Goal: Complete application form: Complete application form

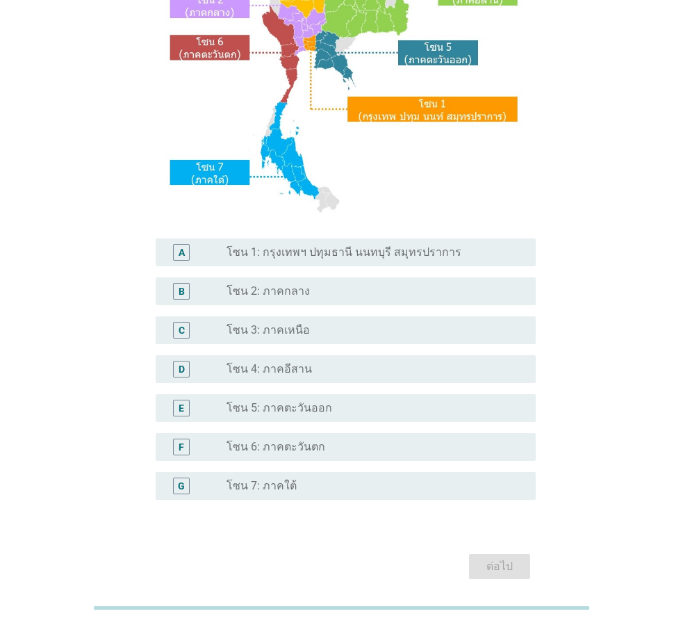
scroll to position [209, 0]
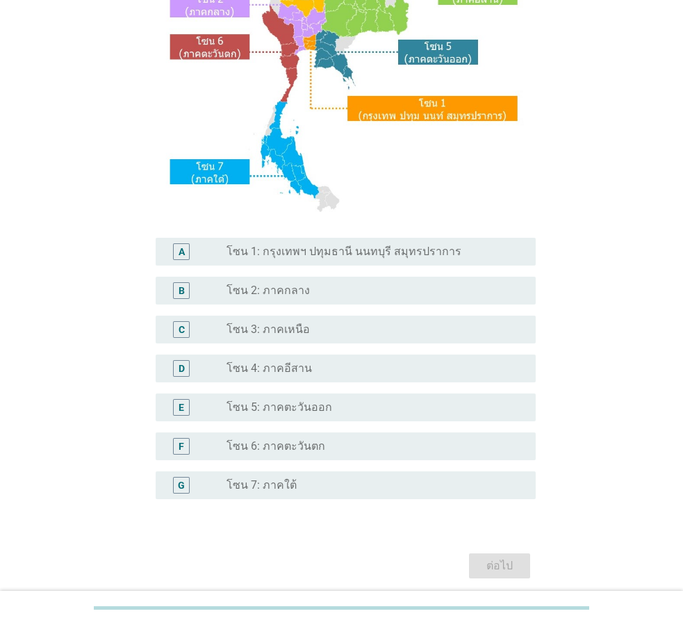
click at [284, 257] on label "โซน 1: กรุงเทพฯ ปทุมธานี นนทบุรี สมุทรปราการ" at bounding box center [344, 252] width 235 height 14
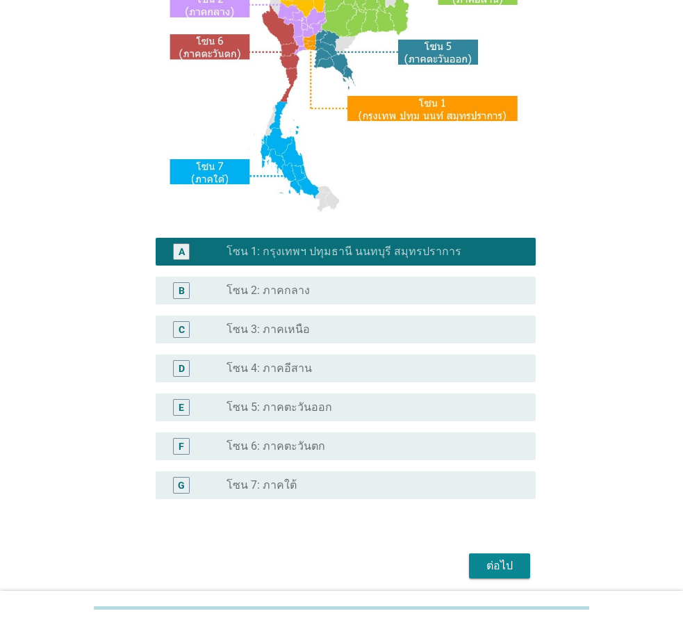
click at [521, 568] on button "ต่อไป" at bounding box center [499, 565] width 61 height 25
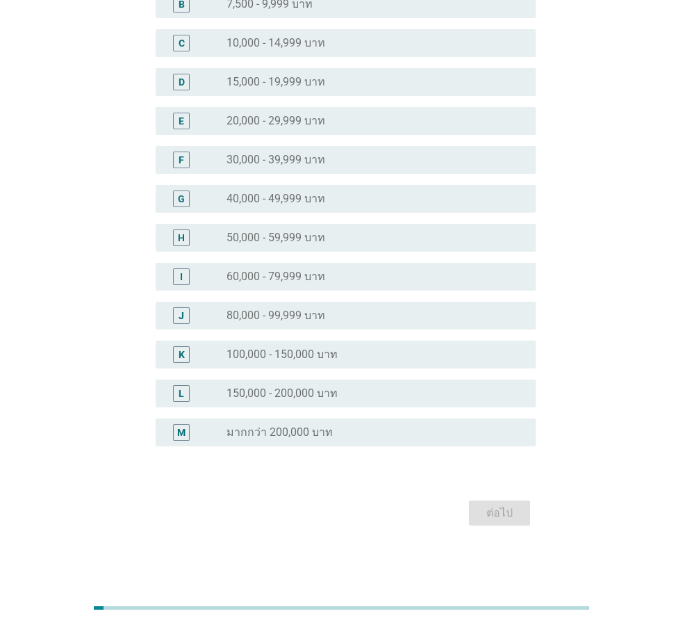
scroll to position [0, 0]
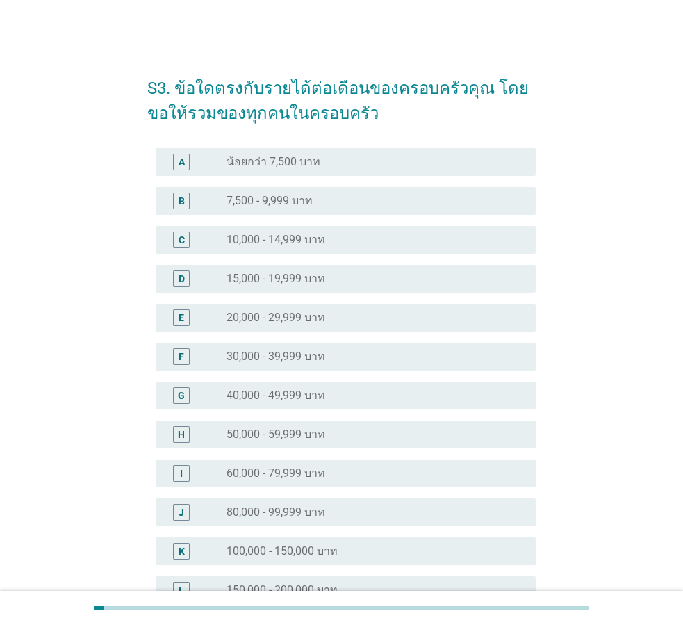
click at [321, 327] on div "E radio_button_unchecked 20,000 - 29,999 บาท" at bounding box center [346, 318] width 380 height 28
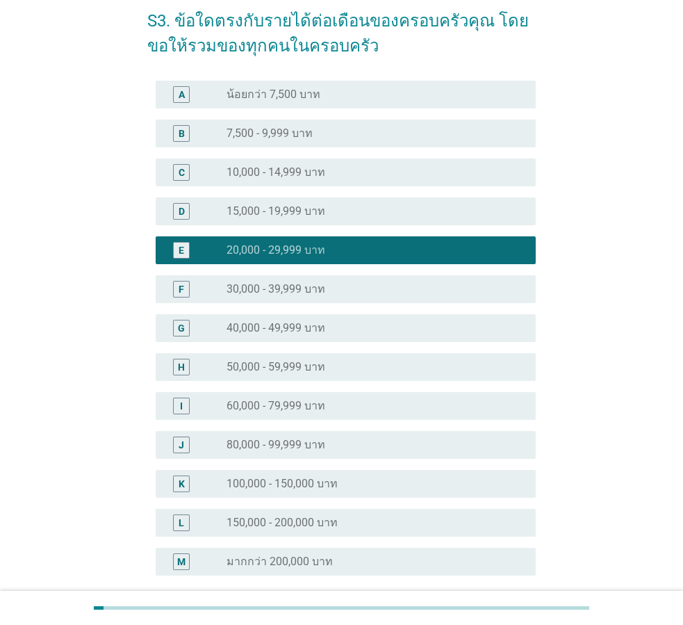
scroll to position [197, 0]
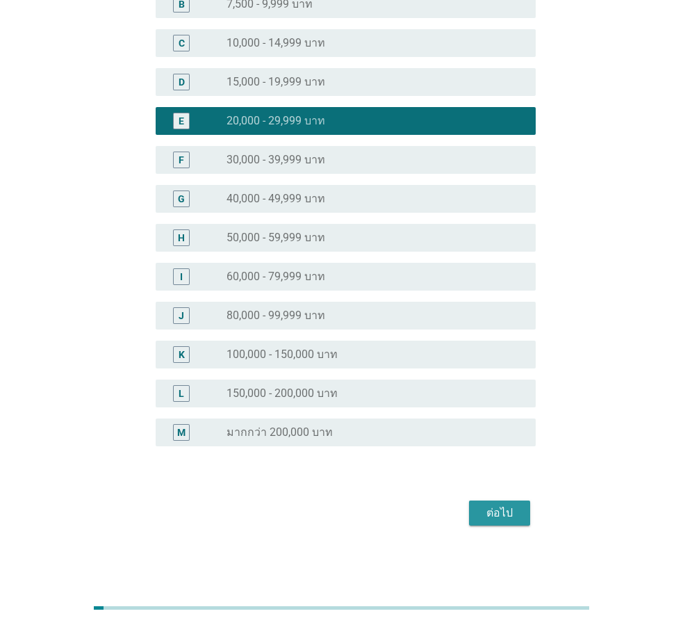
click at [517, 519] on div "ต่อไป" at bounding box center [499, 513] width 39 height 17
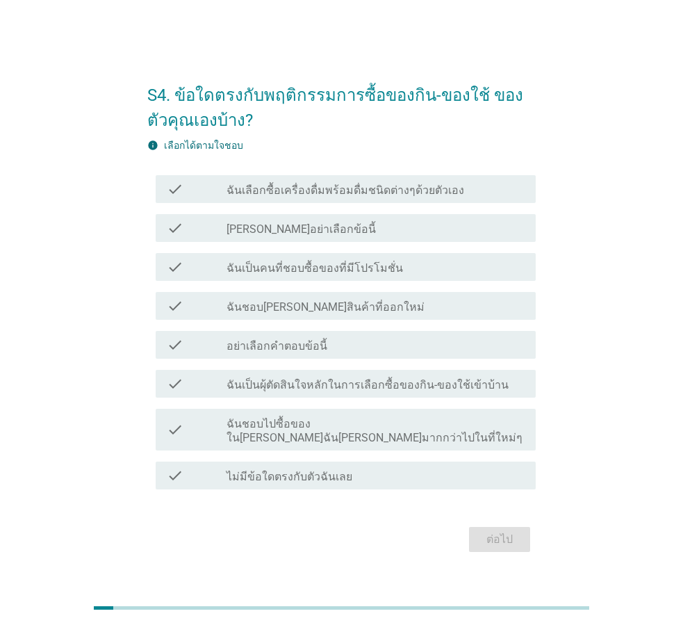
click at [435, 197] on label "ฉันเลือกซื้อเครื่องดื่มพร้อมดื่มชนิดต่างๆด้วยตัวเอง" at bounding box center [346, 191] width 238 height 14
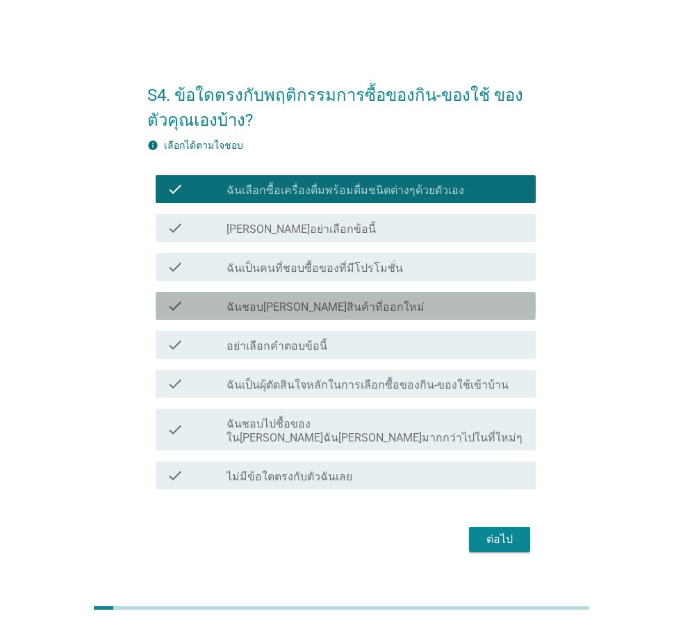
click at [395, 309] on div "check_box_outline_blank ฉันชอบ[PERSON_NAME]สินค้าที่ออกใหม่" at bounding box center [376, 306] width 298 height 17
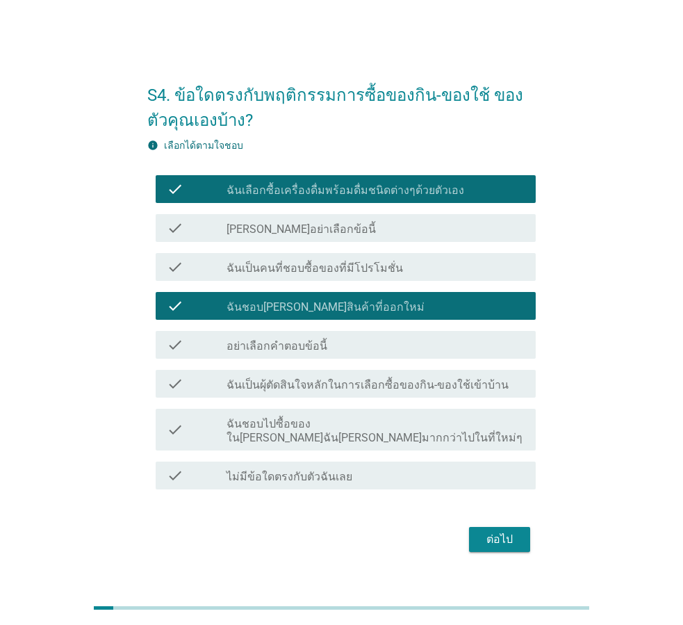
click at [318, 236] on div "check_box_outline_blank [PERSON_NAME]อย่าเลือกข้อนี้" at bounding box center [376, 228] width 298 height 17
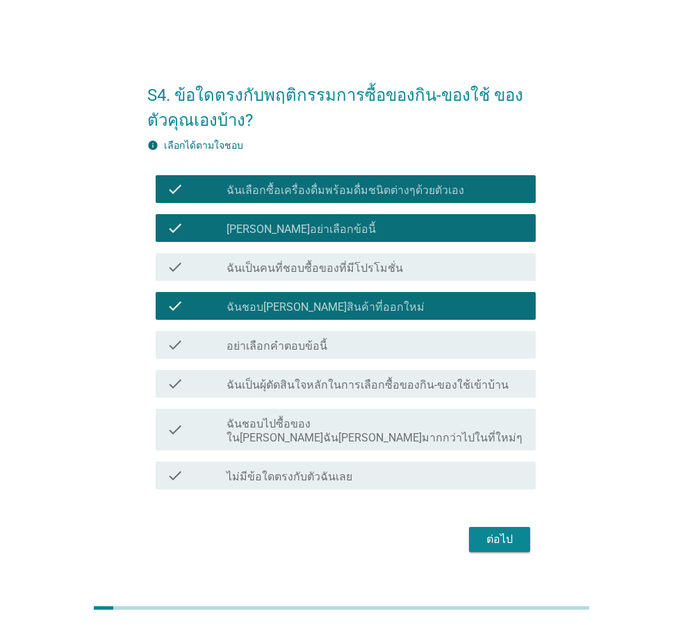
click at [318, 236] on div "check_box_outline_blank [PERSON_NAME]อย่าเลือกข้อนี้" at bounding box center [376, 228] width 298 height 17
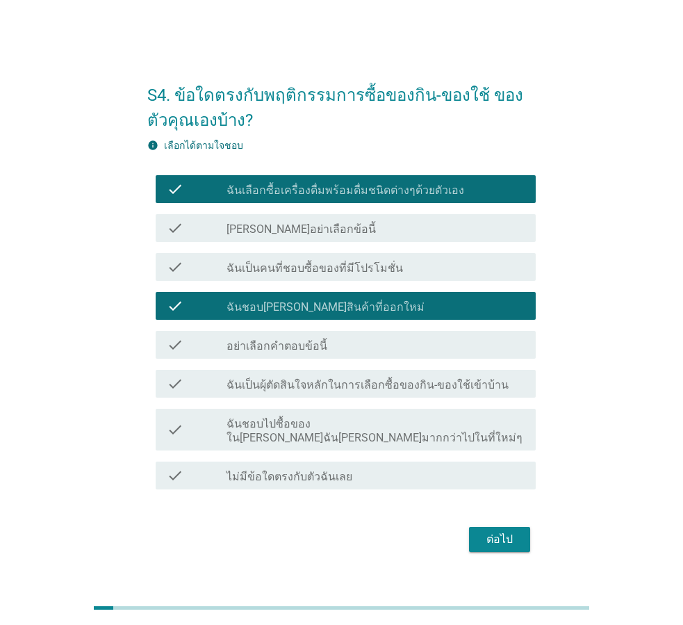
click at [261, 392] on label "ฉันเป็นผุ้ตัดสินใจหลักในการเลือกซื้อของกิน-ของใช้เข้าบ้าน" at bounding box center [368, 385] width 282 height 14
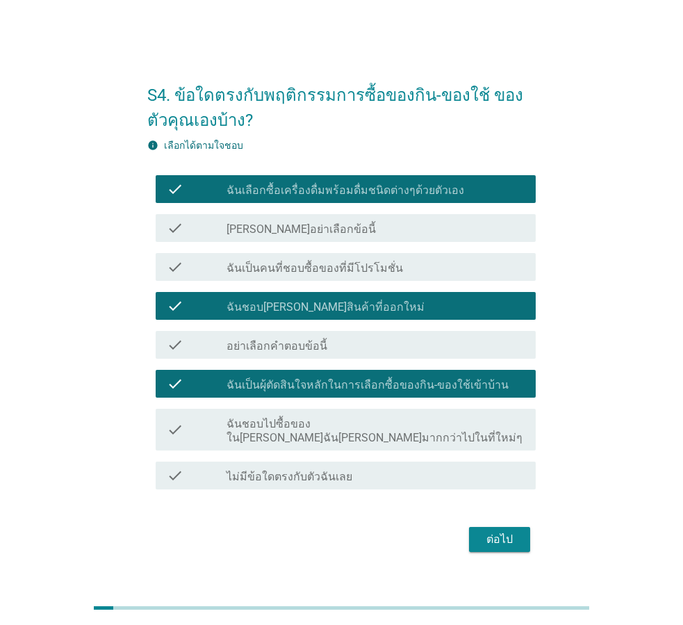
click at [500, 531] on div "ต่อไป" at bounding box center [499, 539] width 39 height 17
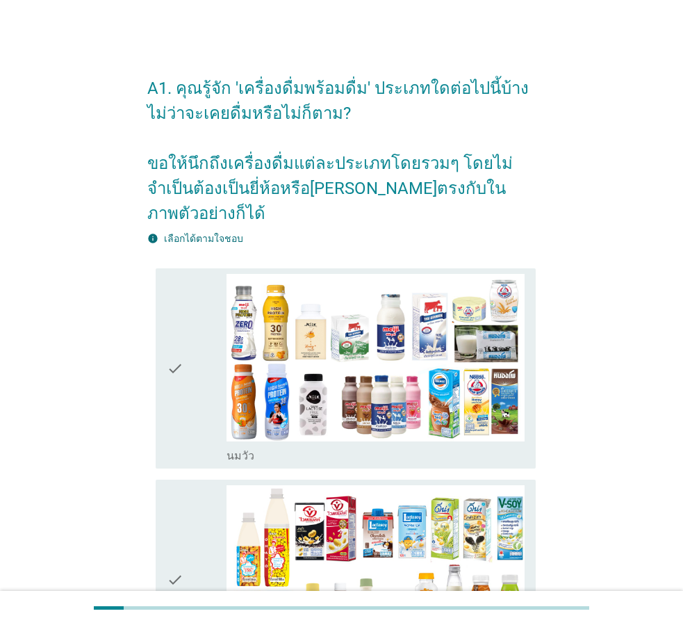
click at [188, 357] on div "check" at bounding box center [197, 369] width 60 height 190
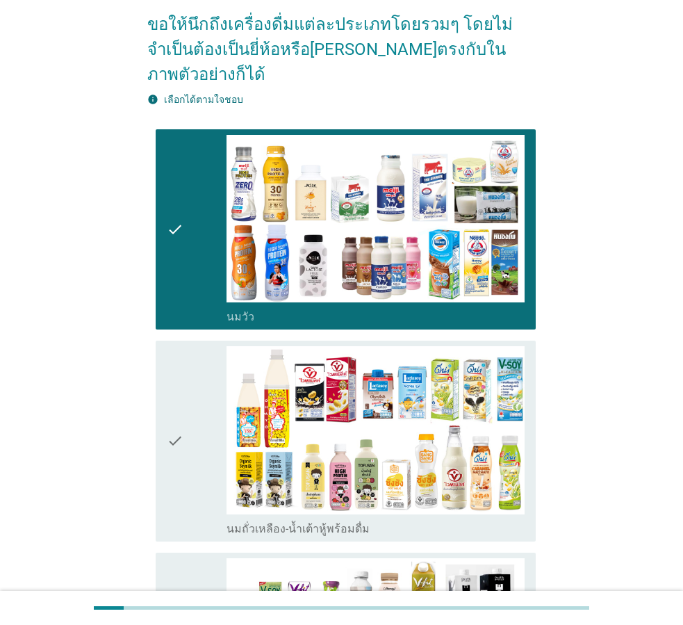
click at [188, 357] on div "check" at bounding box center [197, 441] width 60 height 190
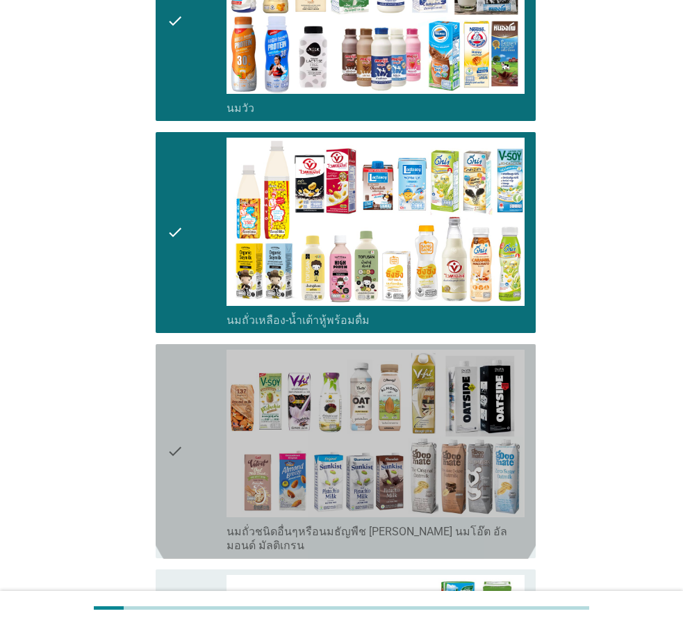
click at [188, 357] on div "check" at bounding box center [197, 452] width 60 height 204
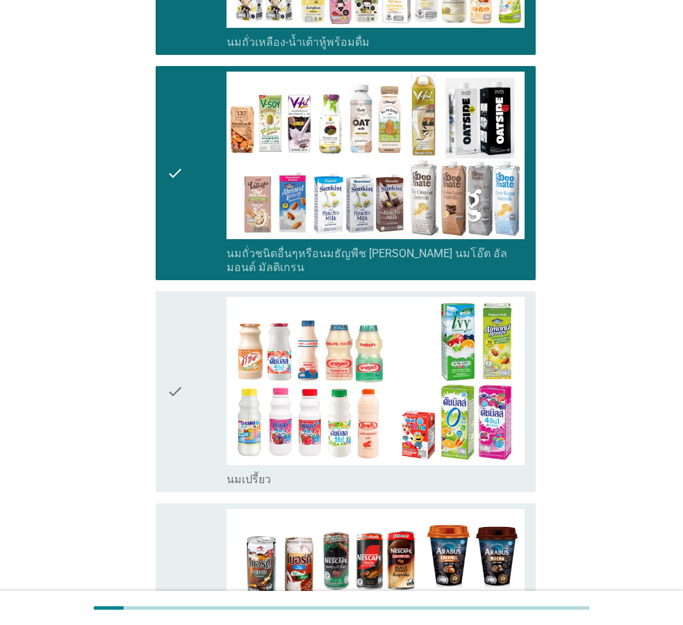
click at [188, 357] on div "check" at bounding box center [197, 392] width 60 height 190
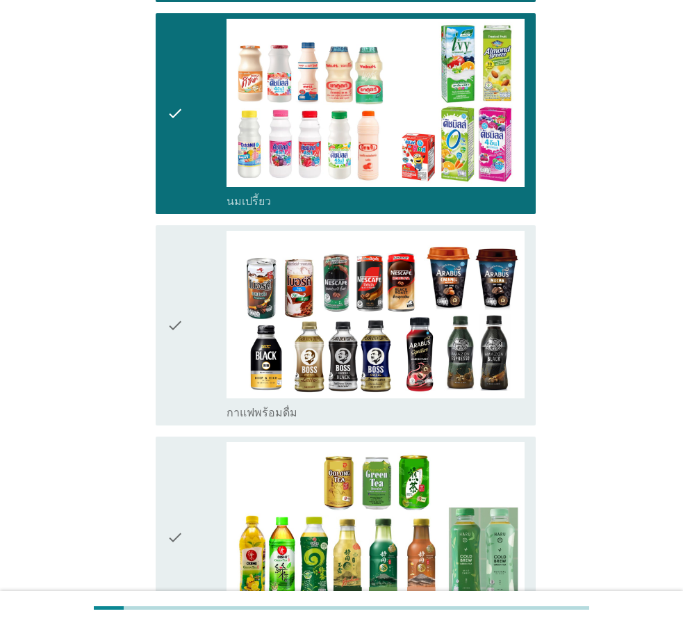
click at [188, 357] on div "check" at bounding box center [197, 326] width 60 height 190
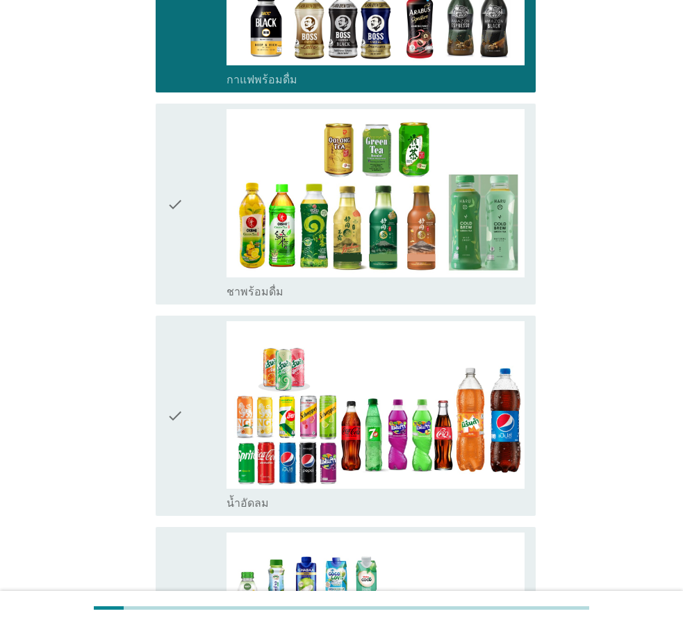
scroll to position [1252, 0]
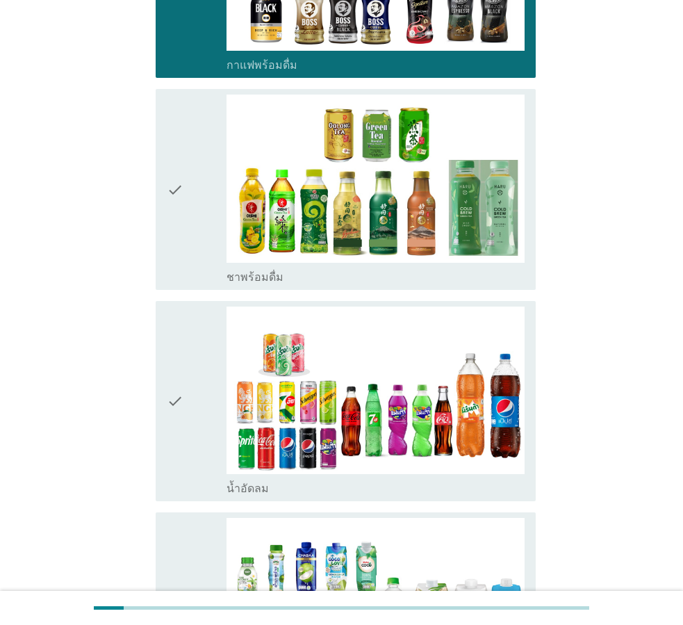
click at [219, 193] on div "check" at bounding box center [197, 190] width 60 height 190
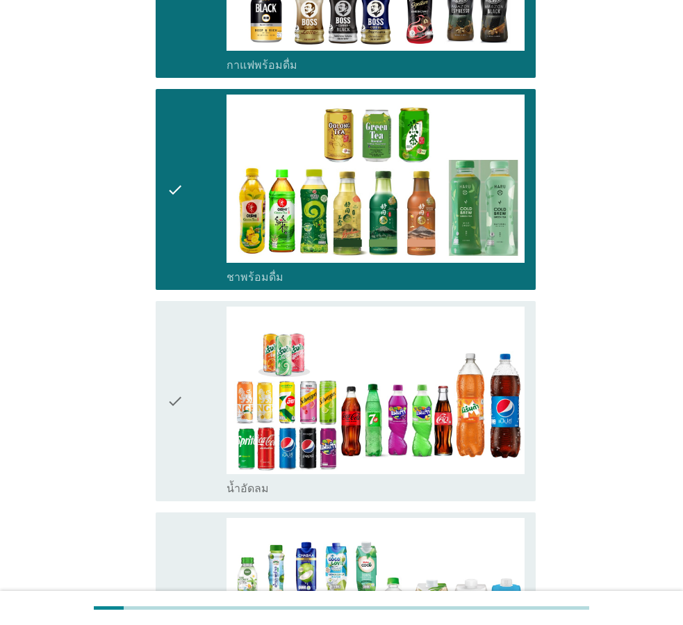
click at [213, 373] on div "check" at bounding box center [197, 402] width 60 height 190
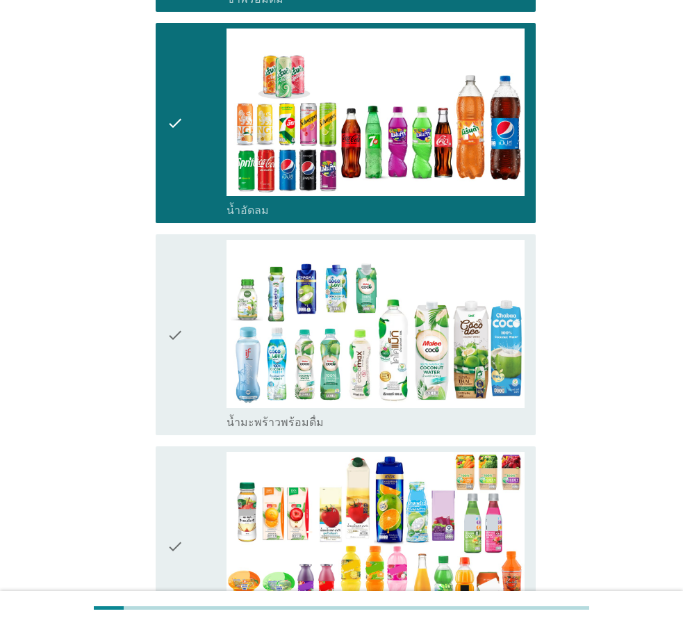
click at [213, 332] on div "check" at bounding box center [197, 335] width 60 height 190
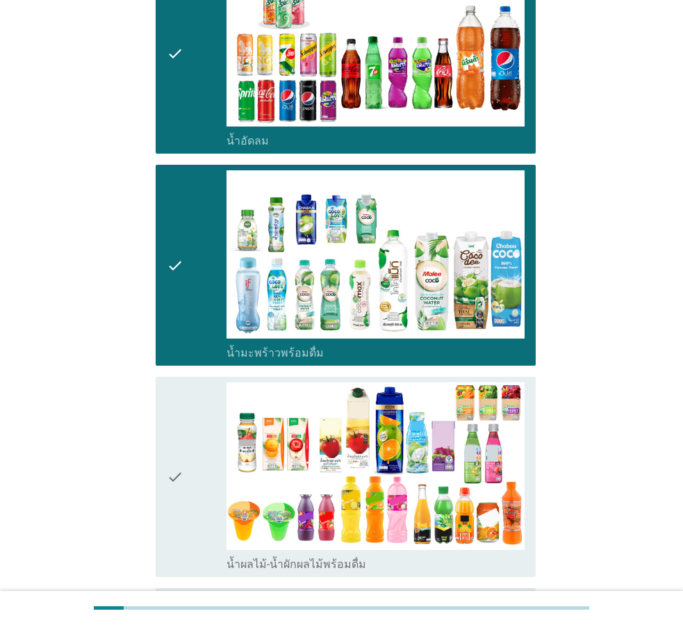
click at [206, 382] on div "check" at bounding box center [197, 477] width 60 height 190
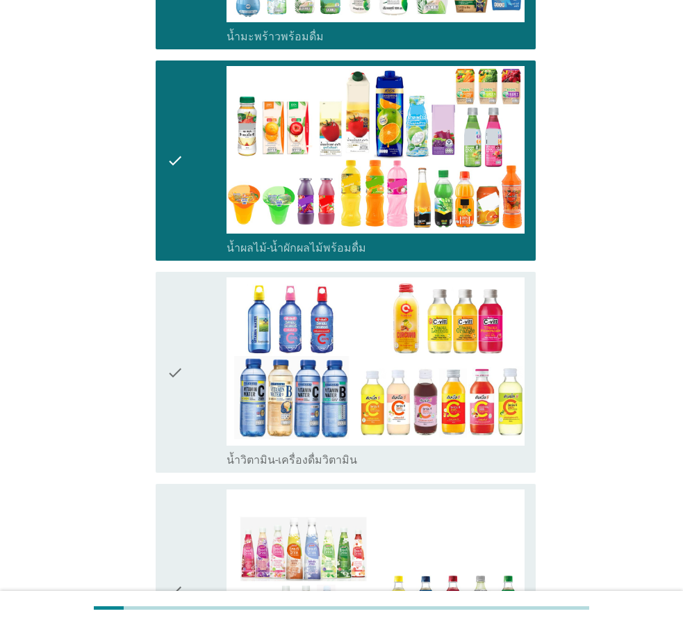
scroll to position [2016, 0]
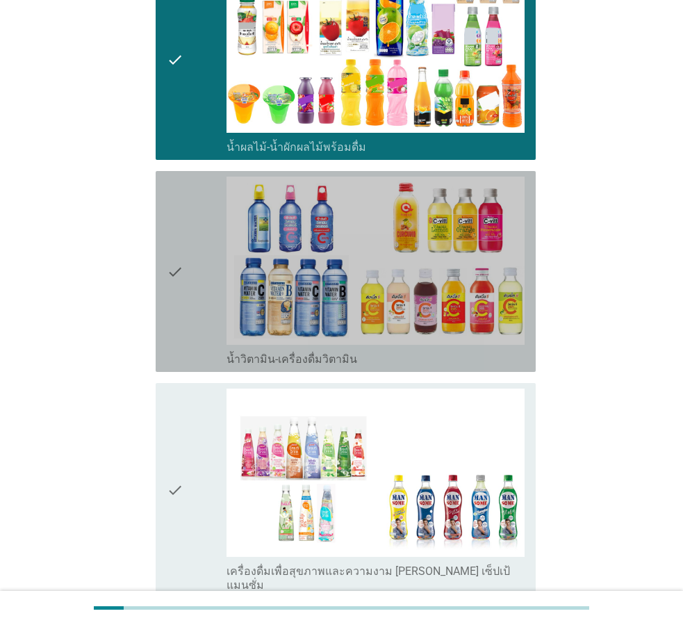
click at [211, 283] on div "check" at bounding box center [197, 272] width 60 height 190
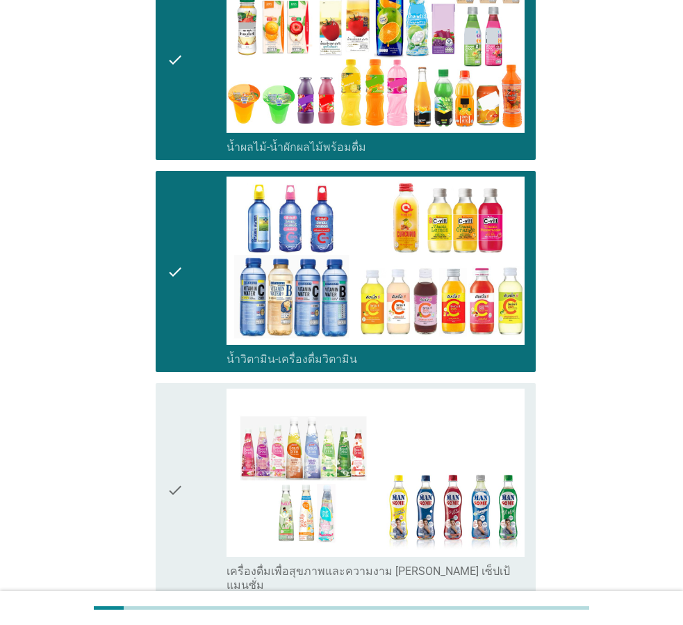
click at [211, 389] on div "check" at bounding box center [197, 491] width 60 height 204
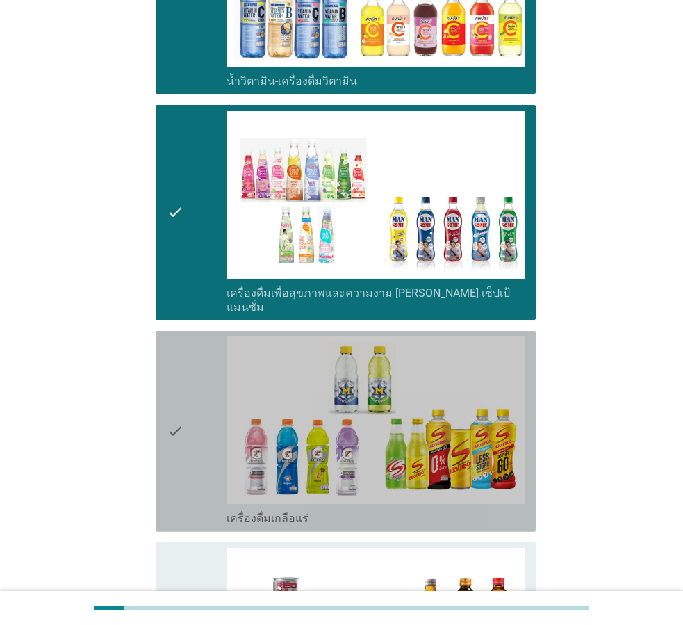
click at [211, 370] on div "check" at bounding box center [197, 432] width 60 height 190
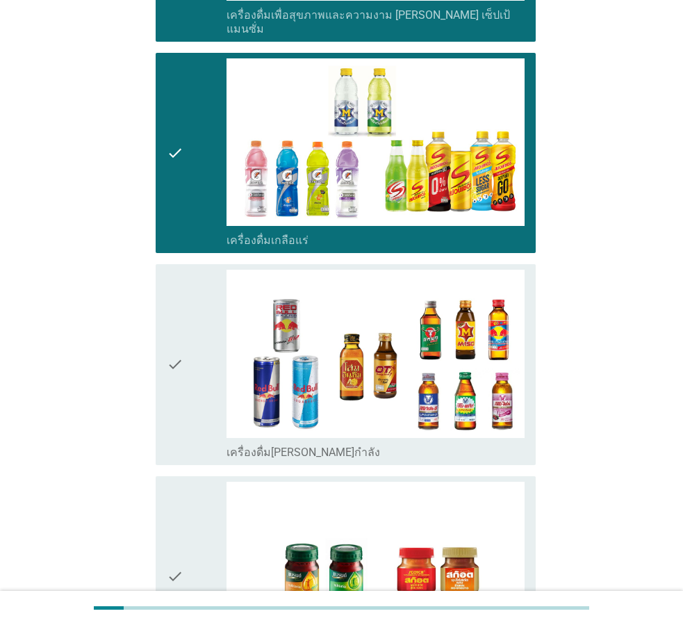
click at [211, 370] on div "check" at bounding box center [197, 365] width 60 height 190
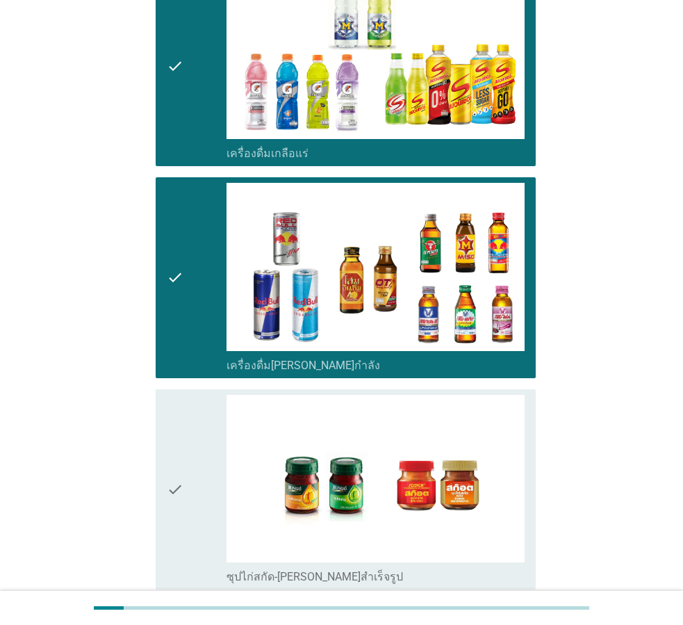
scroll to position [2773, 0]
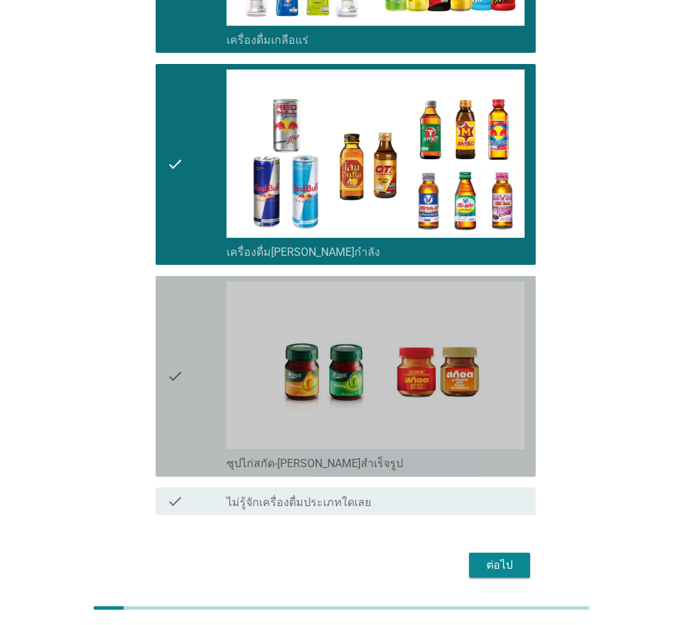
click at [211, 370] on div "check" at bounding box center [197, 377] width 60 height 190
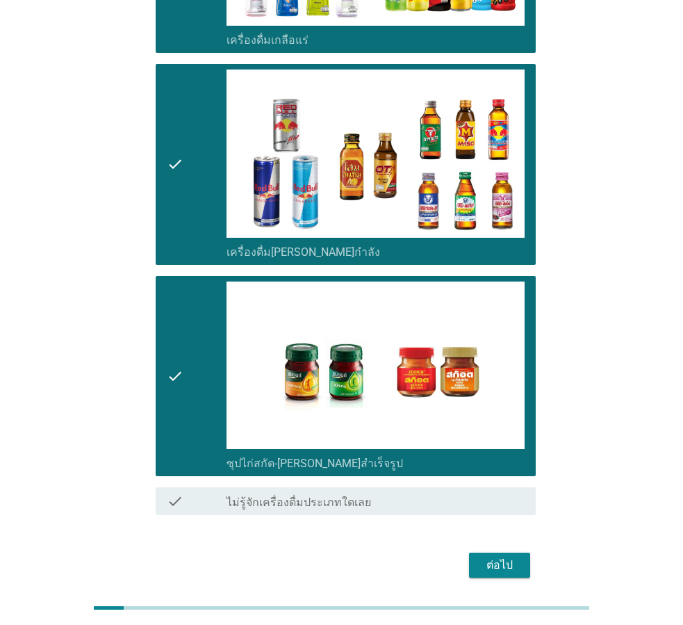
click at [499, 557] on div "ต่อไป" at bounding box center [499, 565] width 39 height 17
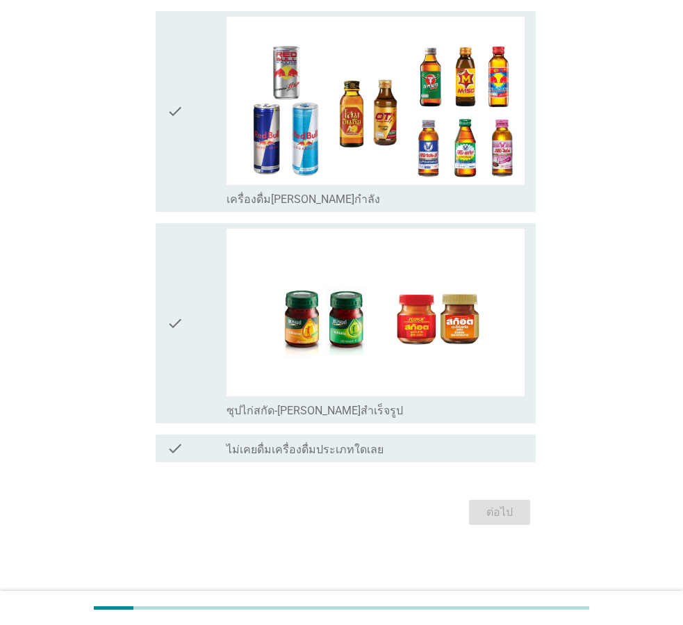
scroll to position [0, 0]
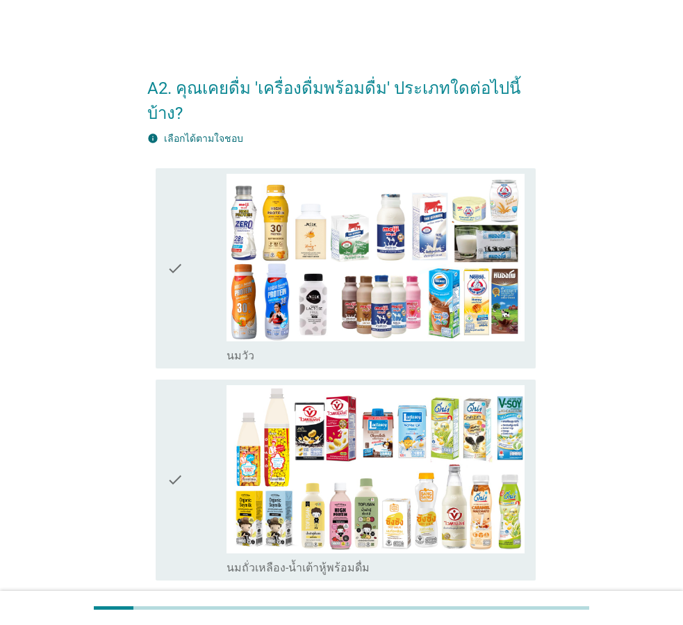
click at [188, 300] on div "check" at bounding box center [197, 269] width 60 height 190
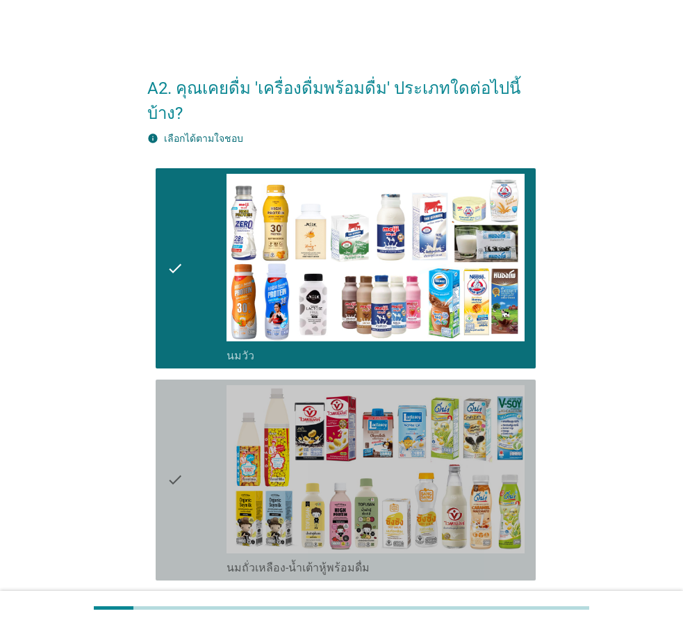
click at [197, 448] on div "check" at bounding box center [197, 480] width 60 height 190
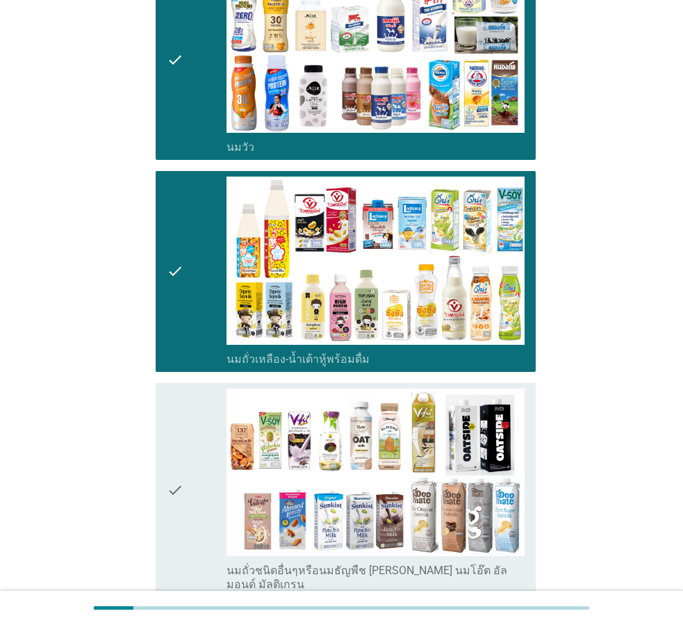
click at [201, 389] on div "check" at bounding box center [197, 491] width 60 height 204
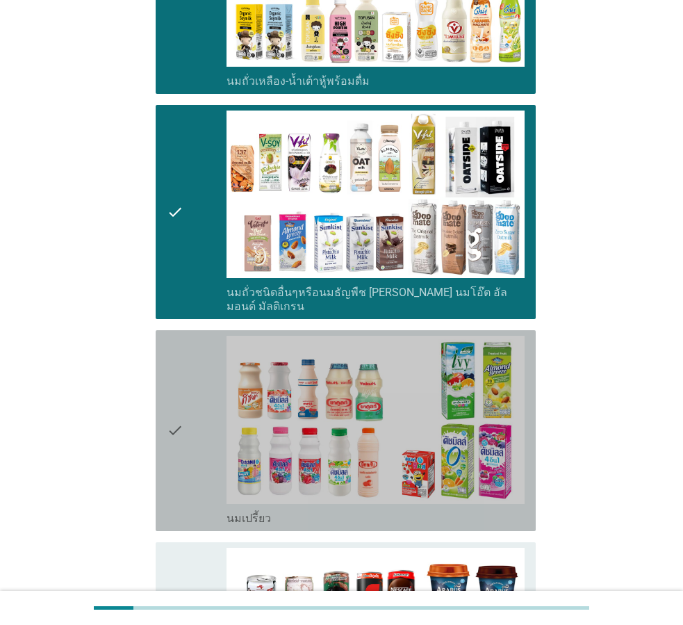
click at [201, 380] on div "check" at bounding box center [197, 431] width 60 height 190
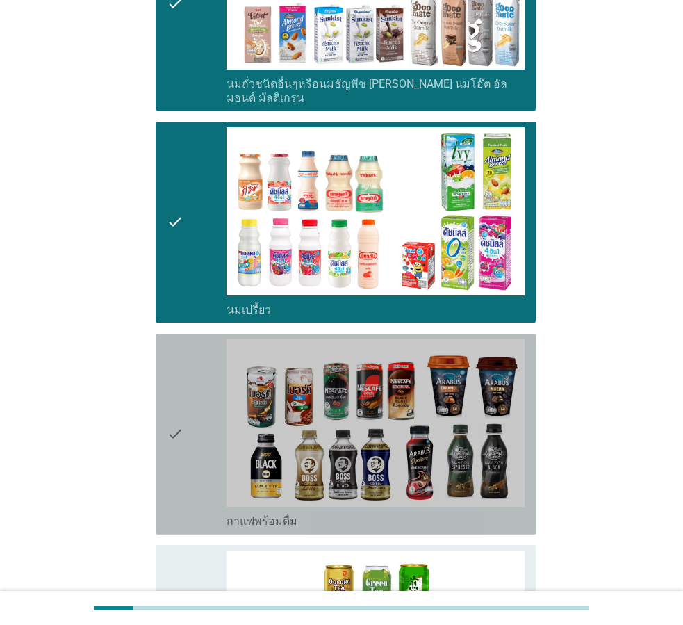
click at [201, 380] on div "check" at bounding box center [197, 434] width 60 height 190
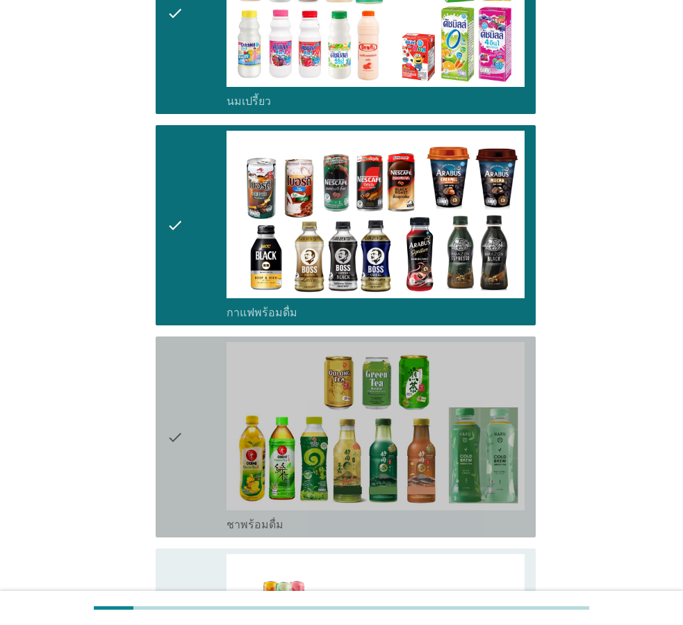
click at [201, 380] on div "check" at bounding box center [197, 437] width 60 height 190
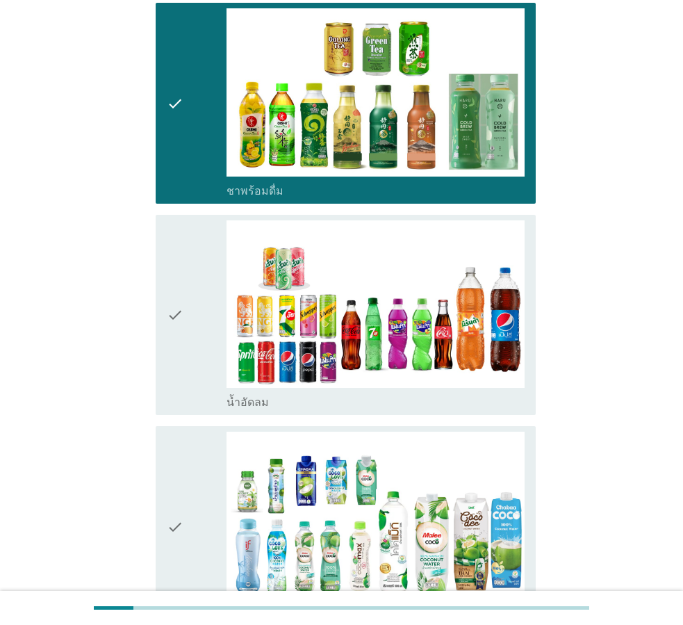
scroll to position [1252, 0]
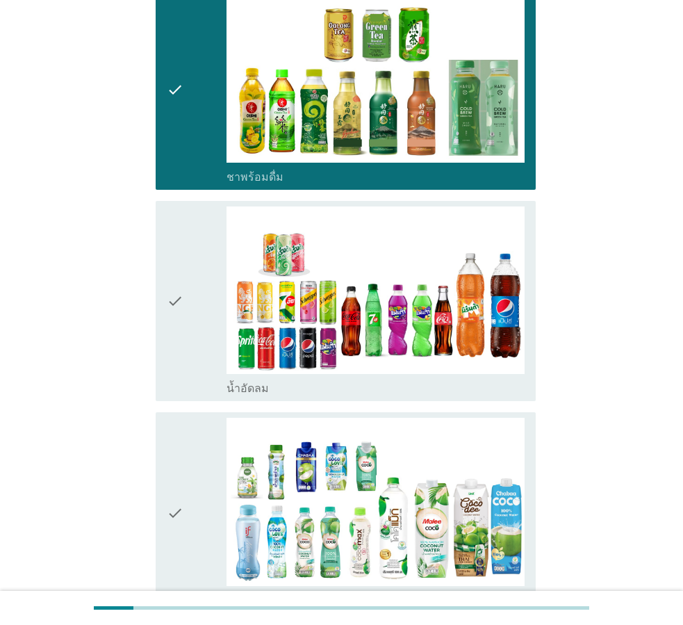
click at [207, 342] on div "check" at bounding box center [197, 302] width 60 height 190
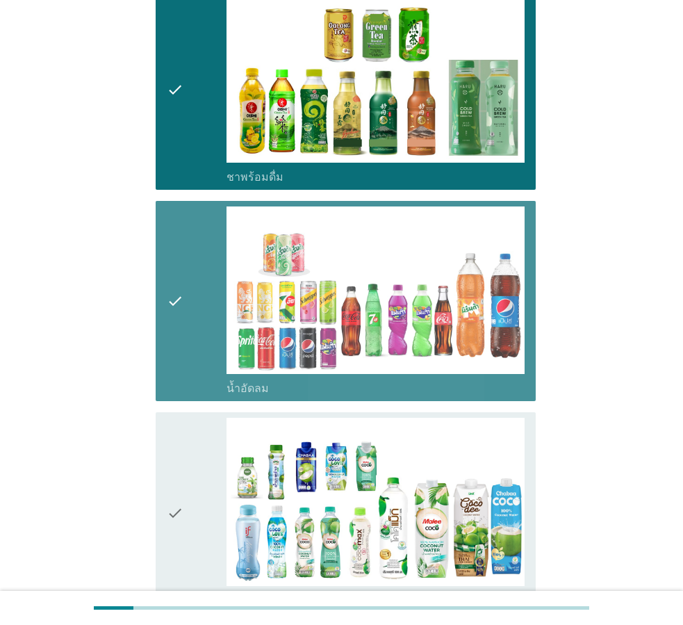
click at [216, 418] on div "check" at bounding box center [197, 513] width 60 height 190
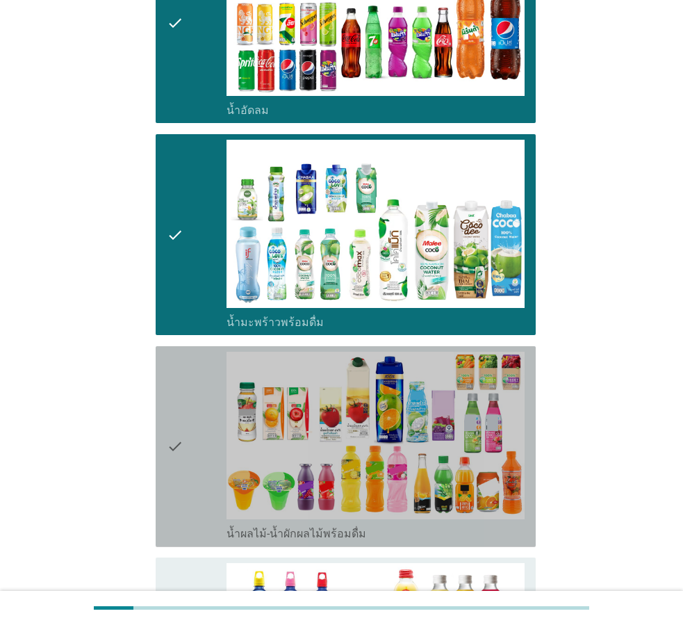
click at [216, 408] on div "check" at bounding box center [197, 447] width 60 height 190
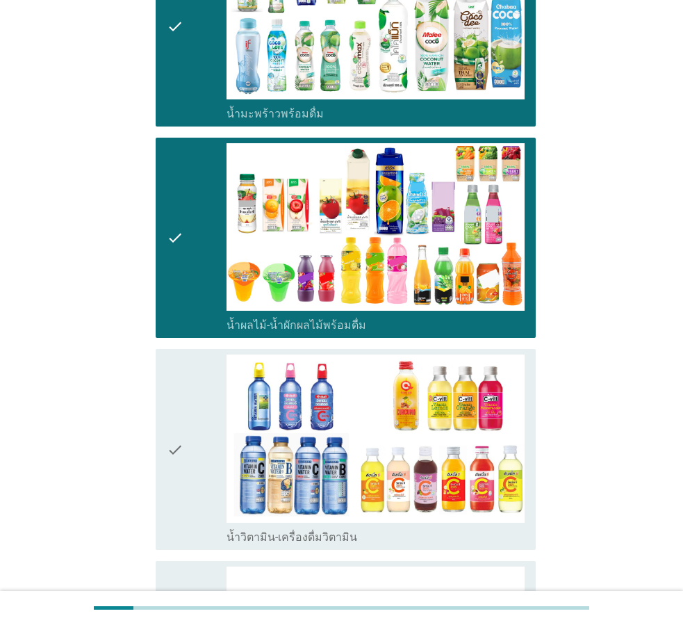
click at [216, 408] on div "check" at bounding box center [197, 450] width 60 height 190
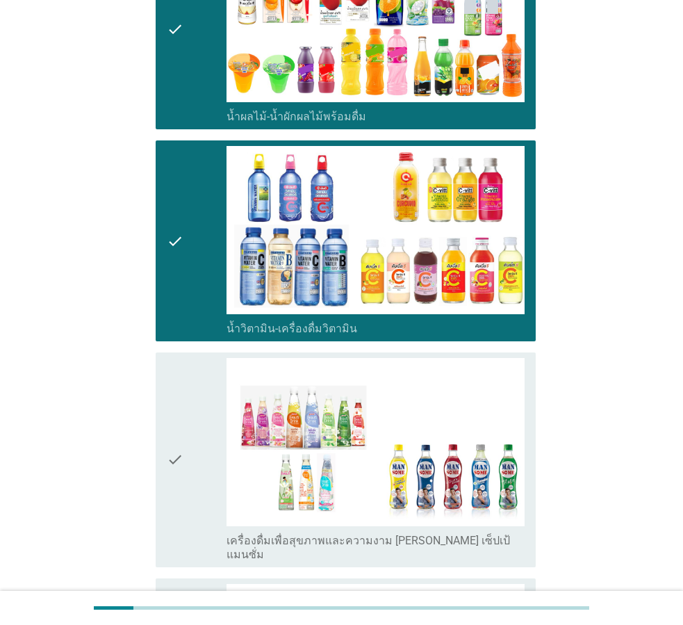
click at [216, 408] on div "check" at bounding box center [197, 460] width 60 height 204
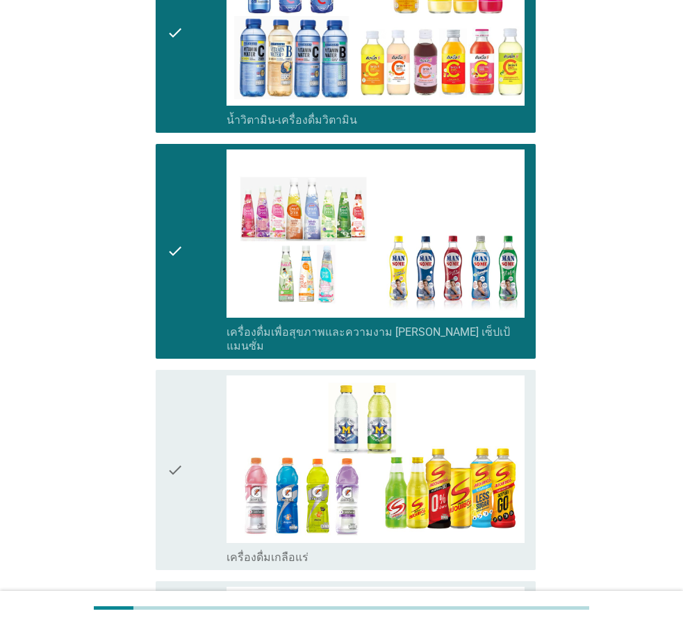
click at [216, 408] on div "check" at bounding box center [197, 470] width 60 height 190
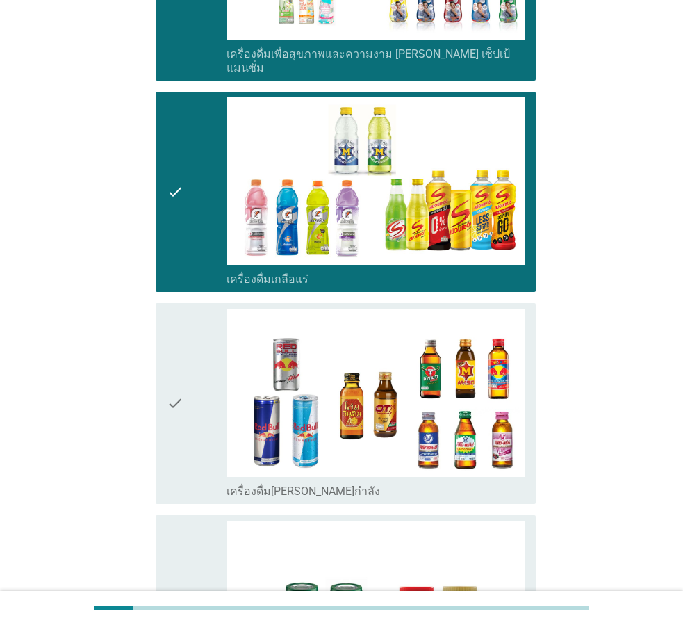
click at [216, 408] on div "check" at bounding box center [197, 404] width 60 height 190
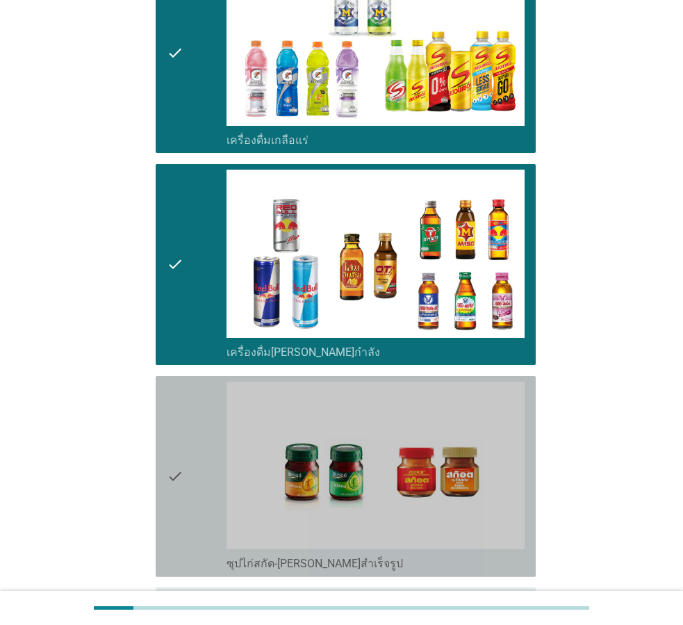
click at [218, 408] on div "check" at bounding box center [197, 477] width 60 height 190
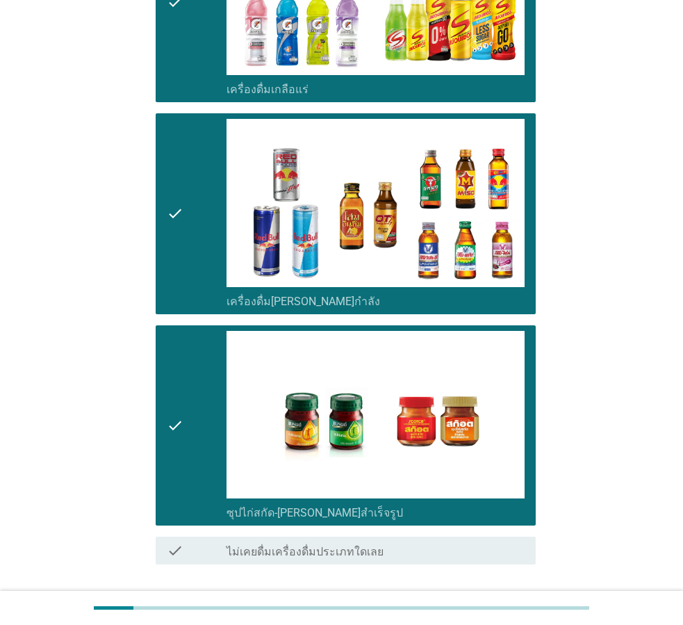
scroll to position [2673, 0]
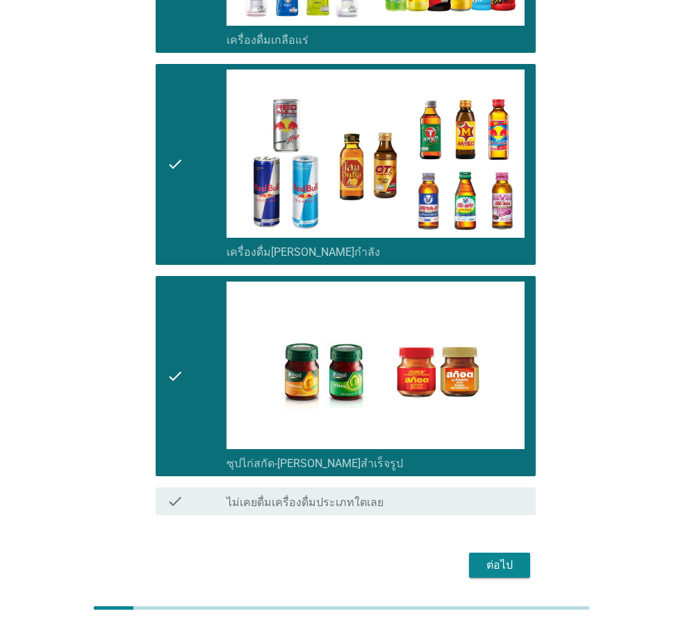
click at [524, 553] on button "ต่อไป" at bounding box center [499, 565] width 61 height 25
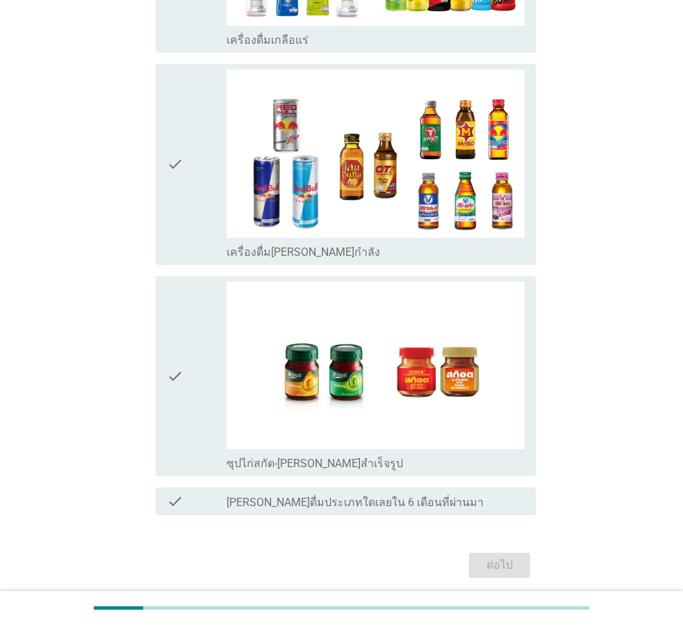
scroll to position [0, 0]
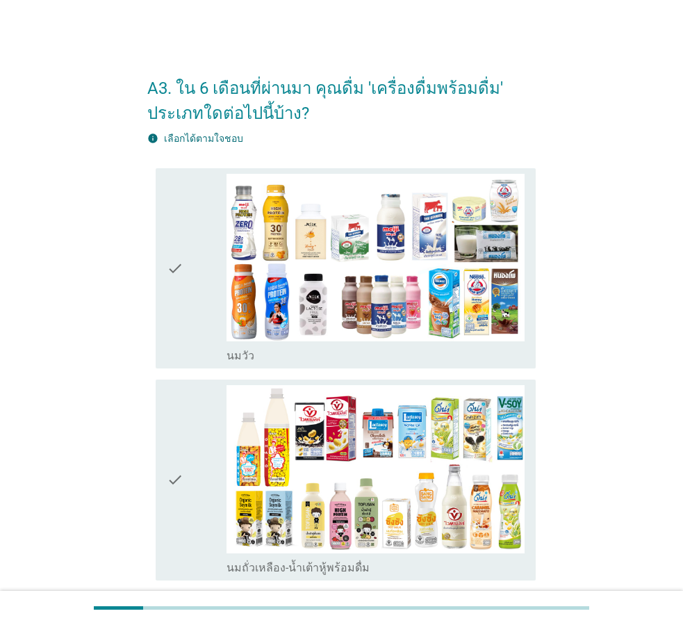
click at [197, 291] on div "check" at bounding box center [197, 269] width 60 height 190
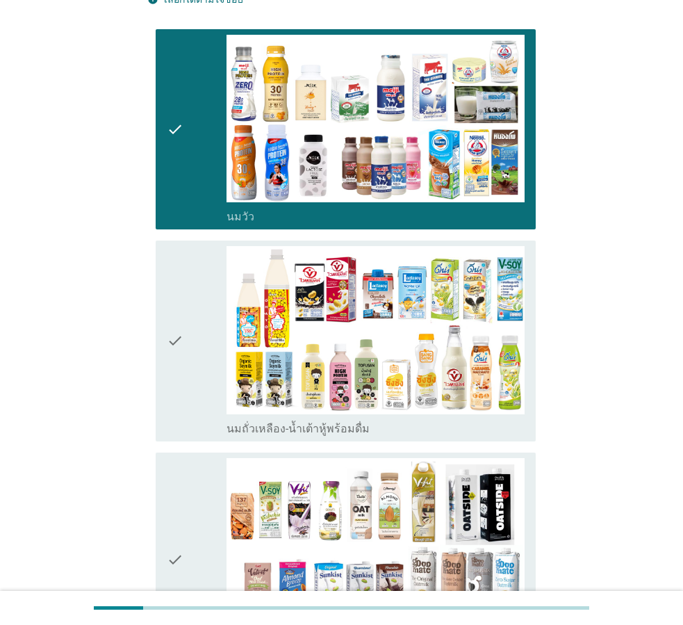
click at [197, 291] on div "check" at bounding box center [197, 341] width 60 height 190
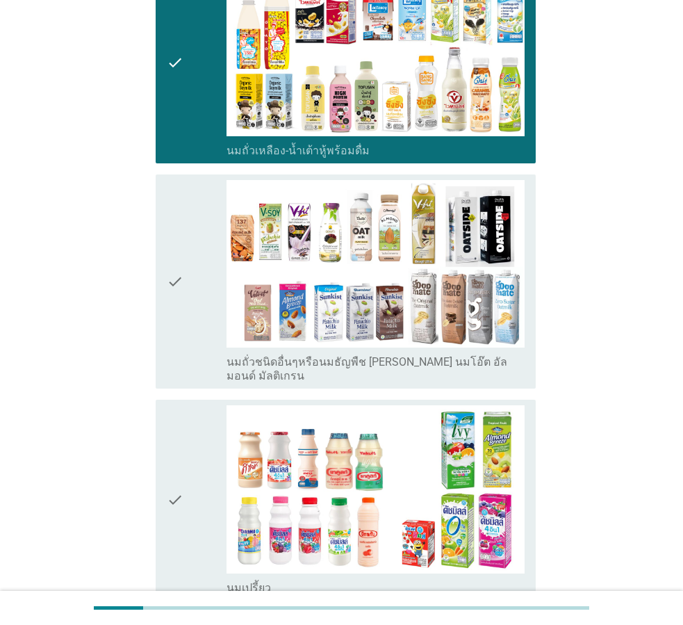
click at [197, 291] on div "check" at bounding box center [197, 282] width 60 height 204
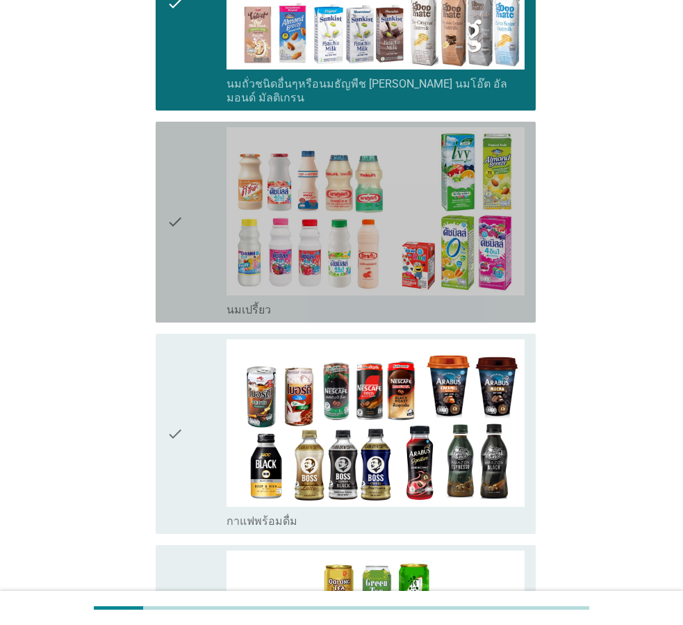
click at [197, 291] on div "check" at bounding box center [197, 222] width 60 height 190
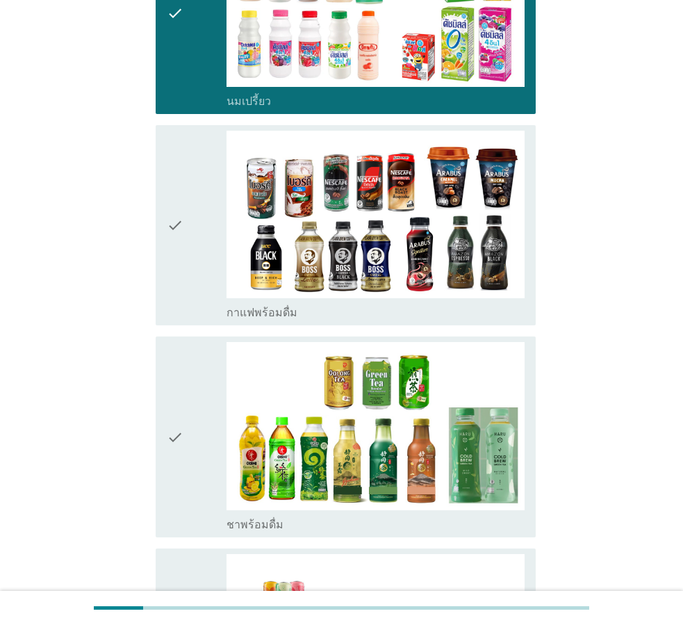
click at [197, 291] on div "check" at bounding box center [197, 226] width 60 height 190
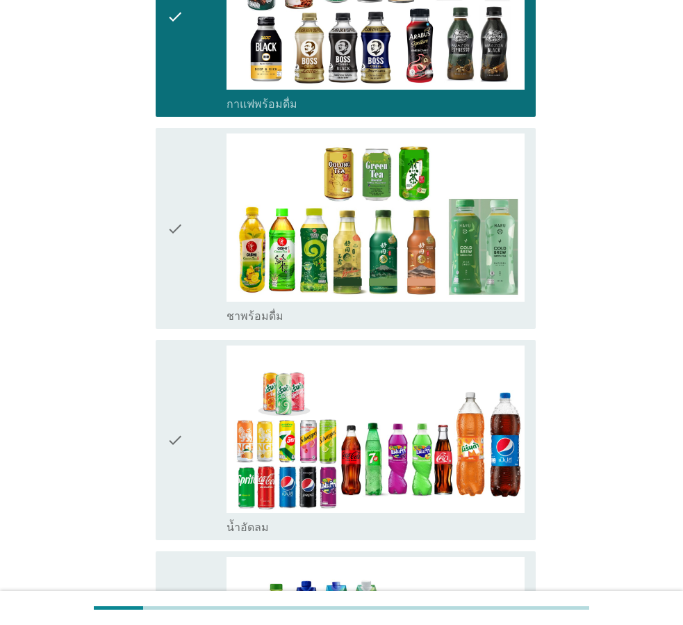
click at [197, 291] on div "check" at bounding box center [197, 229] width 60 height 190
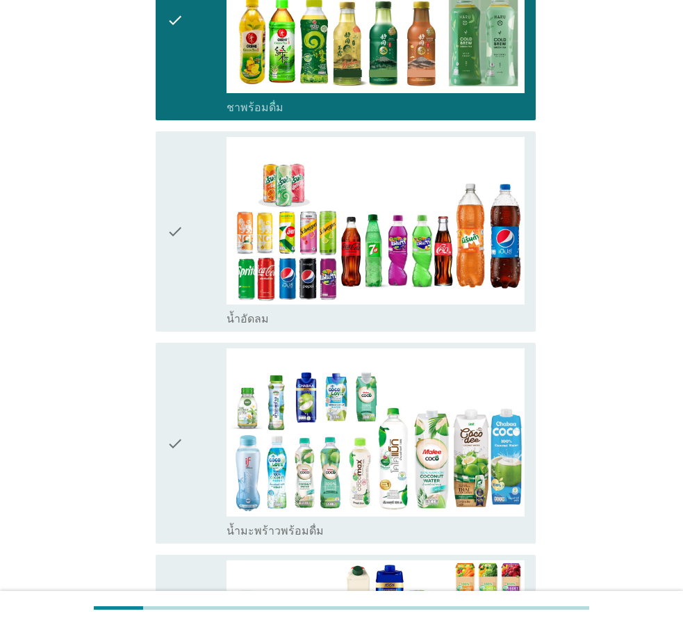
click at [197, 291] on div "check" at bounding box center [197, 232] width 60 height 190
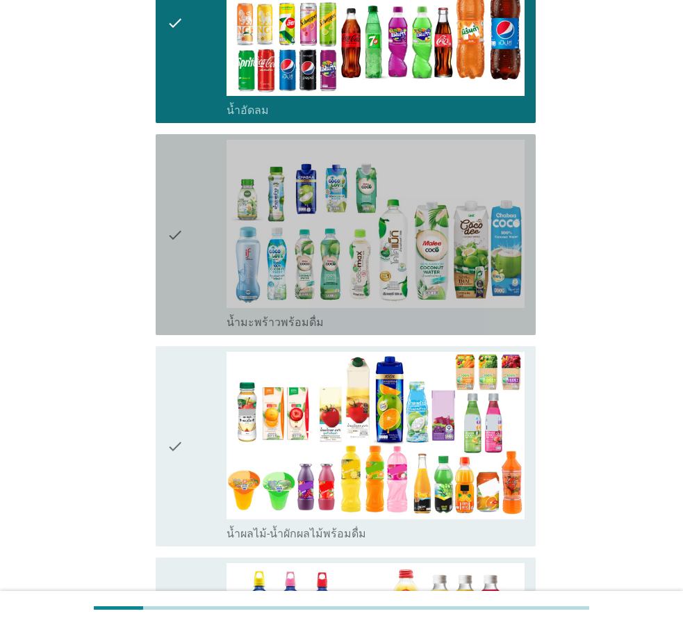
click at [197, 291] on div "check" at bounding box center [197, 235] width 60 height 190
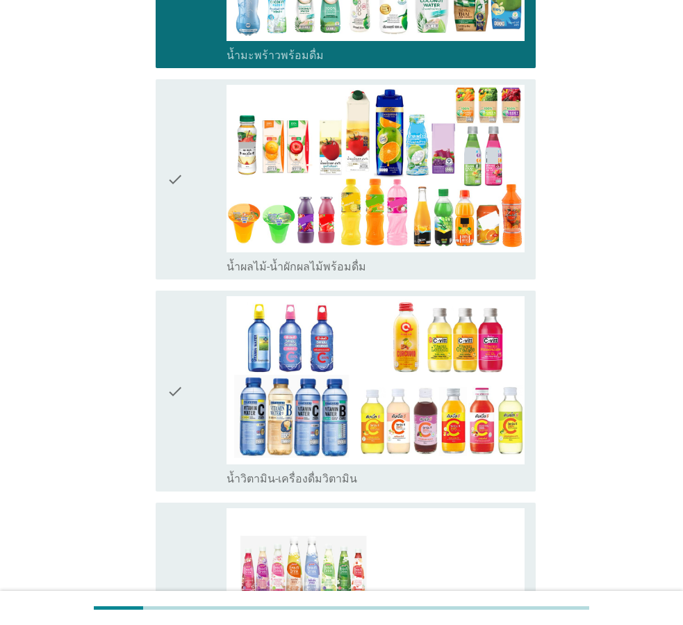
scroll to position [1808, 0]
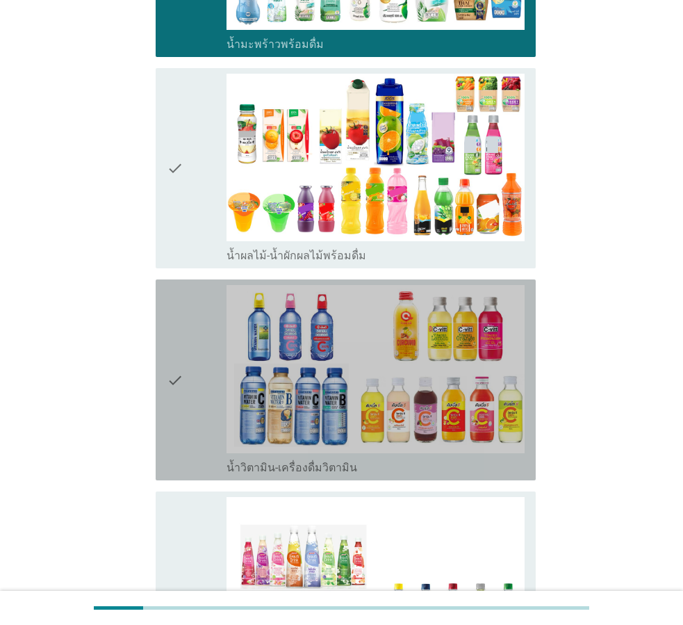
click at [197, 291] on div "check" at bounding box center [197, 380] width 60 height 190
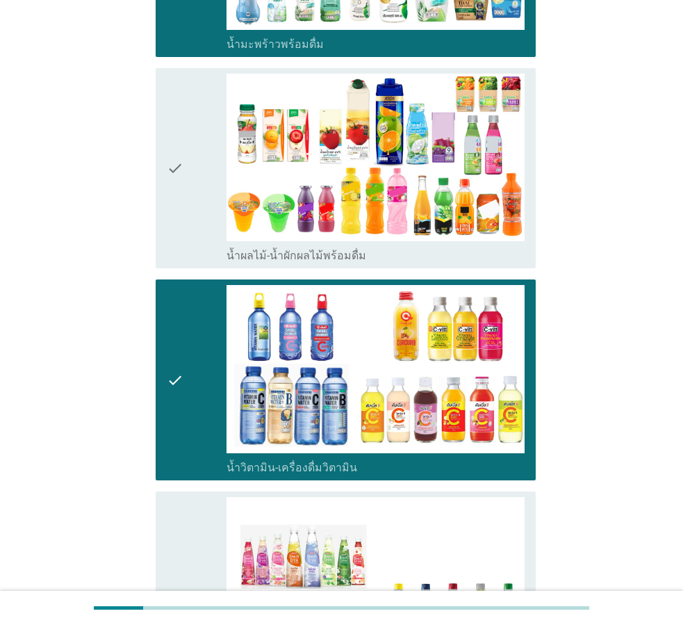
click at [223, 208] on div "check" at bounding box center [197, 169] width 60 height 190
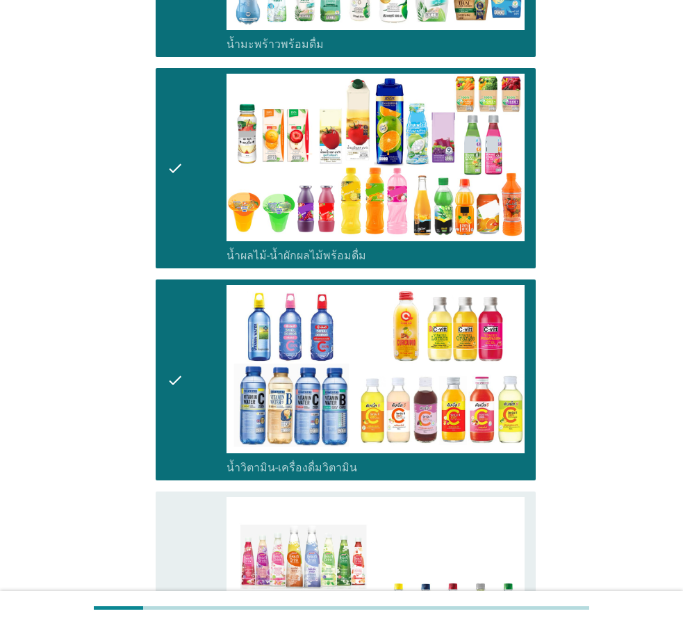
scroll to position [2016, 0]
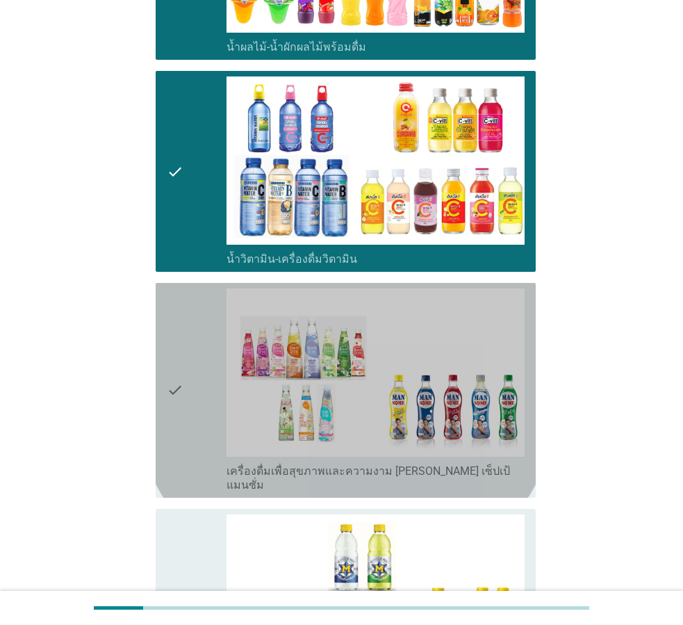
click at [210, 336] on div "check" at bounding box center [197, 391] width 60 height 204
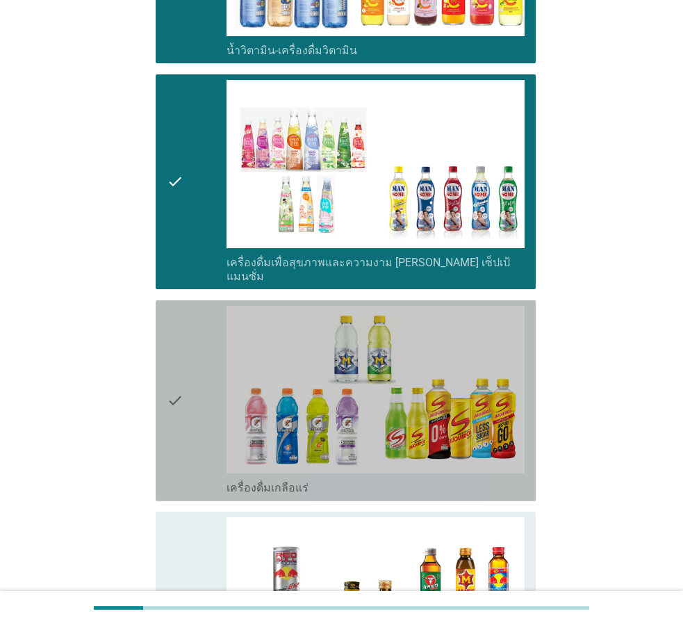
click at [210, 336] on div "check" at bounding box center [197, 401] width 60 height 190
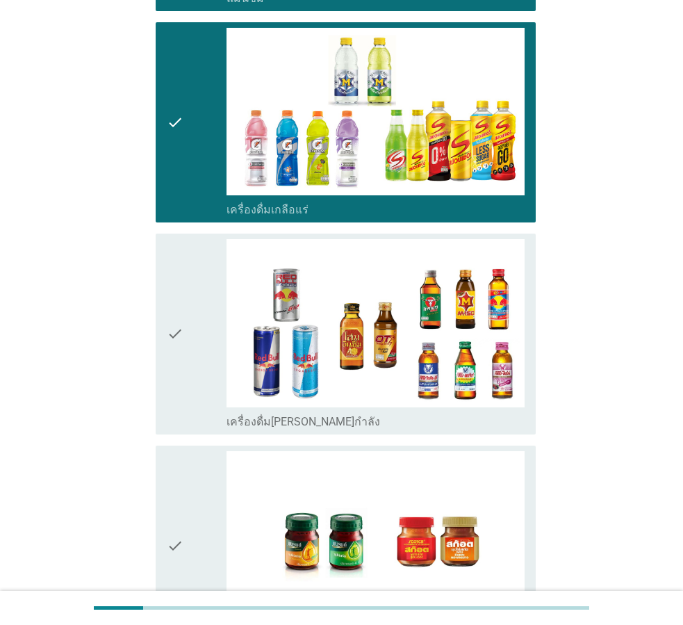
click at [210, 336] on div "check" at bounding box center [197, 334] width 60 height 190
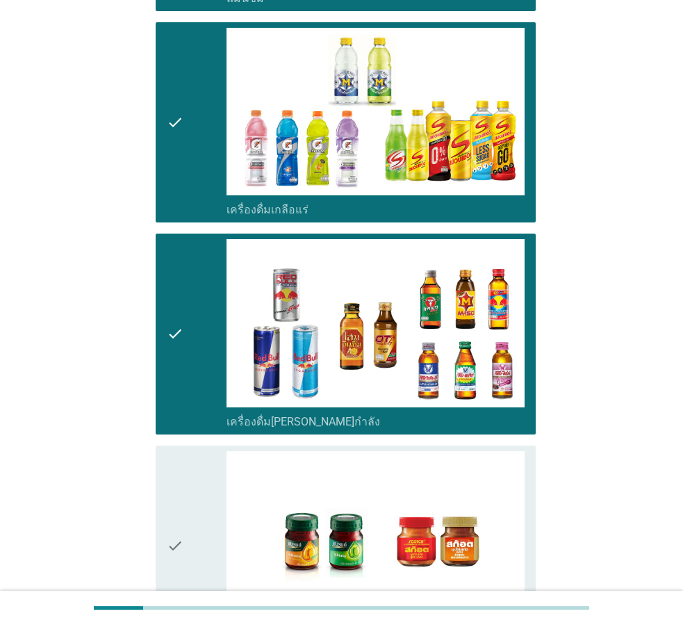
scroll to position [2698, 0]
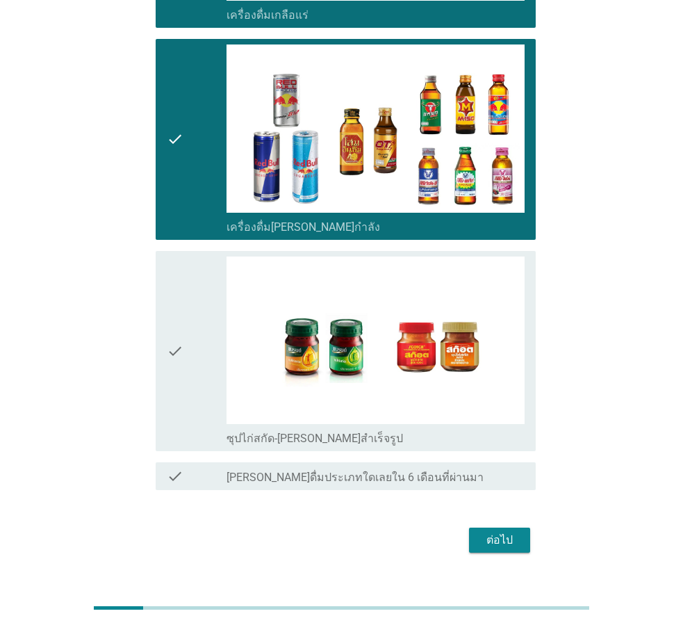
click at [210, 336] on div "check" at bounding box center [197, 352] width 60 height 190
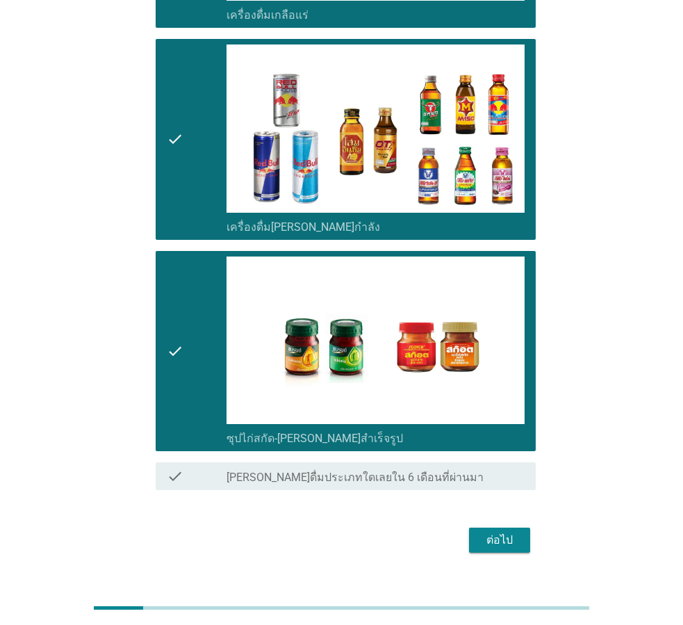
click at [499, 532] on div "ต่อไป" at bounding box center [499, 540] width 39 height 17
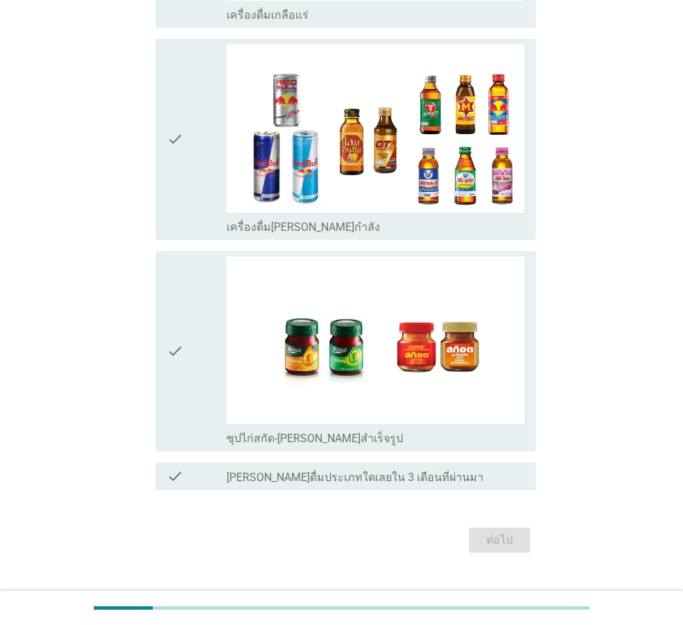
scroll to position [0, 0]
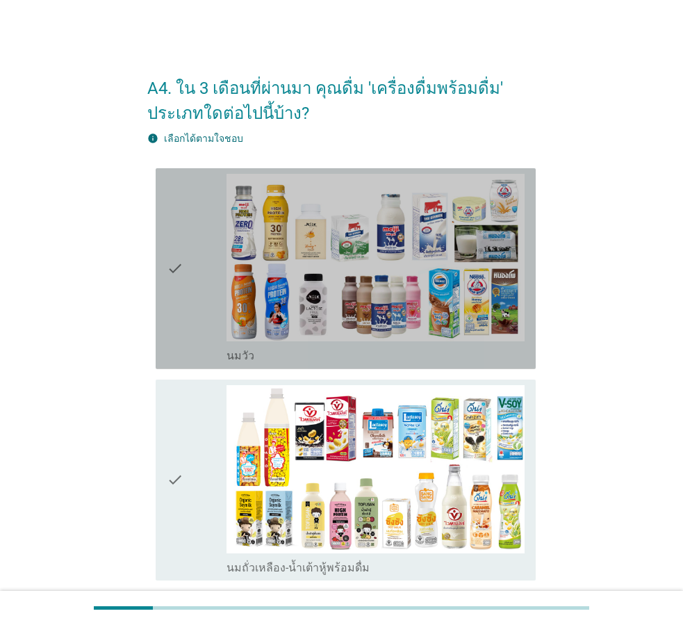
click at [197, 328] on div "check" at bounding box center [197, 269] width 60 height 190
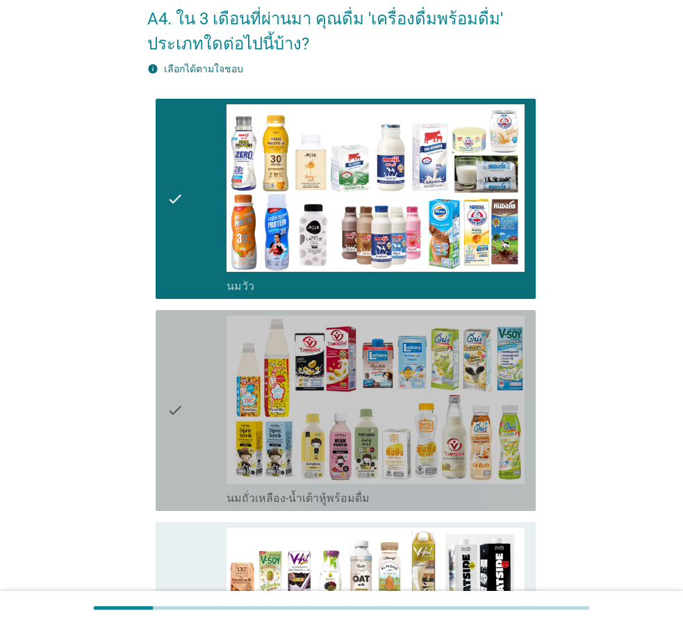
click at [197, 328] on div "check" at bounding box center [197, 411] width 60 height 190
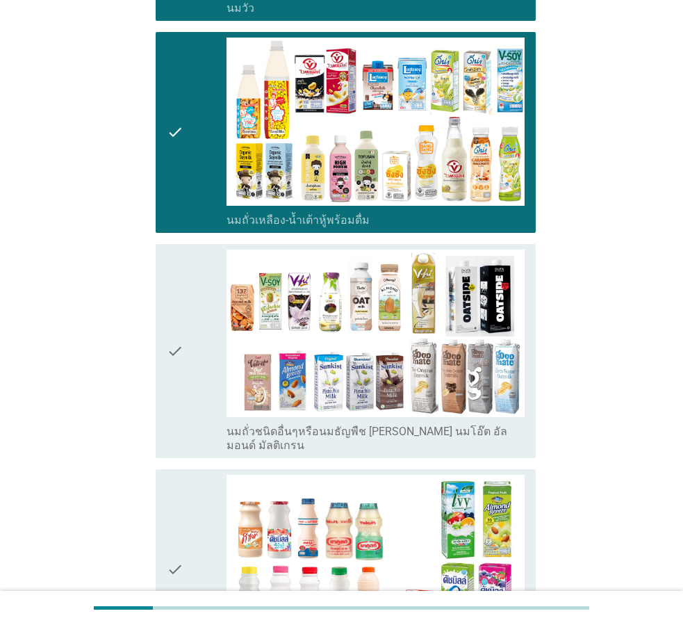
click at [197, 328] on div "check" at bounding box center [197, 352] width 60 height 204
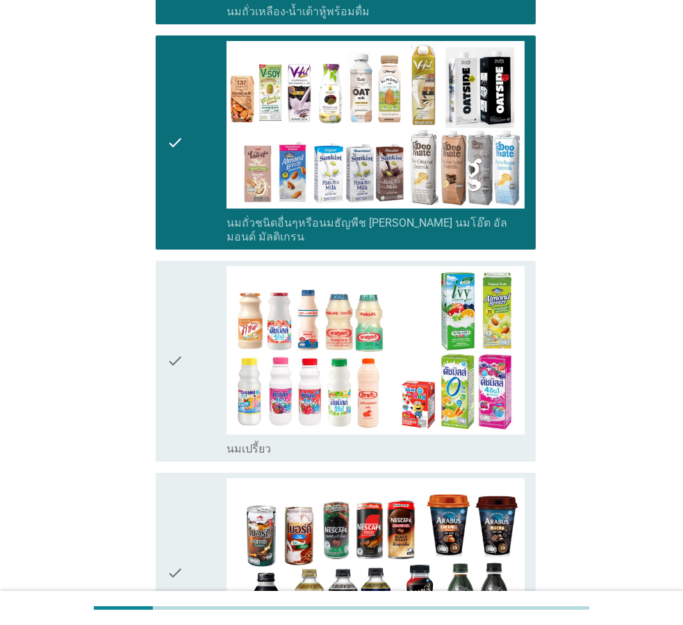
click at [197, 328] on div "check" at bounding box center [197, 361] width 60 height 190
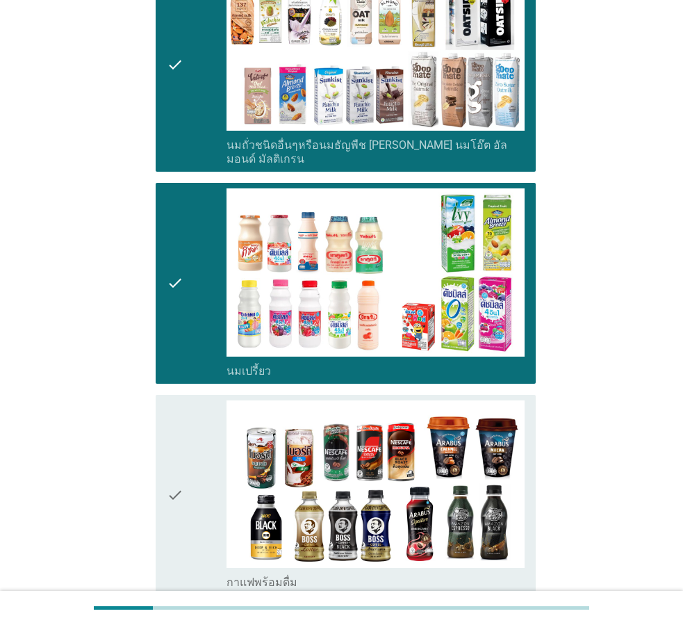
scroll to position [834, 0]
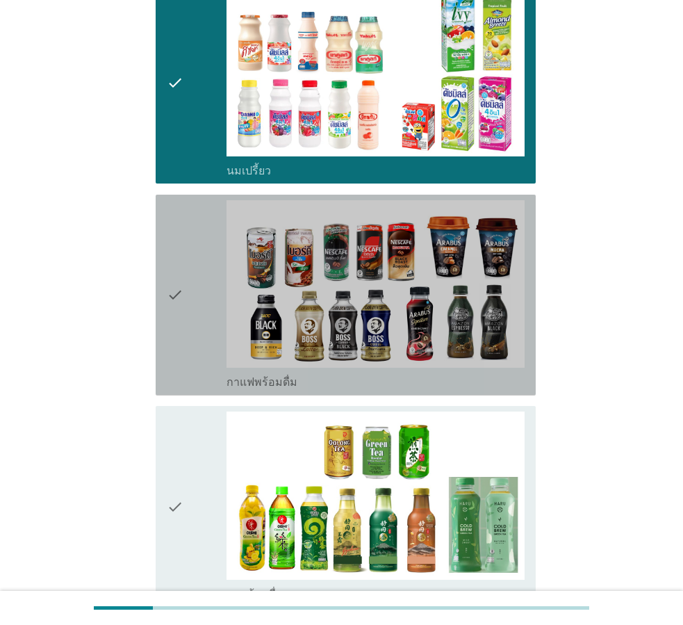
click at [197, 328] on div "check" at bounding box center [197, 295] width 60 height 190
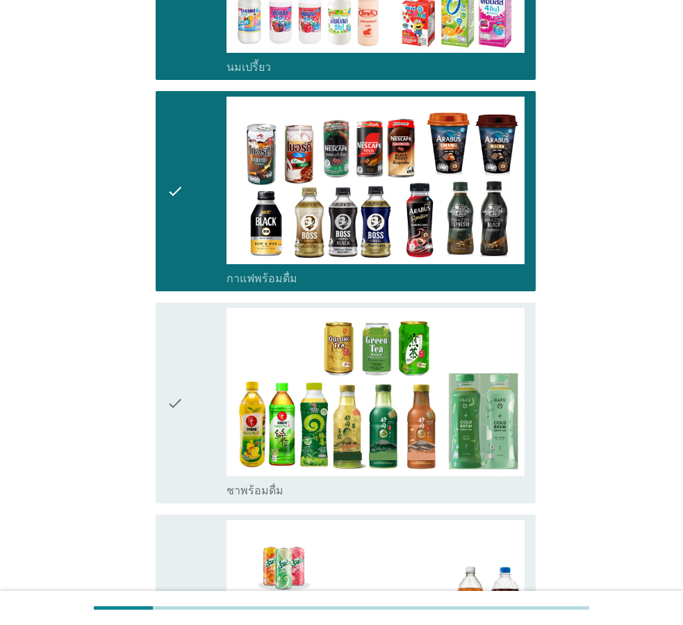
scroll to position [1113, 0]
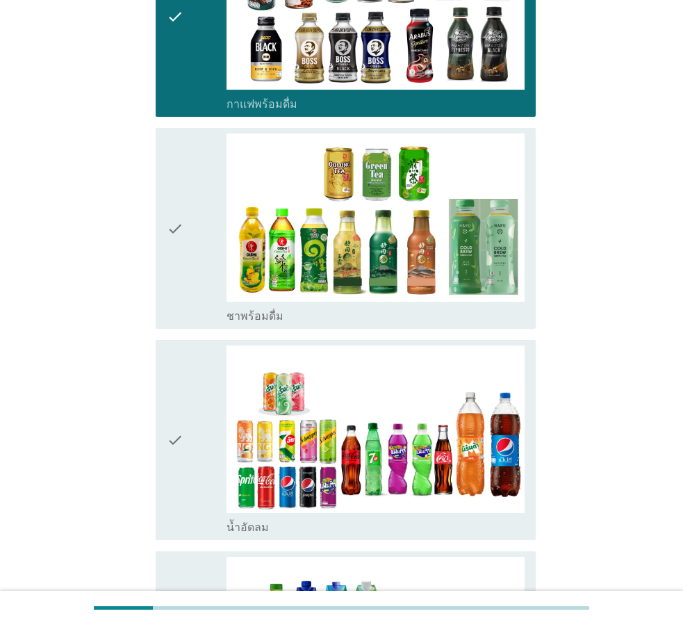
click at [202, 276] on div "check" at bounding box center [197, 229] width 60 height 190
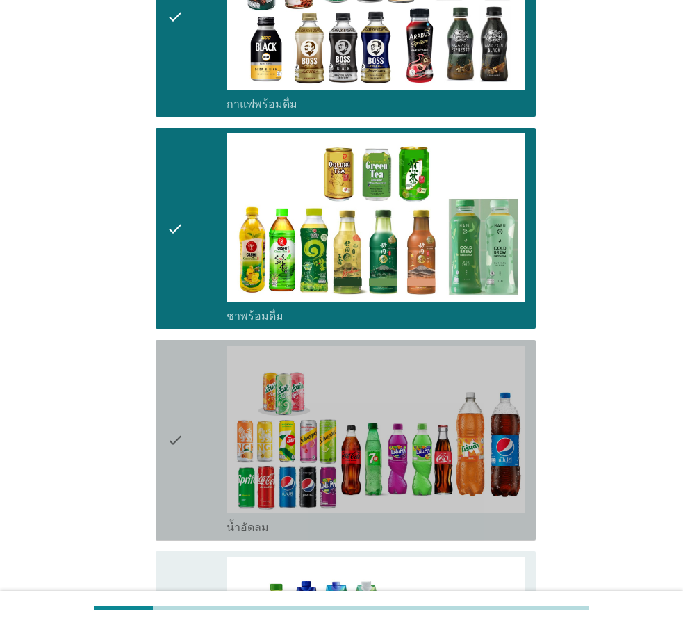
click at [202, 426] on div "check" at bounding box center [197, 441] width 60 height 190
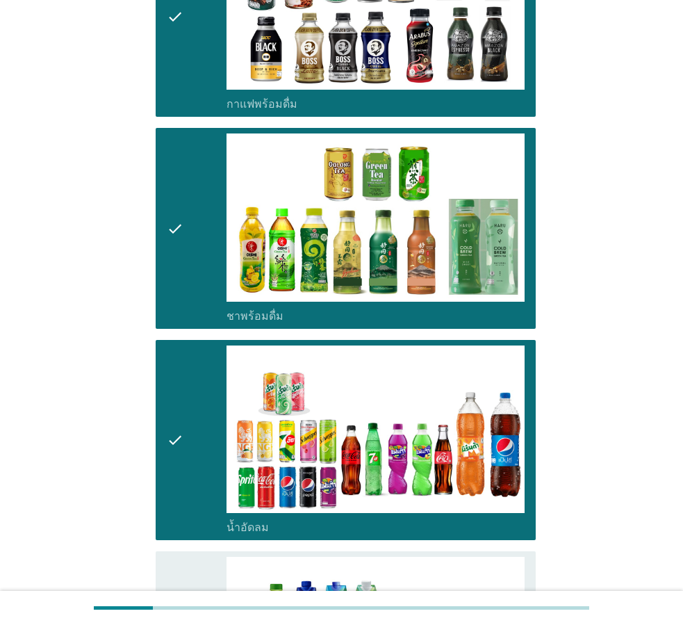
scroll to position [1391, 0]
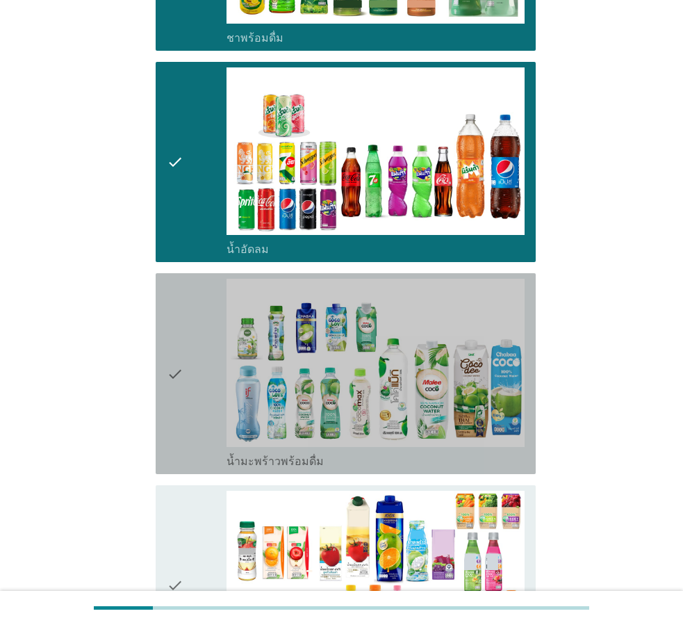
click at [202, 426] on div "check" at bounding box center [197, 374] width 60 height 190
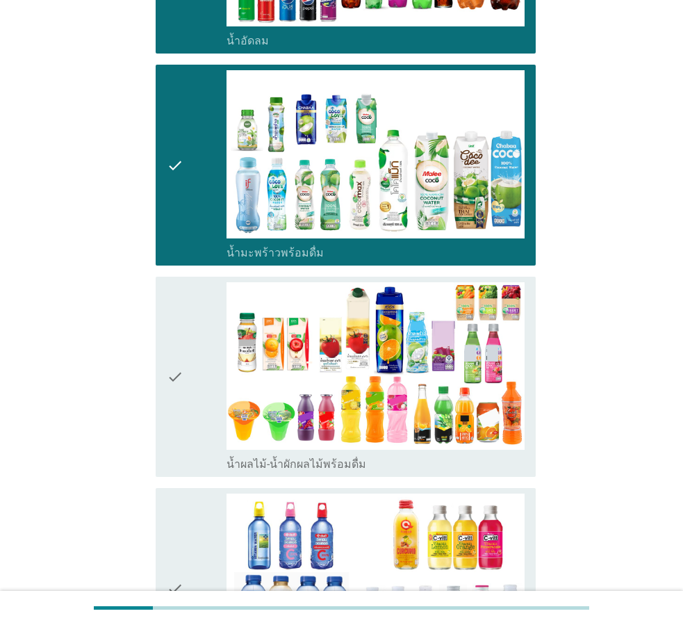
click at [202, 426] on div "check" at bounding box center [197, 377] width 60 height 190
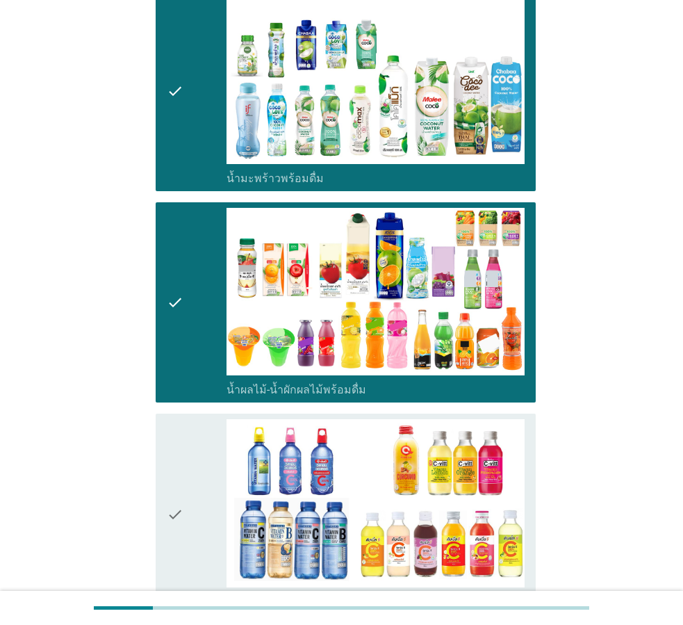
scroll to position [1738, 0]
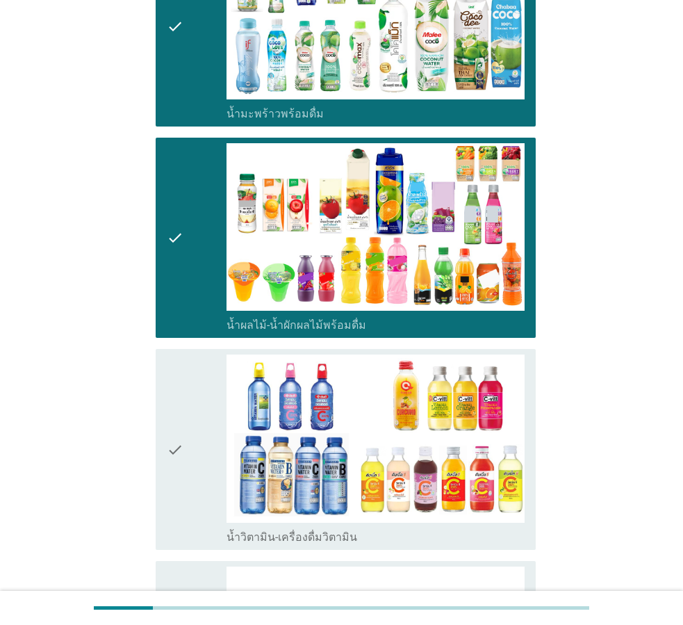
click at [202, 426] on div "check" at bounding box center [197, 450] width 60 height 190
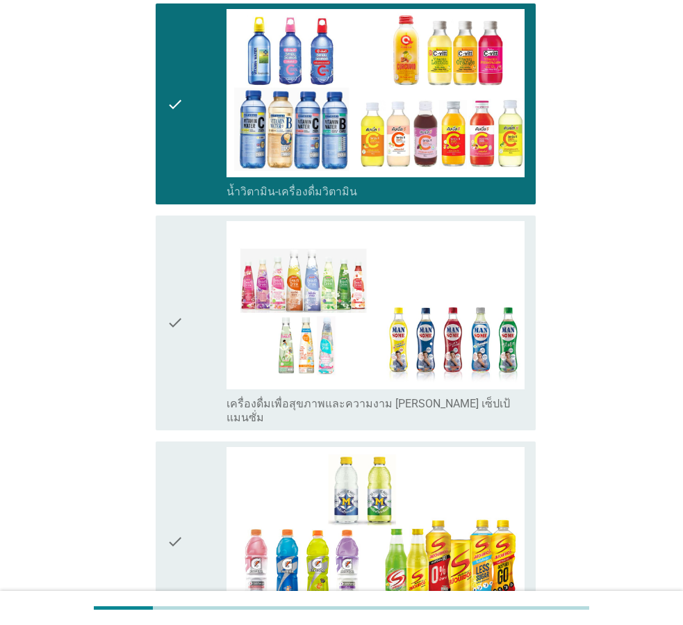
scroll to position [2086, 0]
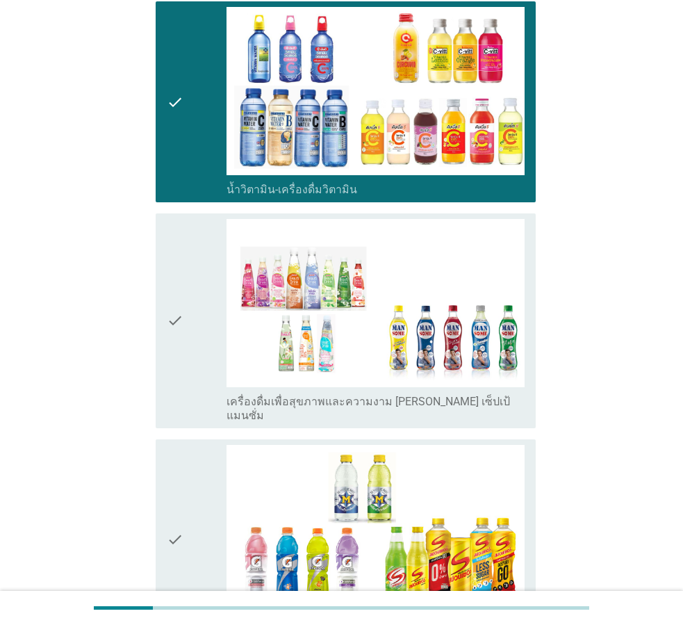
click at [203, 376] on div "check" at bounding box center [197, 321] width 60 height 204
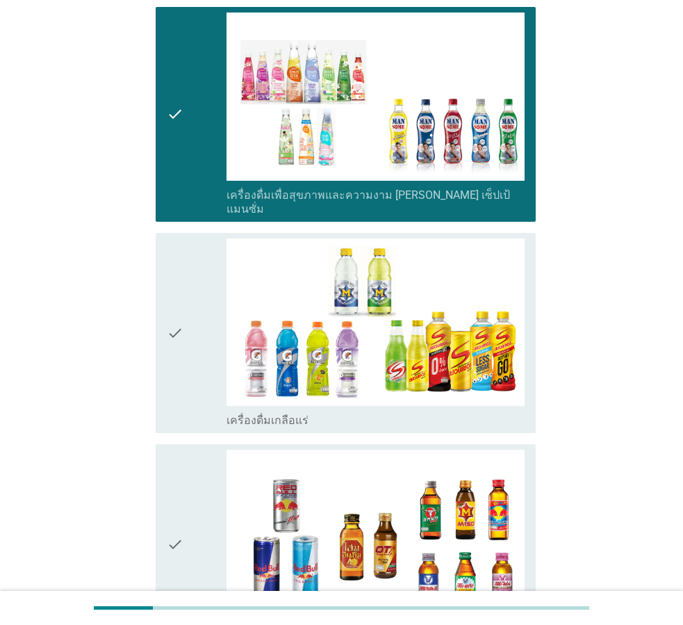
scroll to position [2295, 0]
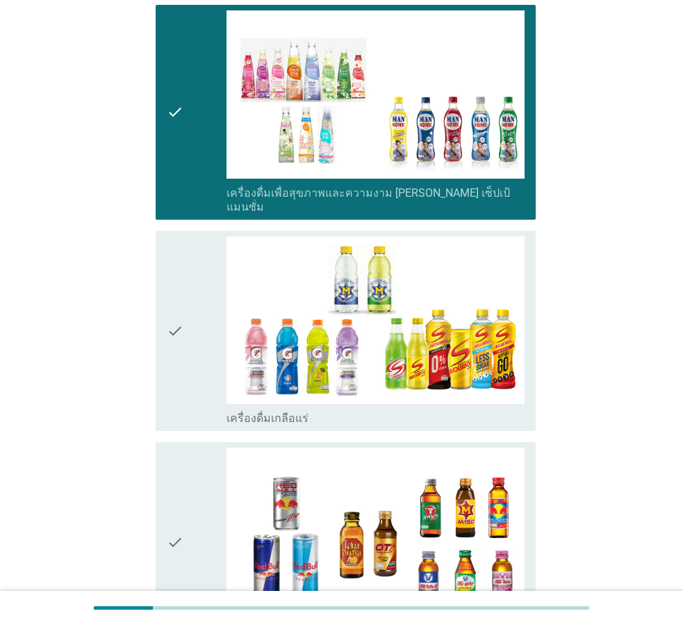
click at [220, 366] on div "check" at bounding box center [197, 331] width 60 height 190
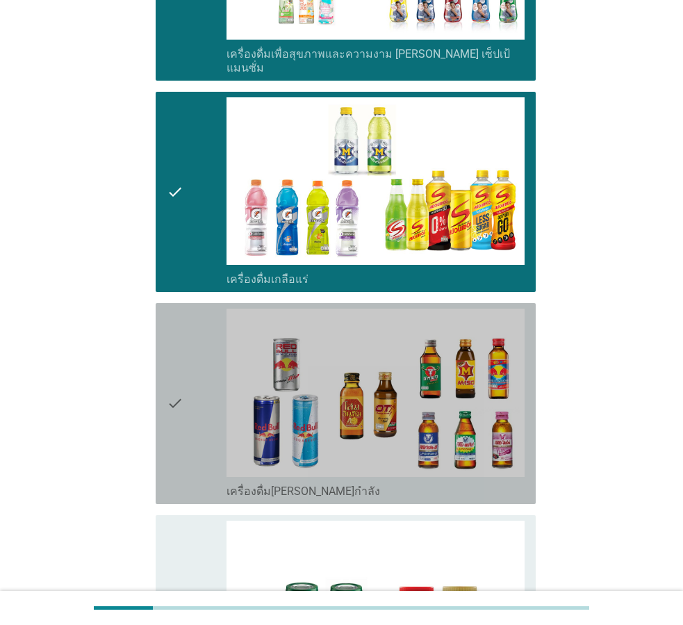
click at [218, 394] on div "check" at bounding box center [197, 404] width 60 height 190
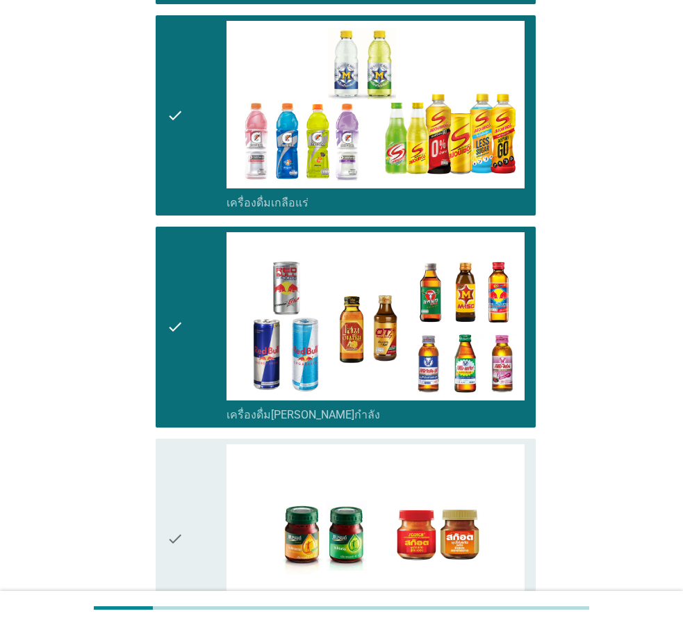
scroll to position [2698, 0]
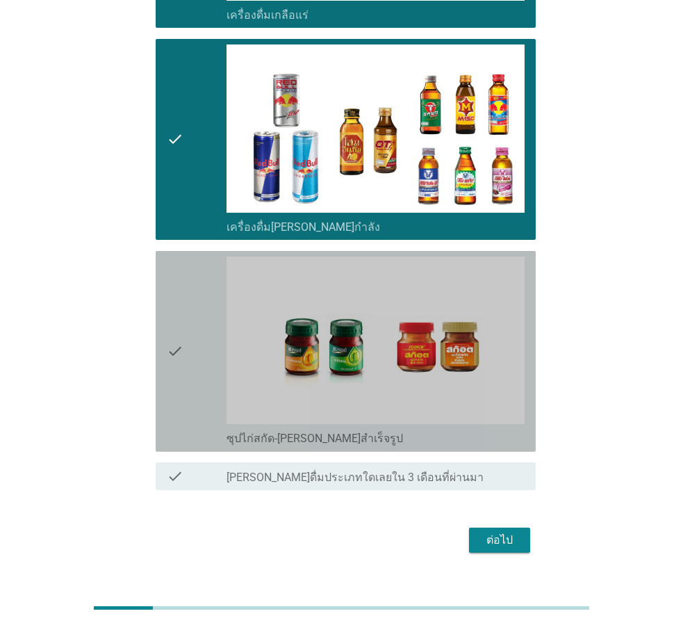
click at [218, 394] on div "check" at bounding box center [197, 352] width 60 height 190
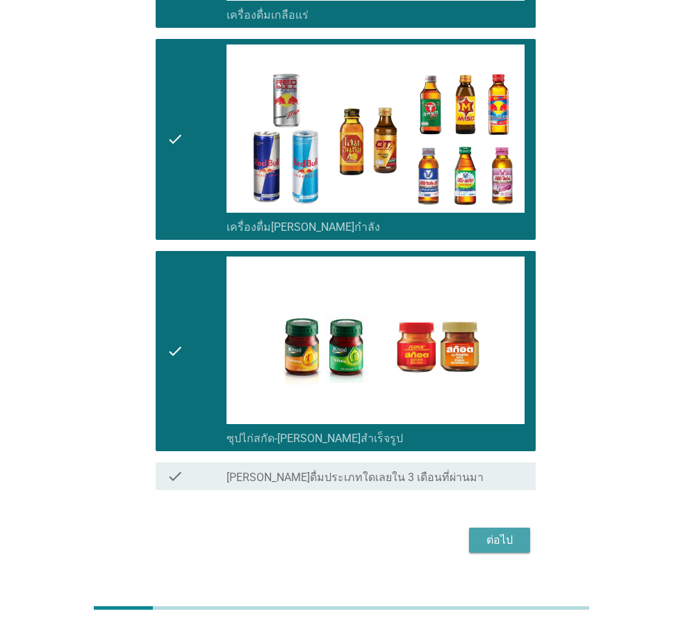
click at [515, 528] on button "ต่อไป" at bounding box center [499, 540] width 61 height 25
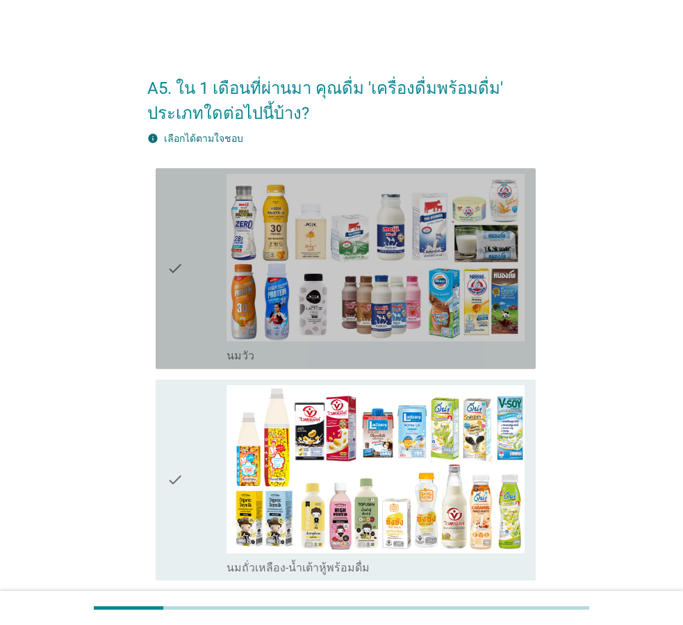
click at [206, 330] on div "check" at bounding box center [197, 269] width 60 height 190
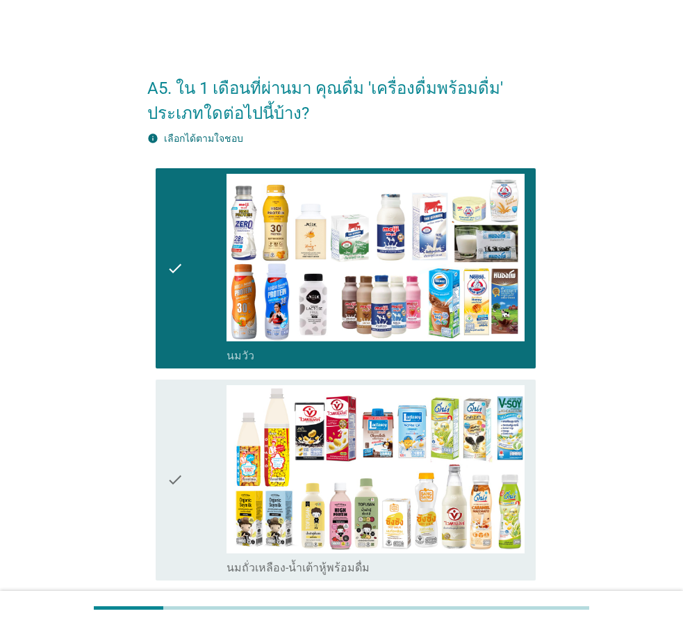
click at [214, 426] on div "check" at bounding box center [197, 480] width 60 height 190
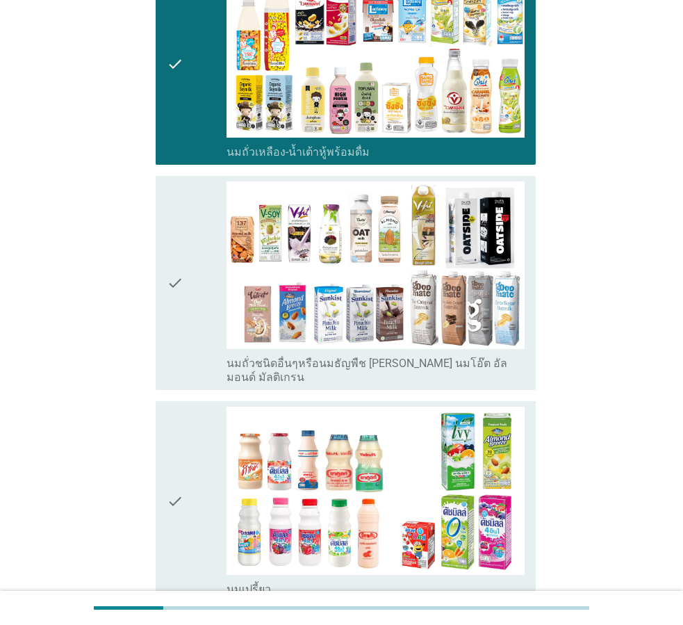
scroll to position [417, 0]
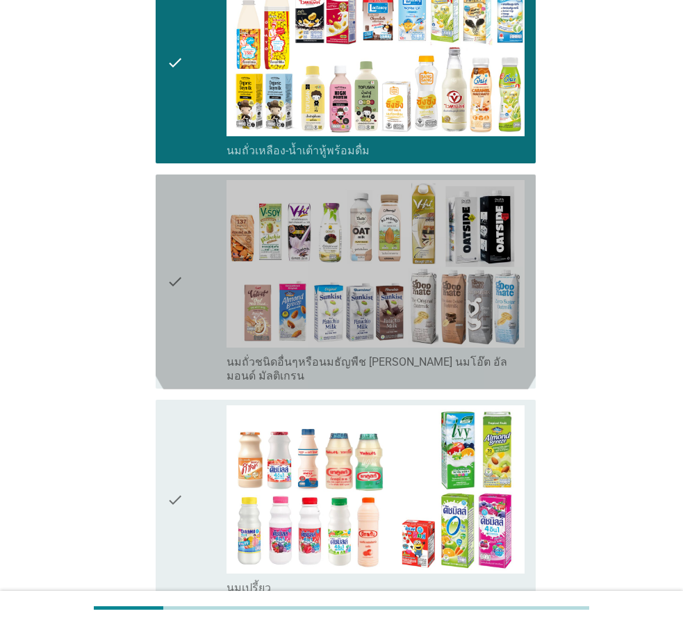
click at [211, 332] on div "check" at bounding box center [197, 282] width 60 height 204
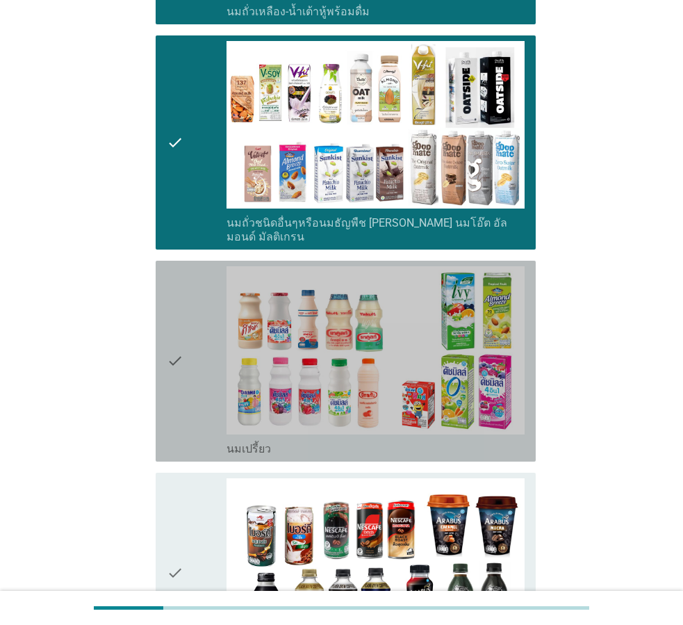
click at [211, 332] on div "check" at bounding box center [197, 361] width 60 height 190
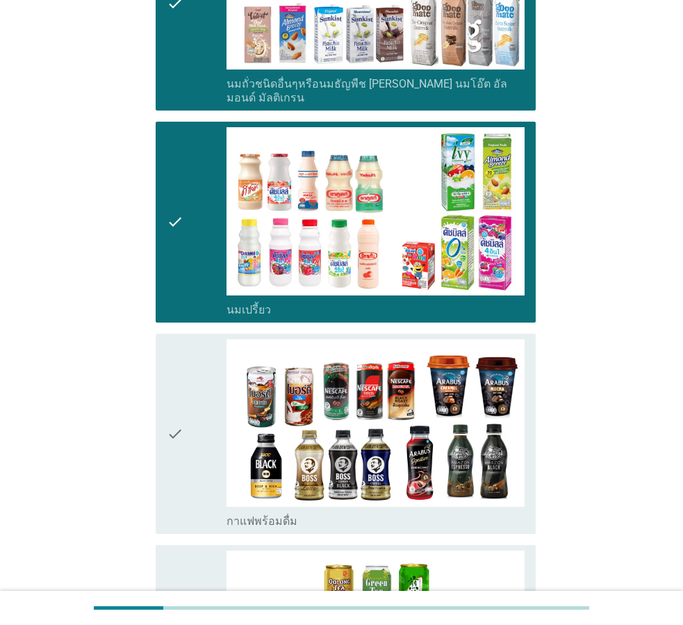
click at [211, 339] on div "check" at bounding box center [197, 434] width 60 height 190
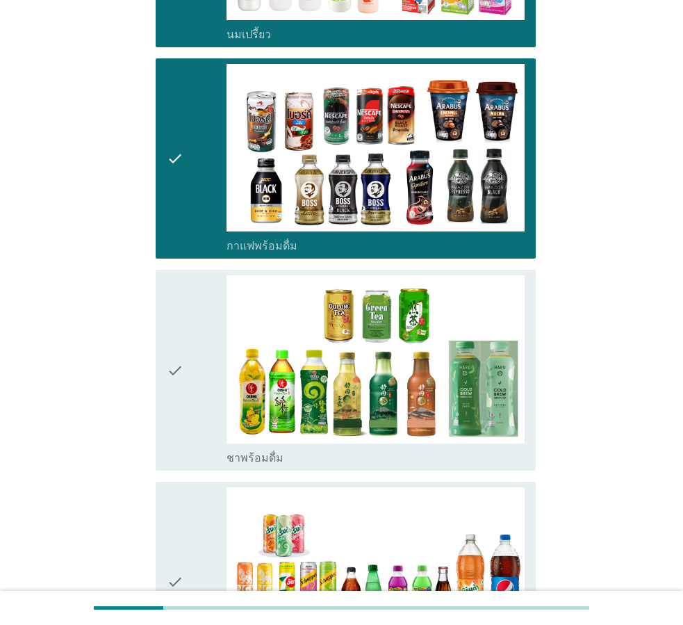
scroll to position [973, 0]
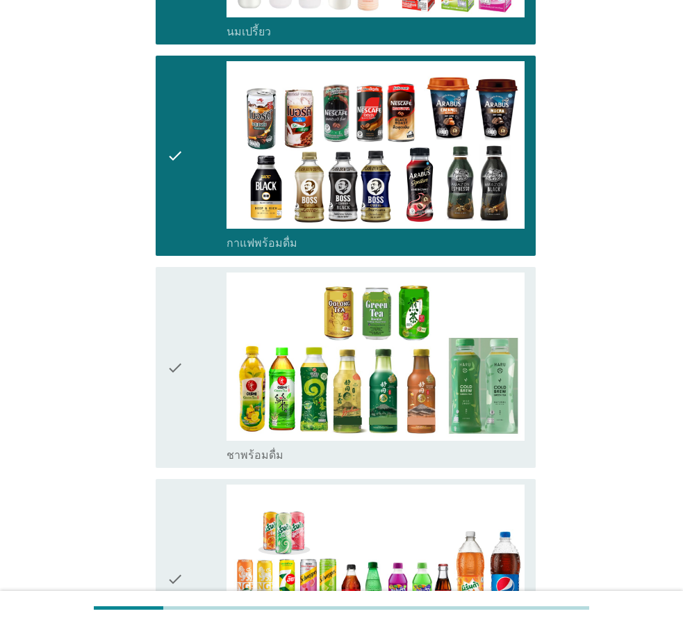
click at [193, 401] on div "check" at bounding box center [197, 368] width 60 height 190
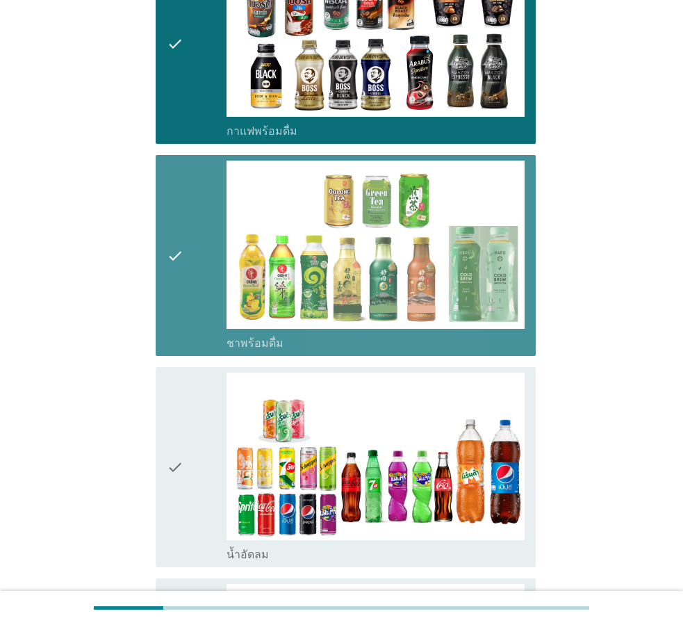
scroll to position [1252, 0]
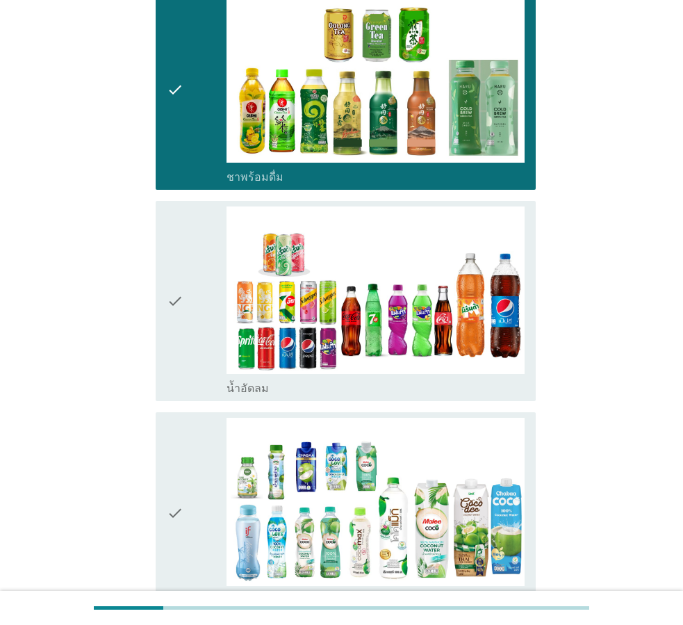
click at [199, 358] on div "check" at bounding box center [197, 302] width 60 height 190
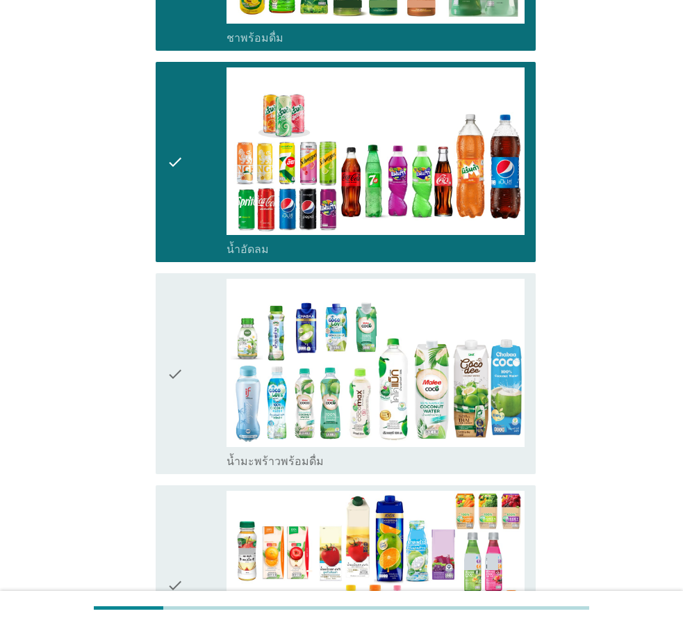
click at [199, 358] on div "check" at bounding box center [197, 374] width 60 height 190
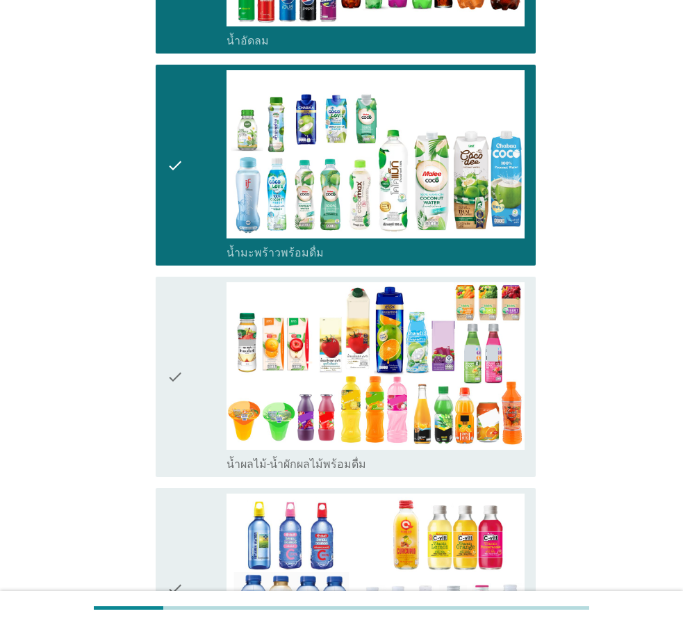
click at [199, 358] on div "check" at bounding box center [197, 377] width 60 height 190
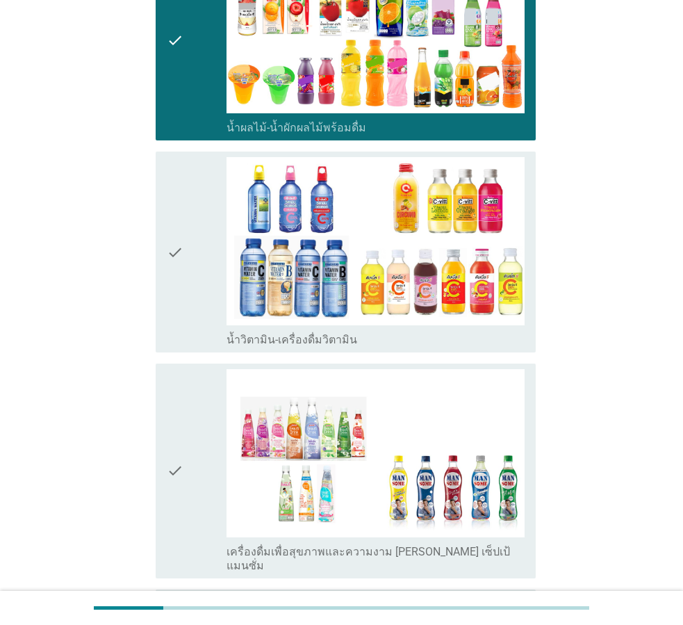
scroll to position [1947, 0]
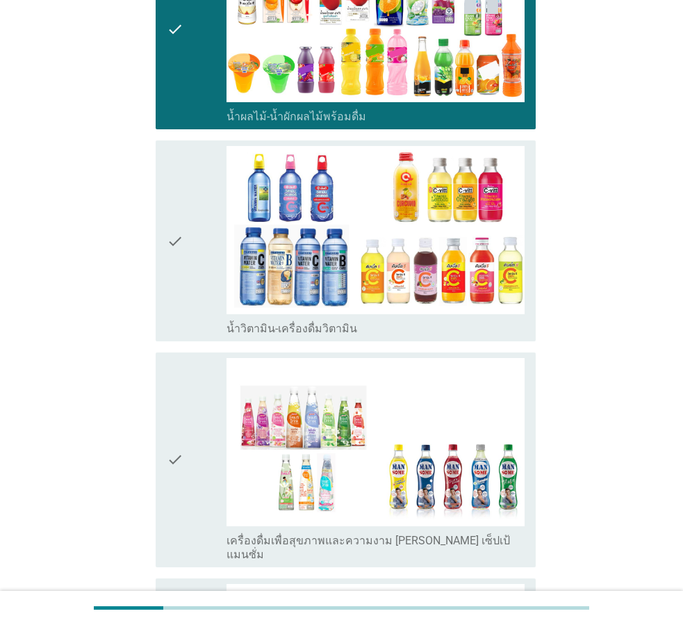
click at [197, 305] on div "check" at bounding box center [197, 241] width 60 height 190
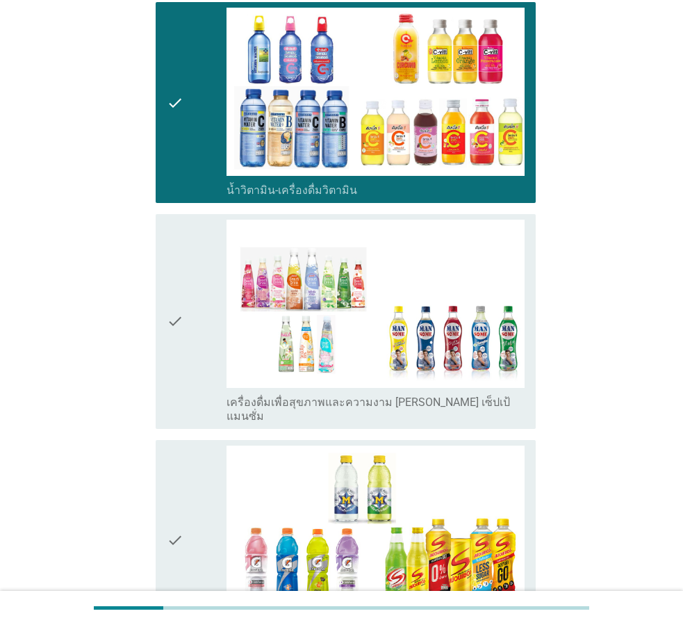
scroll to position [2086, 0]
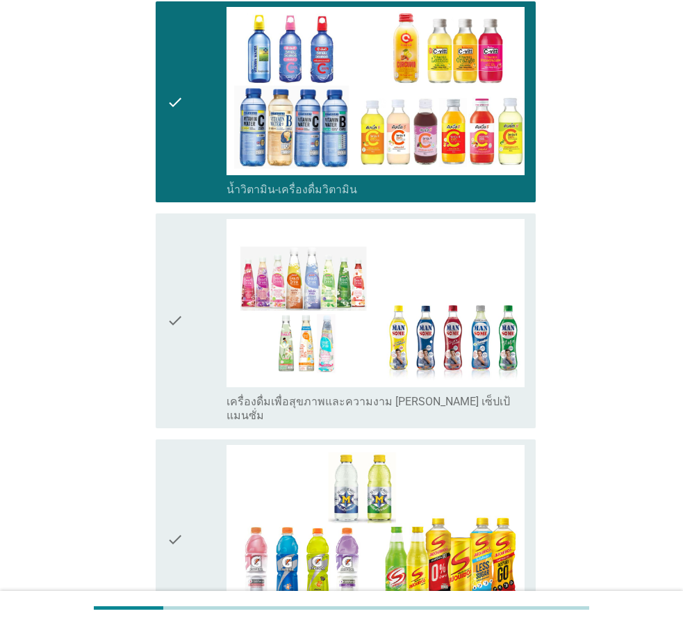
click at [204, 350] on div "check" at bounding box center [197, 321] width 60 height 204
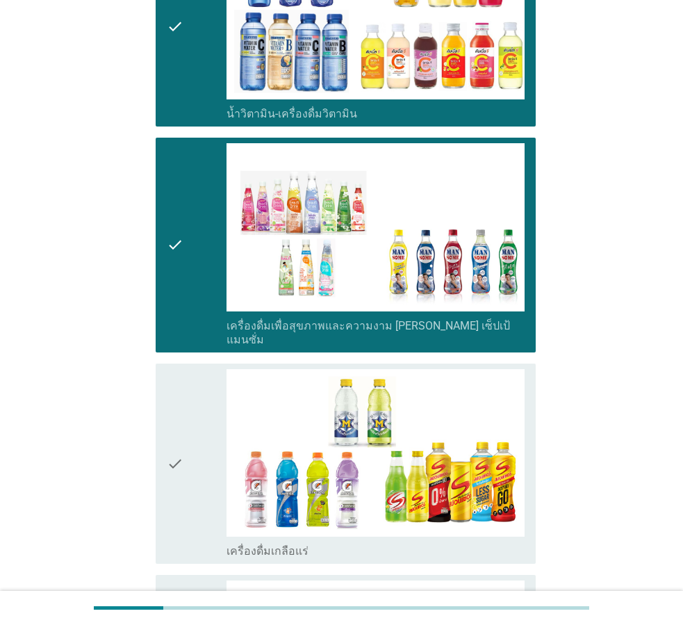
scroll to position [2364, 0]
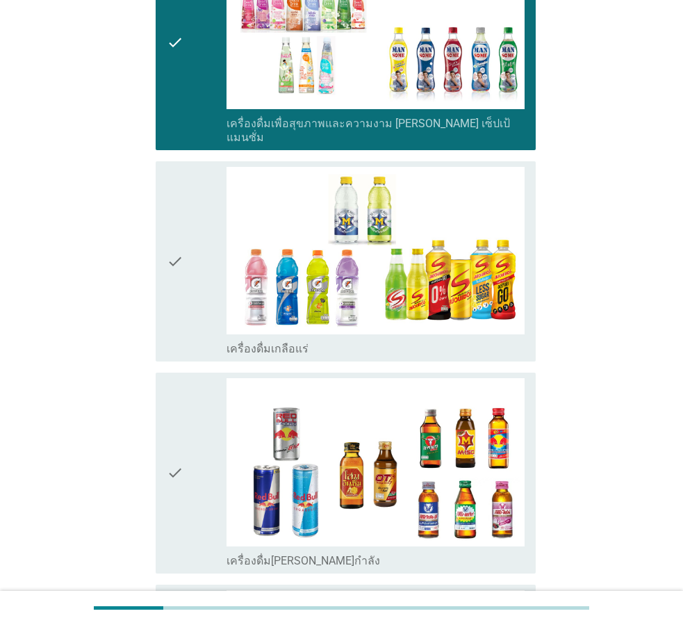
click at [202, 298] on div "check" at bounding box center [197, 262] width 60 height 190
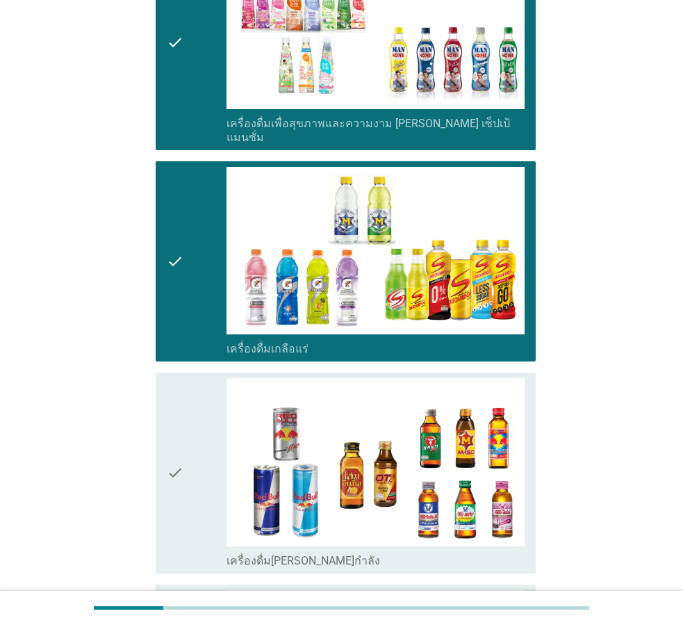
click at [215, 419] on div "check" at bounding box center [197, 473] width 60 height 190
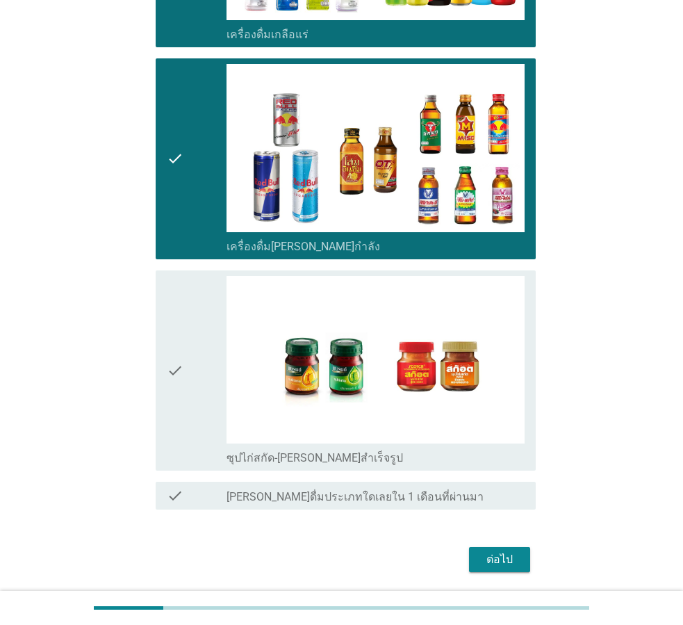
scroll to position [2698, 0]
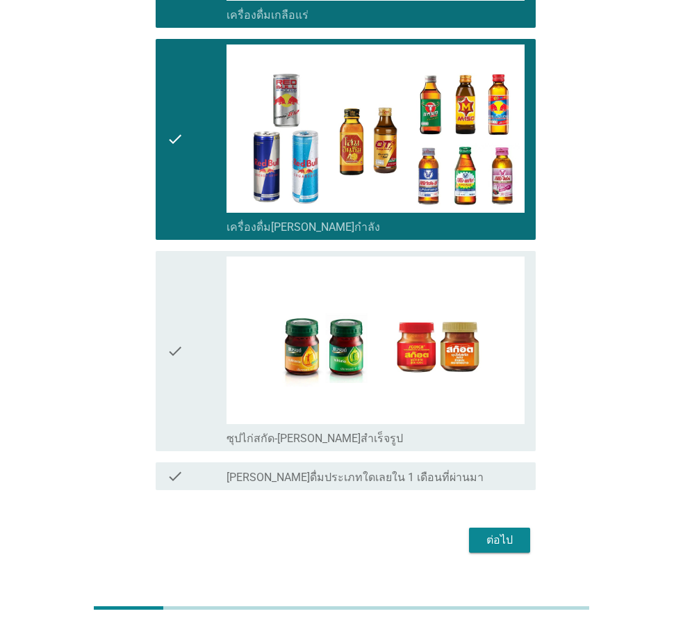
click at [509, 532] on div "ต่อไป" at bounding box center [499, 540] width 39 height 17
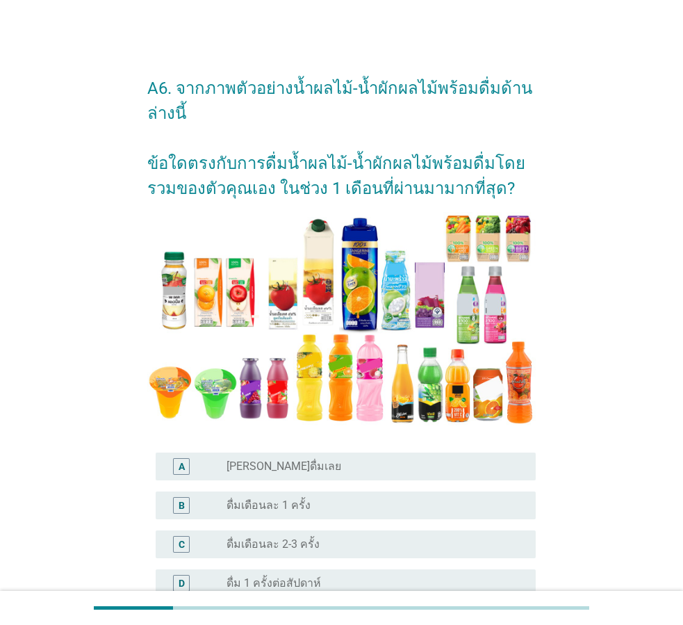
scroll to position [139, 0]
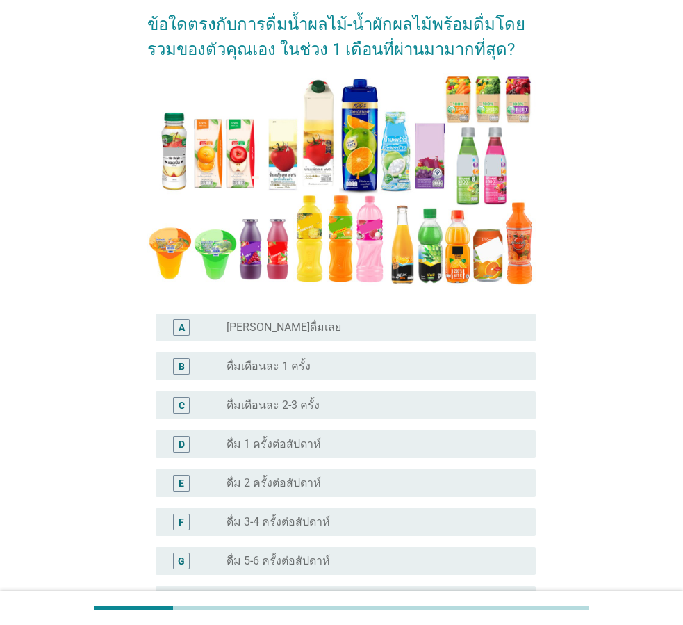
click at [309, 519] on label "ดื่ม 3-4 ครั้งต่อสัปดาห์" at bounding box center [279, 522] width 104 height 14
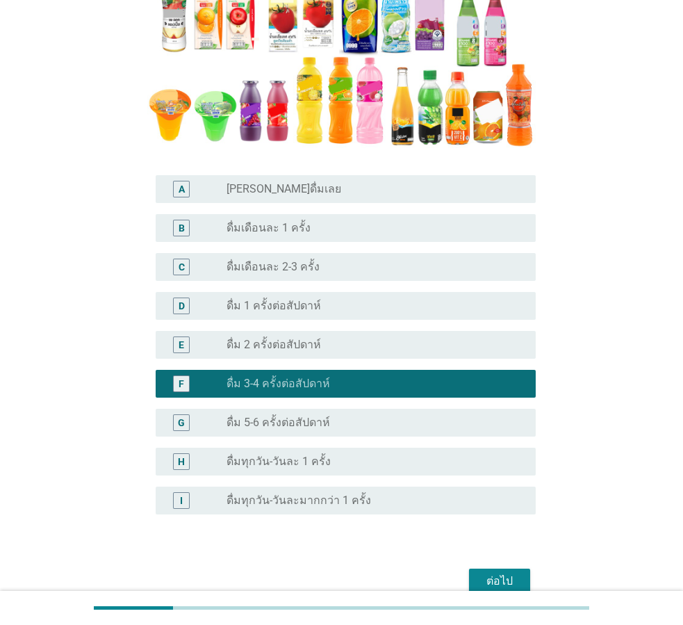
scroll to position [278, 0]
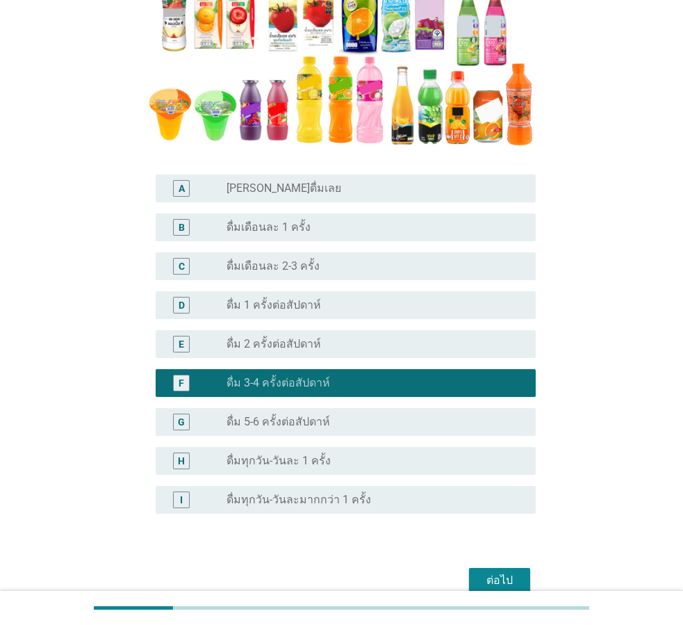
click at [426, 417] on div "radio_button_unchecked ดื่ม 5-6 ครั้งต่อสัปดาห์" at bounding box center [370, 422] width 287 height 14
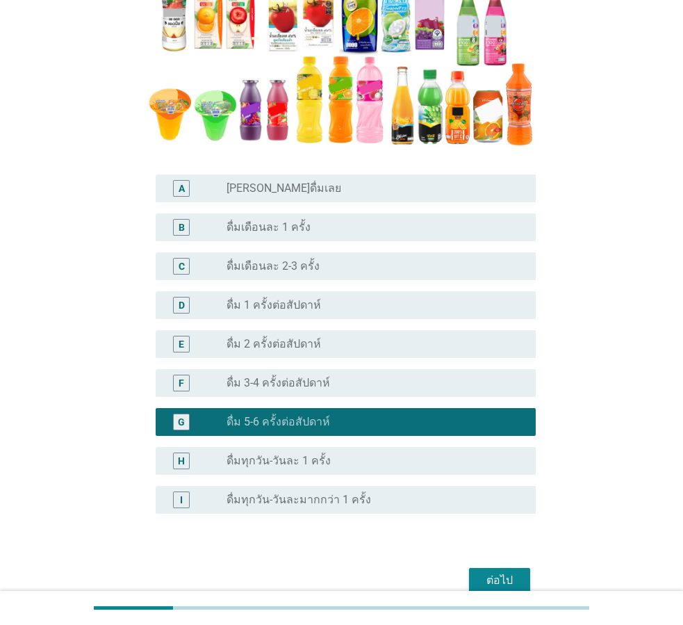
scroll to position [346, 0]
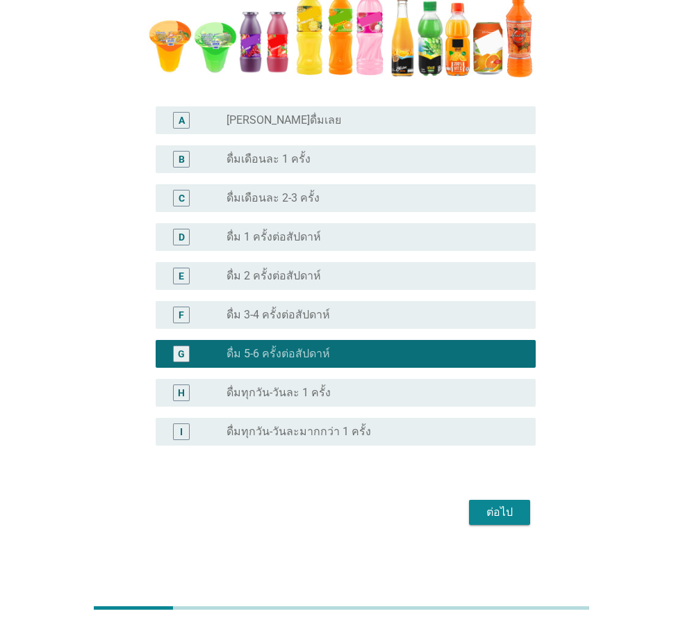
click at [512, 521] on div "ต่อไป" at bounding box center [499, 512] width 39 height 17
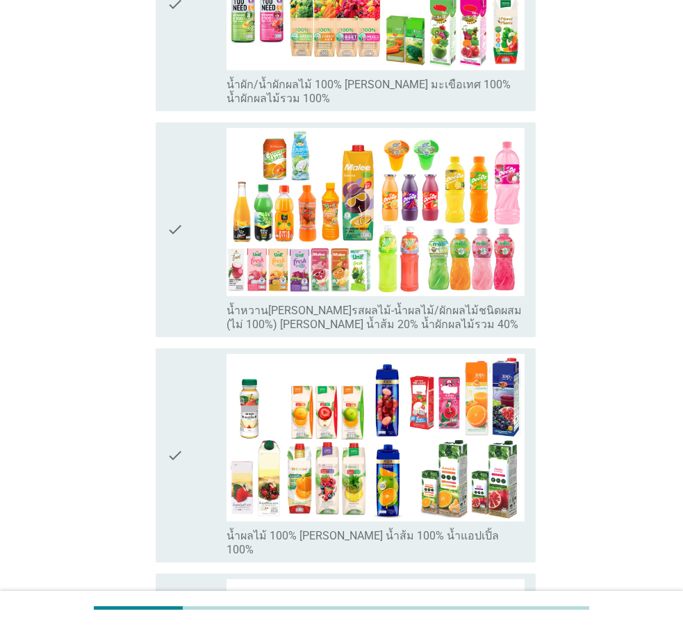
scroll to position [0, 0]
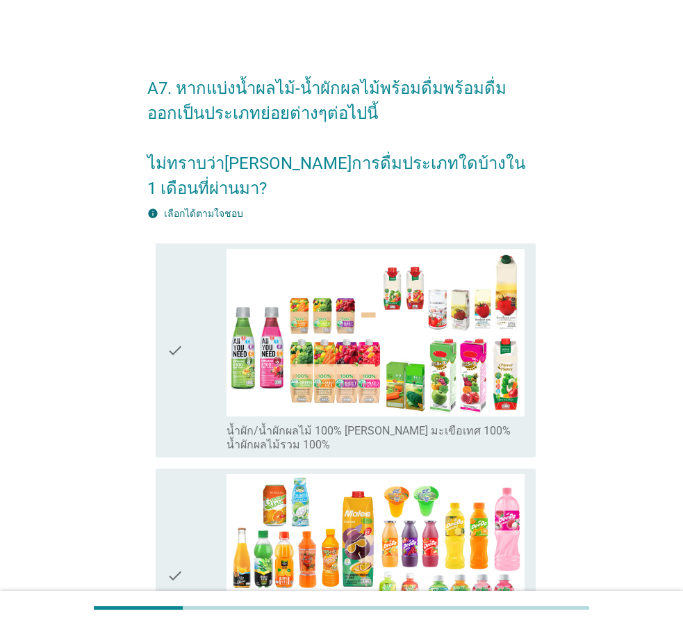
click at [191, 371] on div "check" at bounding box center [197, 351] width 60 height 204
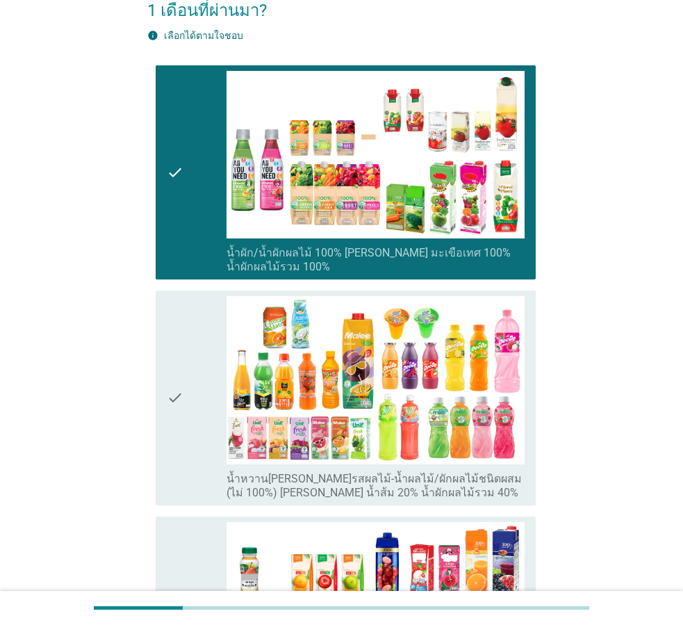
scroll to position [209, 0]
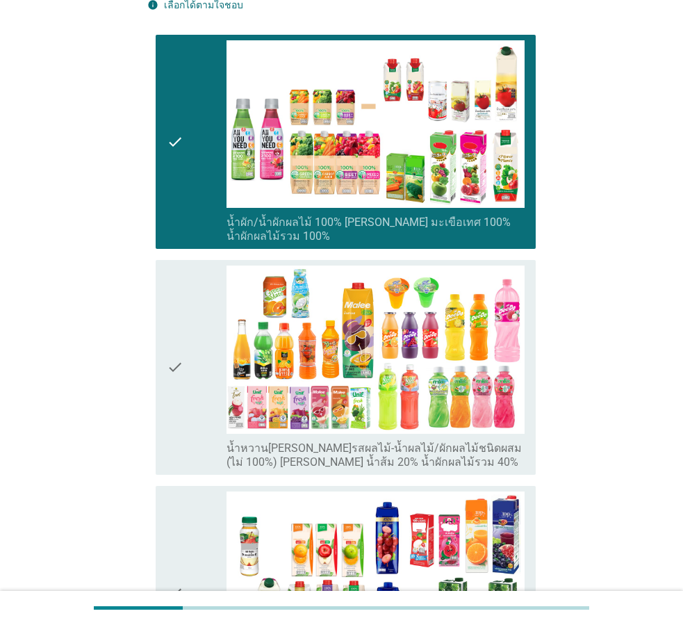
click at [191, 371] on div "check" at bounding box center [197, 368] width 60 height 204
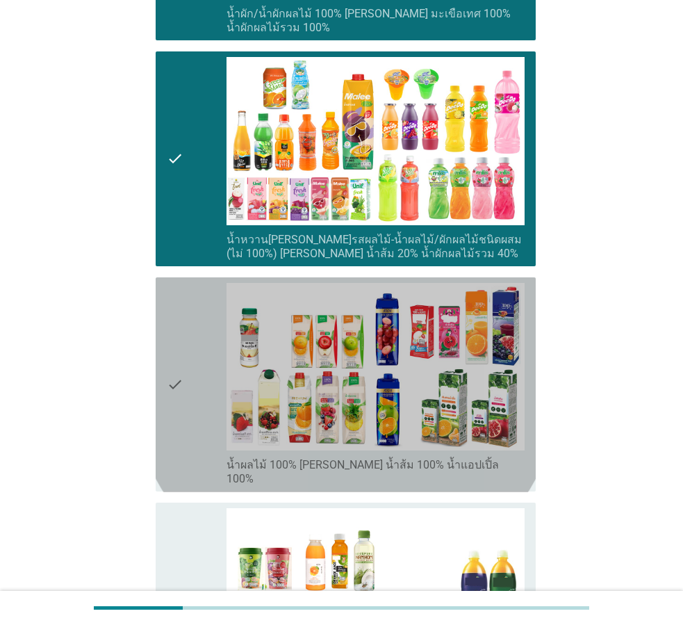
click at [191, 371] on div "check" at bounding box center [197, 385] width 60 height 204
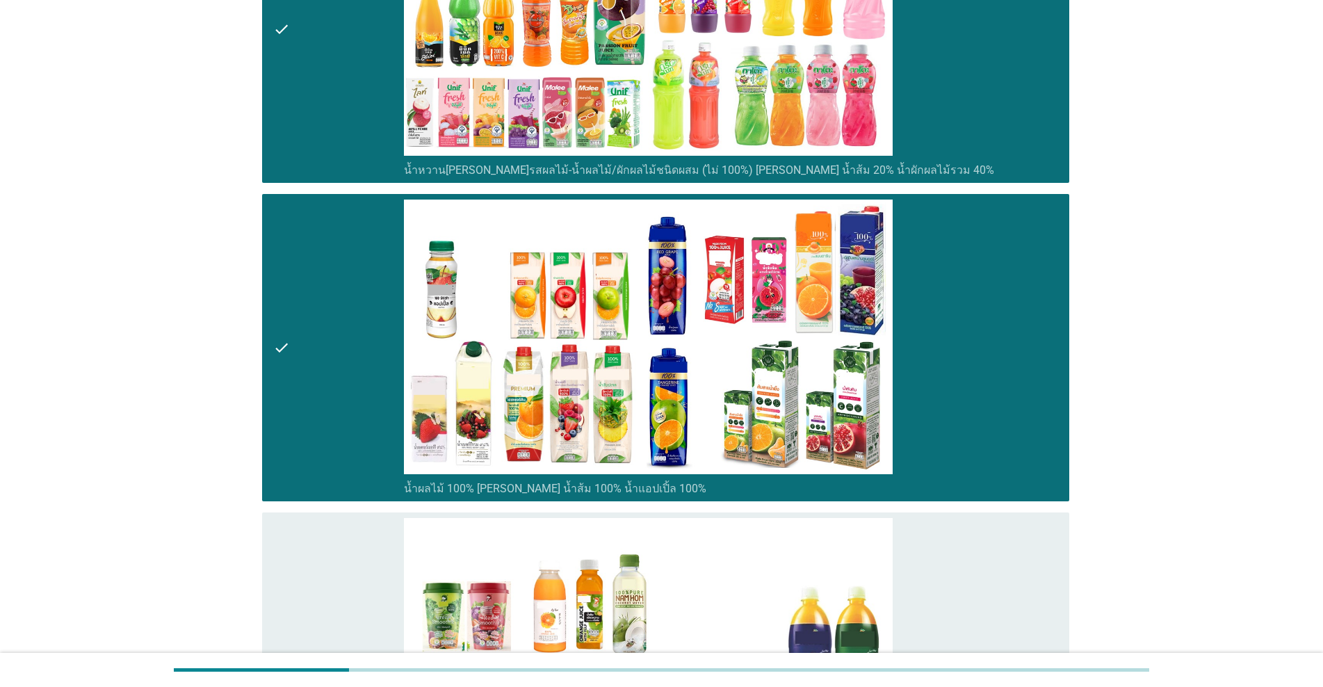
scroll to position [834, 0]
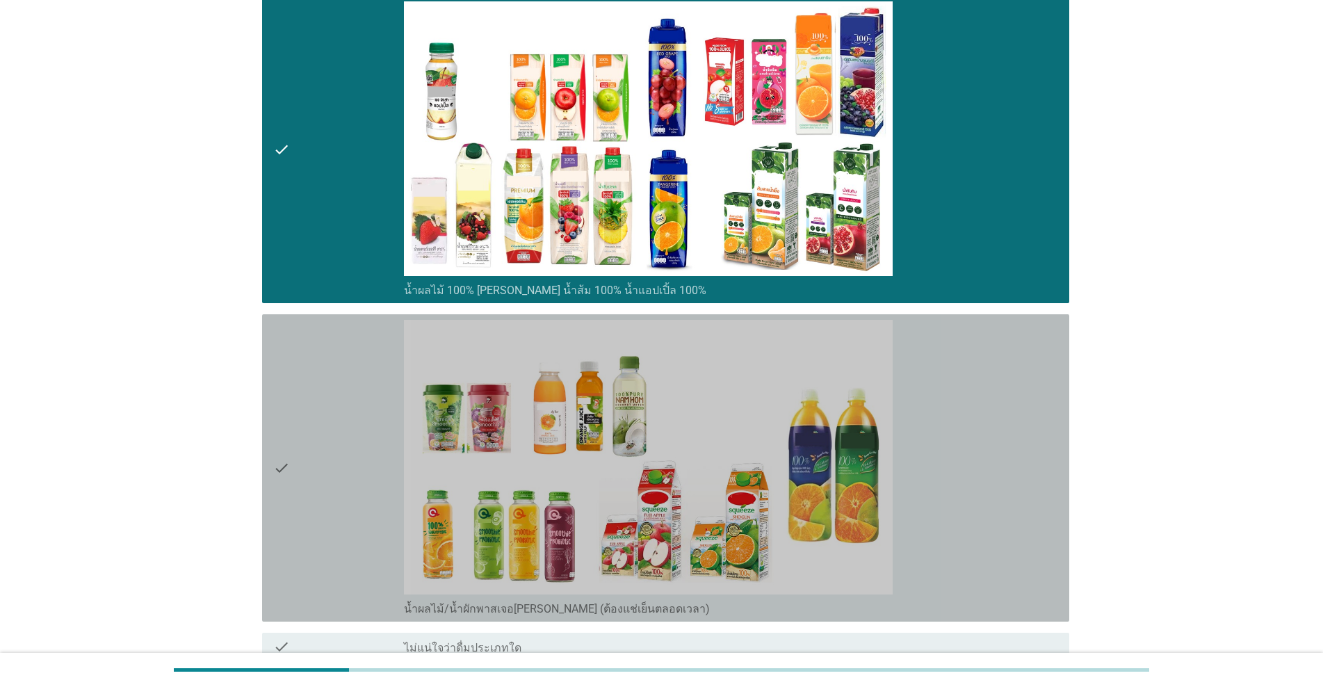
click at [334, 489] on div "check" at bounding box center [338, 468] width 131 height 296
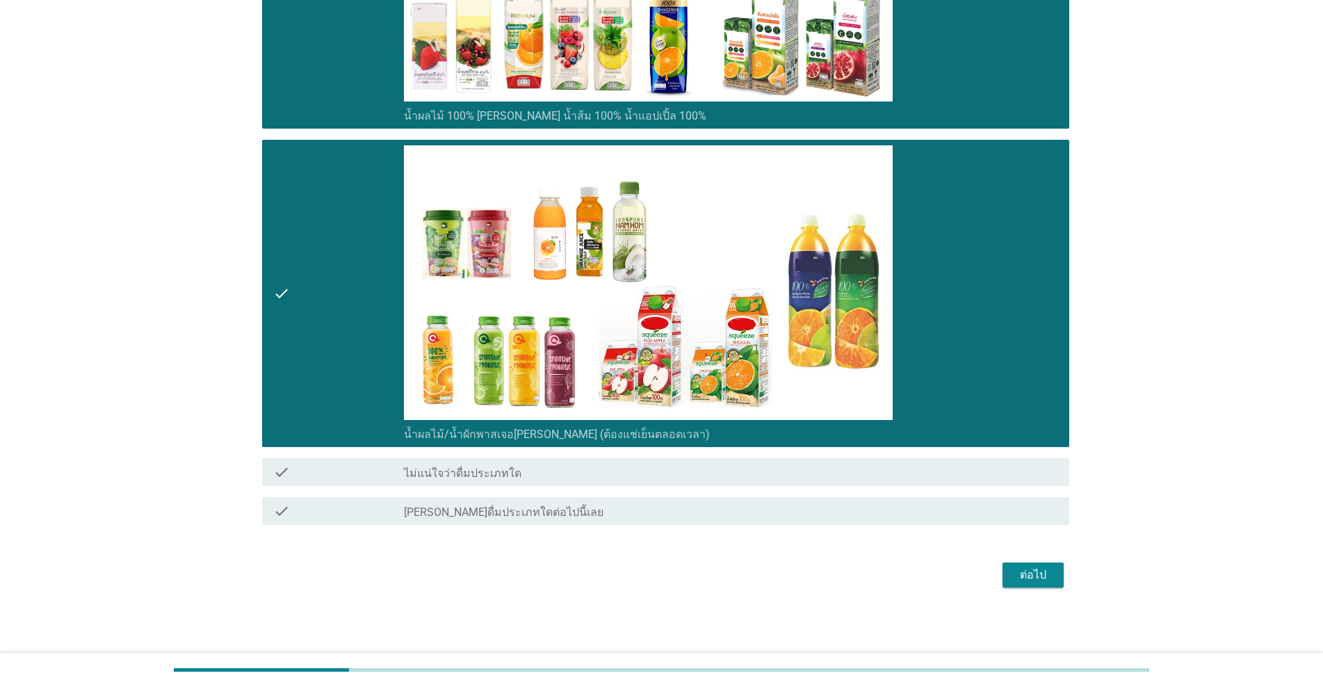
scroll to position [1010, 0]
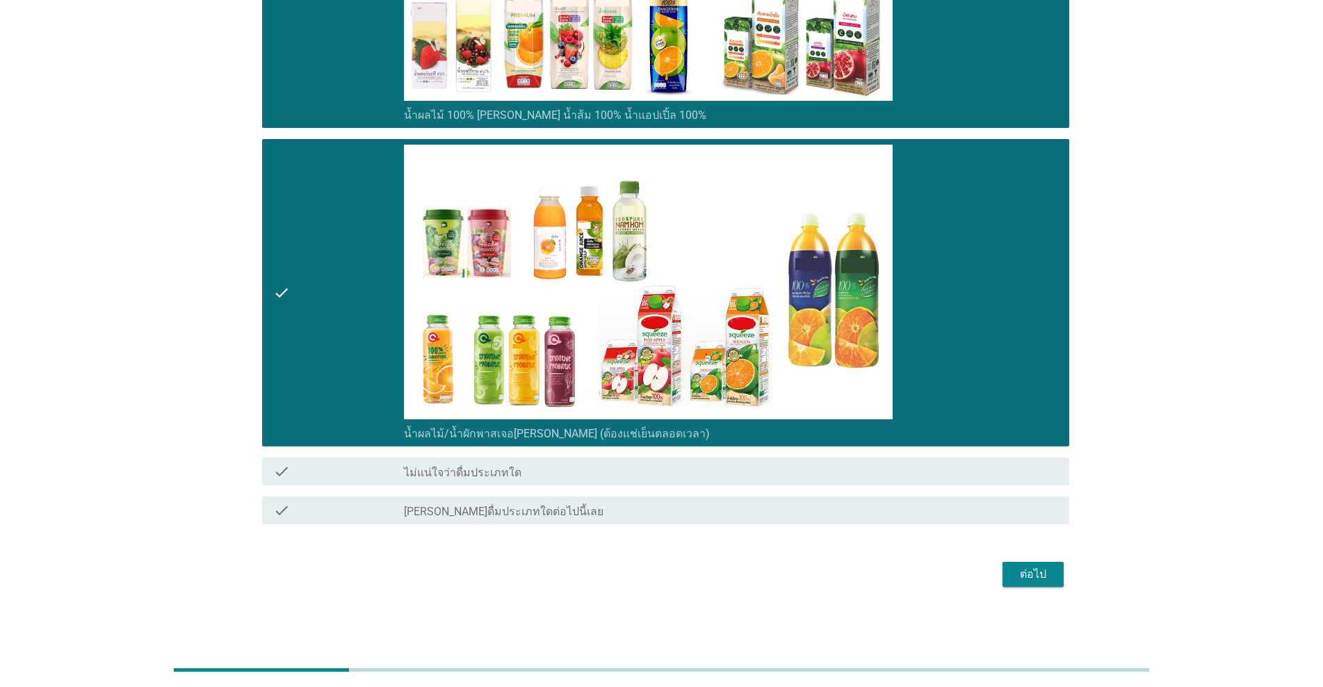
click at [683, 569] on div "ต่อไป" at bounding box center [1033, 574] width 39 height 17
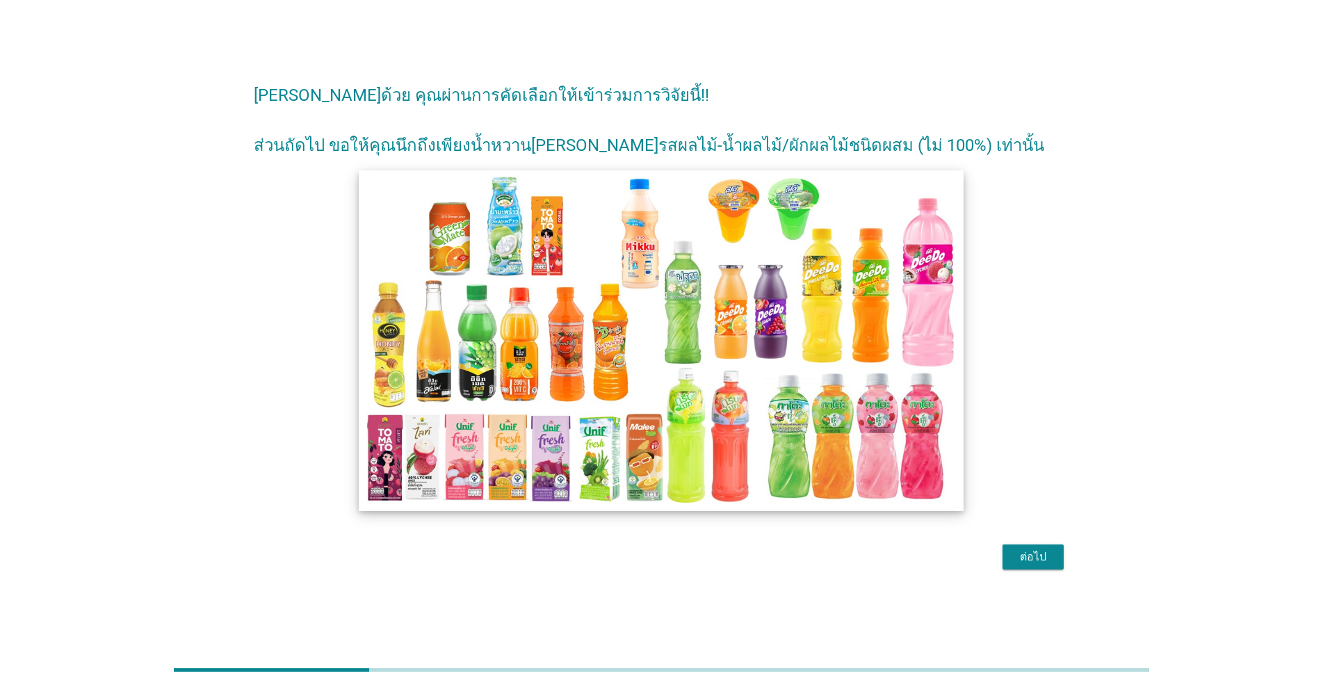
scroll to position [34, 0]
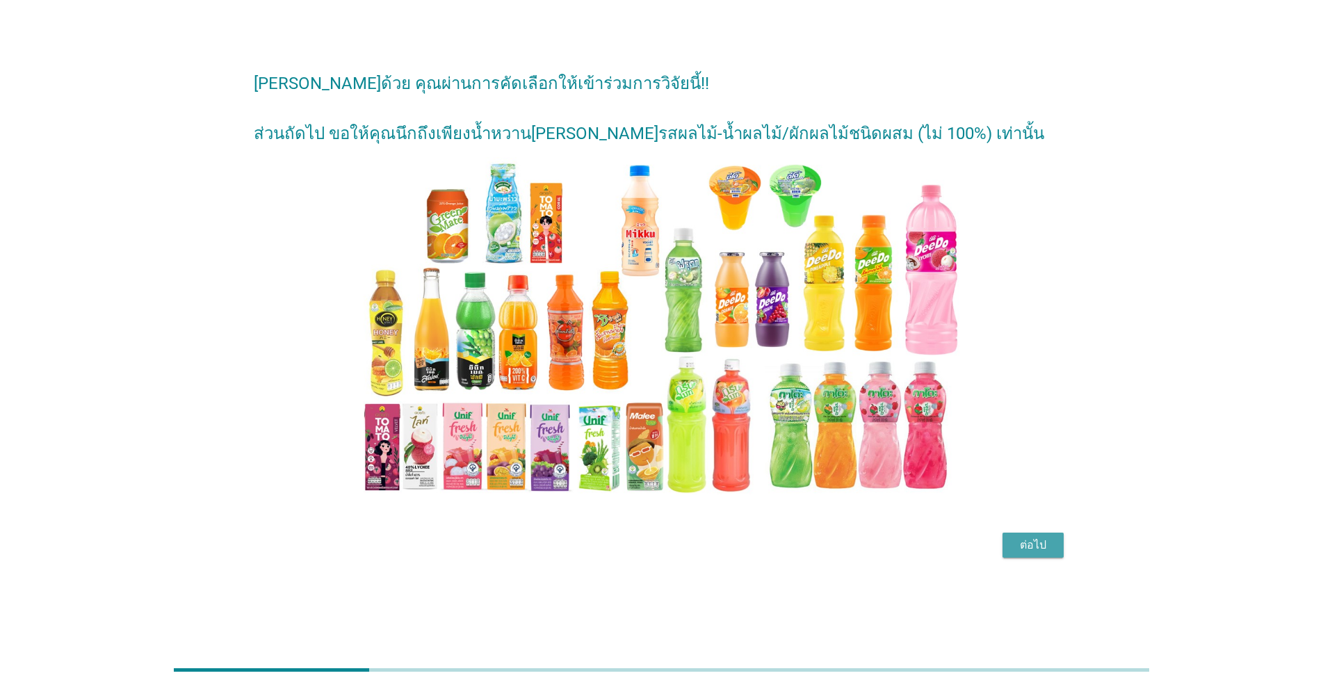
click at [683, 550] on div "ต่อไป" at bounding box center [1033, 545] width 39 height 17
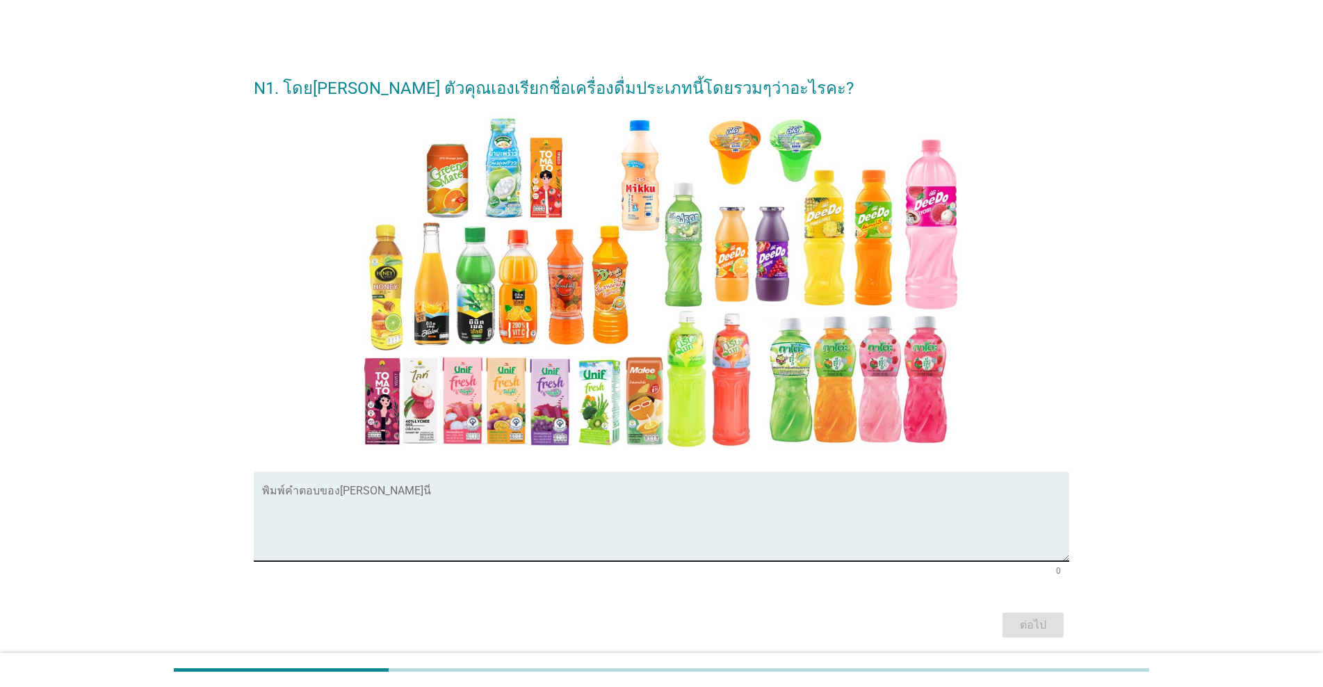
click at [380, 504] on textarea "พิมพ์คำตอบของคุณ ที่นี่" at bounding box center [665, 524] width 807 height 73
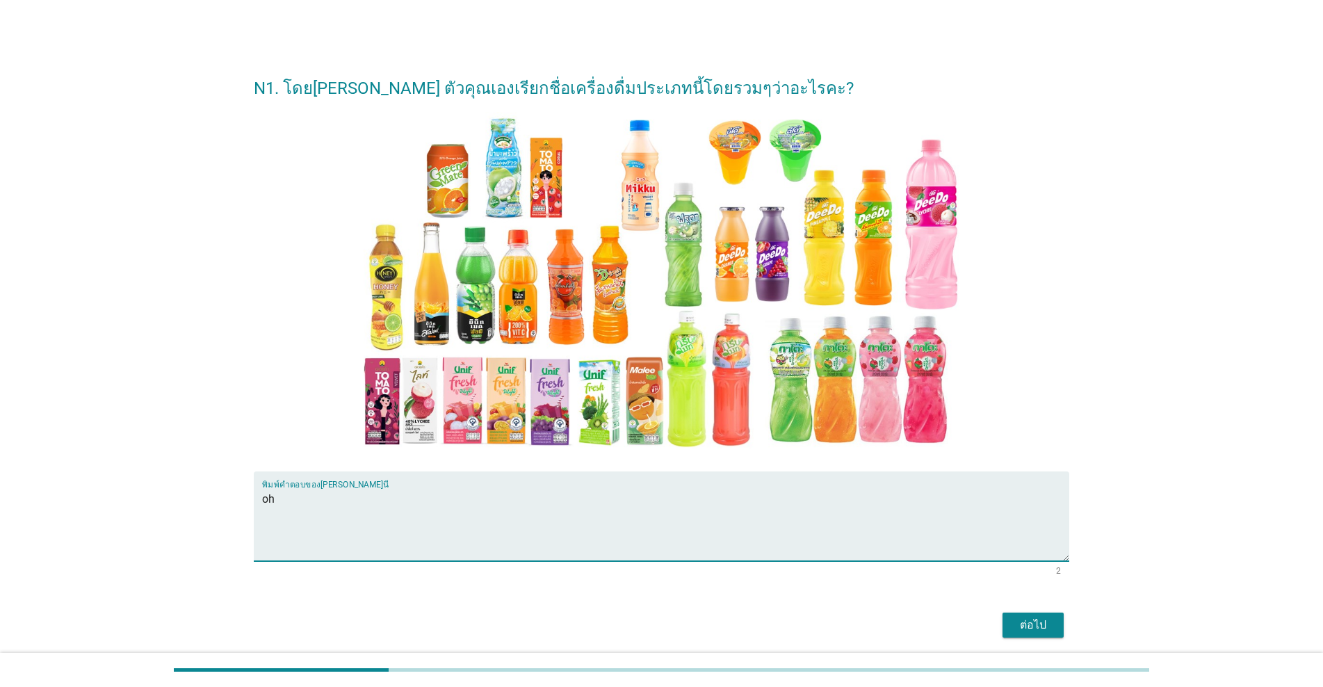
type textarea "o"
type textarea "น้ำผักผลไม้"
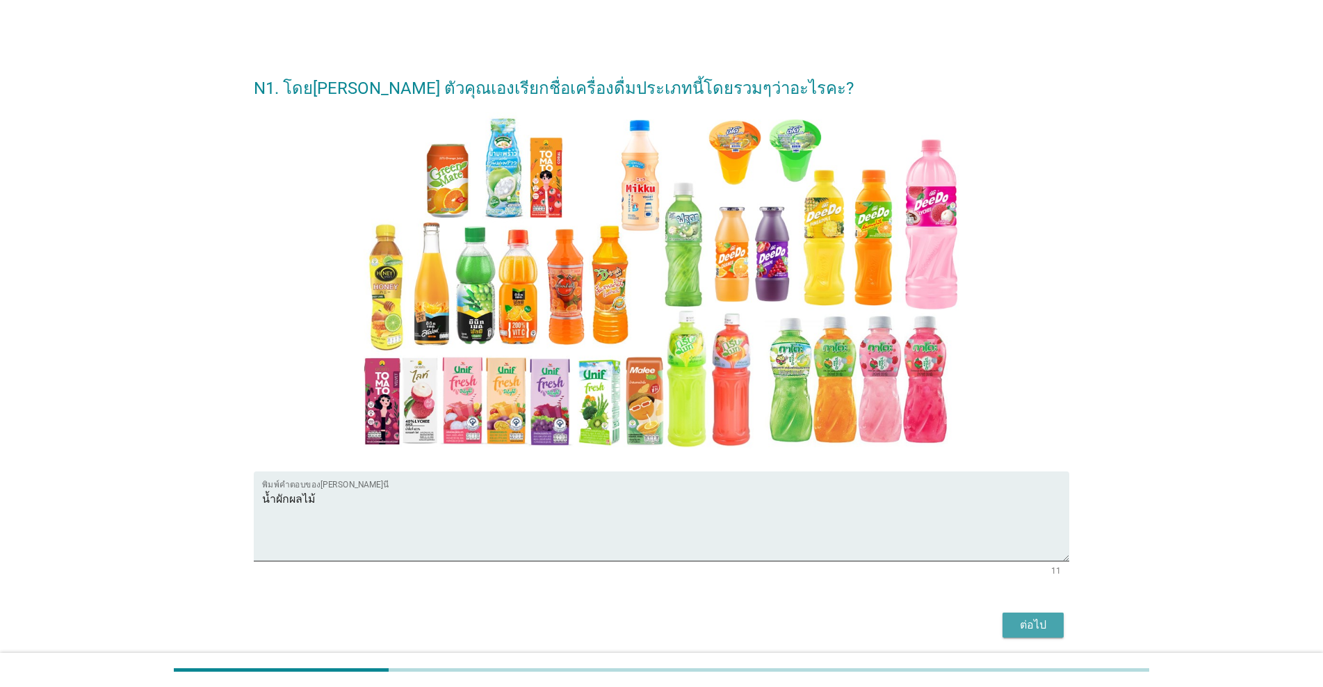
click at [683, 624] on div "ต่อไป" at bounding box center [1033, 625] width 39 height 17
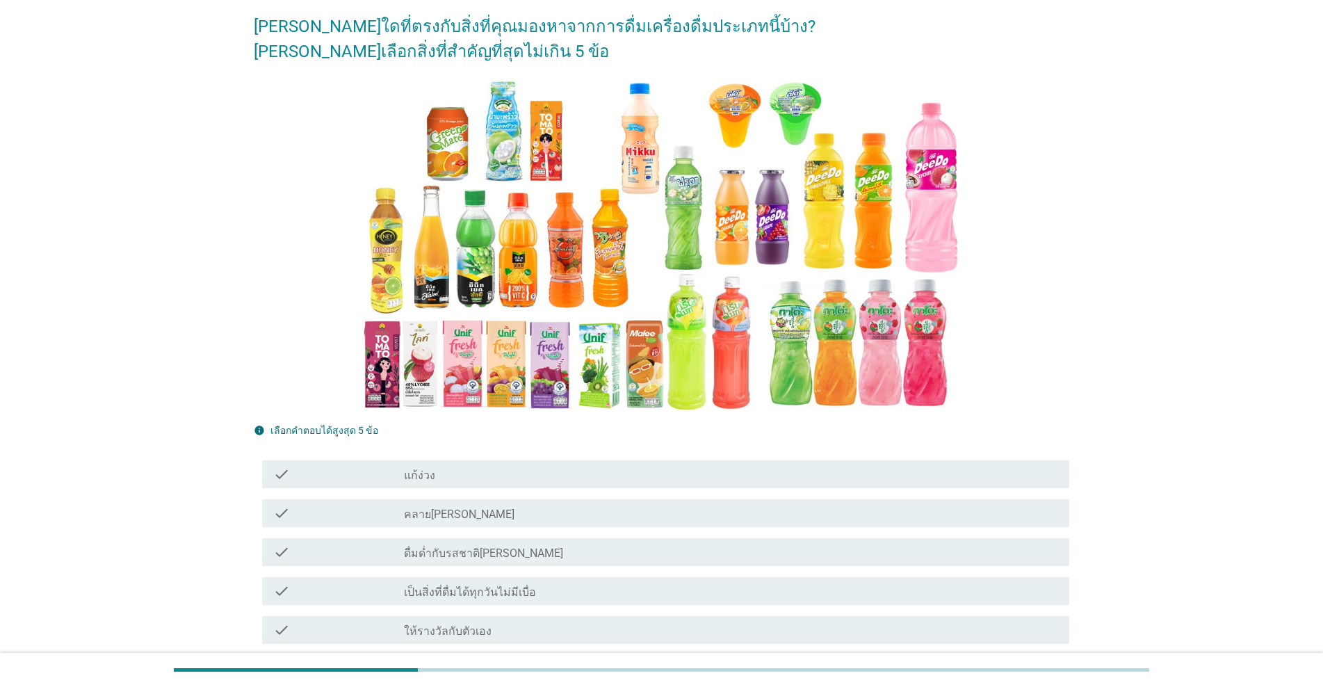
scroll to position [139, 0]
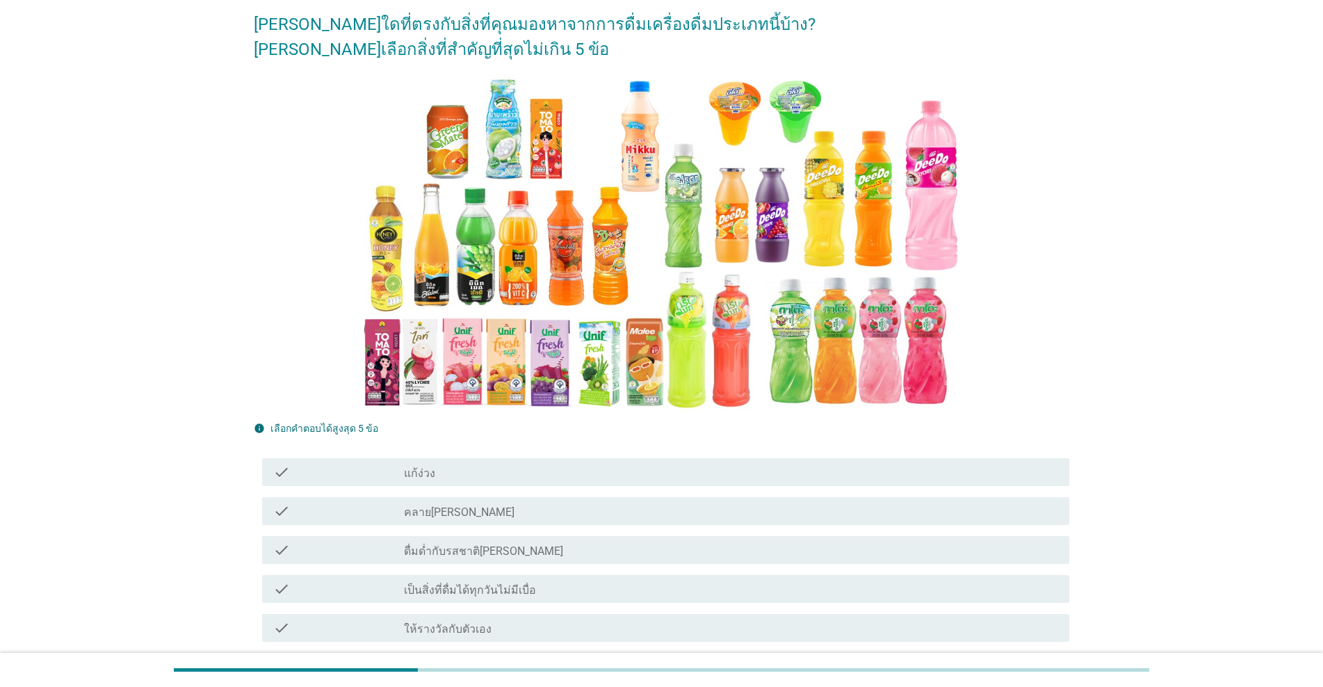
click at [408, 505] on label "คลาย[PERSON_NAME]" at bounding box center [459, 512] width 111 height 14
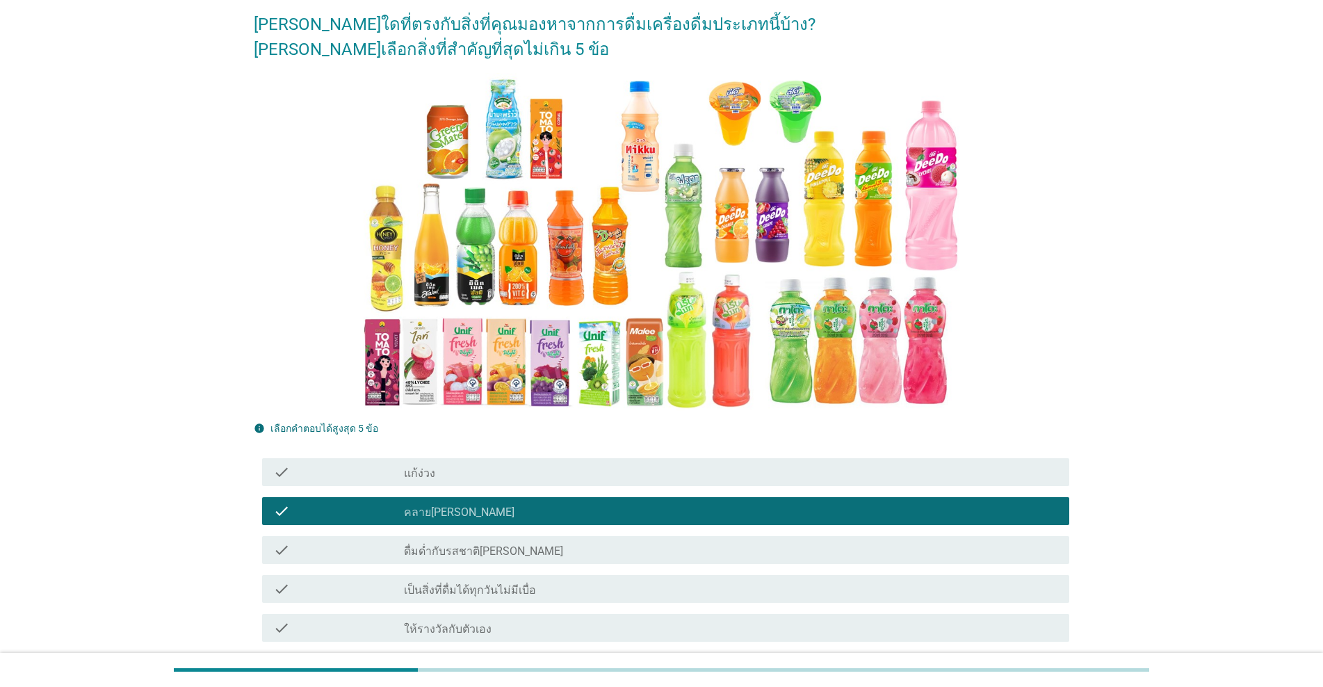
click at [407, 542] on div "check_box_outline_blank ดื่มด่ำกับรสชาติ[PERSON_NAME]" at bounding box center [731, 550] width 654 height 17
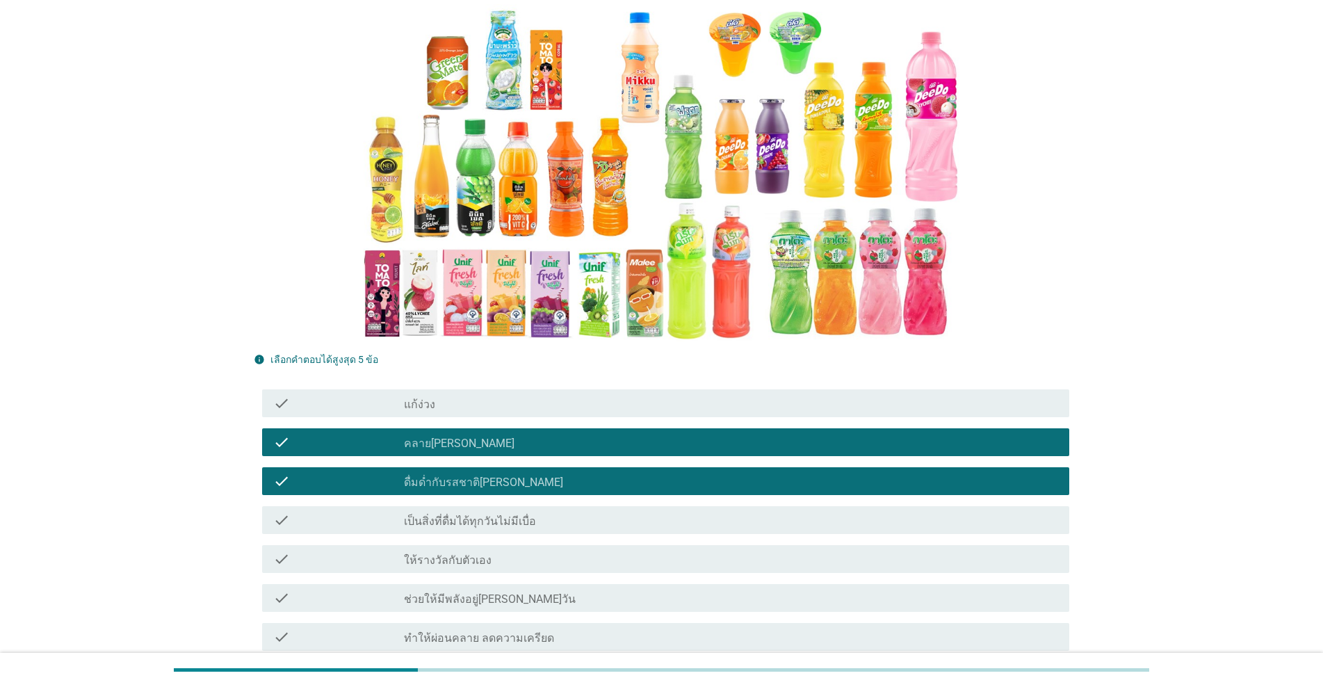
scroll to position [348, 0]
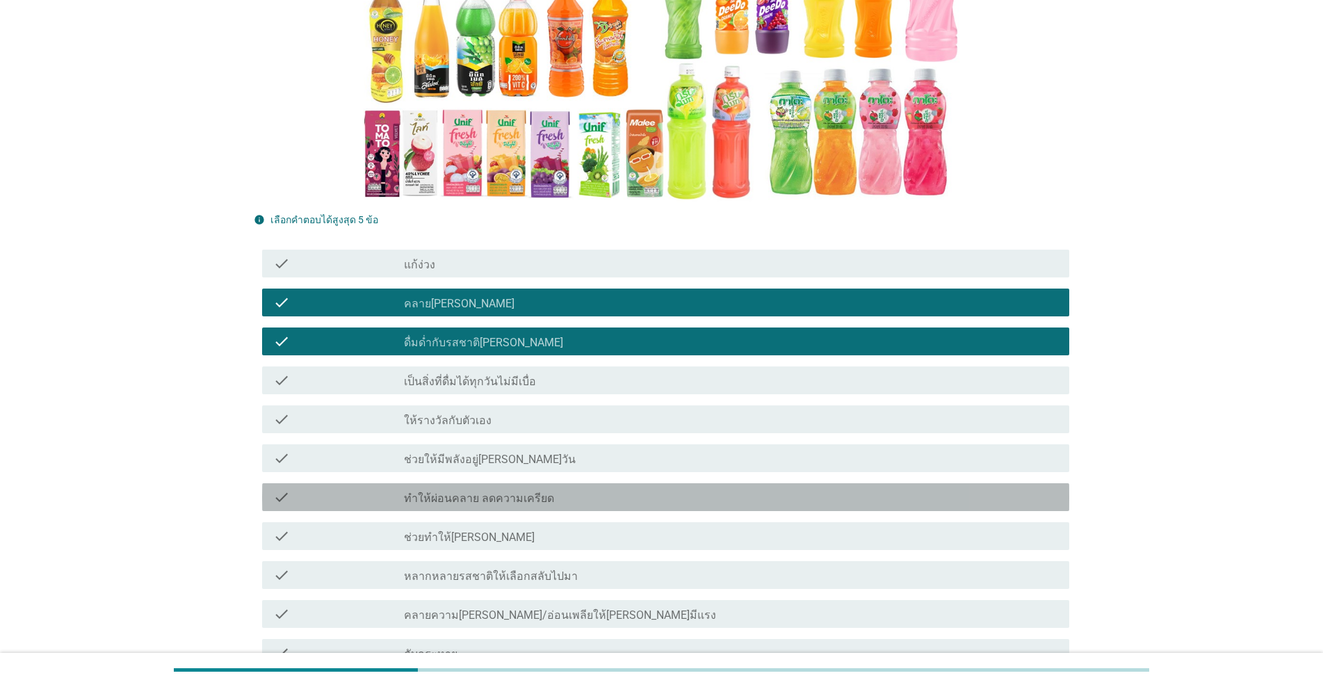
click at [426, 492] on label "ทำให้ผ่อนคลาย ลดความเครียด" at bounding box center [479, 499] width 150 height 14
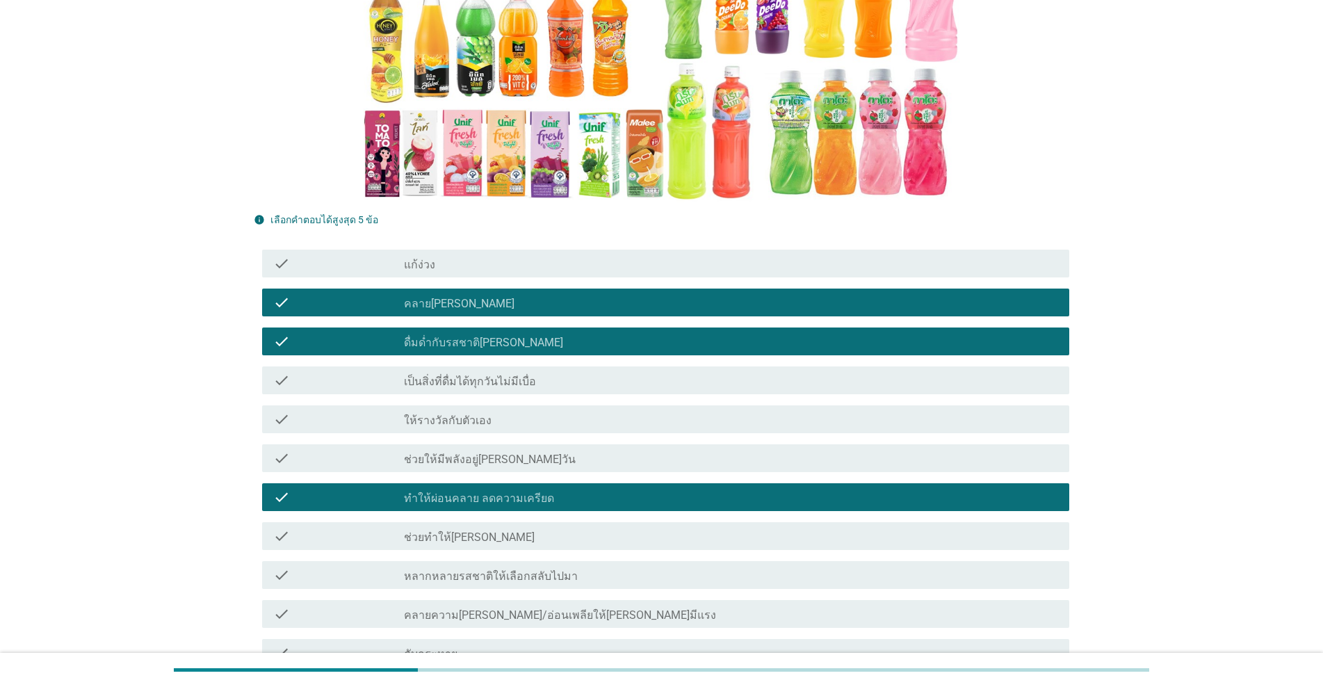
click at [421, 531] on label "ช่วยทำให้[PERSON_NAME]" at bounding box center [469, 538] width 131 height 14
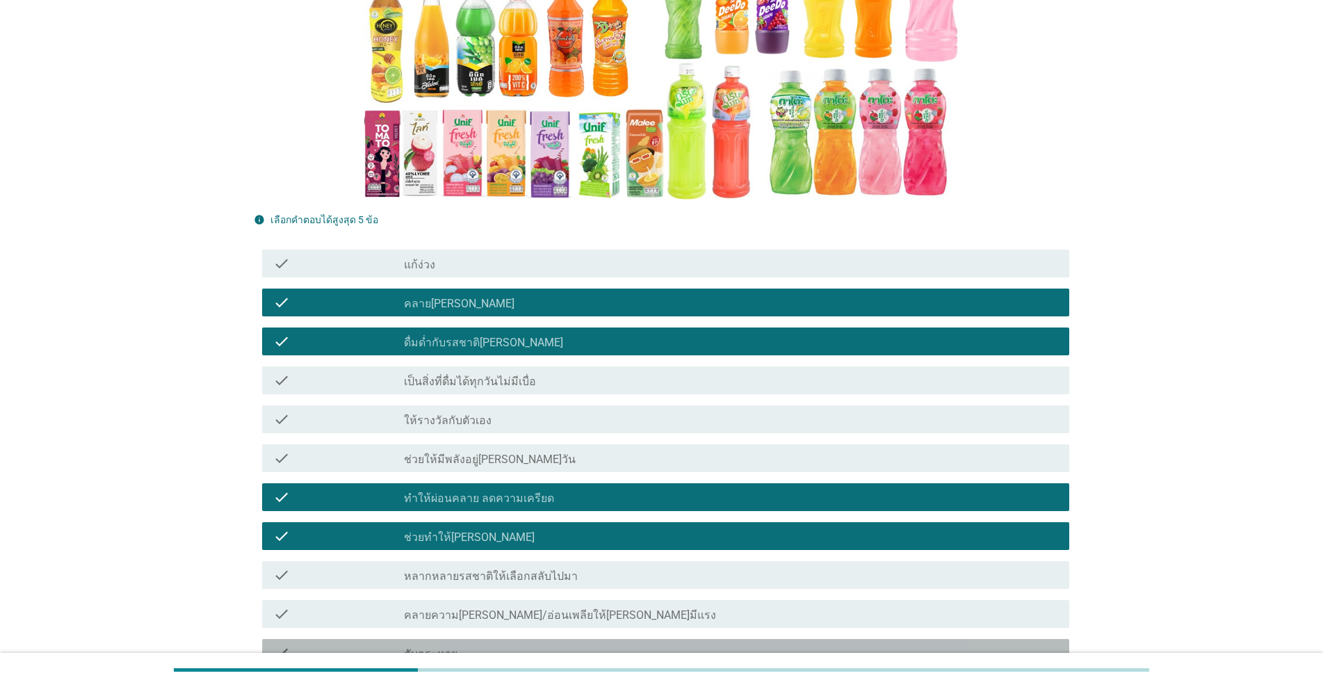
click at [422, 624] on div "check_box_outline_blank ดับกระหาย" at bounding box center [731, 653] width 654 height 17
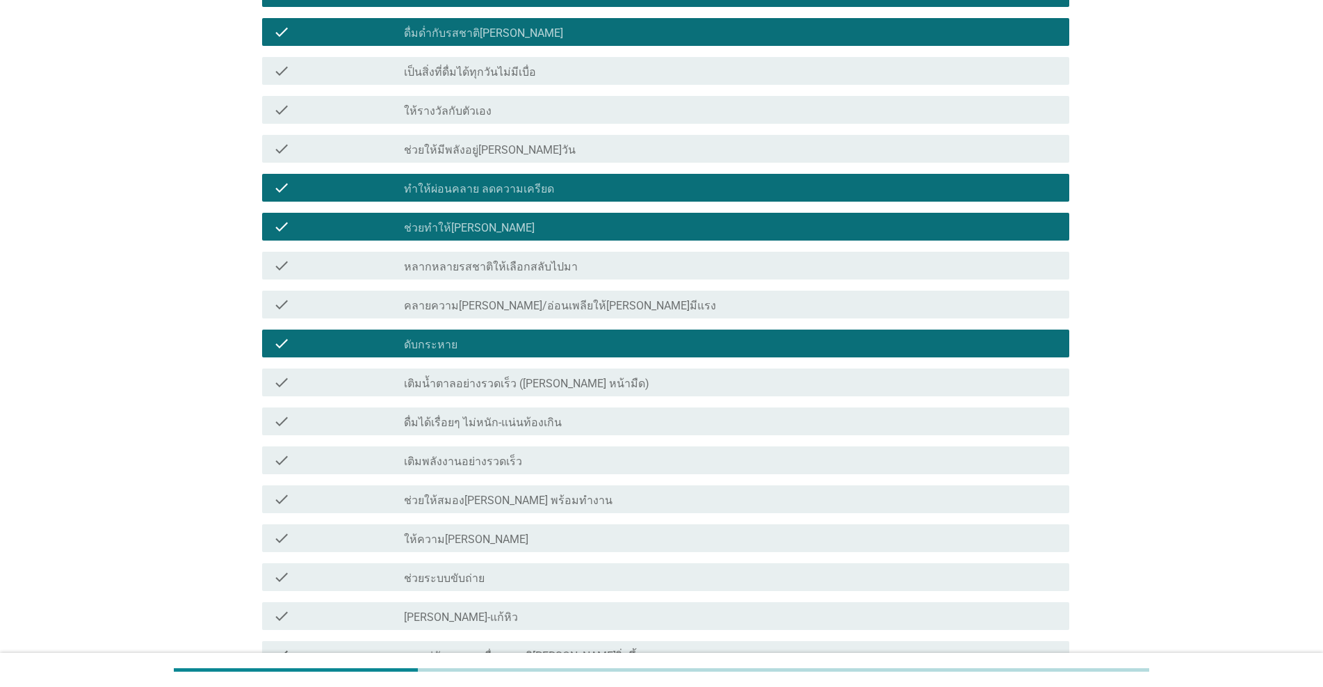
scroll to position [626, 0]
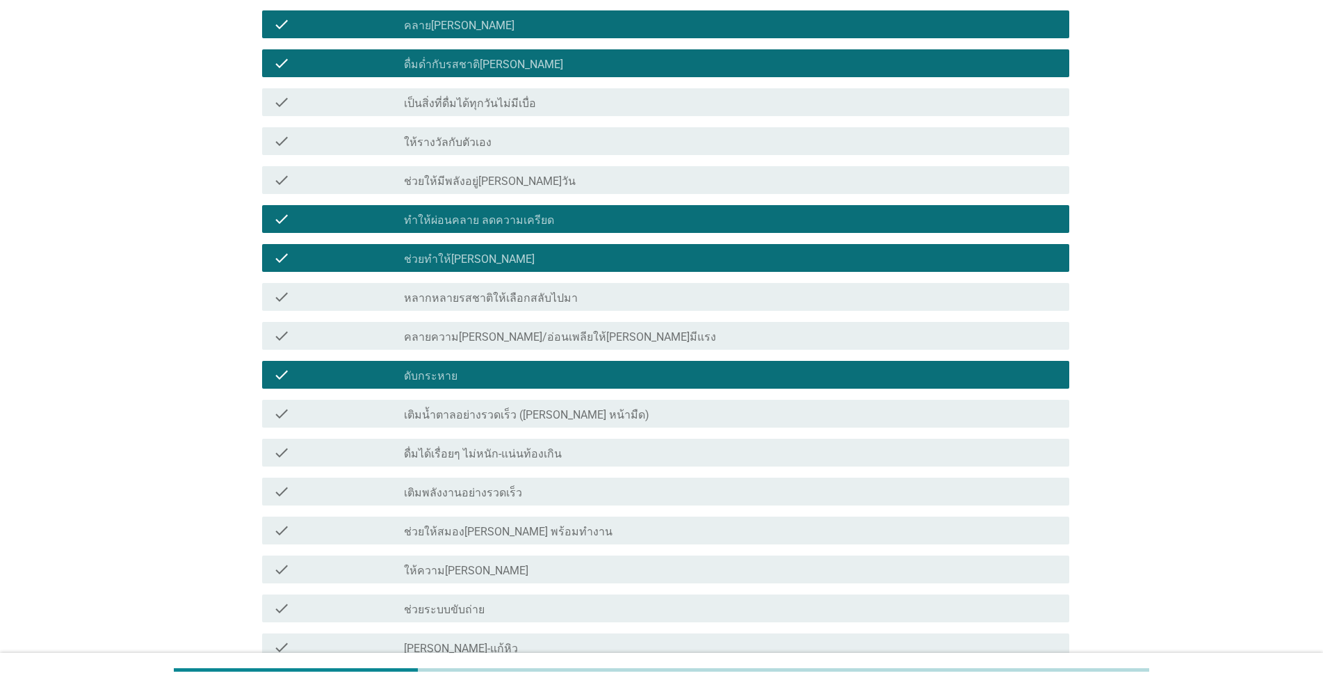
click at [457, 564] on label "ให้ความ[PERSON_NAME]" at bounding box center [466, 571] width 124 height 14
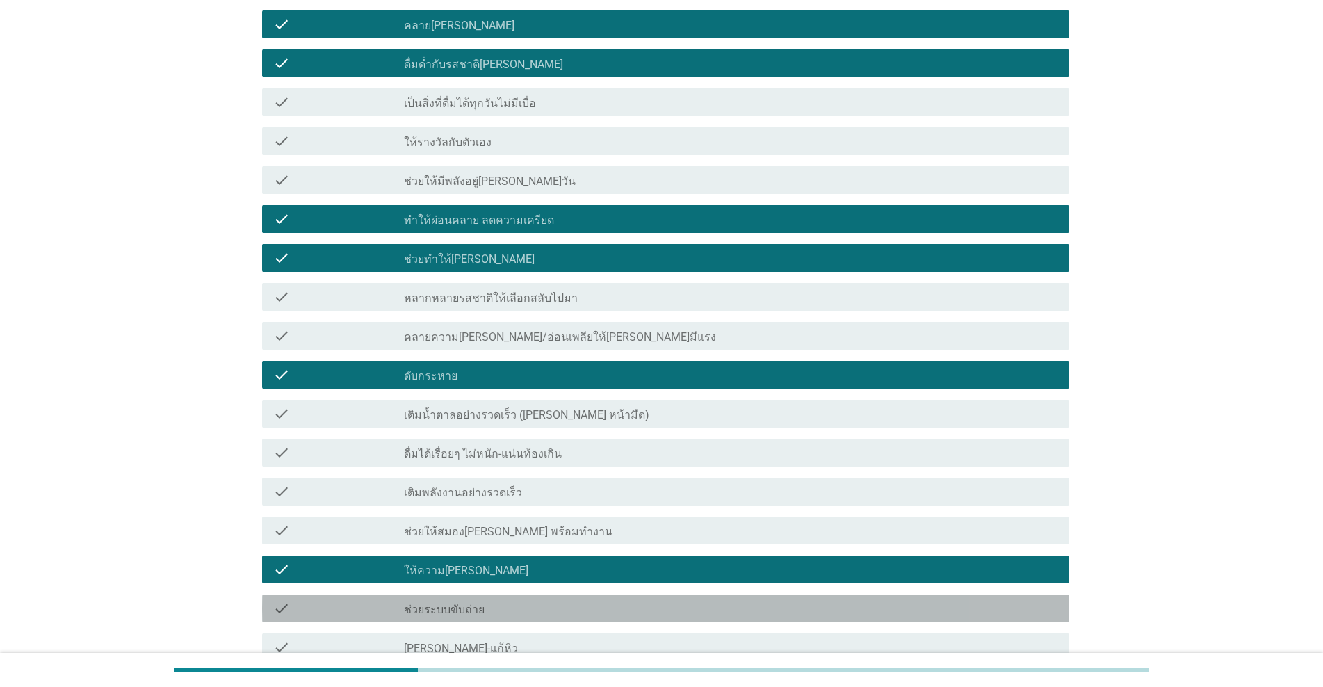
click at [458, 603] on label "ช่วยระบบขับถ่าย" at bounding box center [444, 610] width 81 height 14
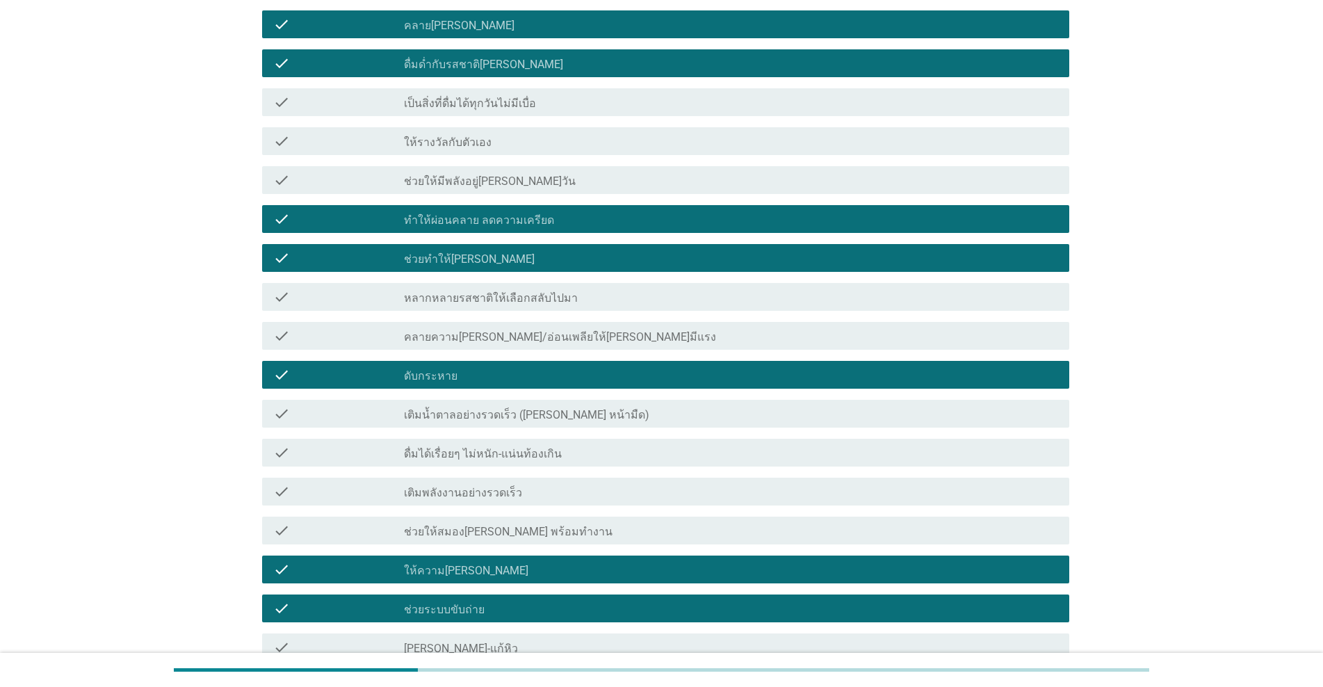
click at [458, 603] on label "ช่วยระบบขับถ่าย" at bounding box center [444, 610] width 81 height 14
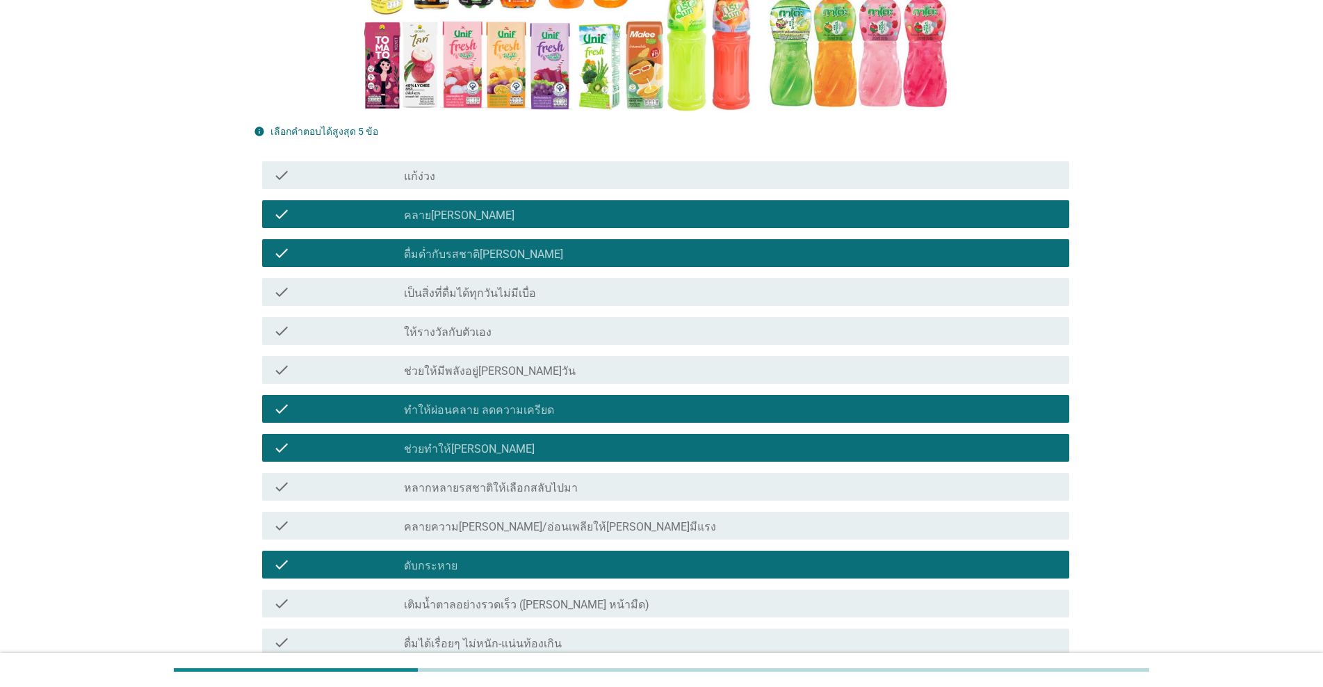
scroll to position [417, 0]
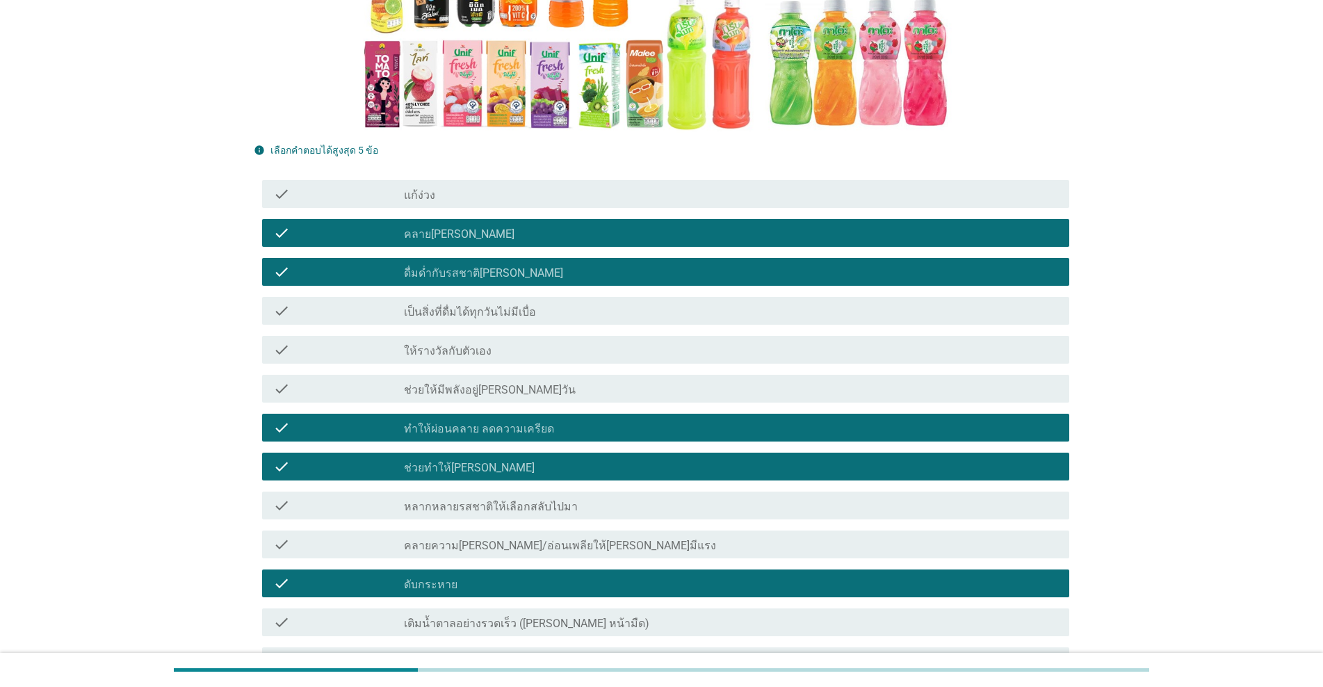
click at [437, 225] on div "check_box คลาย[PERSON_NAME]" at bounding box center [731, 233] width 654 height 17
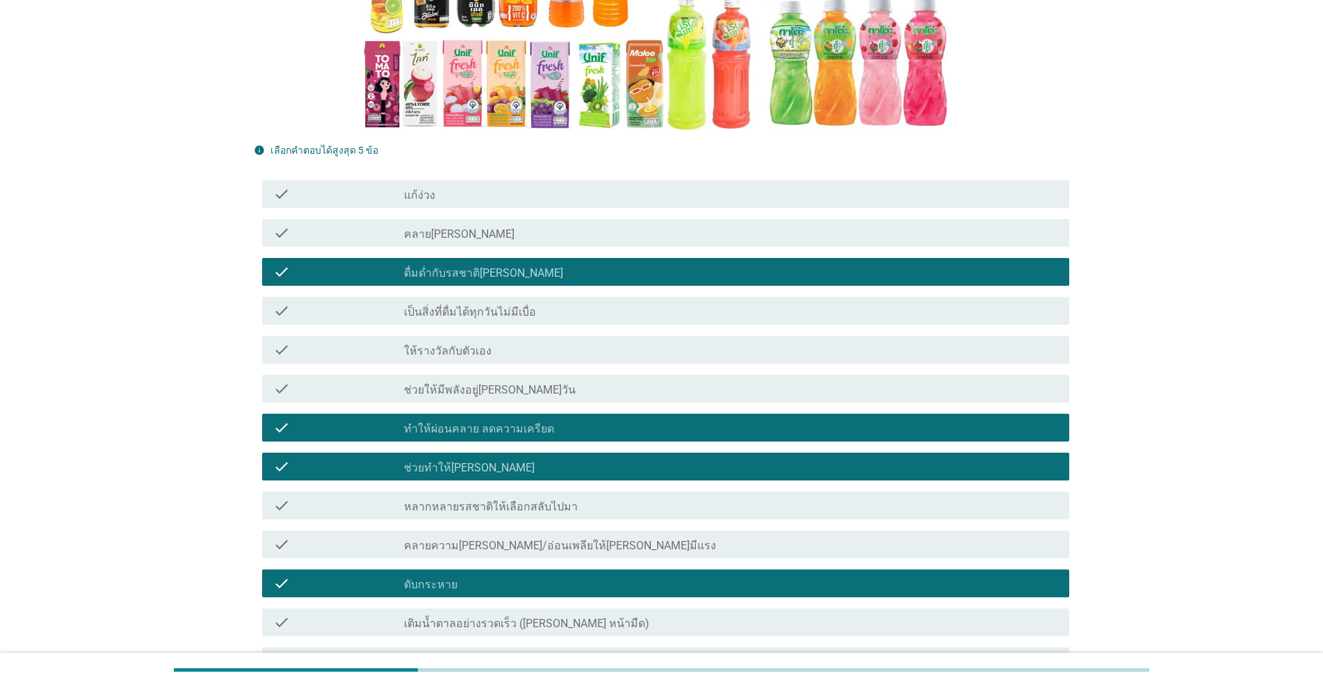
click at [439, 266] on label "ดื่มด่ำกับรสชาติ[PERSON_NAME]" at bounding box center [483, 273] width 159 height 14
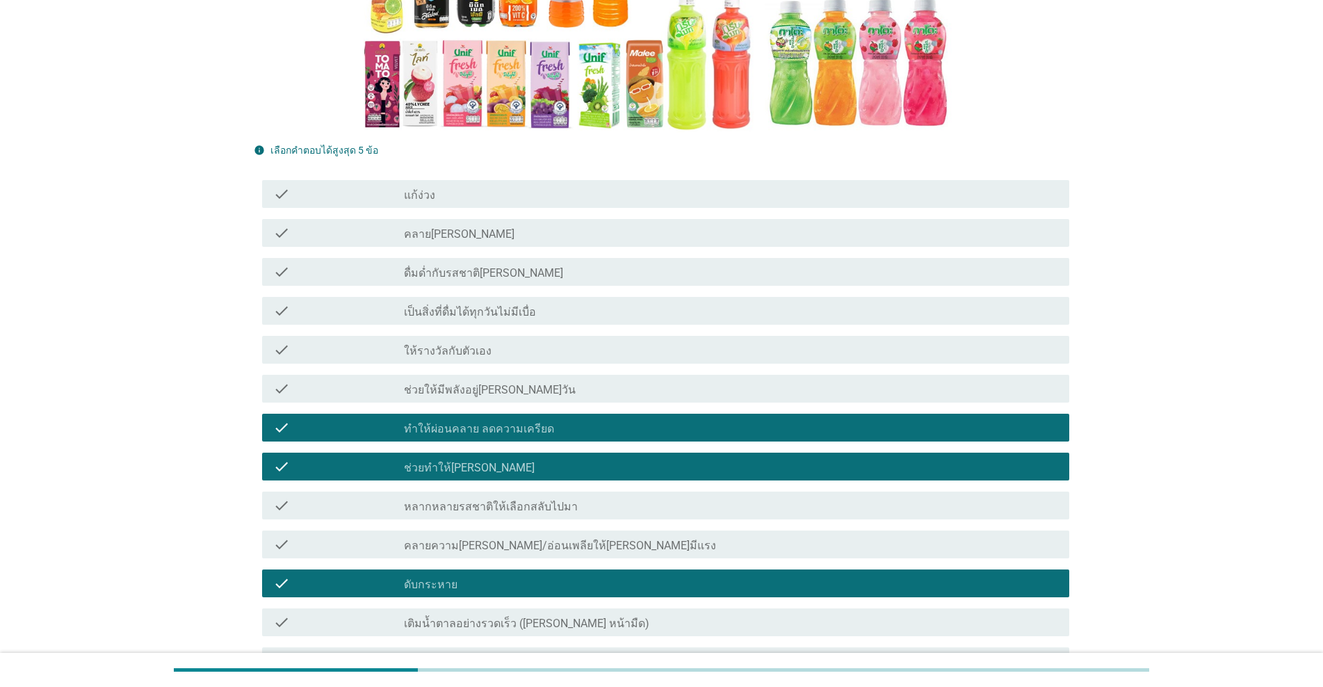
click at [505, 458] on div "check_box ช่วยทำให้[PERSON_NAME]" at bounding box center [731, 466] width 654 height 17
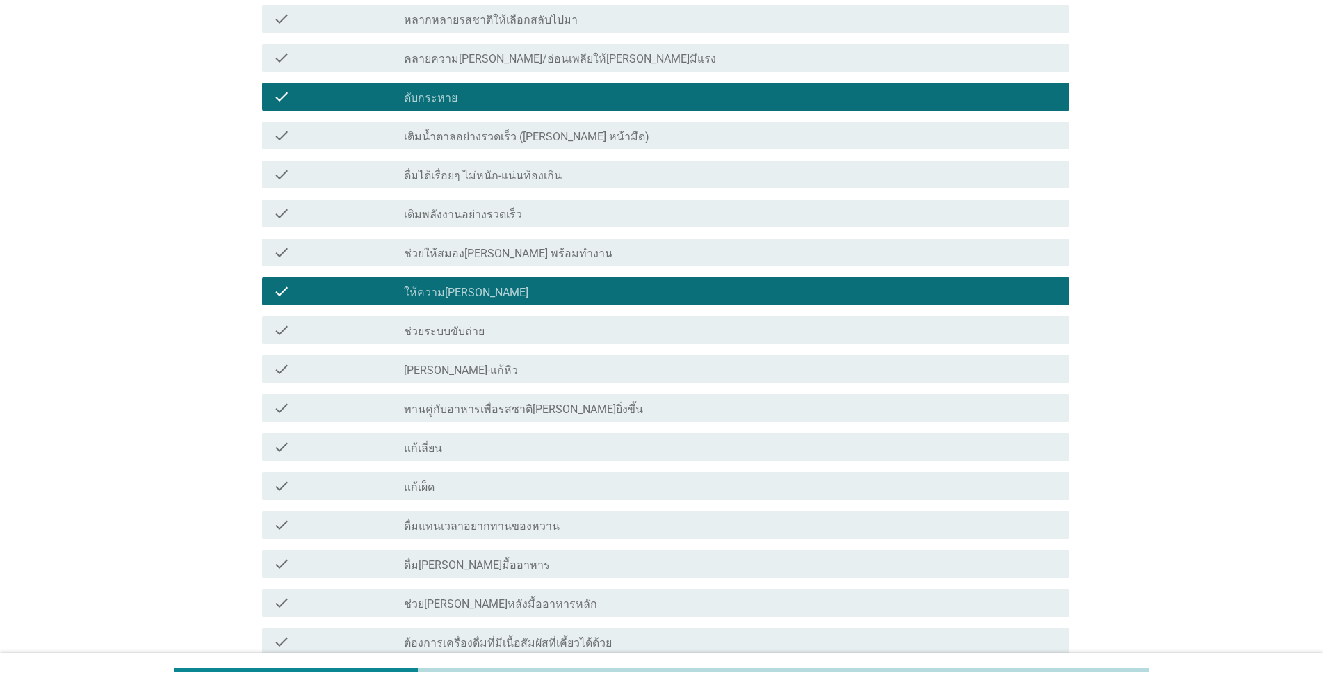
scroll to position [973, 0]
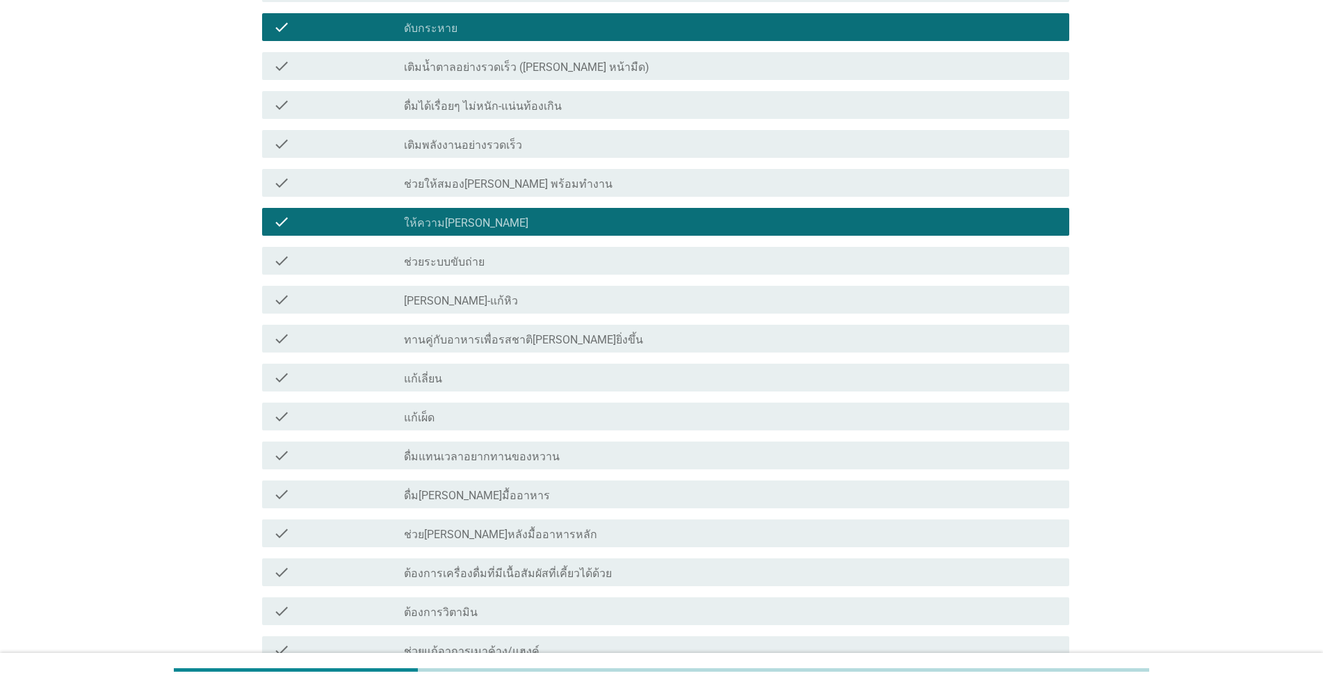
click at [464, 606] on label "ต้องการวิตามิน" at bounding box center [441, 613] width 74 height 14
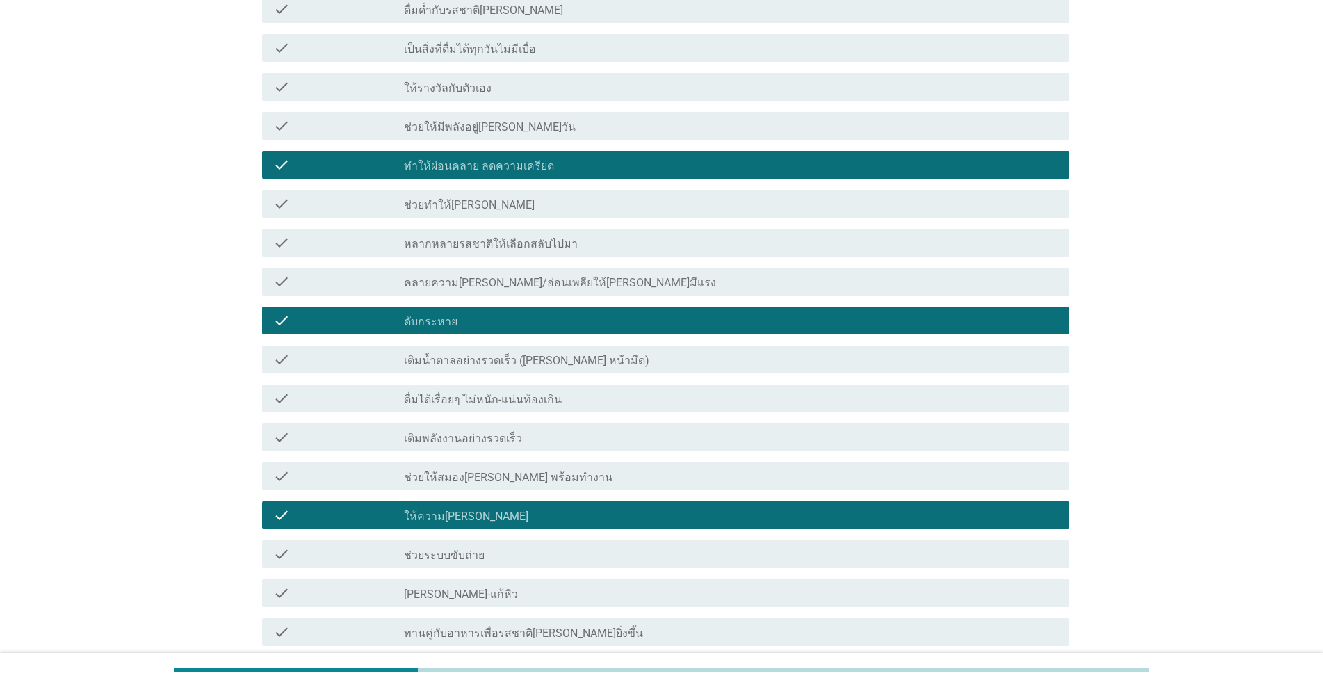
scroll to position [626, 0]
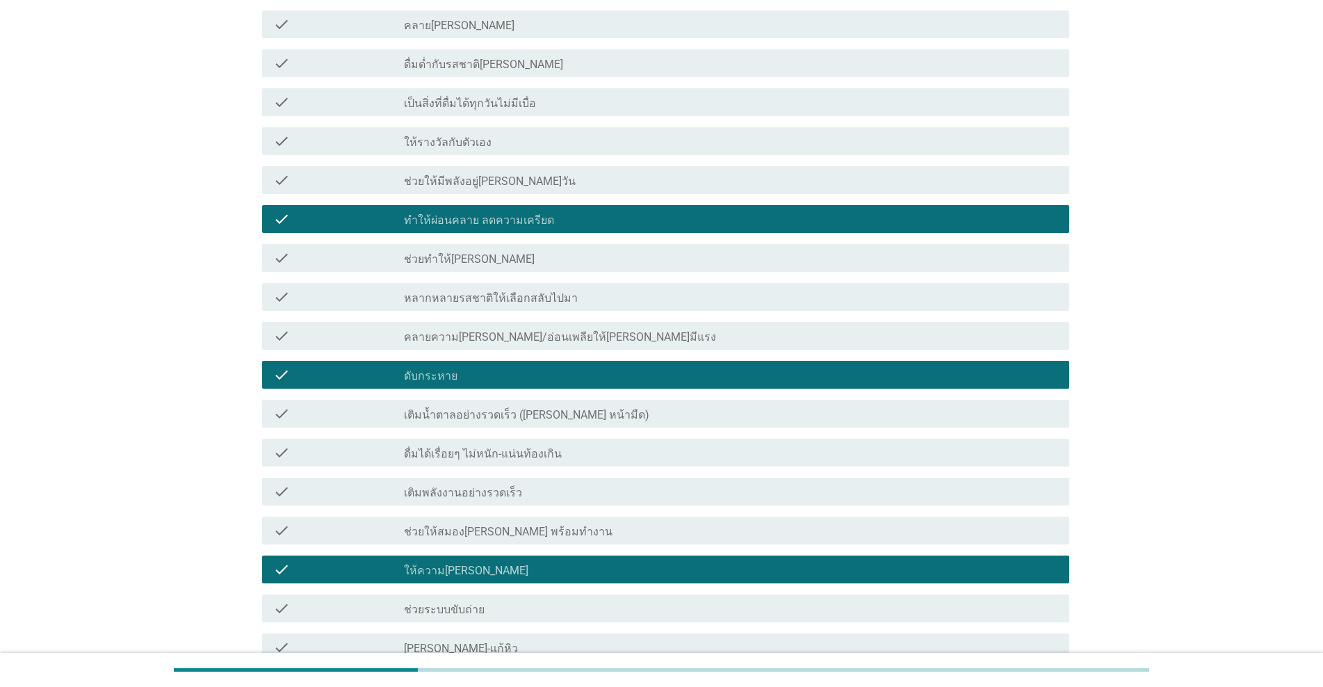
click at [430, 252] on label "ช่วยทำให้[PERSON_NAME]" at bounding box center [469, 259] width 131 height 14
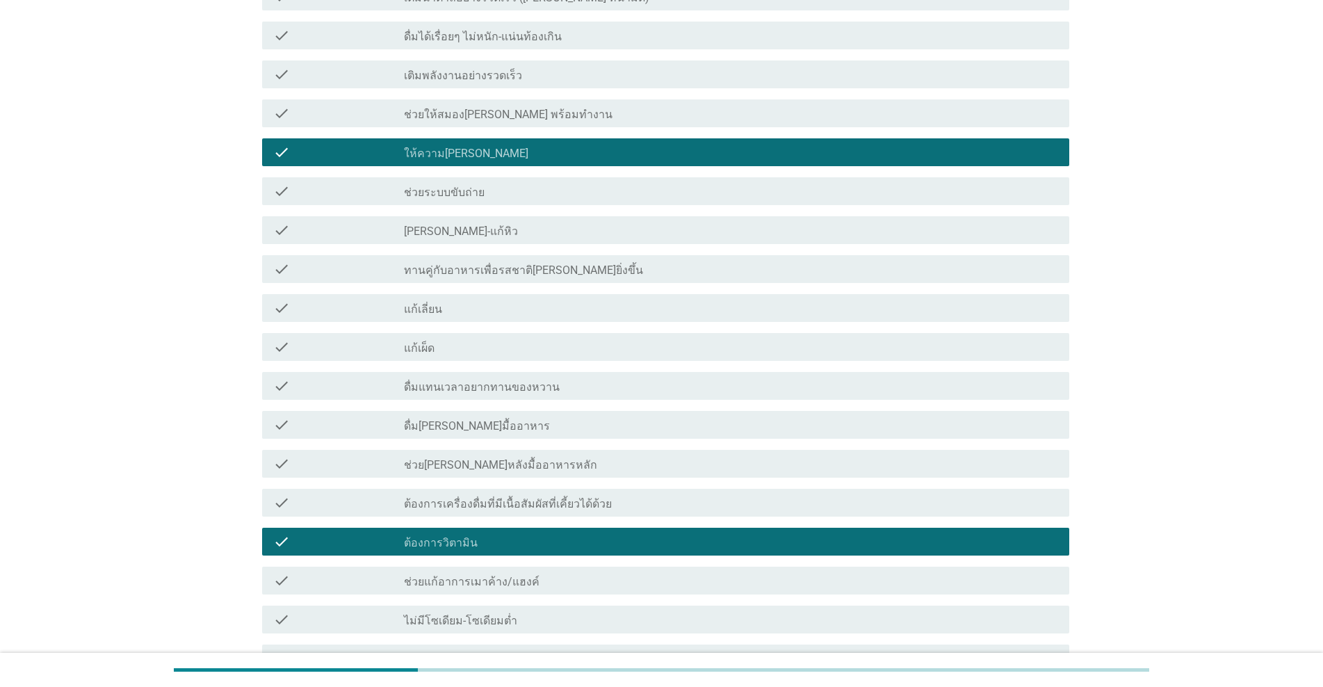
scroll to position [1264, 0]
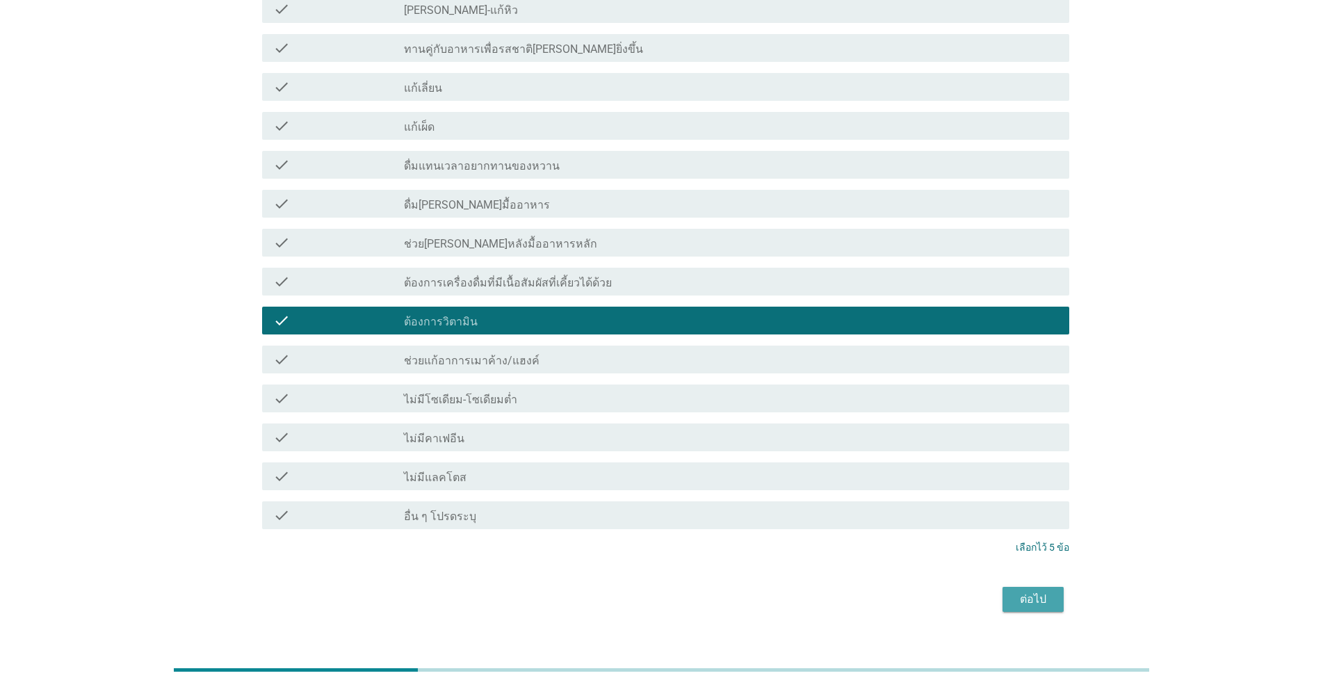
click at [683, 591] on div "ต่อไป" at bounding box center [1033, 599] width 39 height 17
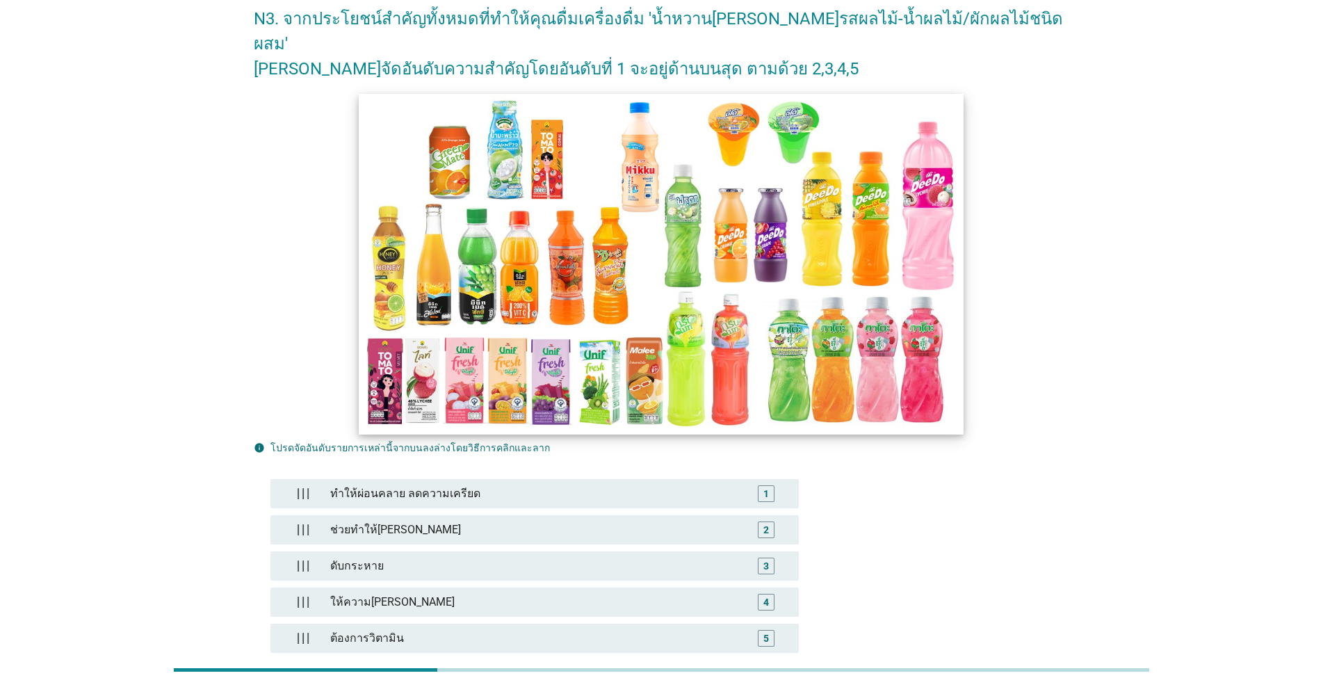
scroll to position [198, 0]
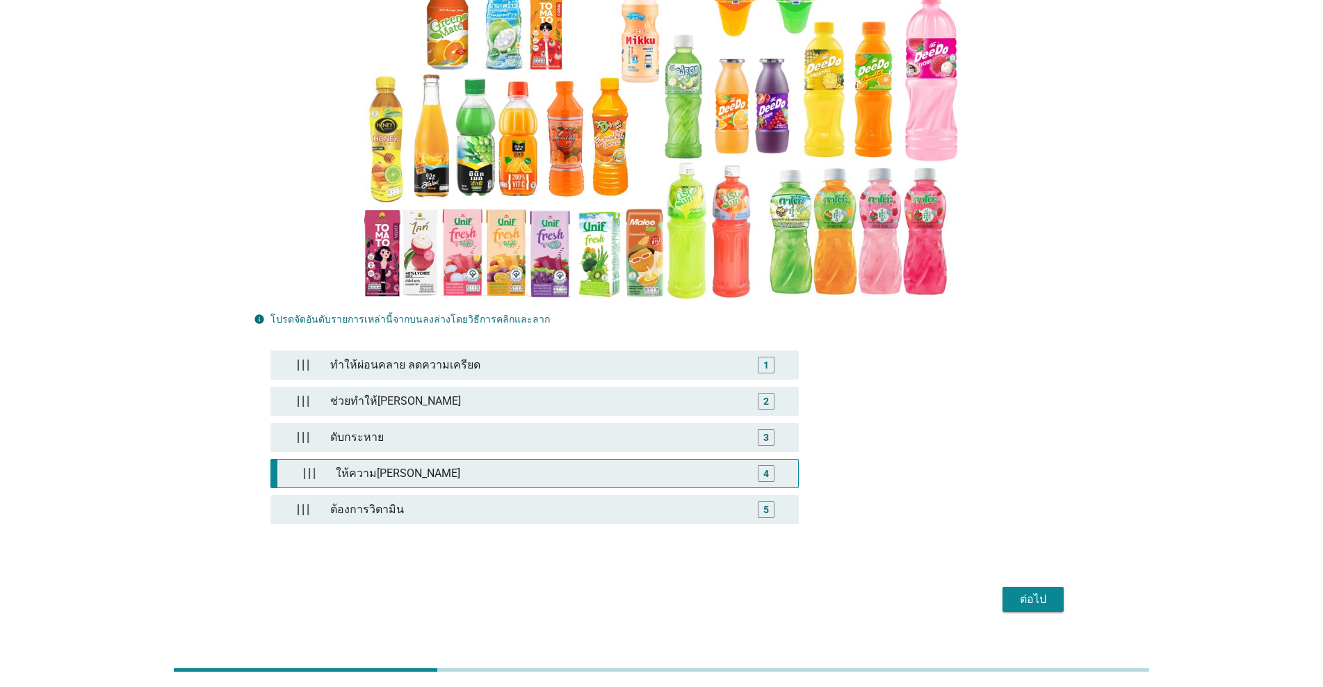
click at [399, 460] on div "ให้ความ[PERSON_NAME]" at bounding box center [537, 474] width 415 height 28
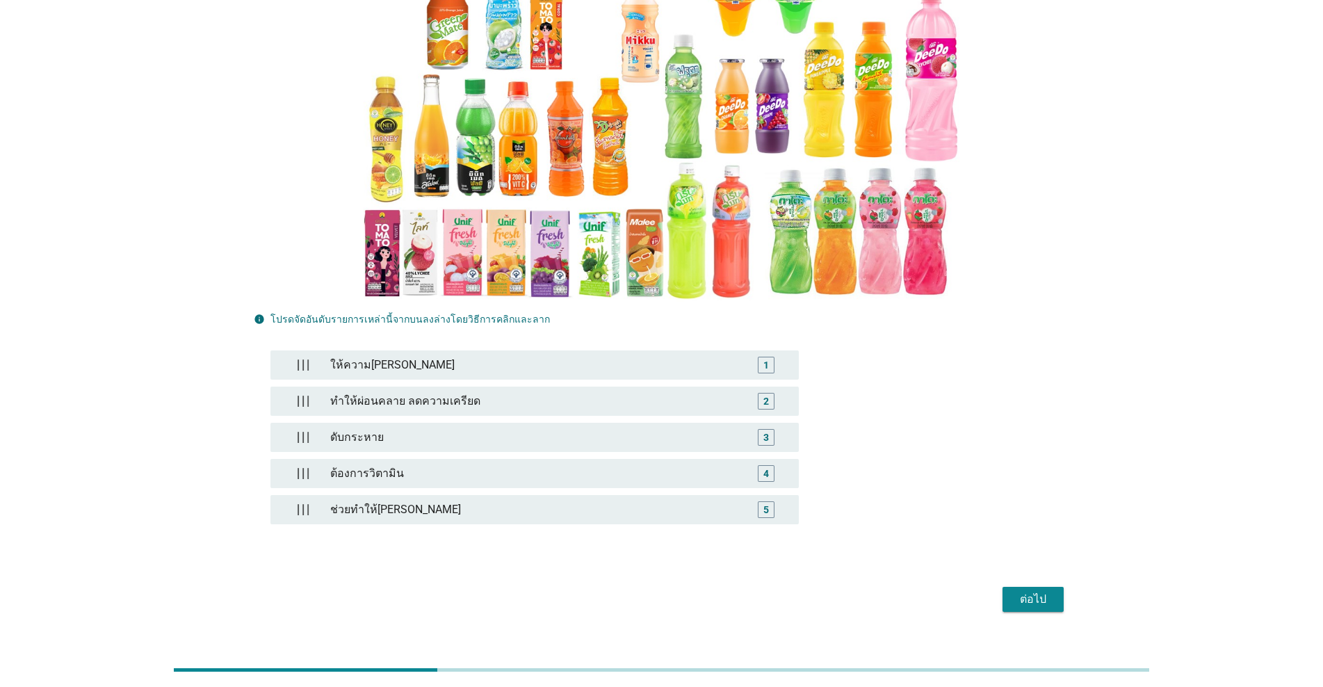
click at [683, 591] on div "ต่อไป" at bounding box center [1033, 599] width 39 height 17
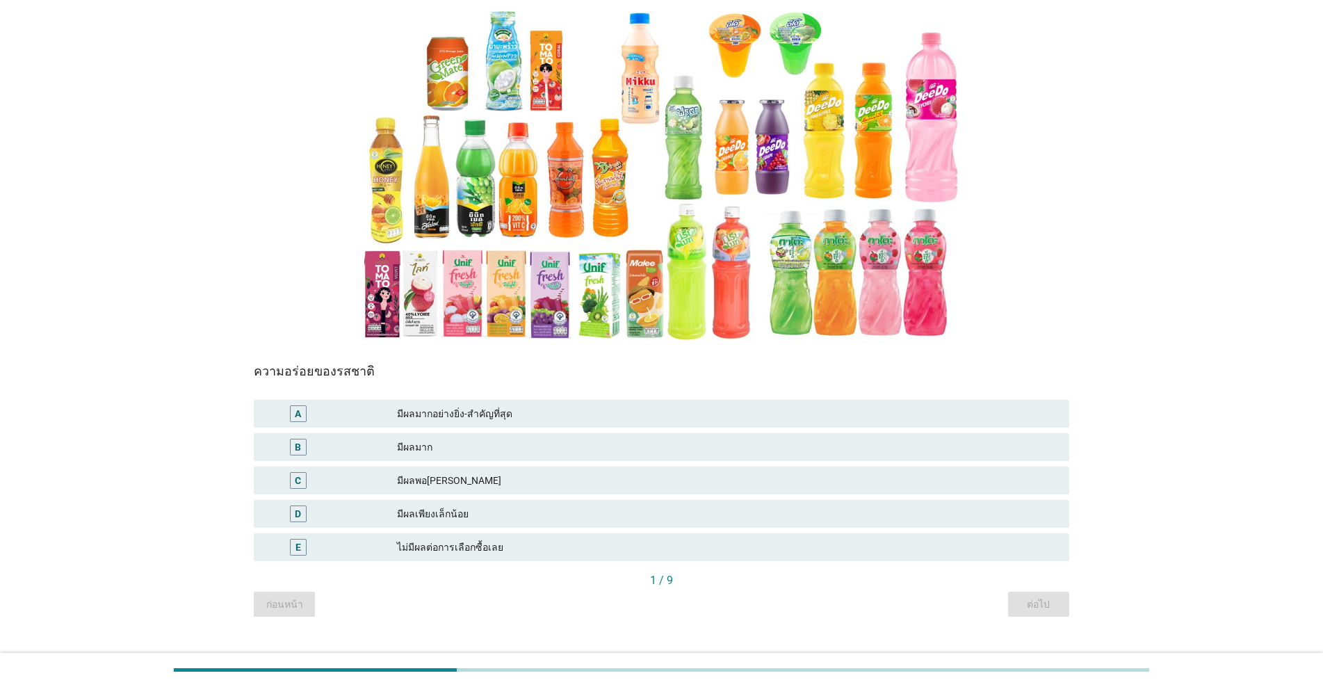
scroll to position [133, 0]
click at [452, 432] on div "B มีผลมาก" at bounding box center [662, 446] width 816 height 28
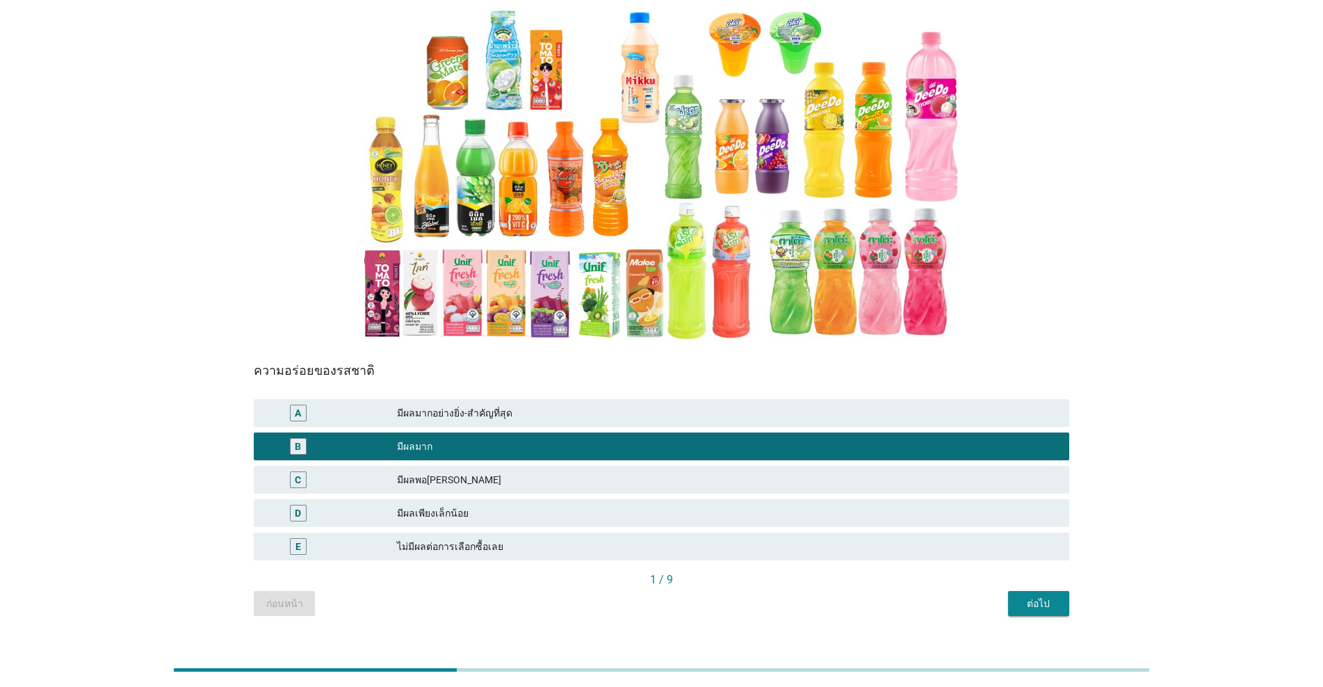
click at [683, 597] on div "ต่อไป" at bounding box center [1038, 604] width 39 height 15
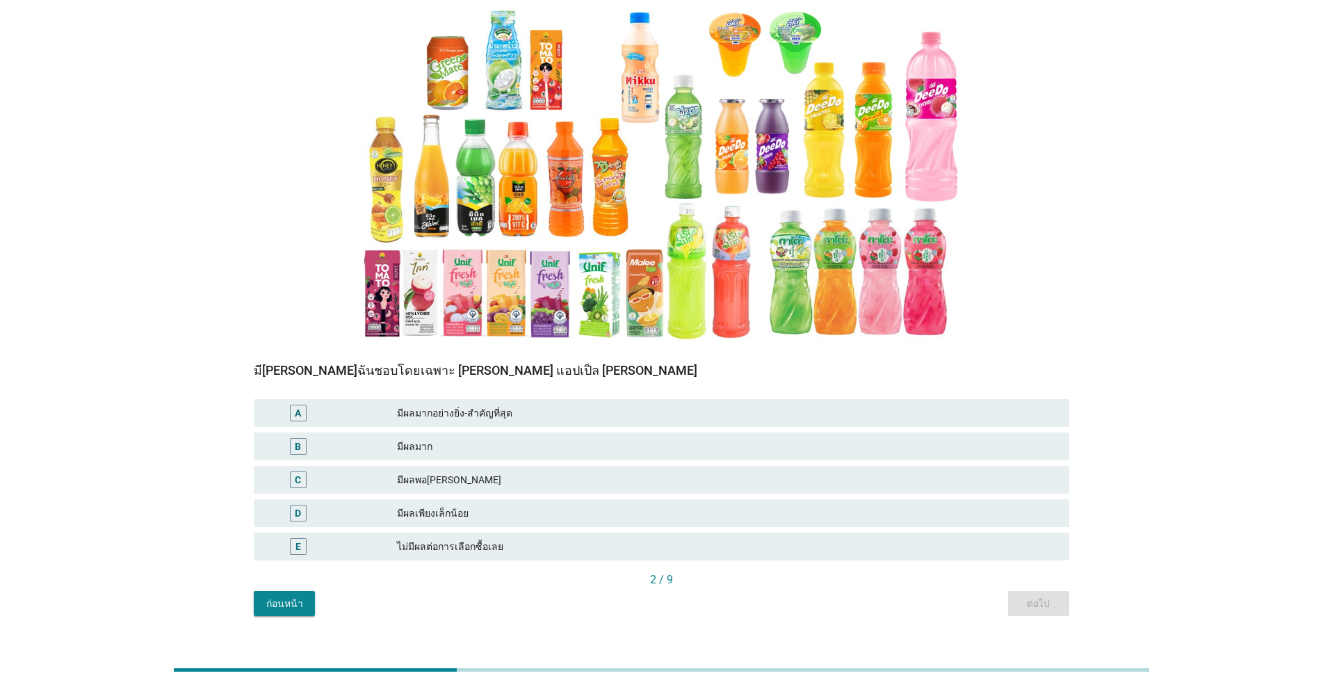
click at [503, 438] on div "มีผลมาก" at bounding box center [727, 446] width 661 height 17
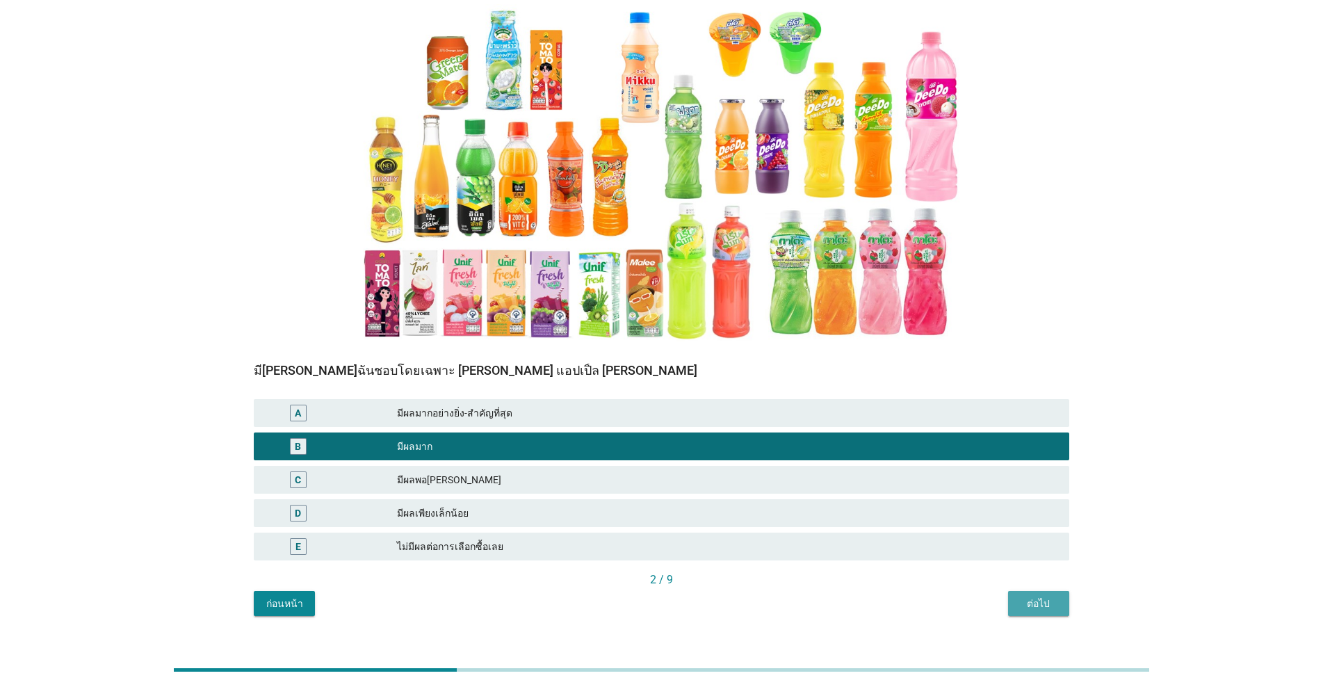
click at [683, 591] on button "ต่อไป" at bounding box center [1038, 603] width 61 height 25
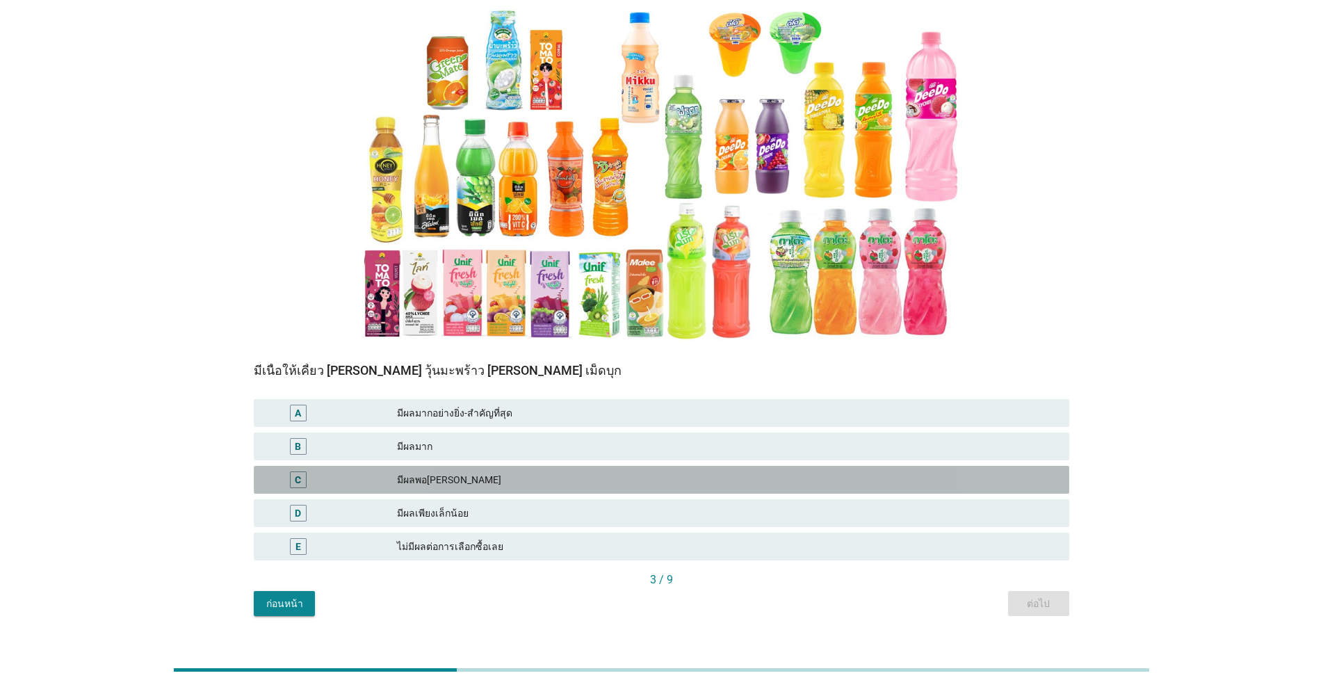
click at [460, 471] on div "มีผลพอ[PERSON_NAME]" at bounding box center [727, 479] width 661 height 17
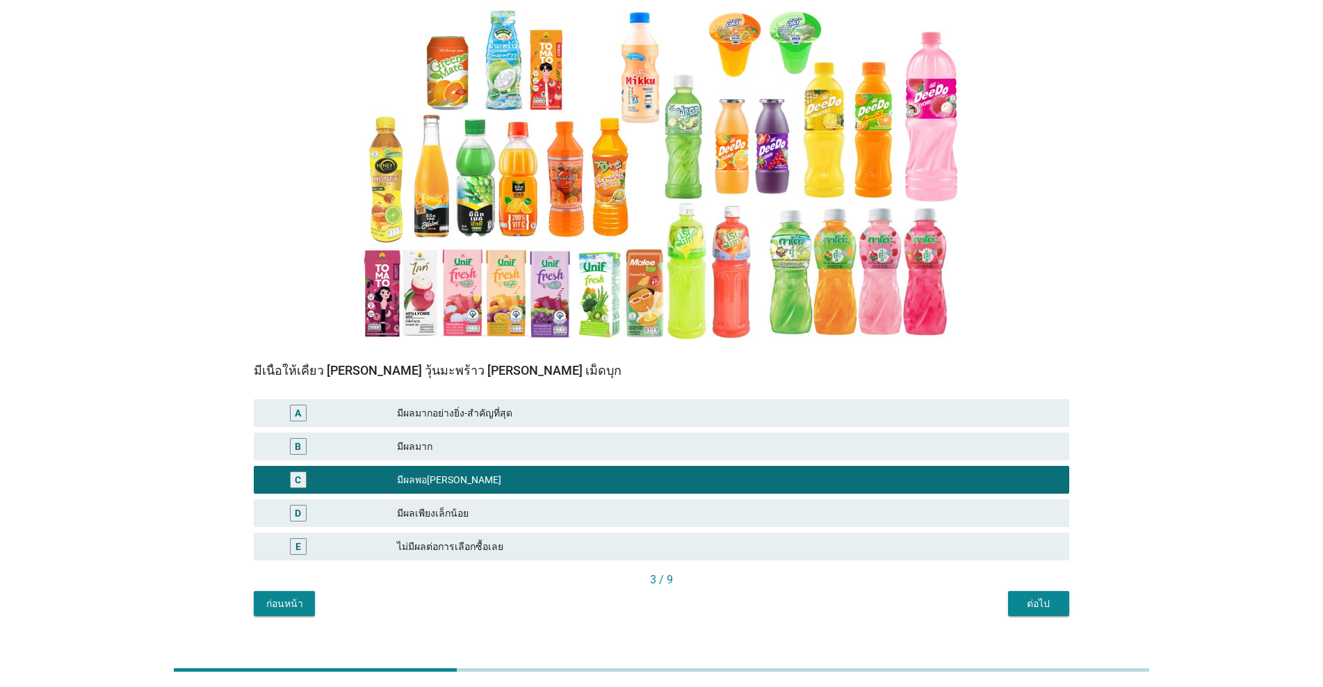
click at [469, 505] on div "มีผลเพียงเล็กน้อย" at bounding box center [727, 513] width 661 height 17
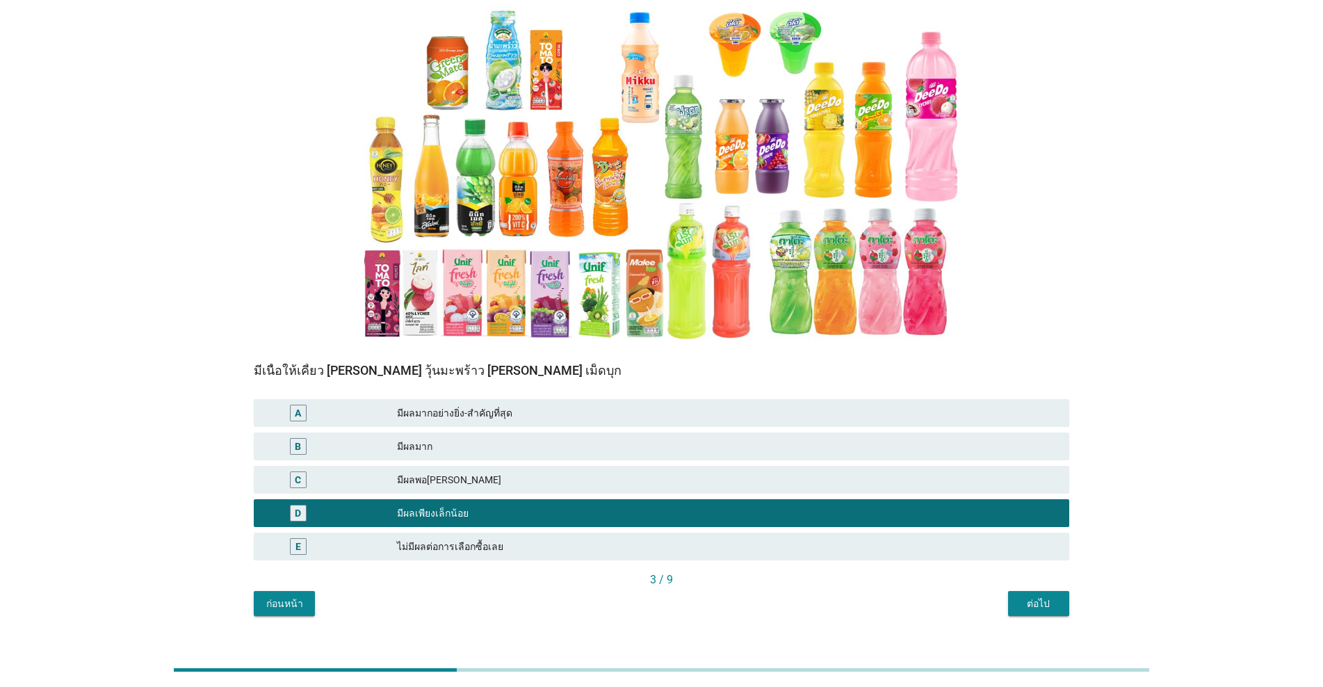
click at [683, 597] on div "ต่อไป" at bounding box center [1038, 604] width 39 height 15
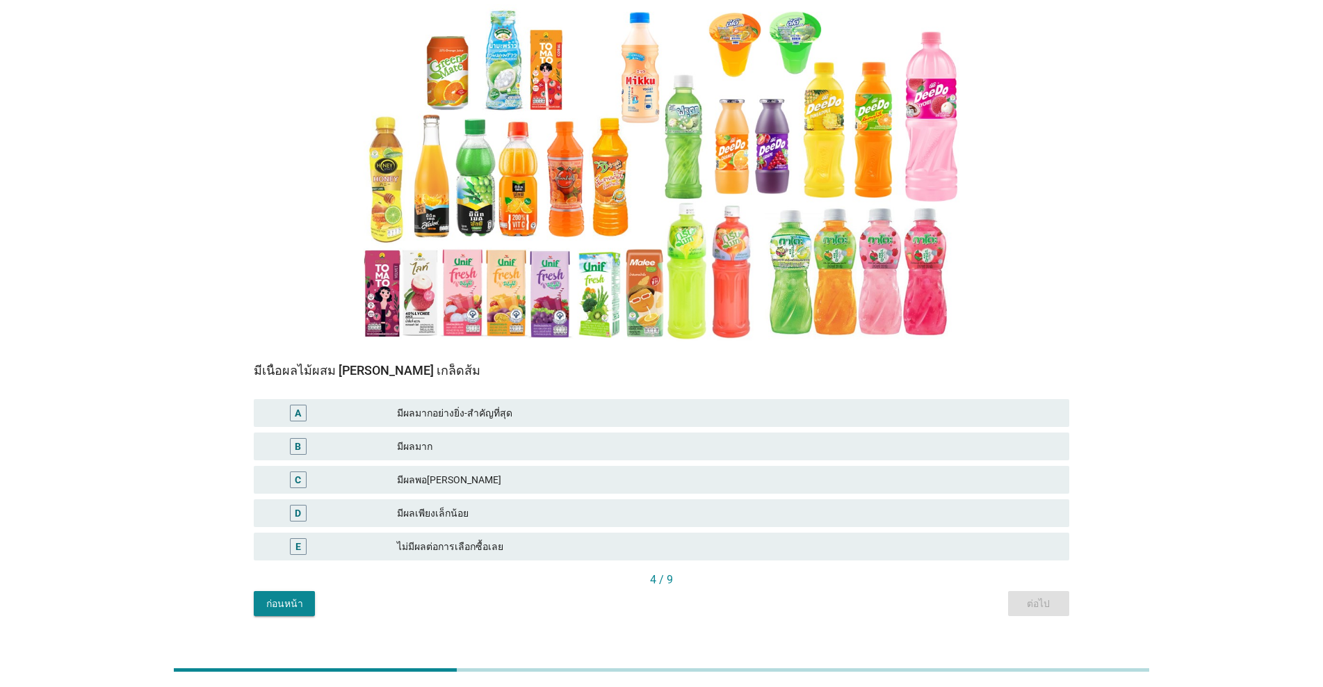
click at [452, 505] on div "มีผลเพียงเล็กน้อย" at bounding box center [727, 513] width 661 height 17
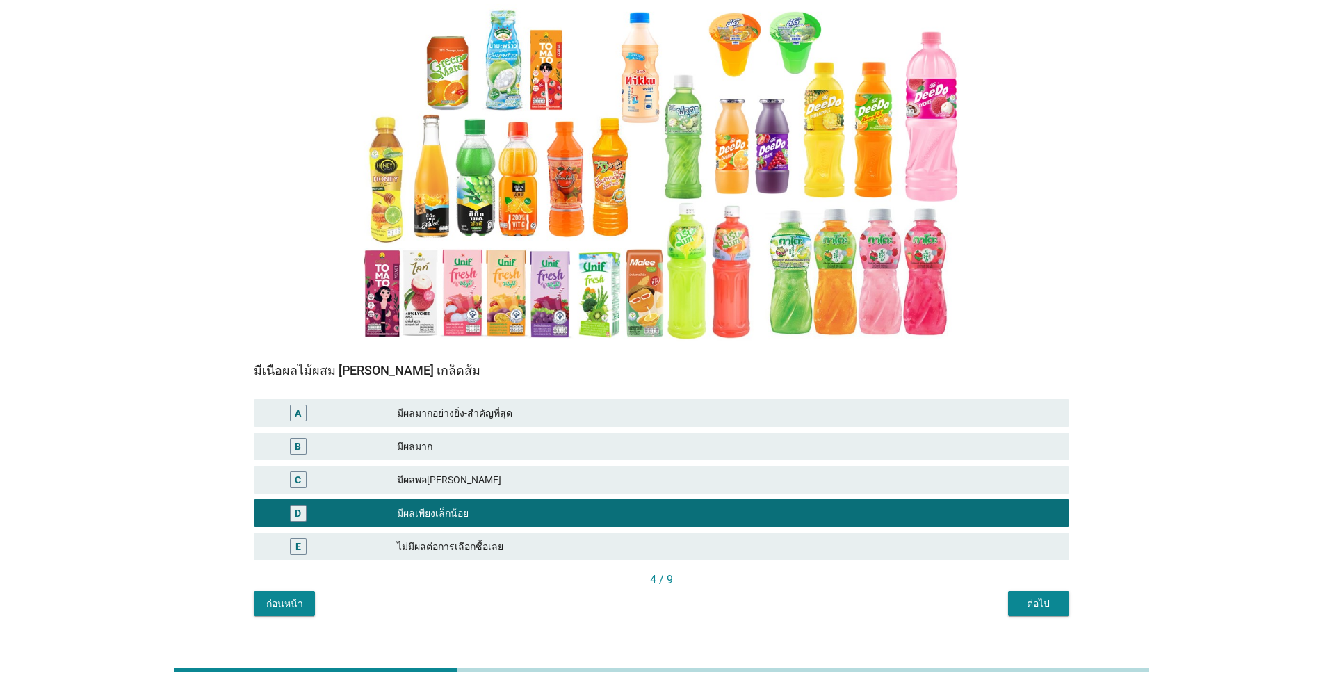
click at [683, 597] on div "ต่อไป" at bounding box center [1038, 604] width 39 height 15
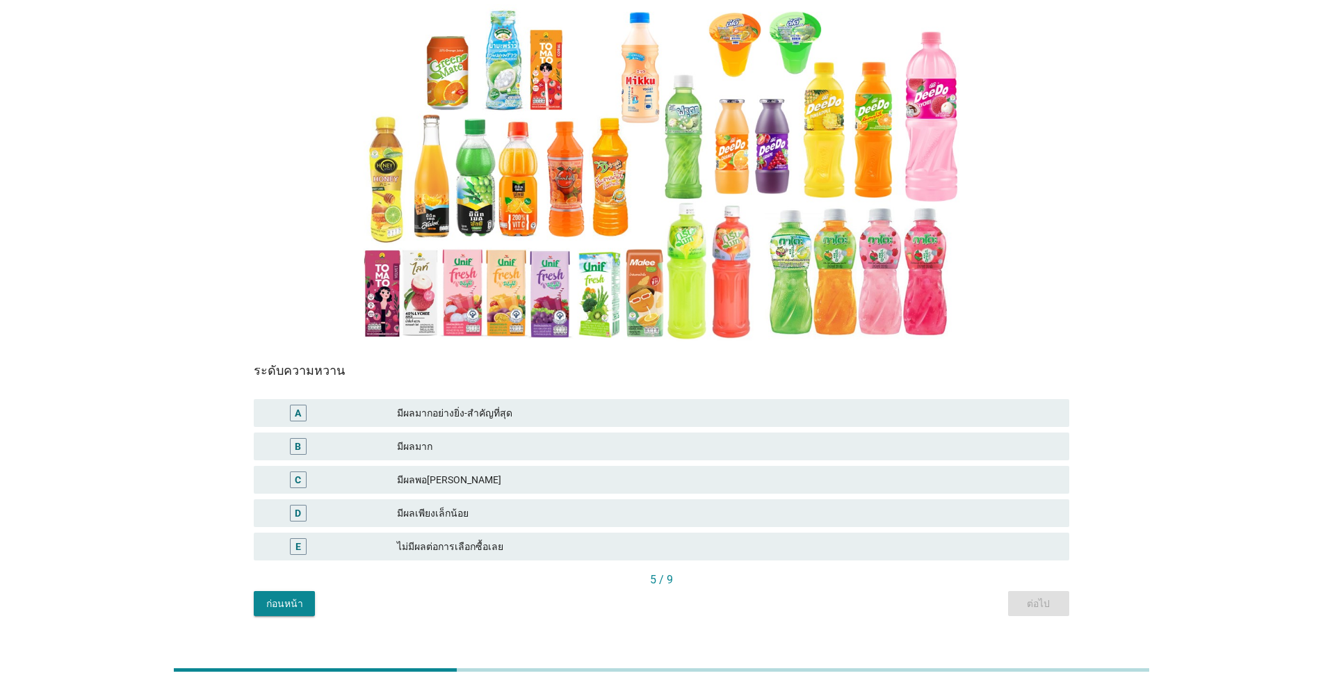
click at [467, 471] on div "มีผลพอ[PERSON_NAME]" at bounding box center [727, 479] width 661 height 17
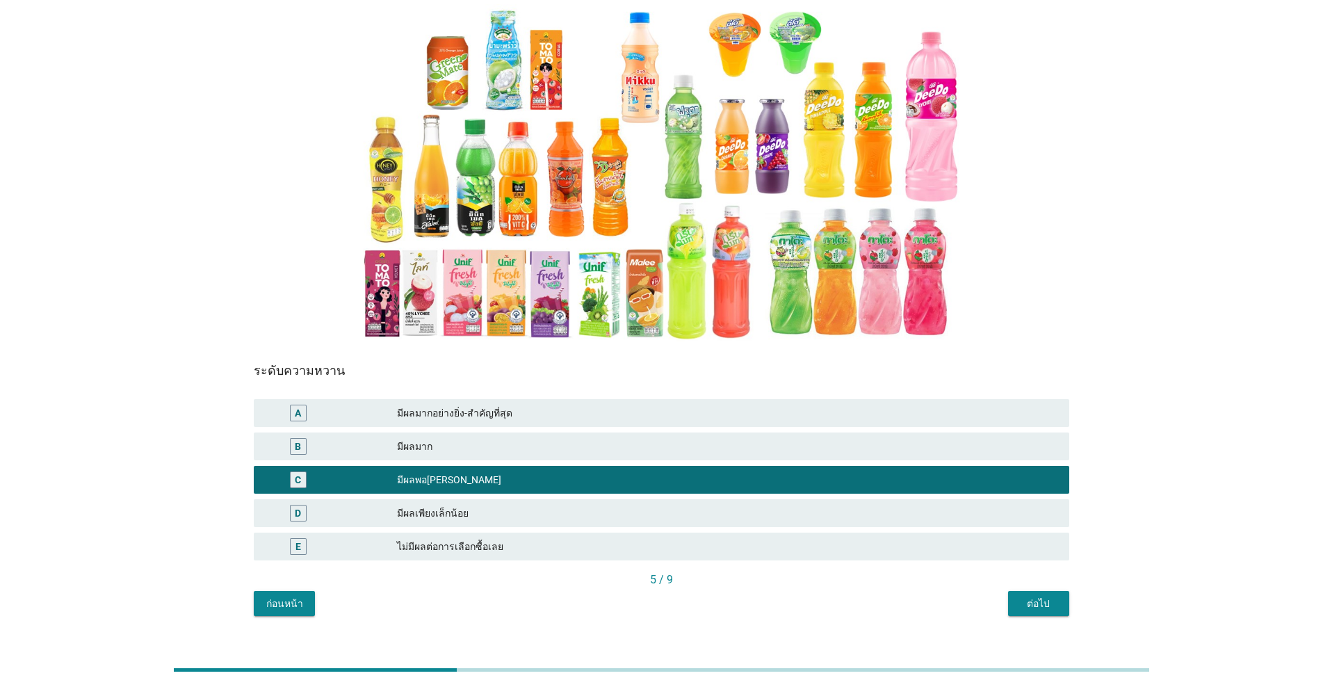
click at [683, 597] on div "ต่อไป" at bounding box center [1038, 604] width 39 height 15
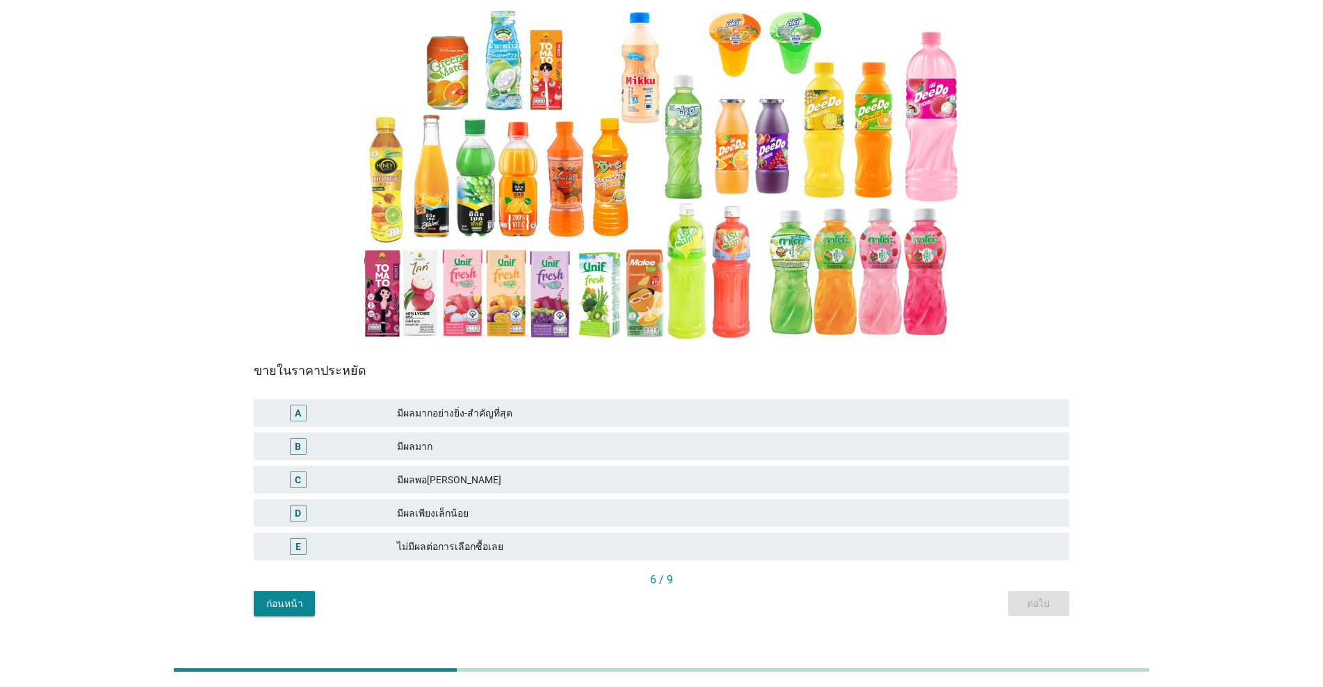
click at [540, 405] on div "มีผลมากอย่างยิ่ง-สำคัญที่สุด" at bounding box center [727, 413] width 661 height 17
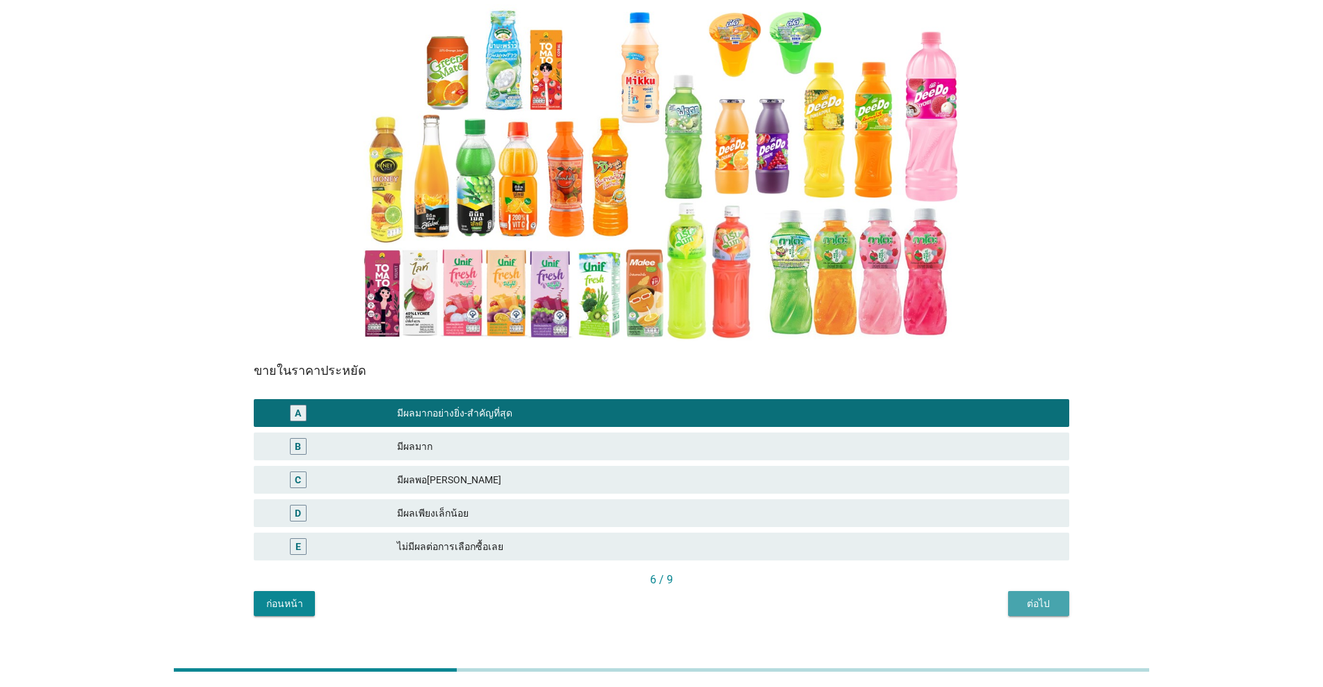
click at [683, 597] on div "ต่อไป" at bounding box center [1038, 604] width 39 height 15
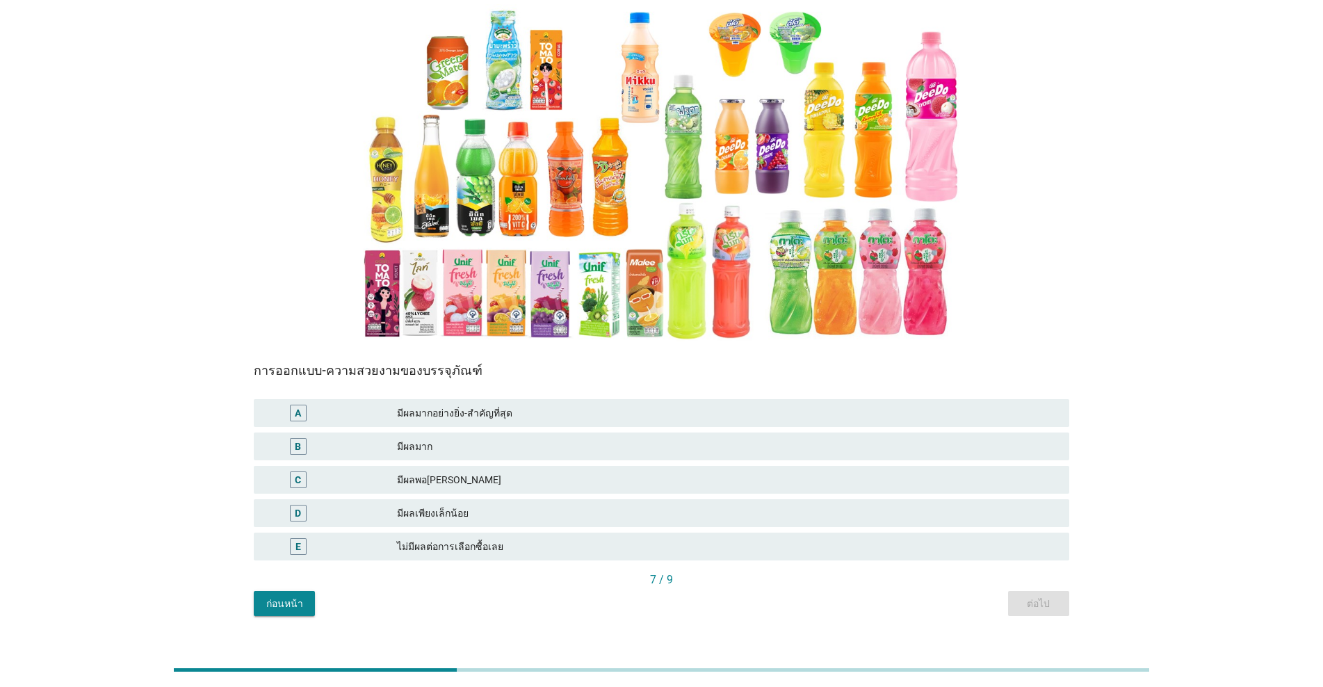
click at [473, 505] on div "มีผลเพียงเล็กน้อย" at bounding box center [727, 513] width 661 height 17
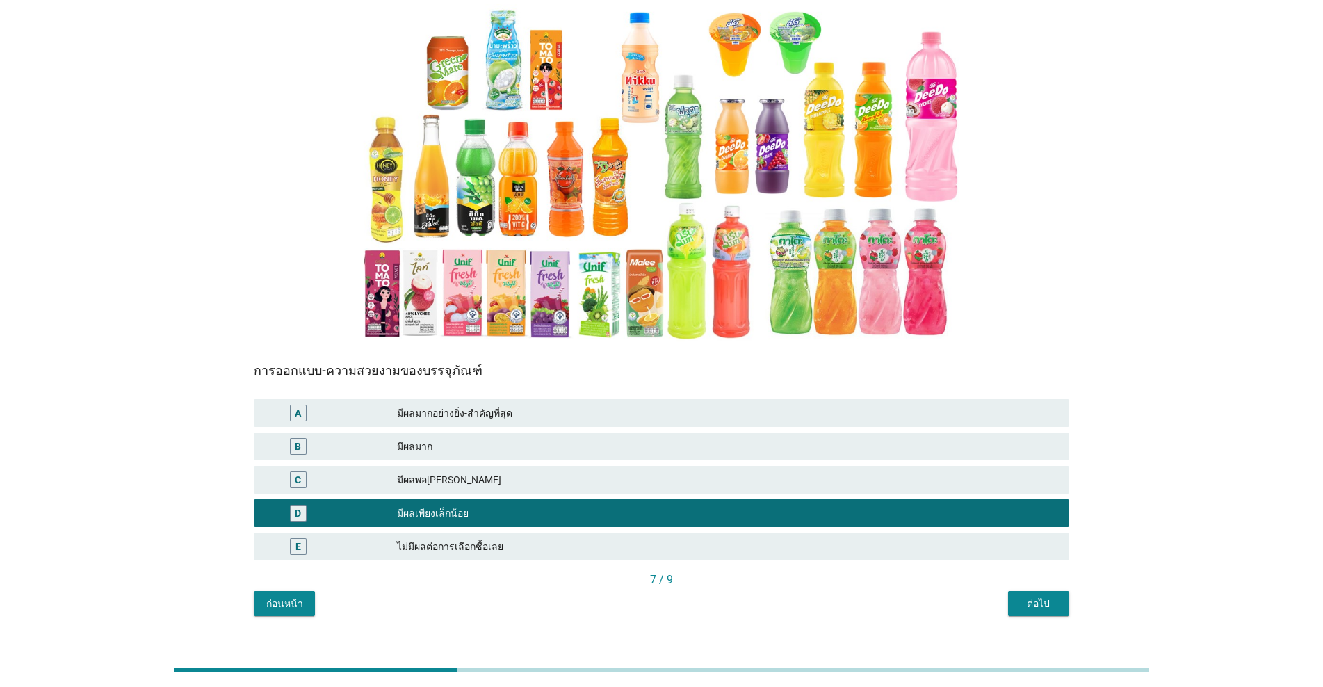
click at [683, 597] on div "ต่อไป" at bounding box center [1038, 604] width 39 height 15
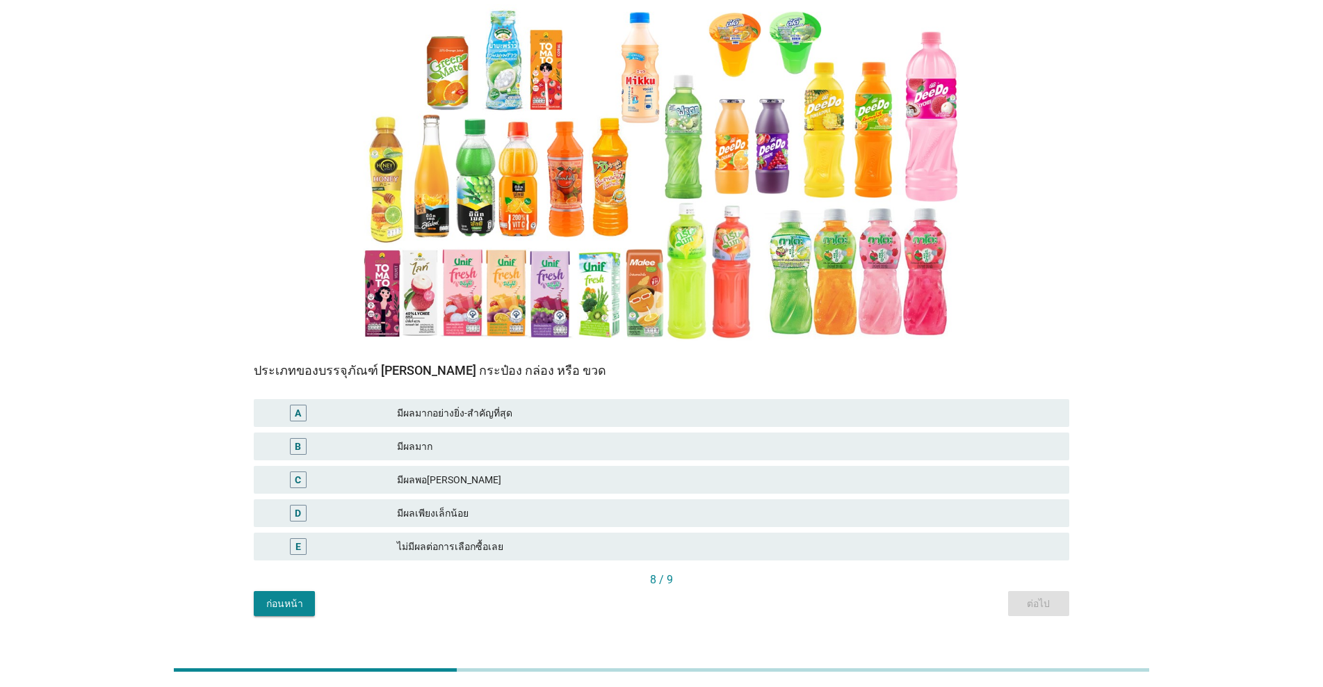
click at [484, 505] on div "มีผลเพียงเล็กน้อย" at bounding box center [727, 513] width 661 height 17
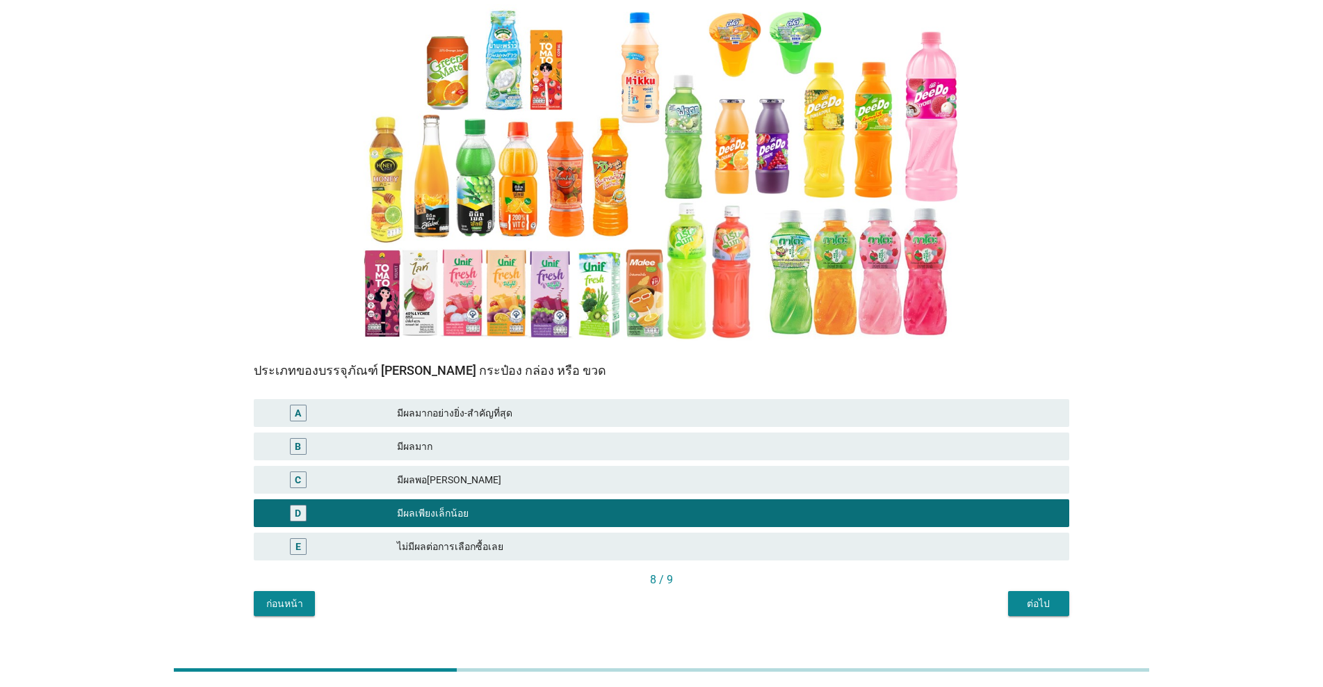
click at [683, 591] on button "ต่อไป" at bounding box center [1038, 603] width 61 height 25
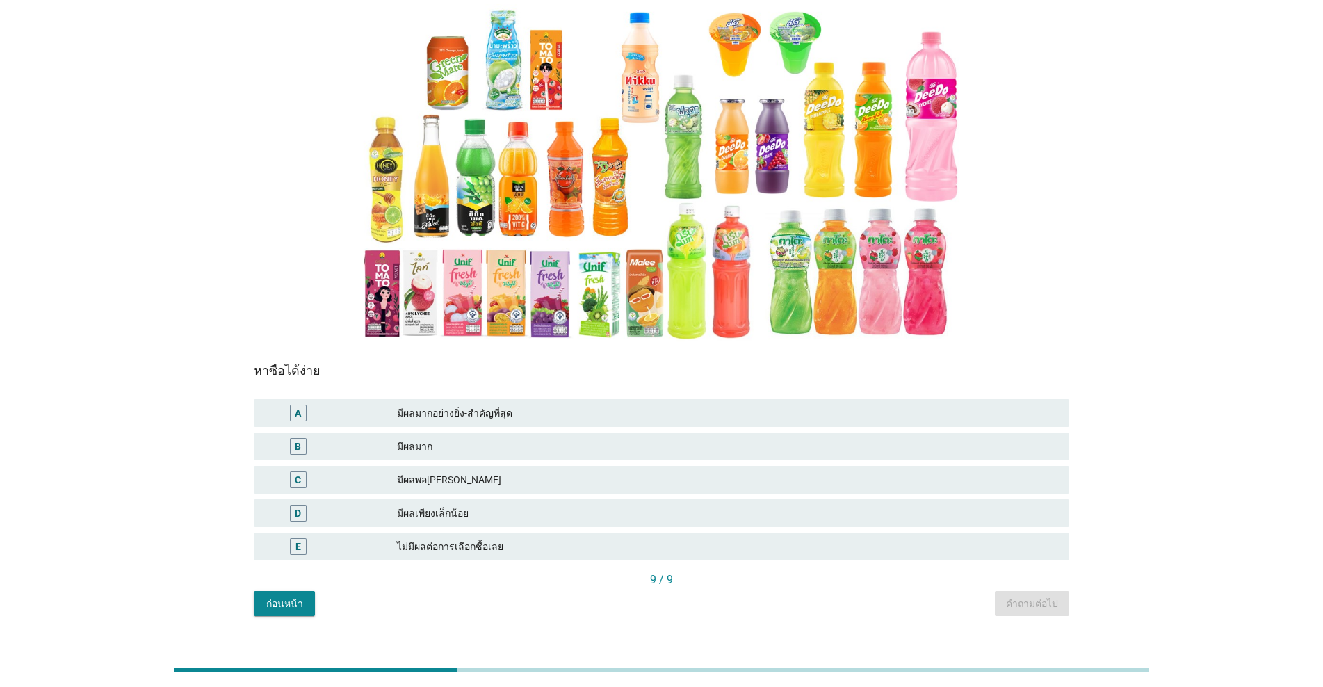
click at [436, 432] on div "B มีผลมาก" at bounding box center [662, 446] width 816 height 28
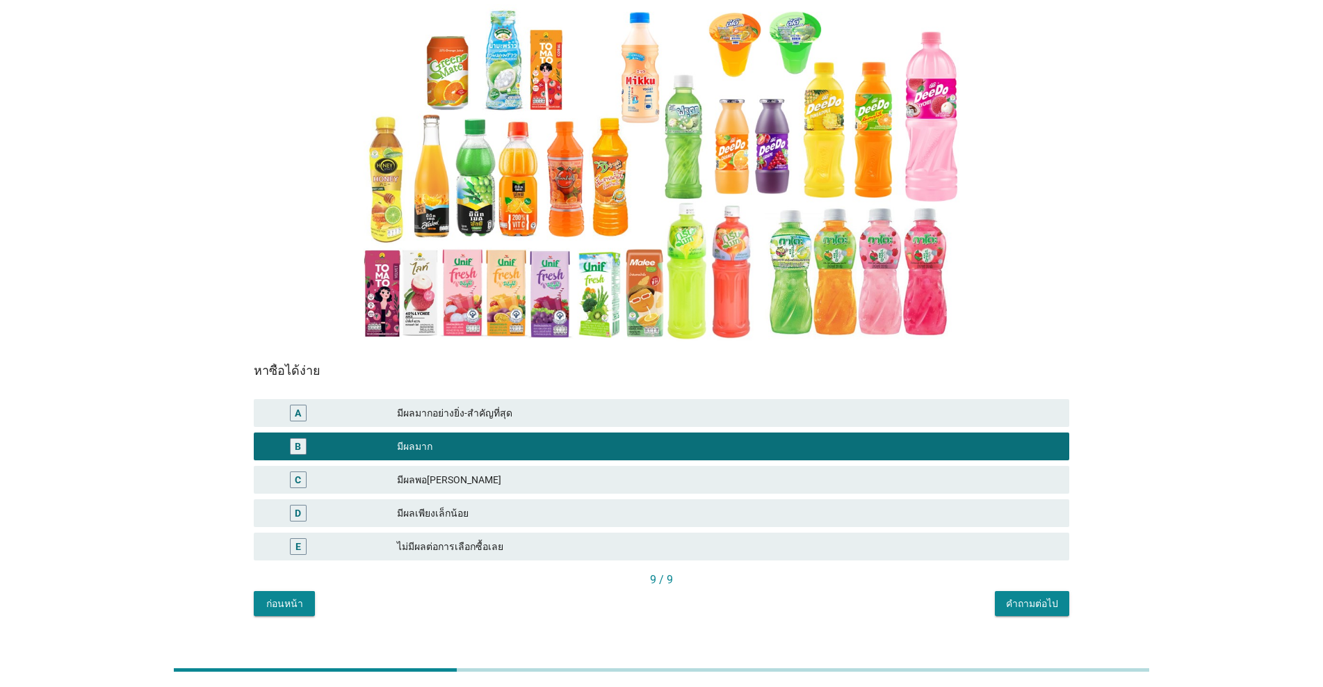
click at [683, 597] on div "คำถามต่อไป" at bounding box center [1032, 604] width 52 height 15
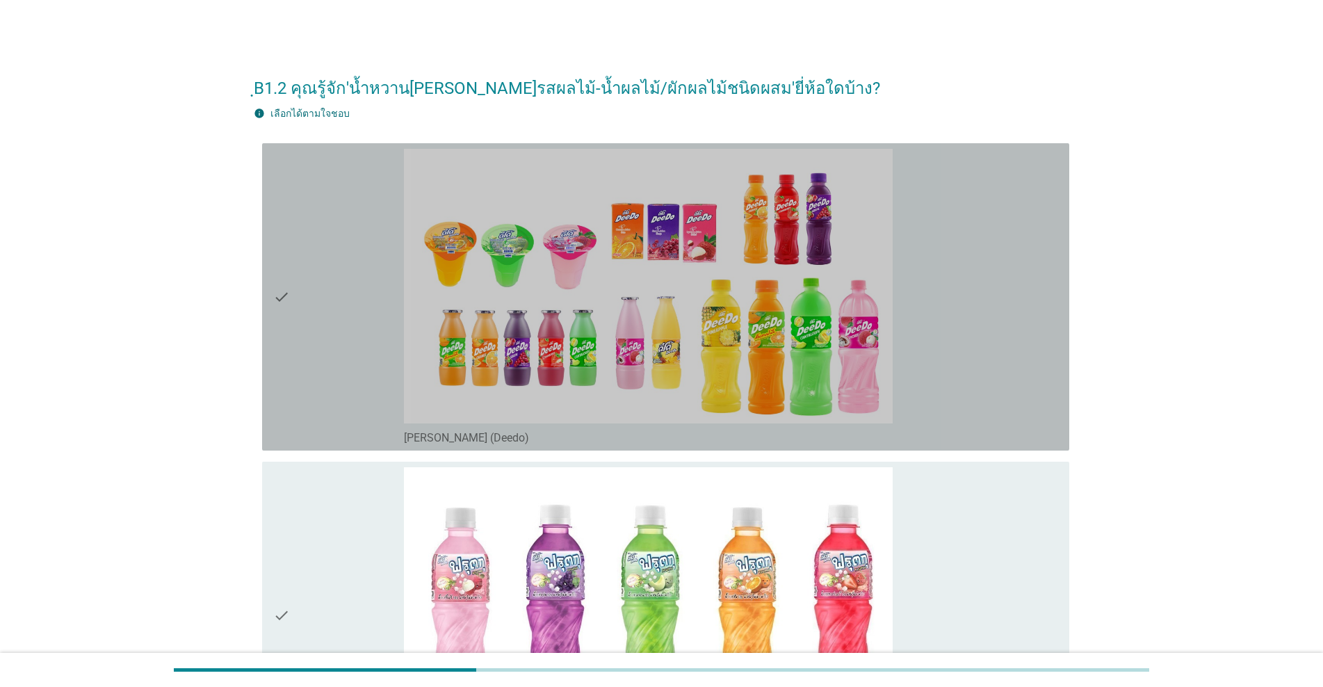
click at [357, 341] on div "check" at bounding box center [338, 297] width 131 height 296
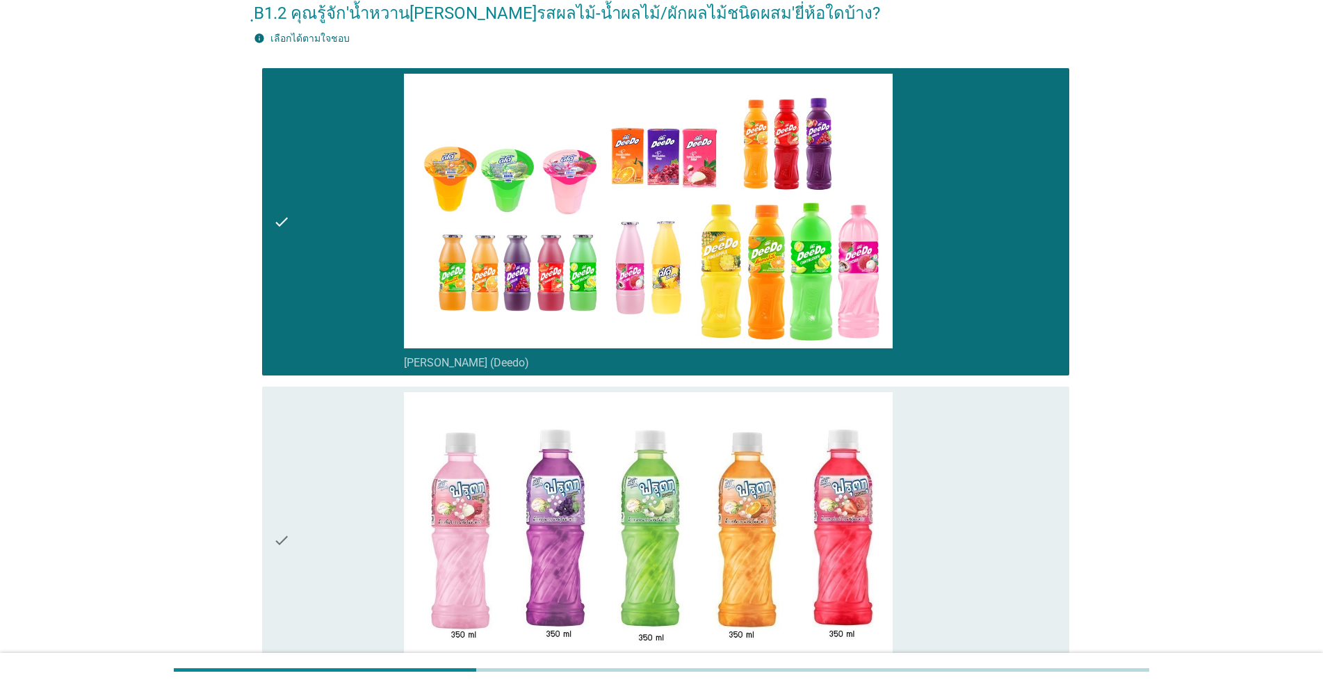
scroll to position [278, 0]
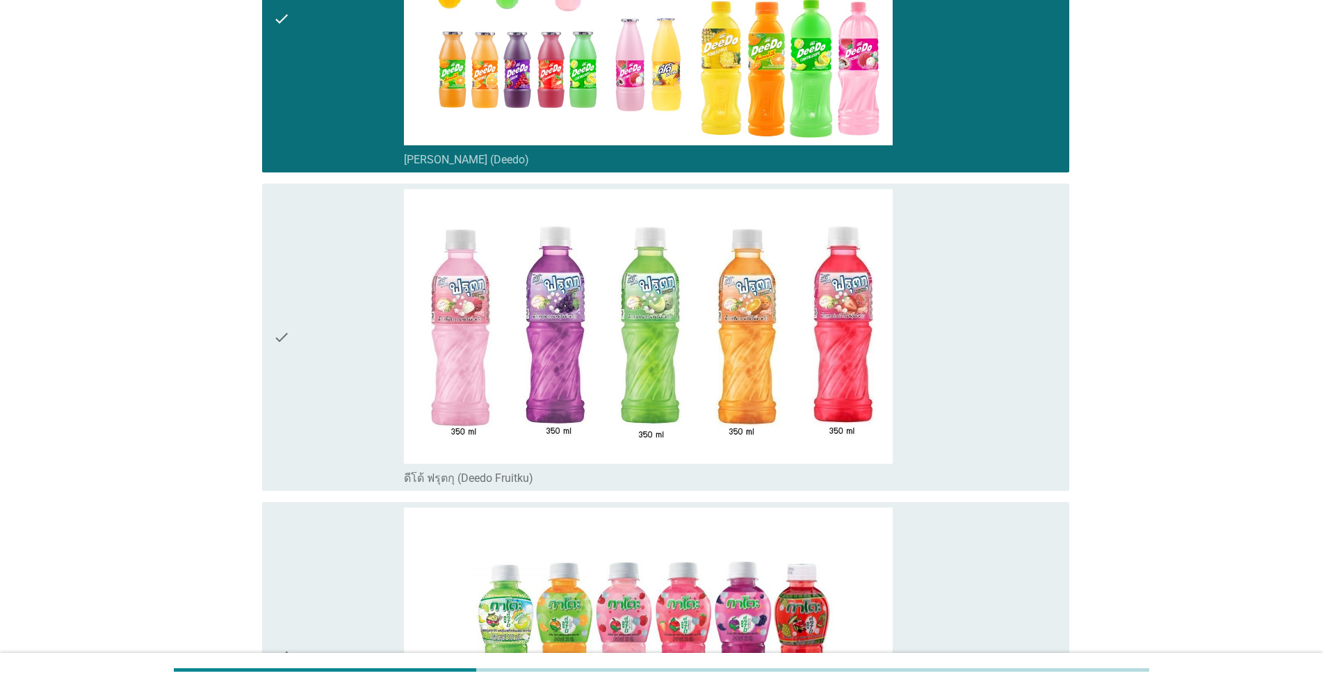
click at [344, 364] on div "check" at bounding box center [338, 337] width 131 height 296
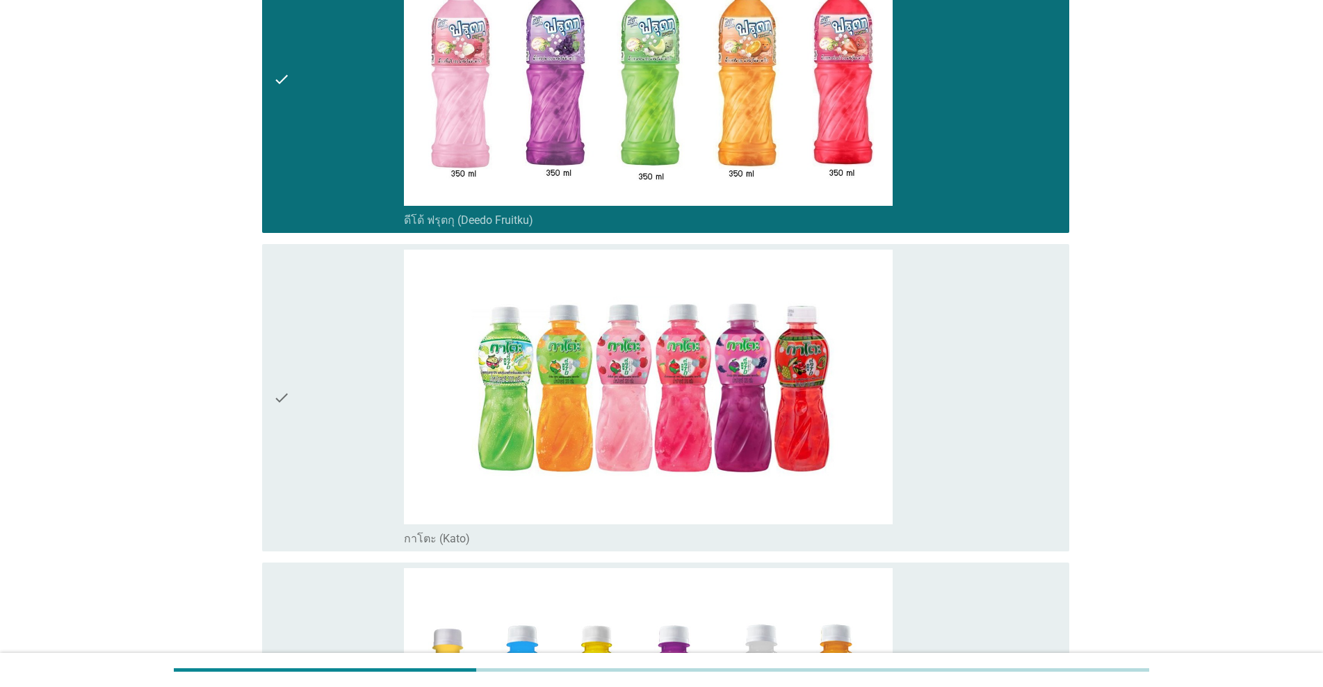
scroll to position [556, 0]
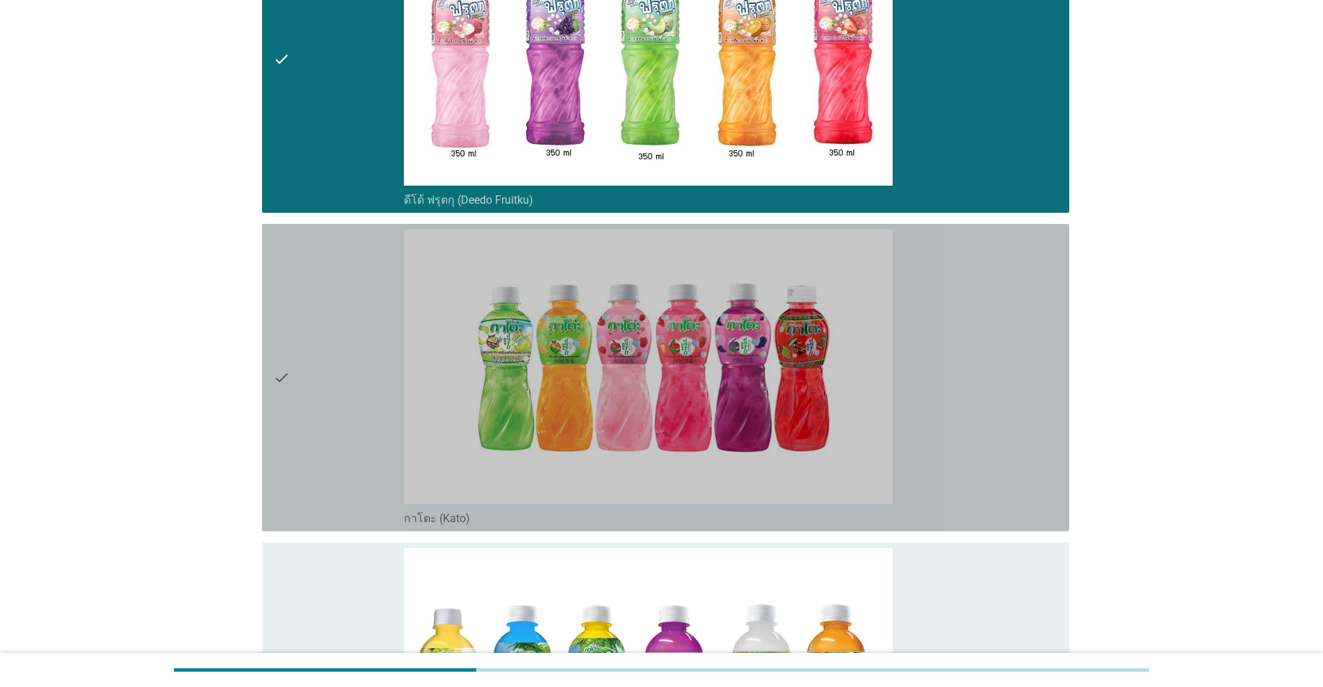
click at [344, 353] on div "check" at bounding box center [338, 377] width 131 height 296
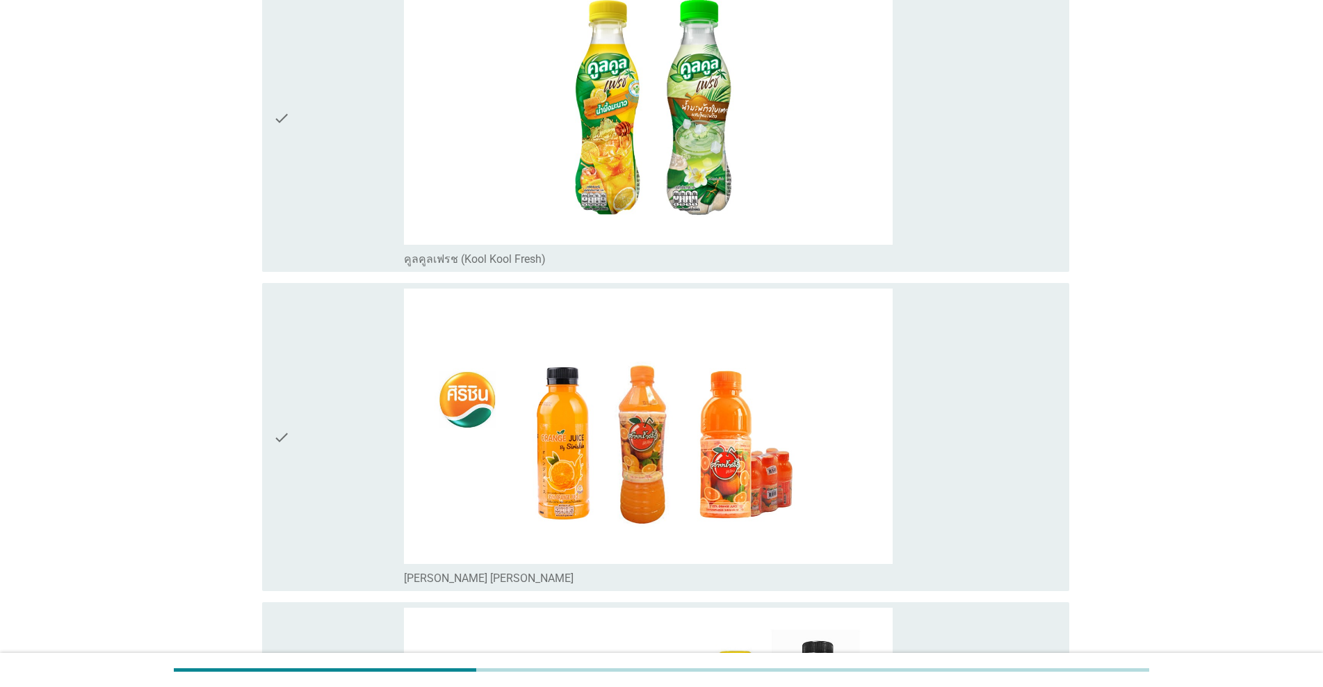
scroll to position [1530, 0]
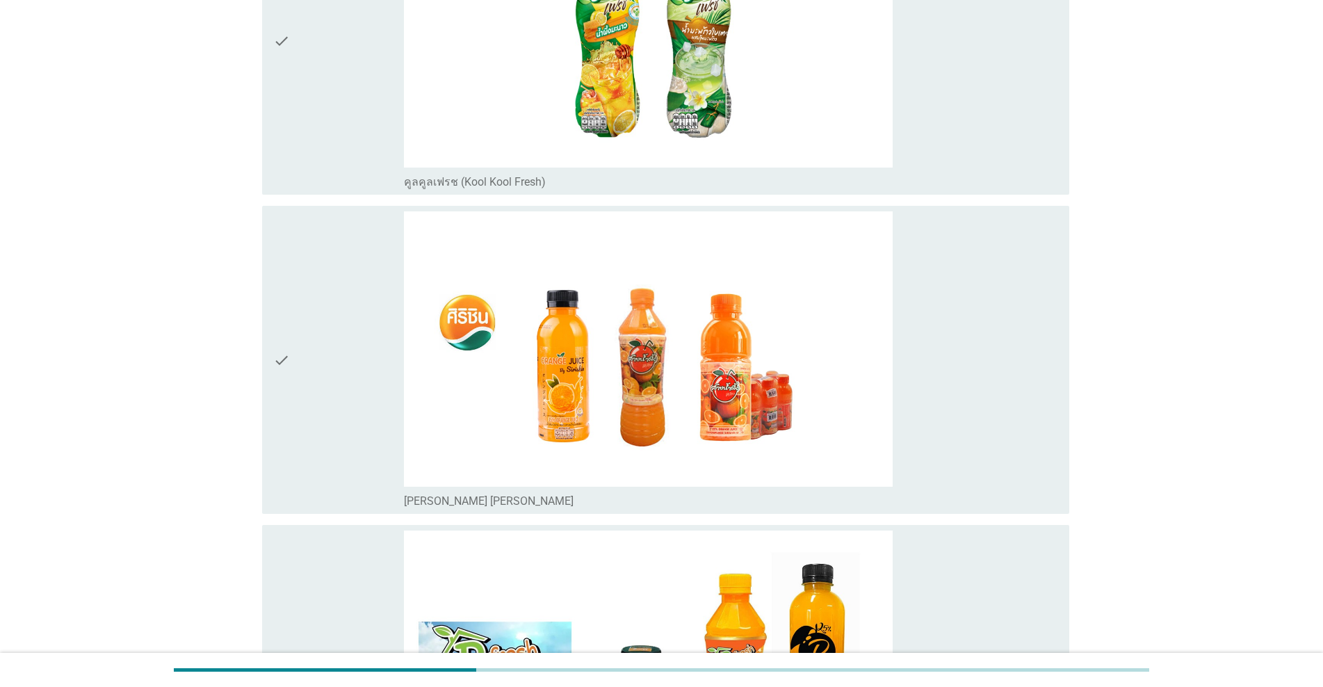
click at [346, 385] on div "check" at bounding box center [338, 359] width 131 height 296
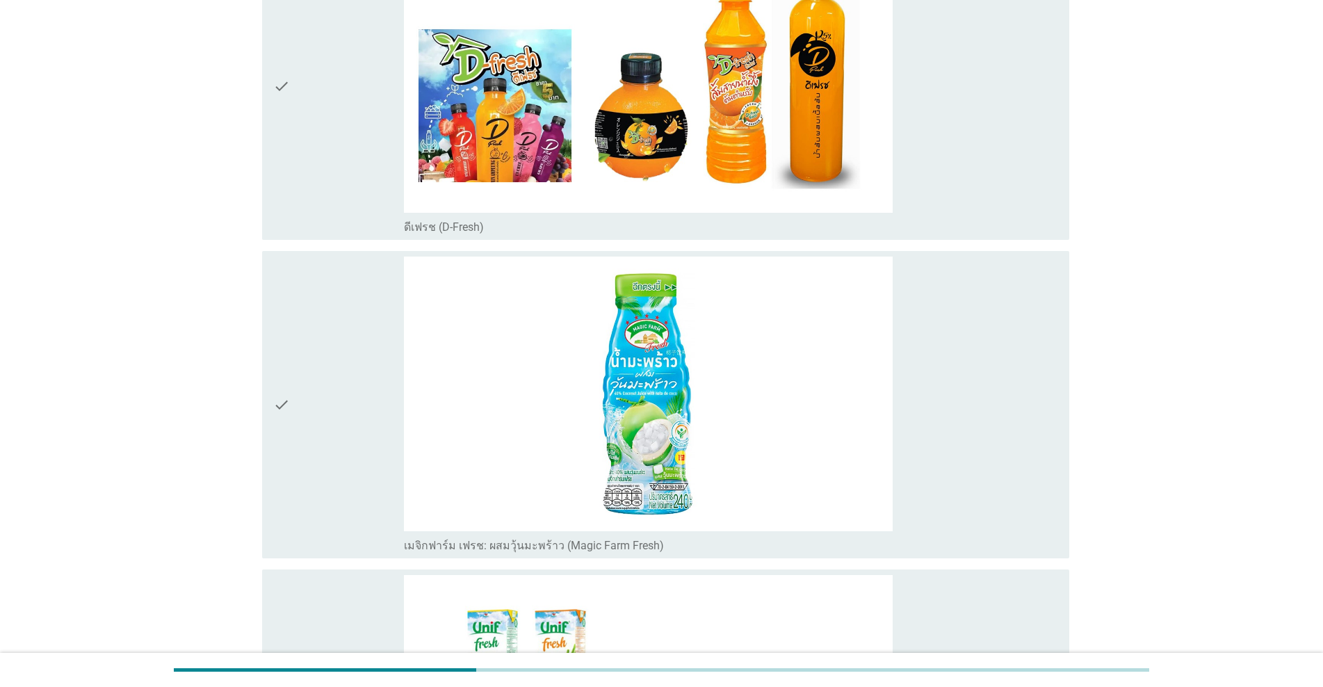
scroll to position [2155, 0]
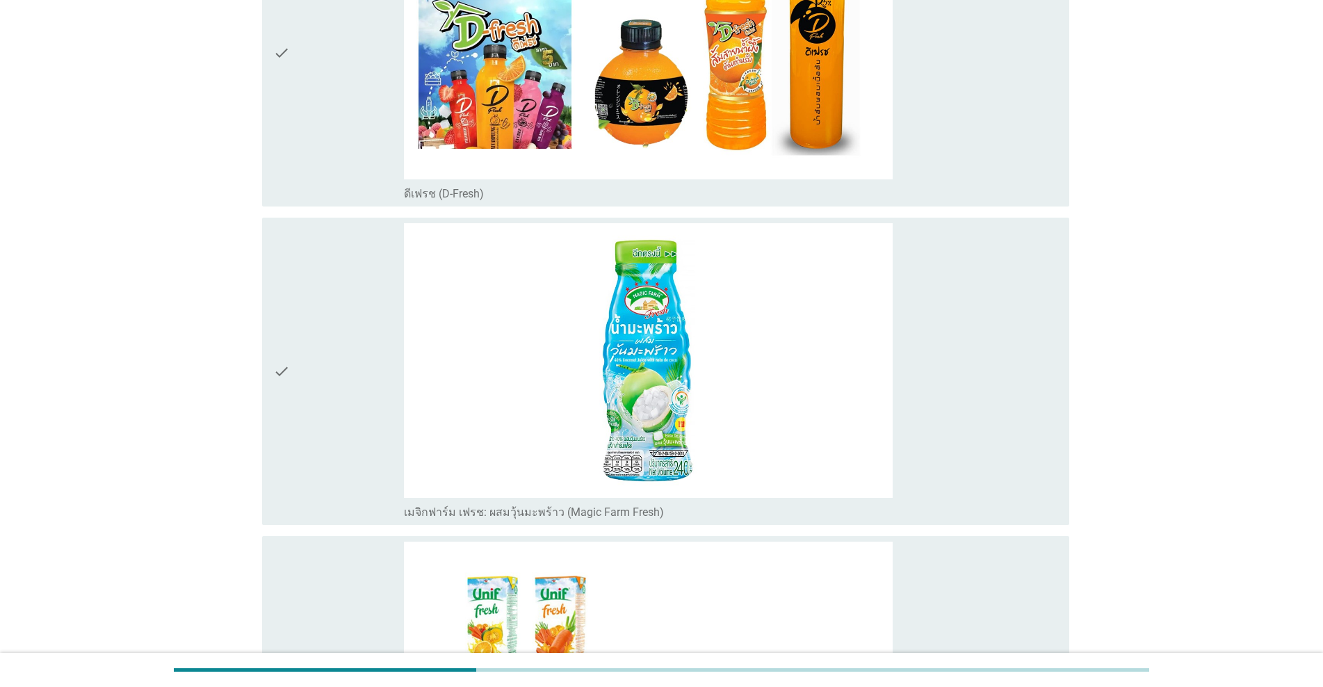
click at [346, 385] on div "check" at bounding box center [338, 371] width 131 height 296
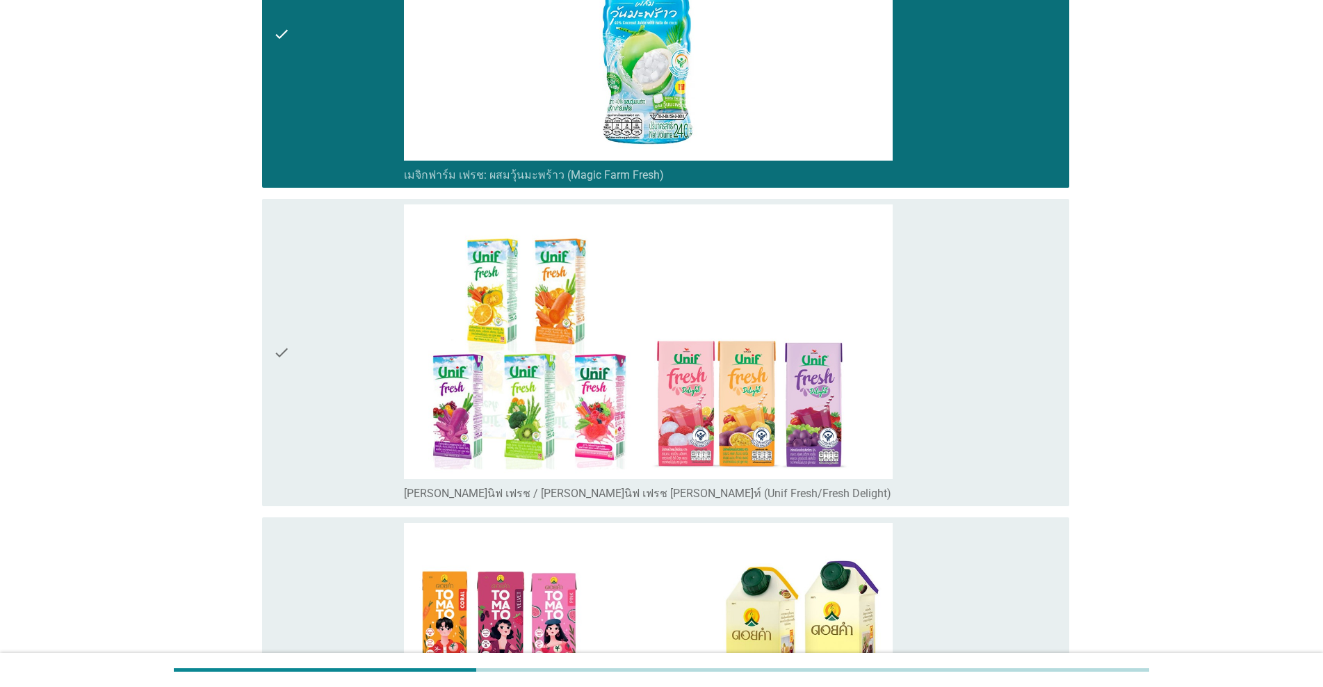
scroll to position [2503, 0]
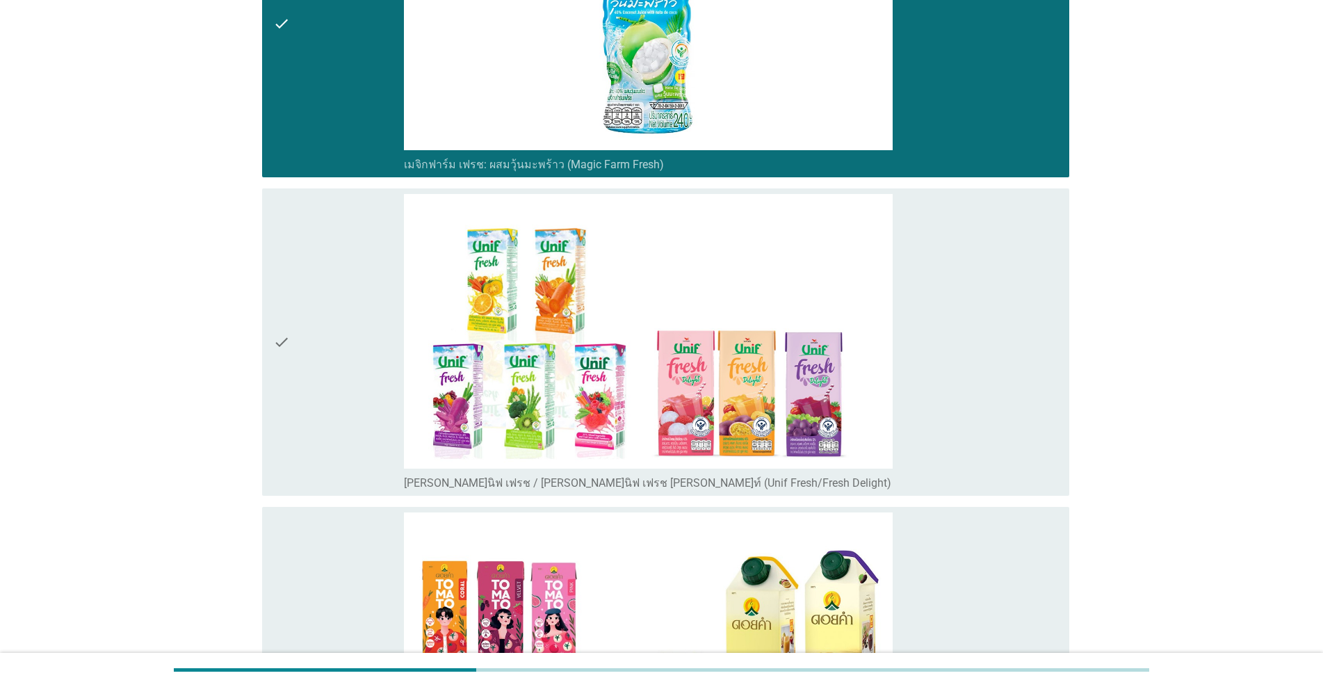
click at [346, 385] on div "check" at bounding box center [338, 342] width 131 height 296
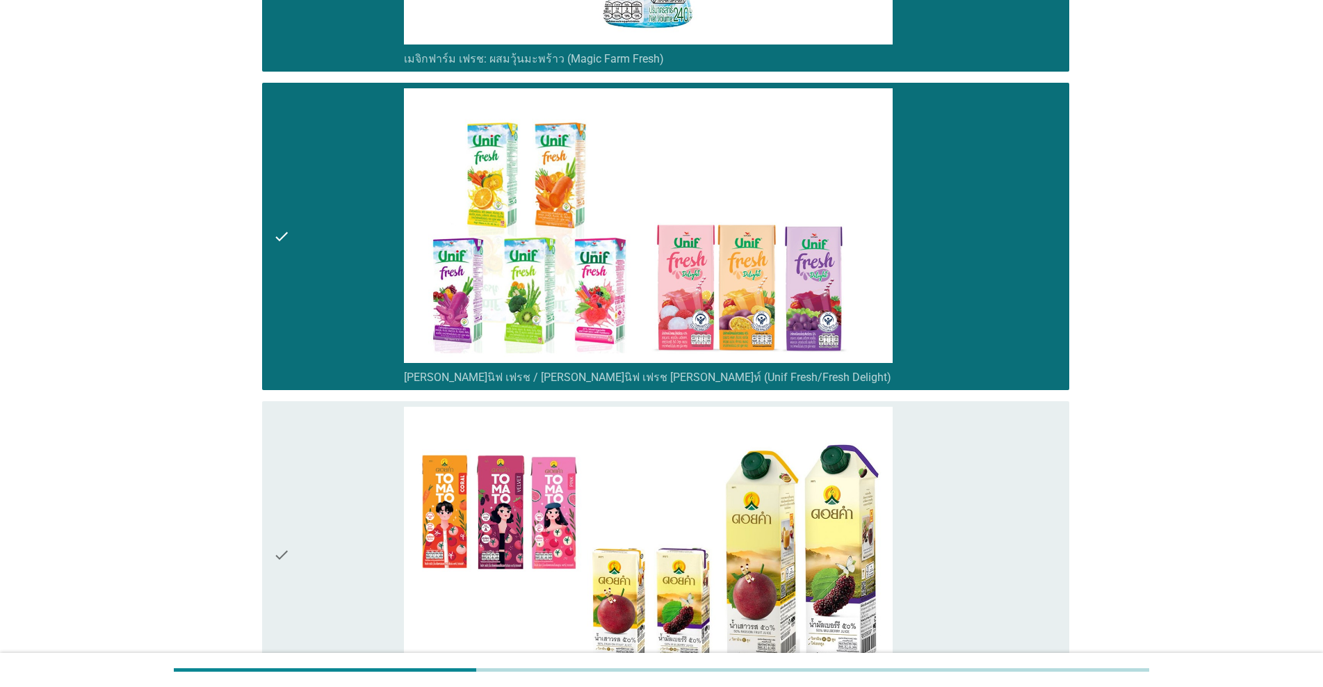
scroll to position [2781, 0]
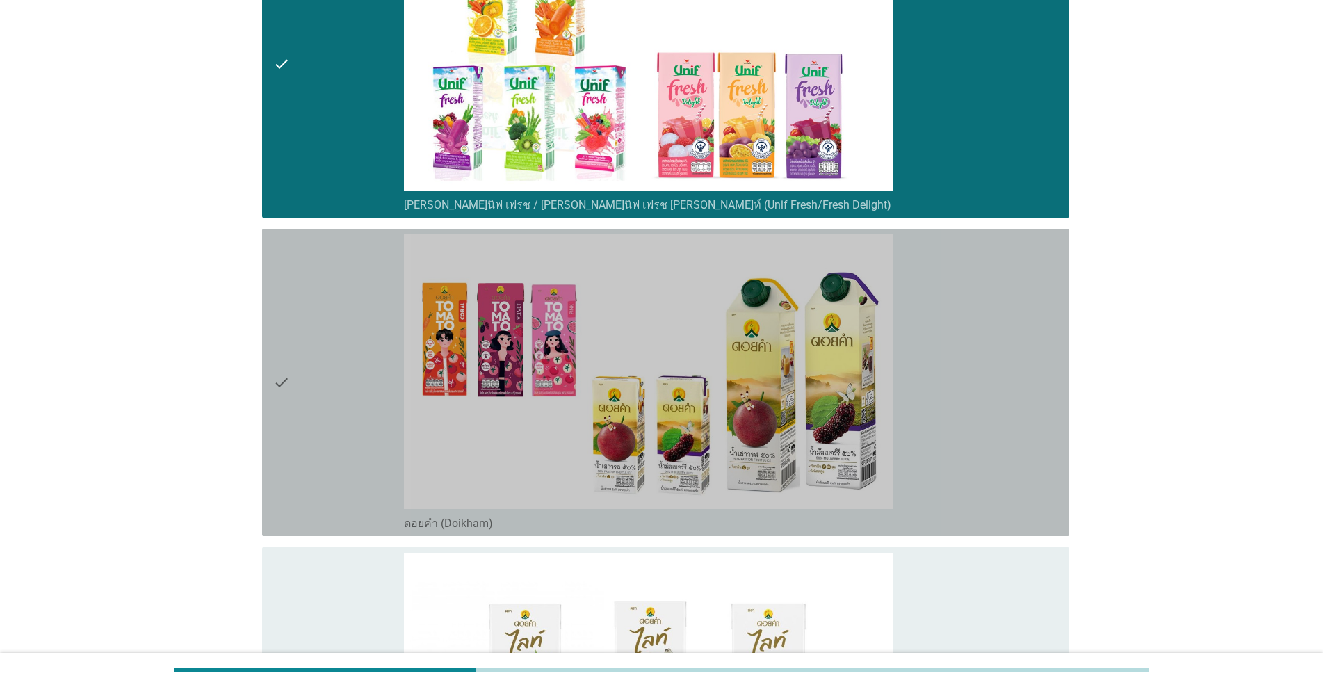
click at [346, 385] on div "check" at bounding box center [338, 382] width 131 height 296
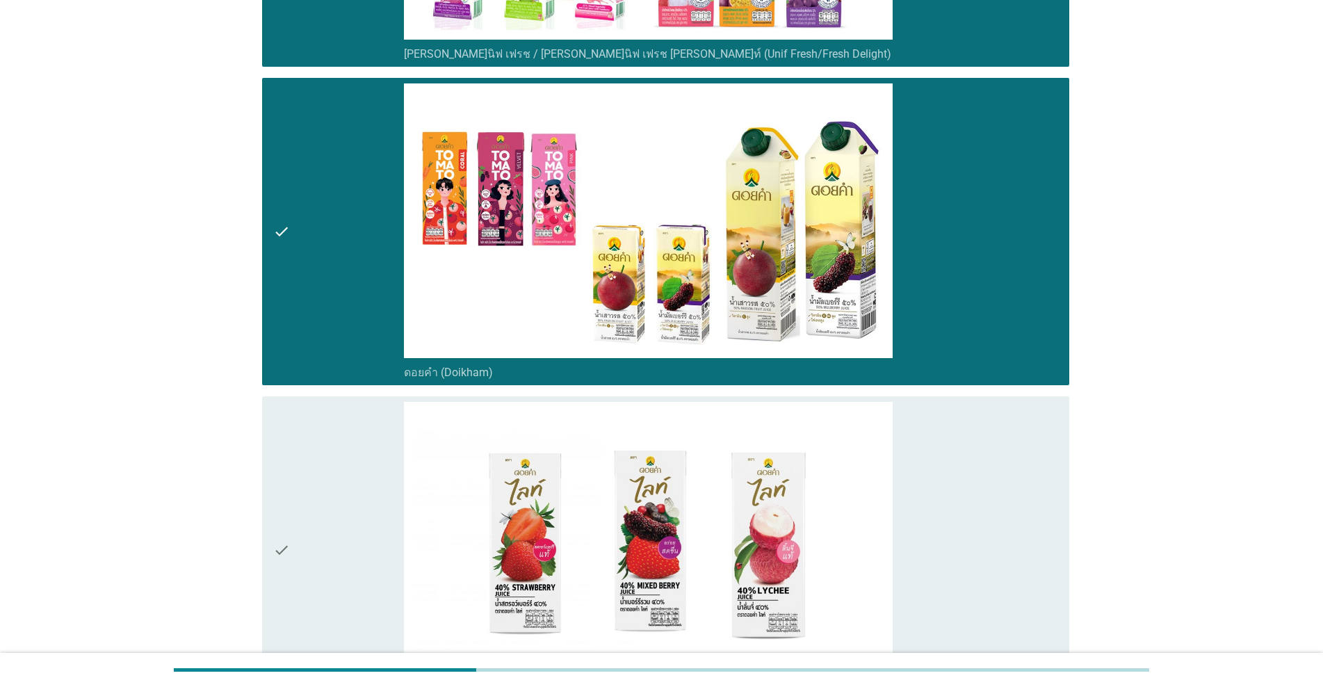
scroll to position [3059, 0]
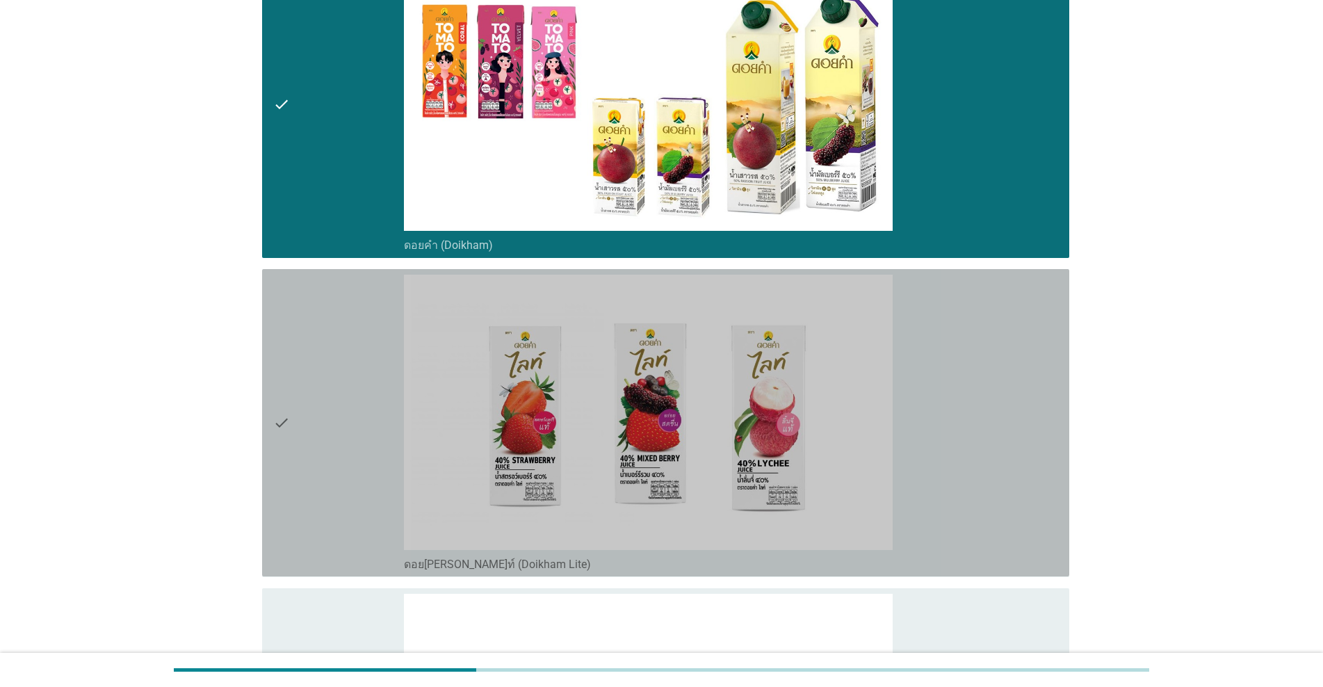
click at [346, 385] on div "check" at bounding box center [338, 423] width 131 height 296
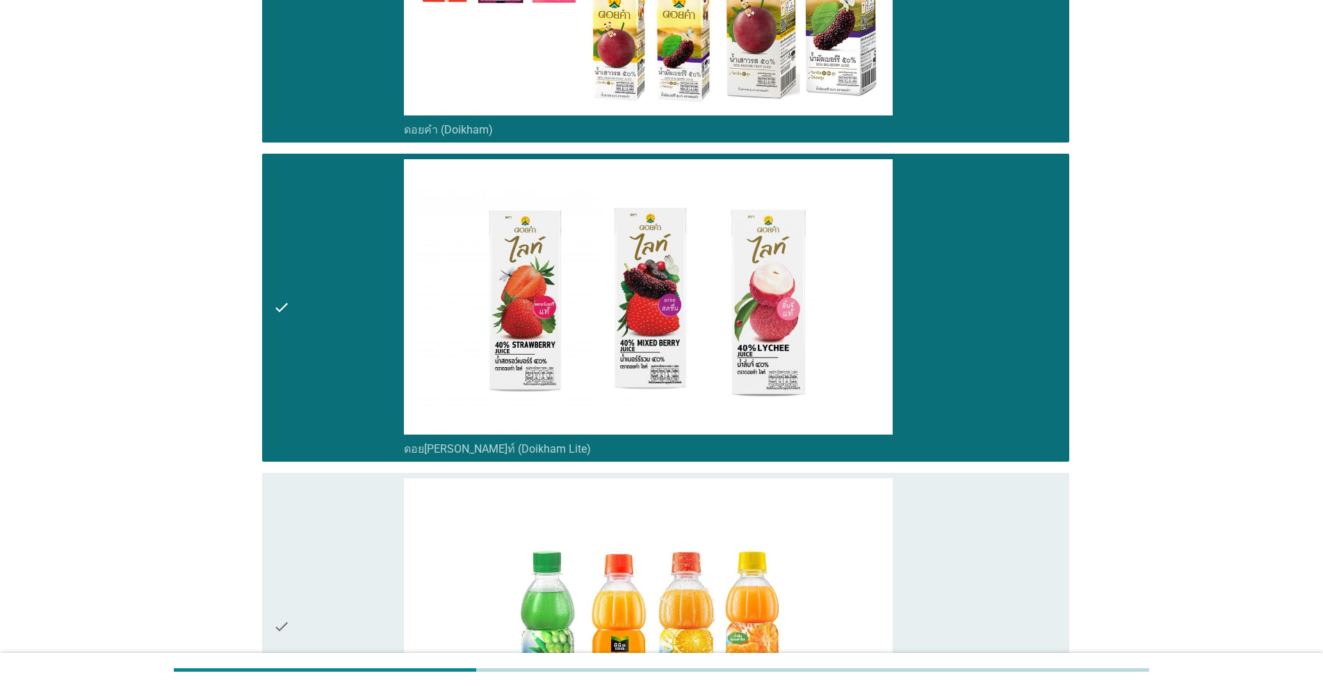
scroll to position [3338, 0]
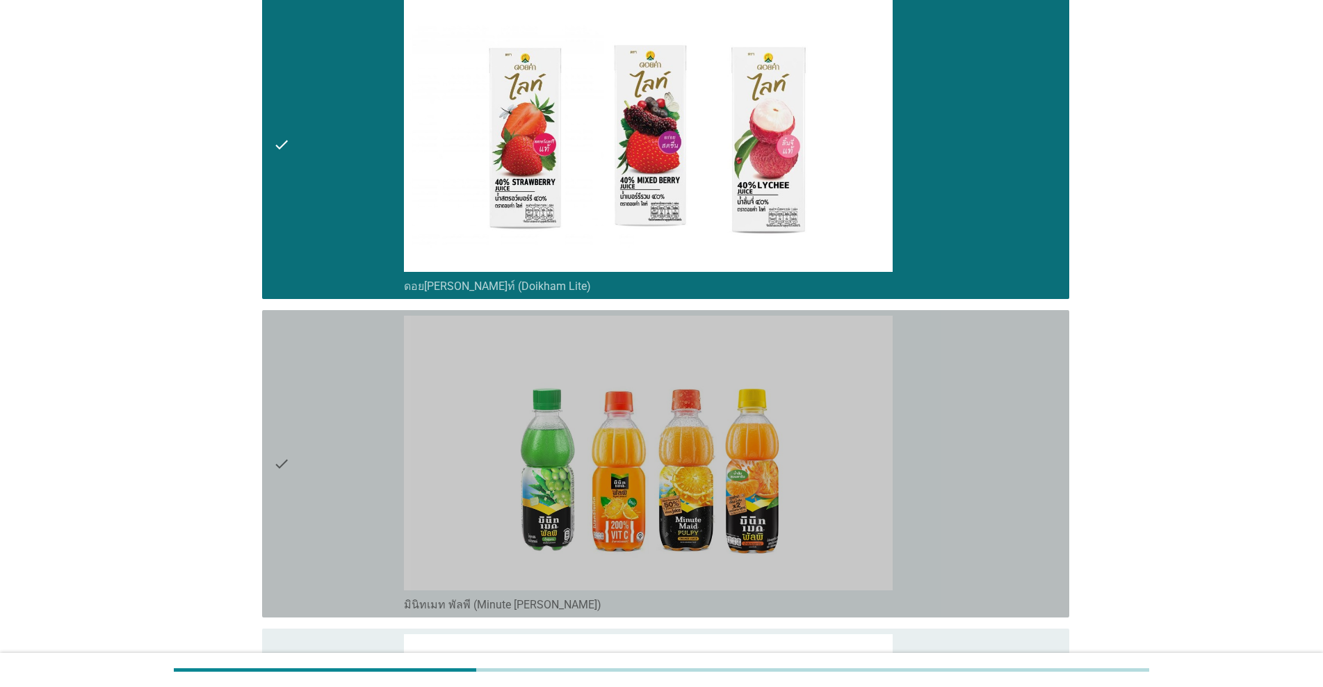
click at [346, 385] on div "check" at bounding box center [338, 464] width 131 height 296
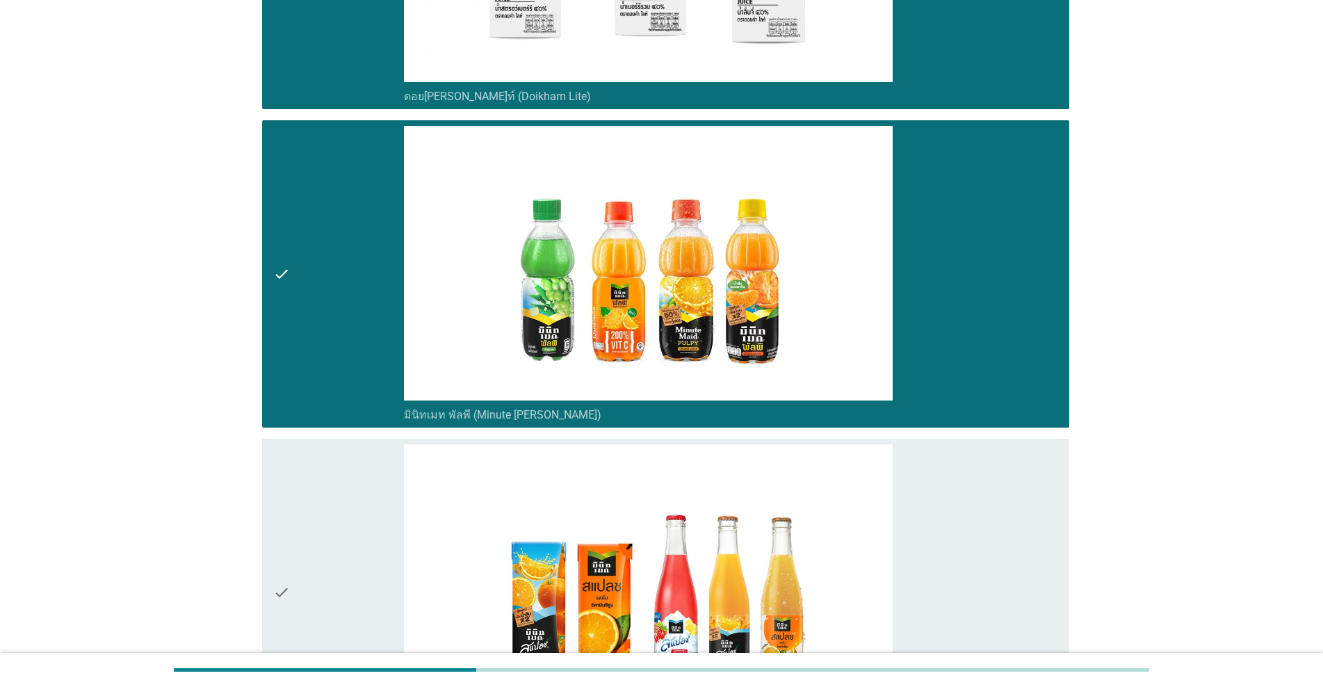
scroll to position [3685, 0]
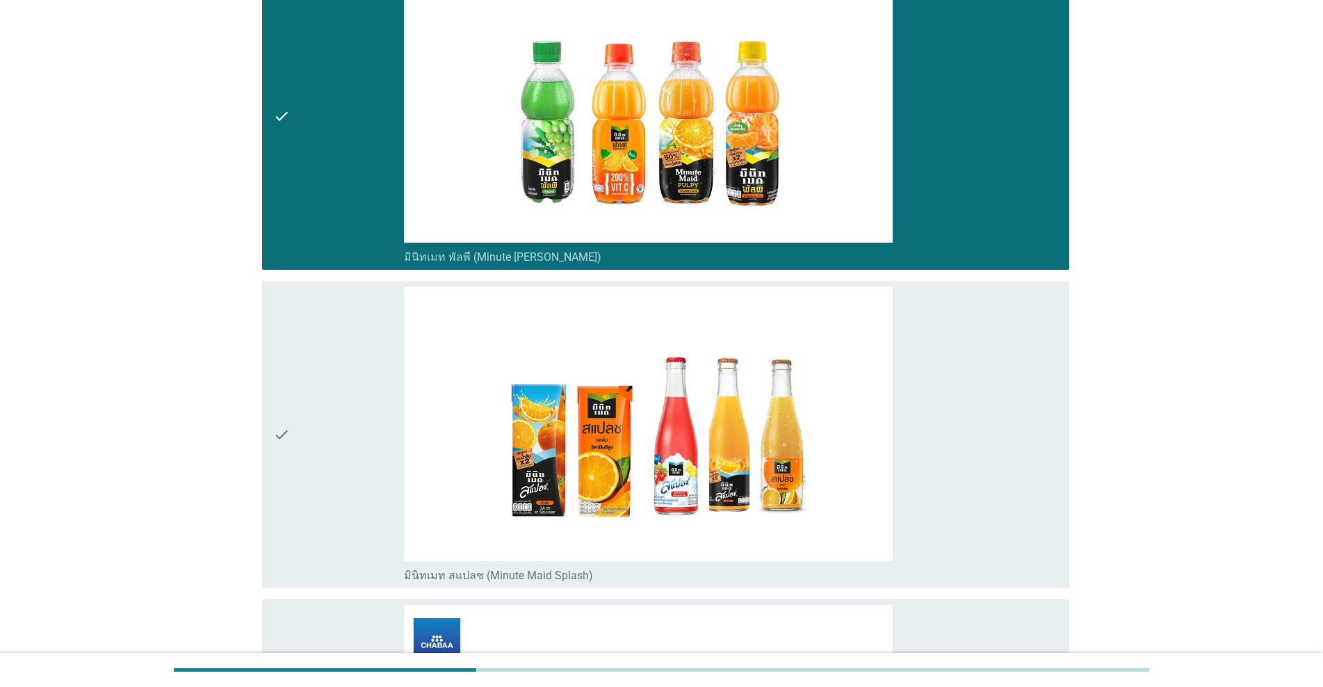
click at [346, 385] on div "check" at bounding box center [338, 434] width 131 height 296
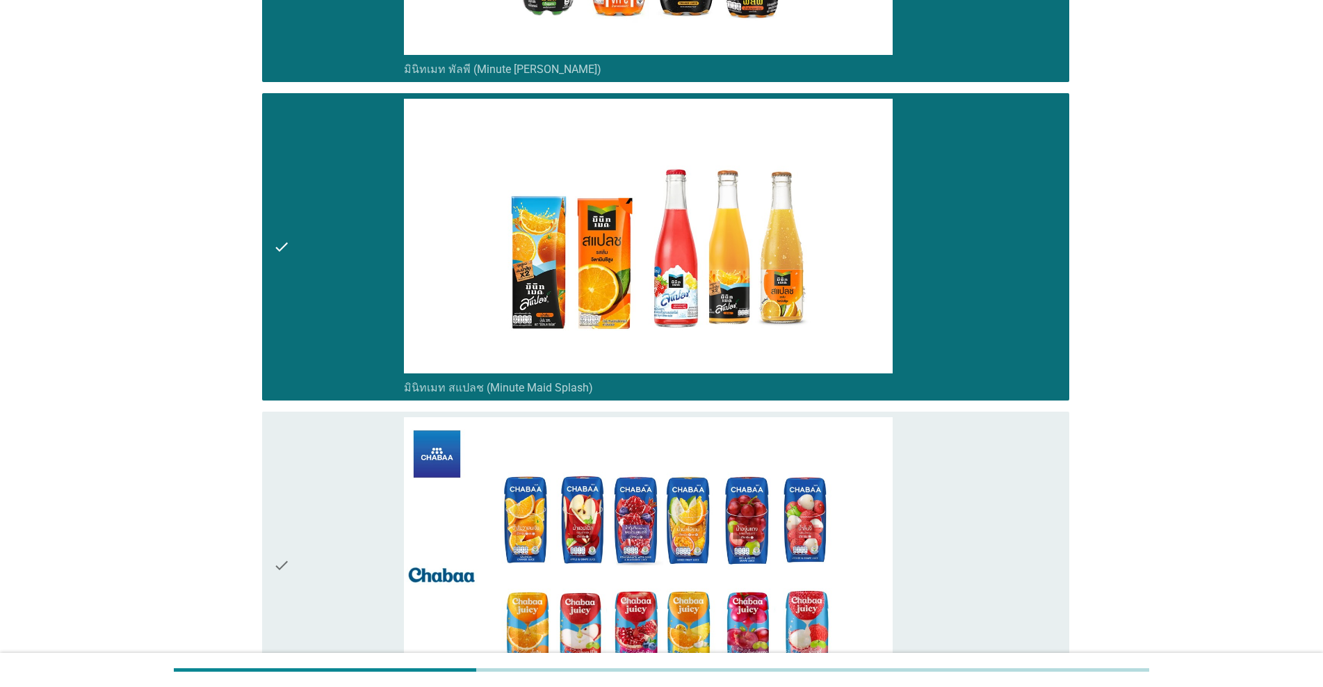
scroll to position [4033, 0]
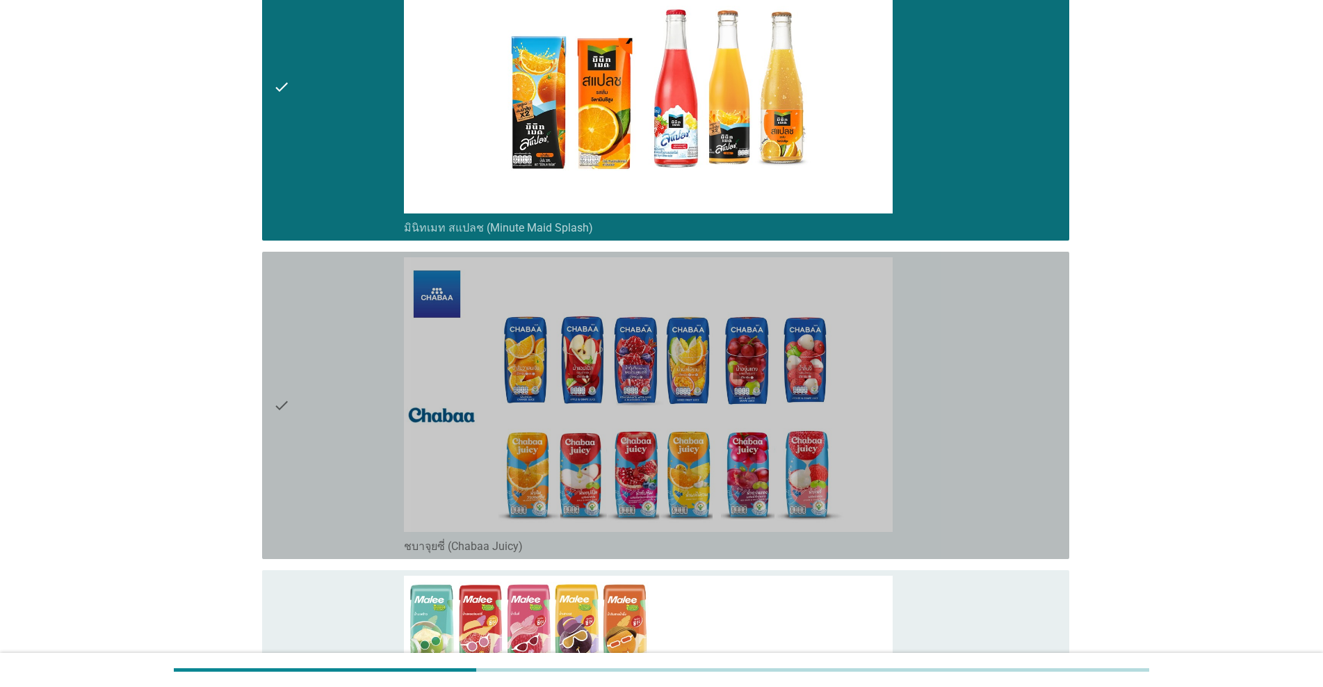
click at [346, 385] on div "check" at bounding box center [338, 405] width 131 height 296
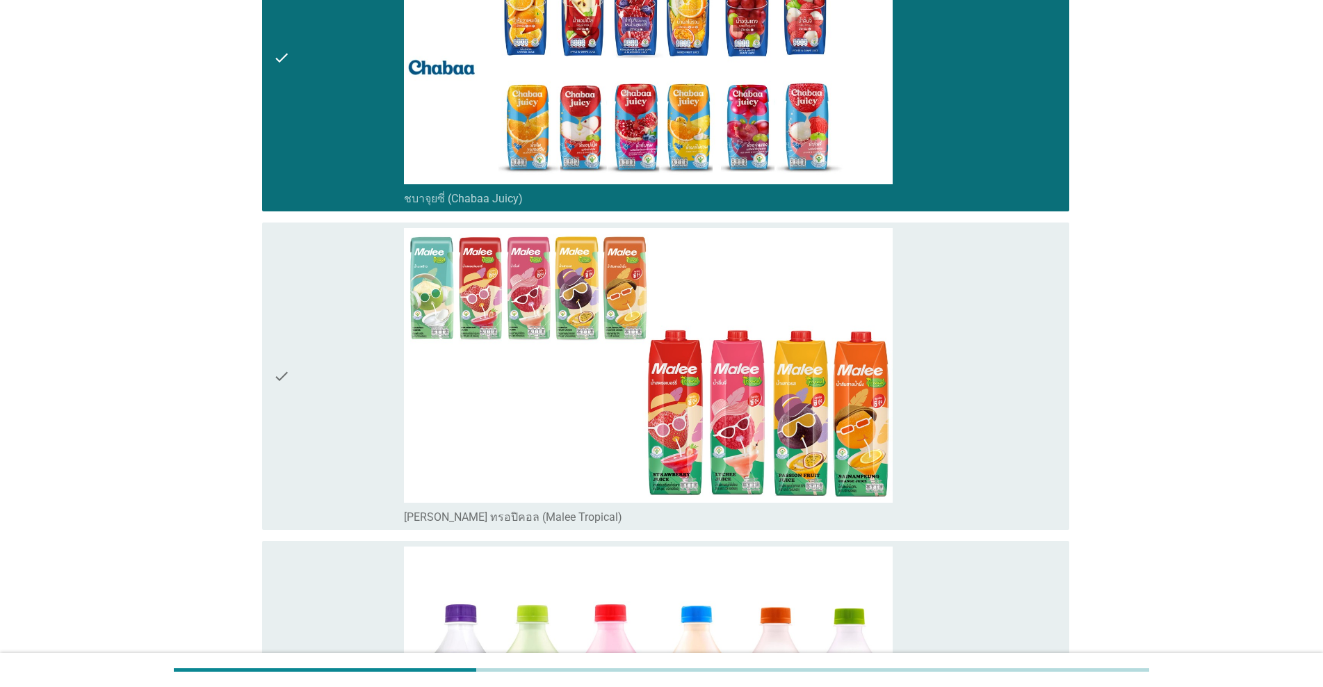
click at [346, 385] on div "check" at bounding box center [338, 376] width 131 height 296
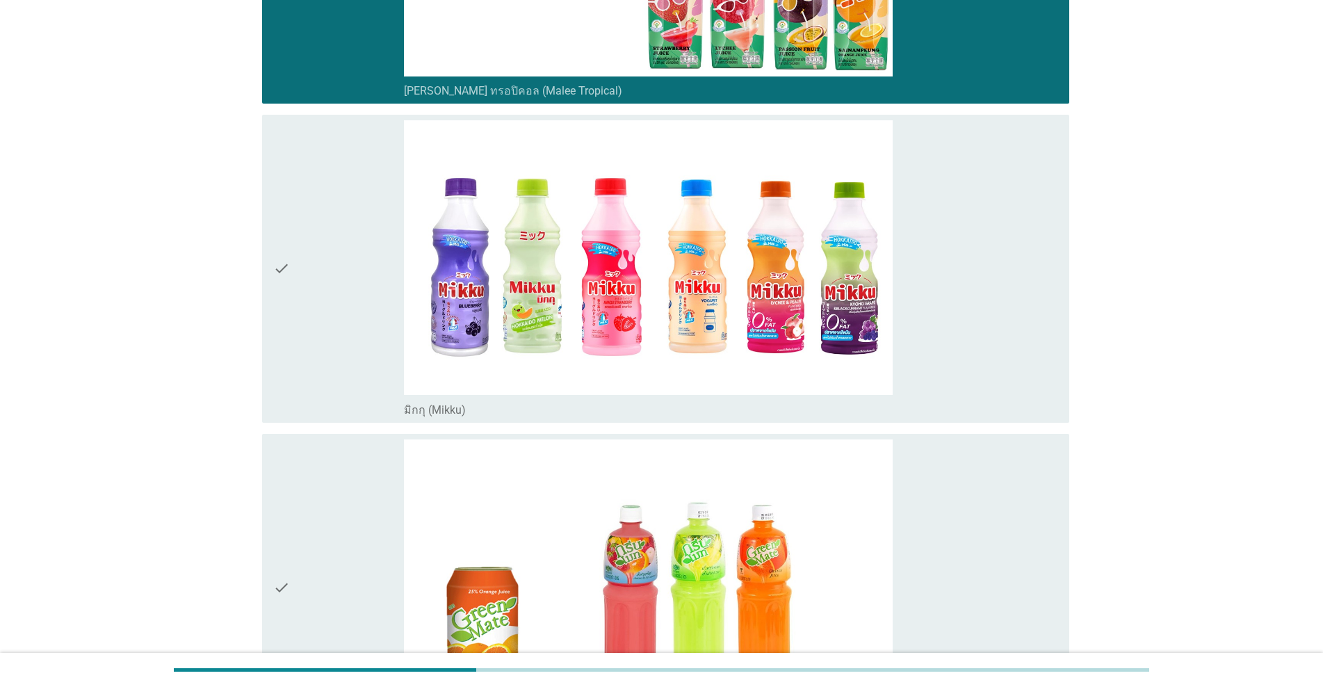
scroll to position [4937, 0]
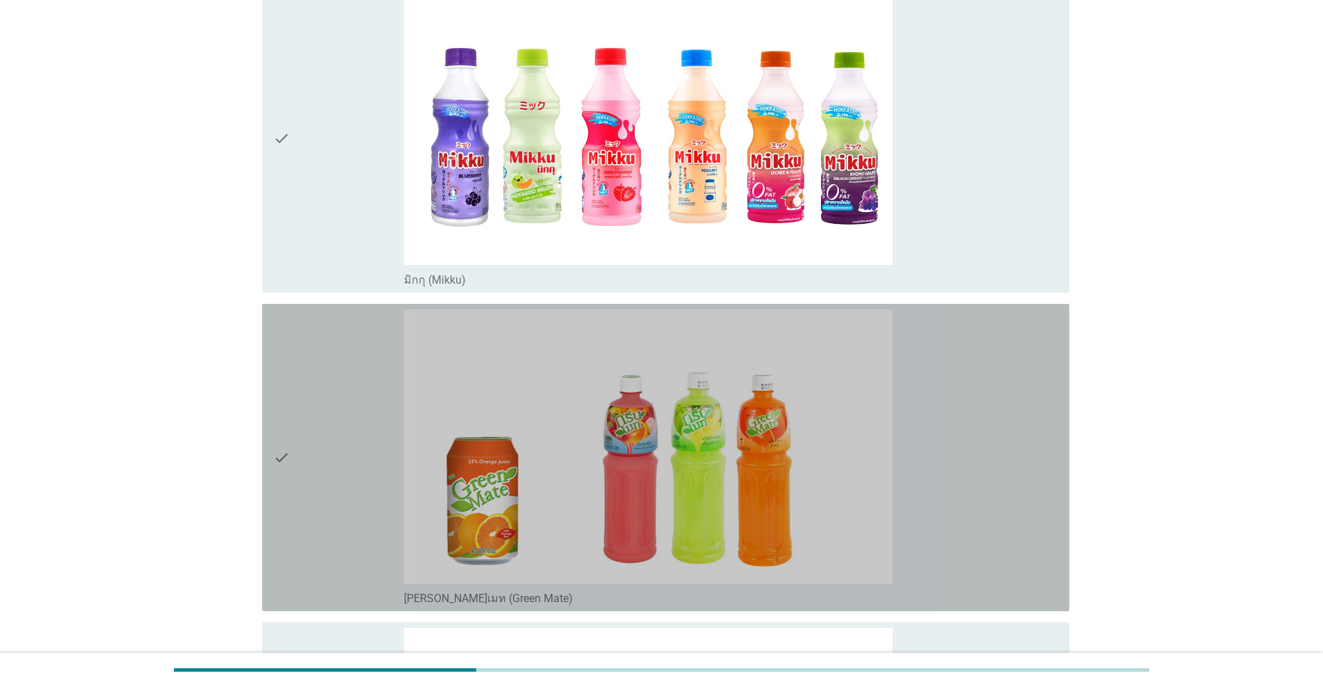
click at [346, 385] on div "check" at bounding box center [338, 457] width 131 height 296
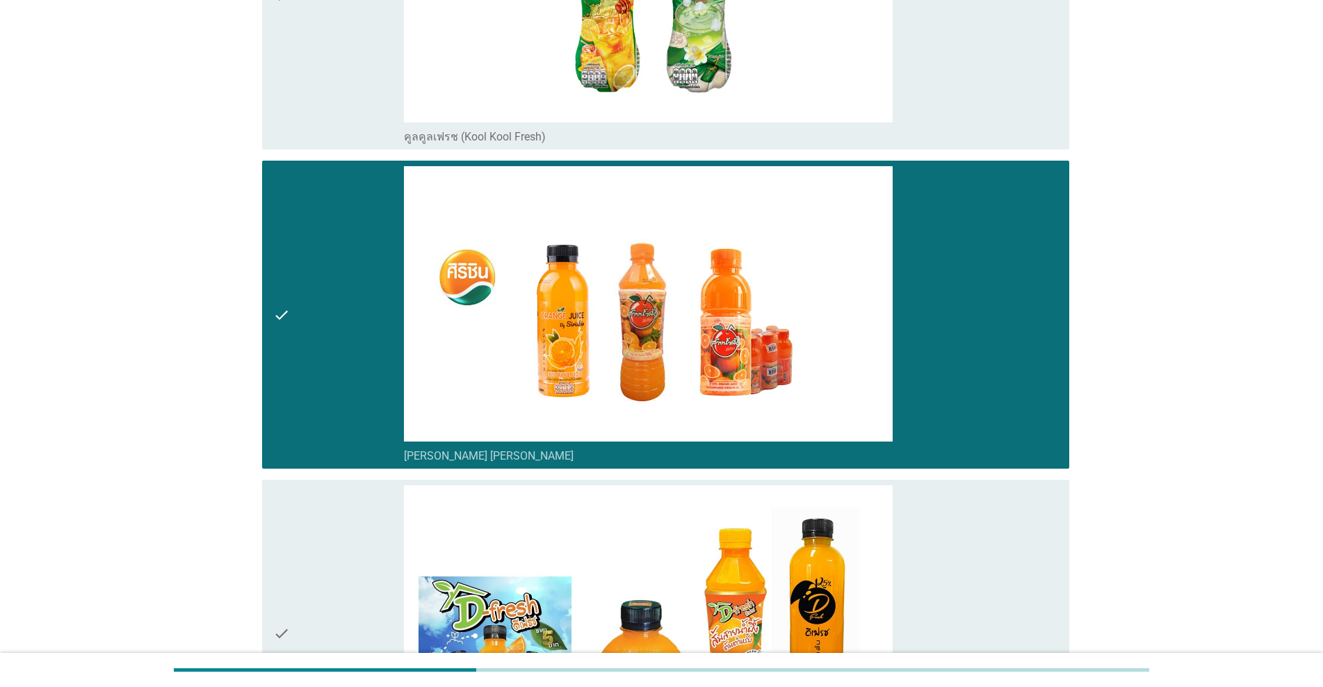
scroll to position [1278, 0]
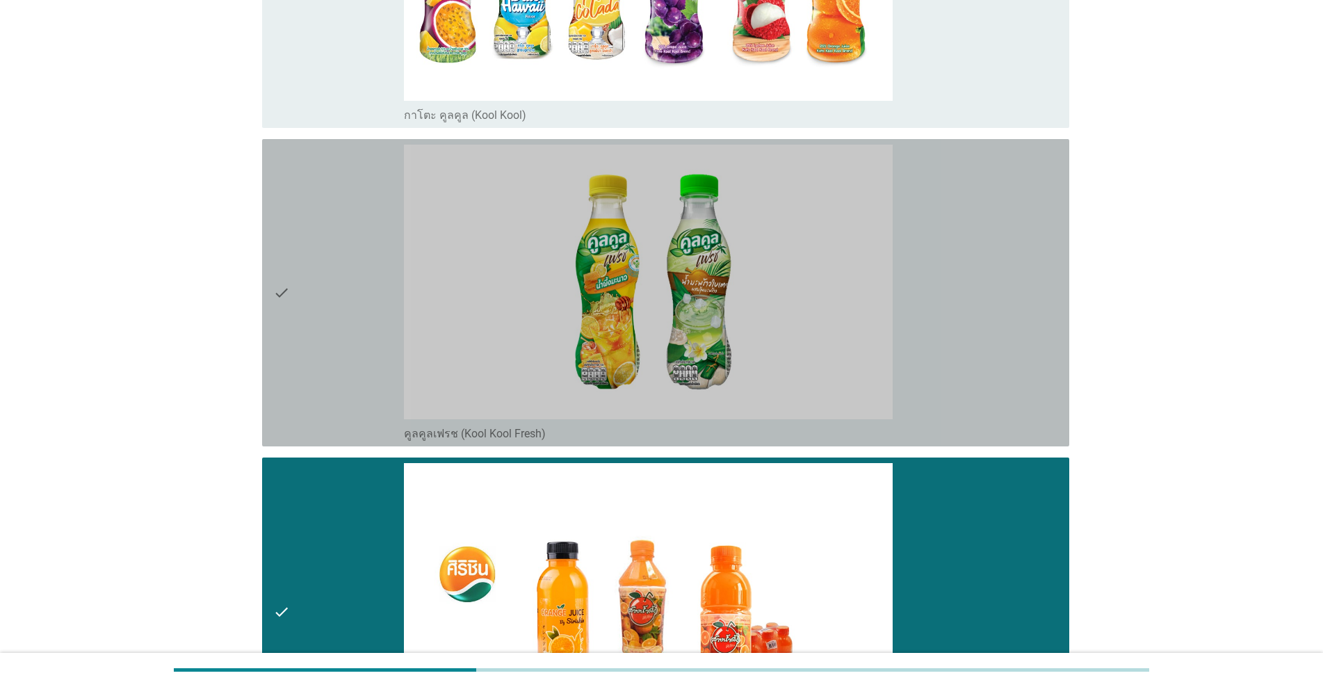
click at [343, 307] on div "check" at bounding box center [338, 293] width 131 height 296
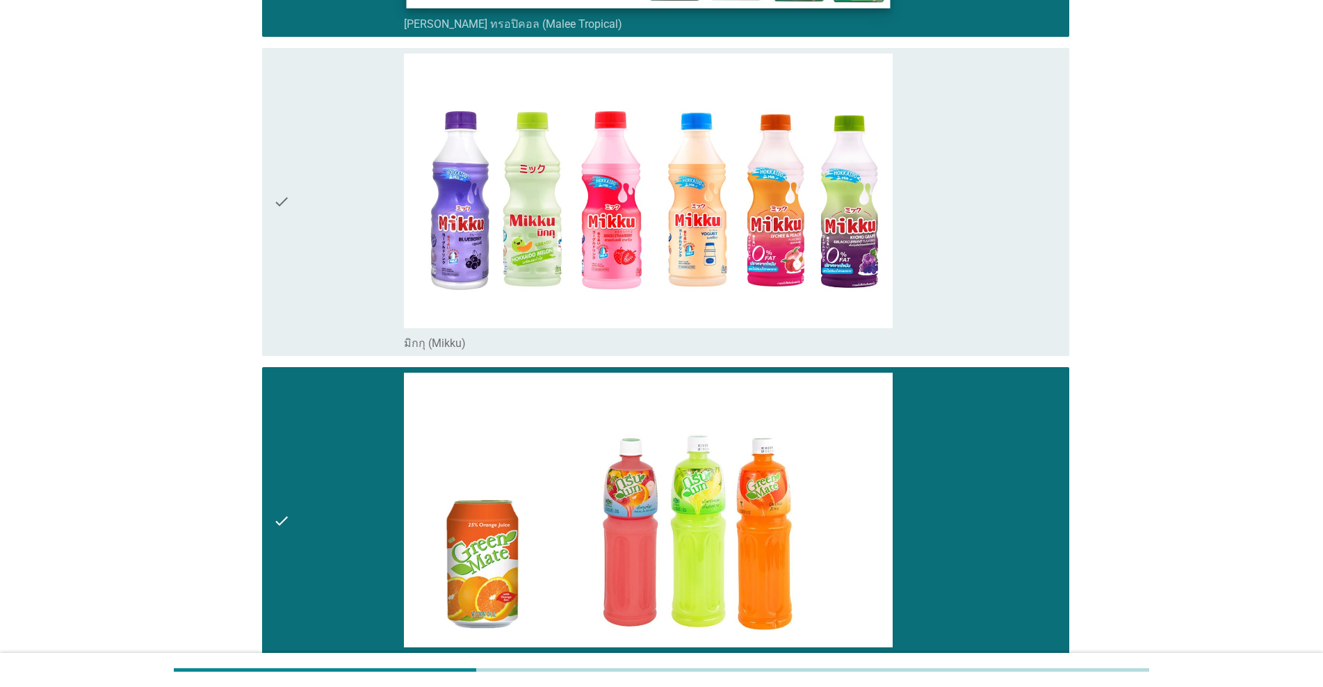
scroll to position [5006, 0]
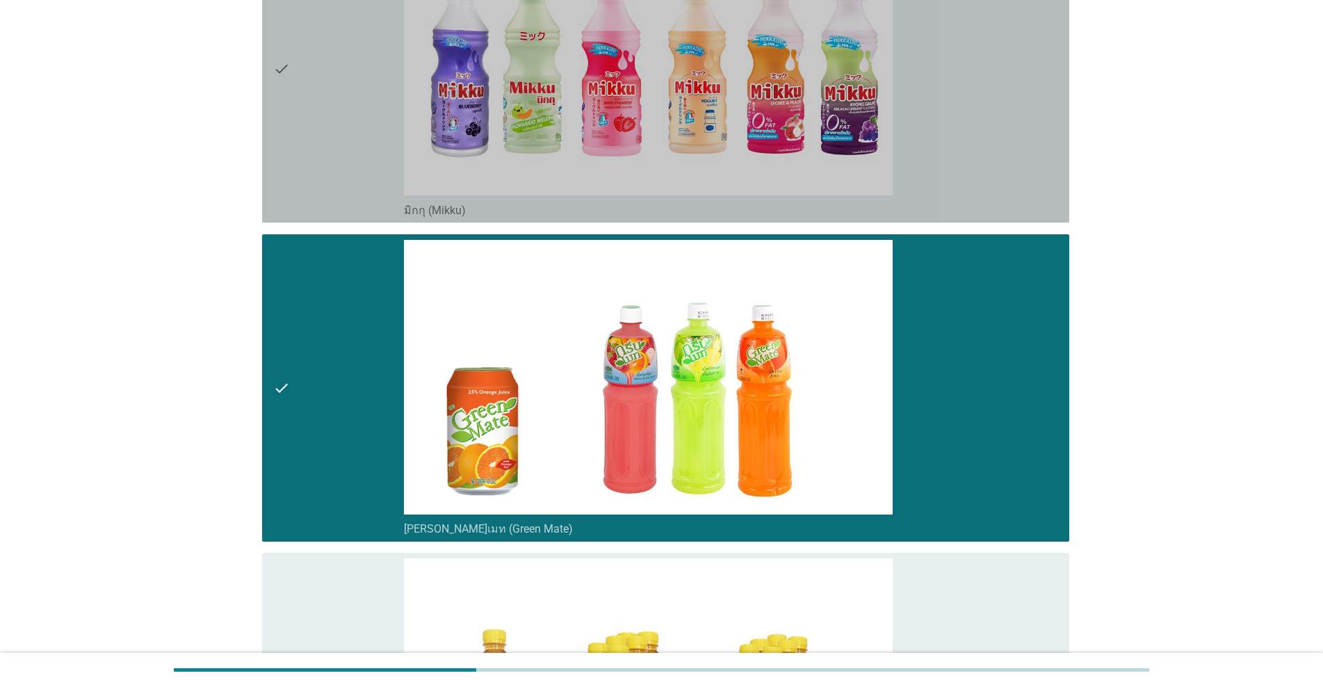
click at [354, 158] on div "check" at bounding box center [338, 69] width 131 height 296
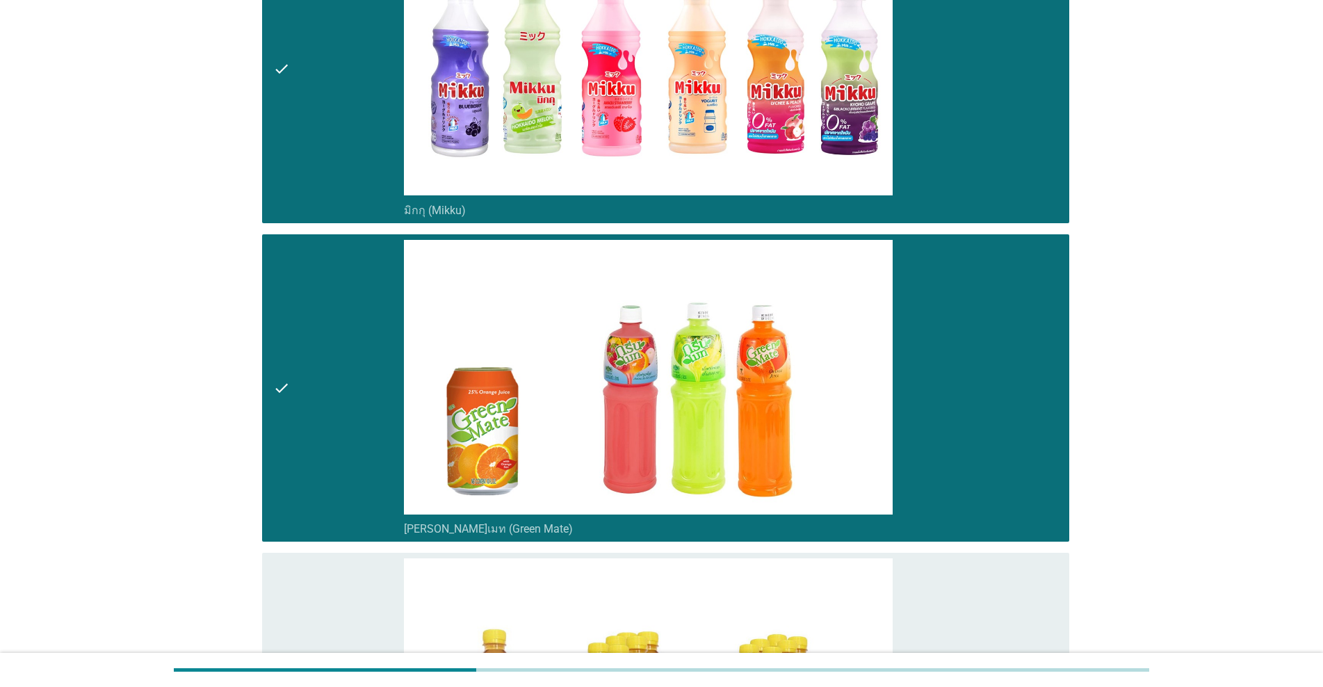
click at [354, 158] on div "check" at bounding box center [338, 69] width 131 height 296
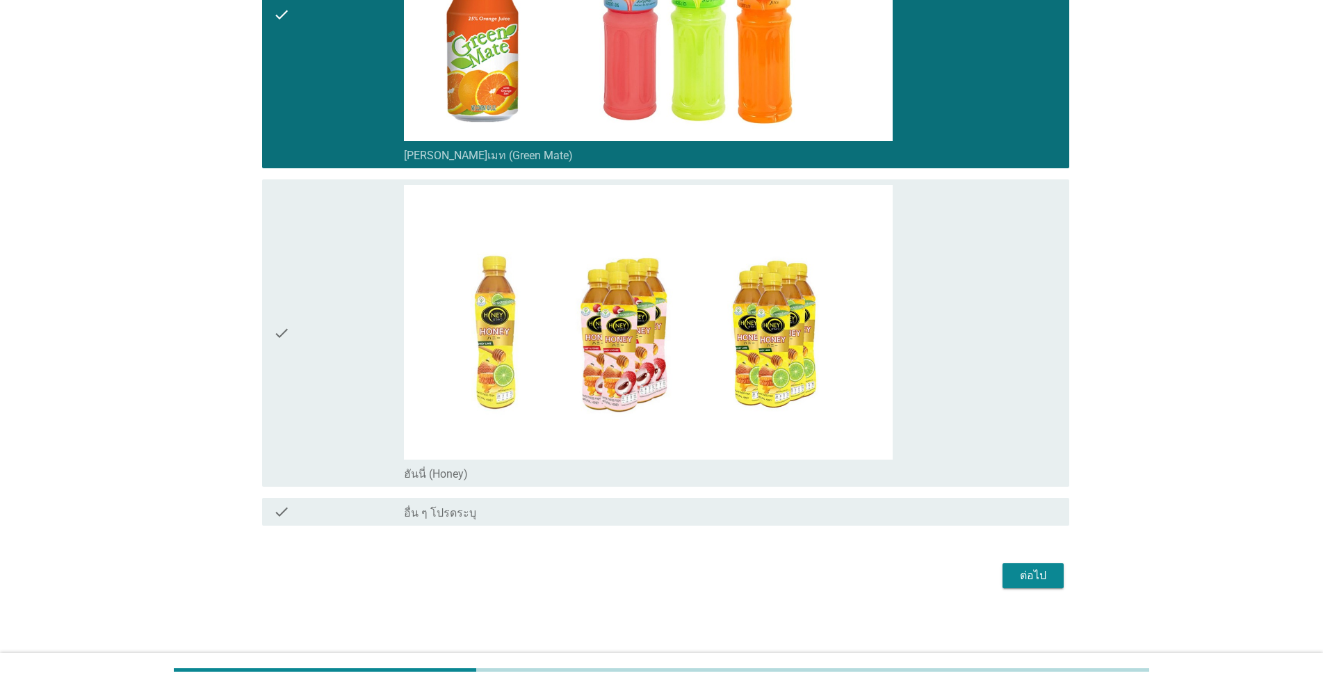
scroll to position [5380, 0]
click at [683, 576] on div "ต่อไป" at bounding box center [1033, 575] width 39 height 17
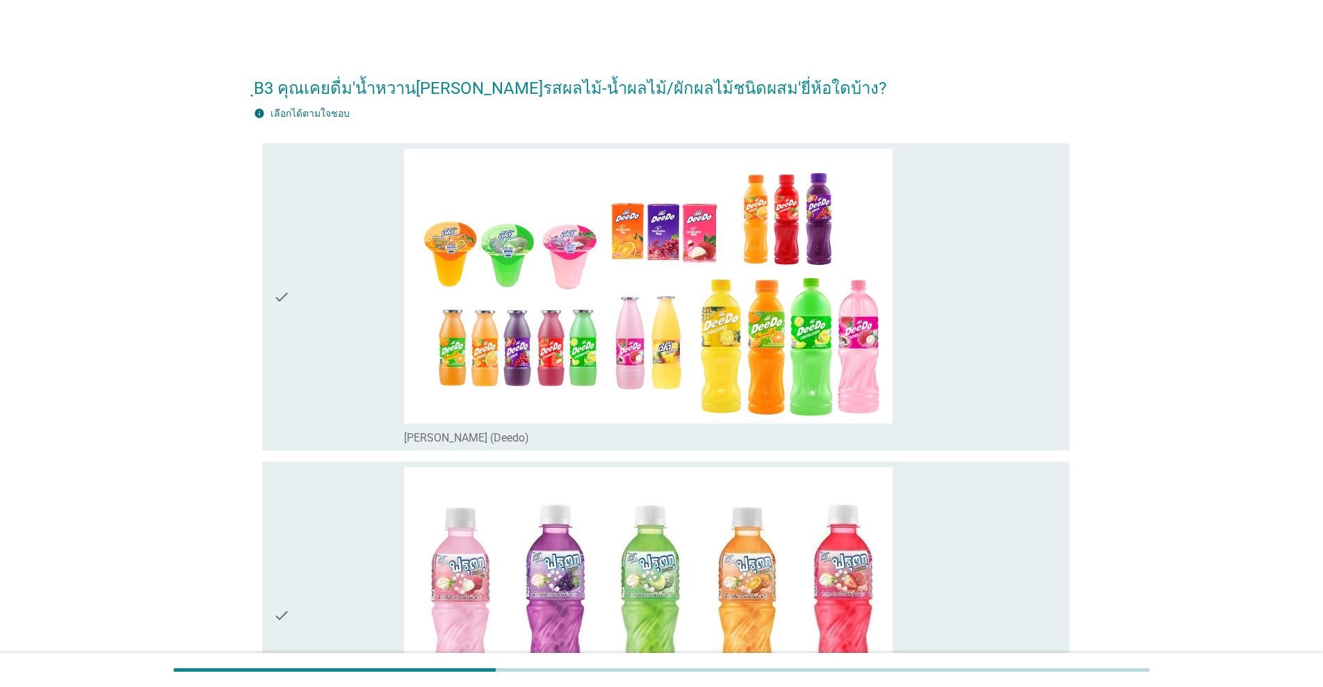
click at [315, 324] on div "check" at bounding box center [338, 297] width 131 height 296
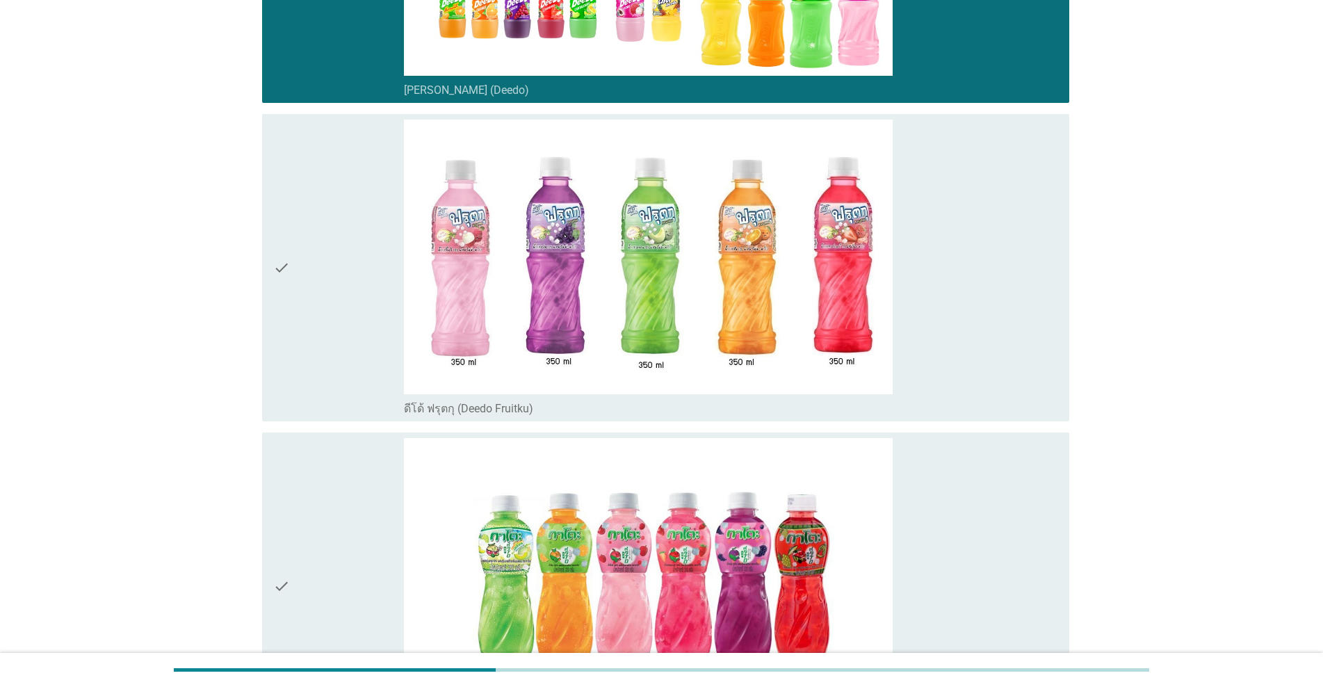
click at [315, 324] on div "check" at bounding box center [338, 268] width 131 height 296
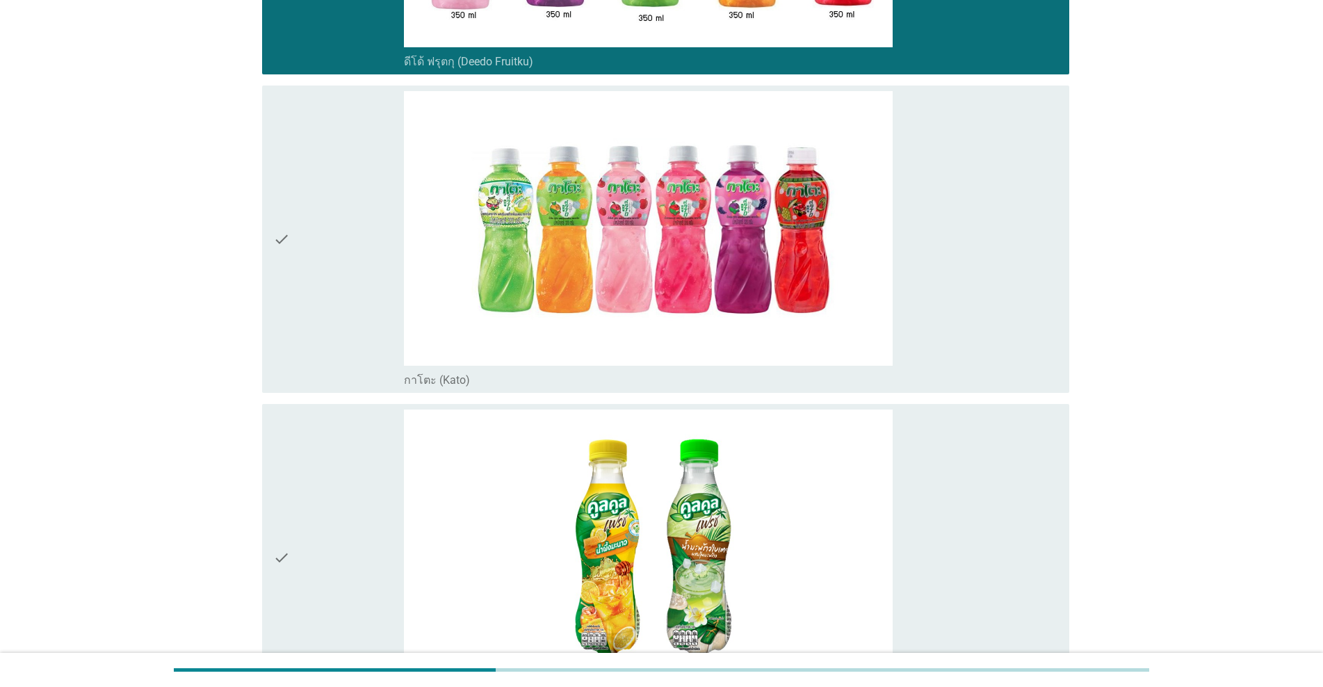
scroll to position [695, 0]
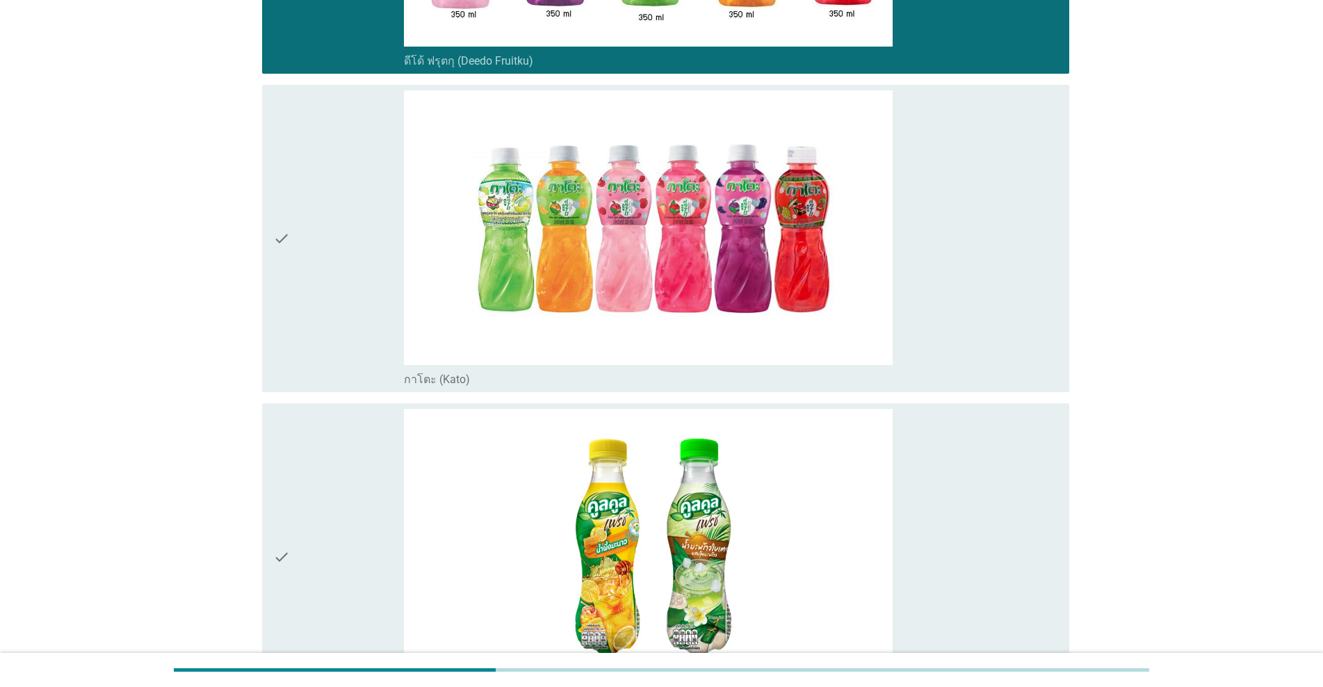
click at [315, 324] on div "check" at bounding box center [338, 238] width 131 height 296
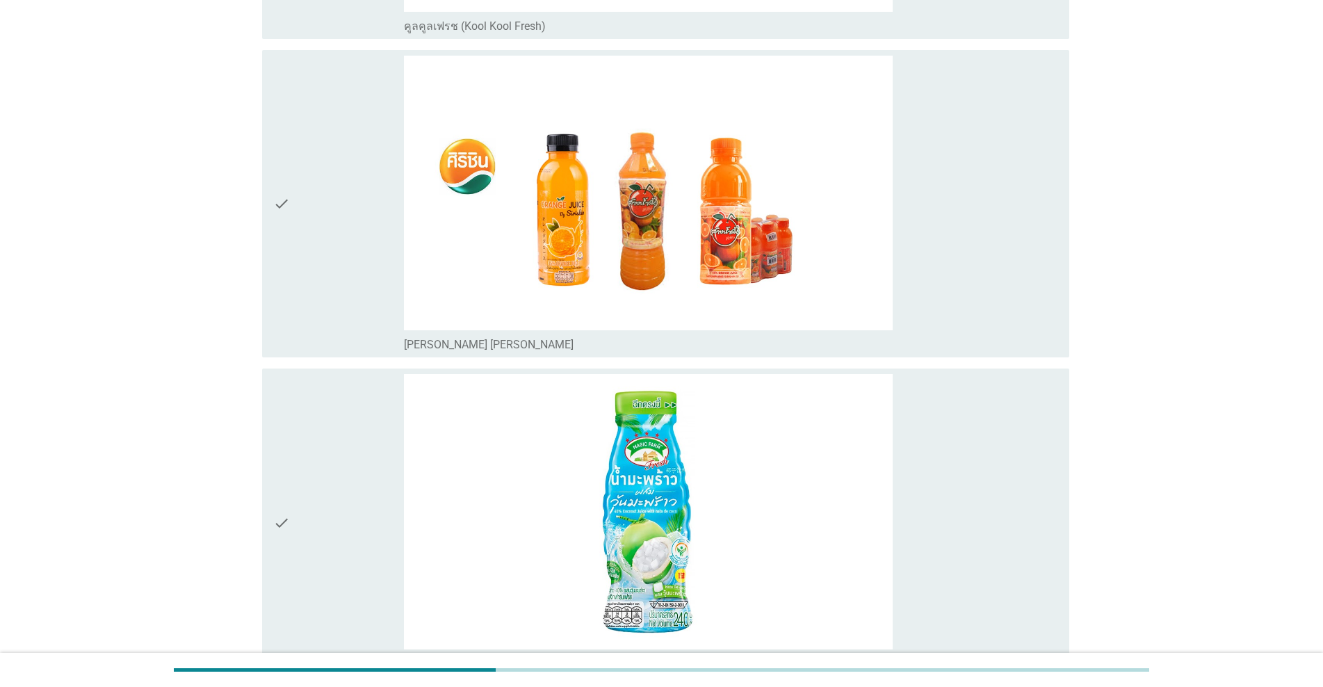
scroll to position [1391, 0]
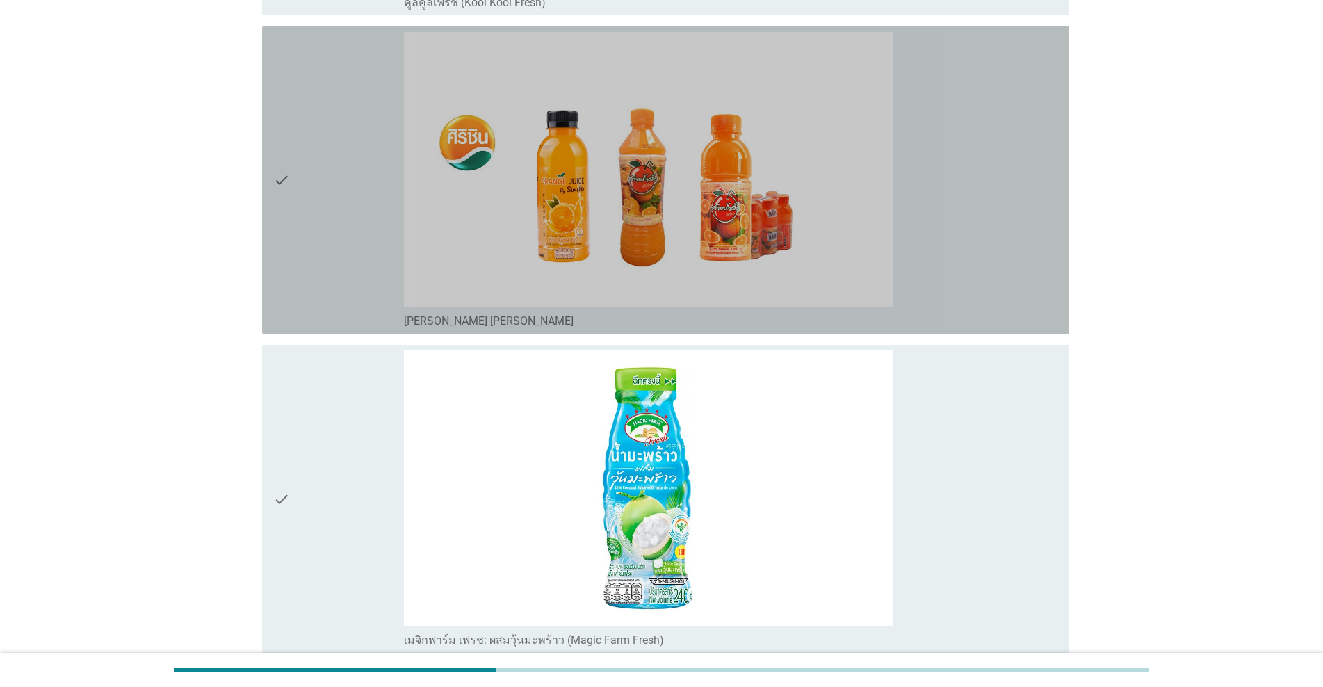
click at [320, 226] on div "check" at bounding box center [338, 180] width 131 height 296
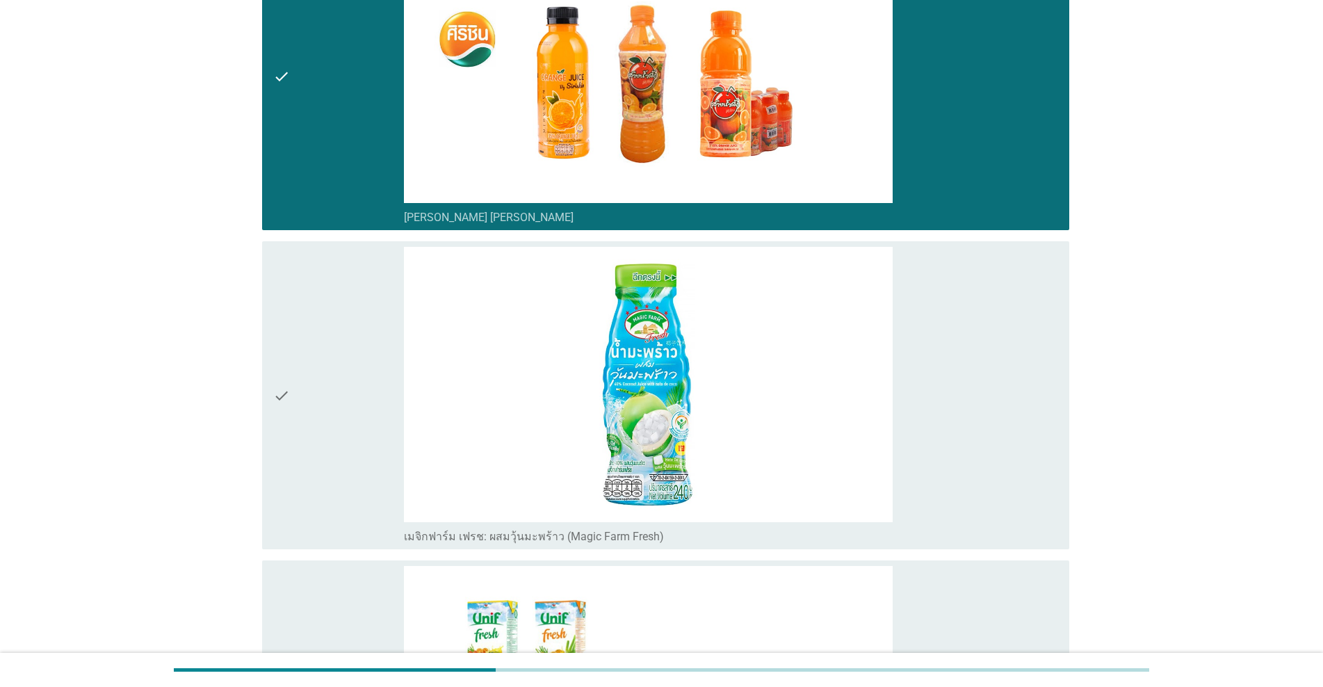
scroll to position [1599, 0]
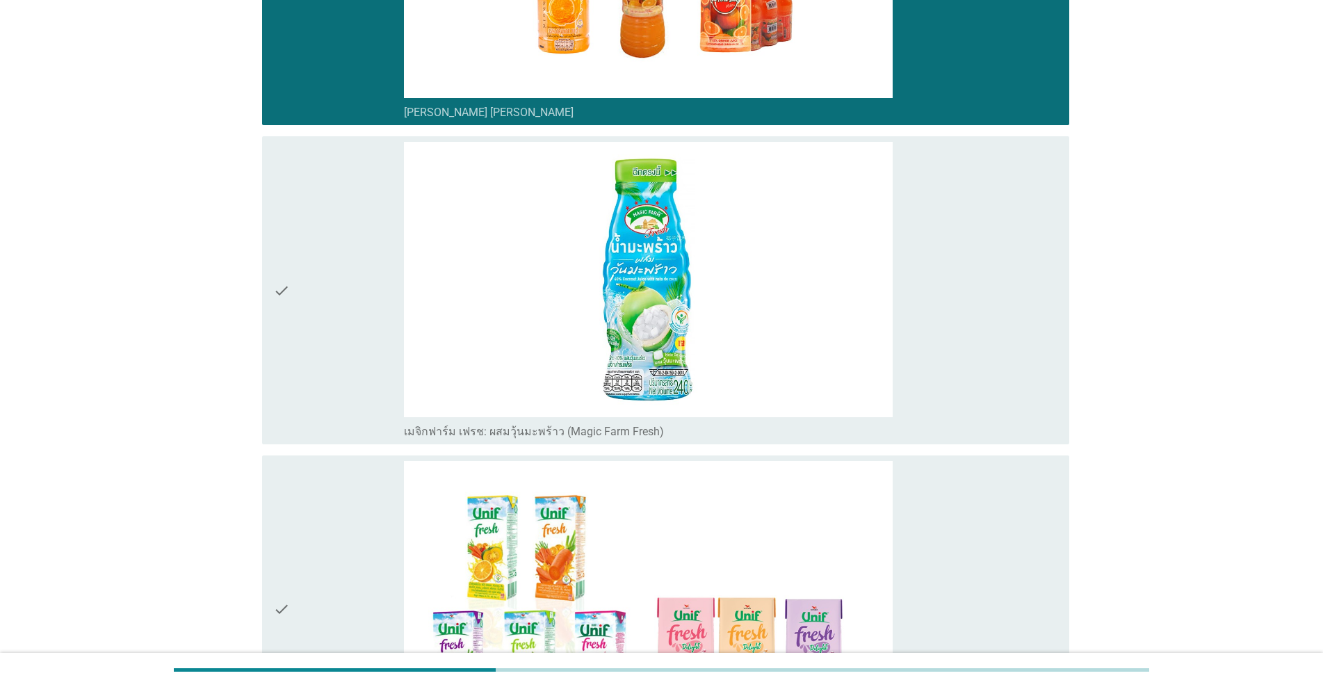
click at [313, 225] on div "check" at bounding box center [338, 290] width 131 height 296
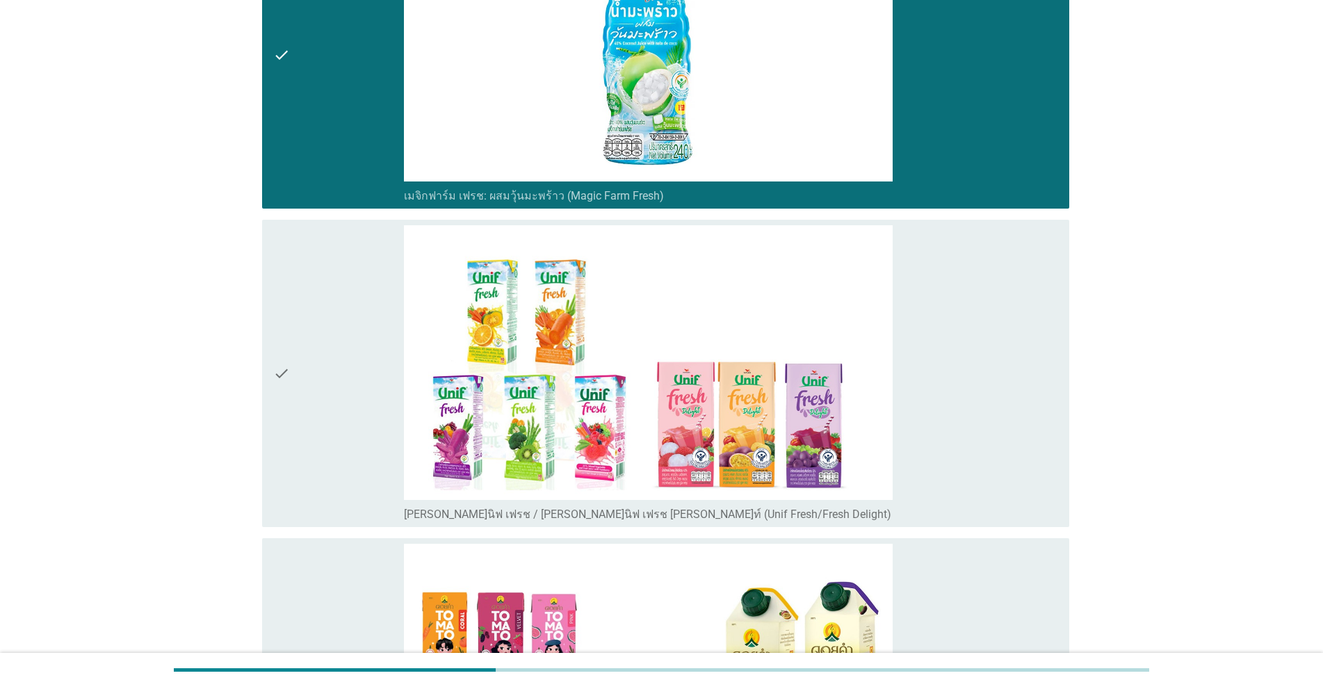
scroll to position [1877, 0]
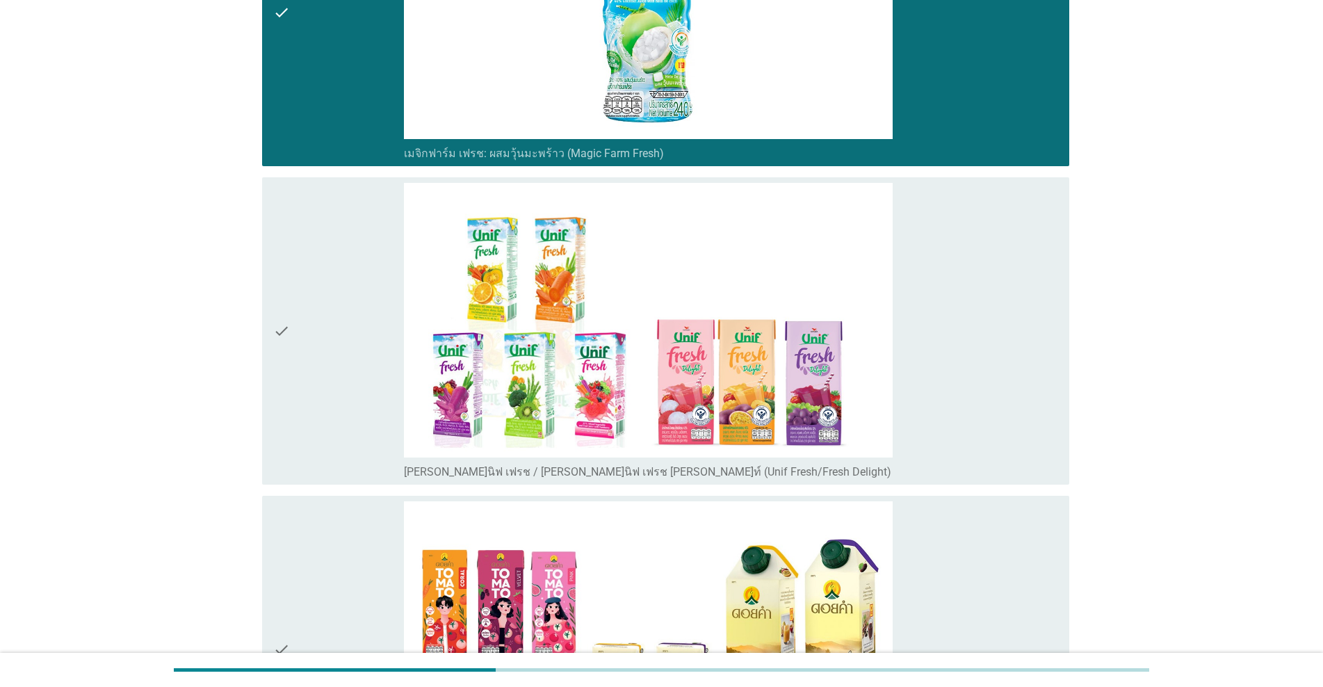
click at [321, 314] on div "check" at bounding box center [338, 331] width 131 height 296
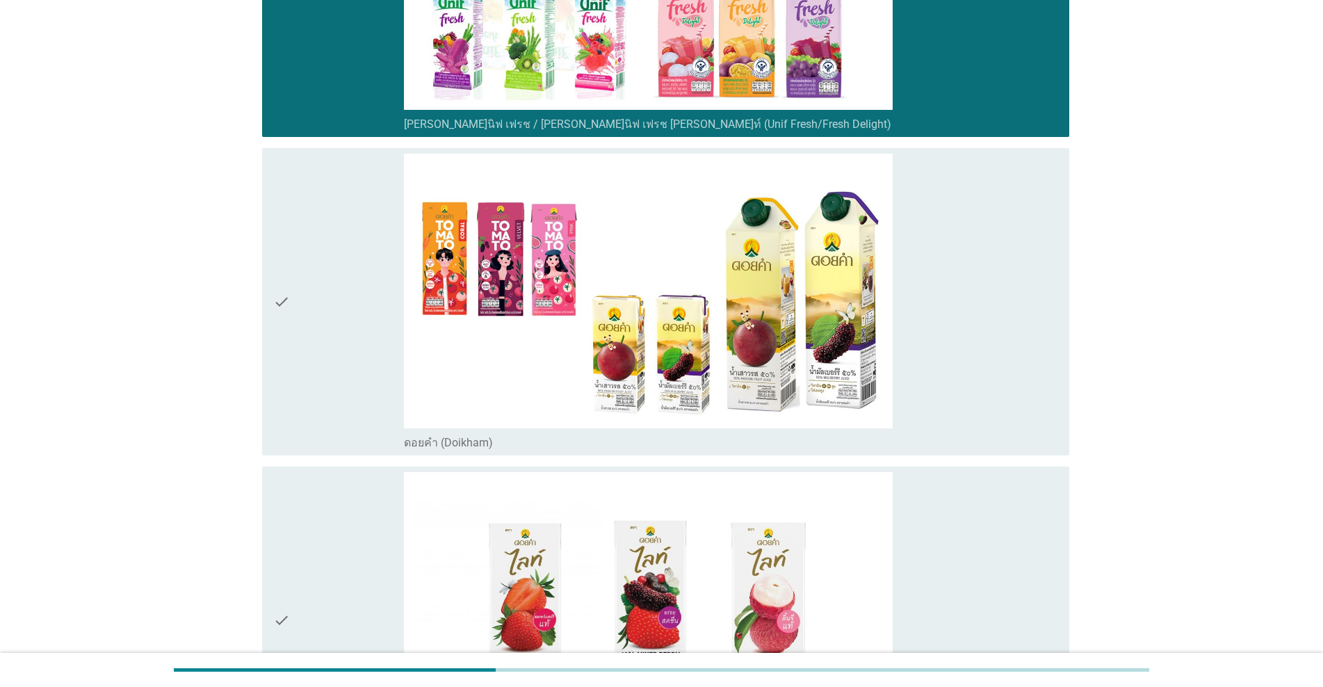
click at [321, 314] on div "check" at bounding box center [338, 302] width 131 height 296
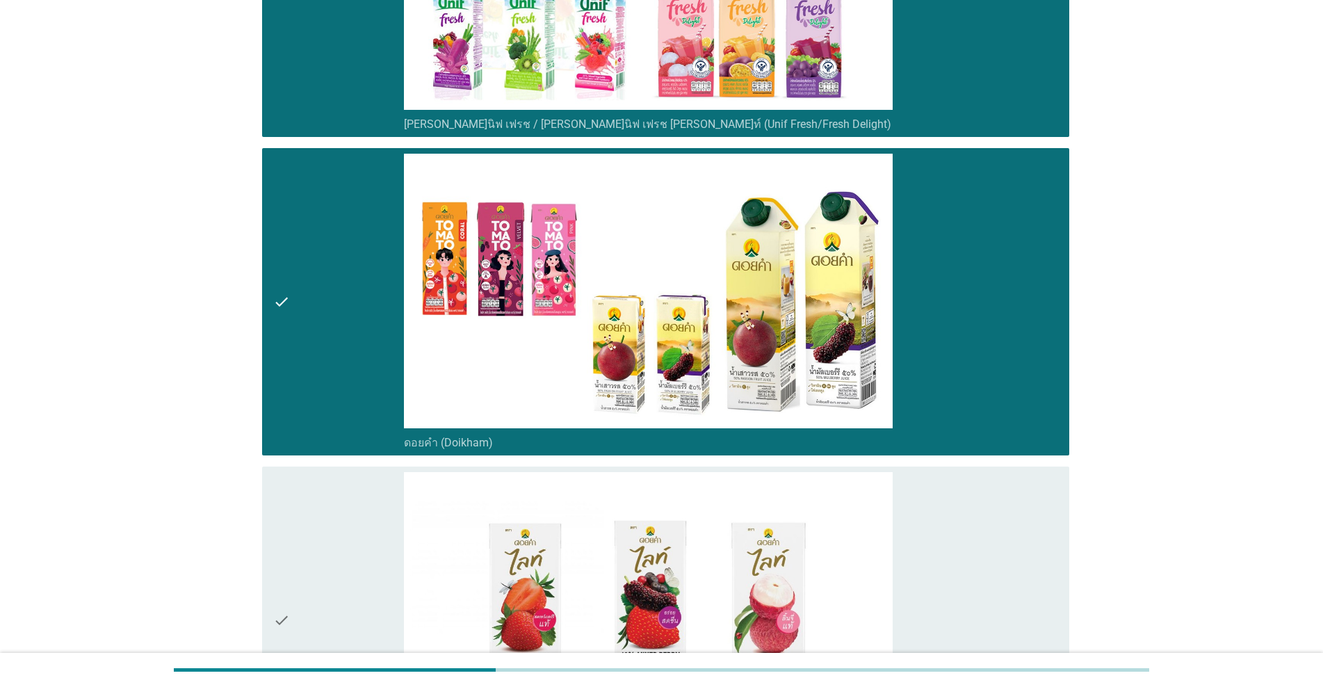
scroll to position [2434, 0]
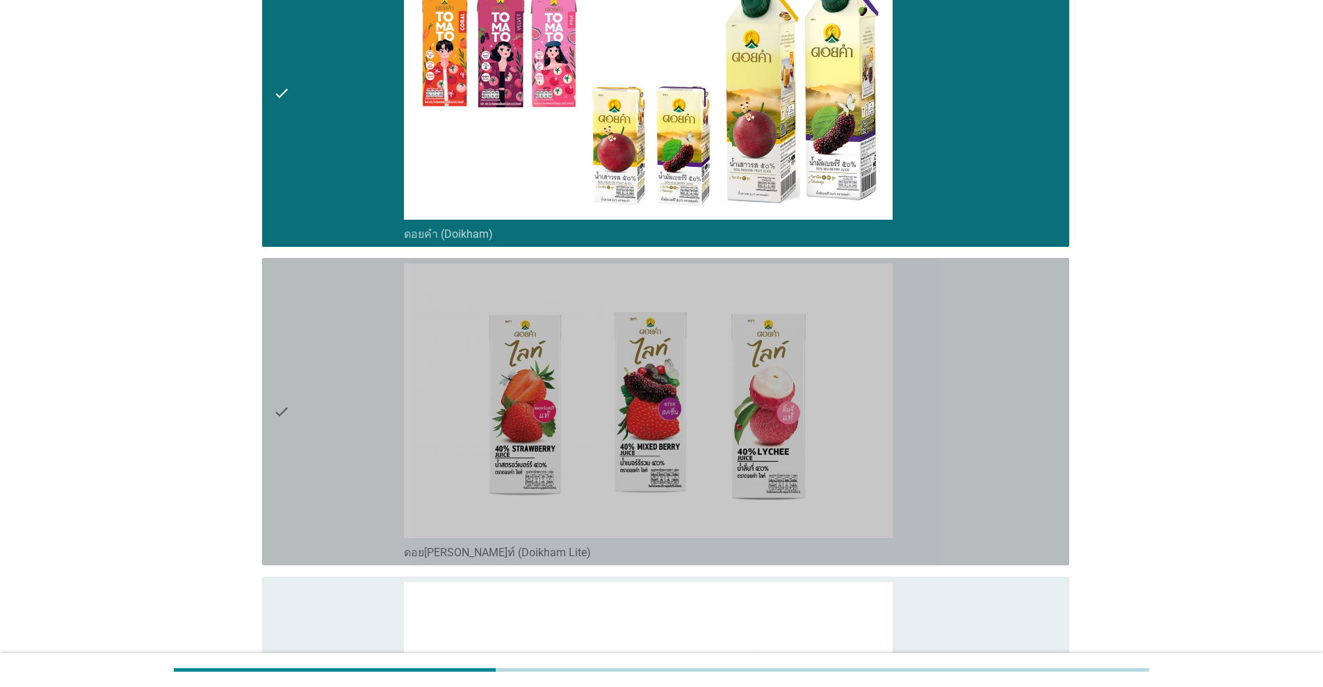
click at [322, 366] on div "check" at bounding box center [338, 412] width 131 height 296
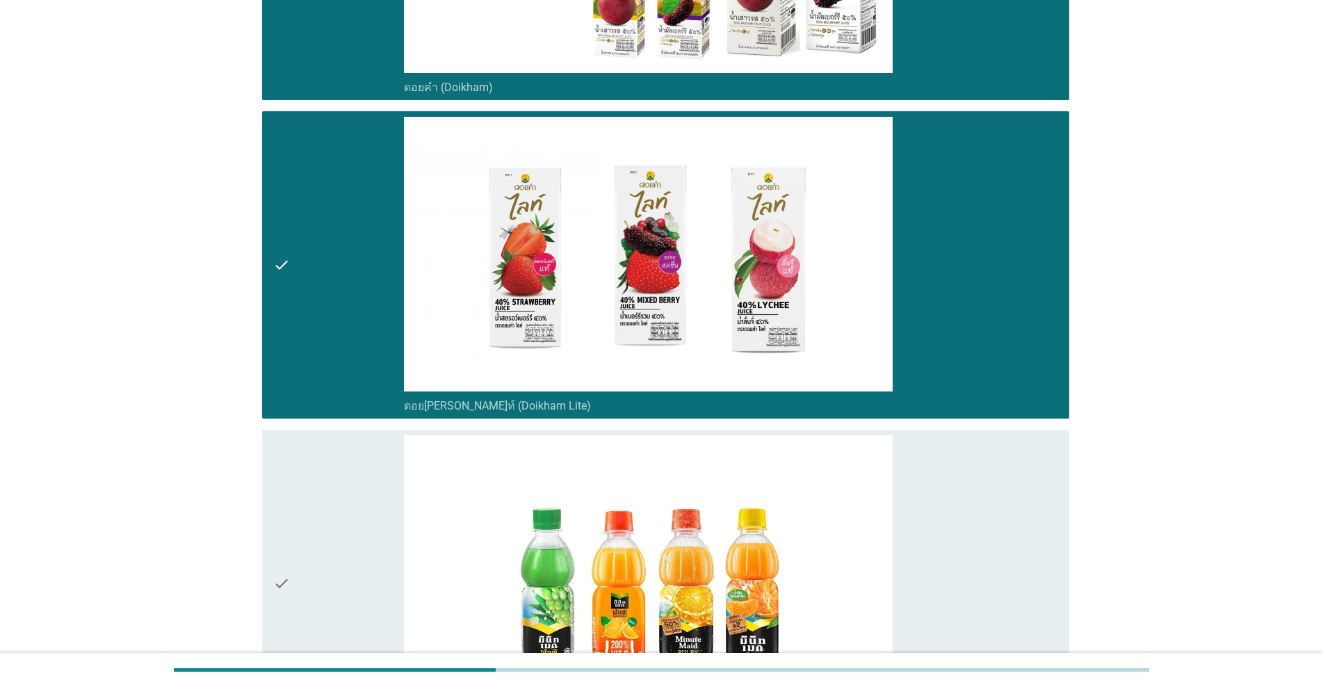
scroll to position [2781, 0]
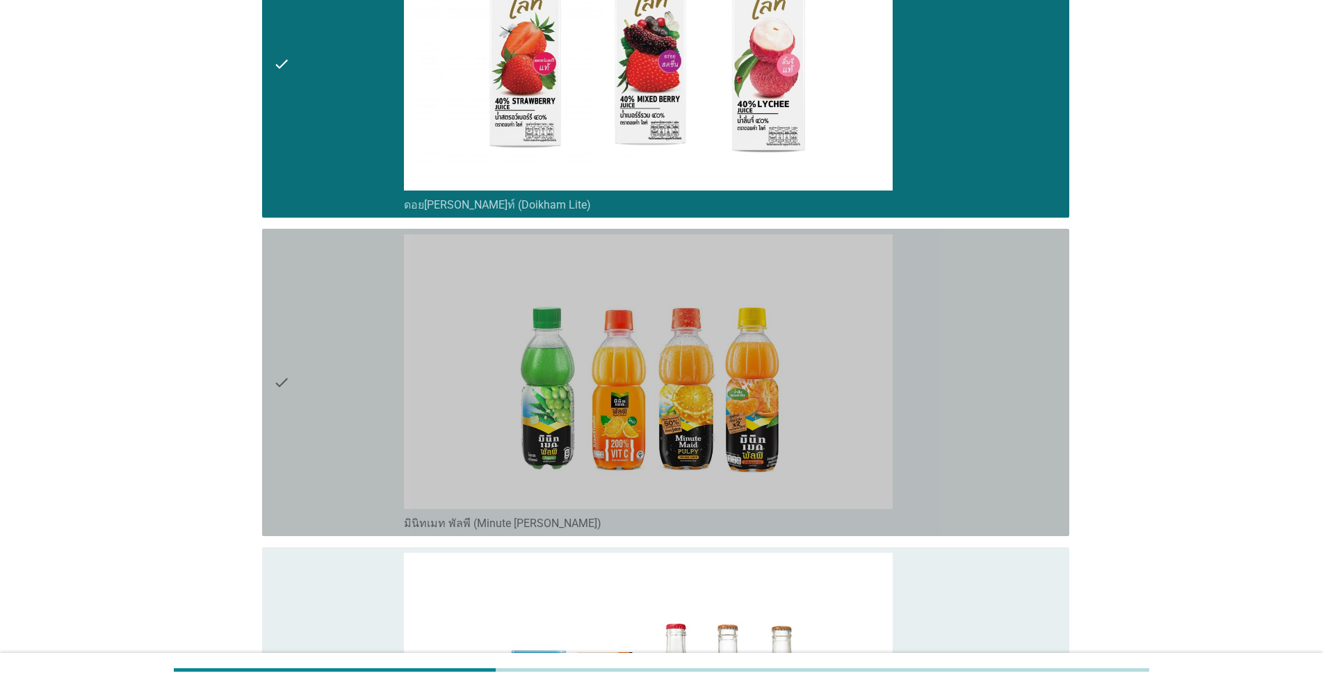
click at [322, 367] on div "check" at bounding box center [338, 382] width 131 height 296
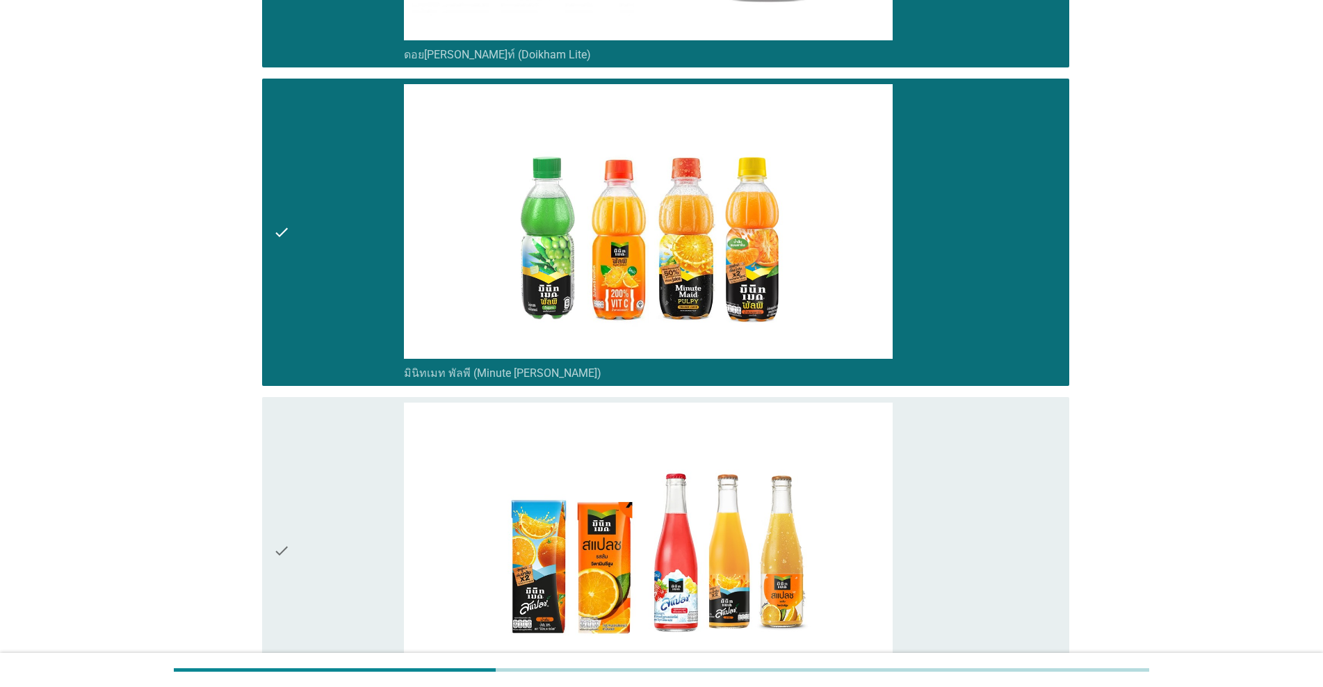
scroll to position [3059, 0]
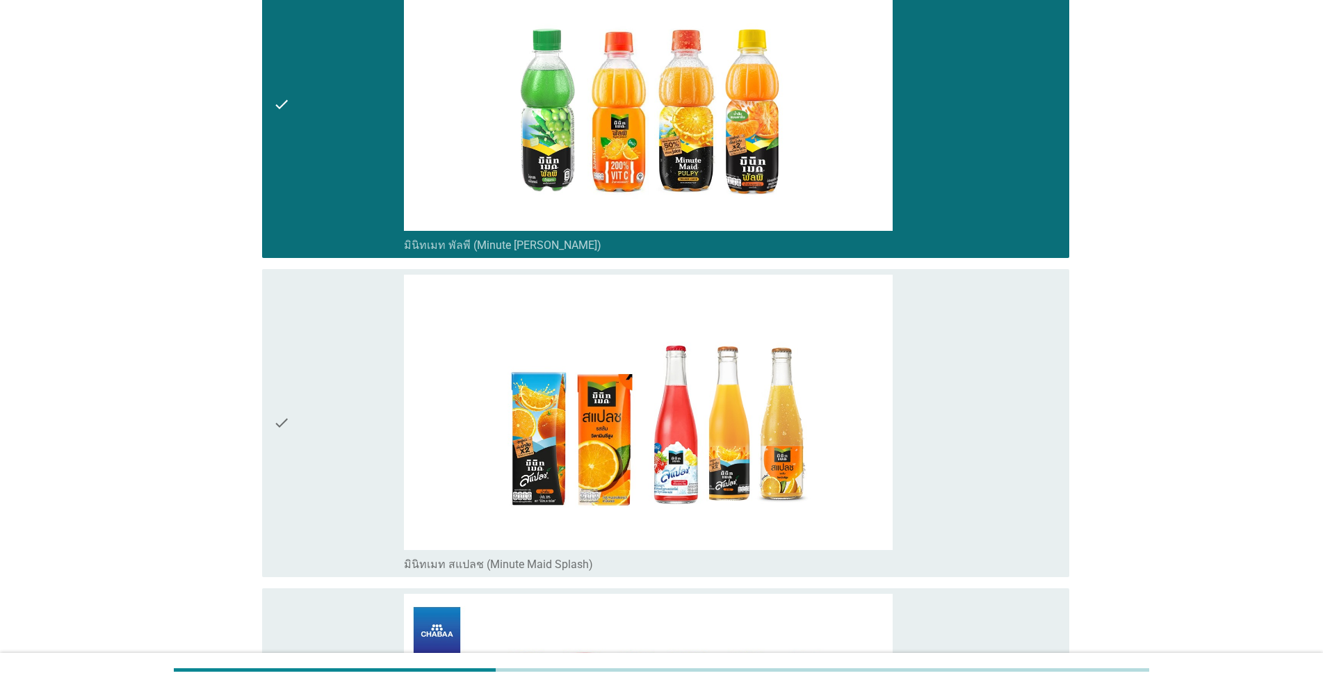
click at [325, 404] on div "check" at bounding box center [338, 423] width 131 height 296
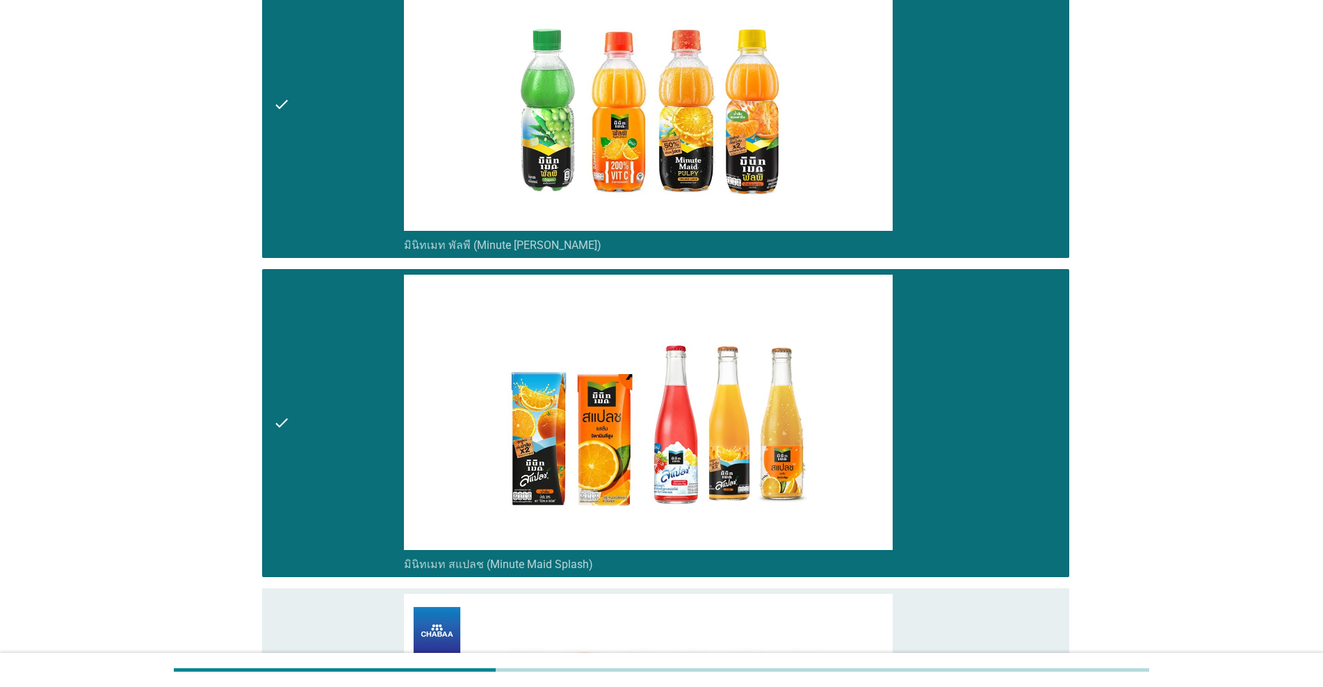
scroll to position [3407, 0]
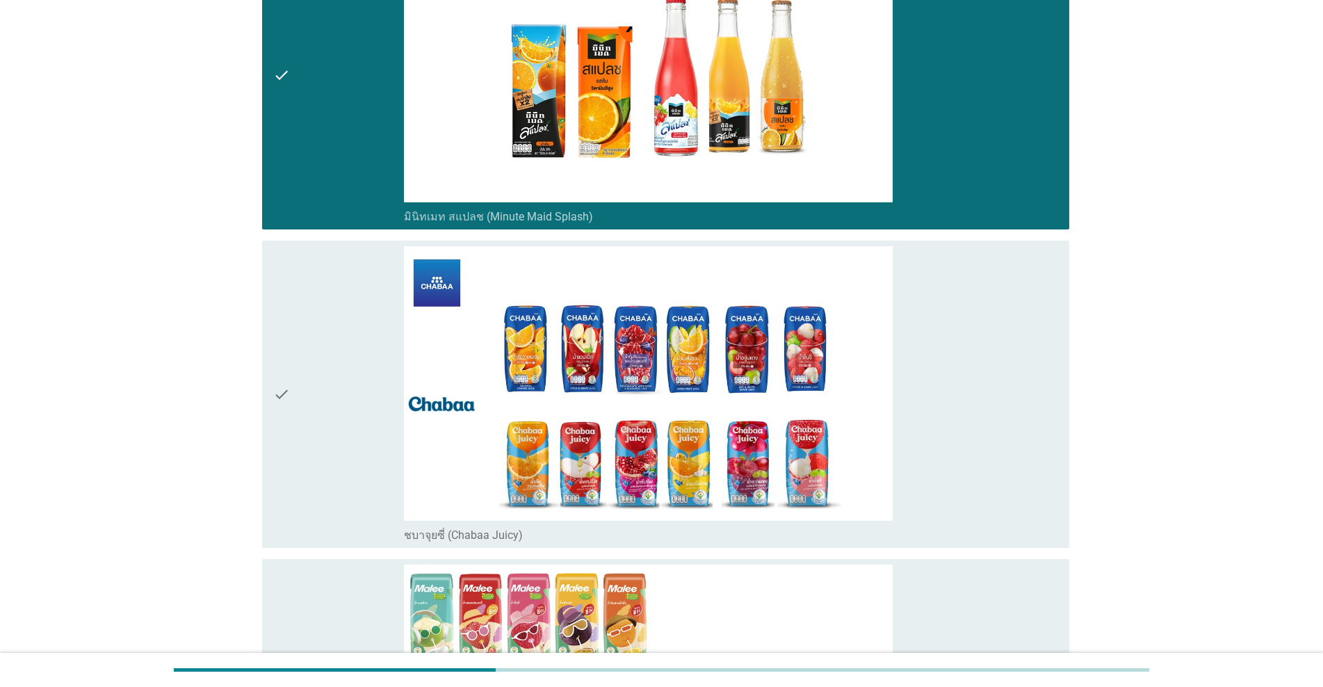
click at [325, 409] on div "check" at bounding box center [338, 394] width 131 height 296
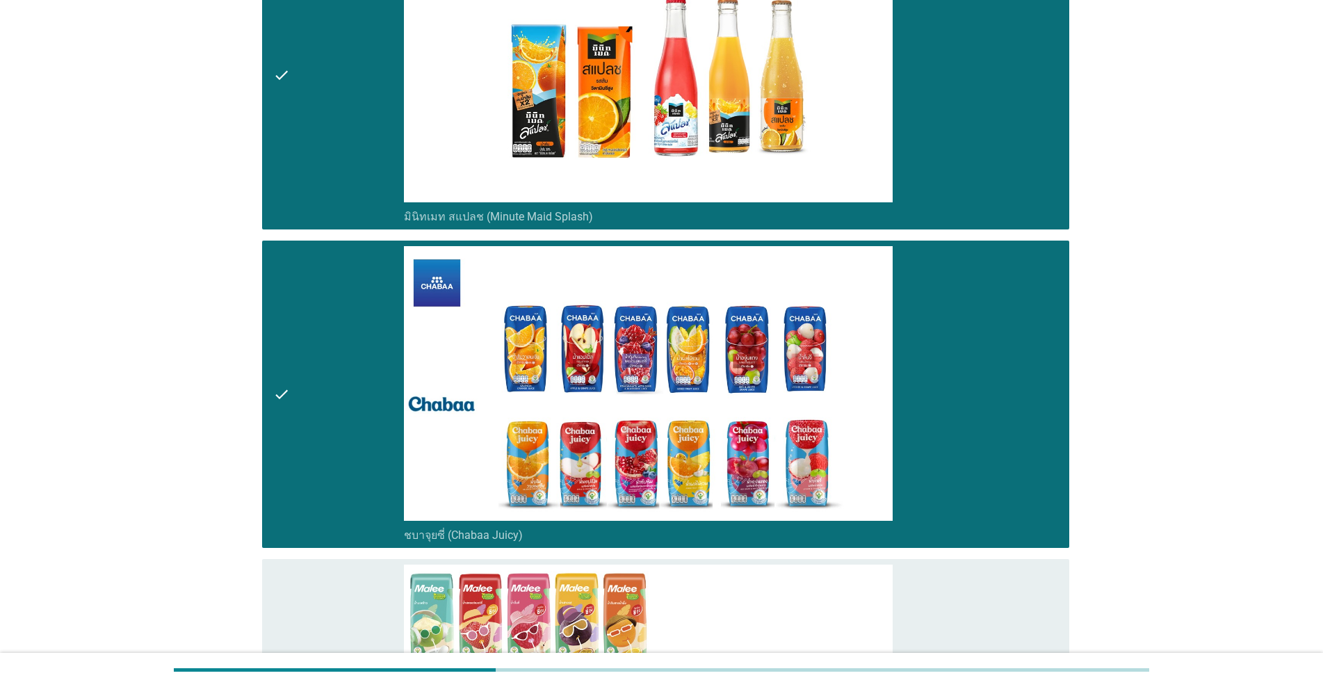
scroll to position [3546, 0]
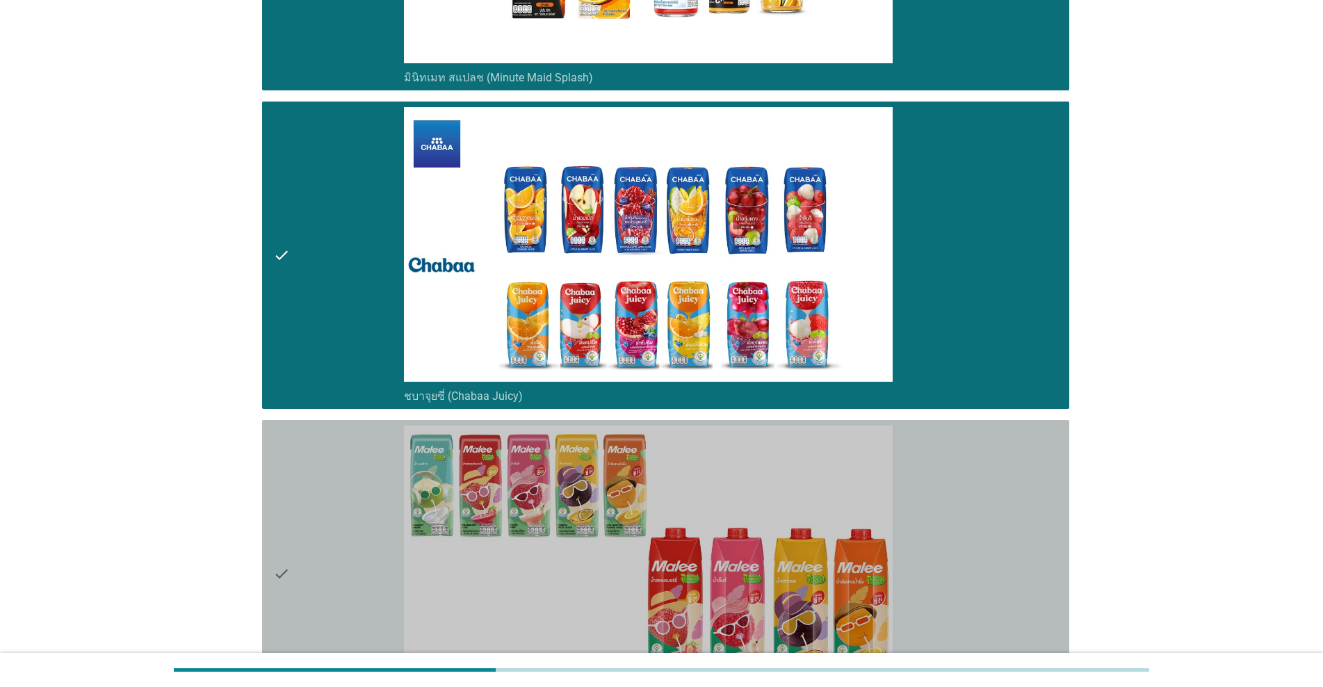
click at [376, 576] on div "check" at bounding box center [338, 574] width 131 height 296
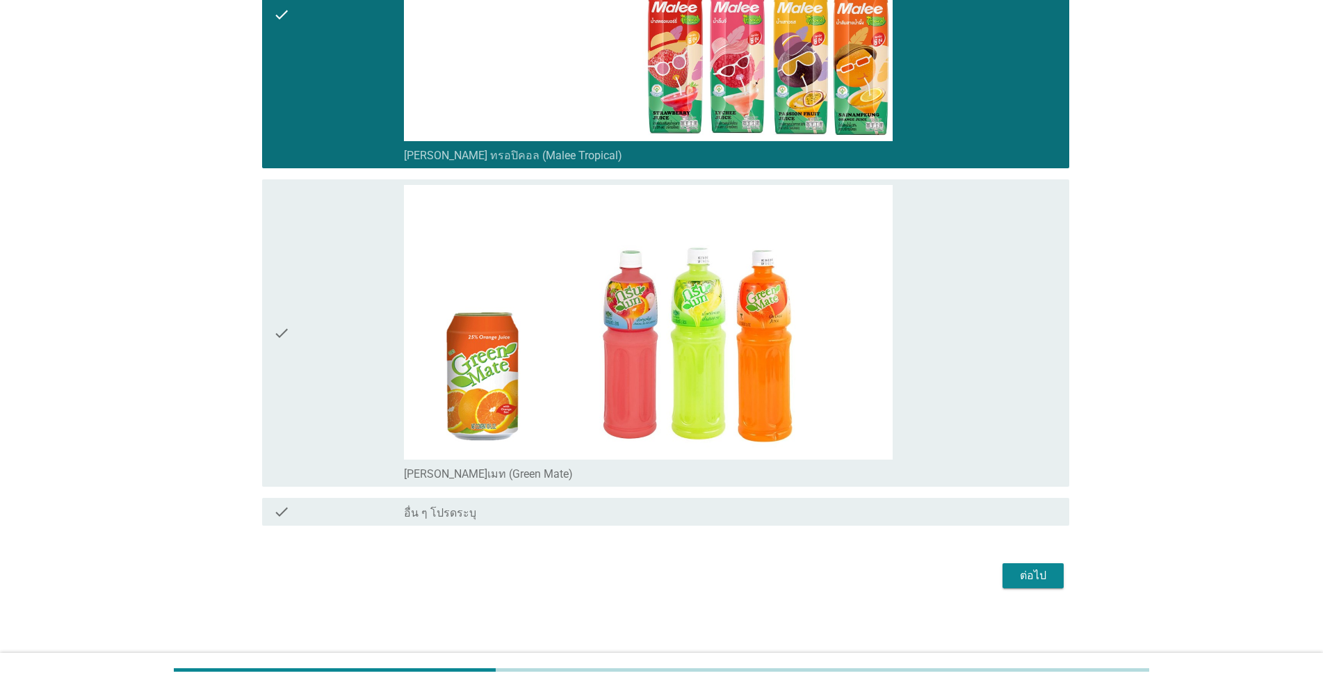
scroll to position [4107, 0]
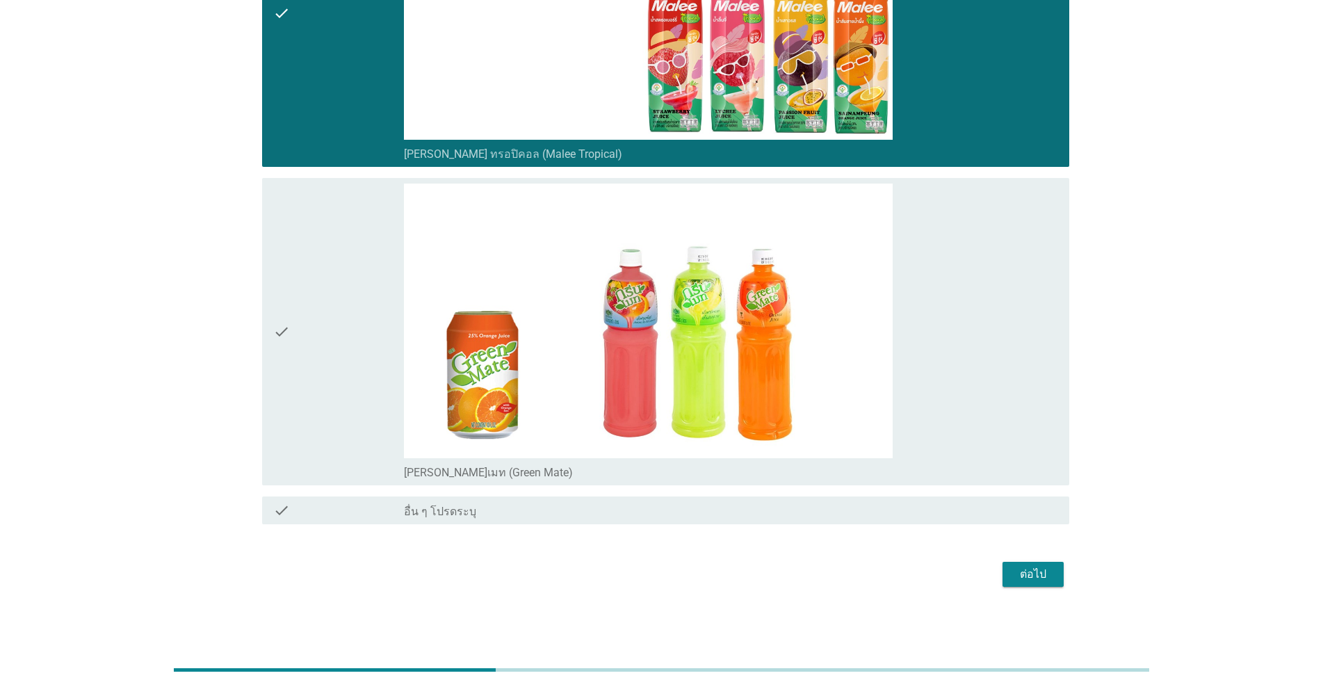
click at [365, 357] on div "check" at bounding box center [338, 332] width 131 height 296
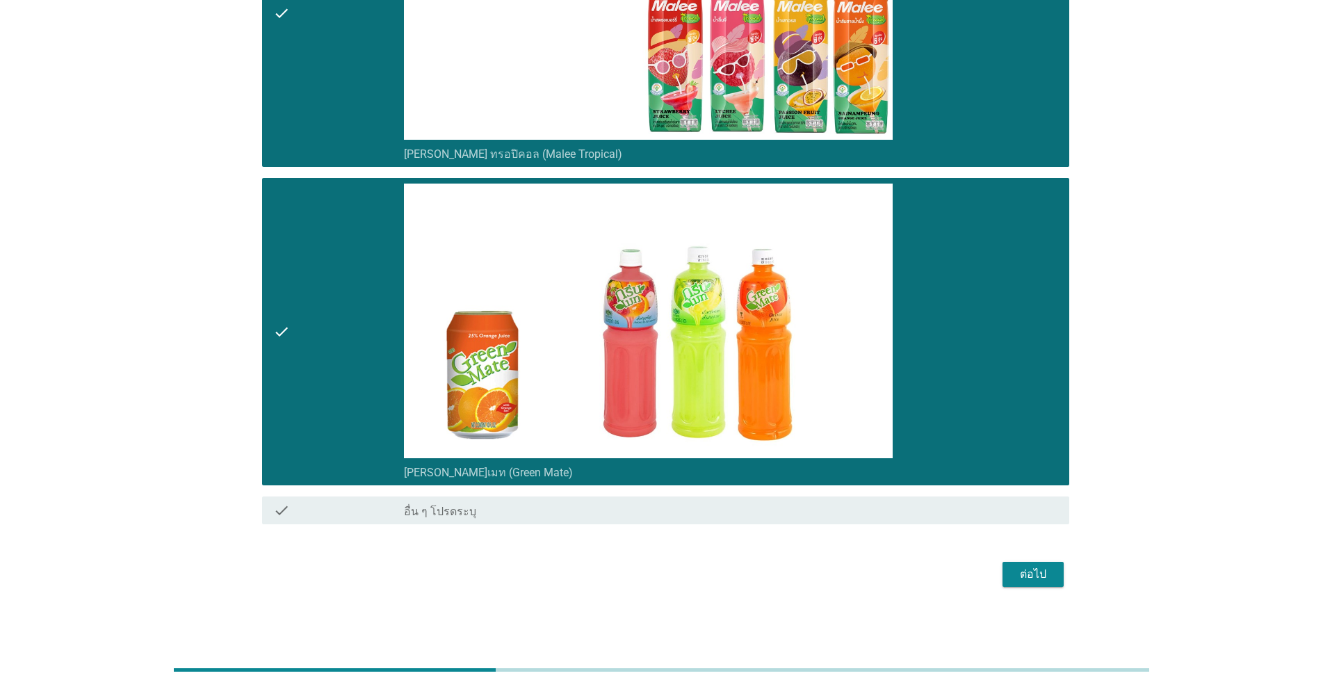
click at [683, 570] on div "ต่อไป" at bounding box center [1033, 574] width 39 height 17
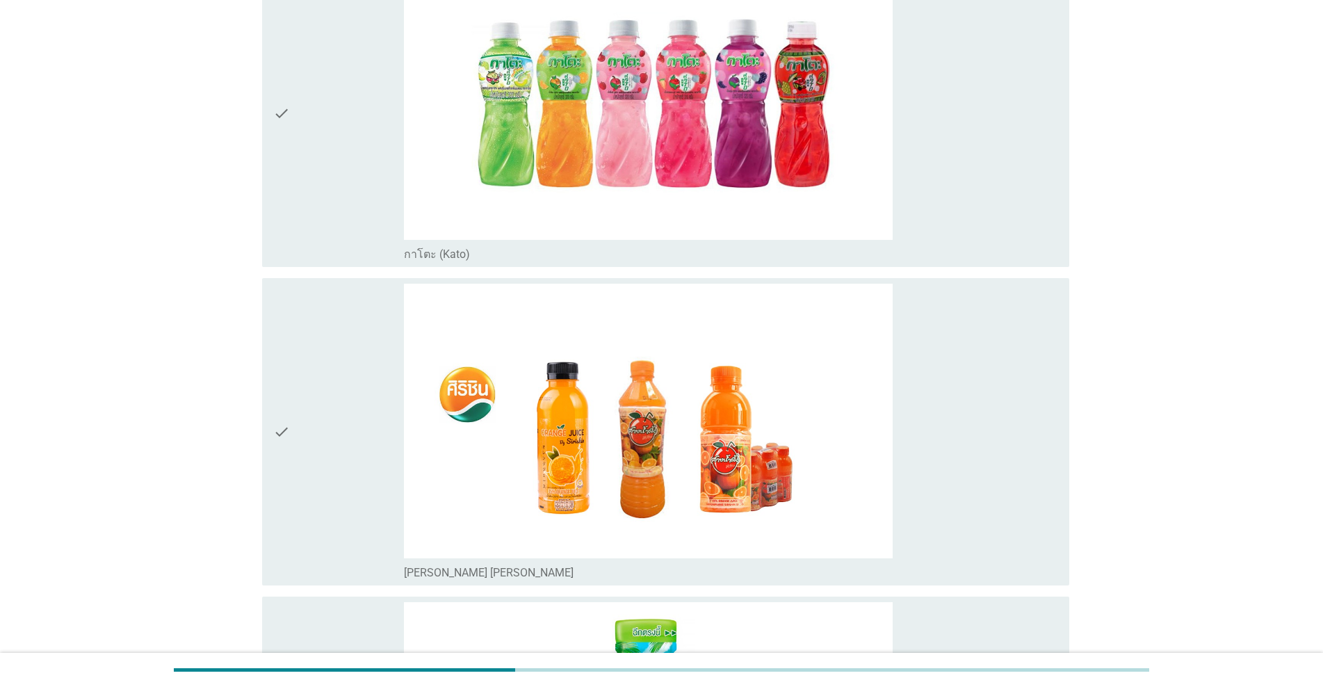
scroll to position [834, 0]
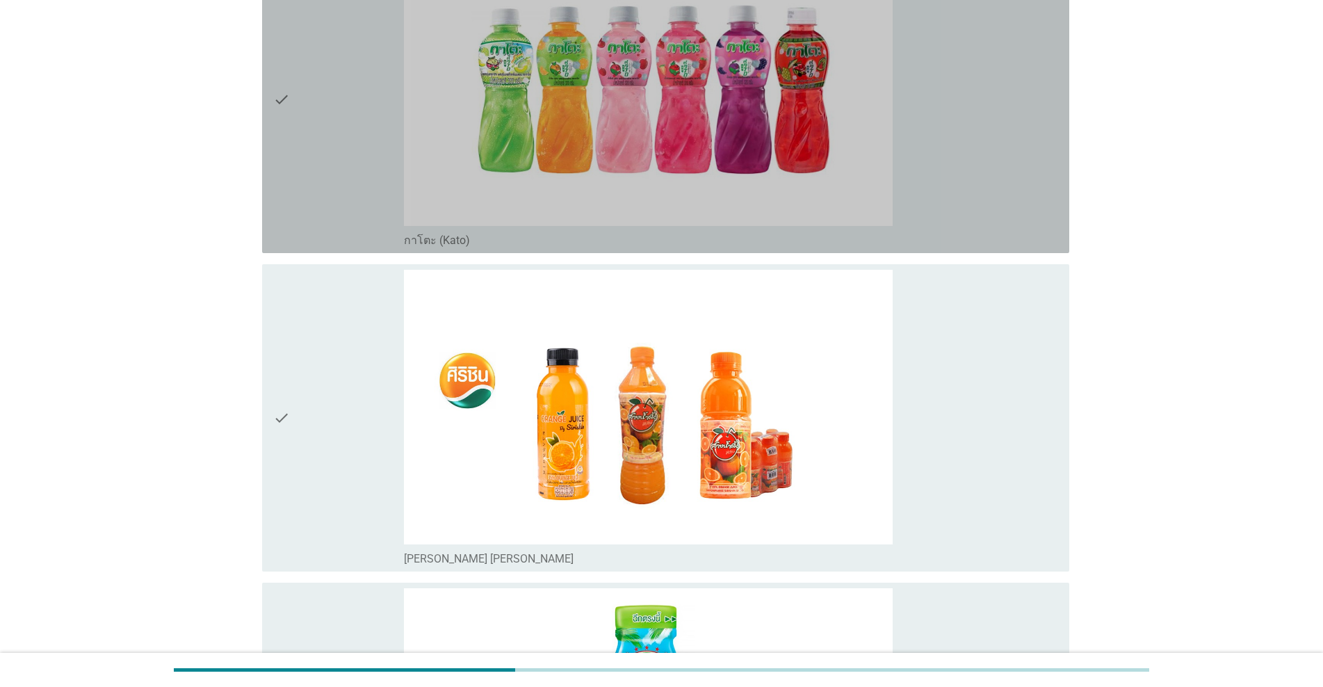
click at [346, 155] on div "check" at bounding box center [338, 99] width 131 height 296
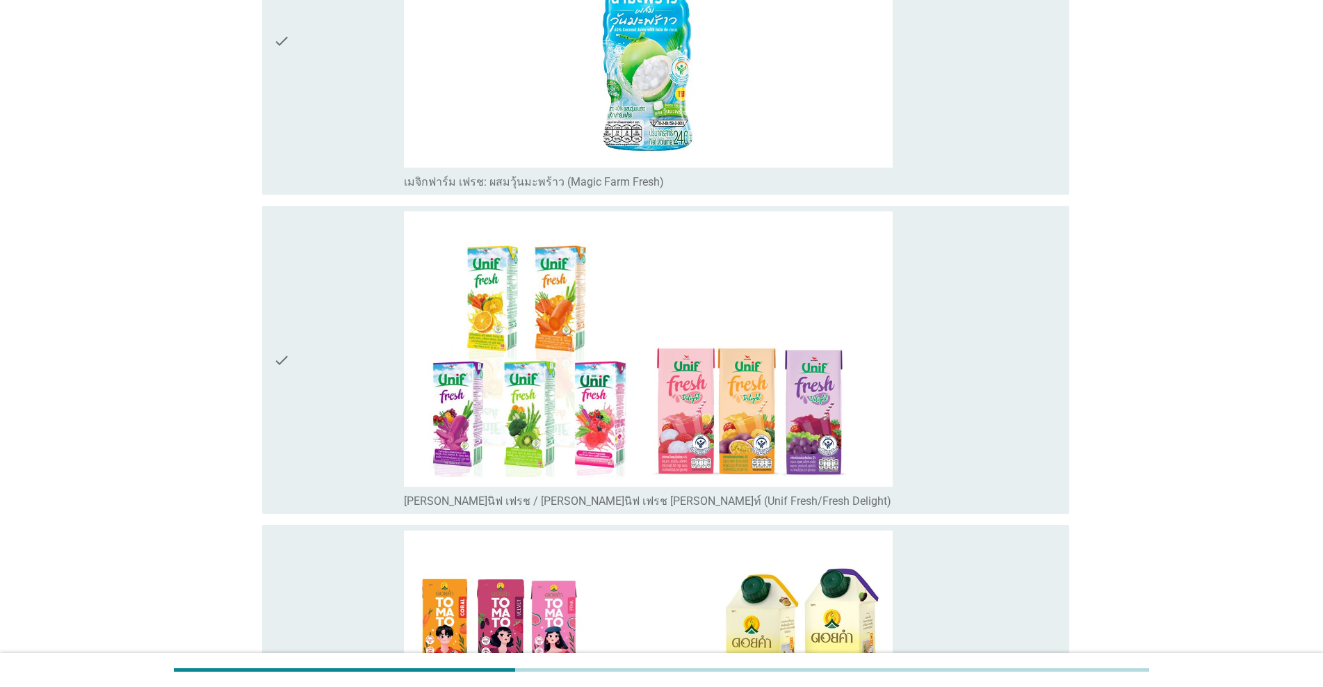
click at [323, 380] on div "check" at bounding box center [338, 359] width 131 height 296
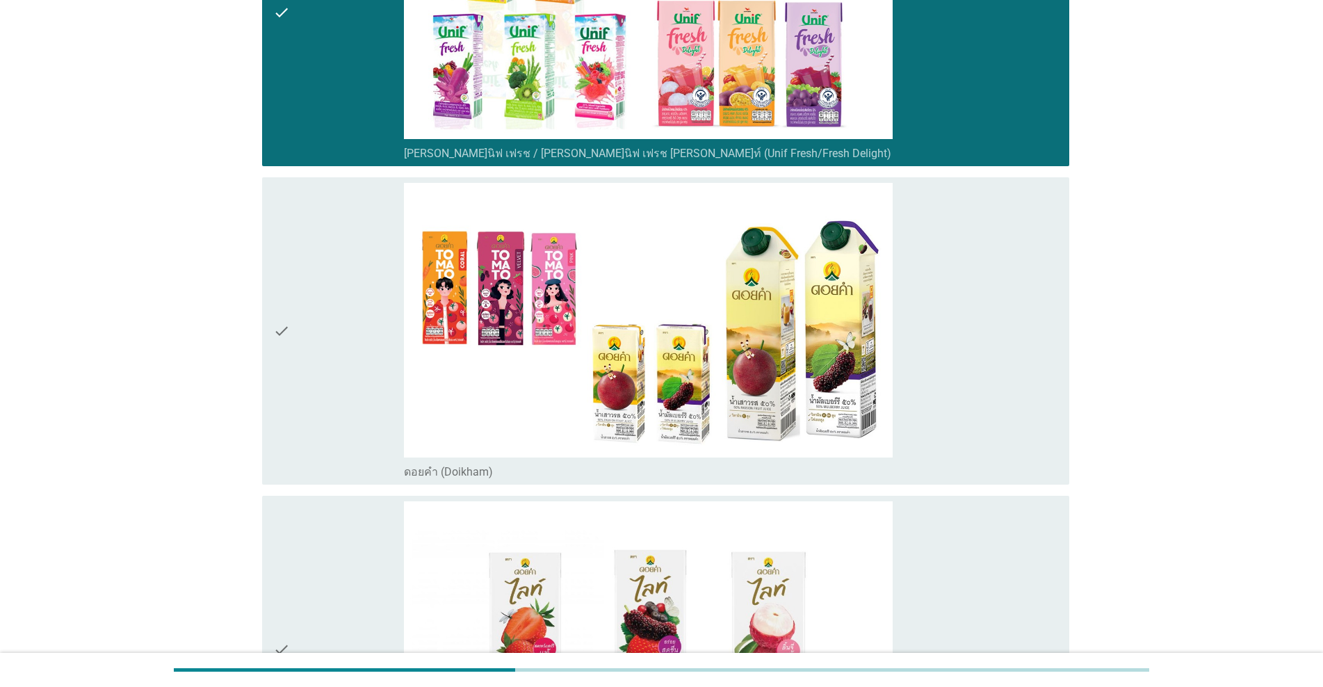
click at [350, 355] on div "check" at bounding box center [338, 331] width 131 height 296
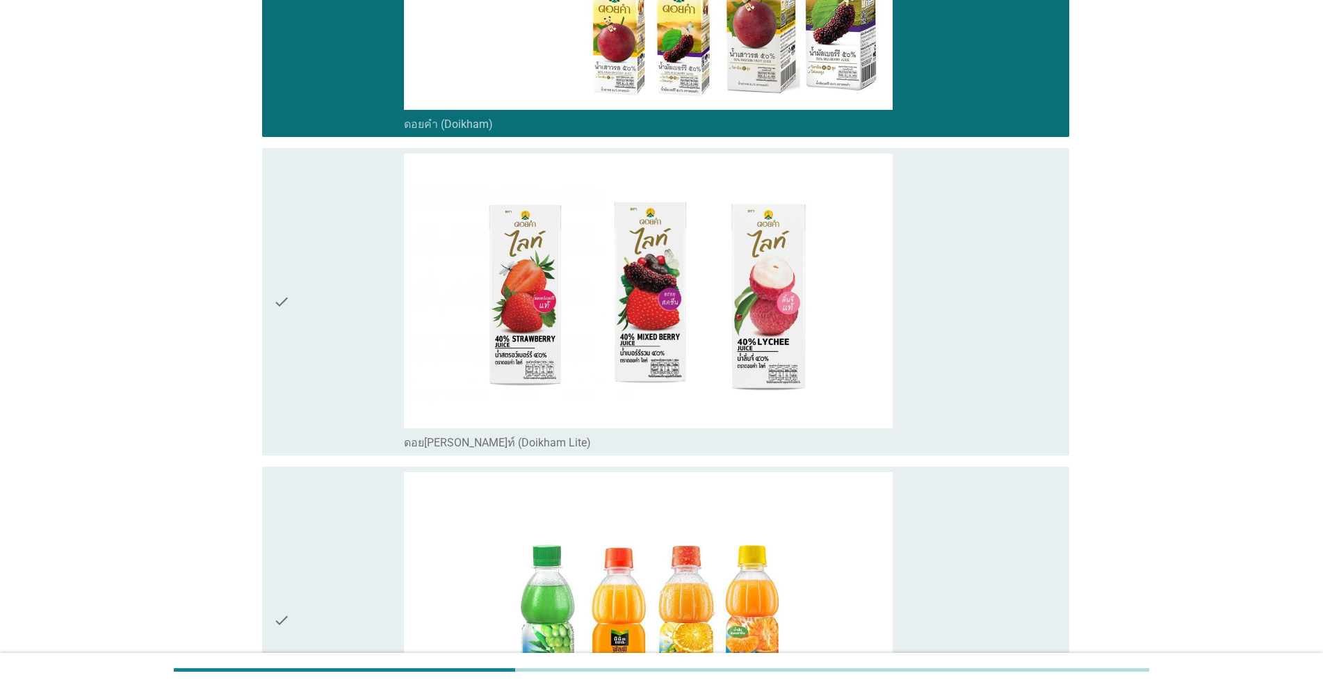
click at [355, 352] on div "check" at bounding box center [338, 302] width 131 height 296
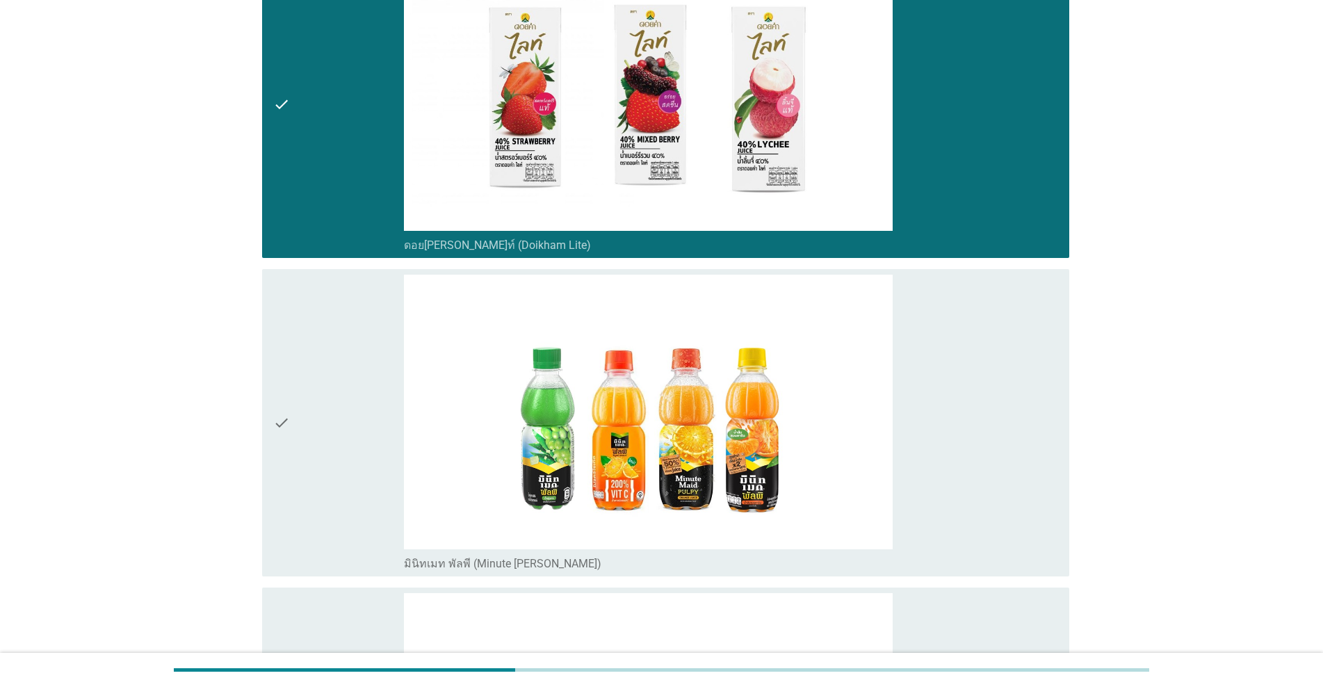
scroll to position [2573, 0]
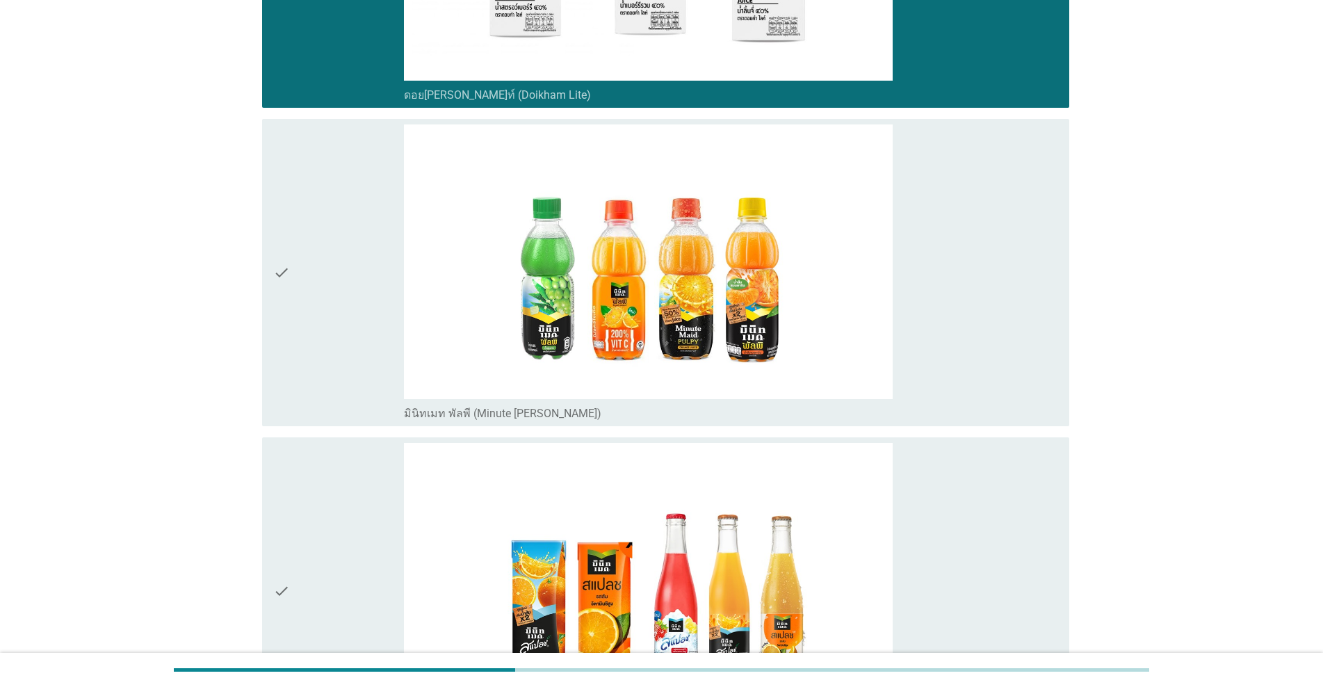
click at [327, 306] on div "check" at bounding box center [338, 272] width 131 height 296
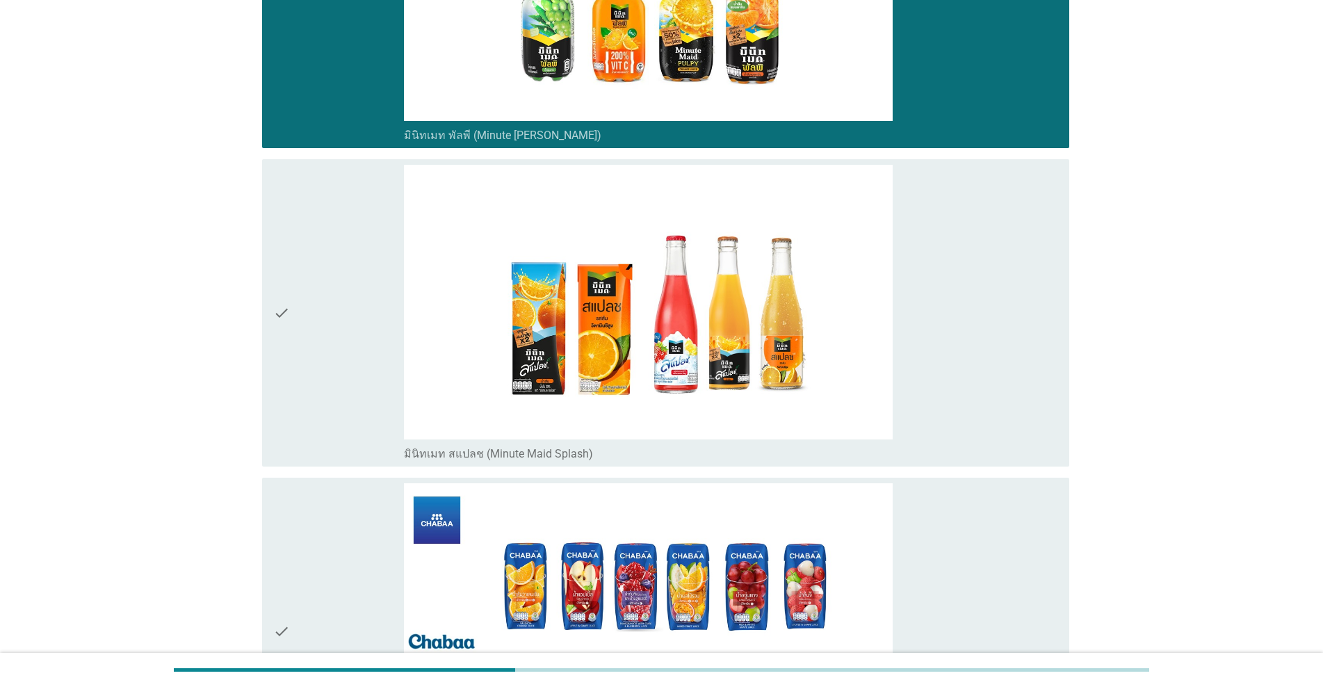
click at [331, 330] on div "check" at bounding box center [338, 313] width 131 height 296
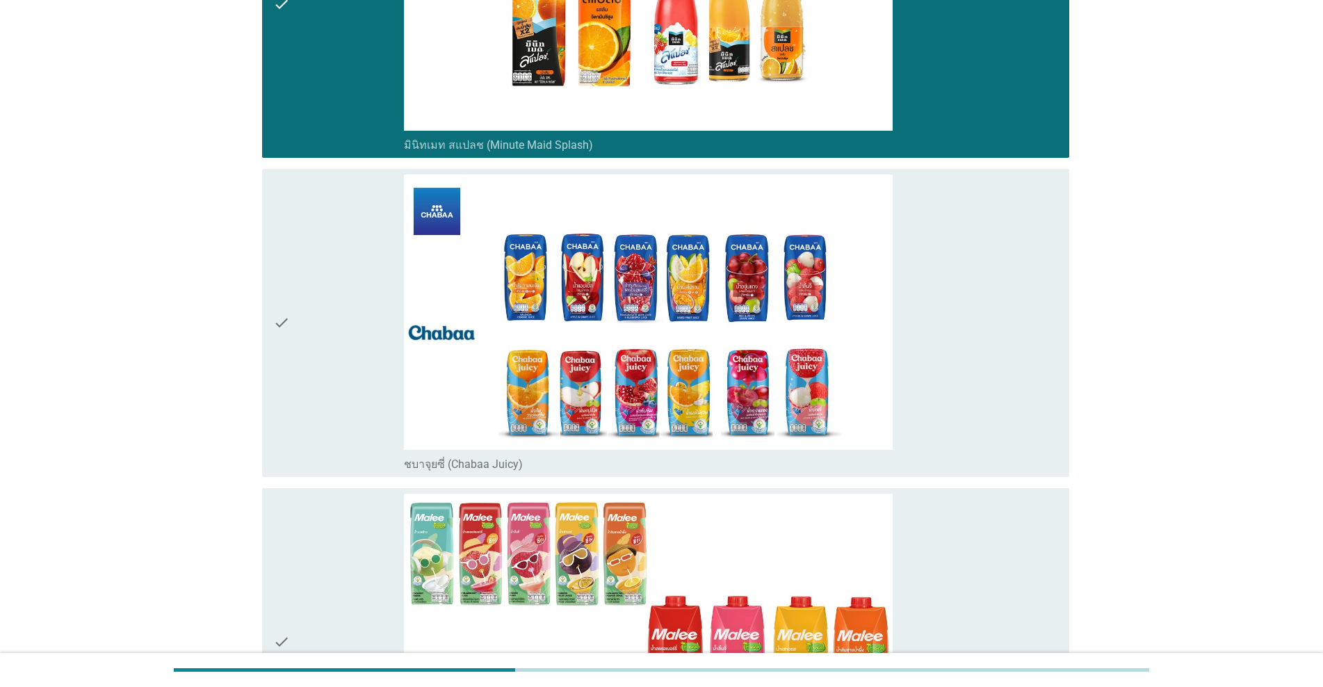
scroll to position [3338, 0]
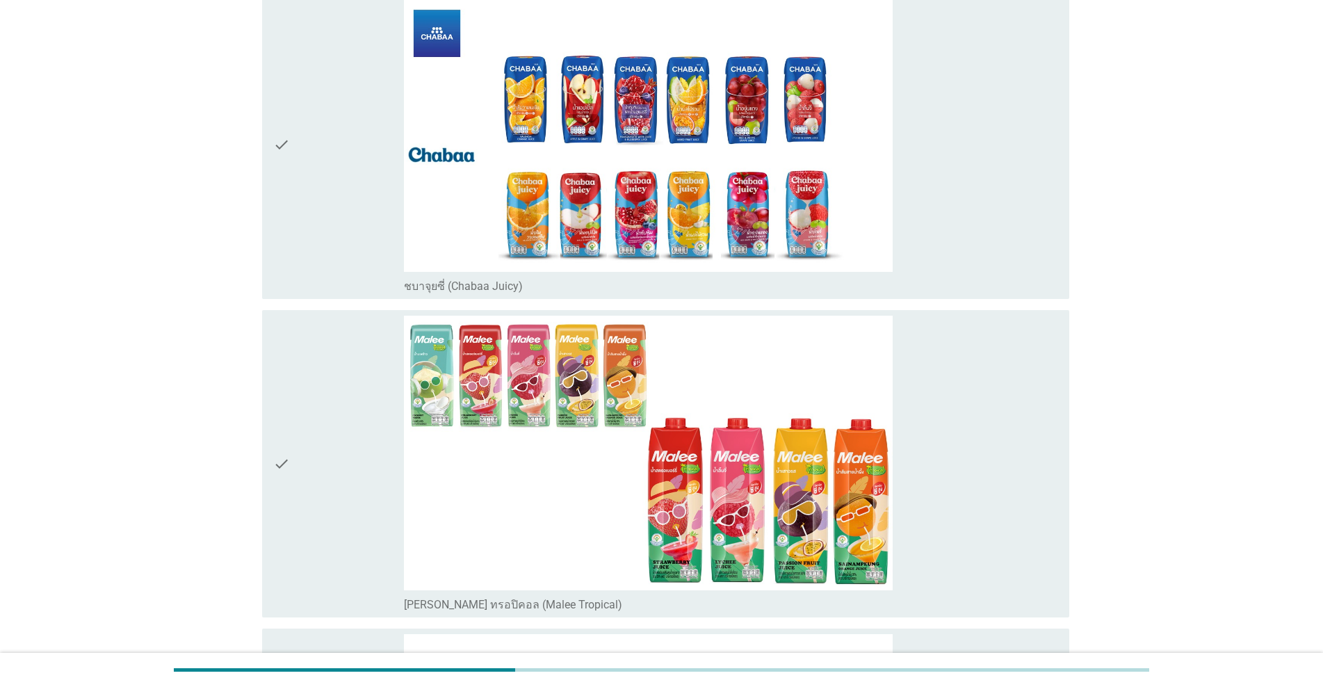
click at [324, 434] on div "check" at bounding box center [338, 464] width 131 height 296
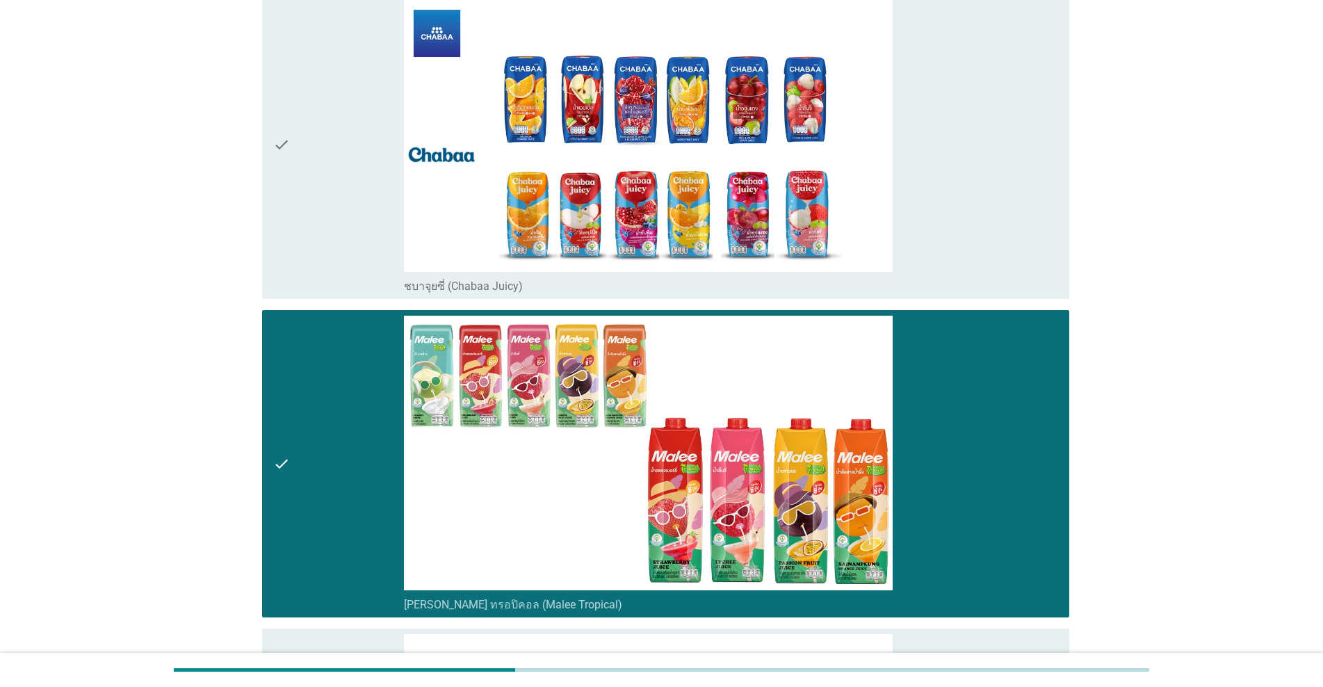
click at [333, 209] on div "check" at bounding box center [338, 145] width 131 height 296
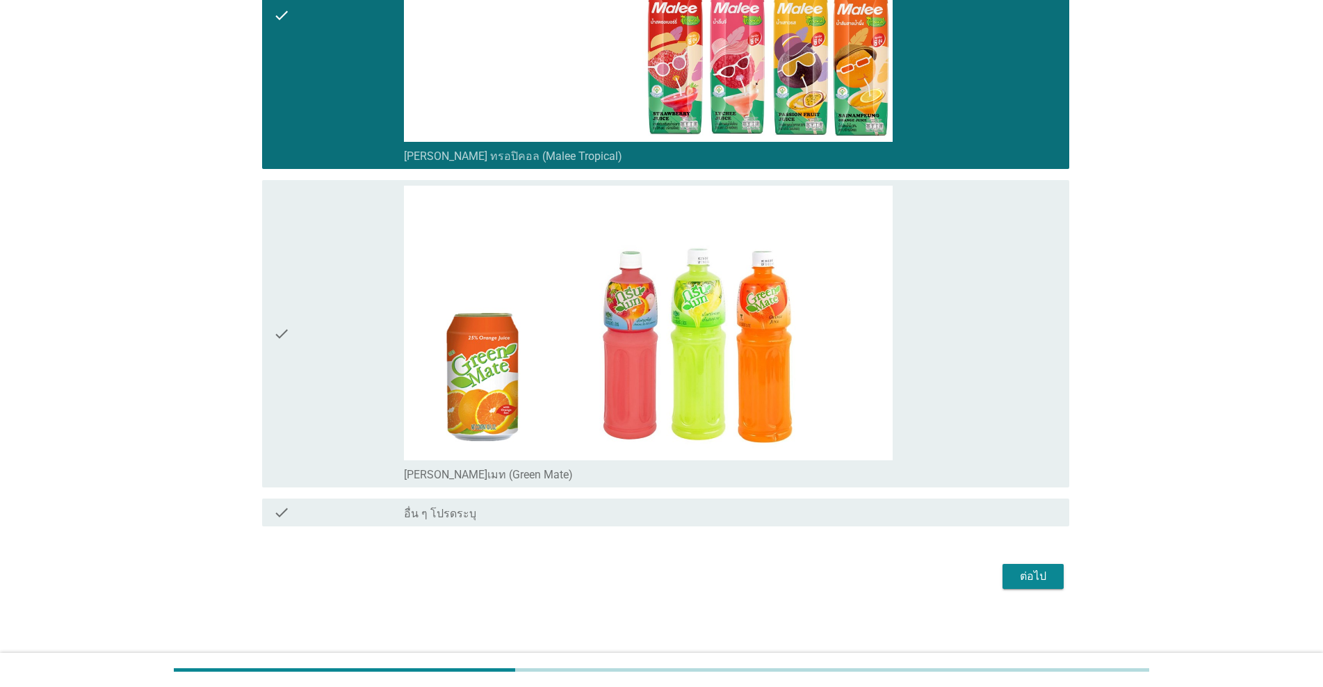
scroll to position [3787, 0]
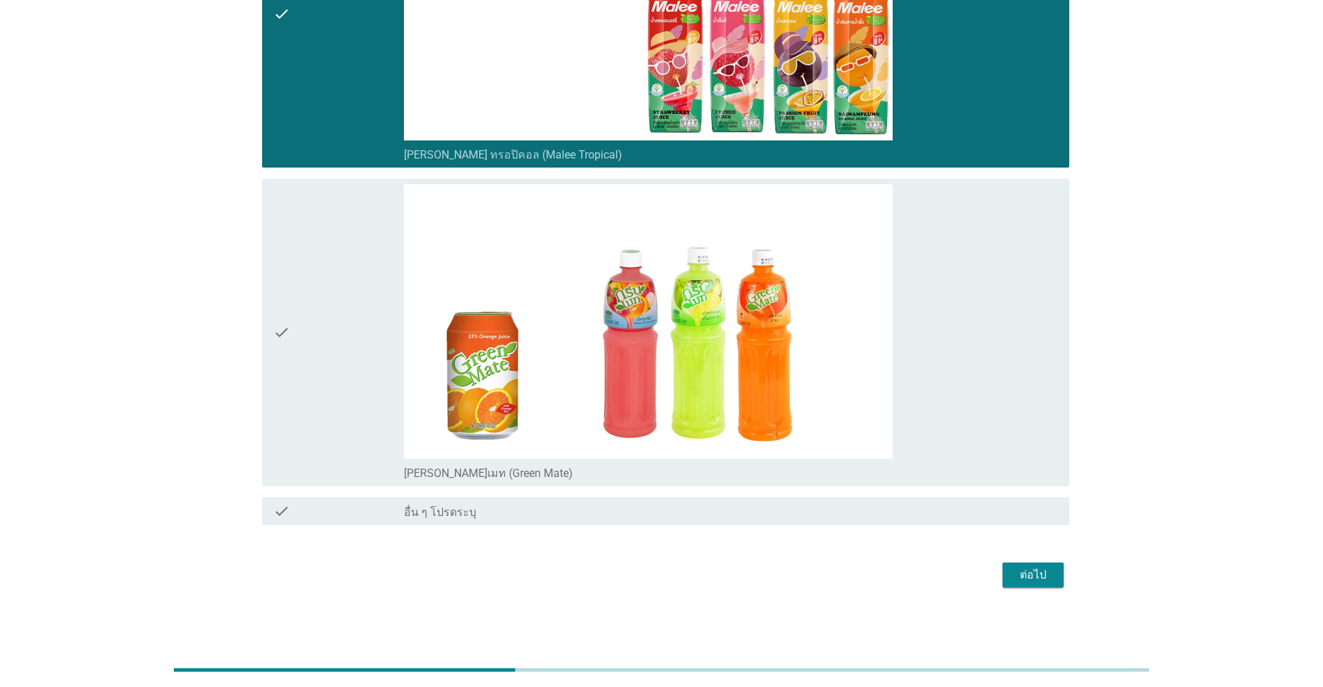
click at [683, 585] on button "ต่อไป" at bounding box center [1033, 575] width 61 height 25
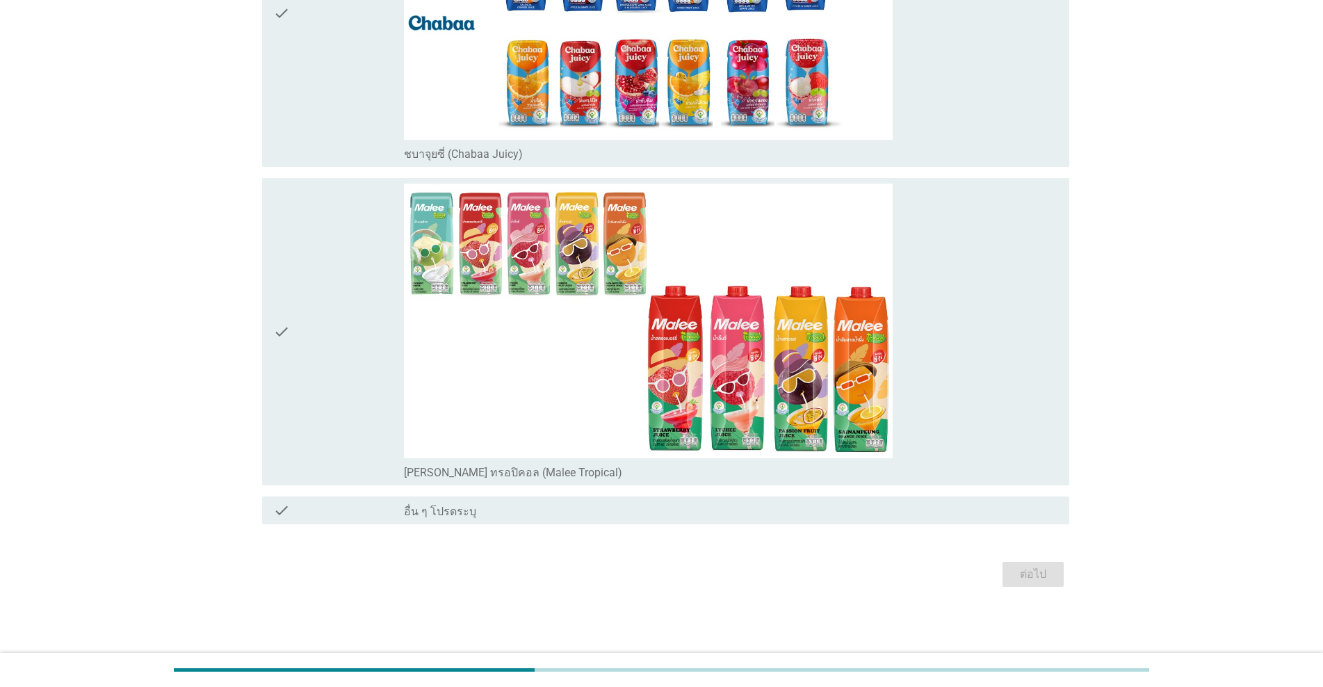
scroll to position [0, 0]
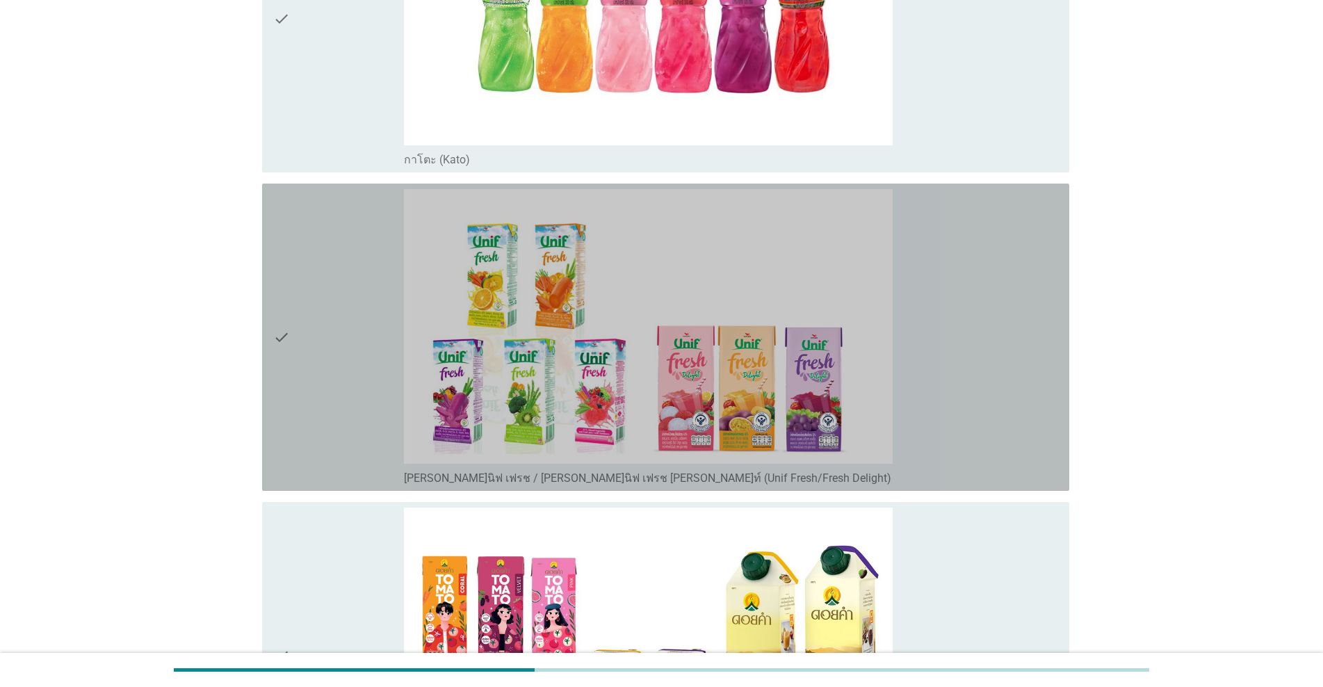
click at [327, 338] on div "check" at bounding box center [338, 337] width 131 height 296
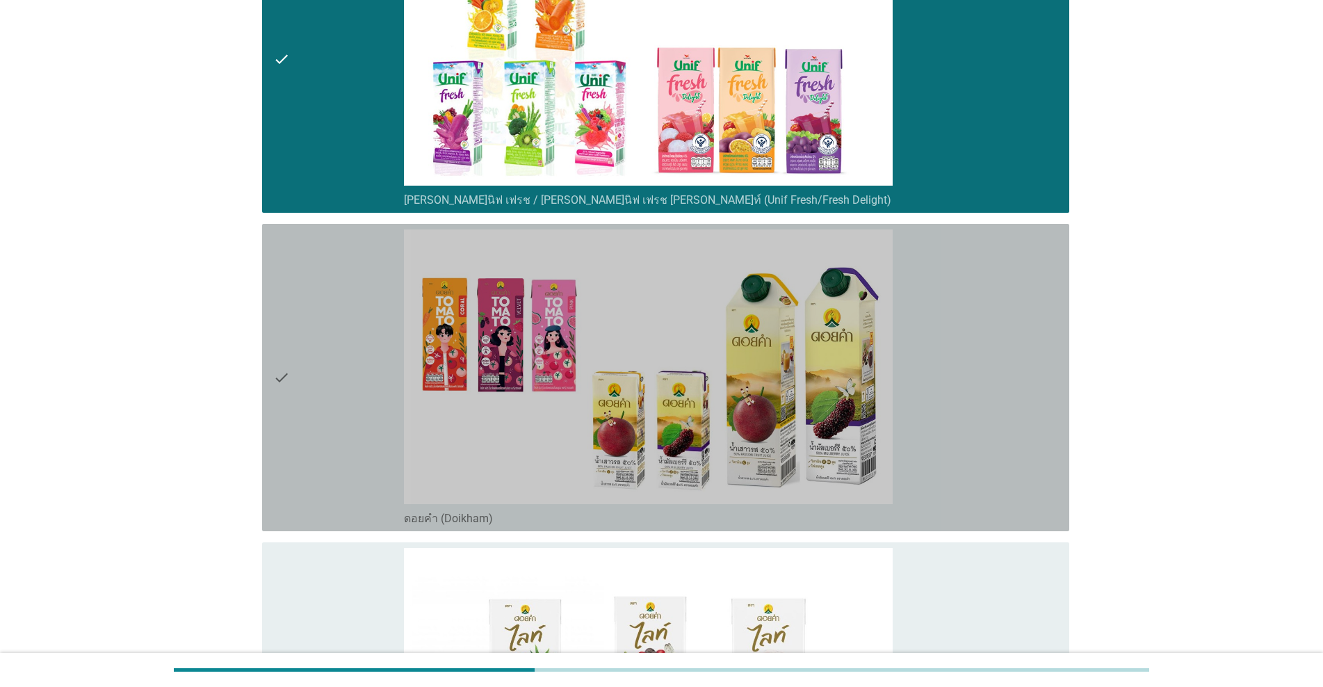
click at [327, 353] on div "check" at bounding box center [338, 377] width 131 height 296
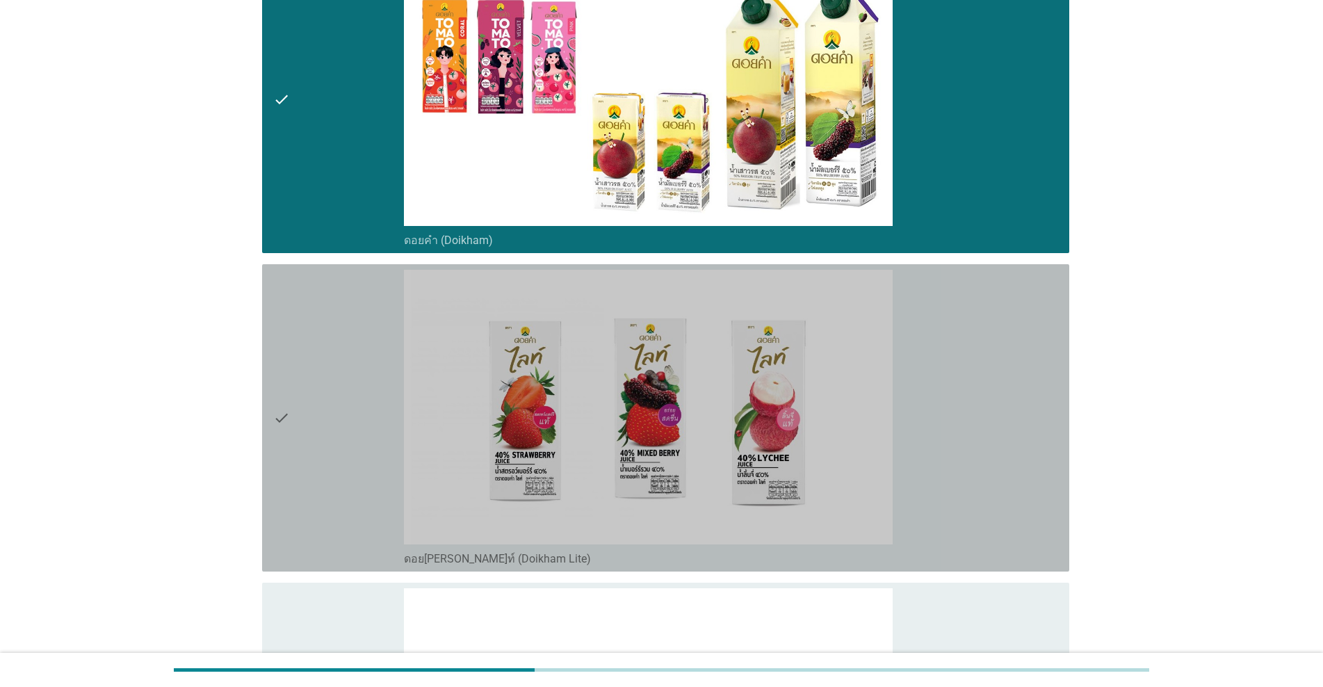
click at [327, 353] on div "check" at bounding box center [338, 418] width 131 height 296
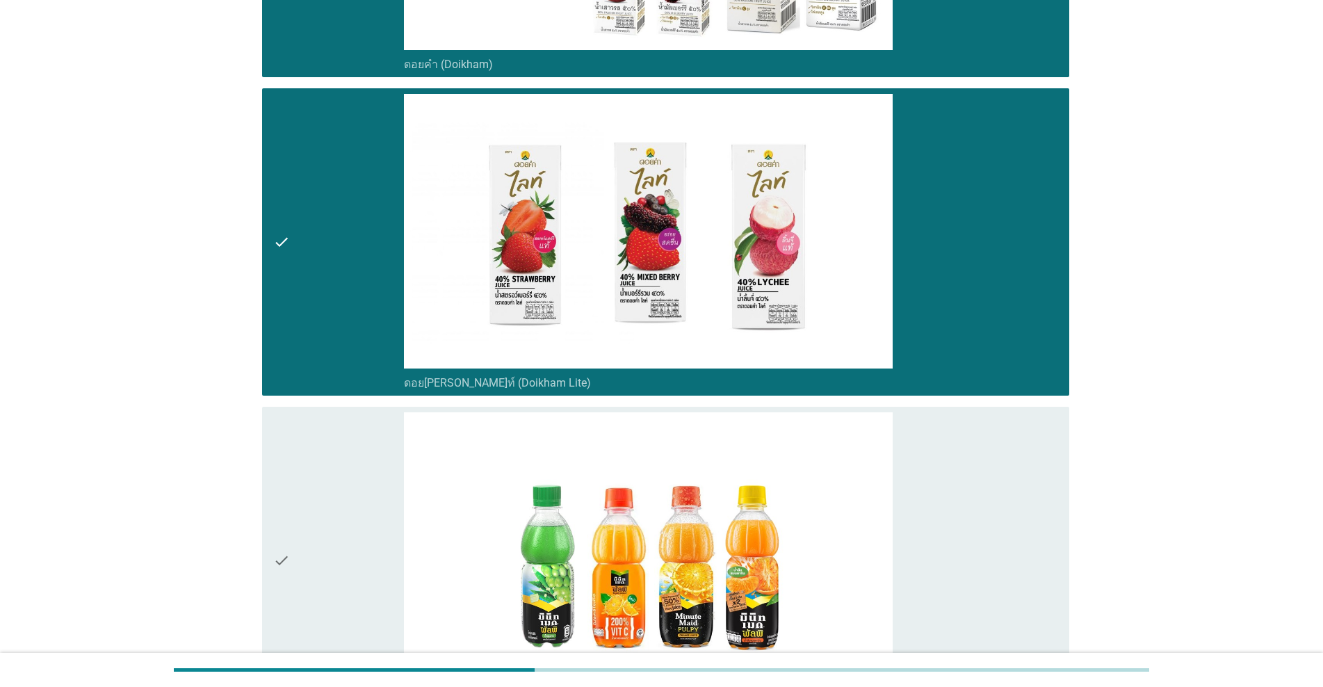
scroll to position [1252, 0]
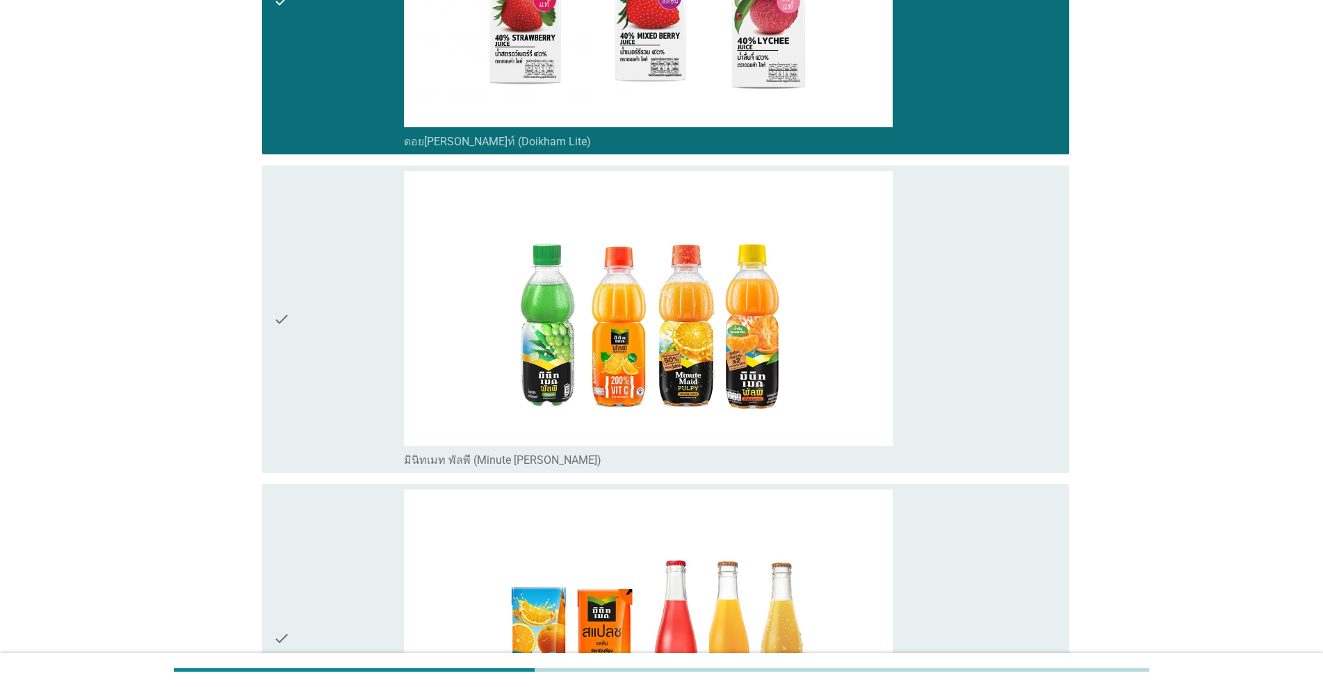
click at [337, 369] on div "check" at bounding box center [338, 319] width 131 height 296
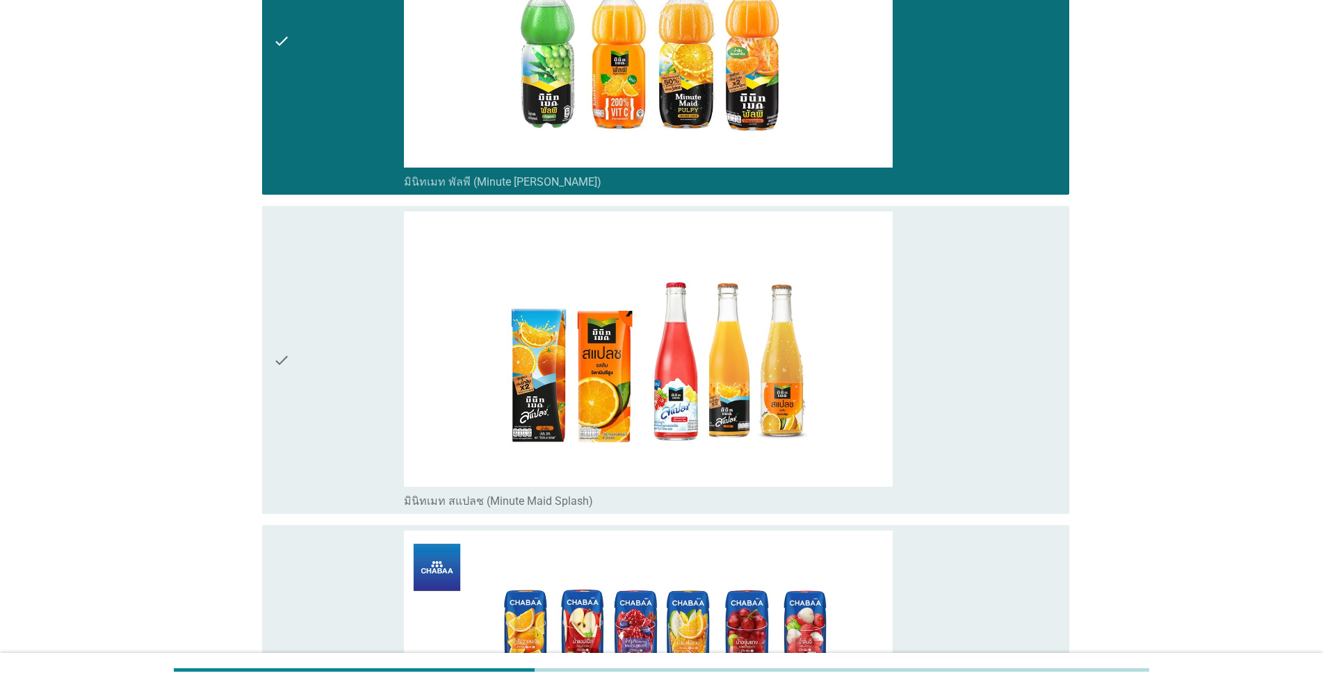
click at [337, 368] on div "check" at bounding box center [338, 359] width 131 height 296
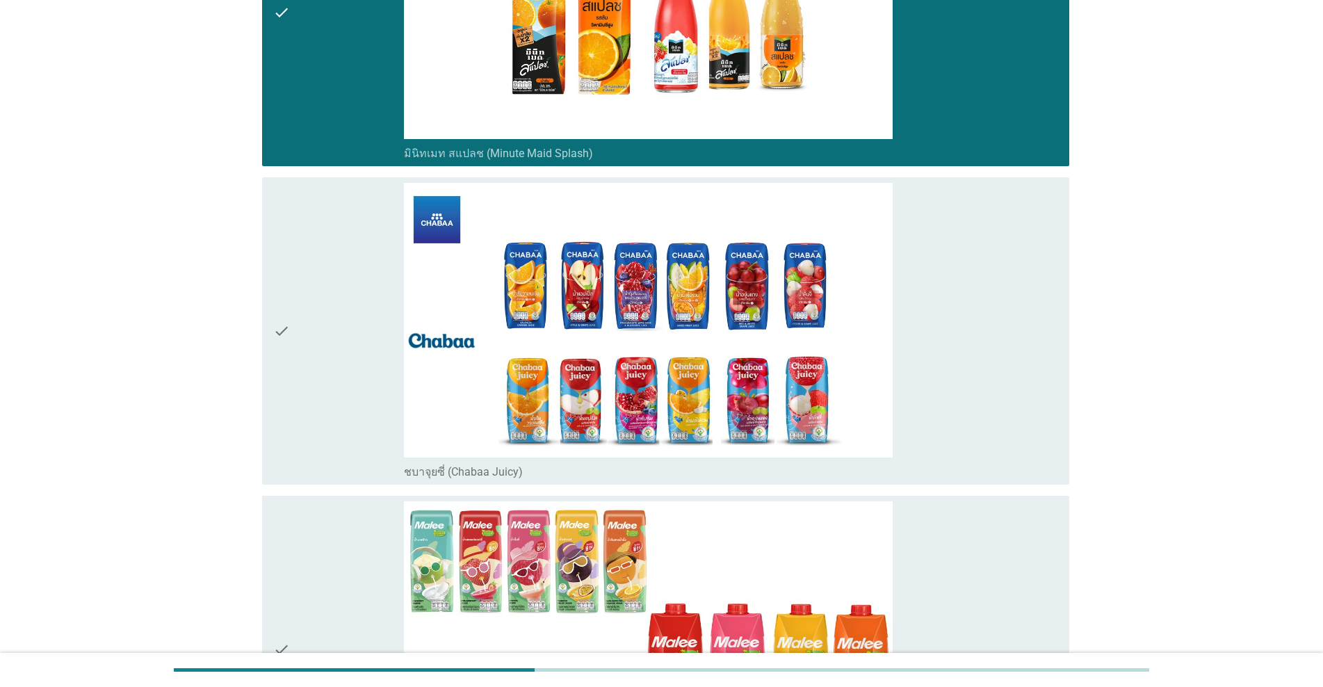
click at [339, 380] on div "check" at bounding box center [338, 331] width 131 height 296
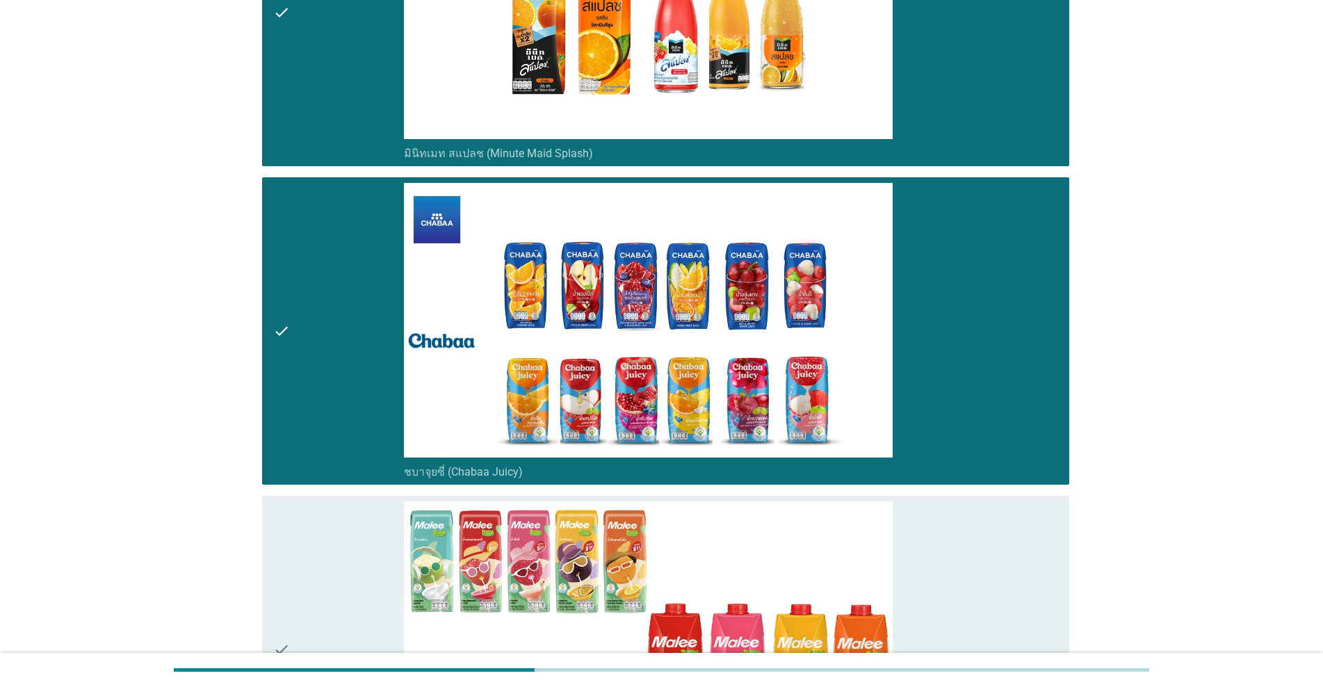
scroll to position [2155, 0]
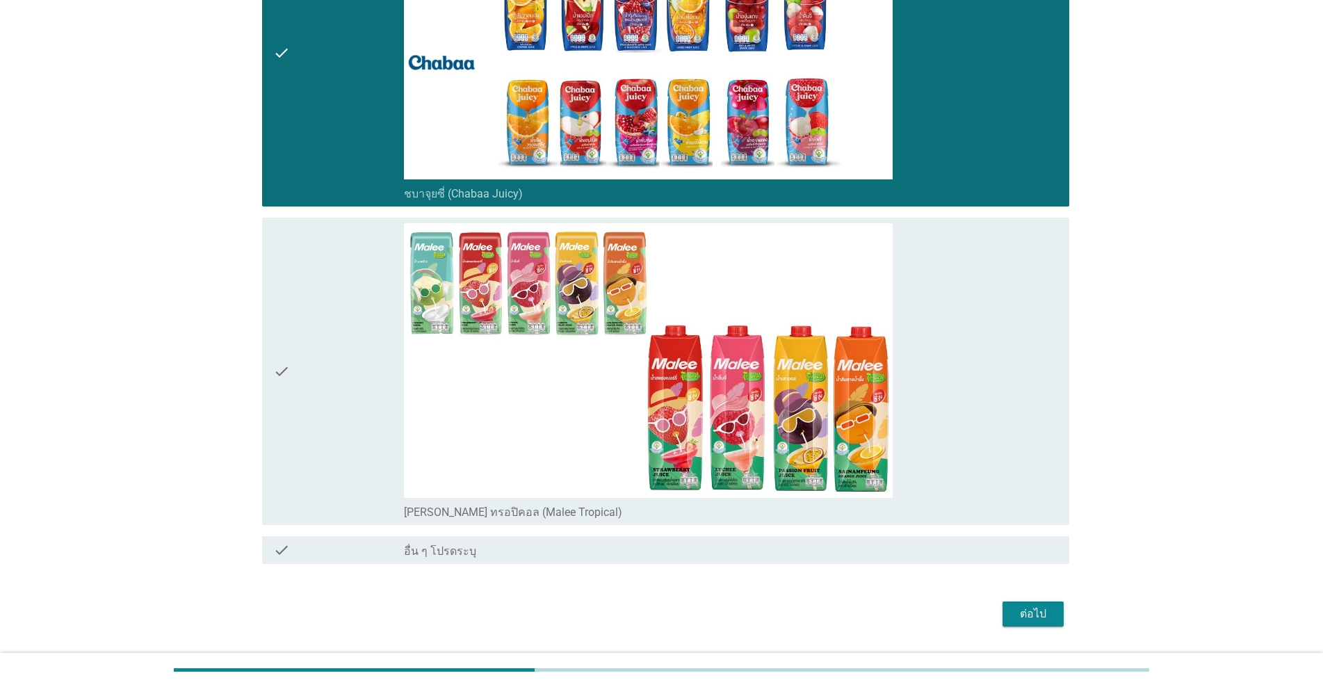
click at [339, 380] on div "check" at bounding box center [338, 371] width 131 height 296
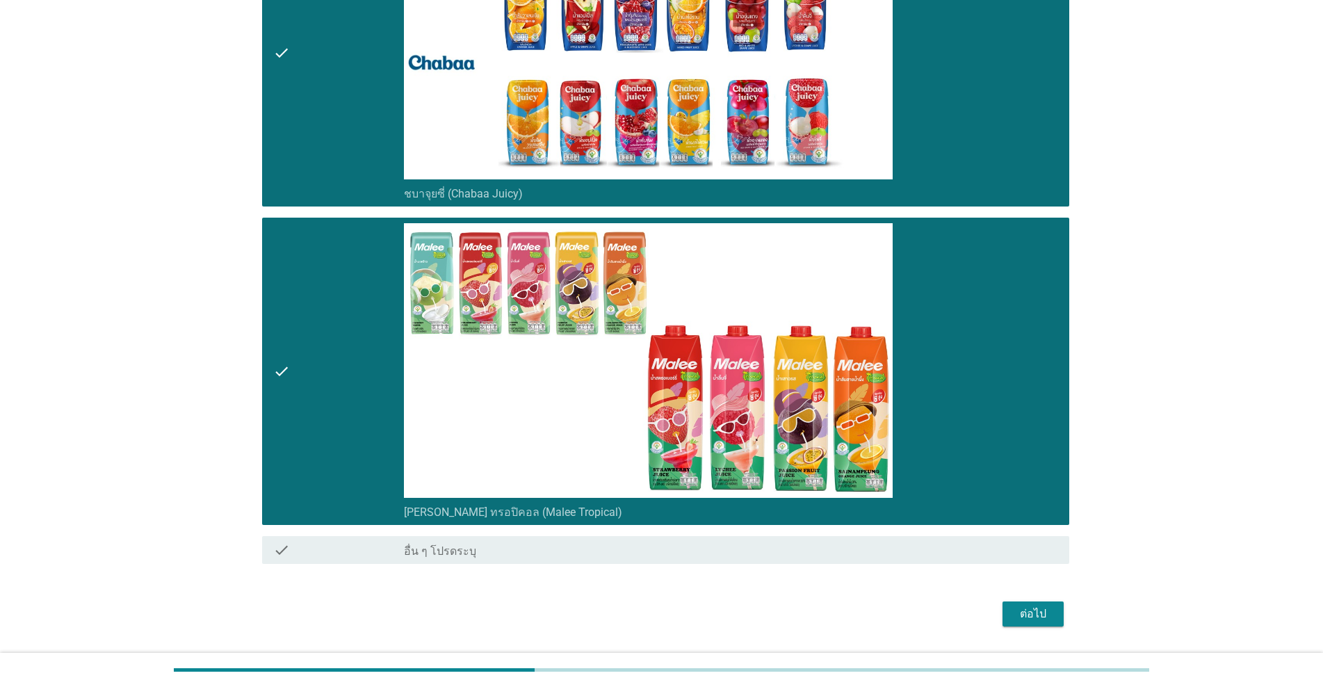
click at [683, 604] on button "ต่อไป" at bounding box center [1033, 613] width 61 height 25
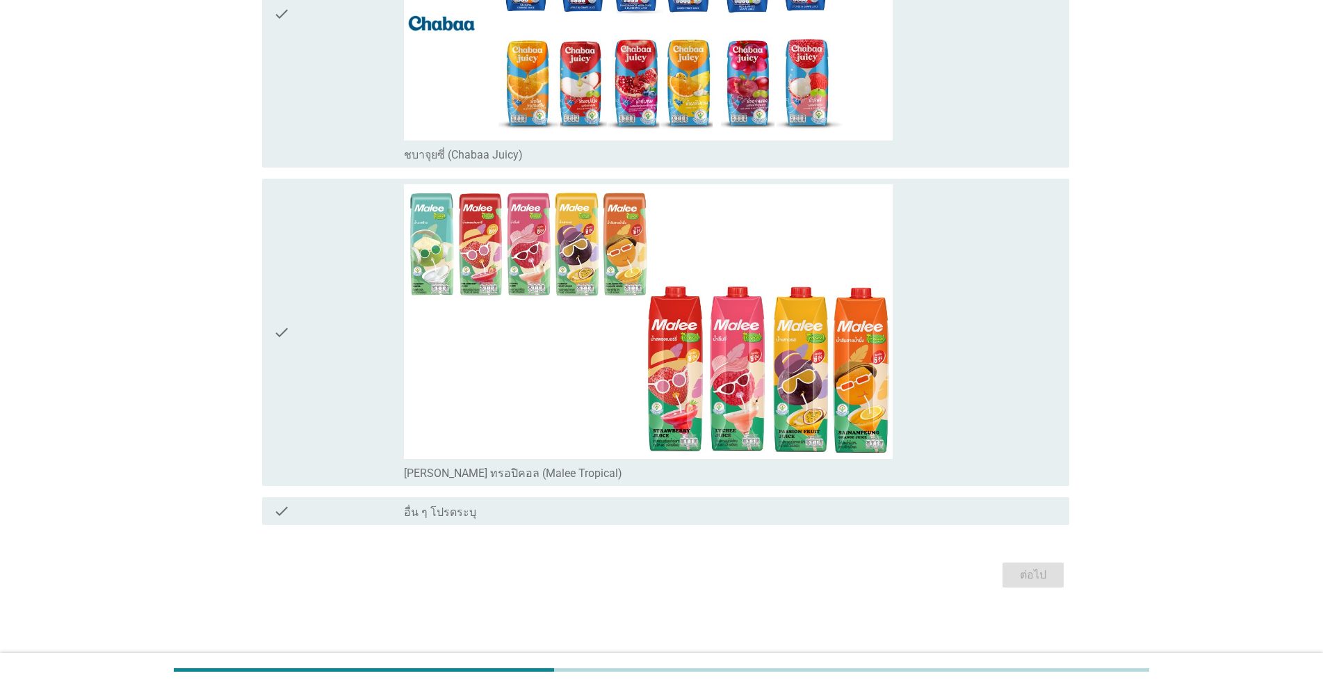
scroll to position [0, 0]
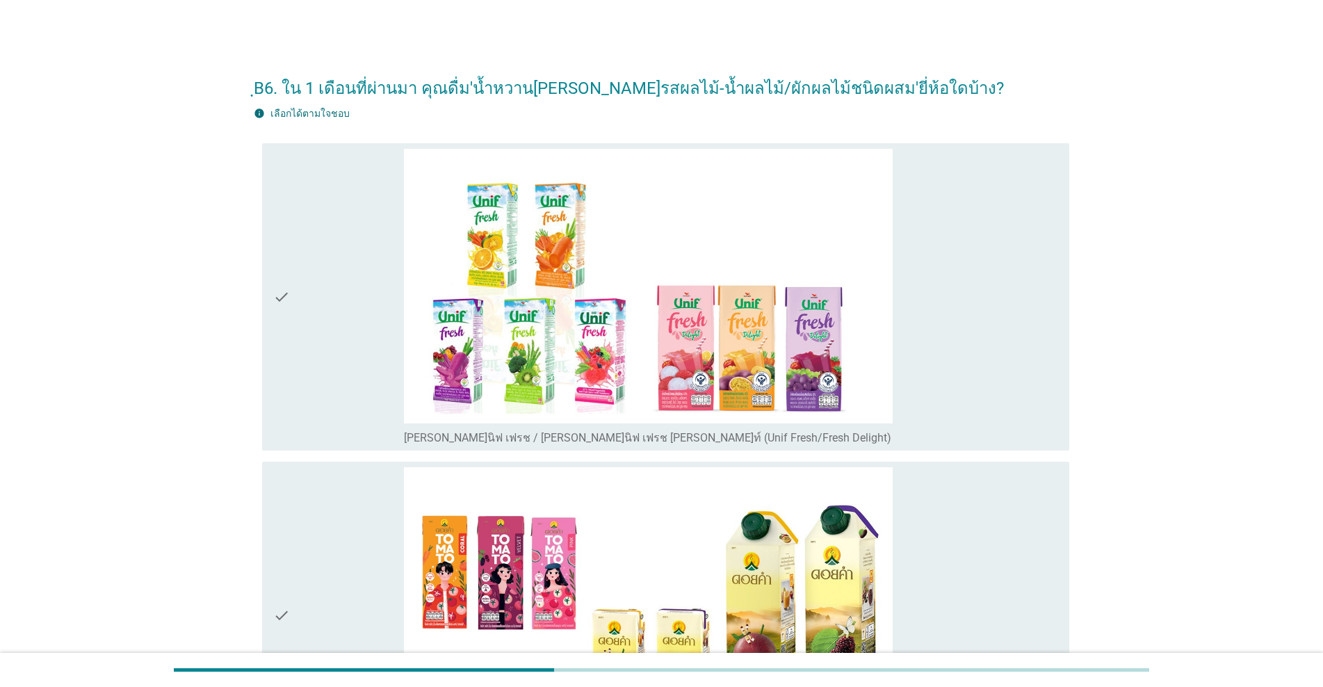
click at [323, 350] on div "check" at bounding box center [338, 297] width 131 height 296
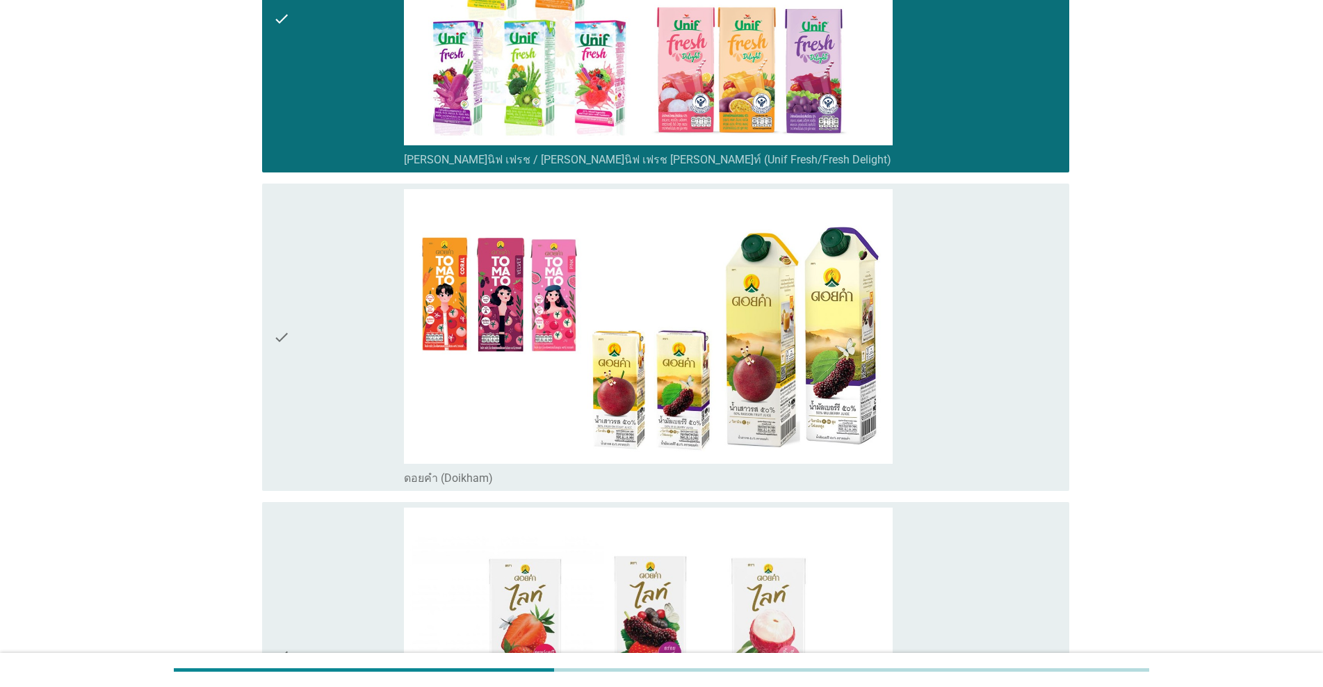
click at [325, 378] on div "check" at bounding box center [338, 337] width 131 height 296
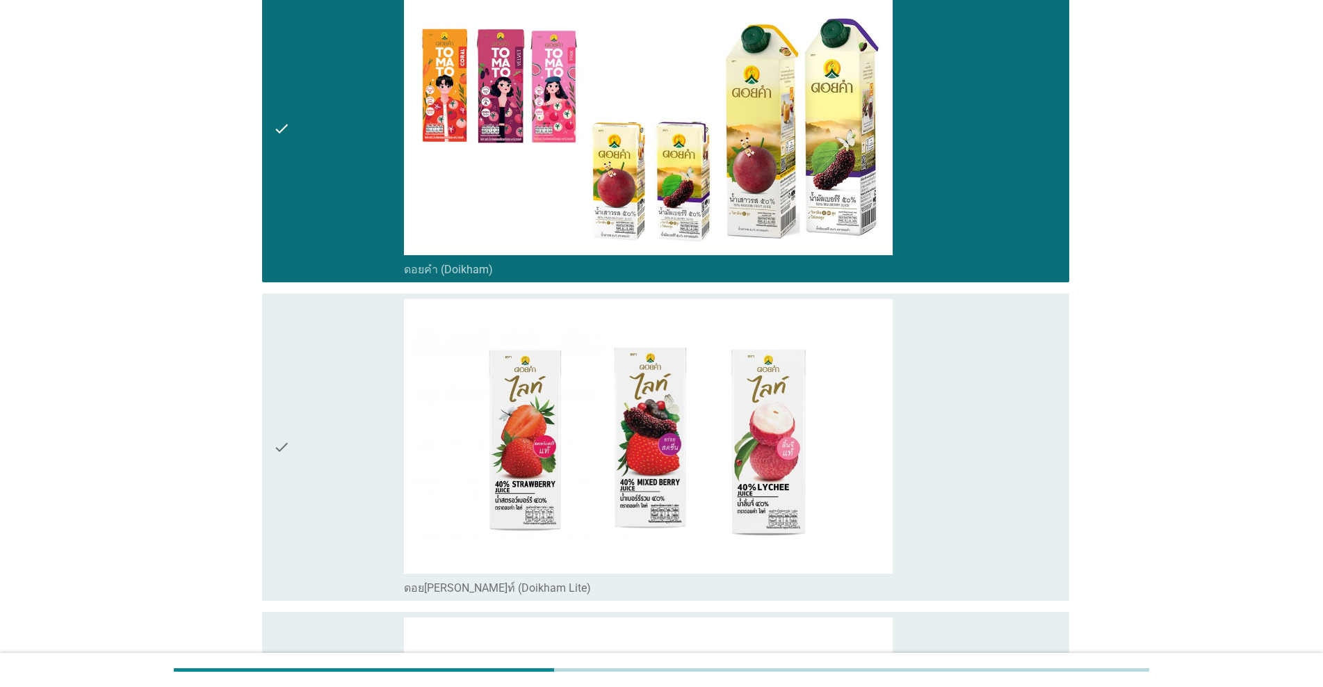
click at [325, 378] on div "check" at bounding box center [338, 447] width 131 height 296
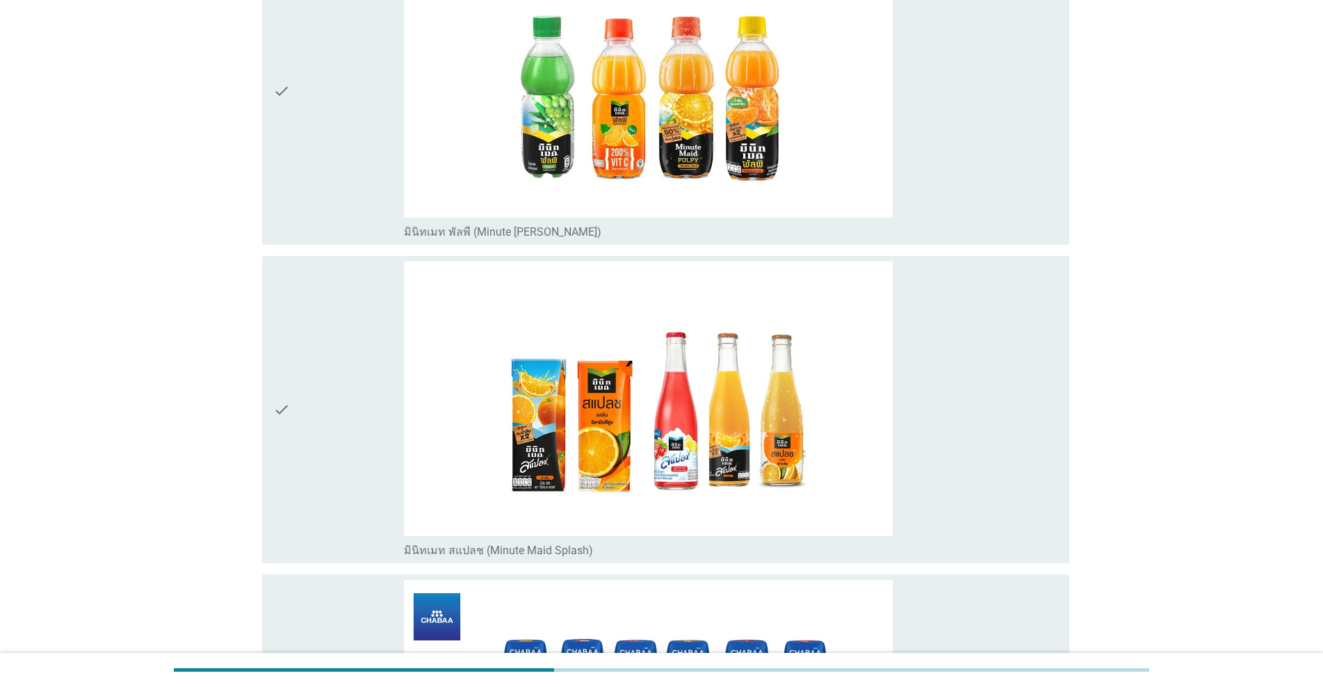
scroll to position [1113, 0]
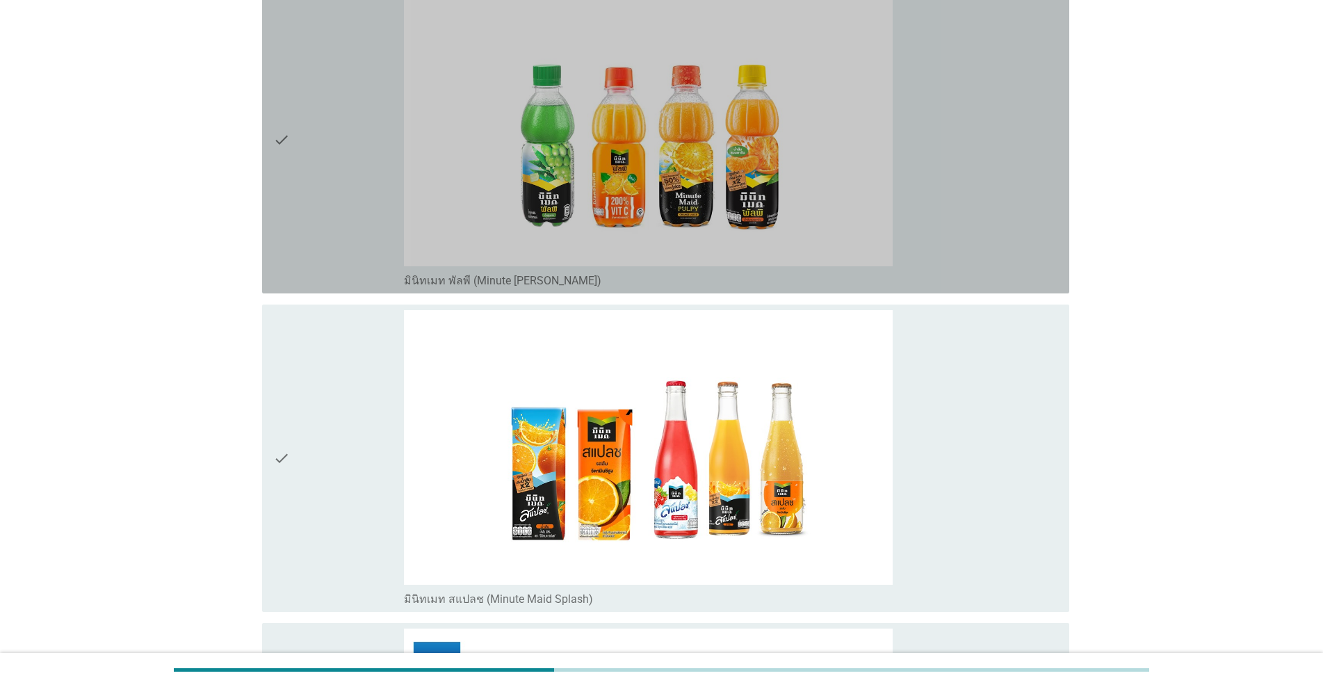
click at [378, 149] on div "check" at bounding box center [338, 140] width 131 height 296
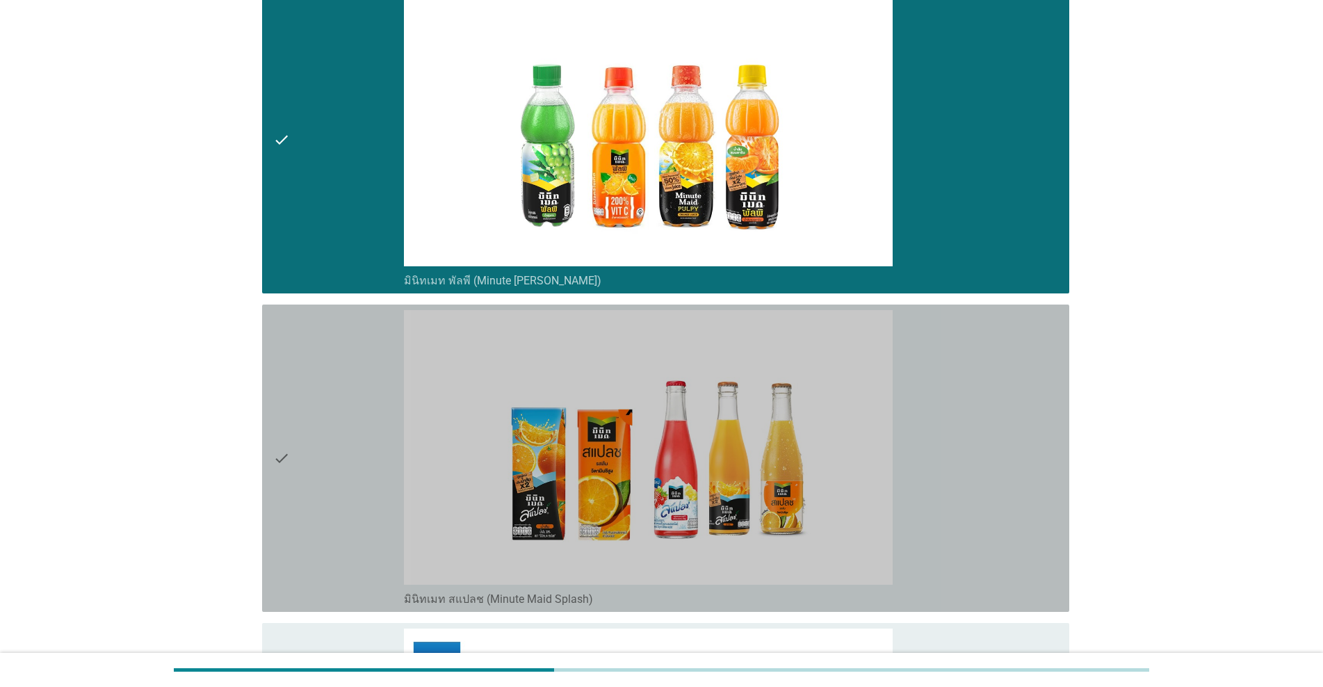
click at [353, 423] on div "check" at bounding box center [338, 458] width 131 height 296
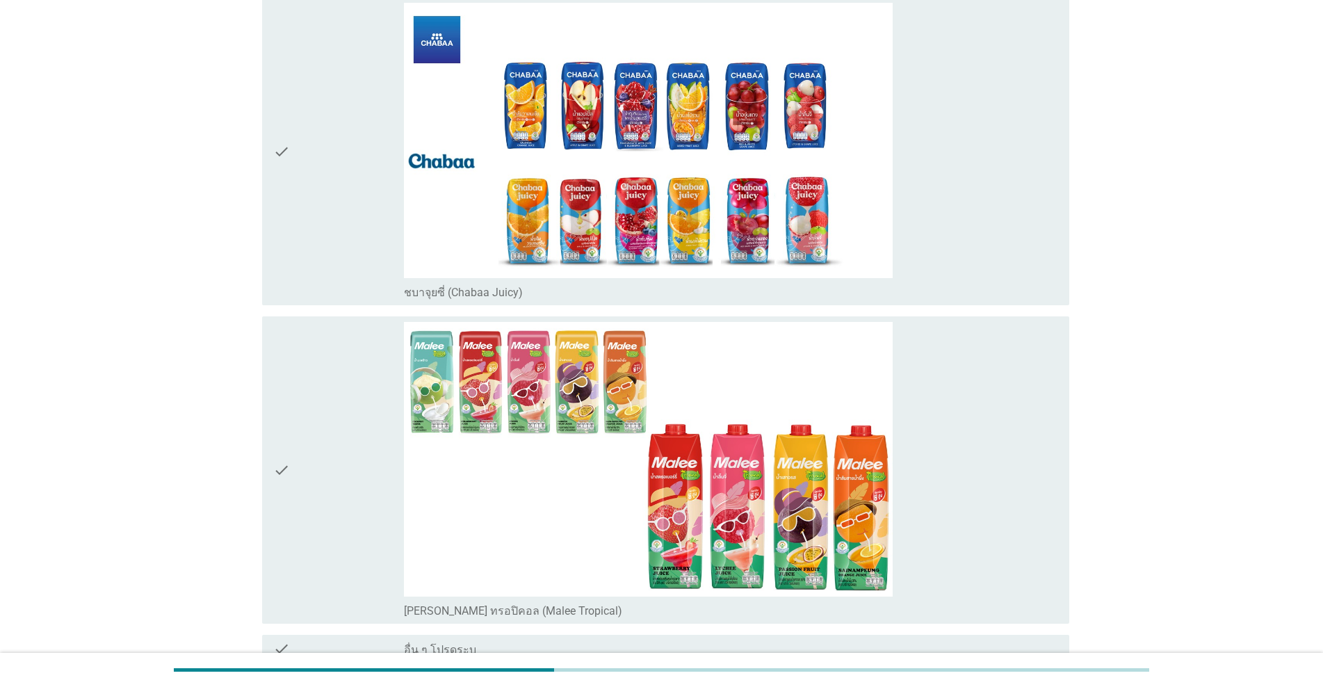
click at [330, 432] on div "check" at bounding box center [338, 470] width 131 height 296
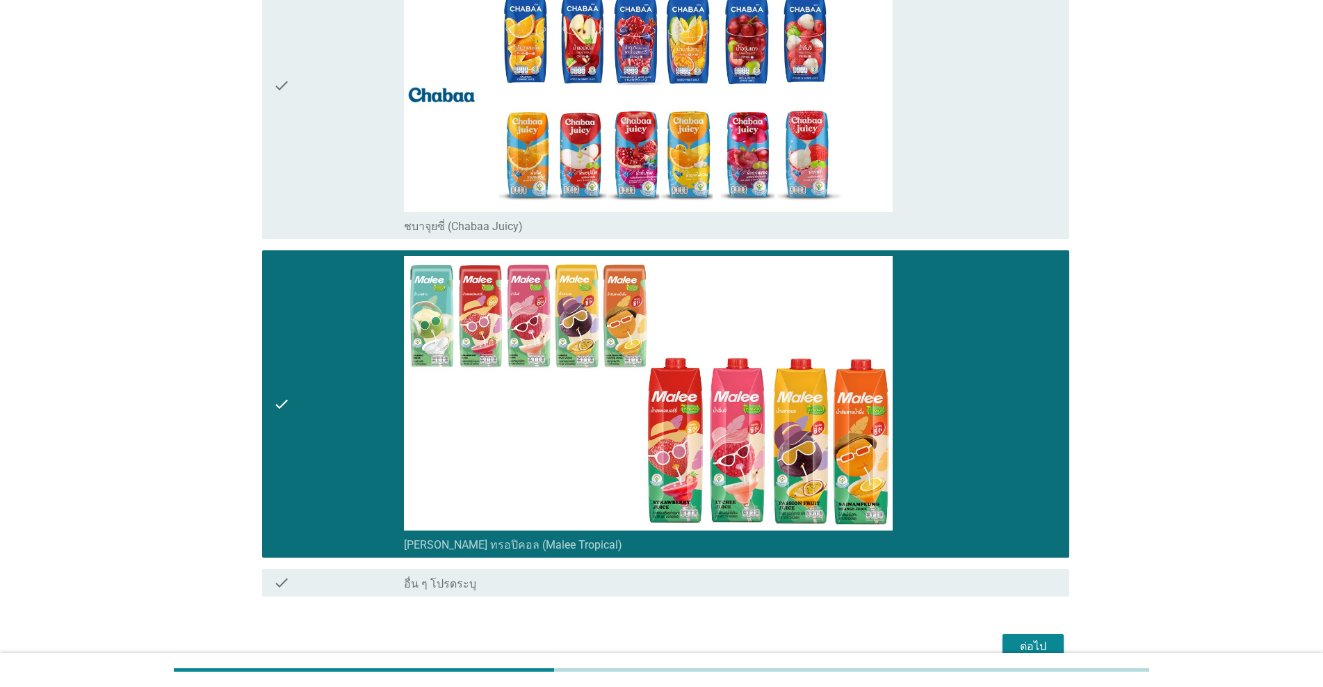
scroll to position [1876, 0]
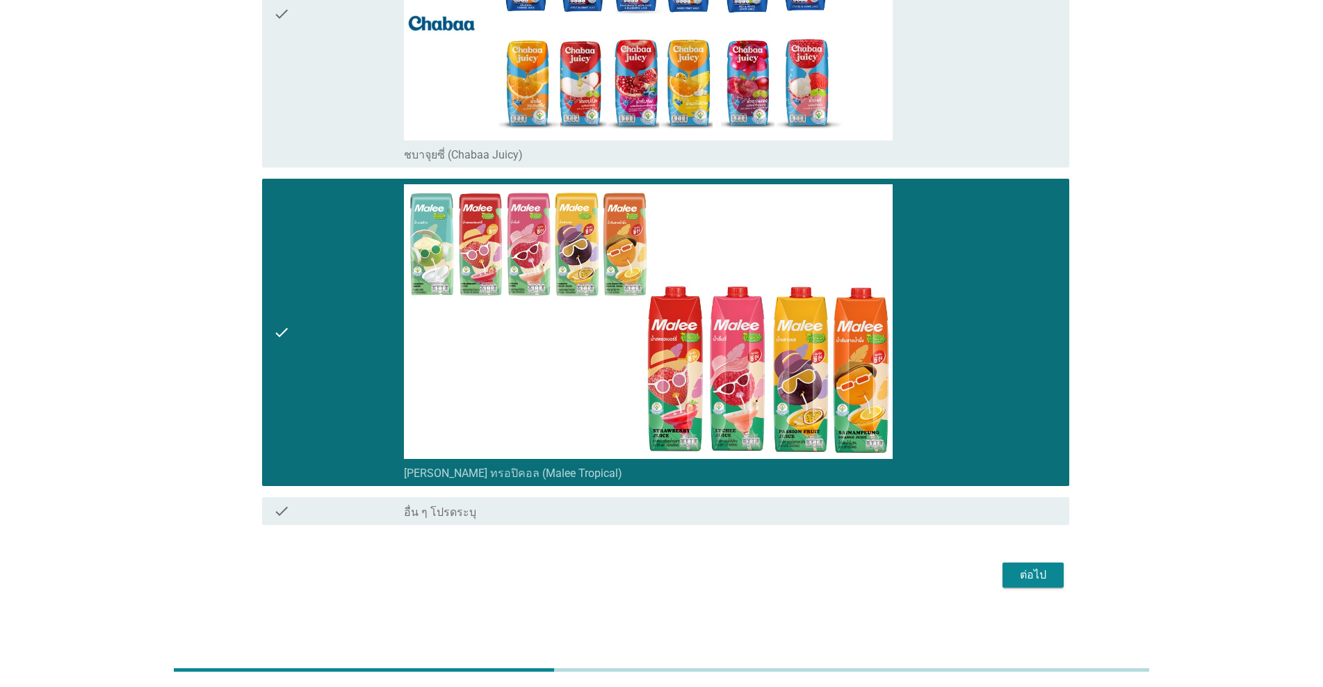
click at [683, 578] on div "ต่อไป" at bounding box center [1033, 575] width 39 height 17
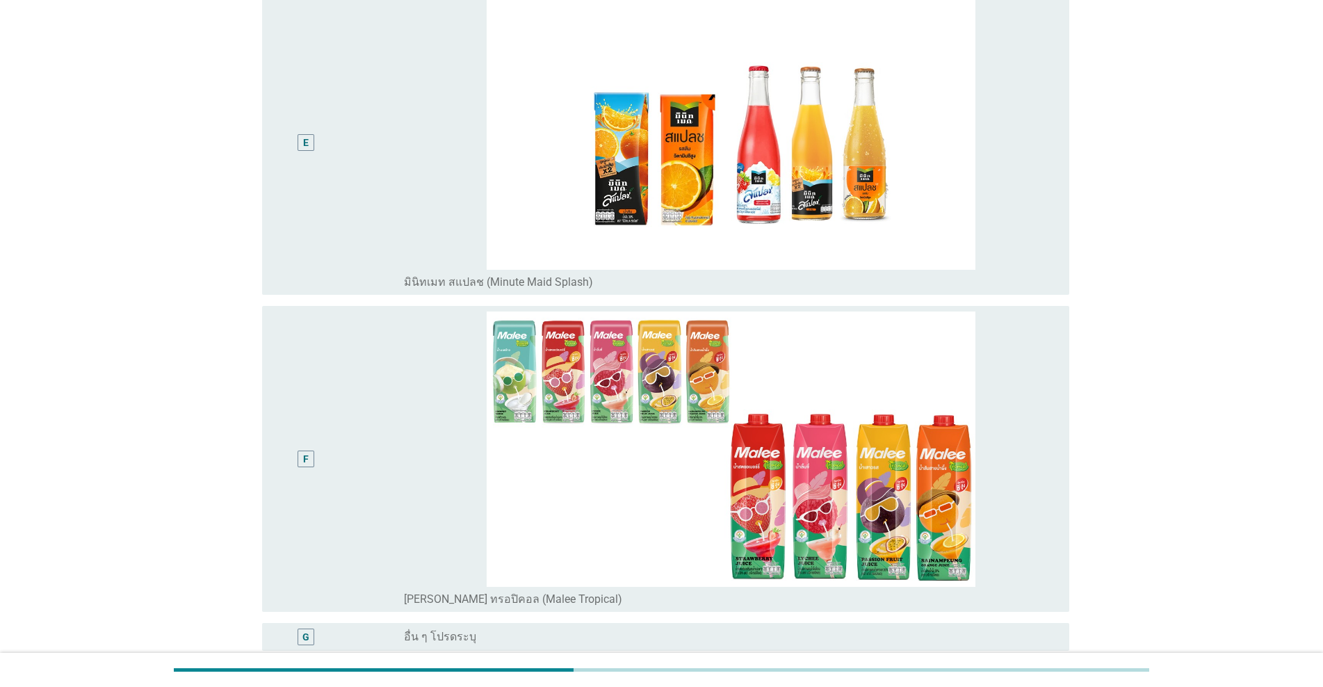
scroll to position [1530, 0]
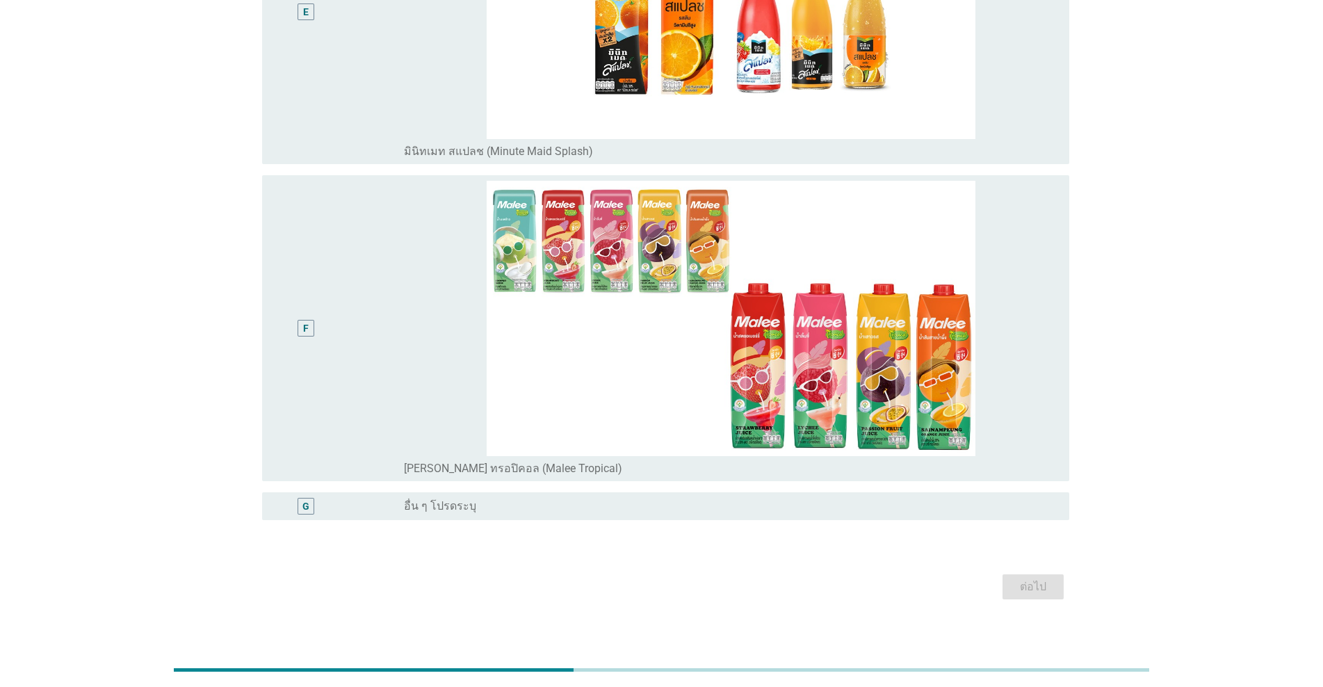
click at [348, 332] on div "F" at bounding box center [338, 328] width 131 height 294
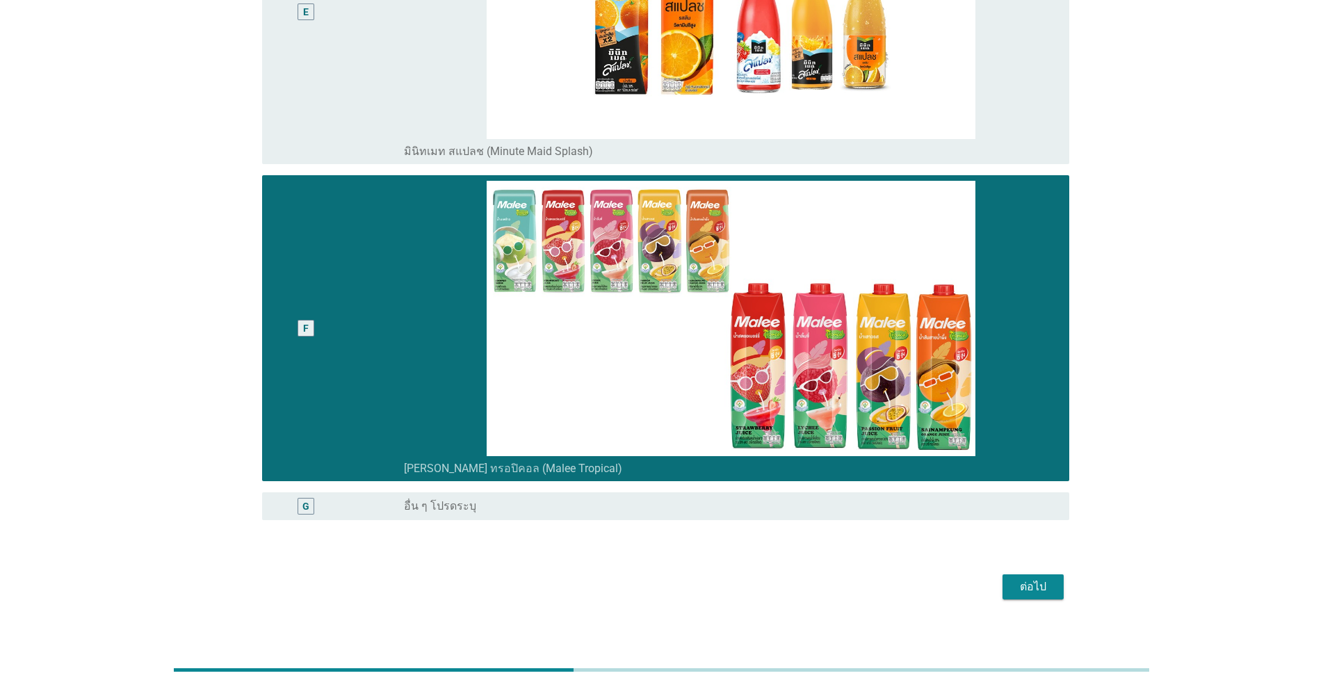
click at [683, 587] on div "ต่อไป" at bounding box center [1033, 587] width 39 height 17
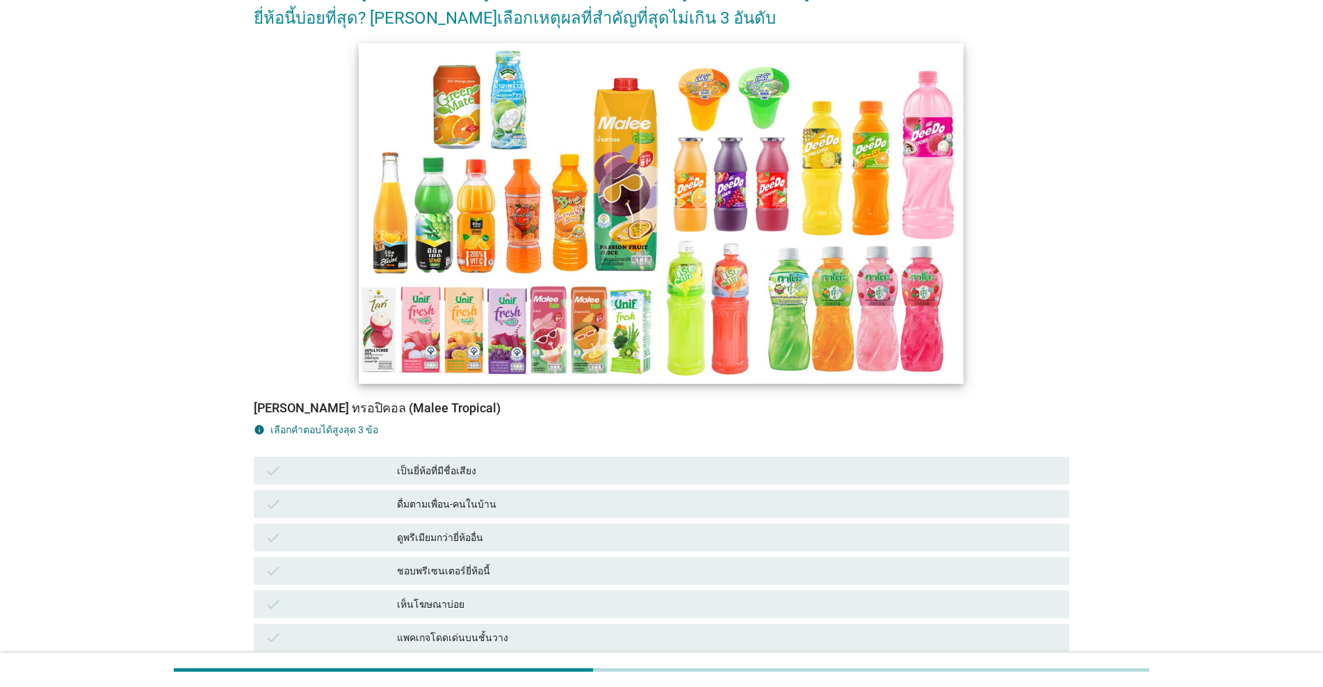
scroll to position [417, 0]
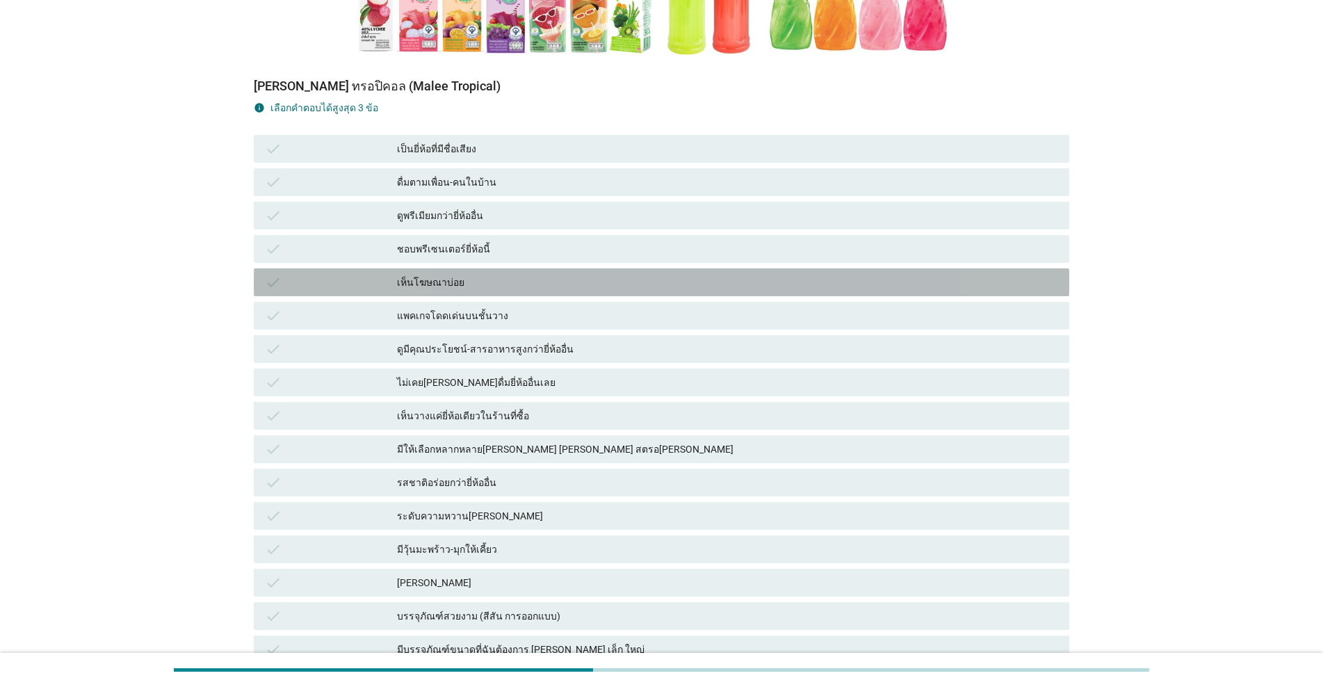
click at [455, 282] on div "เห็นโฆษณาบ่อย" at bounding box center [727, 282] width 661 height 17
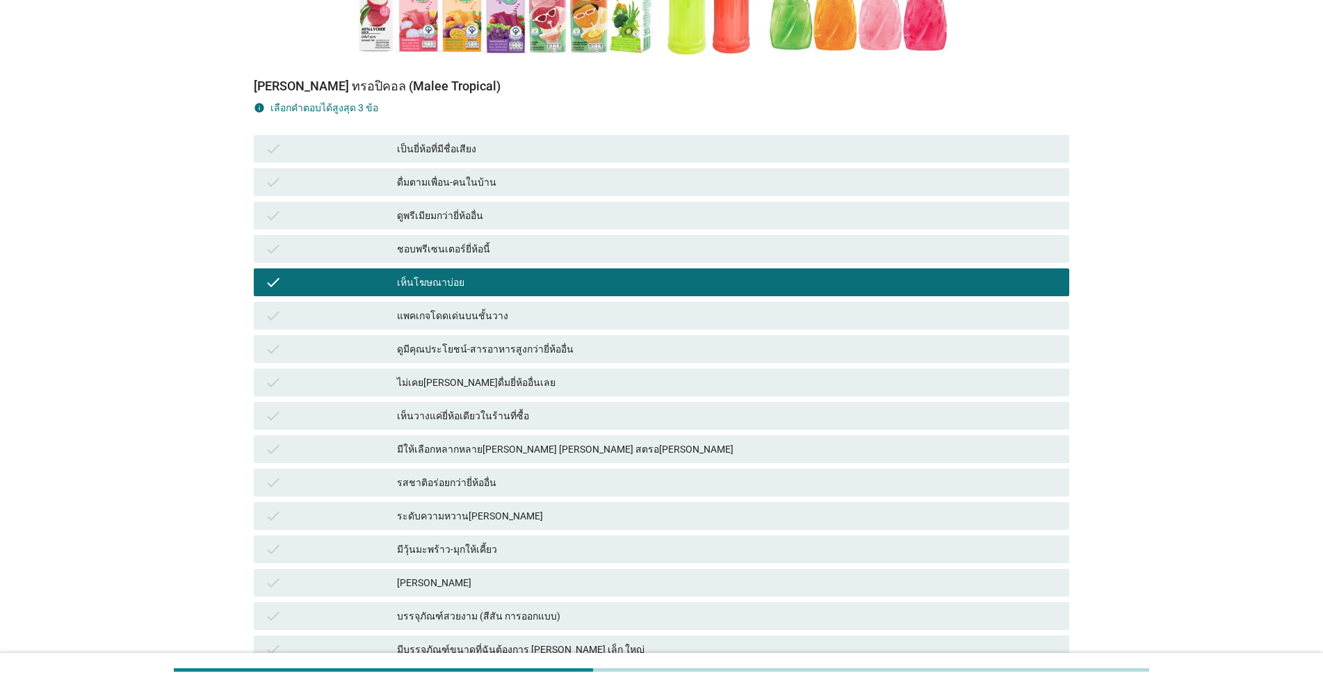
click at [460, 317] on div "แพคเกจโดดเด่นบนชั้นวาง" at bounding box center [727, 315] width 661 height 17
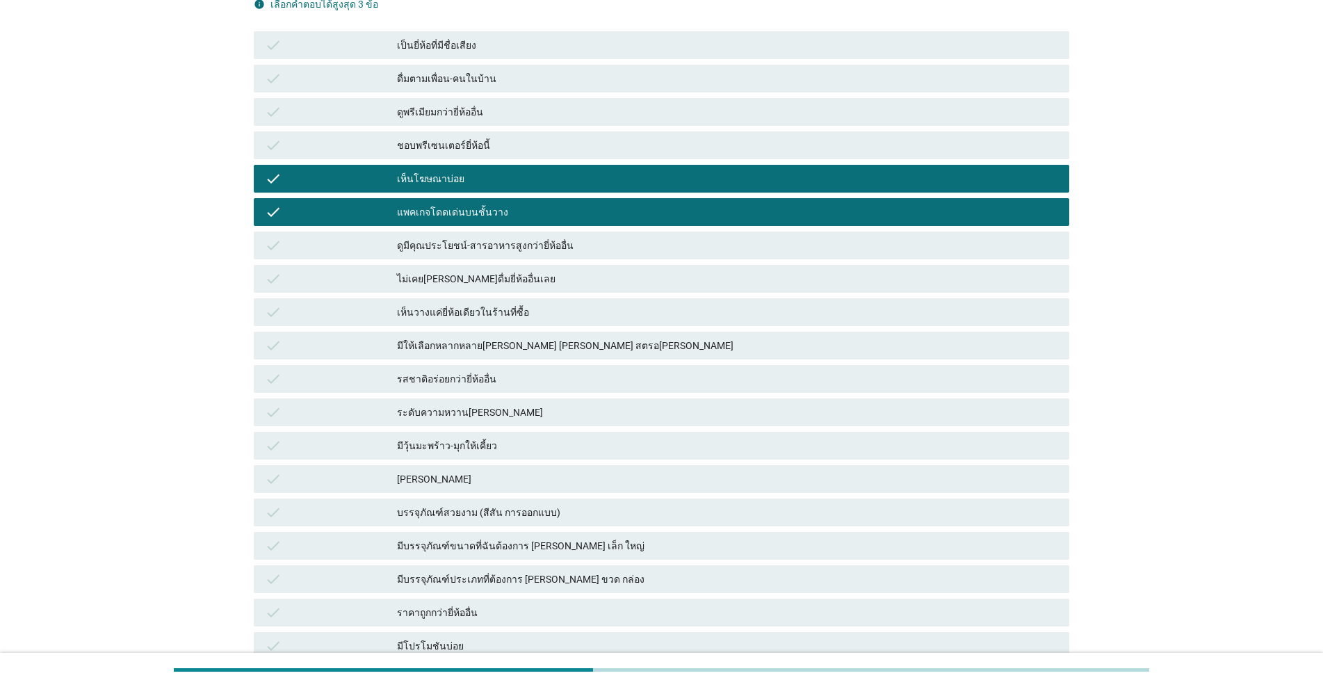
scroll to position [695, 0]
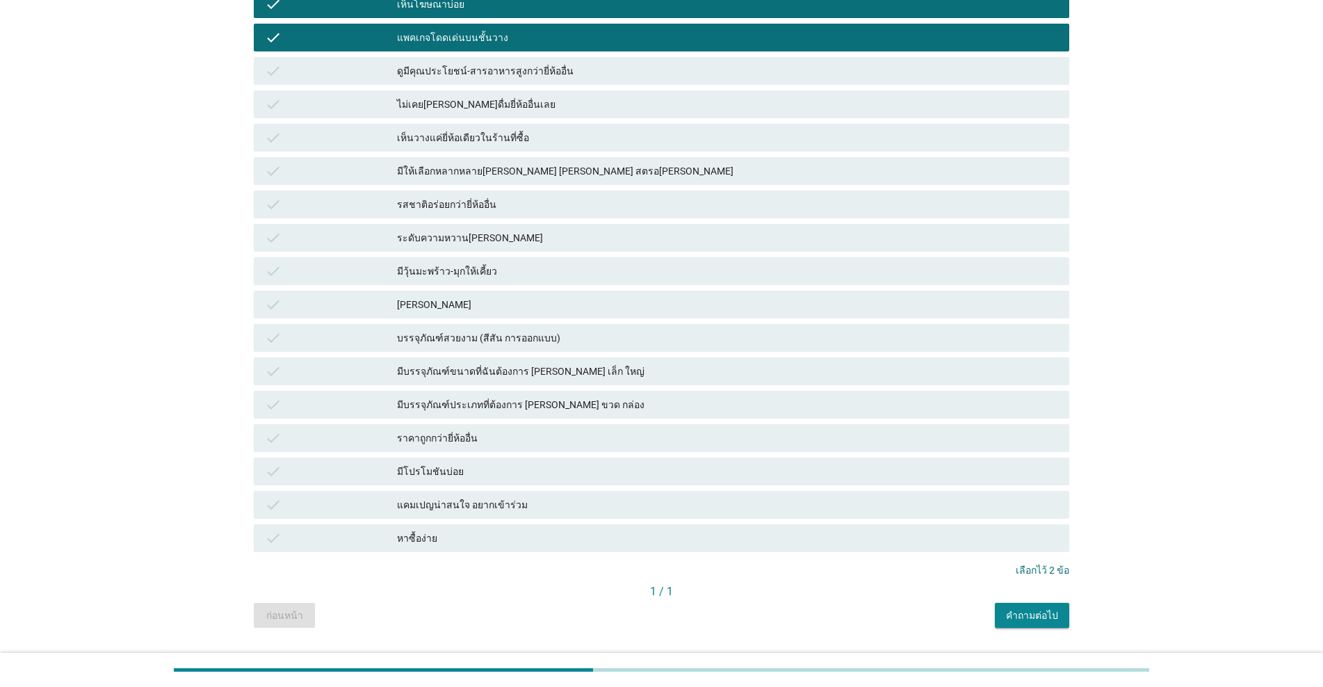
click at [478, 234] on div "ระดับความหวาน[PERSON_NAME]" at bounding box center [727, 237] width 661 height 17
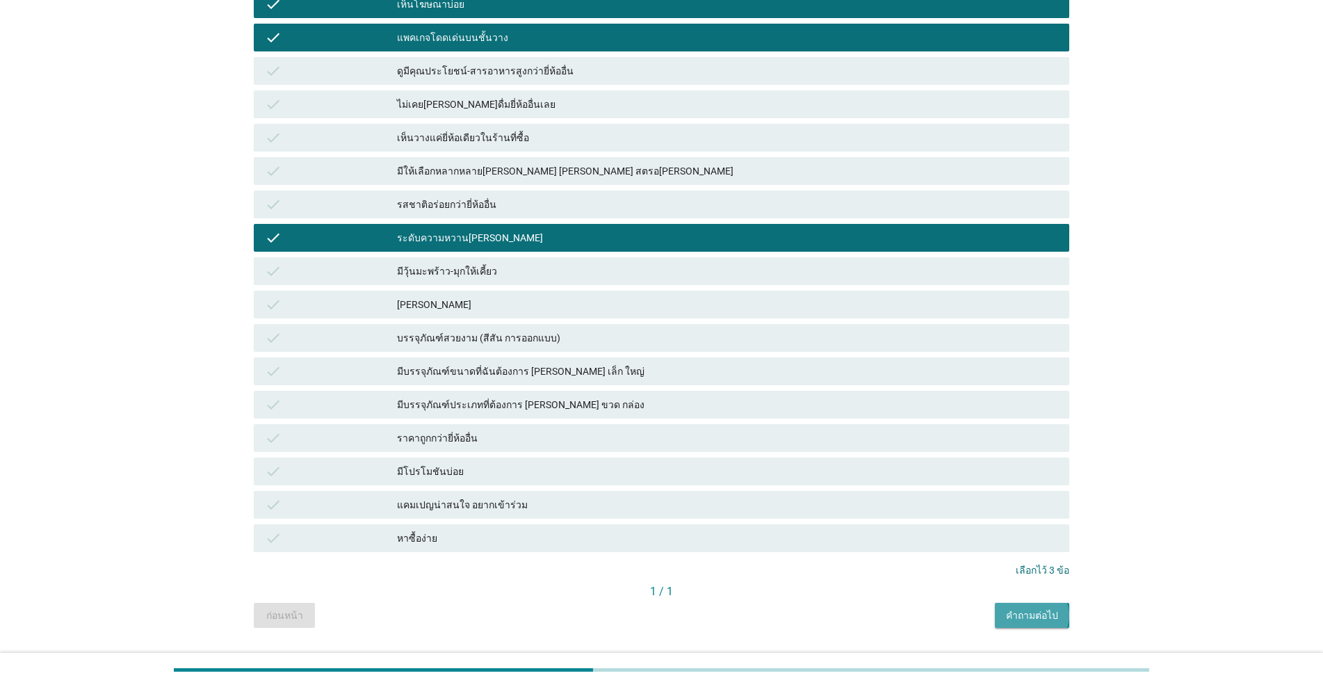
click at [683, 604] on button "คำถามต่อไป" at bounding box center [1032, 615] width 74 height 25
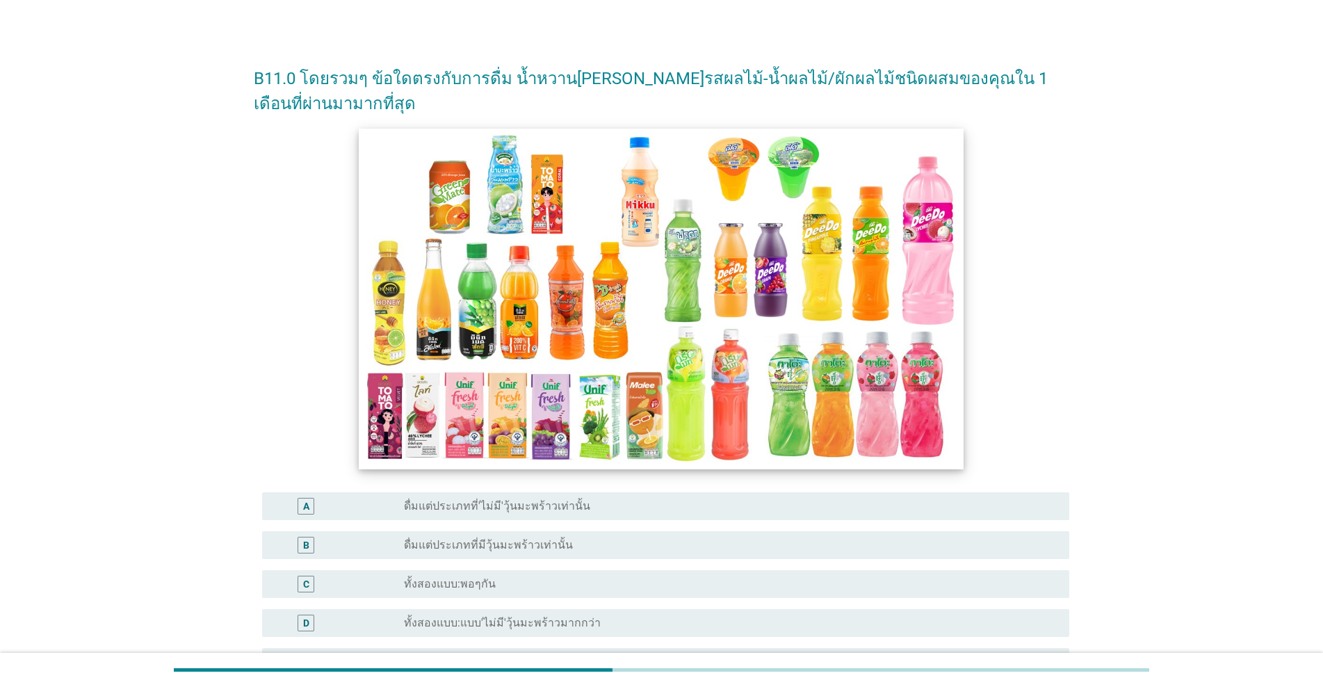
scroll to position [139, 0]
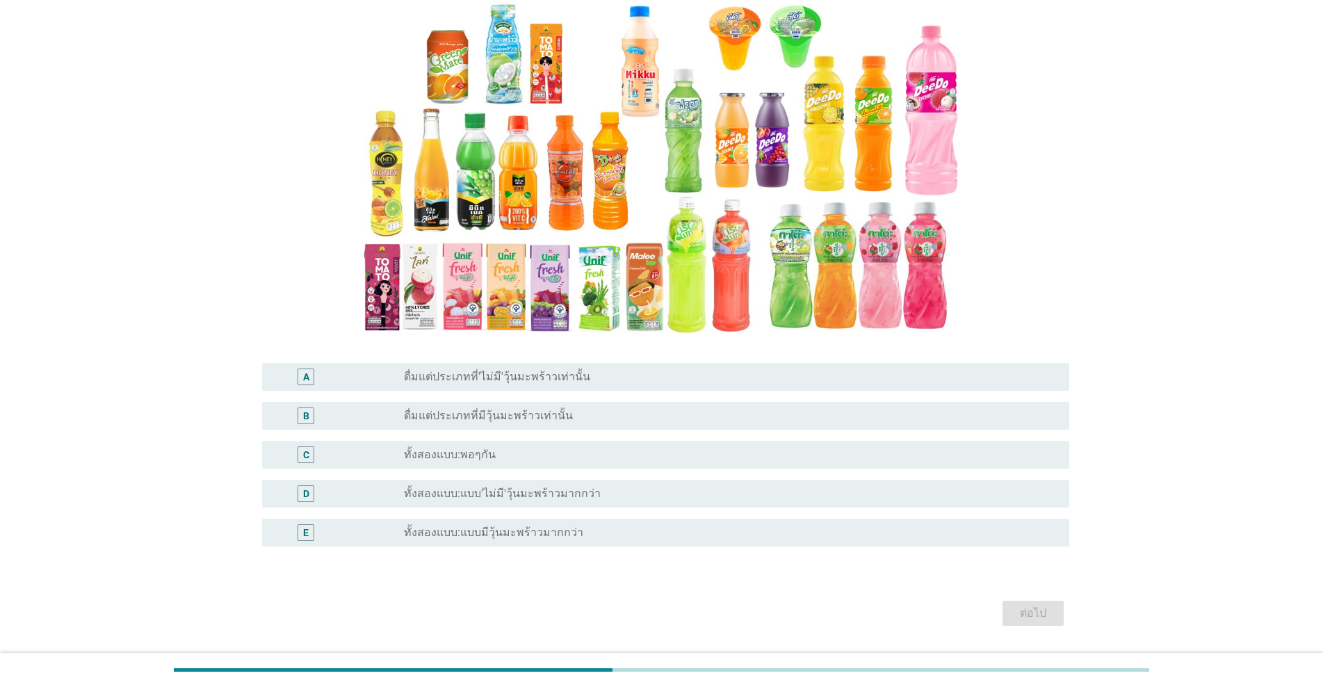
click at [547, 494] on label "ทั้งสองแบบ:แบบ'ไม่มี'วุ้นมะพร้าวมากกว่า" at bounding box center [502, 494] width 197 height 14
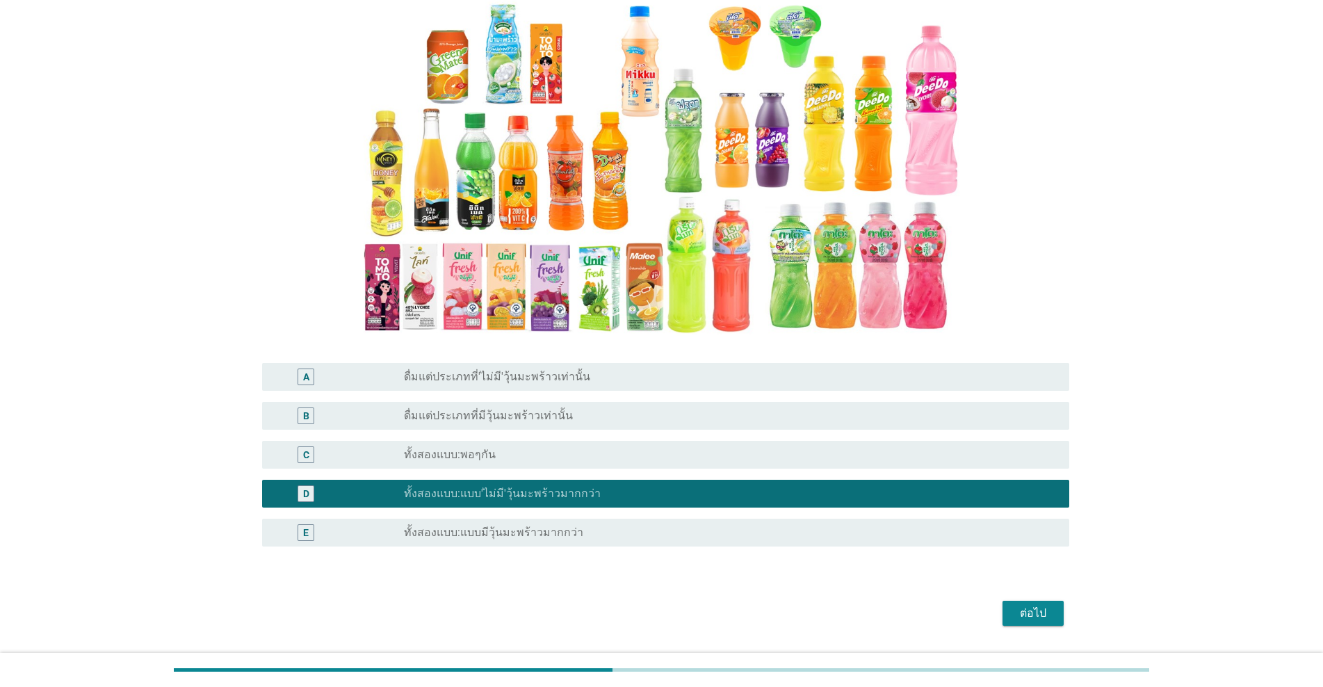
click at [683, 608] on div "ต่อไป" at bounding box center [1033, 613] width 39 height 17
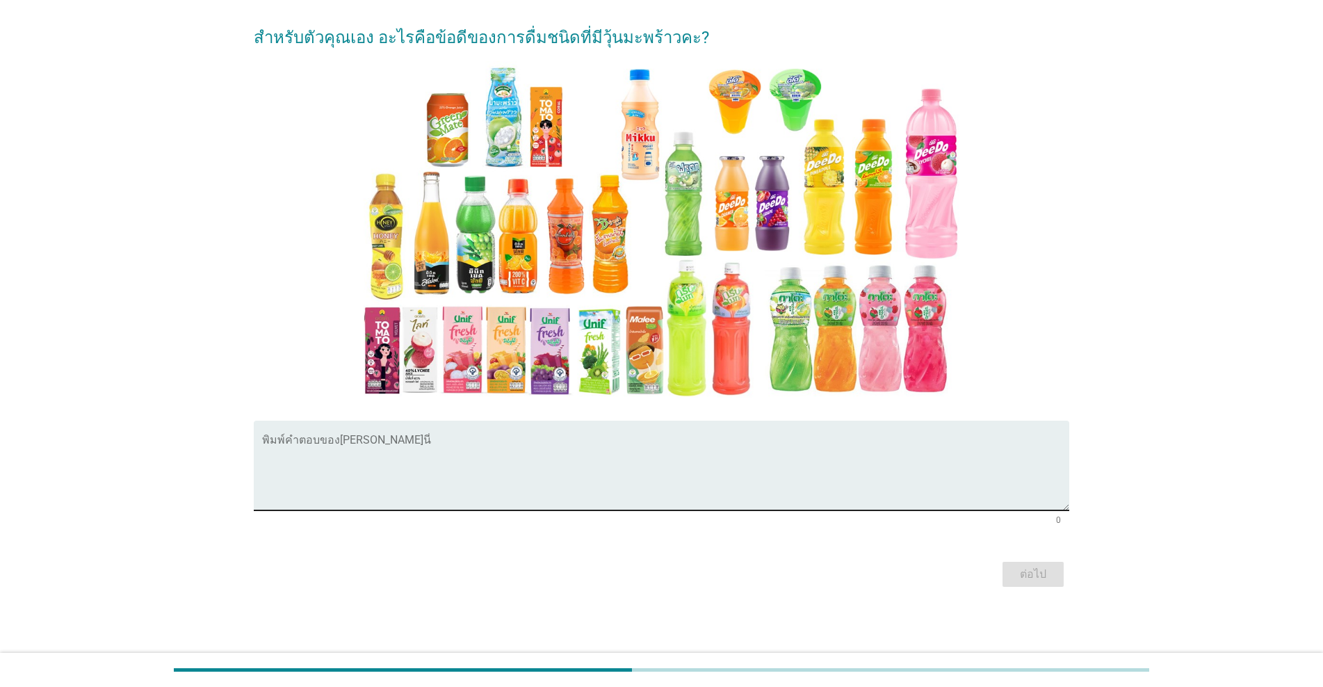
scroll to position [0, 0]
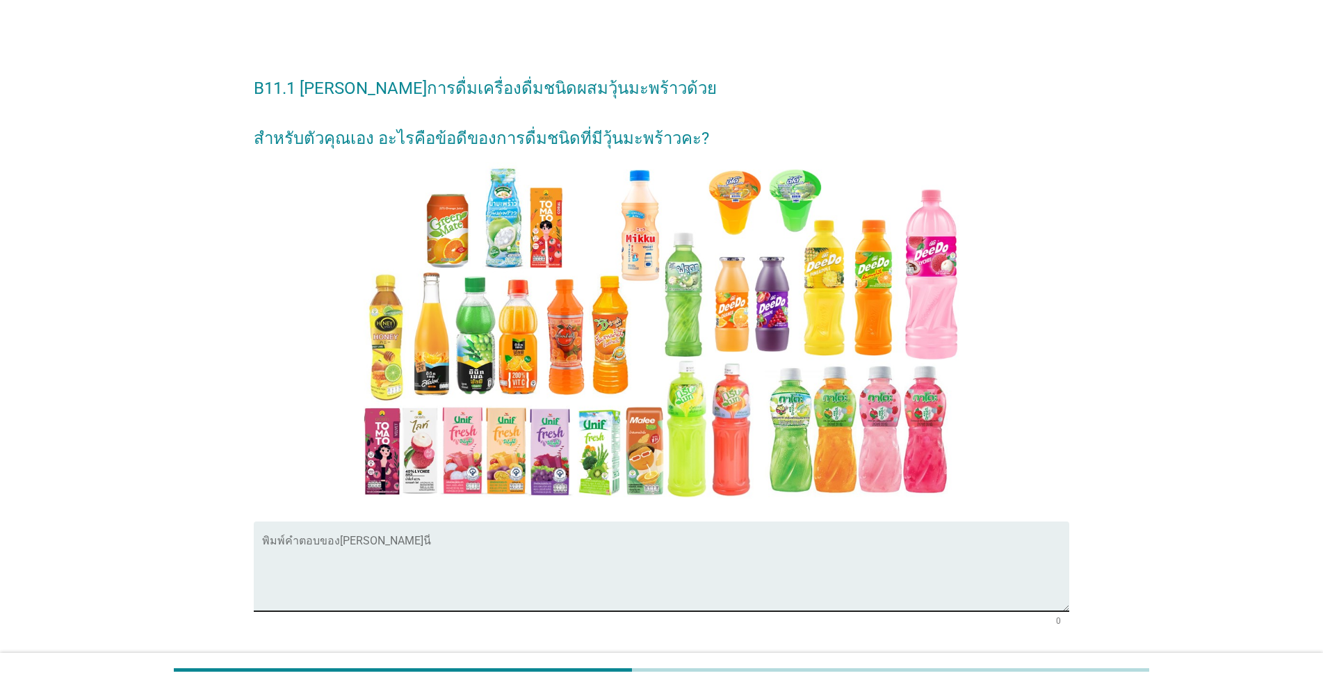
click at [325, 579] on textarea "พิมพ์คำตอบของคุณ ที่นี่" at bounding box center [665, 574] width 807 height 73
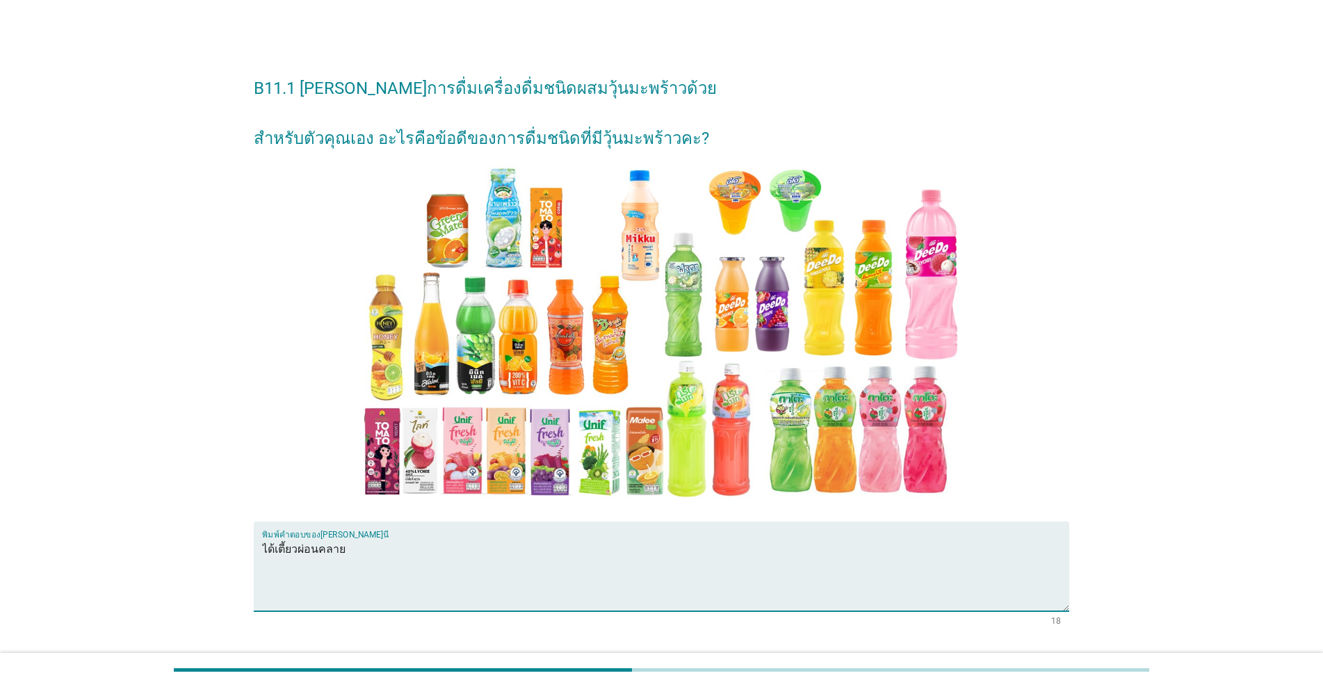
click at [290, 547] on textarea "ได้เตี้ยวผ่อนคลาย" at bounding box center [665, 574] width 807 height 73
click at [369, 557] on textarea "ได้เคี้ยวผ่อนคลาย" at bounding box center [665, 574] width 807 height 73
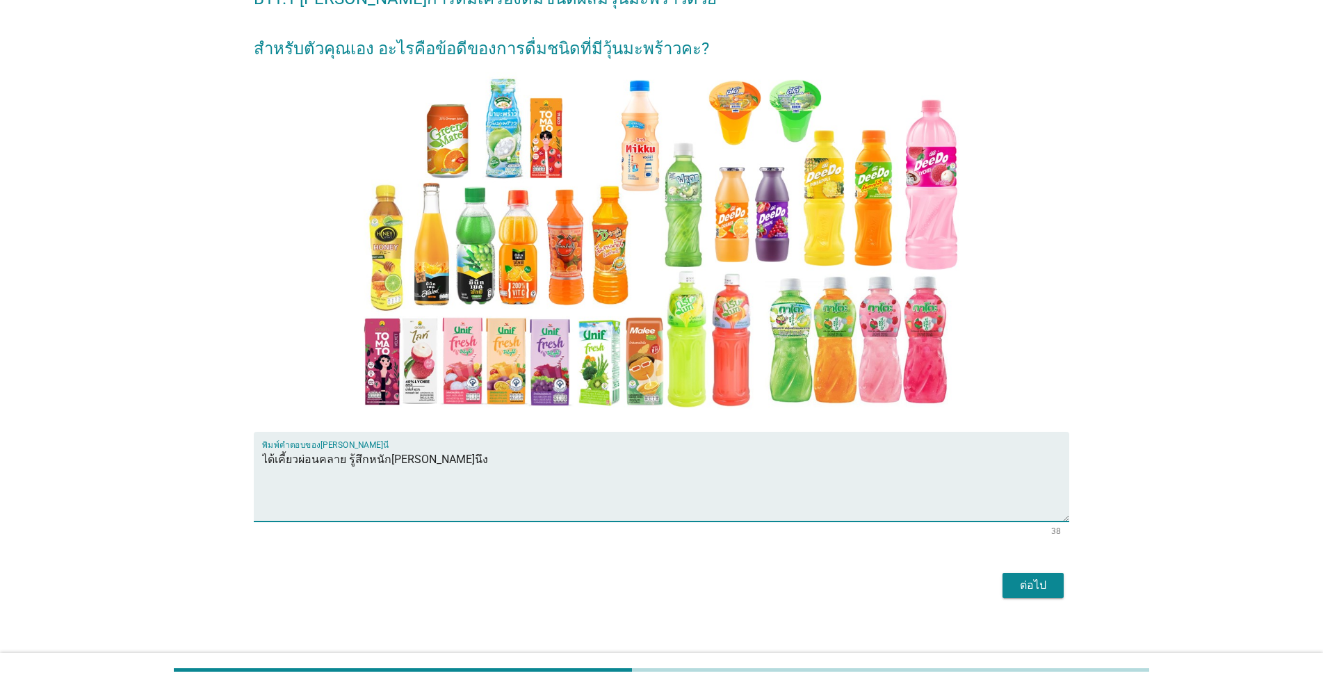
scroll to position [101, 0]
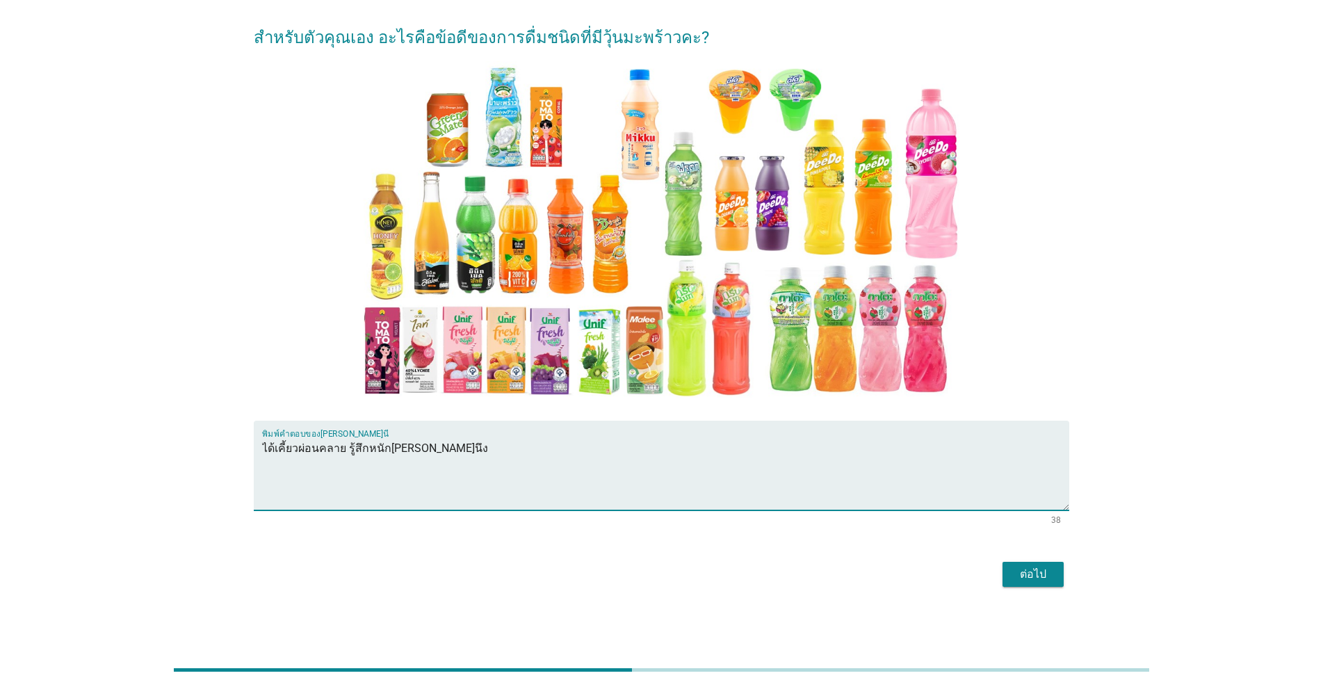
type textarea "ได้เคี้ยวผ่อนคลาย รู้สึกหนัก[PERSON_NAME]นึง"
click at [683, 575] on button "ต่อไป" at bounding box center [1033, 574] width 61 height 25
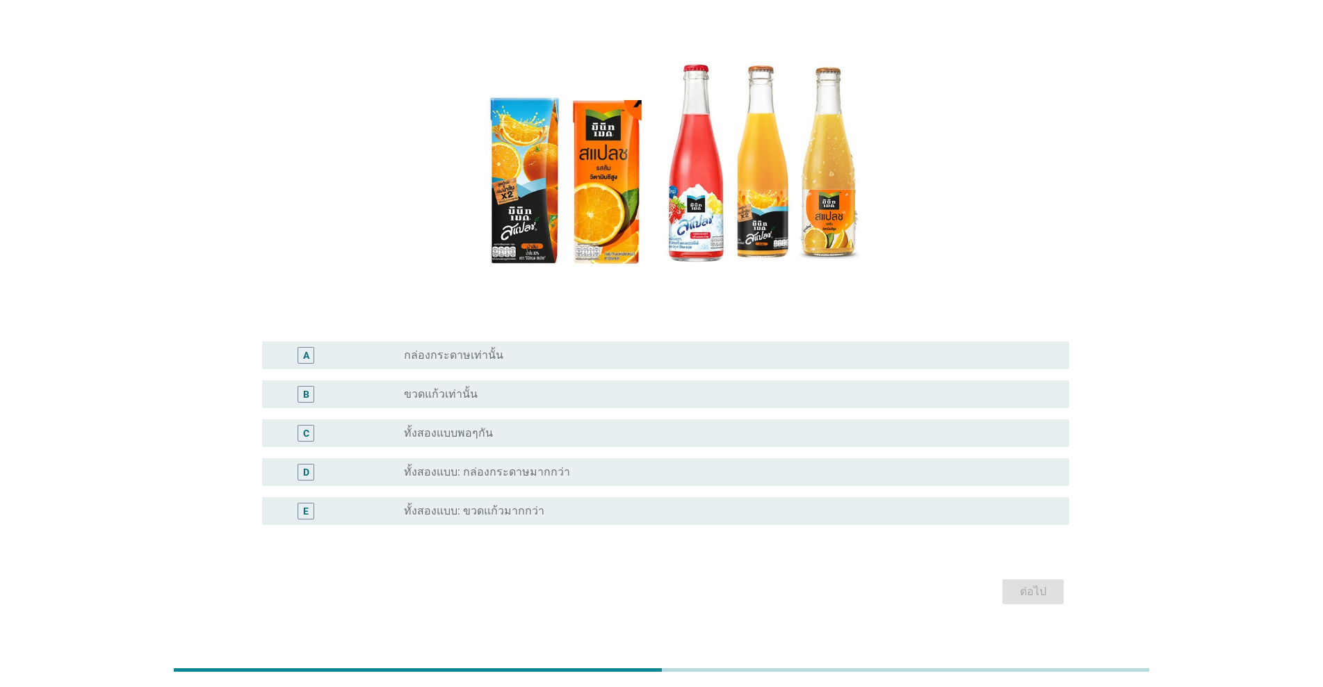
scroll to position [153, 0]
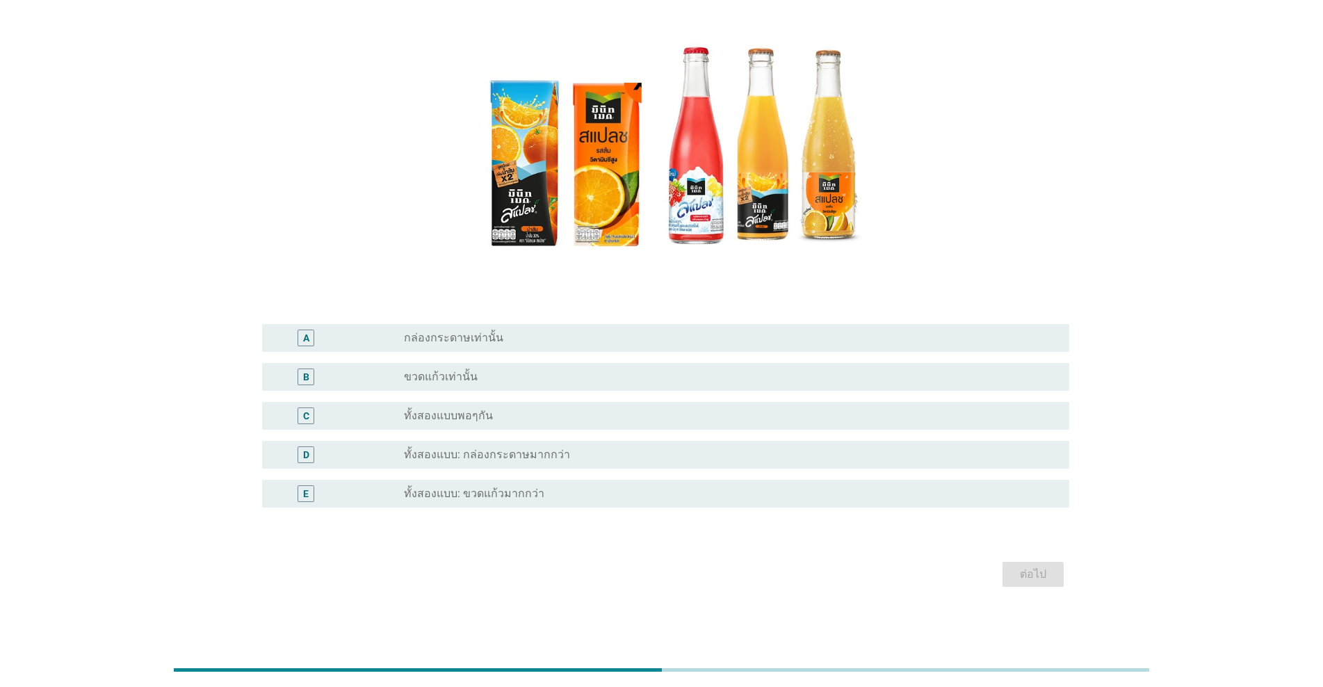
click at [521, 461] on label "ทั้งสองแบบ: กล่องกระดาษมากกว่า" at bounding box center [487, 455] width 166 height 14
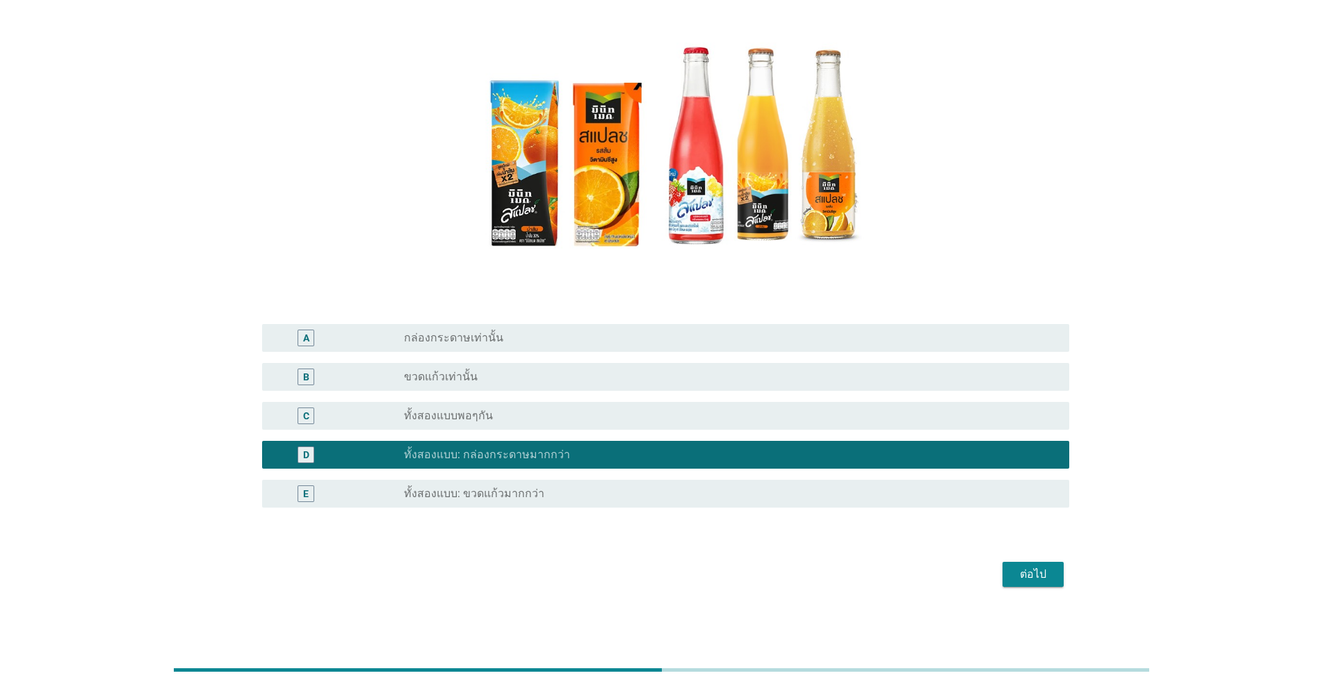
click at [683, 578] on div "ต่อไป" at bounding box center [1033, 574] width 39 height 17
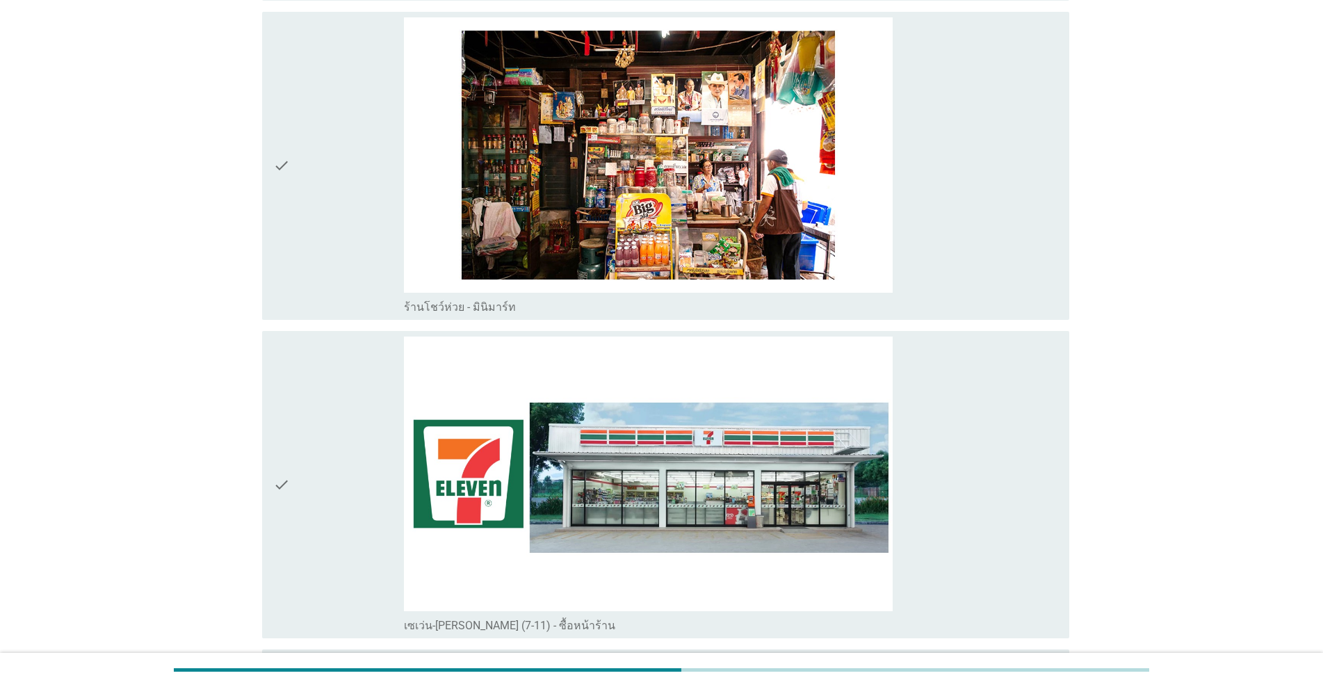
scroll to position [3824, 0]
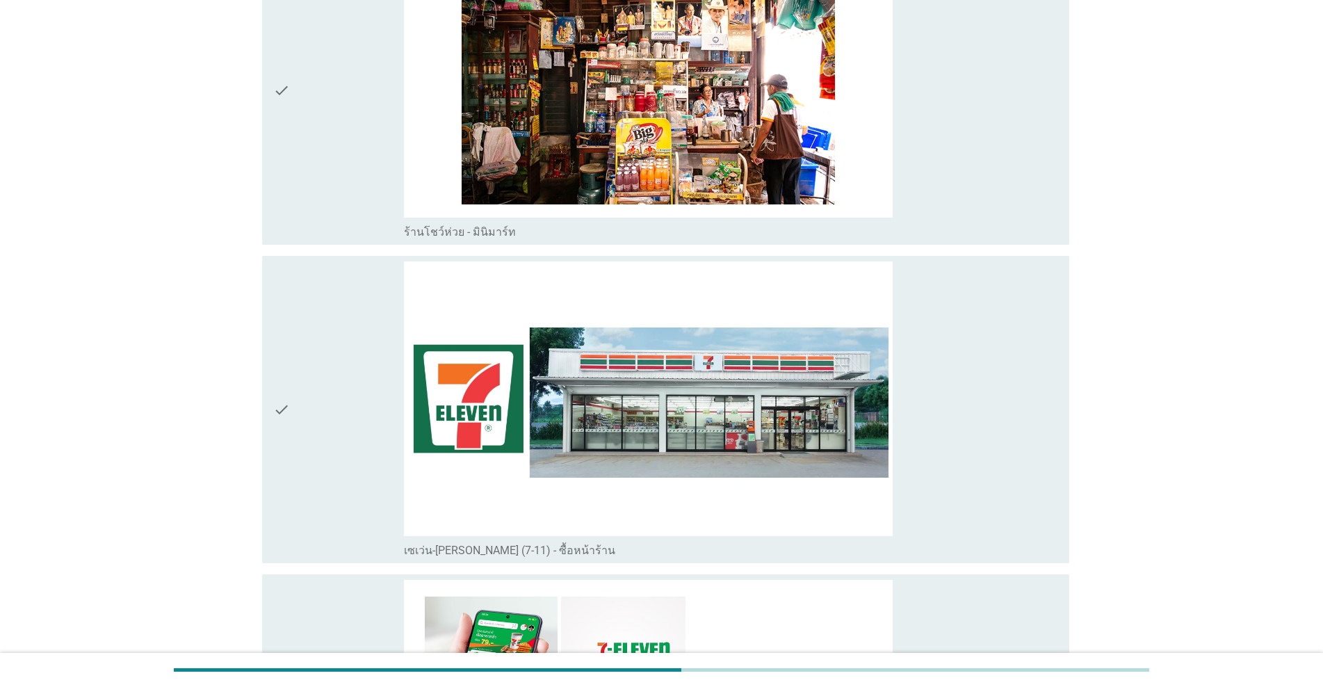
click at [285, 419] on icon "check" at bounding box center [281, 409] width 17 height 296
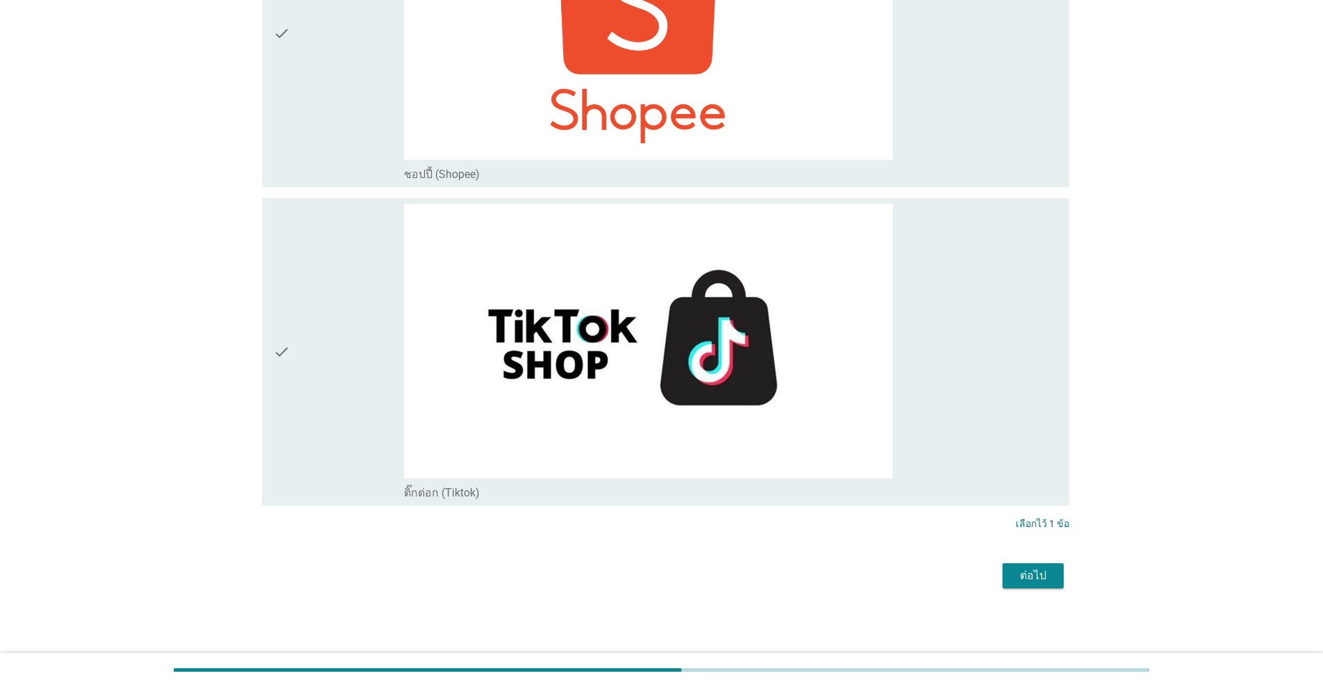
scroll to position [5794, 0]
click at [683, 579] on div "ต่อไป" at bounding box center [1033, 575] width 39 height 17
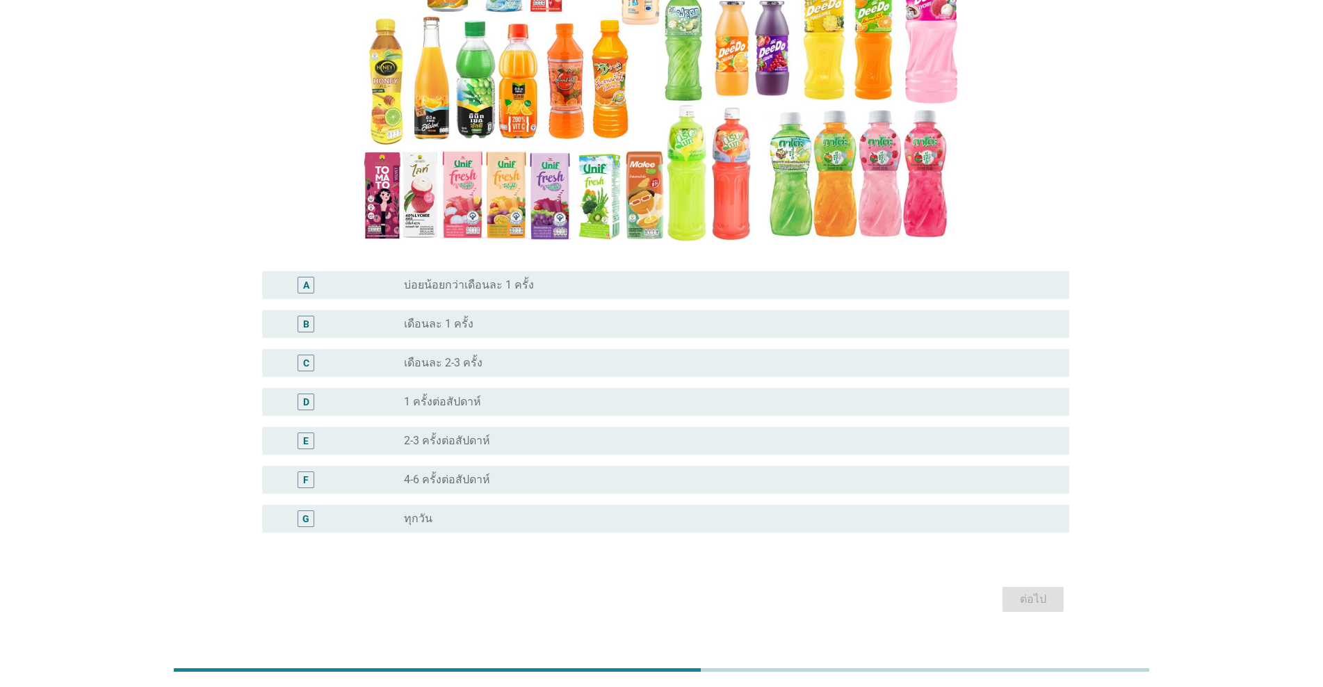
scroll to position [209, 0]
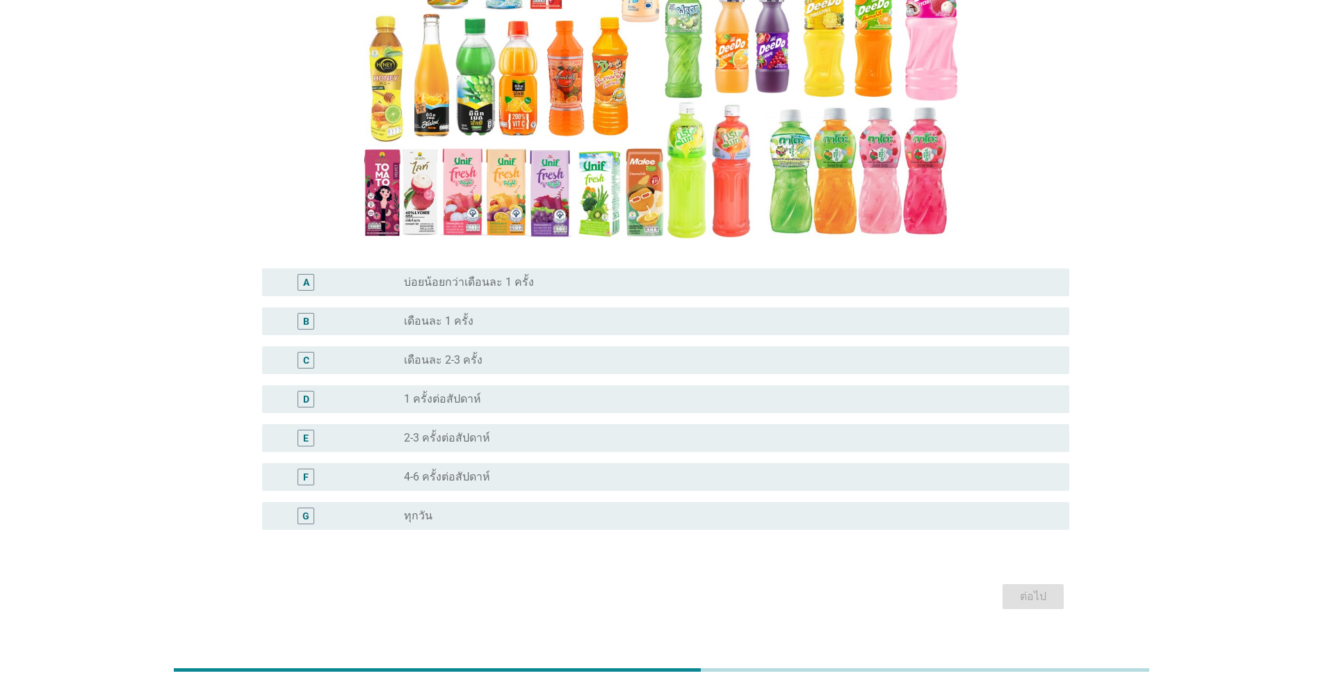
click at [460, 472] on label "4-6 ครั้งต่อสัปดาห์" at bounding box center [447, 477] width 86 height 14
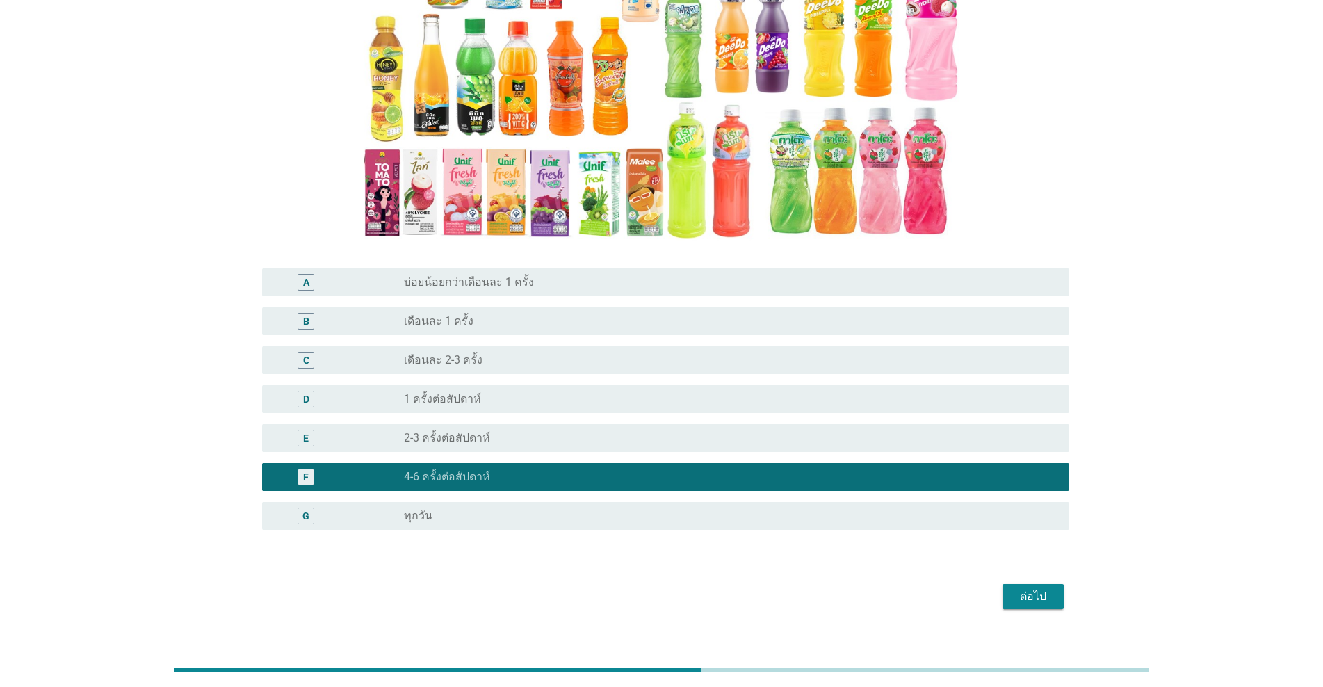
click at [683, 597] on div "ต่อไป" at bounding box center [1033, 596] width 39 height 17
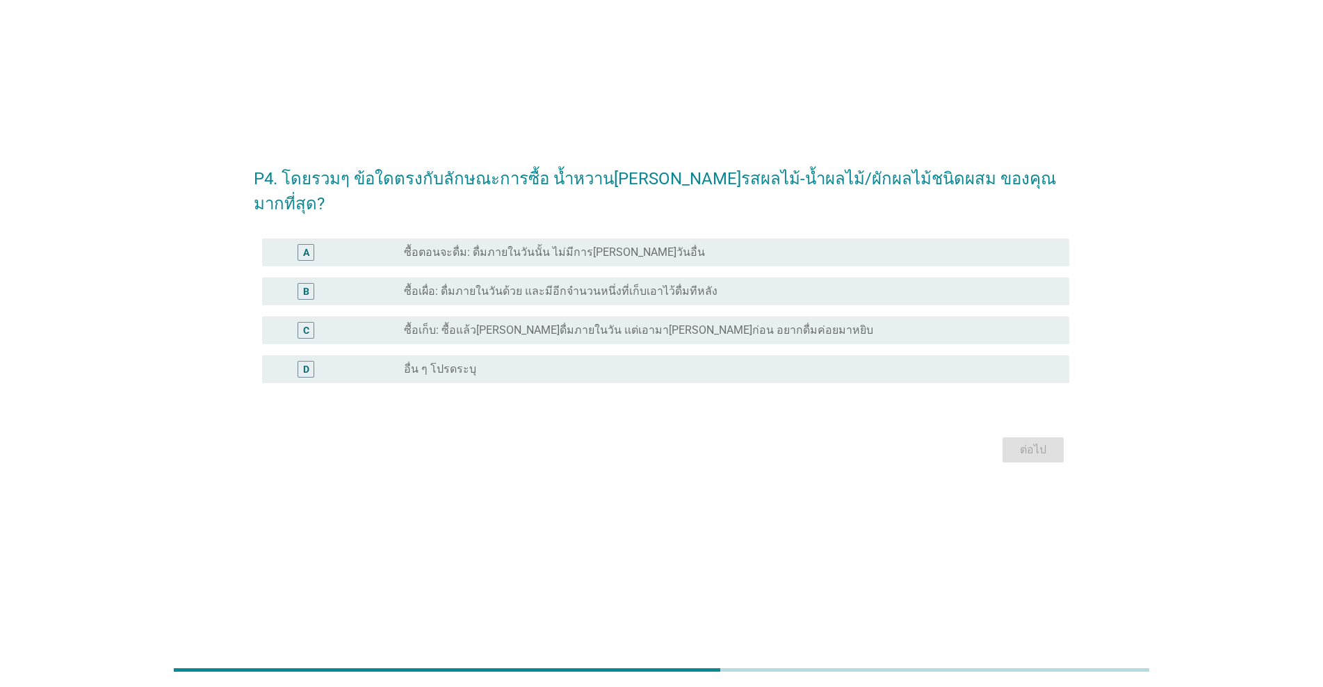
scroll to position [0, 0]
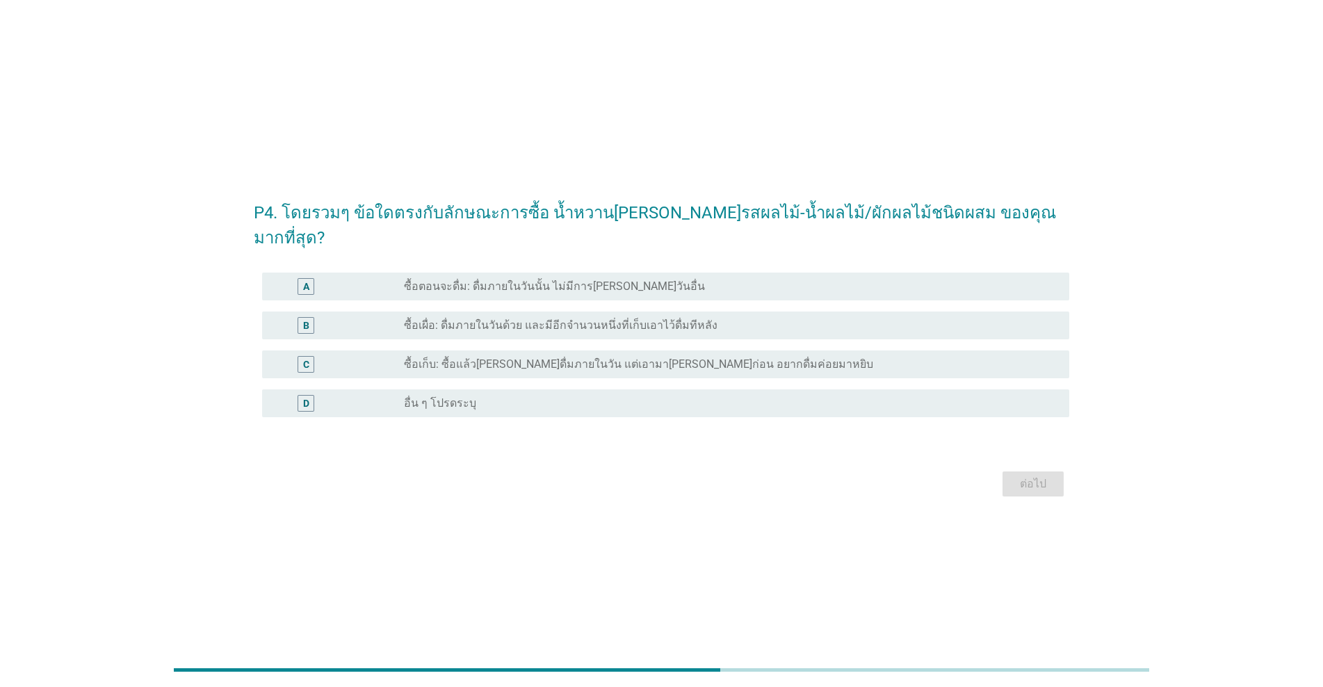
click at [663, 280] on div "radio_button_unchecked ซื้อตอนจะดื่ม: ดื่มภายในวันนั้น ไม่มีการ[PERSON_NAME]วัน…" at bounding box center [725, 287] width 643 height 14
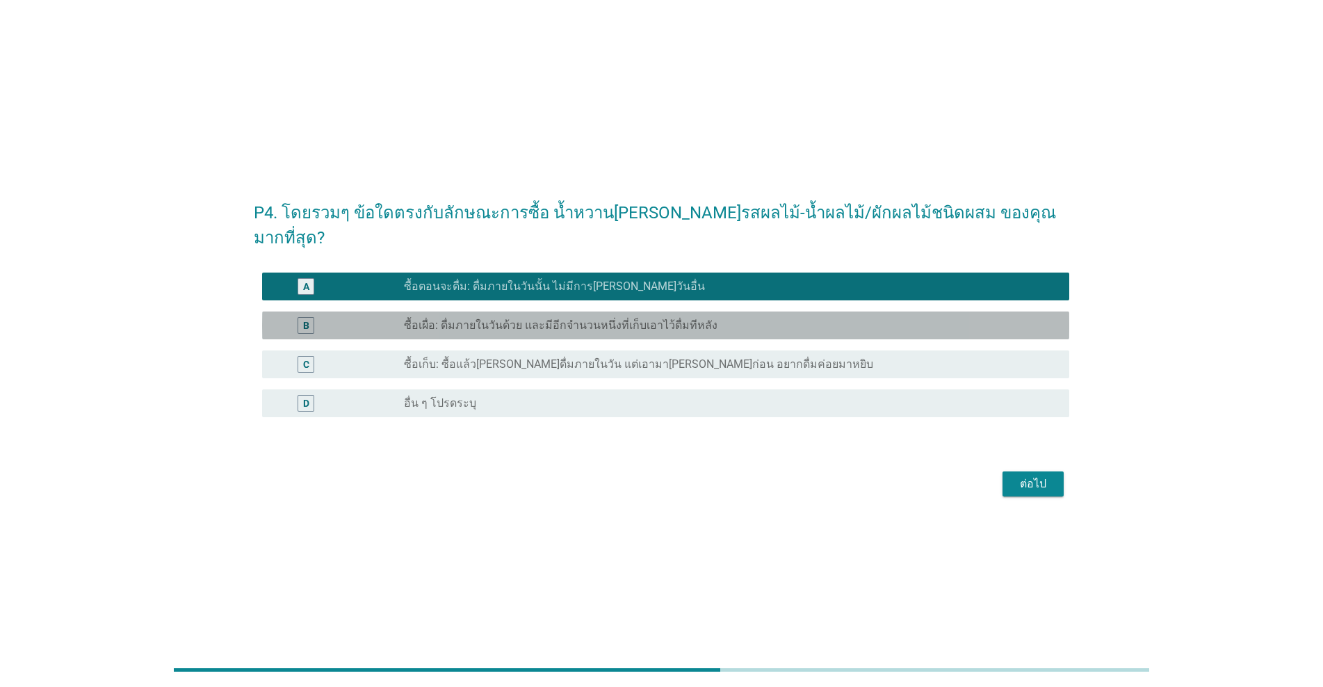
click at [494, 318] on label "ซื้อเผื่อ: ดื่มภายในวันด้วย และมีอีกจำนวนหนึ่งที่เก็บเอาไว้ดื่มทีหลัง" at bounding box center [561, 325] width 314 height 14
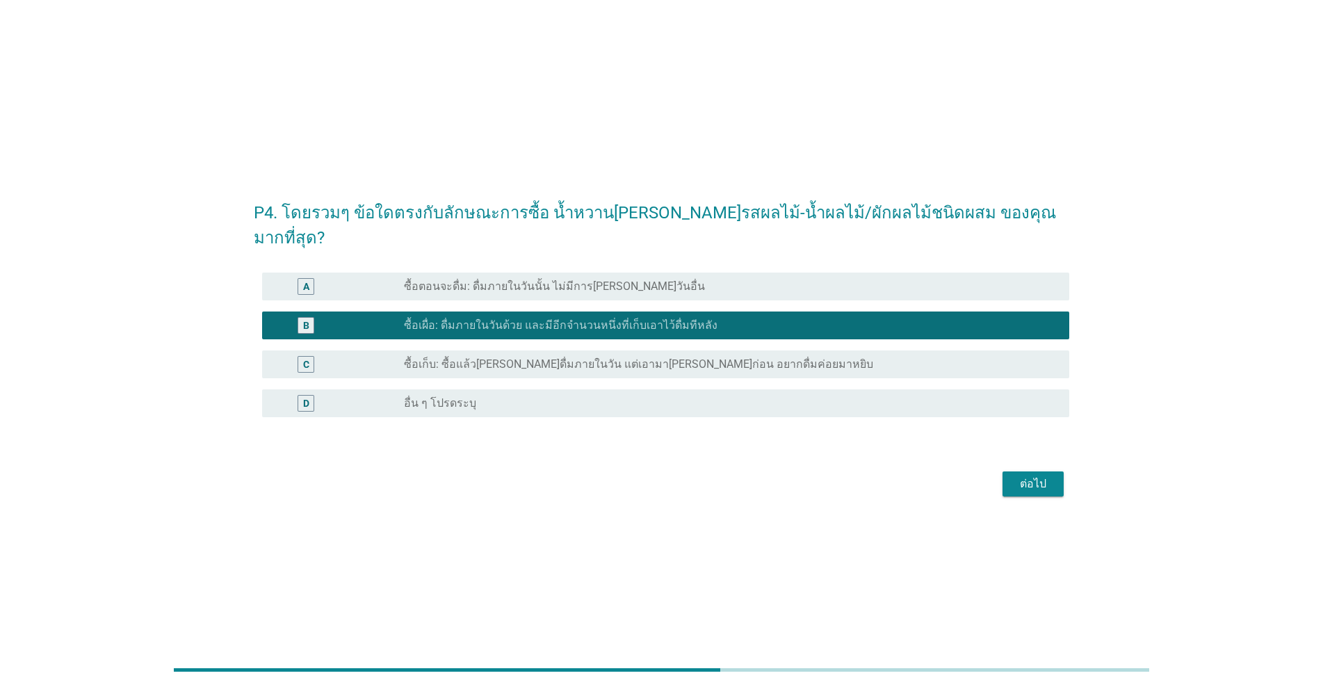
click at [683, 476] on div "ต่อไป" at bounding box center [1033, 484] width 39 height 17
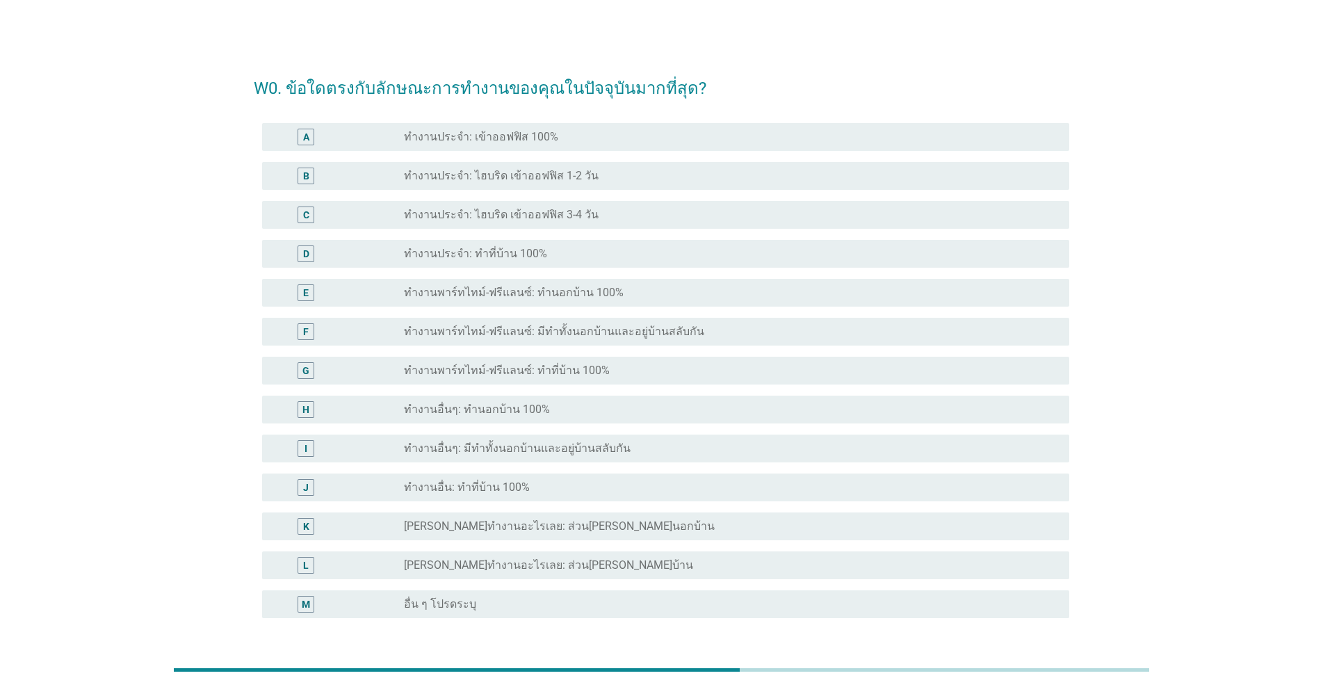
click at [548, 330] on label "ทำงานพาร์ทไทม์-ฟรีแลนซ์: มีทำทั้งนอกบ้านและอยู่บ้านสลับกัน" at bounding box center [554, 332] width 300 height 14
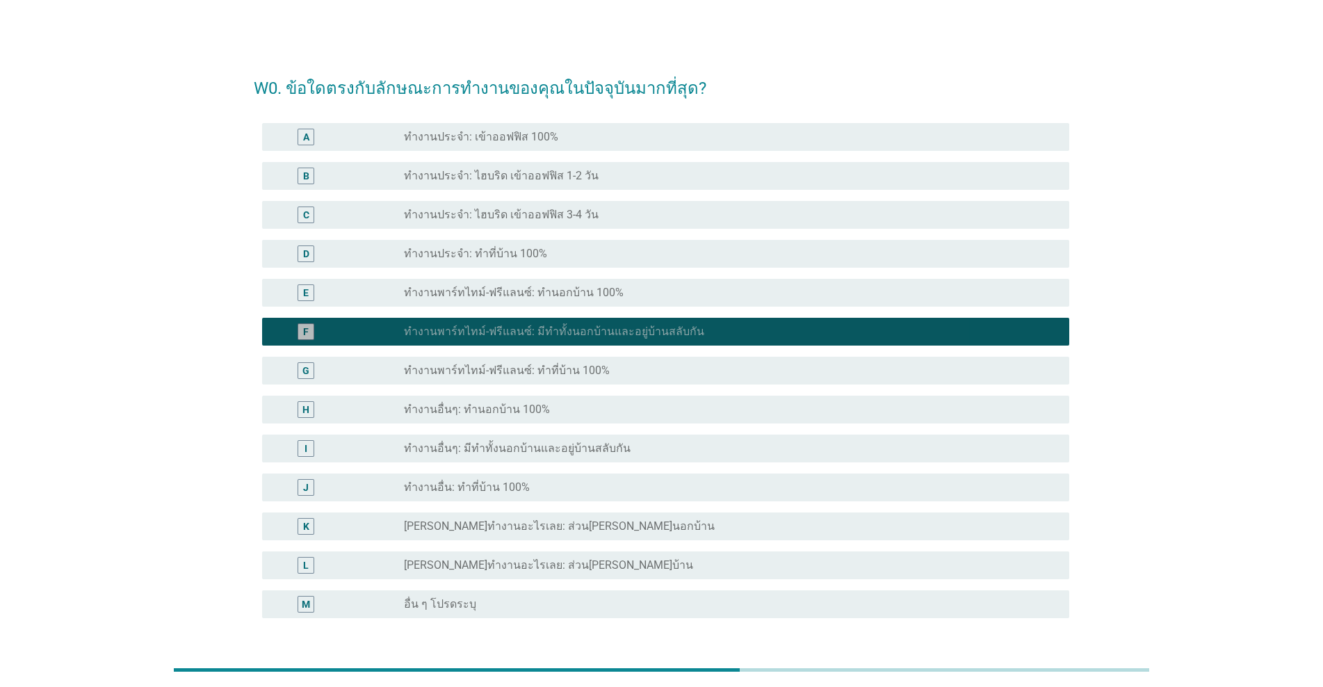
click at [548, 330] on label "ทำงานพาร์ทไทม์-ฟรีแลนซ์: มีทำทั้งนอกบ้านและอยู่บ้านสลับกัน" at bounding box center [554, 332] width 300 height 14
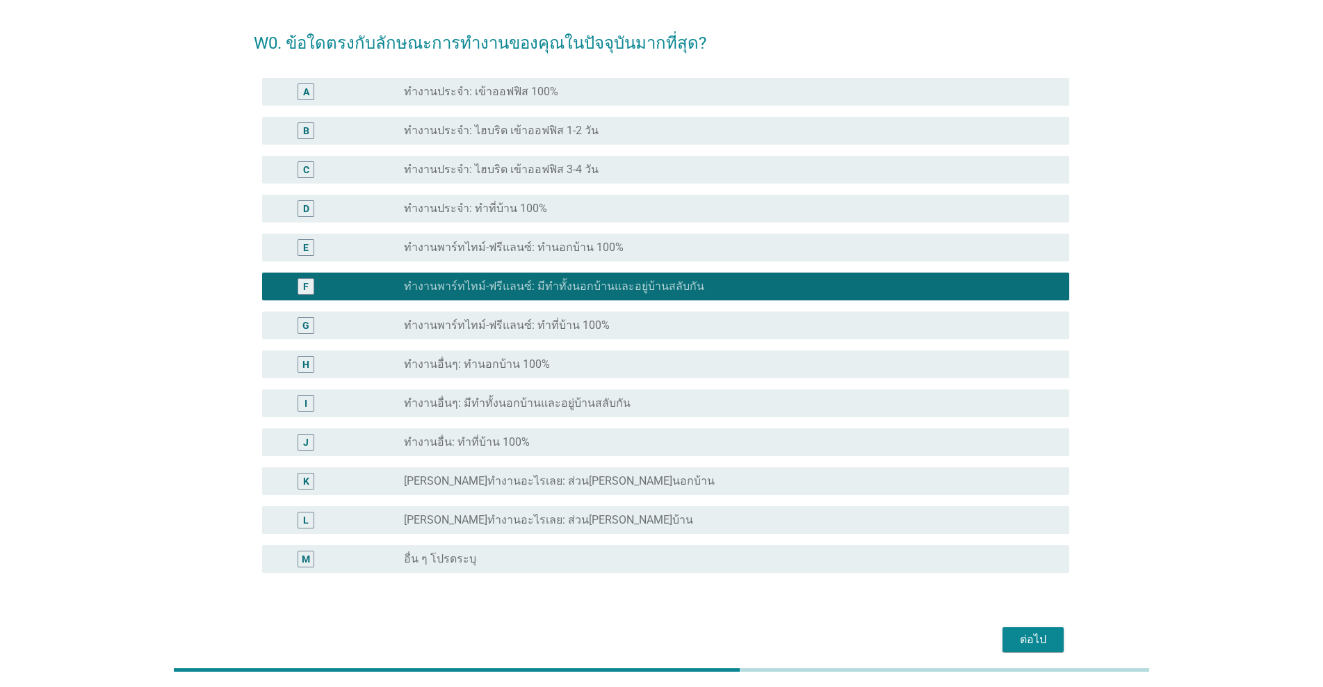
scroll to position [70, 0]
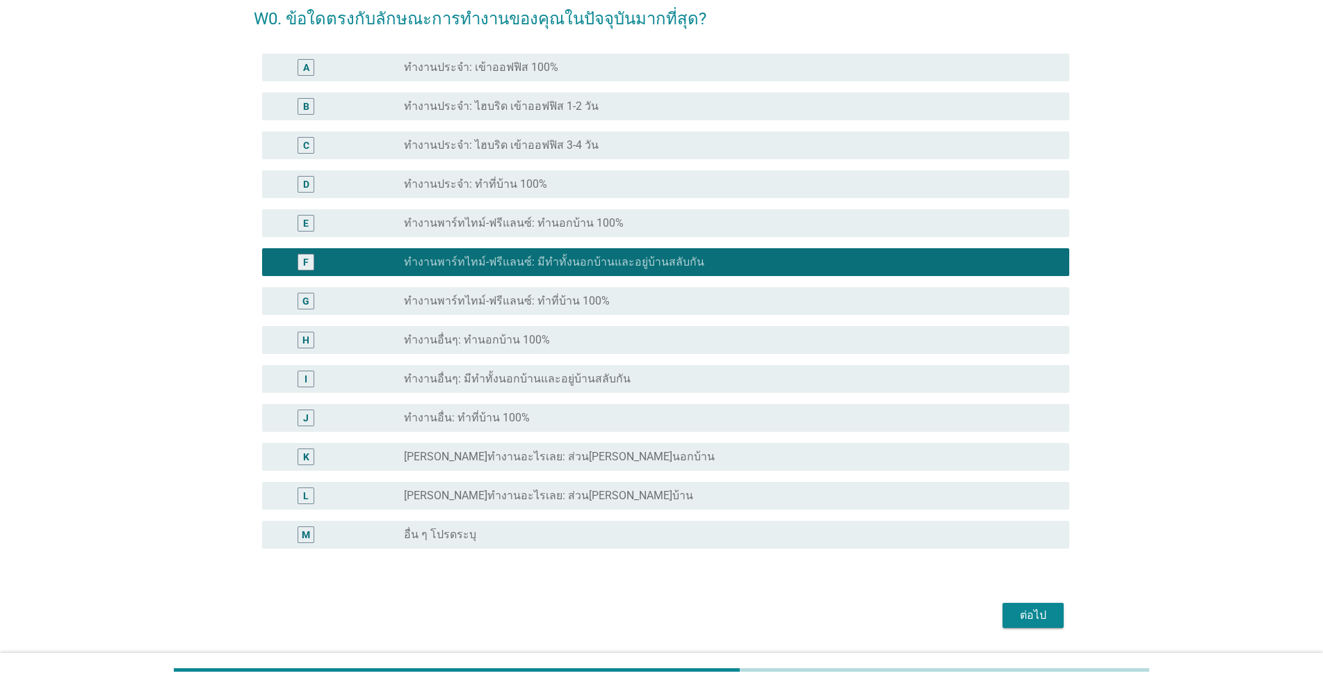
click at [516, 382] on label "ทำงานอื่นๆ: มีทำทั้งนอกบ้านและอยู่บ้านสลับกัน" at bounding box center [517, 379] width 227 height 14
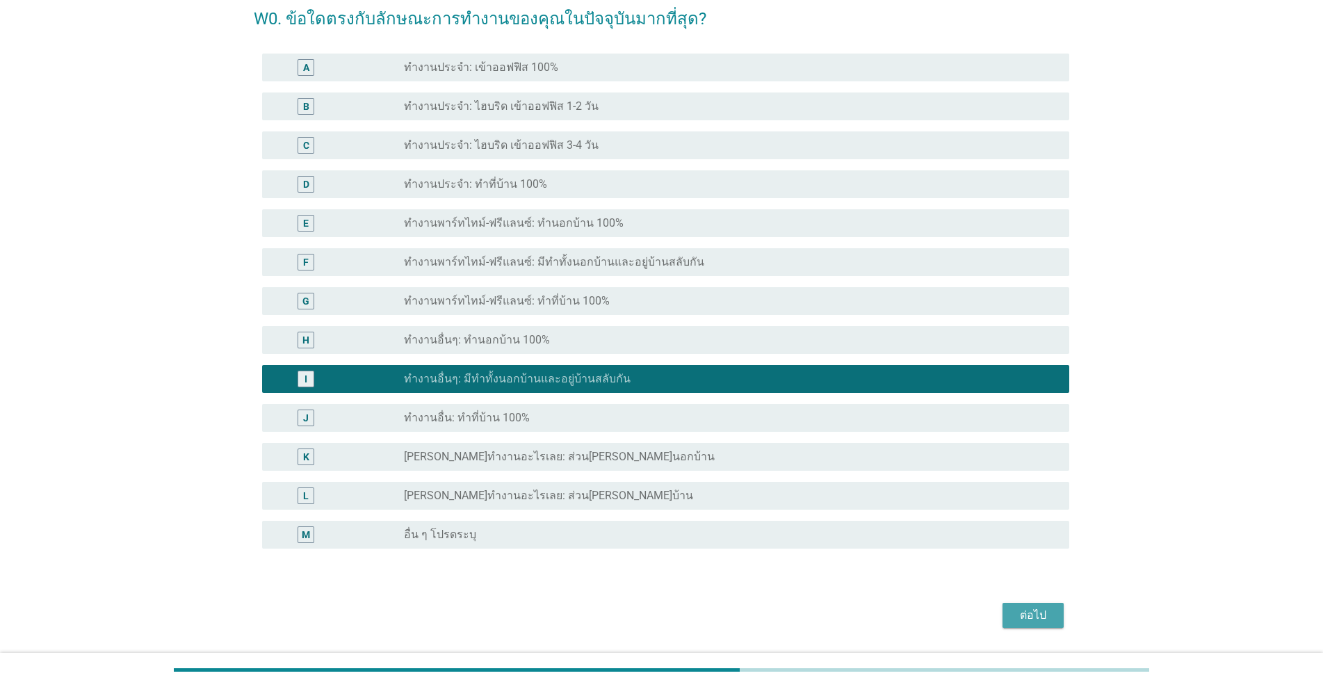
click at [683, 622] on div "ต่อไป" at bounding box center [1033, 615] width 39 height 17
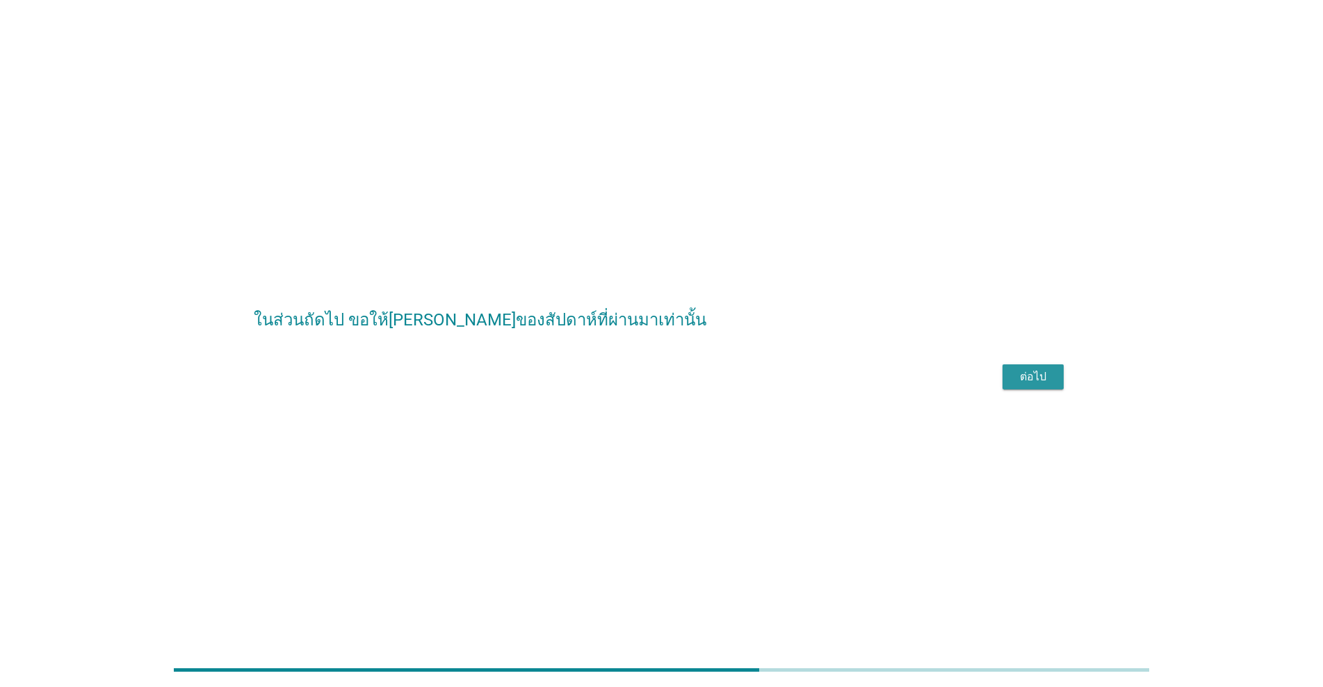
drag, startPoint x: 1026, startPoint y: 398, endPoint x: 1019, endPoint y: 397, distance: 7.1
click at [683, 385] on div "ต่อไป" at bounding box center [1033, 377] width 39 height 17
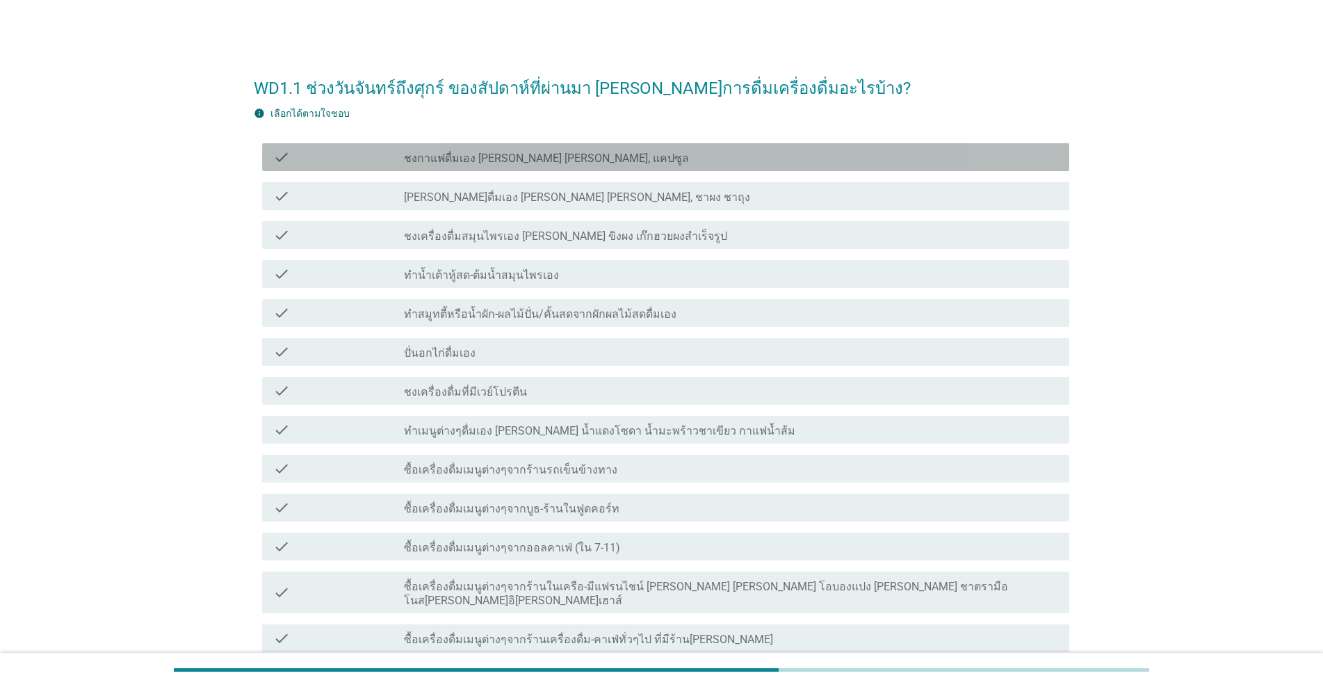
click at [462, 161] on label "ชงกาแฟดื่มเอง [PERSON_NAME] [PERSON_NAME], แคปซูล" at bounding box center [546, 159] width 285 height 14
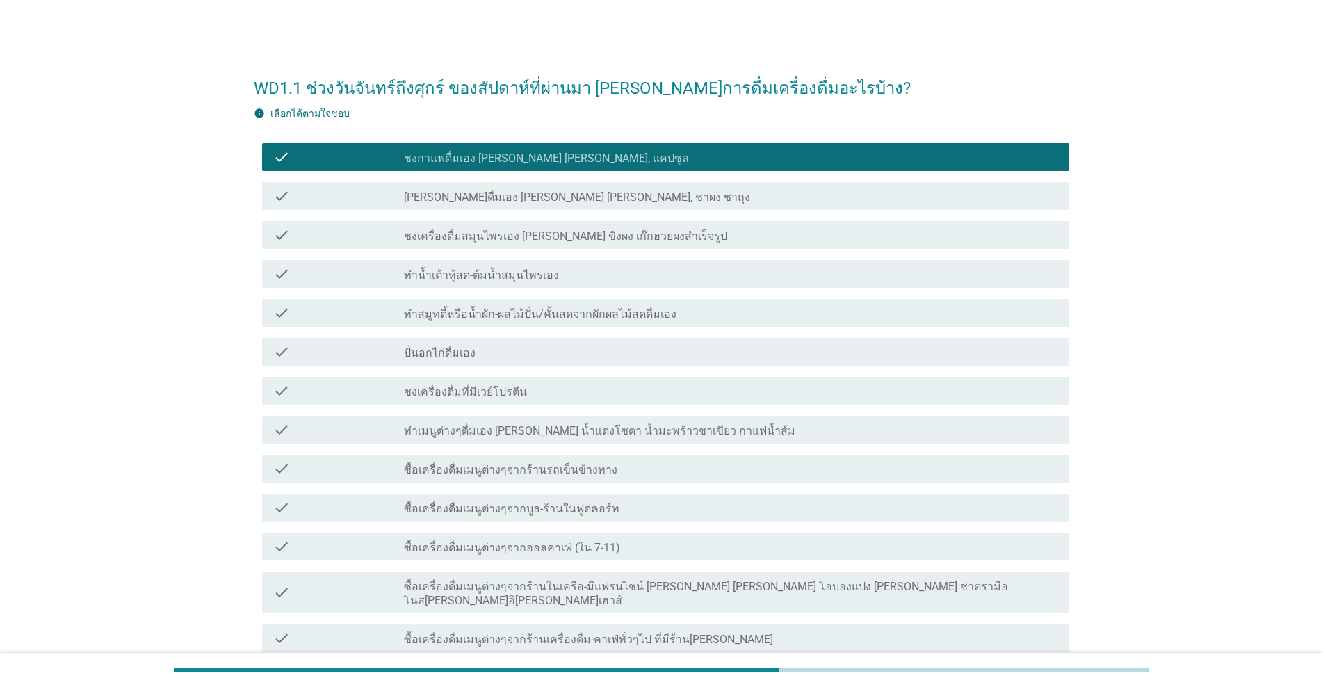
click at [505, 394] on label "ชงเครื่องดื่มที่มีเวย์โปรตีน" at bounding box center [465, 392] width 123 height 14
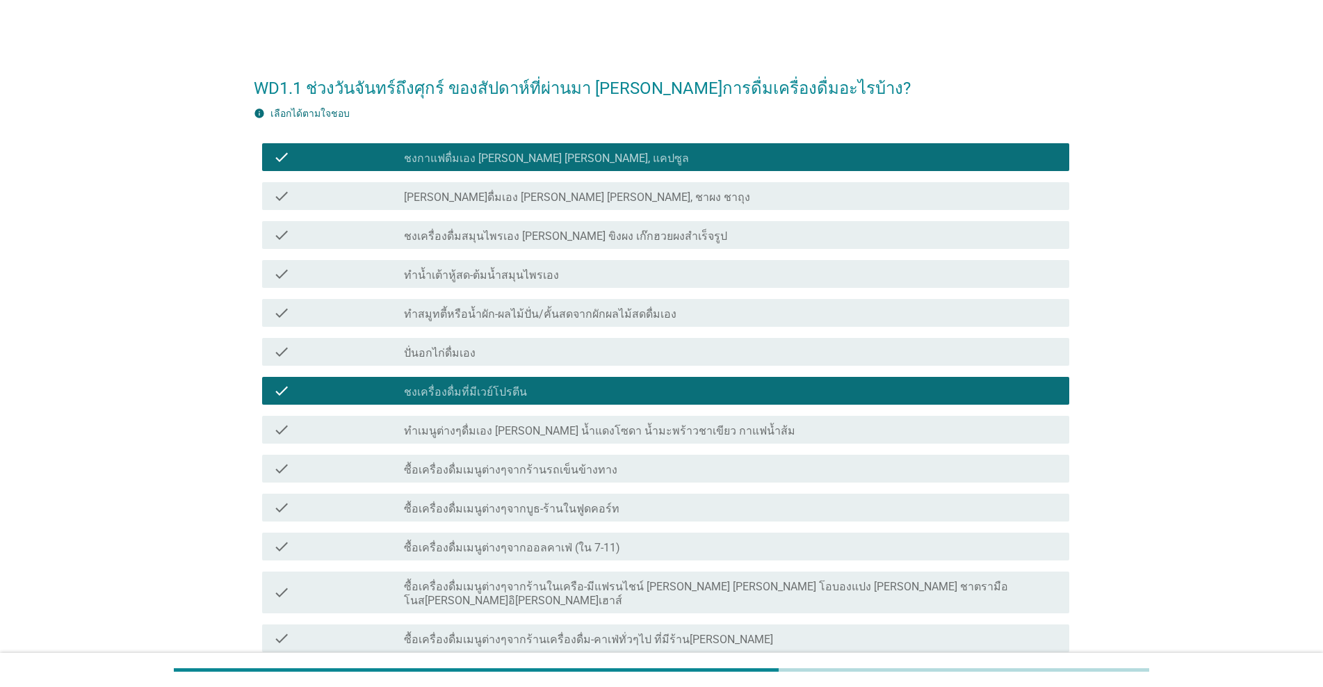
click at [480, 432] on label "ทำเมนูต่างๆดื่มเอง [PERSON_NAME] น้ำแดงโซดา น้ำมะพร้าวชาเขียว กาแฟน้ำส้ม" at bounding box center [599, 431] width 391 height 14
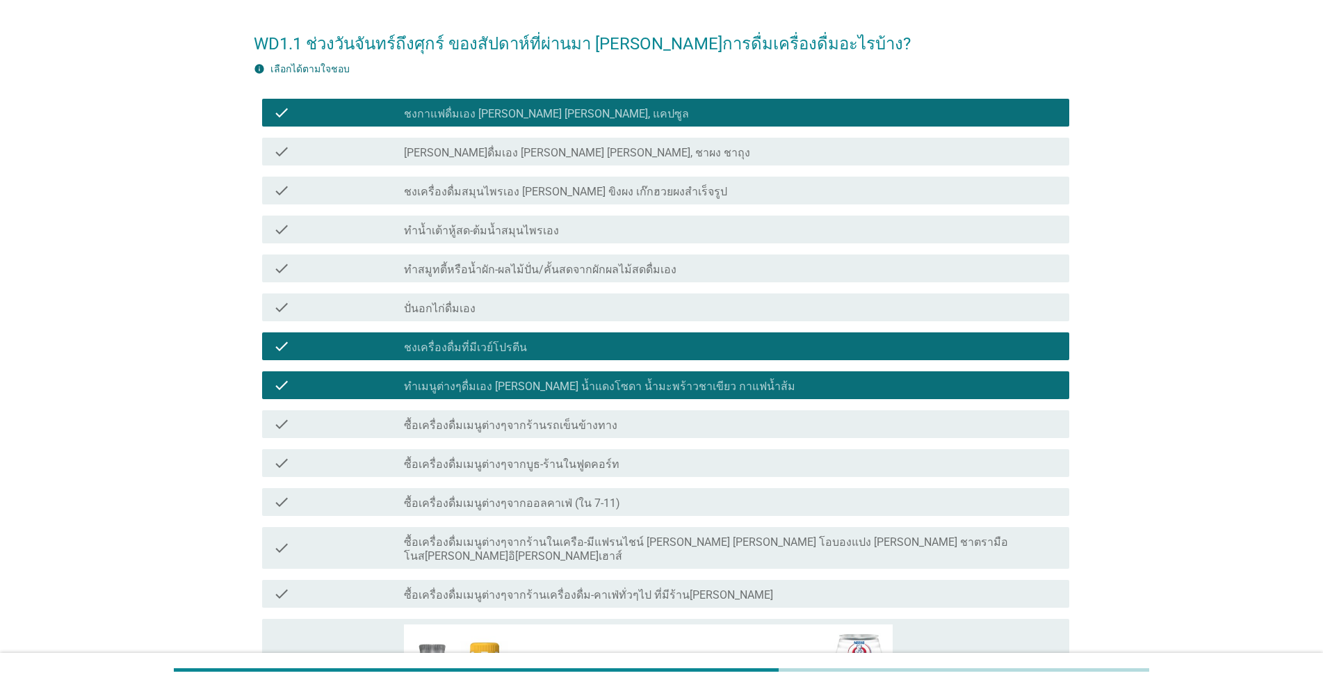
scroll to position [70, 0]
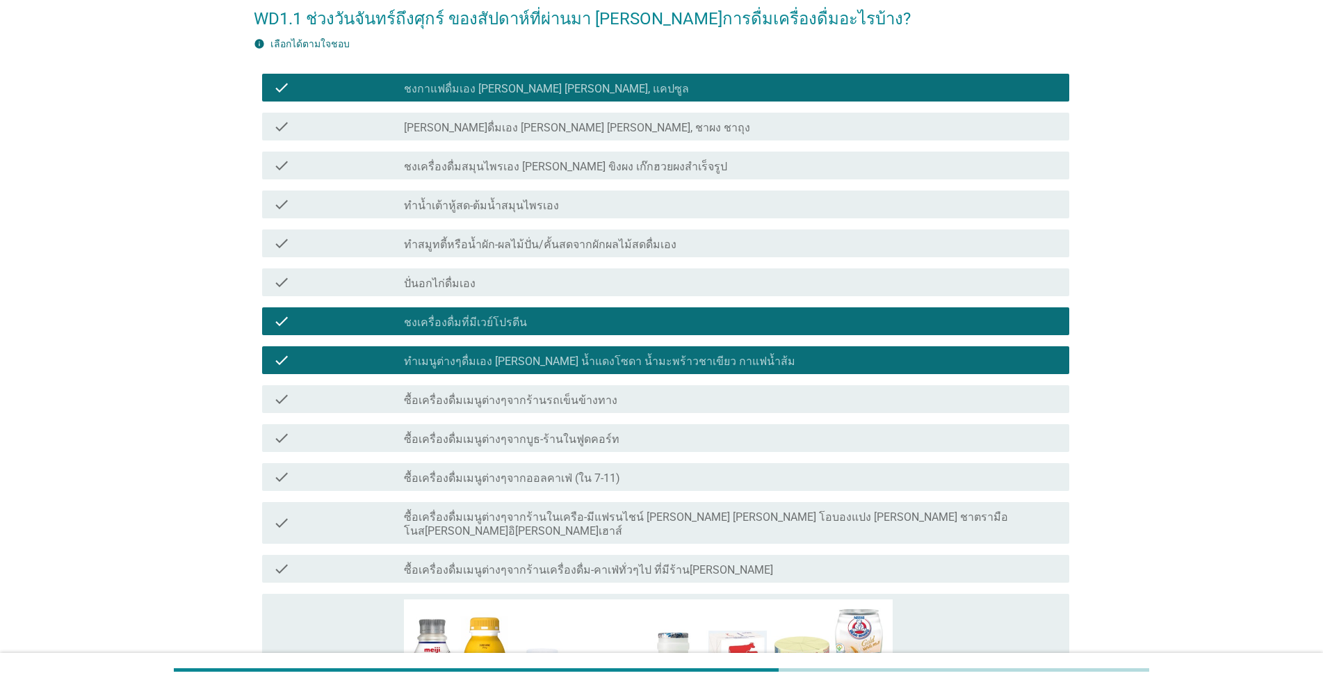
click at [581, 407] on label "ซื้อเครื่องดื่มเมนูต่างๆจากร้านรถเข็นข้างทาง" at bounding box center [510, 401] width 213 height 14
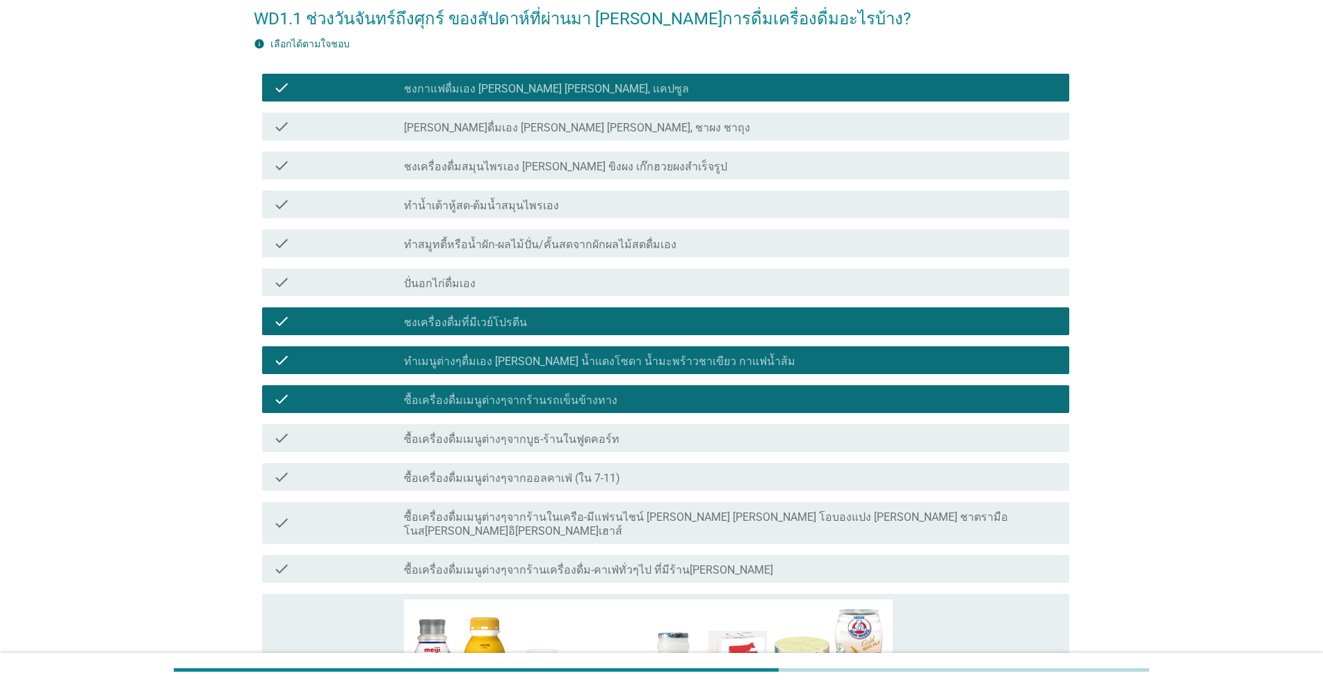
click at [596, 476] on label "ซื้อเครื่องดื่มเมนูต่างๆจากออลคาเฟ่ (ใน 7-11)" at bounding box center [512, 478] width 216 height 14
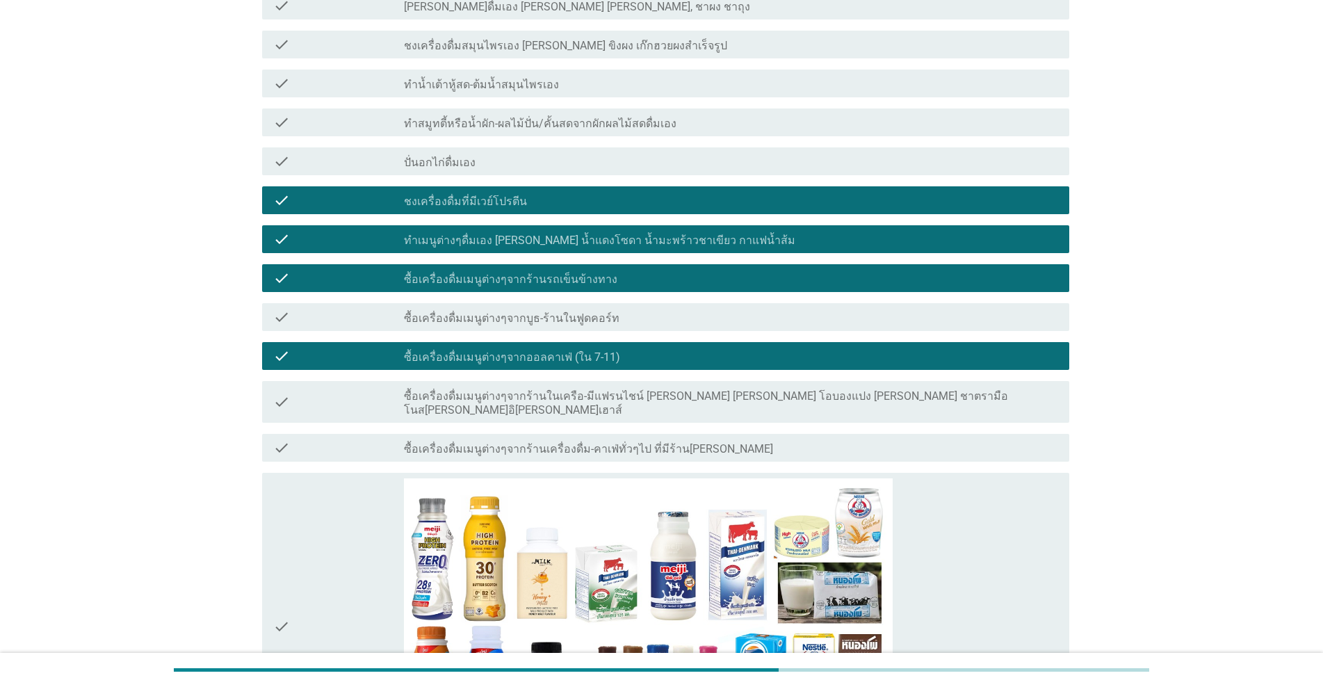
scroll to position [209, 0]
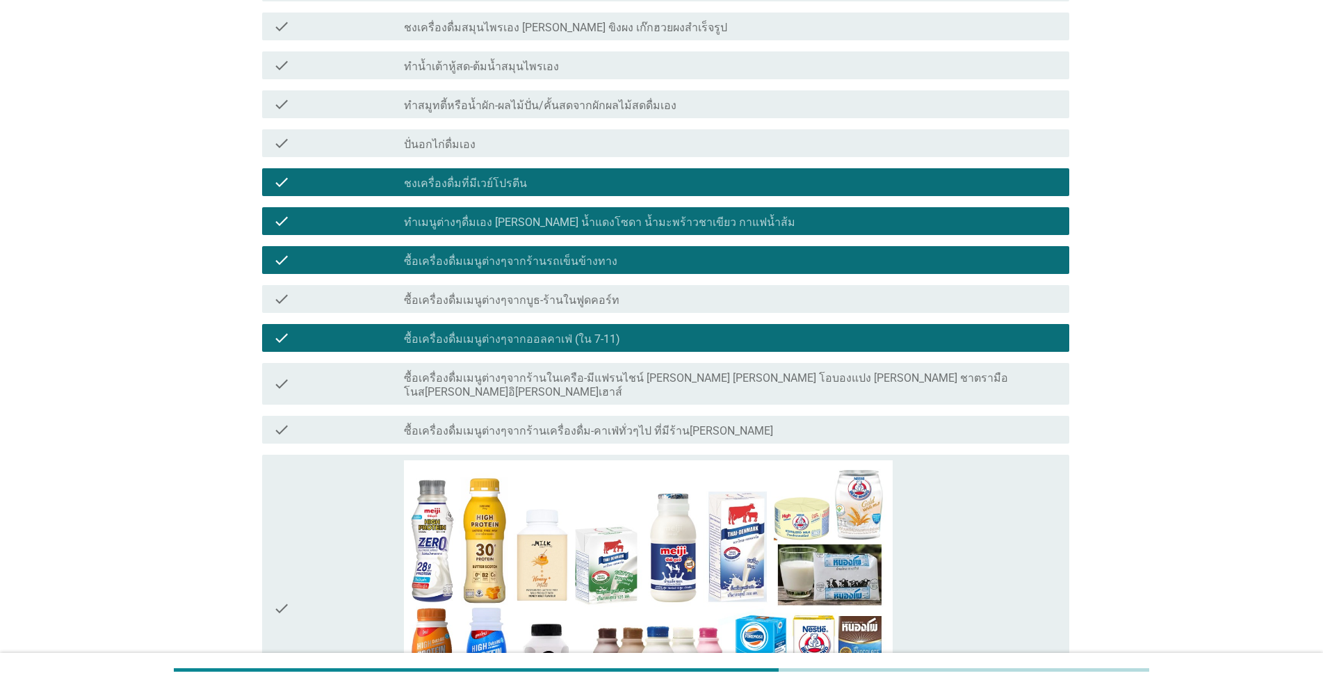
click at [683, 377] on label "ซื้อเครื่องดื่มเมนูต่างๆจากร้านในเครือ-มีแฟรนไชน์ [PERSON_NAME] [PERSON_NAME] โ…" at bounding box center [731, 385] width 654 height 28
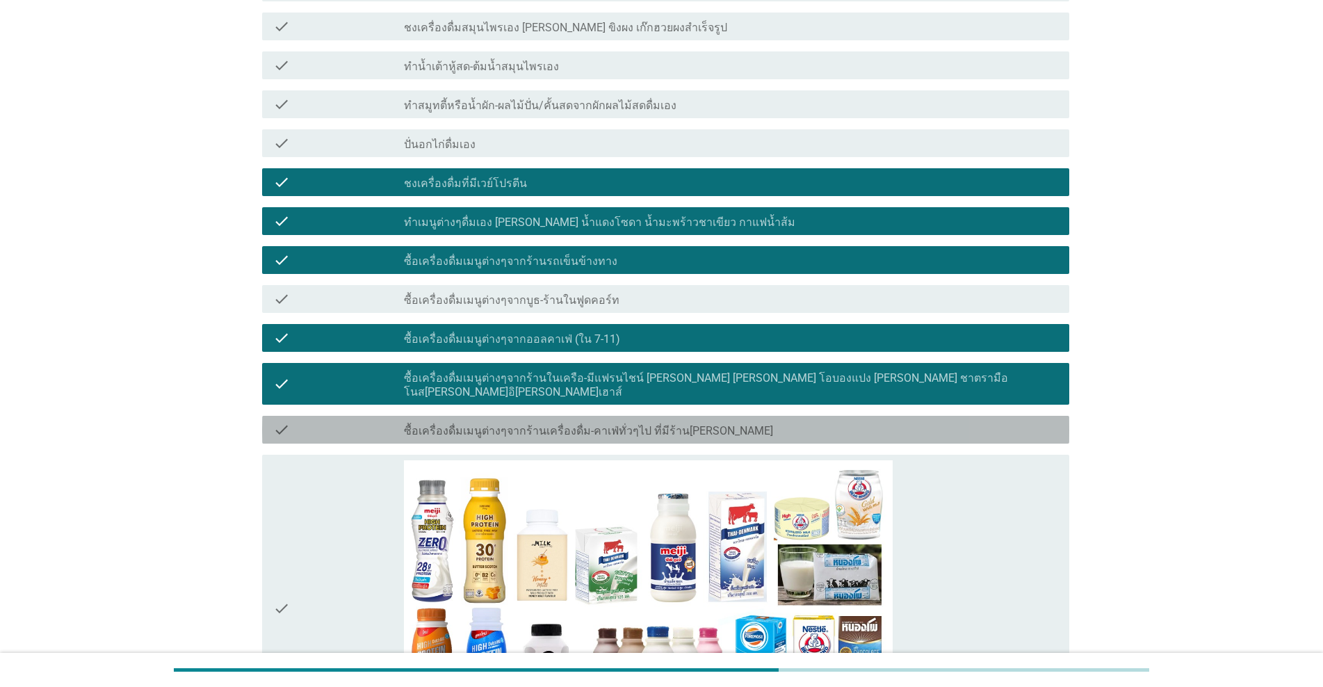
click at [604, 424] on label "ซื้อเครื่องดื่มเมนูต่างๆจากร้านเครื่องดื่ม-คาเฟ่ทั่วๆไป ที่มีร้าน[PERSON_NAME]" at bounding box center [588, 431] width 369 height 14
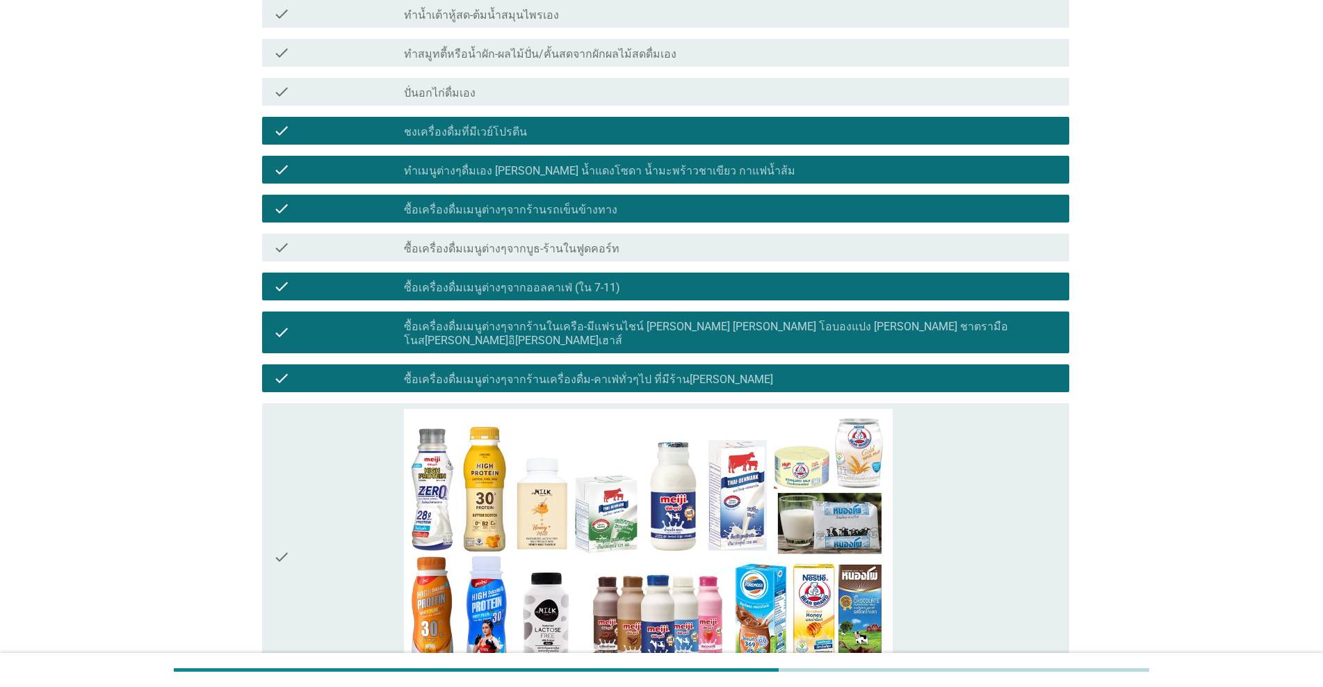
scroll to position [278, 0]
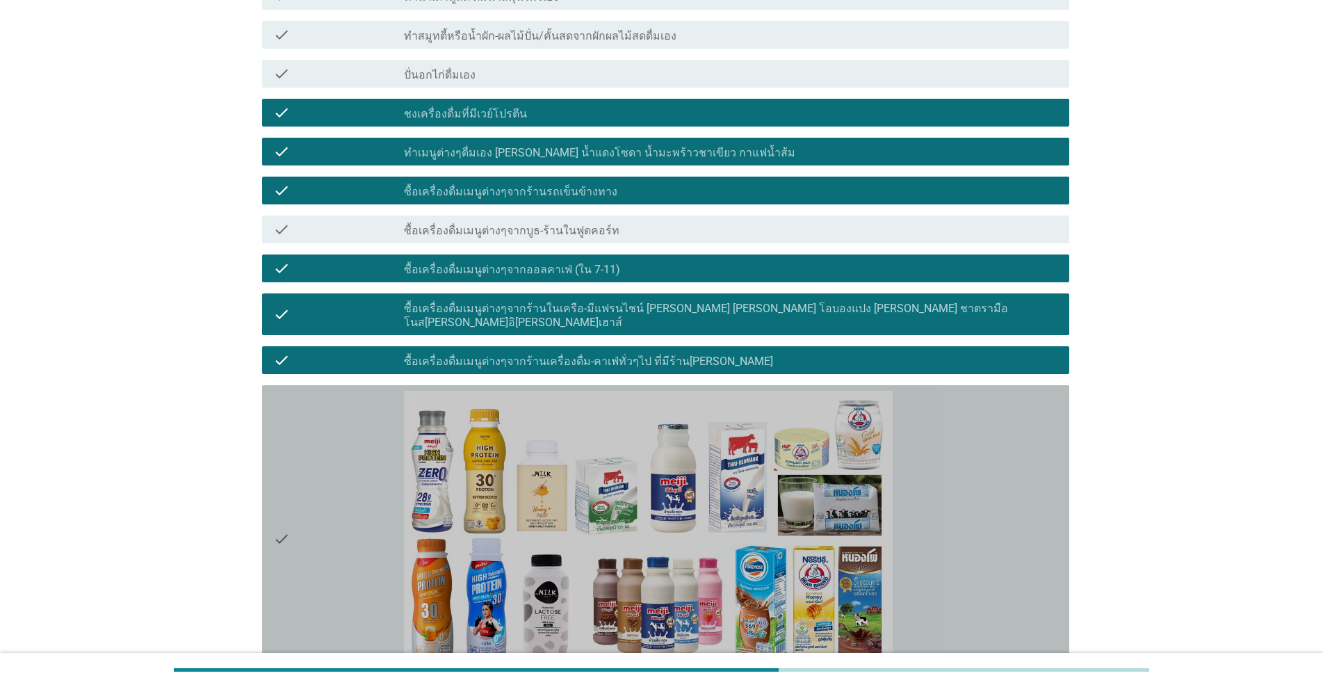
click at [359, 534] on div "check" at bounding box center [338, 539] width 131 height 296
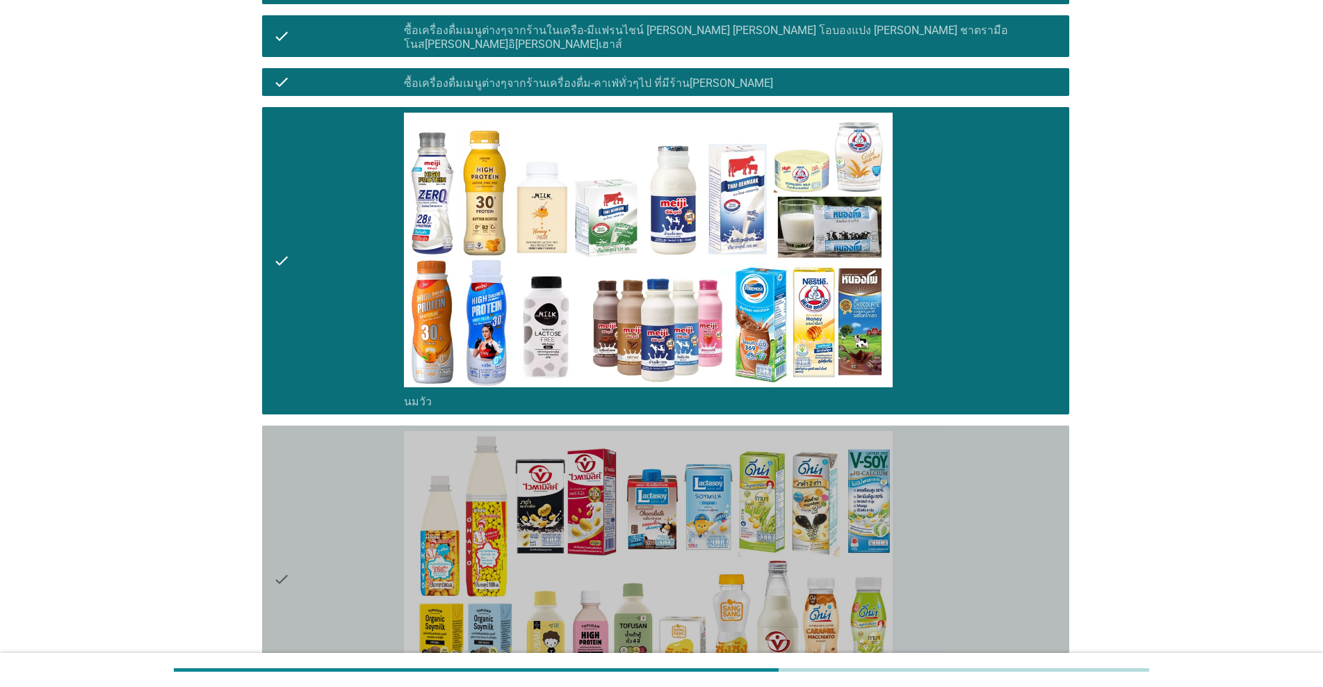
click at [359, 534] on div "check" at bounding box center [338, 579] width 131 height 296
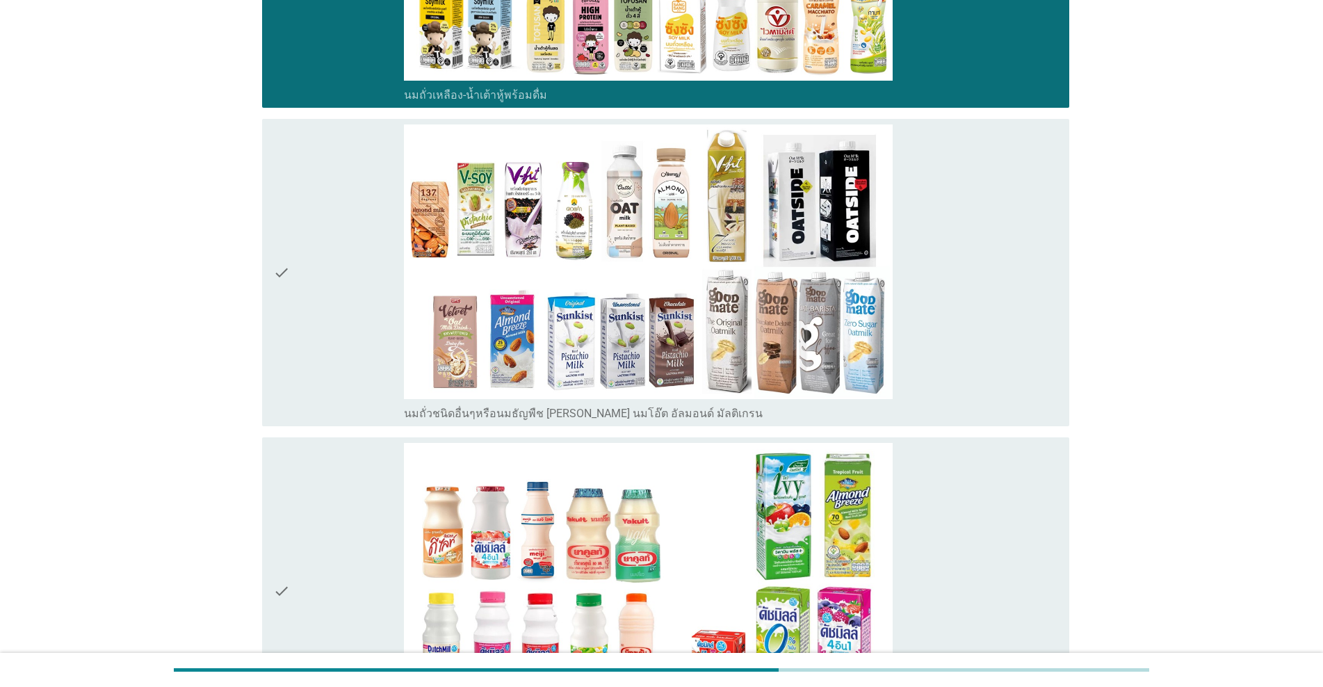
scroll to position [1182, 0]
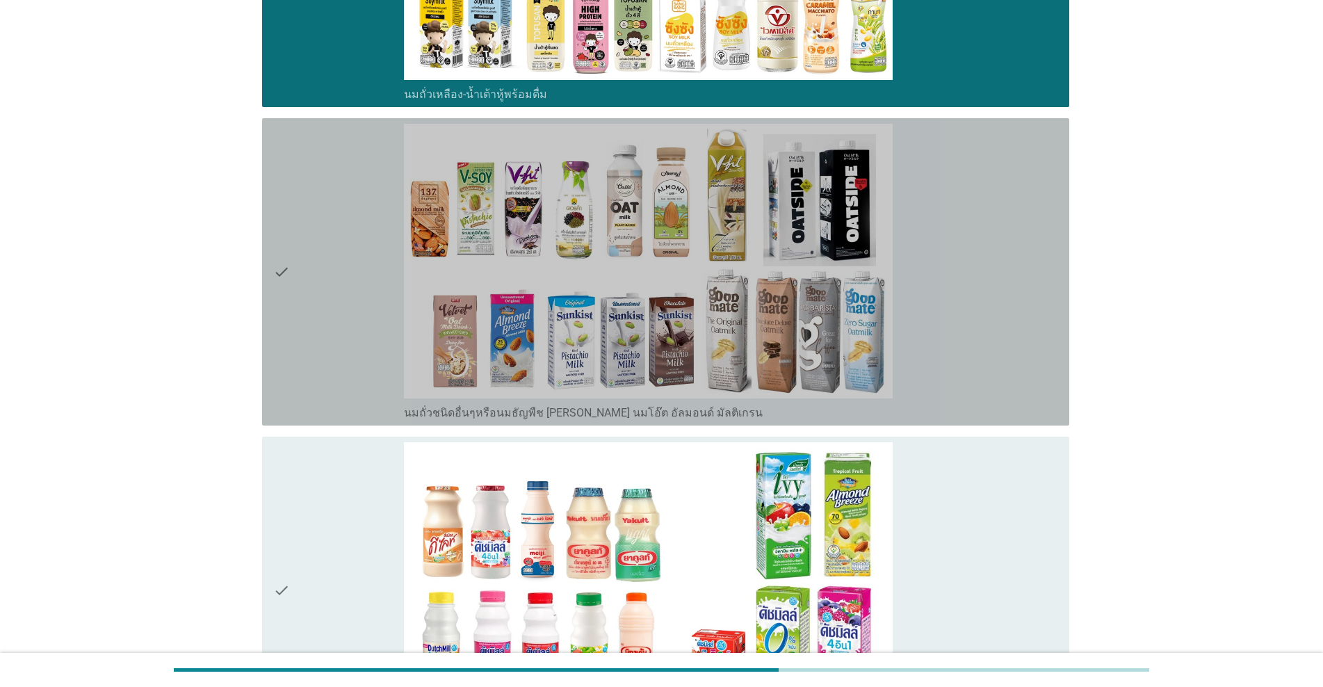
click at [345, 369] on div "check" at bounding box center [338, 272] width 131 height 296
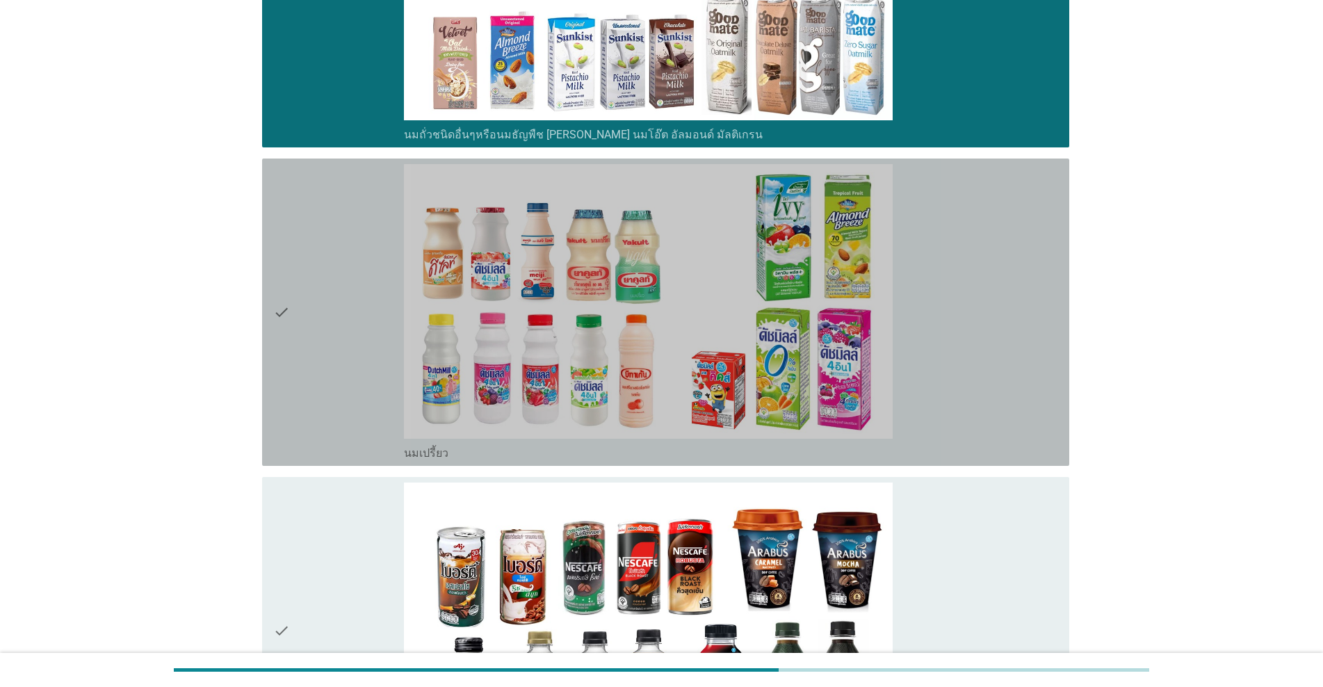
click at [345, 369] on div "check" at bounding box center [338, 312] width 131 height 296
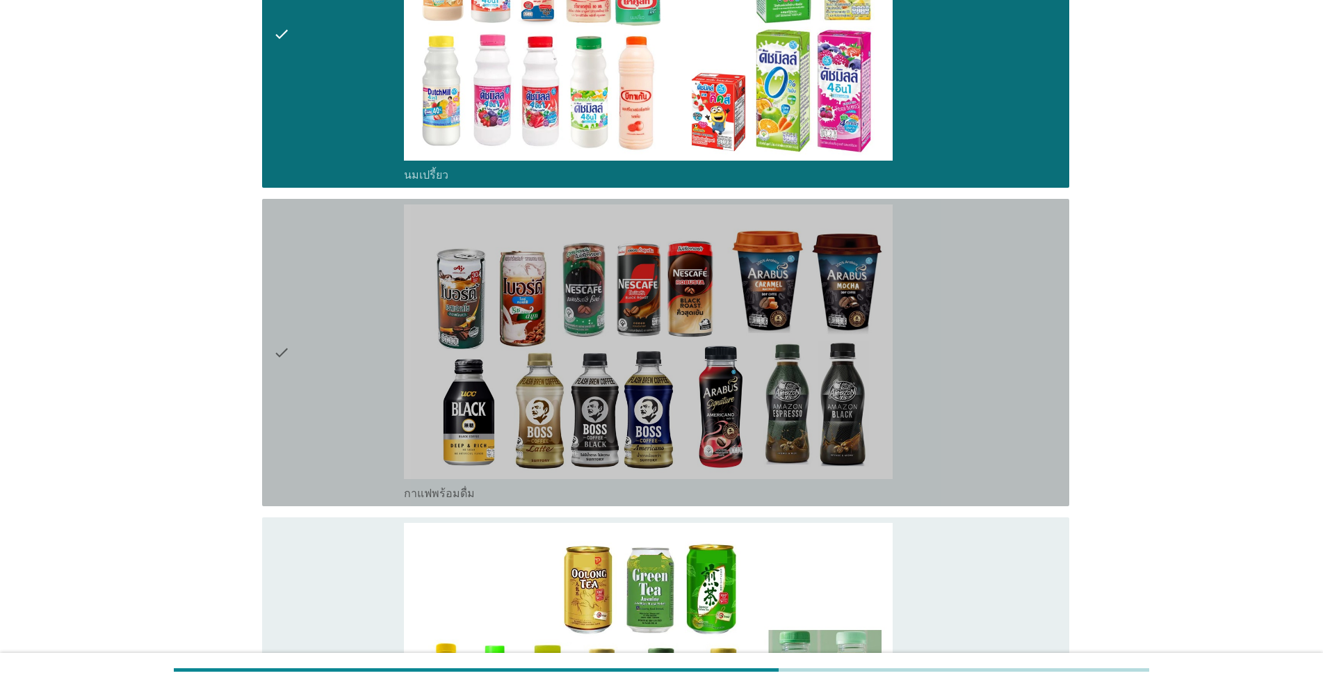
click at [345, 369] on div "check" at bounding box center [338, 352] width 131 height 296
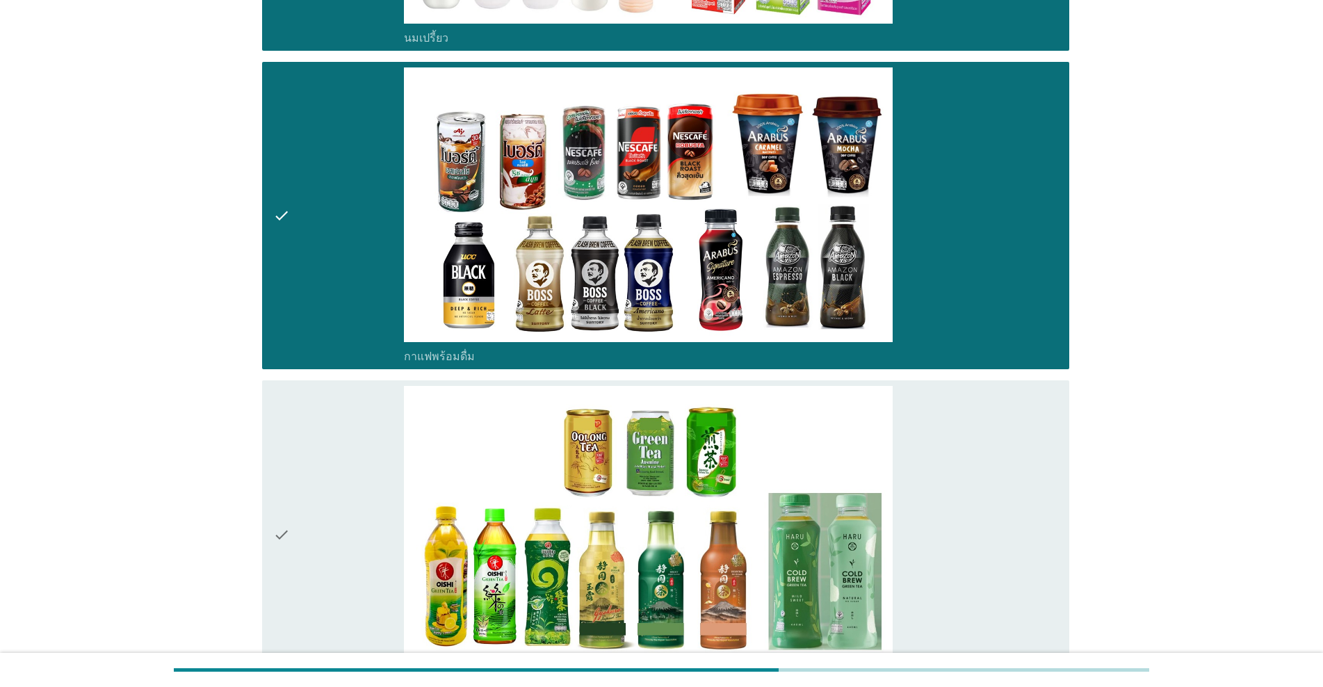
scroll to position [2086, 0]
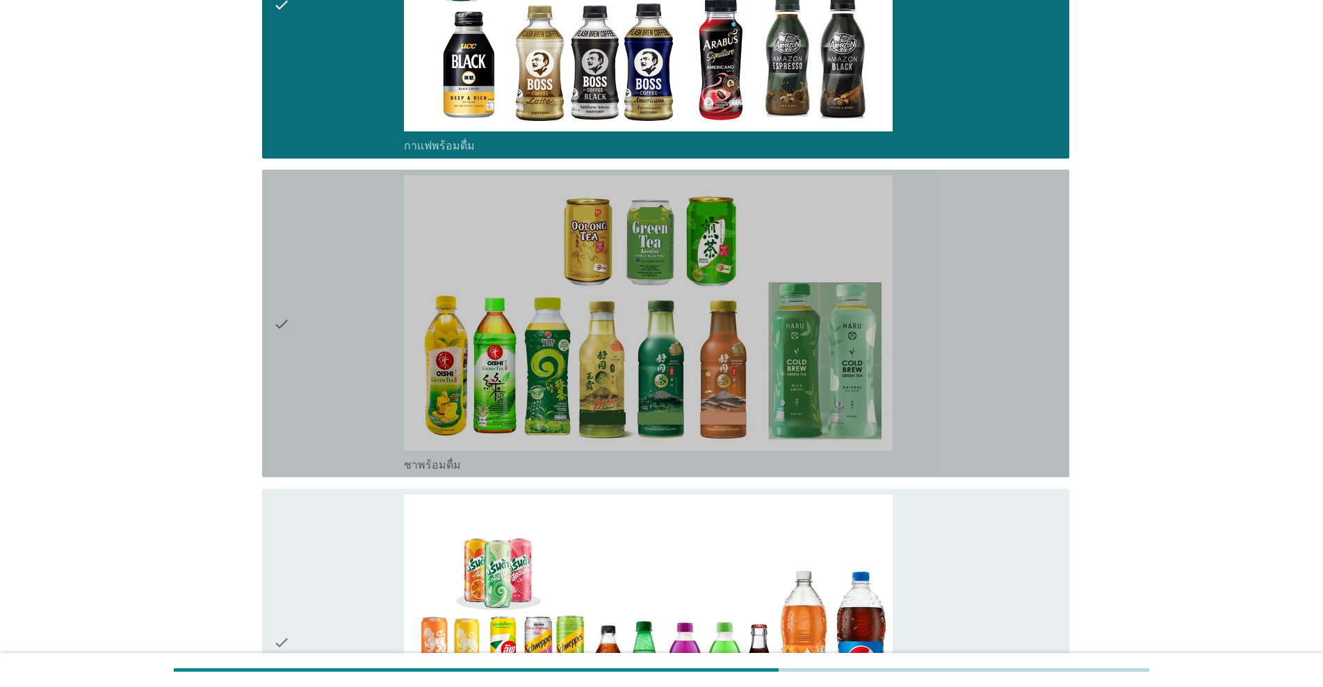
click at [344, 369] on div "check" at bounding box center [338, 323] width 131 height 296
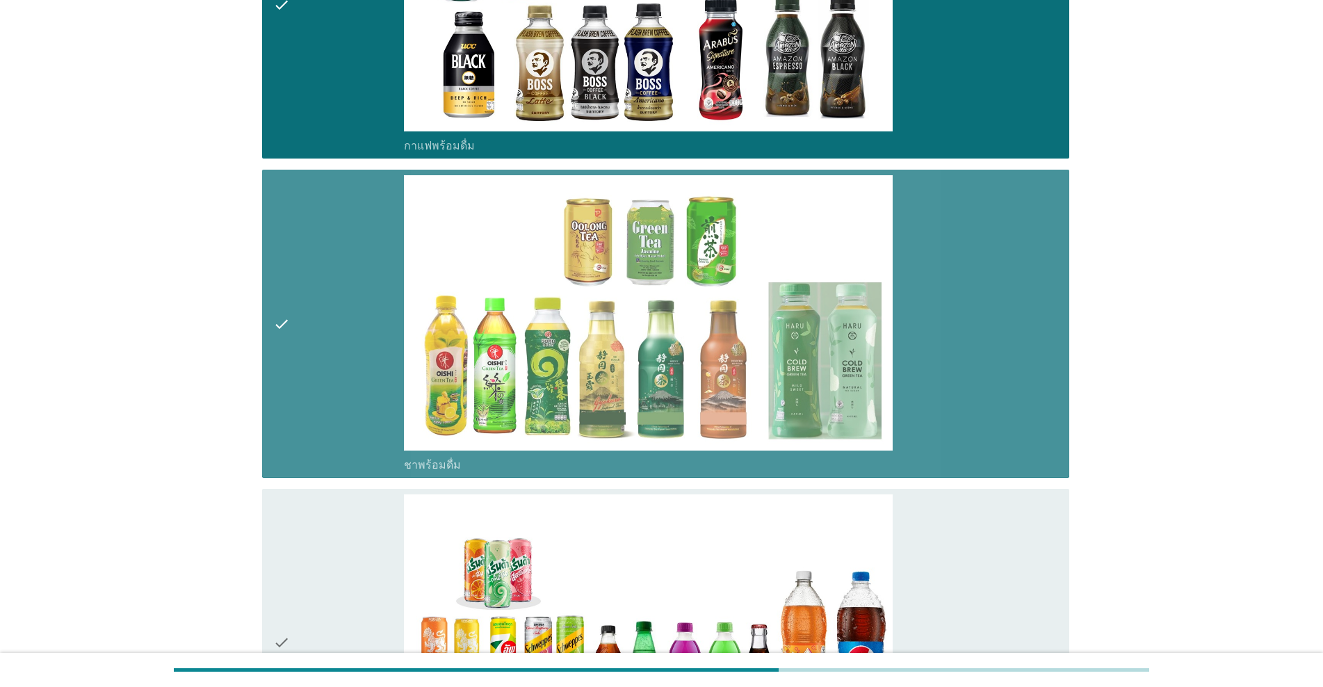
click at [344, 369] on div "check" at bounding box center [338, 323] width 131 height 296
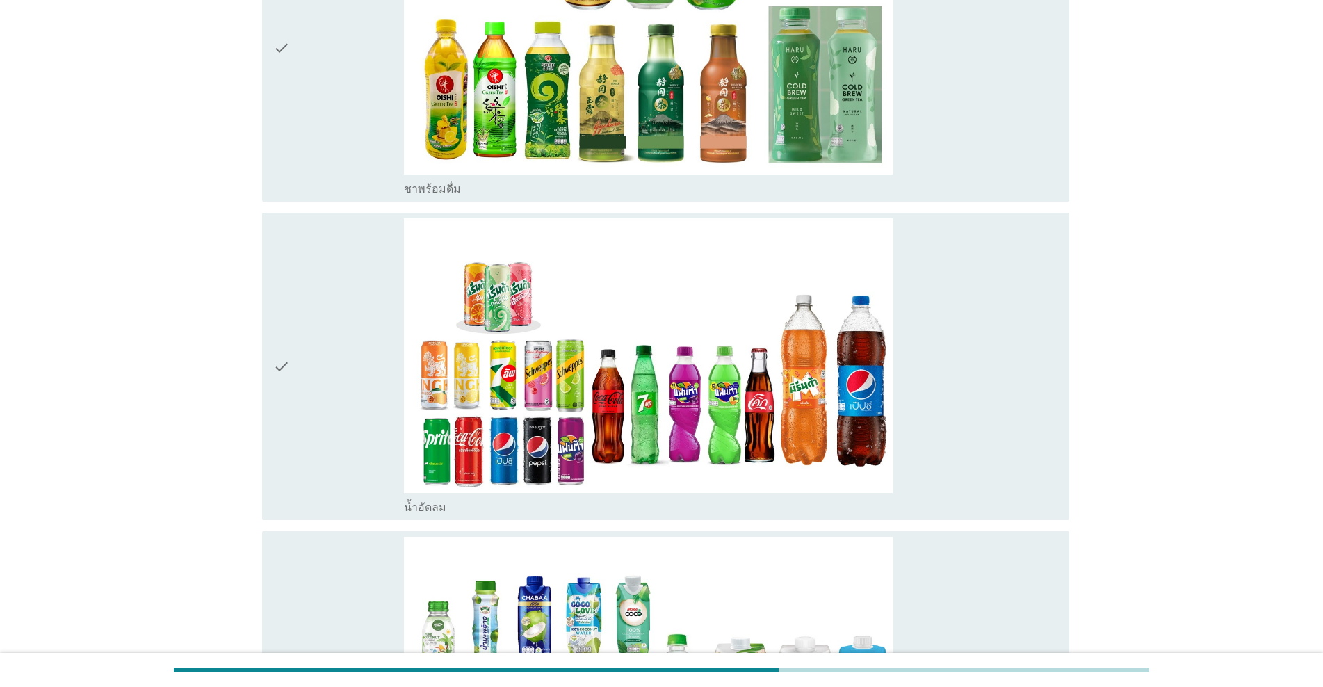
scroll to position [2364, 0]
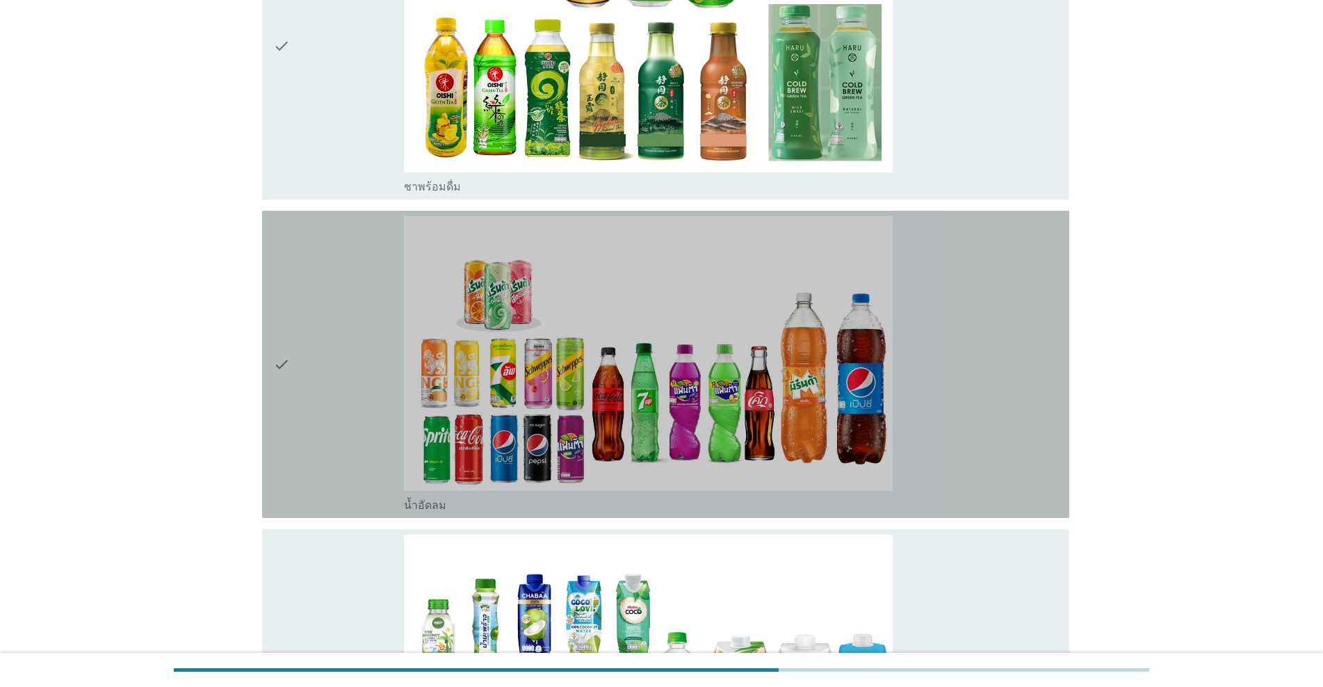
click at [344, 369] on div "check" at bounding box center [338, 364] width 131 height 296
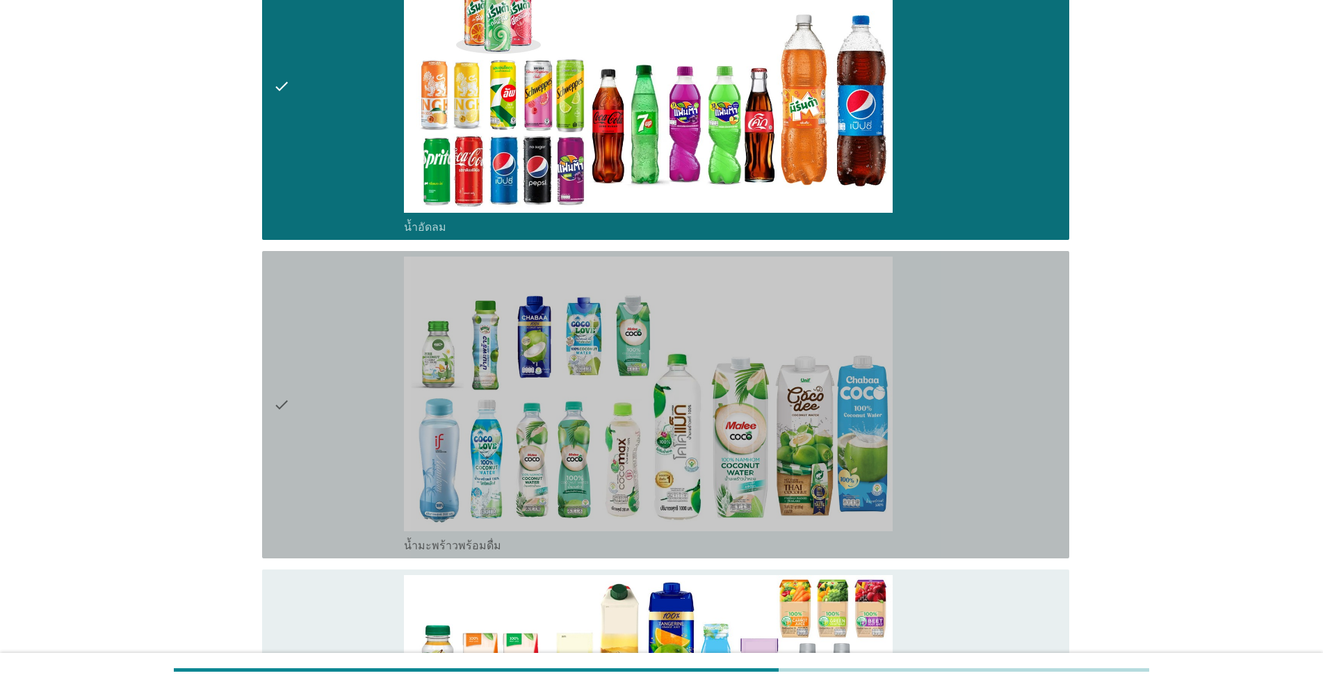
click at [344, 369] on div "check" at bounding box center [338, 405] width 131 height 296
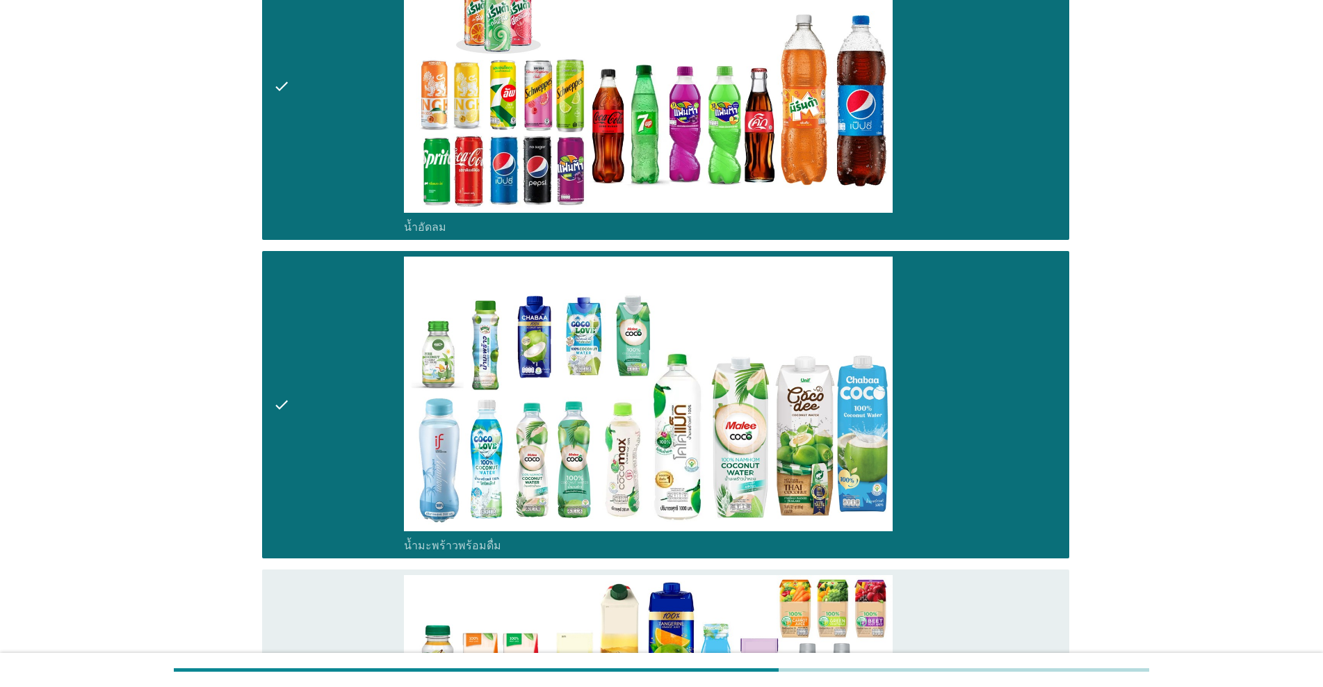
scroll to position [2990, 0]
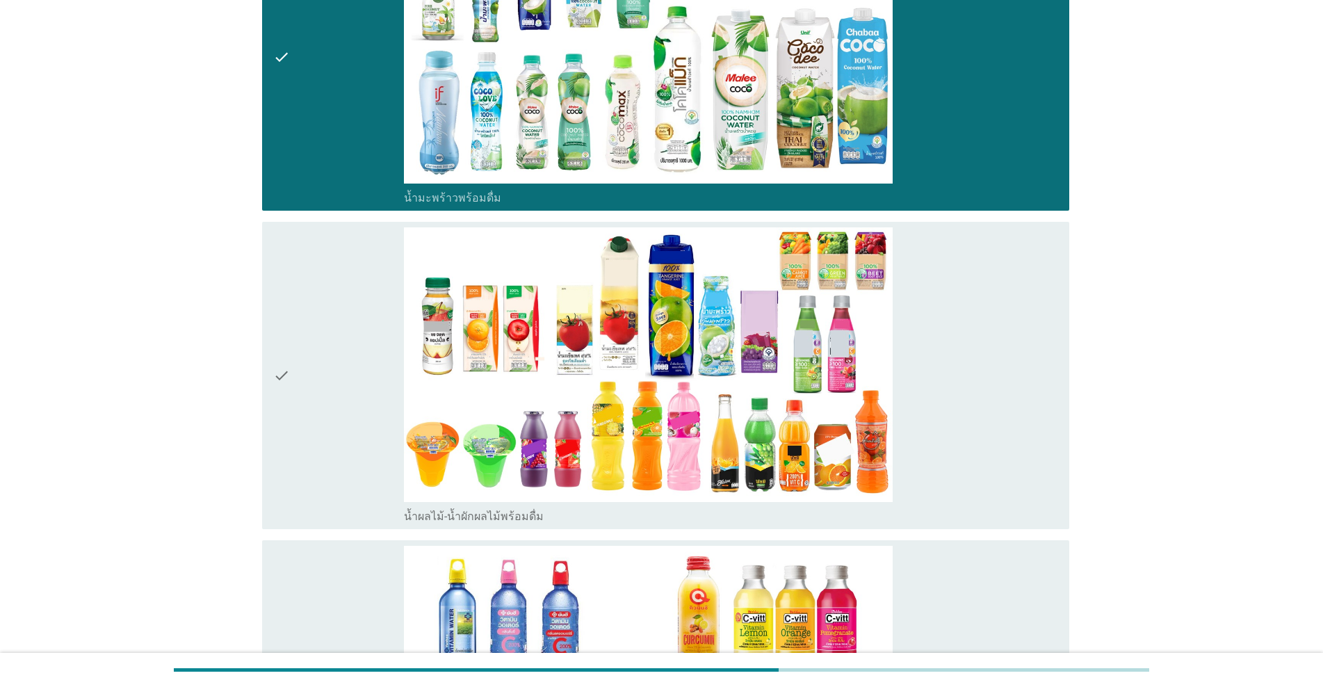
click at [344, 369] on div "check" at bounding box center [338, 375] width 131 height 296
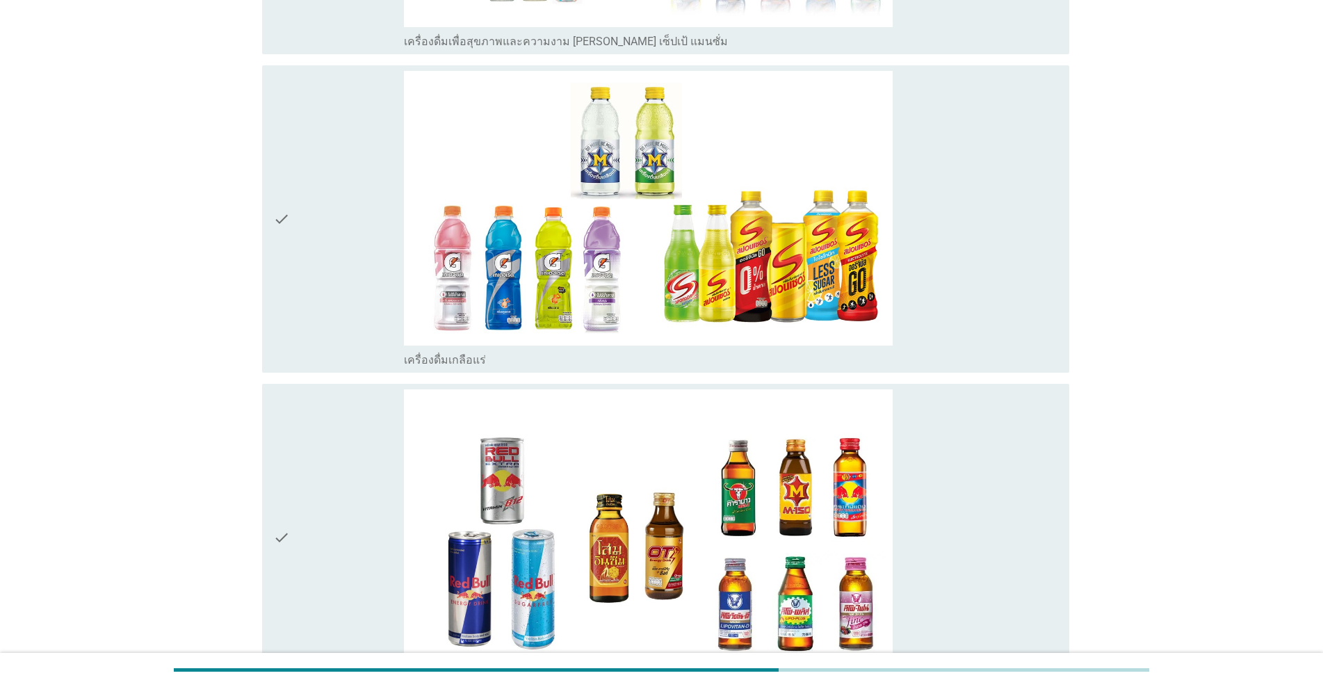
scroll to position [4033, 0]
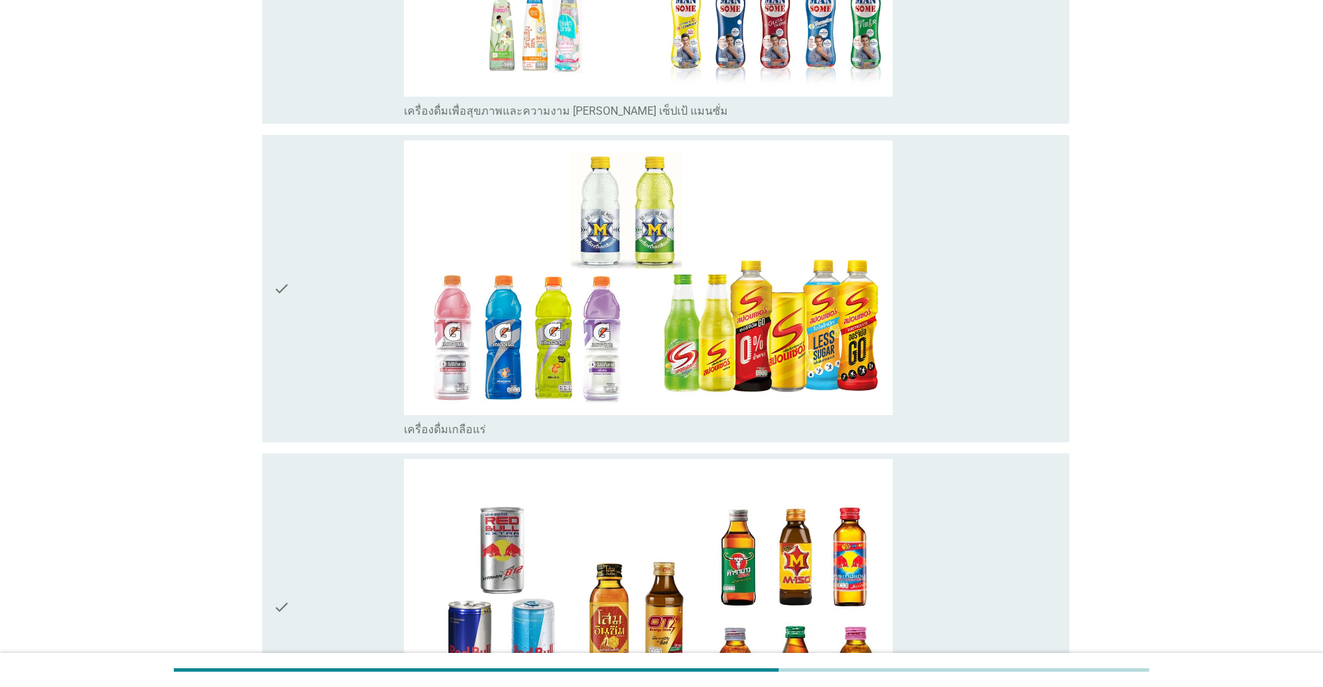
click at [346, 338] on div "check" at bounding box center [338, 288] width 131 height 296
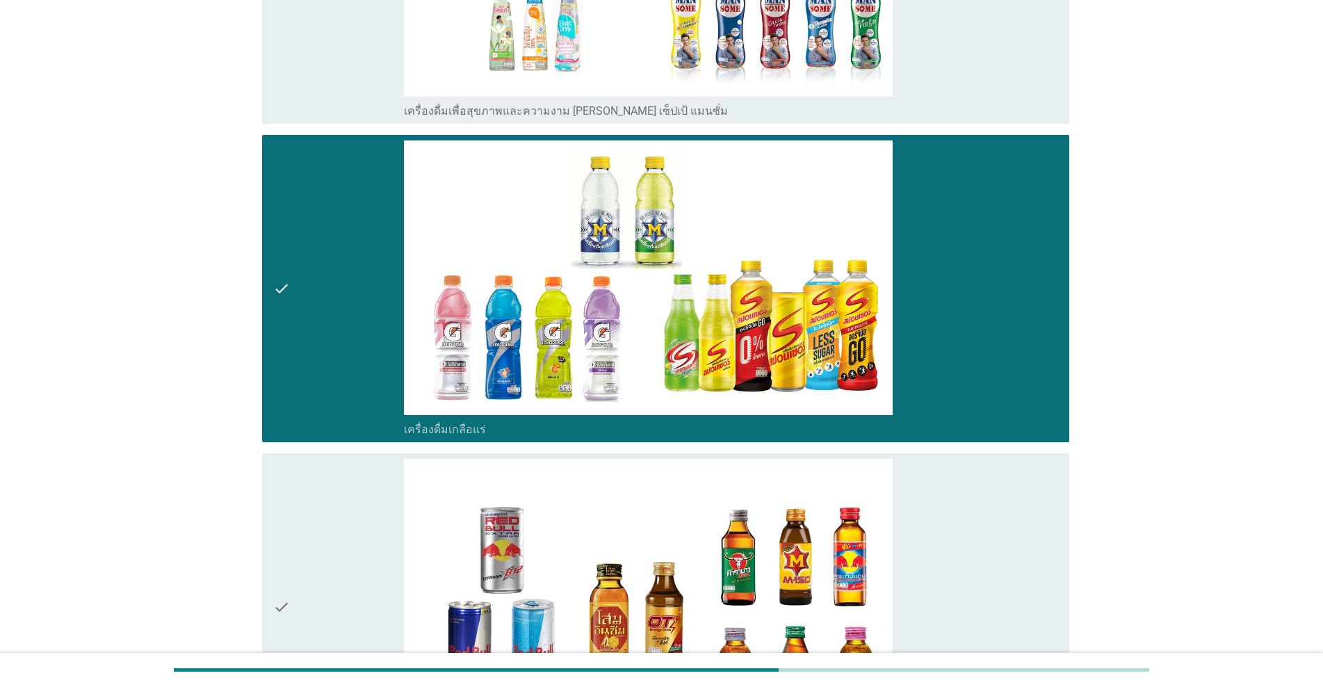
scroll to position [4241, 0]
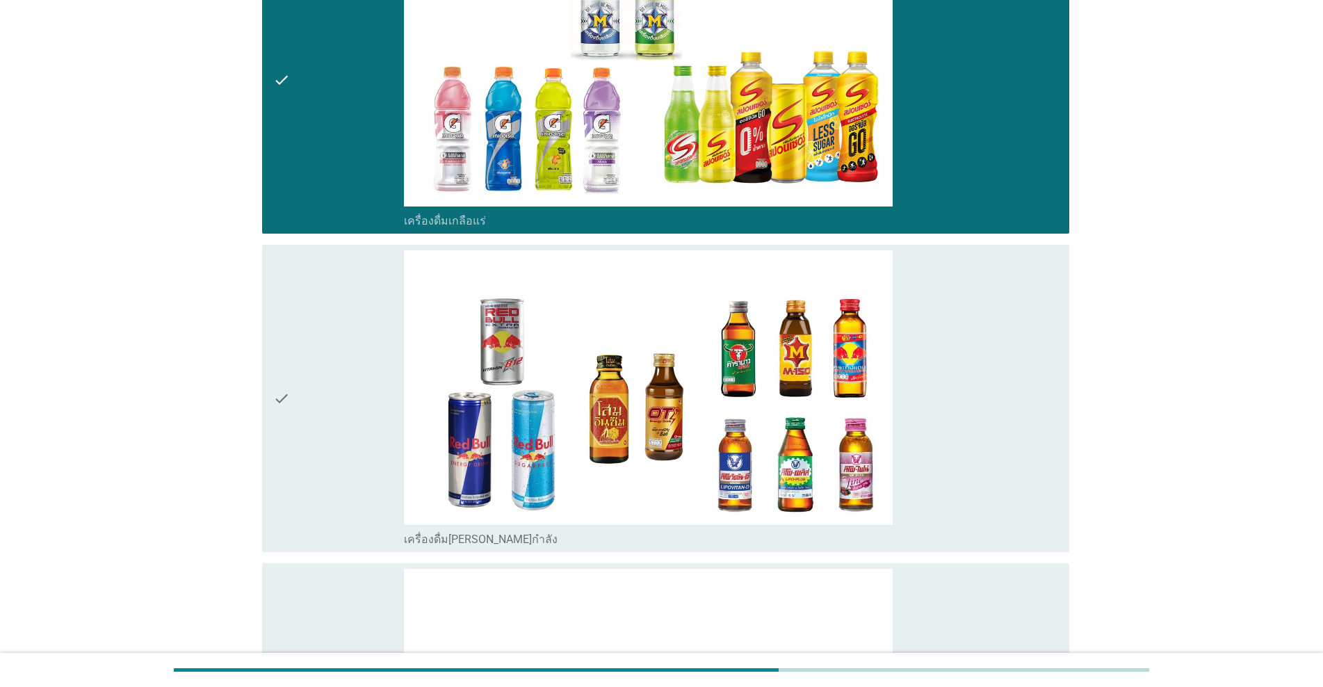
click at [346, 338] on div "check" at bounding box center [338, 398] width 131 height 296
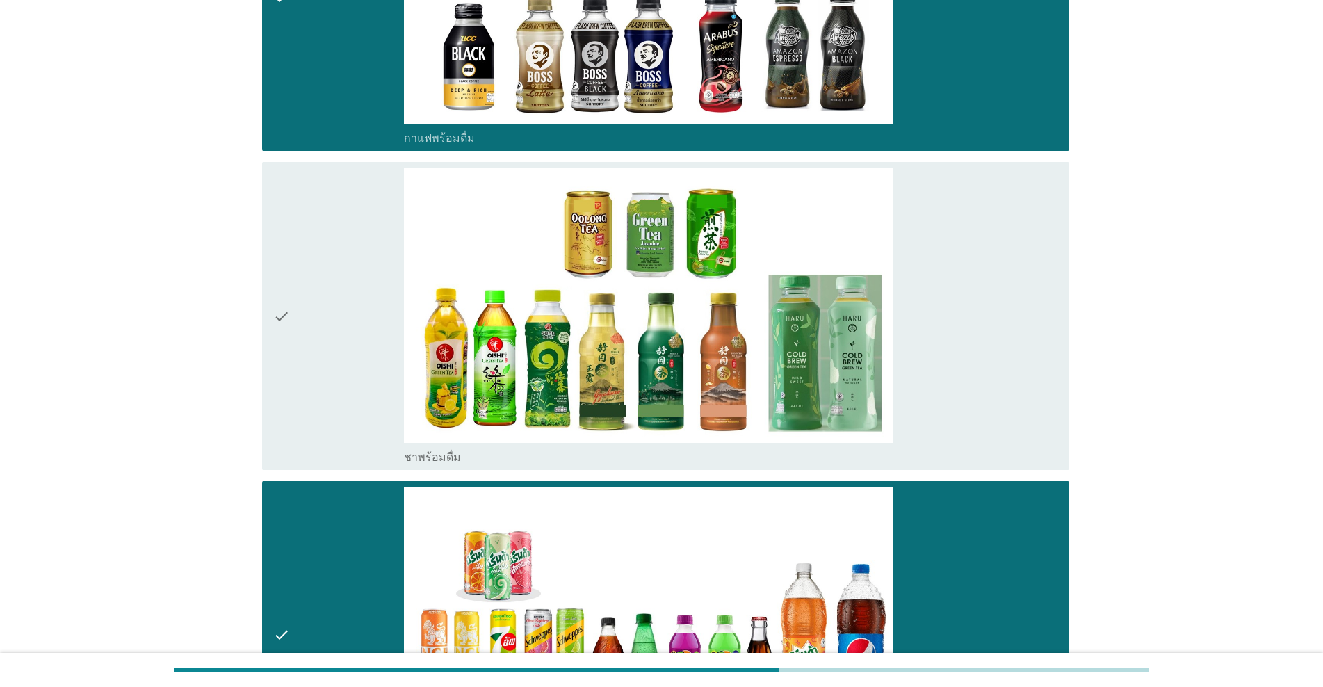
scroll to position [2086, 0]
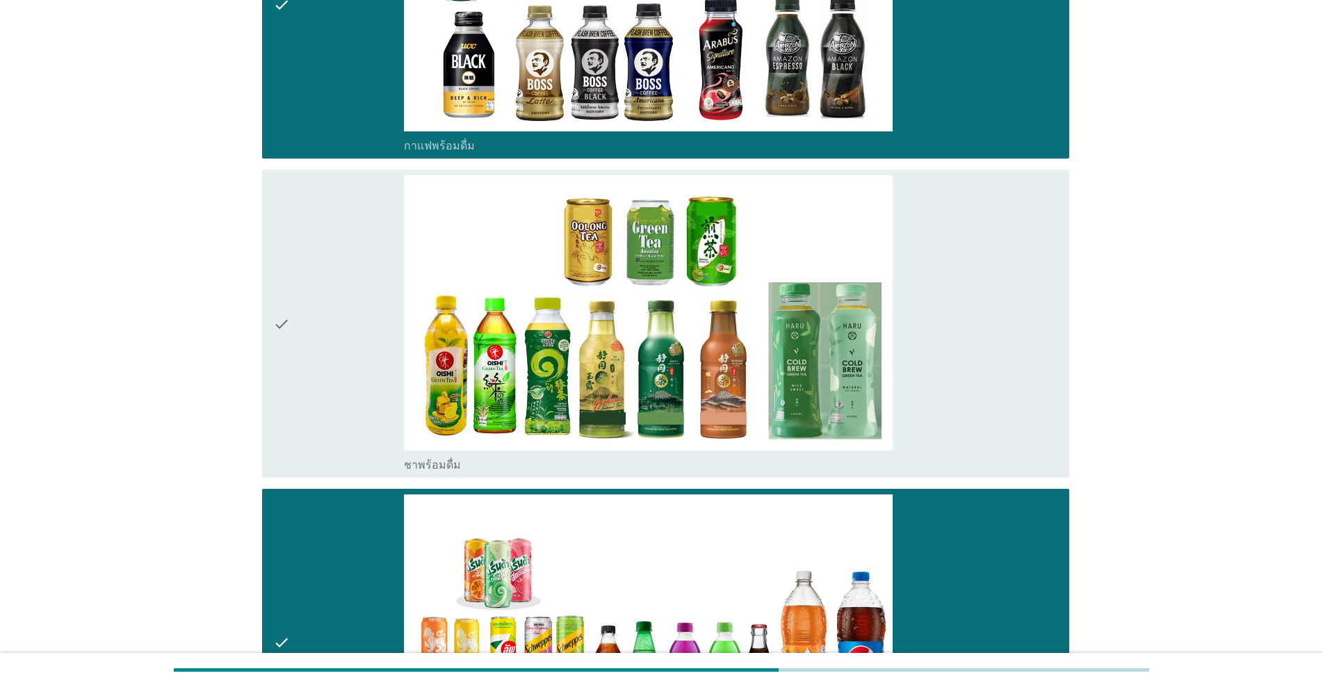
click at [353, 322] on div "check" at bounding box center [338, 323] width 131 height 296
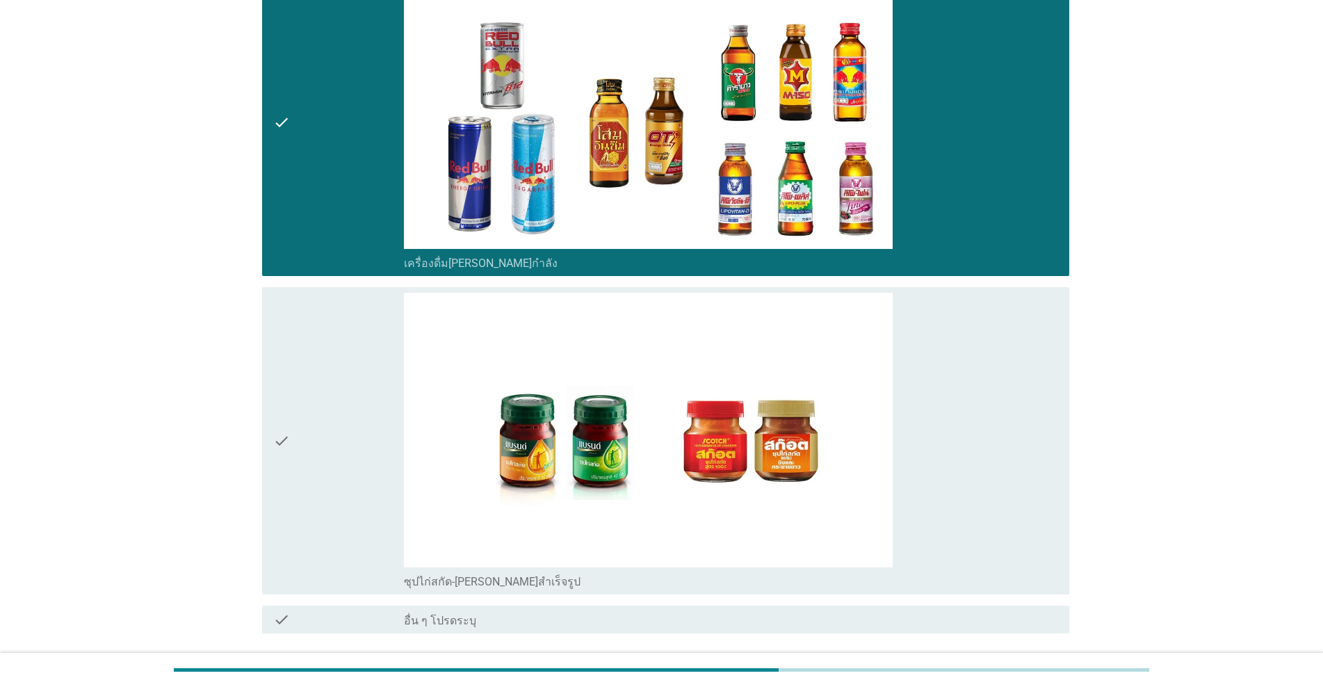
scroll to position [4613, 0]
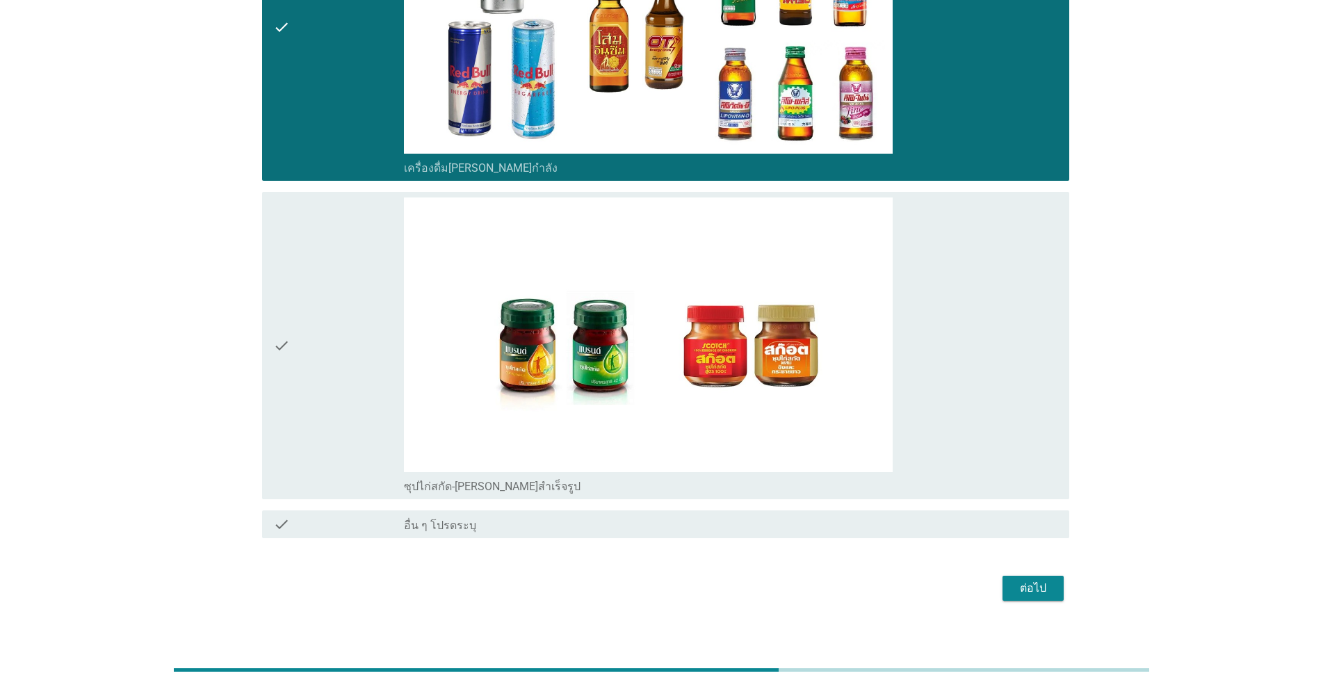
click at [683, 580] on div "ต่อไป" at bounding box center [1033, 588] width 39 height 17
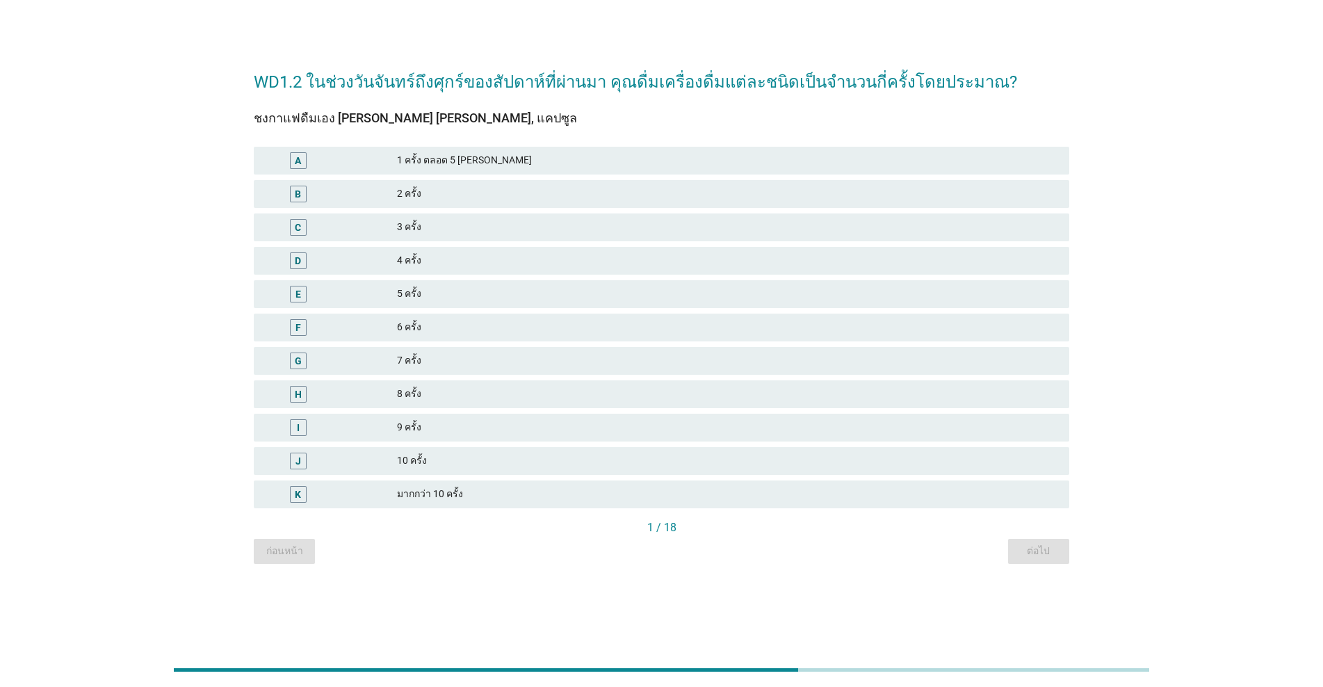
scroll to position [0, 0]
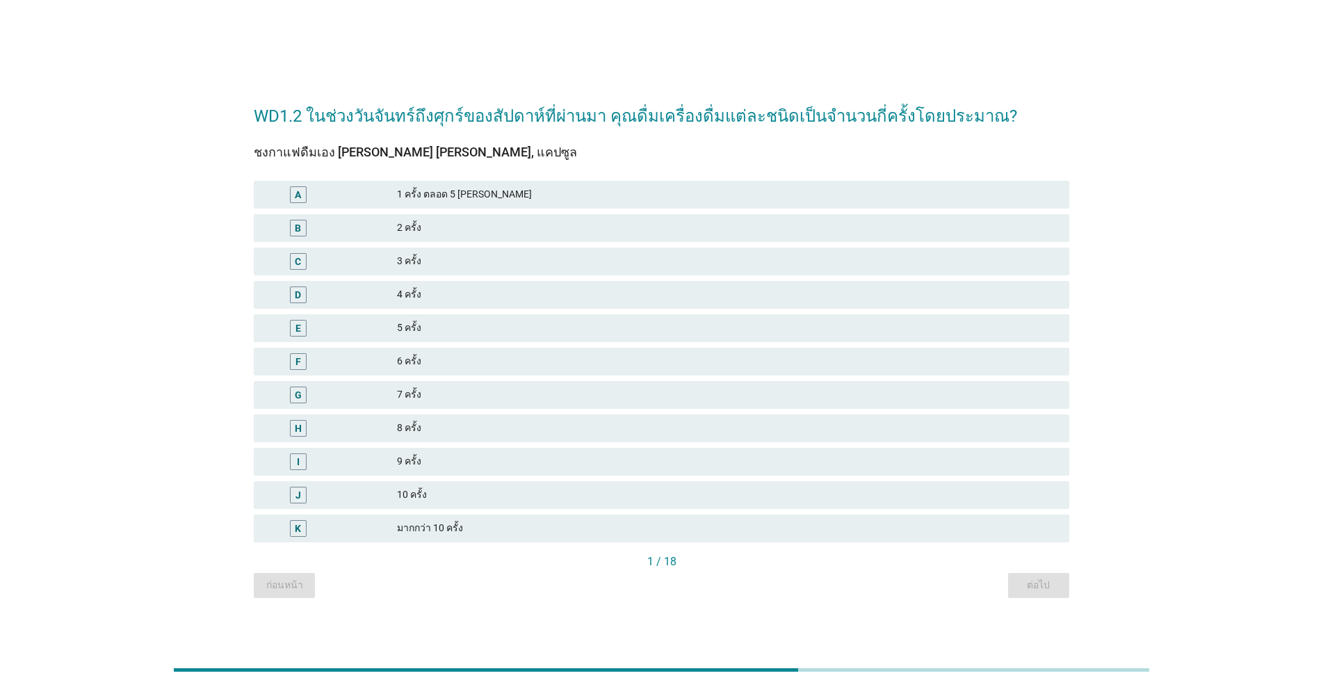
click at [411, 392] on div "7 ครั้ง" at bounding box center [727, 395] width 661 height 17
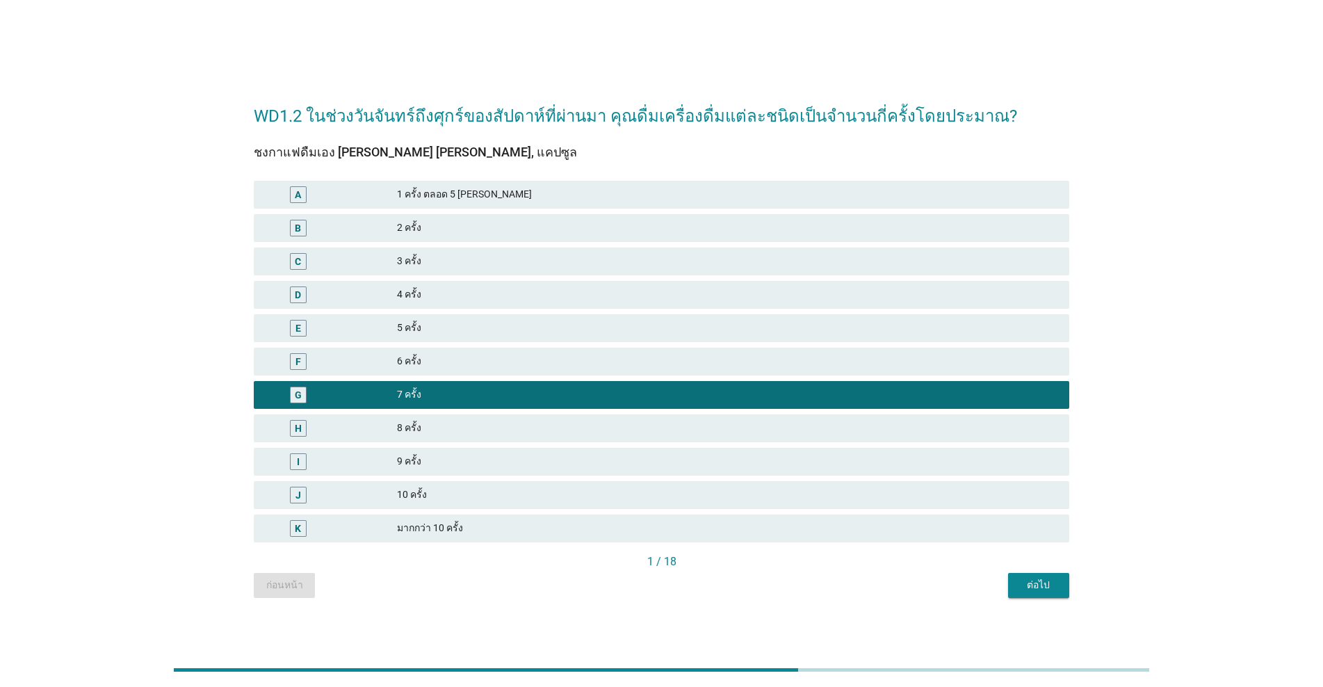
click at [683, 588] on button "ต่อไป" at bounding box center [1038, 585] width 61 height 25
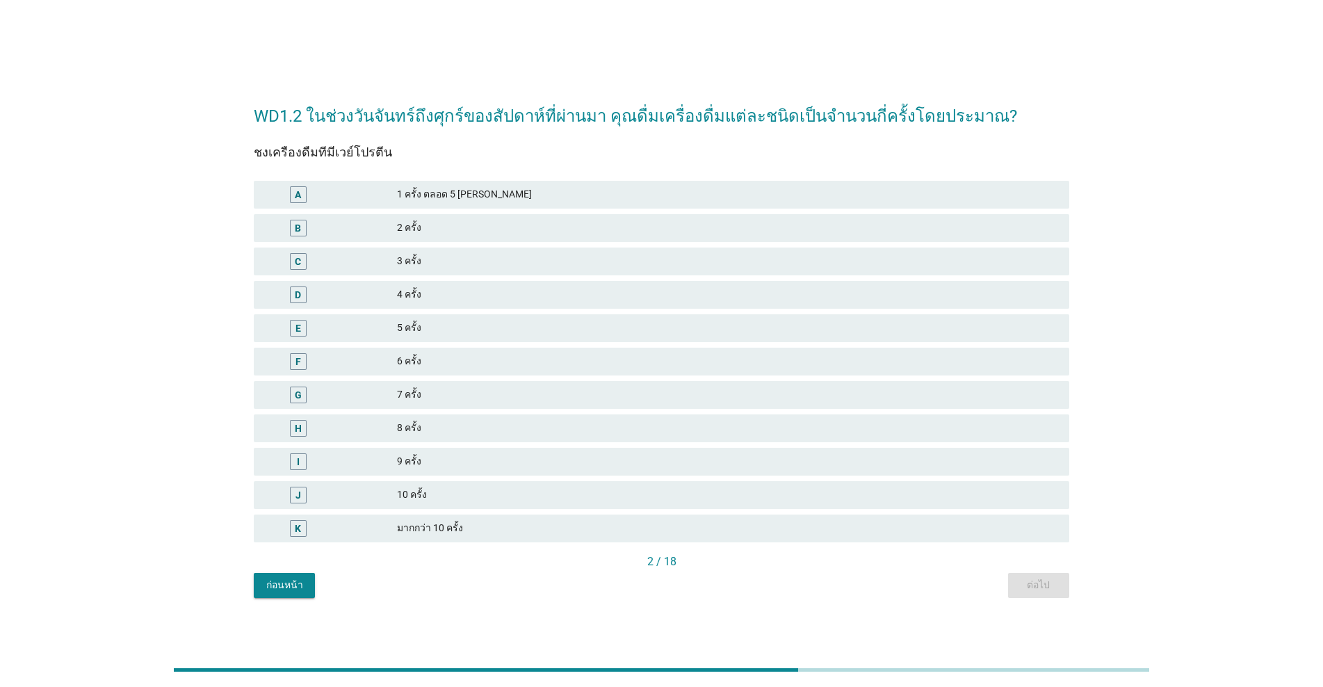
click at [458, 236] on div "2 ครั้ง" at bounding box center [727, 228] width 661 height 17
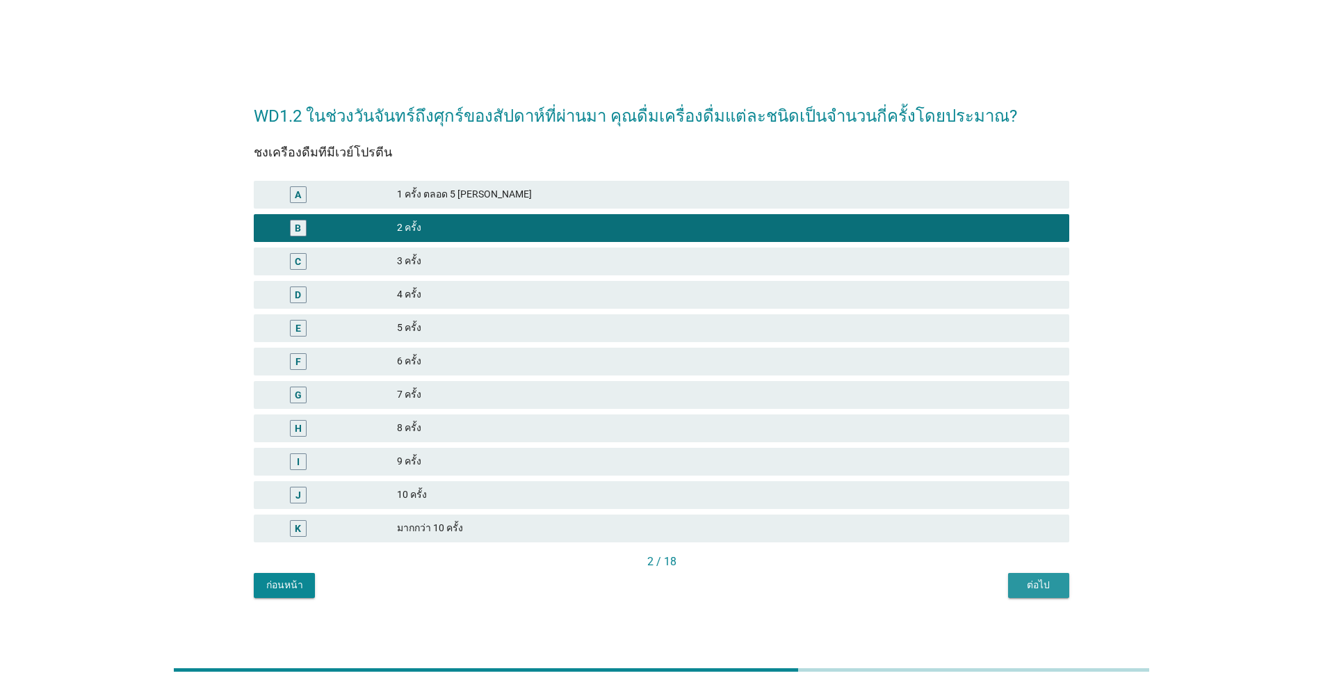
click at [683, 583] on div "ต่อไป" at bounding box center [1038, 585] width 39 height 15
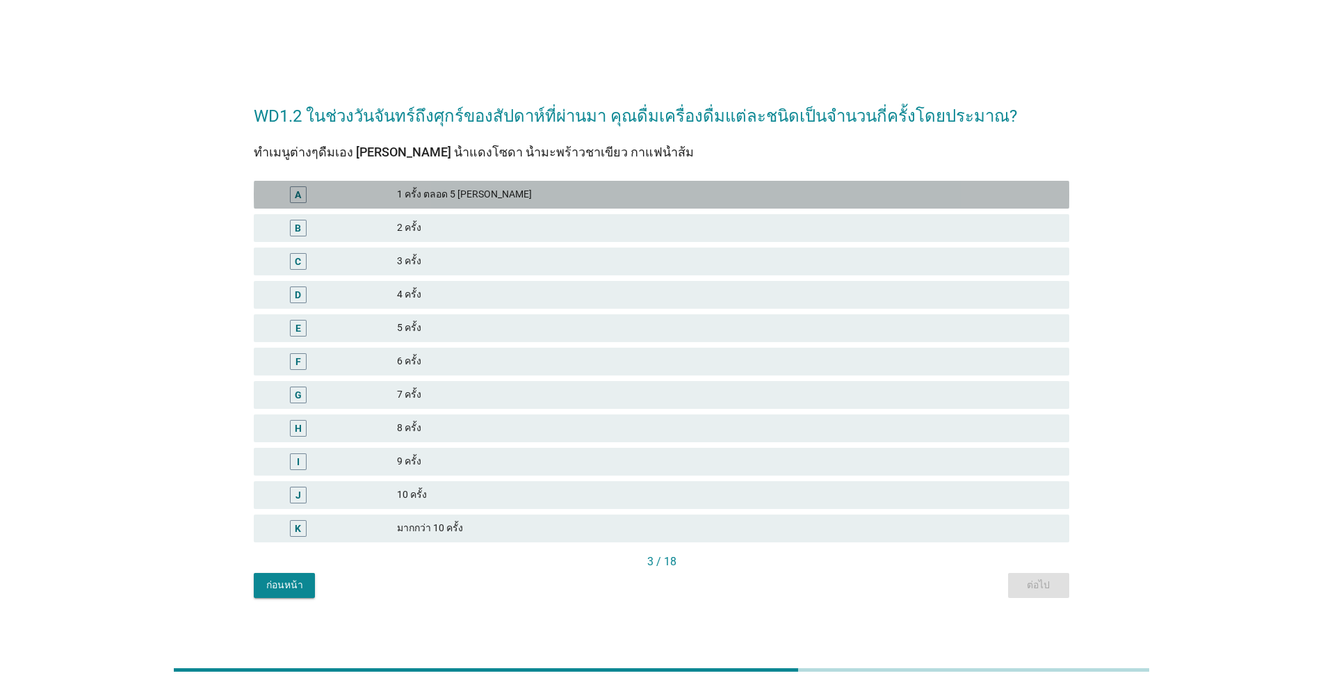
click at [565, 183] on div "A 1 ครั้ง ตลอด 5 [PERSON_NAME]" at bounding box center [662, 195] width 816 height 28
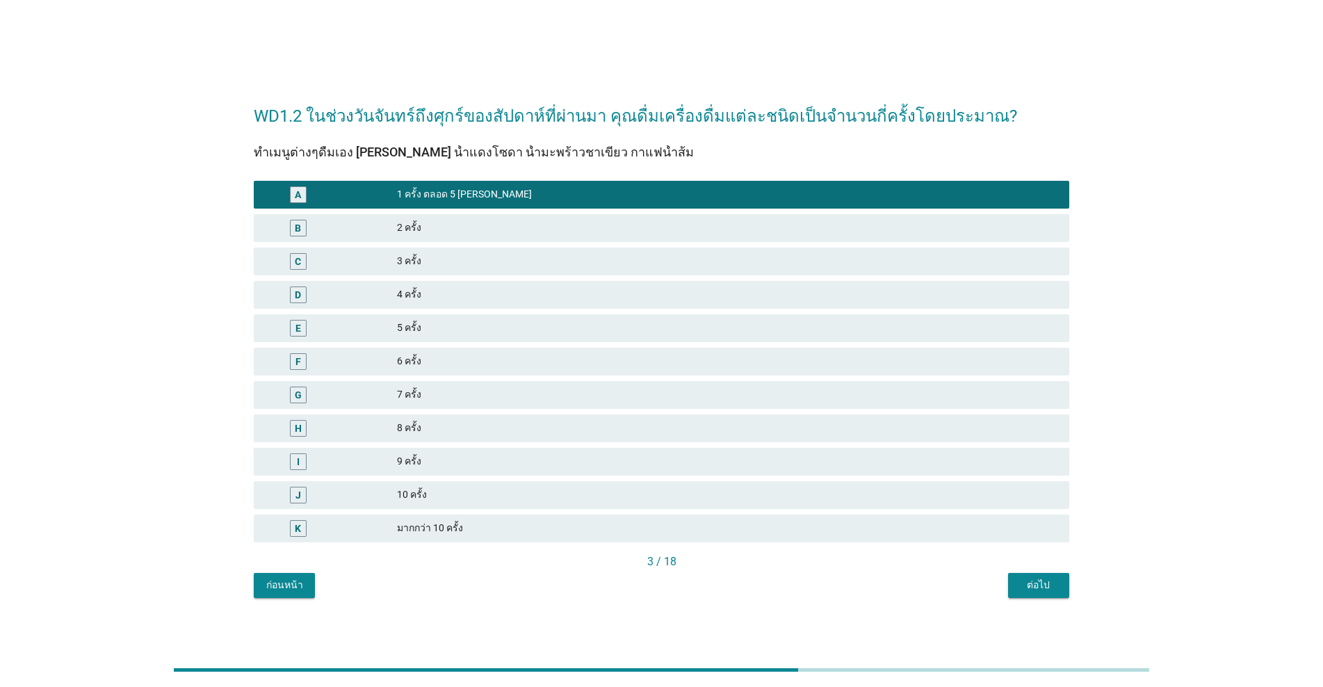
click at [683, 581] on div "ต่อไป" at bounding box center [1038, 585] width 39 height 15
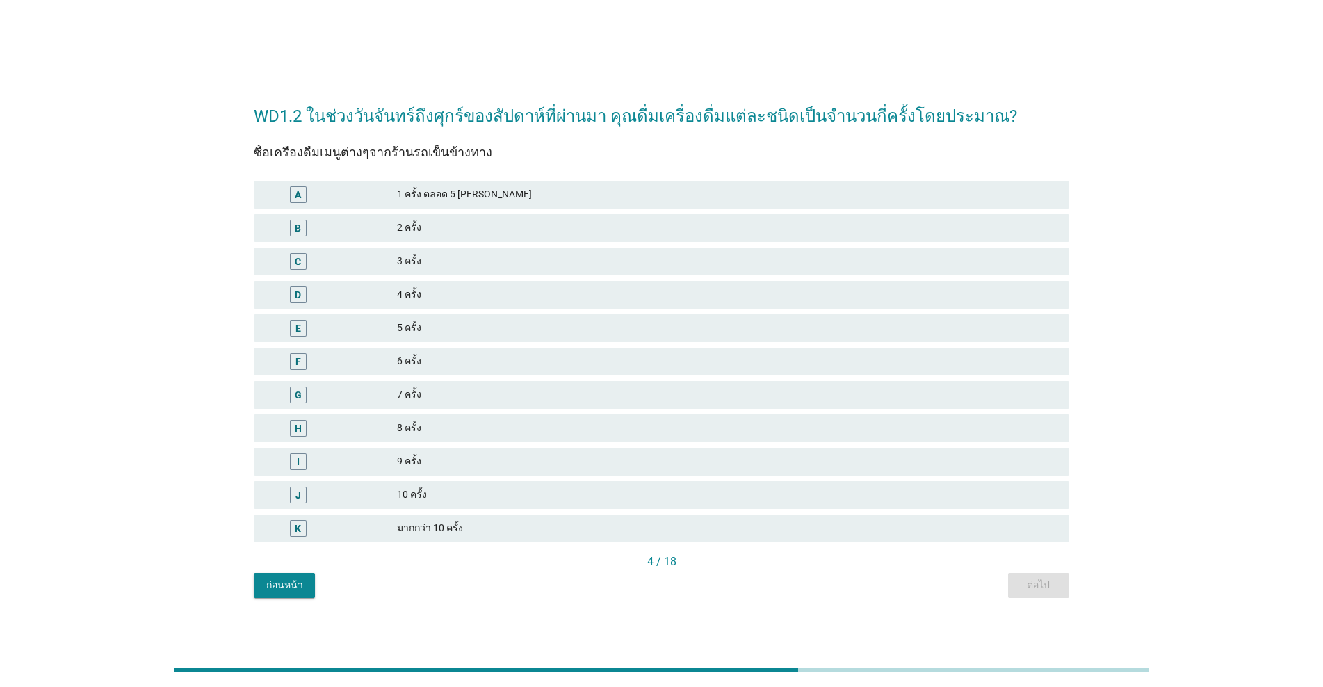
click at [451, 295] on div "4 ครั้ง" at bounding box center [727, 294] width 661 height 17
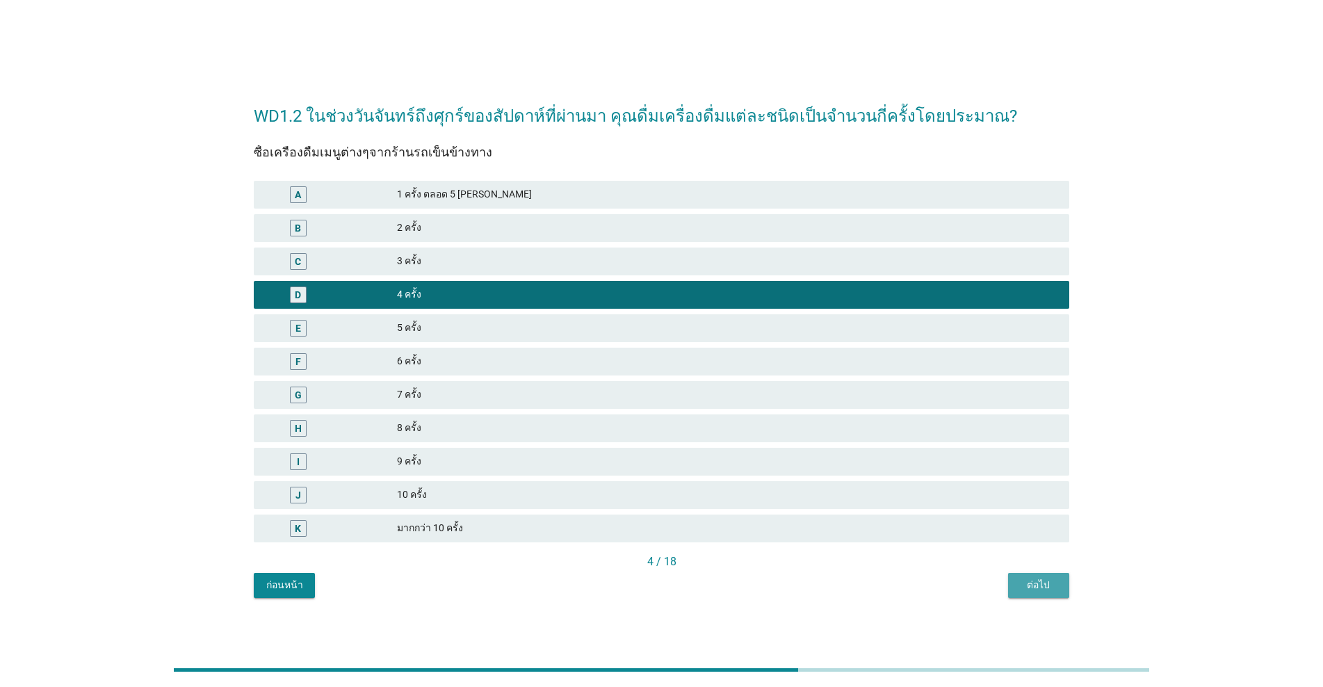
click at [683, 591] on div "ต่อไป" at bounding box center [1038, 585] width 39 height 15
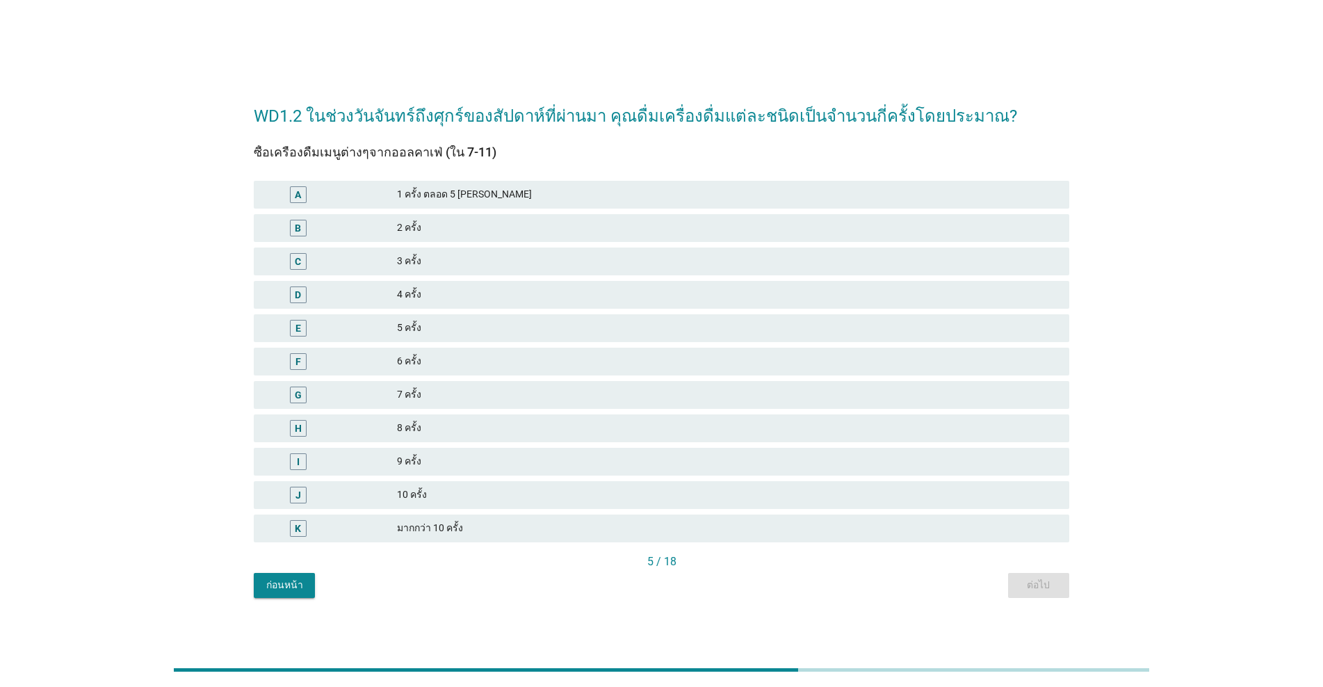
click at [455, 293] on div "4 ครั้ง" at bounding box center [727, 294] width 661 height 17
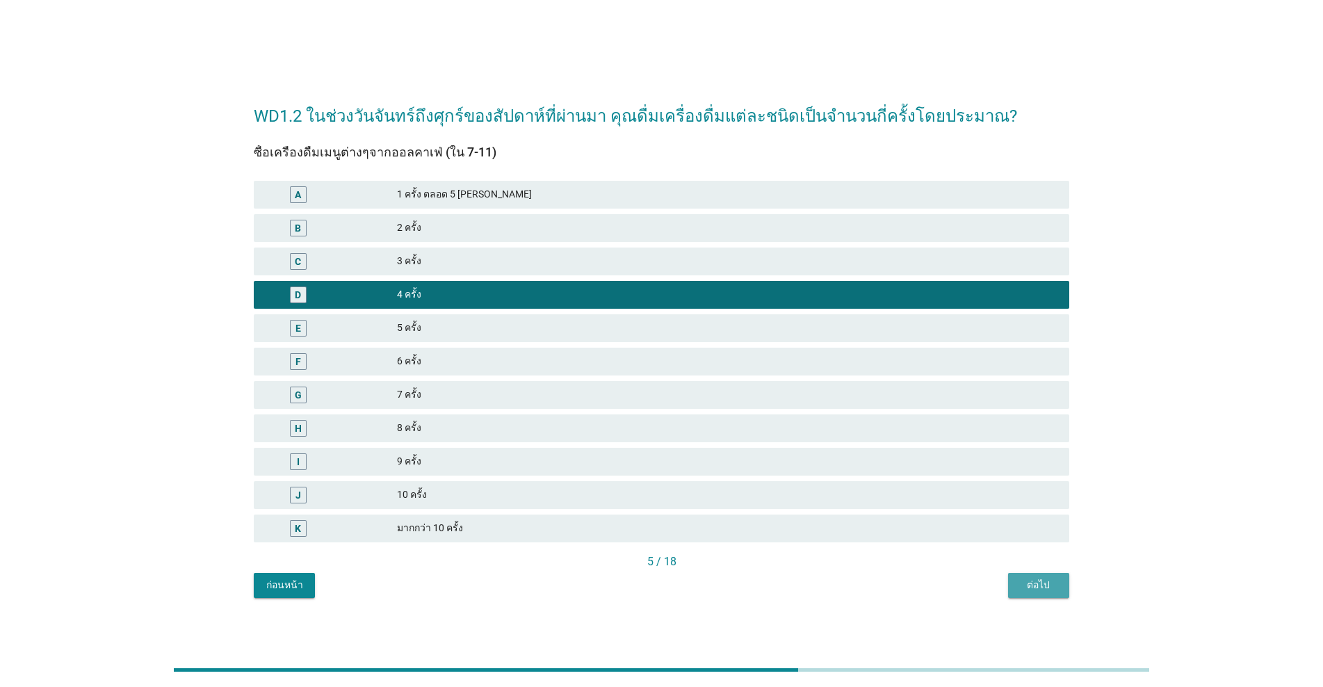
click at [683, 590] on div "ต่อไป" at bounding box center [1038, 585] width 39 height 15
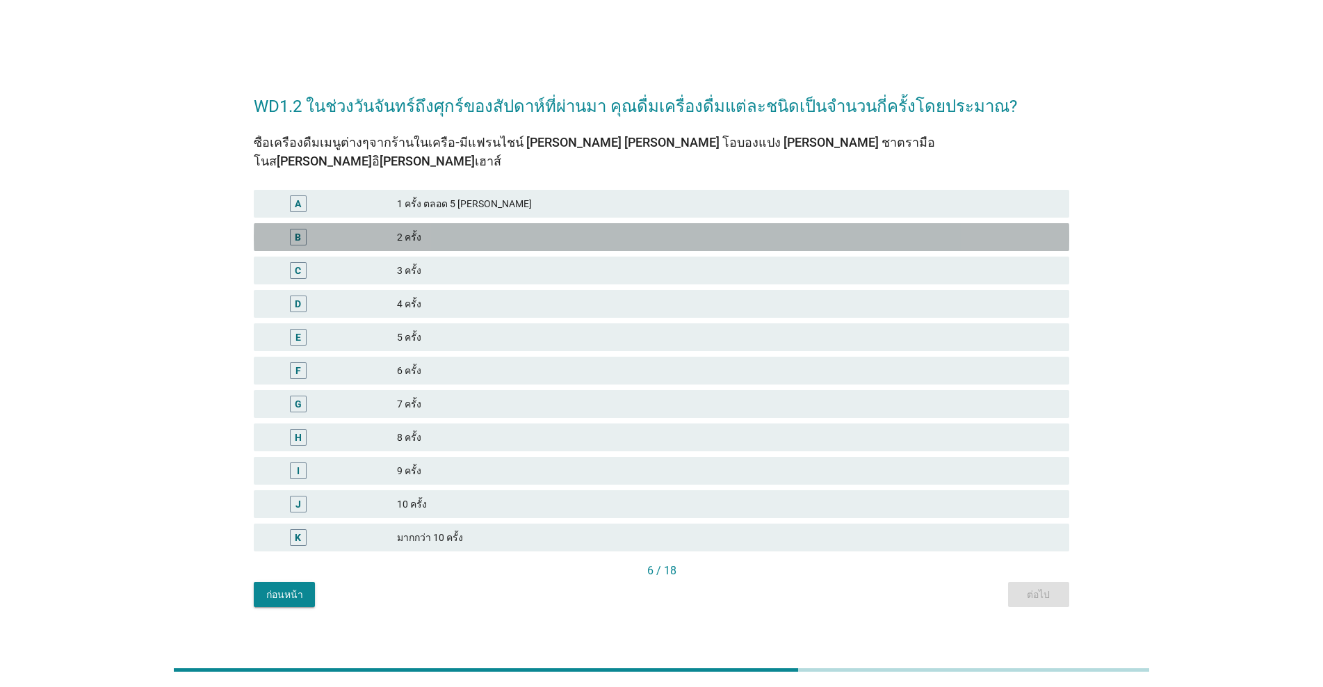
click at [439, 229] on div "2 ครั้ง" at bounding box center [727, 237] width 661 height 17
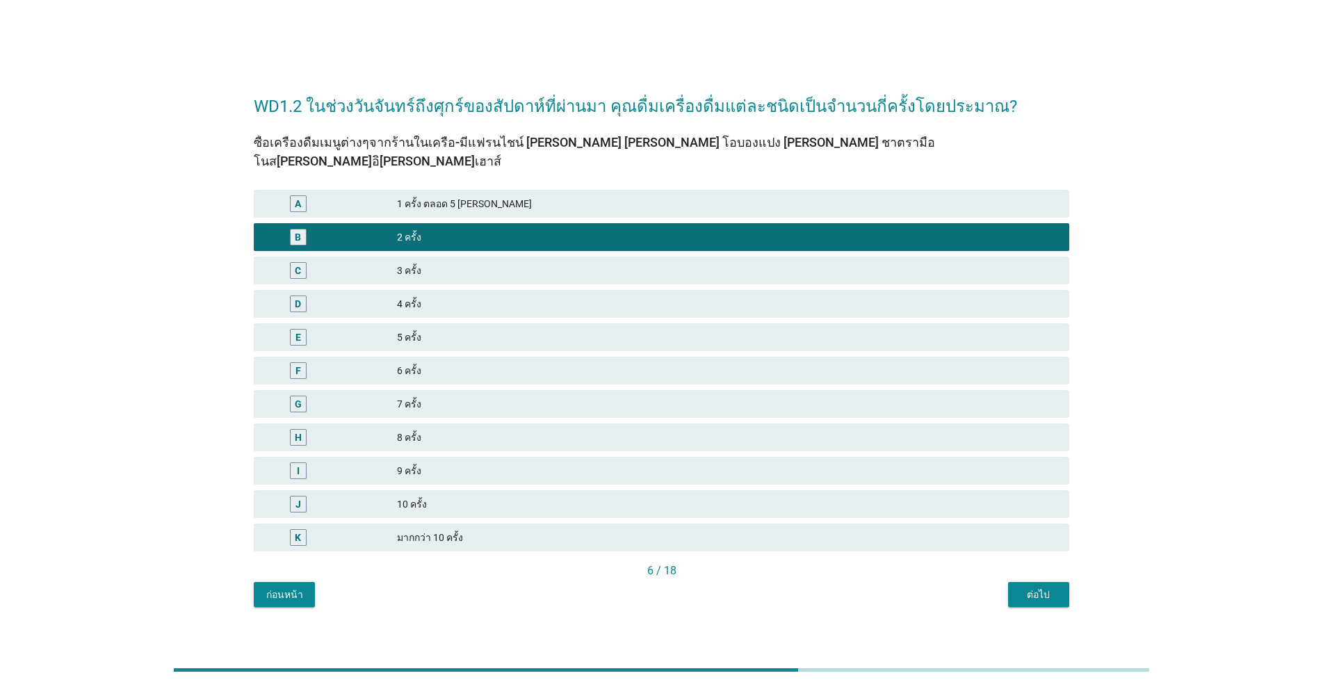
click at [683, 592] on button "ต่อไป" at bounding box center [1038, 594] width 61 height 25
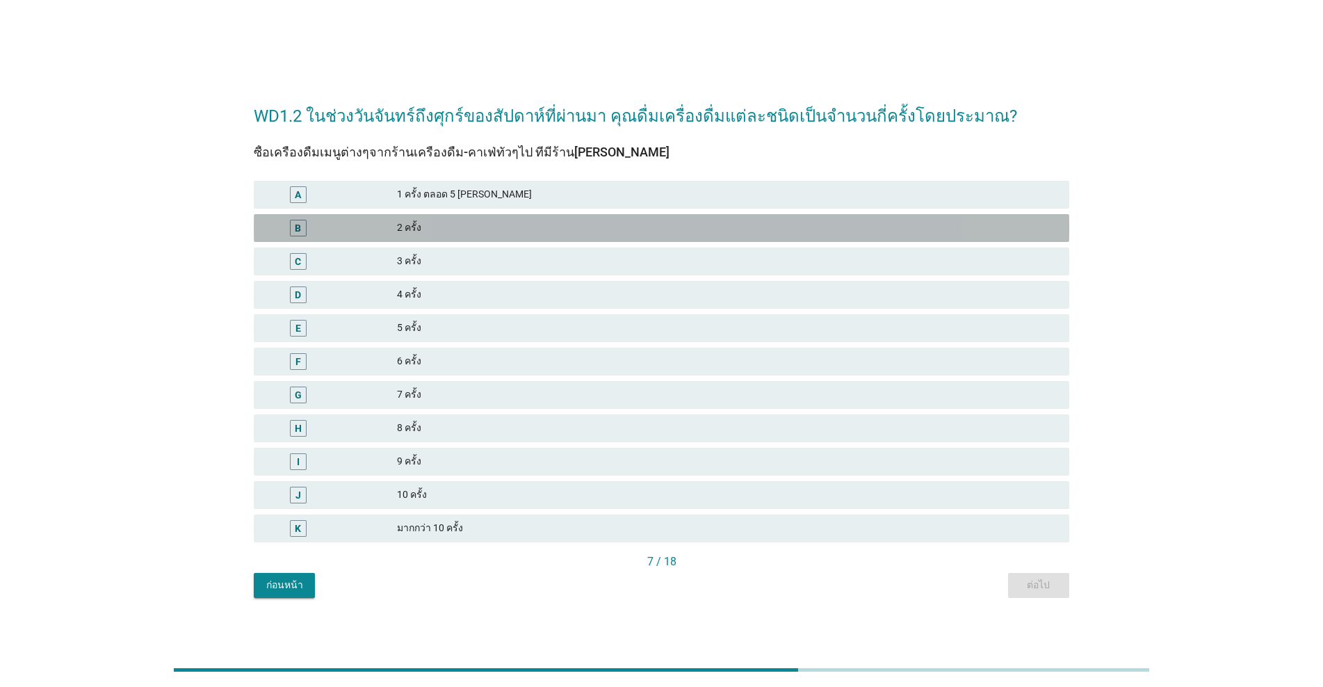
click at [460, 229] on div "2 ครั้ง" at bounding box center [727, 228] width 661 height 17
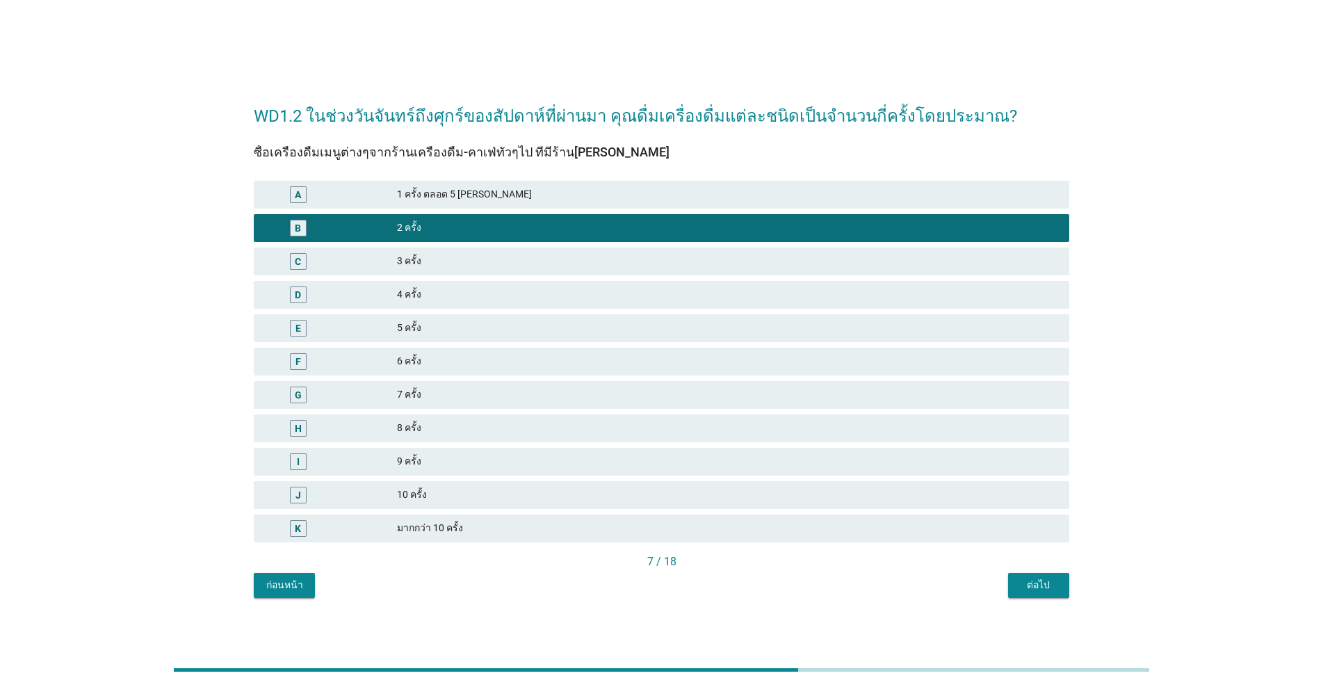
click at [478, 264] on div "3 ครั้ง" at bounding box center [727, 261] width 661 height 17
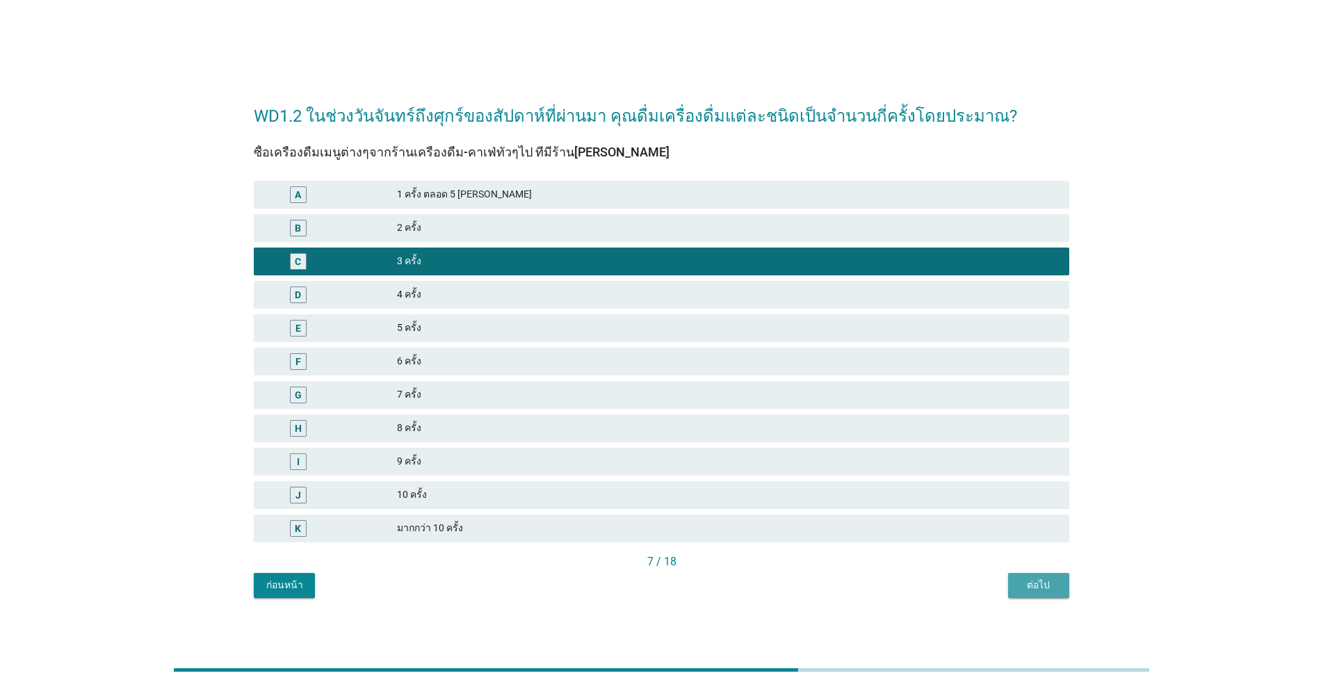
click at [683, 585] on div "ต่อไป" at bounding box center [1038, 585] width 39 height 15
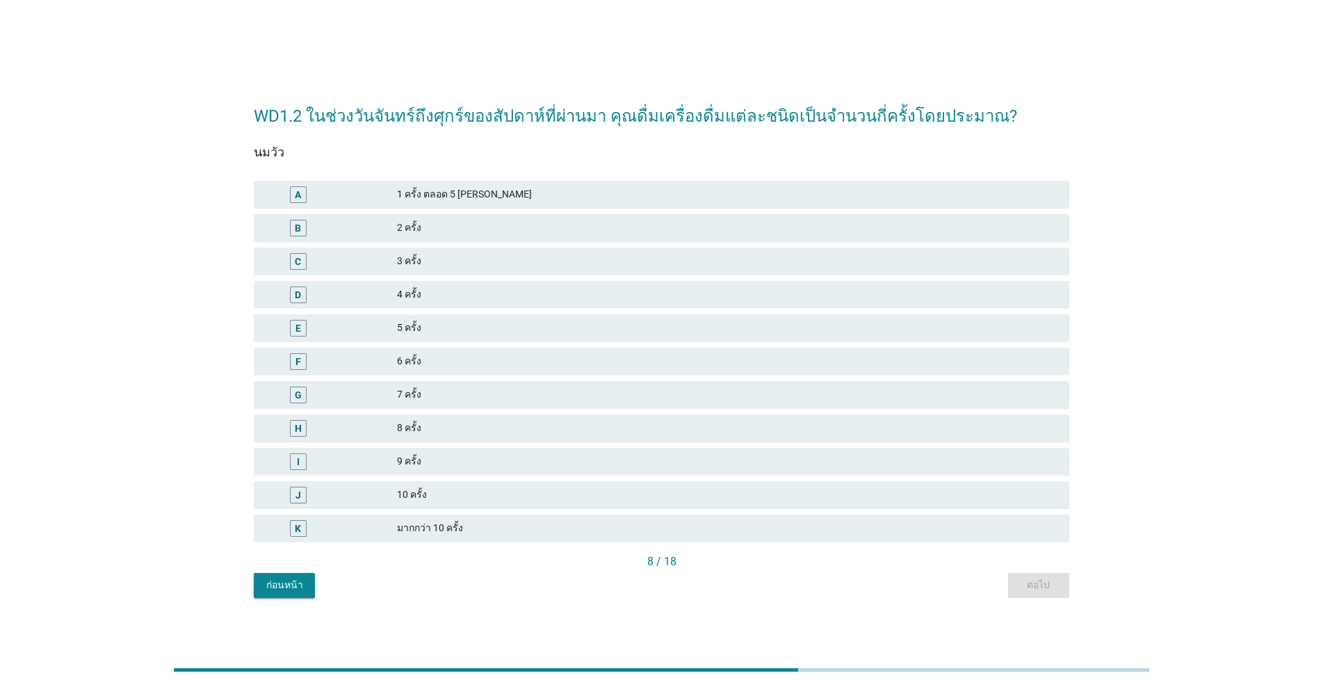
click at [460, 253] on div "3 ครั้ง" at bounding box center [727, 261] width 661 height 17
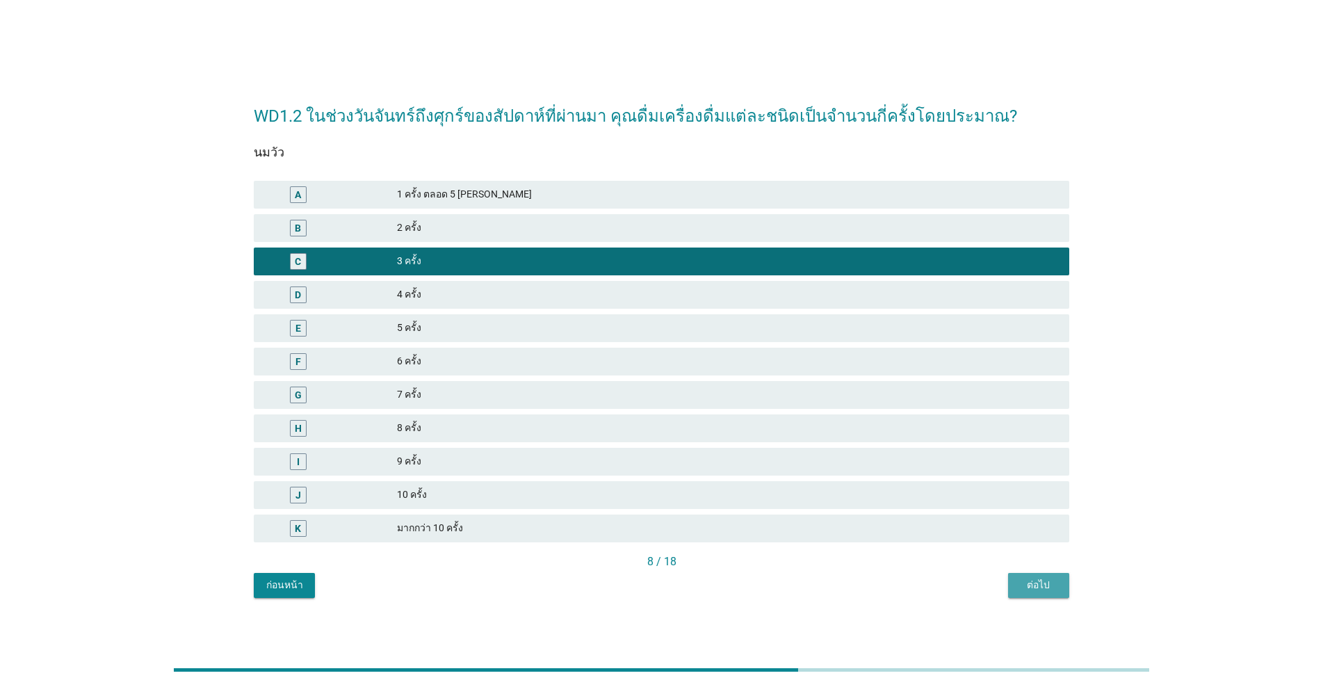
click at [683, 592] on button "ต่อไป" at bounding box center [1038, 585] width 61 height 25
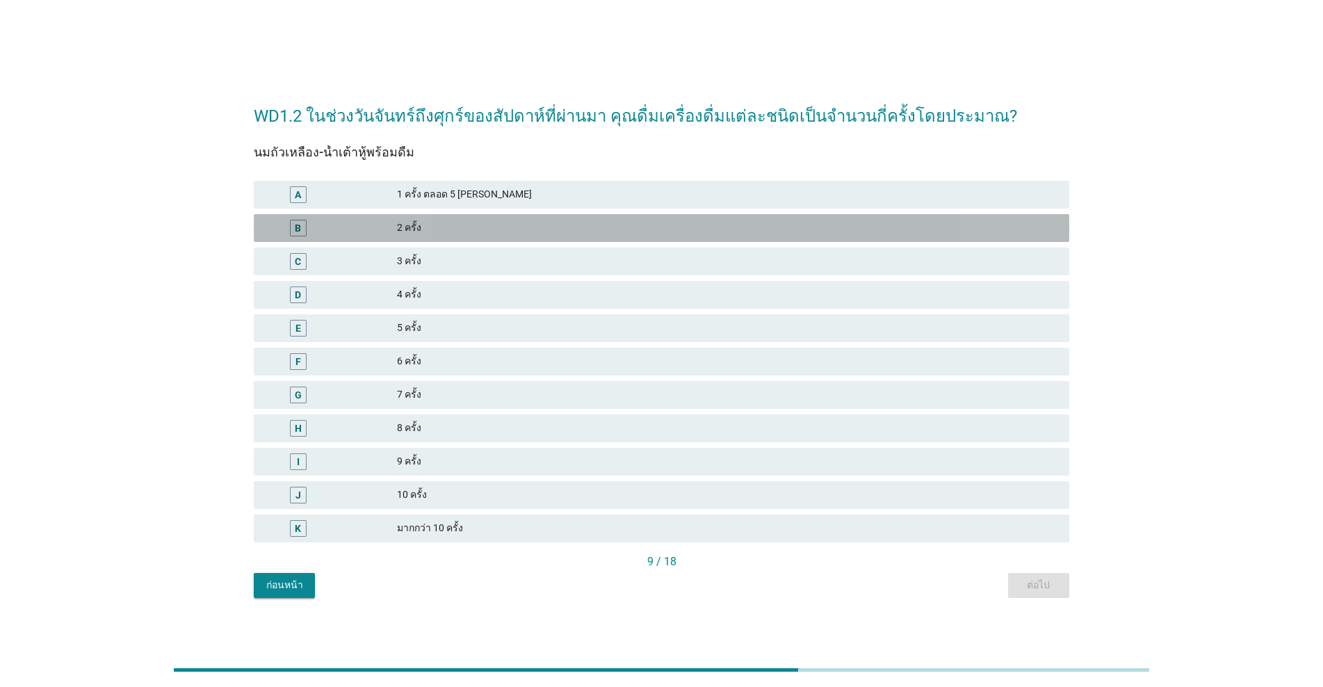
click at [484, 235] on div "2 ครั้ง" at bounding box center [727, 228] width 661 height 17
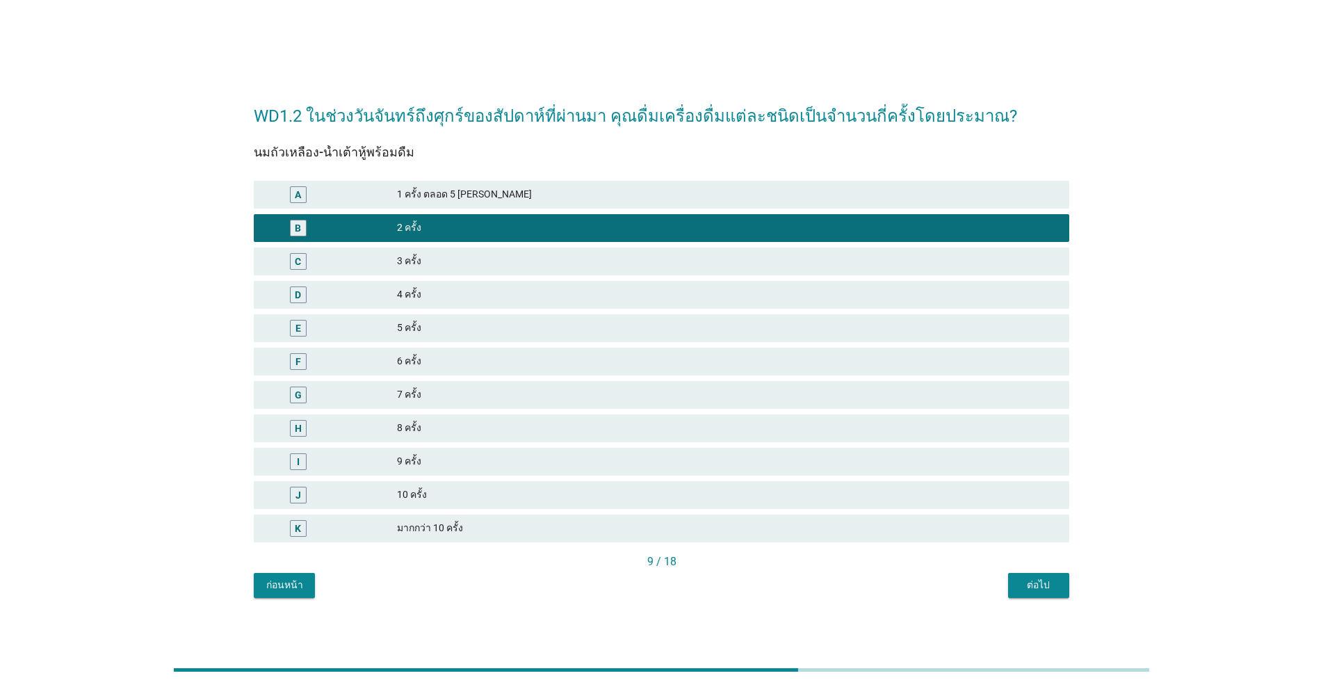
click at [683, 590] on div "ต่อไป" at bounding box center [1038, 585] width 39 height 15
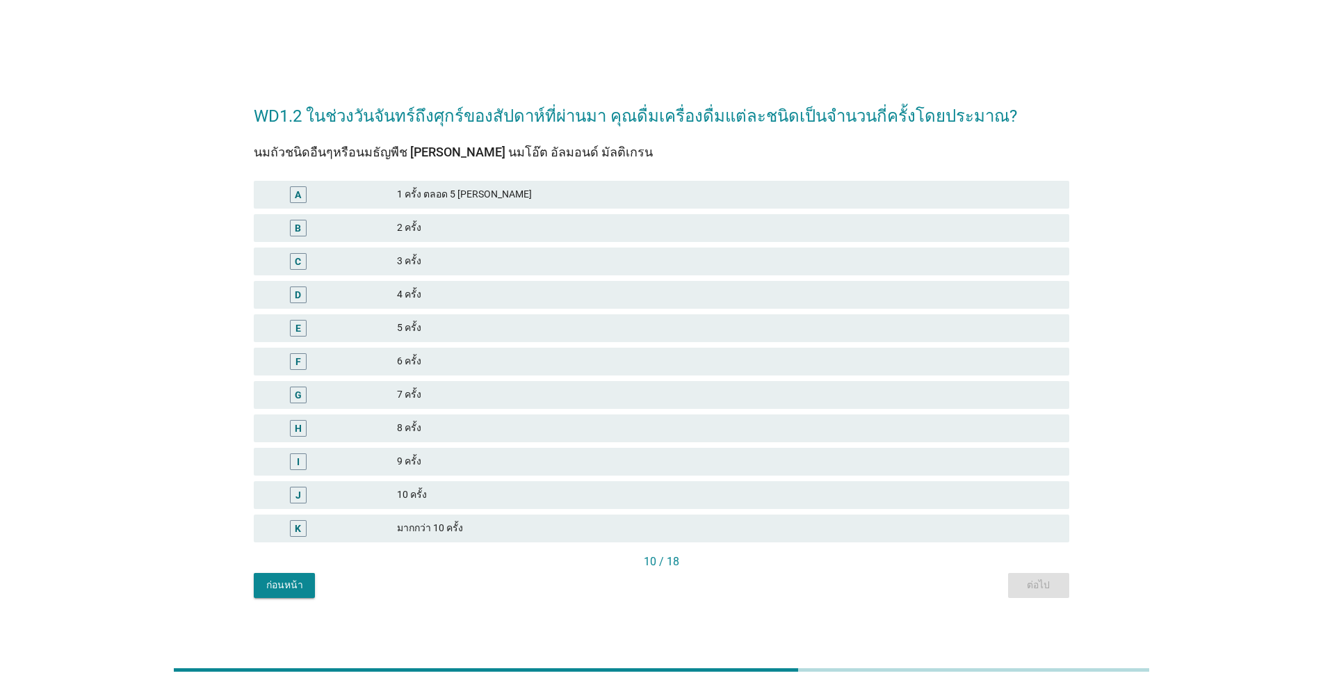
click at [467, 234] on div "2 ครั้ง" at bounding box center [727, 228] width 661 height 17
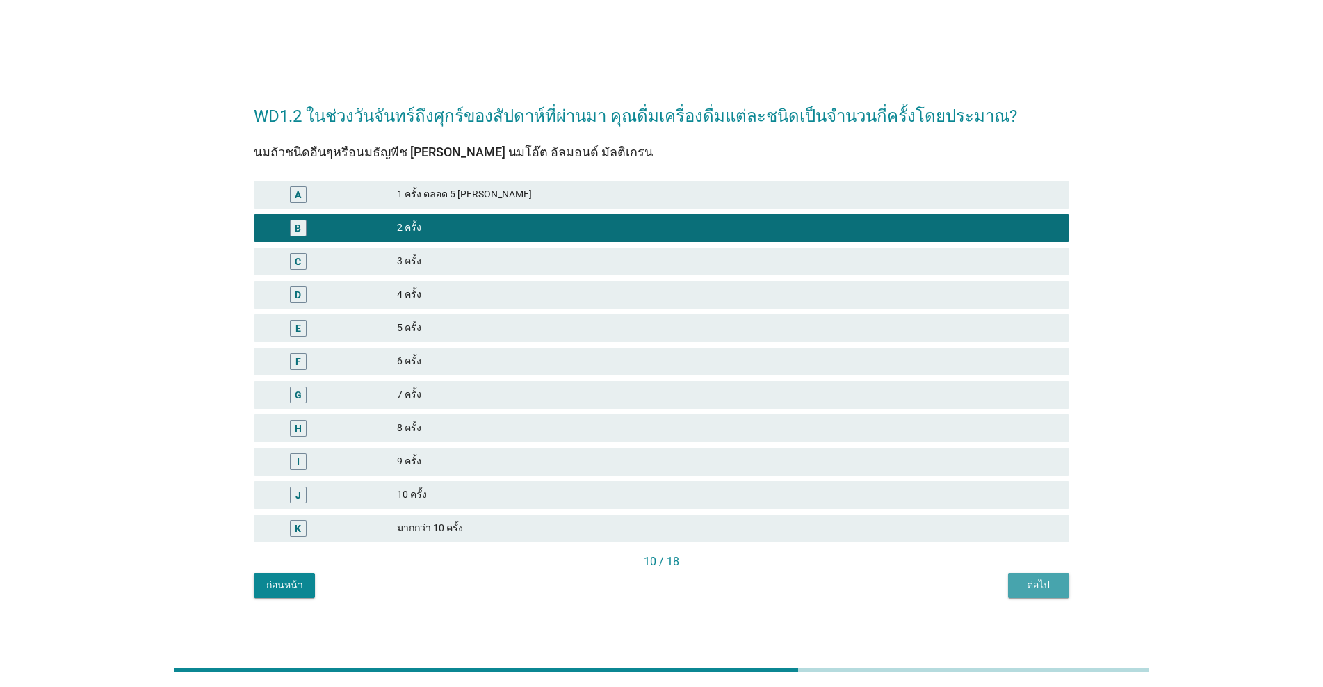
click at [683, 584] on div "ต่อไป" at bounding box center [1038, 585] width 39 height 15
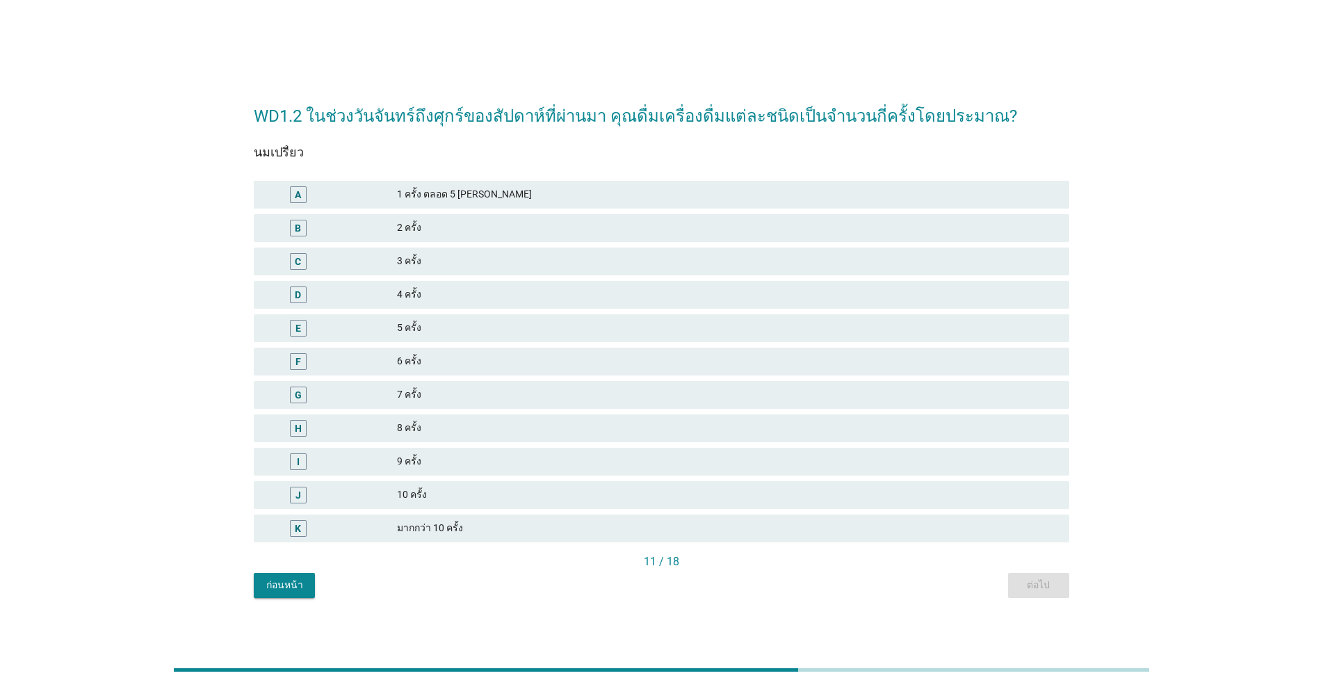
click at [460, 328] on div "5 ครั้ง" at bounding box center [727, 328] width 661 height 17
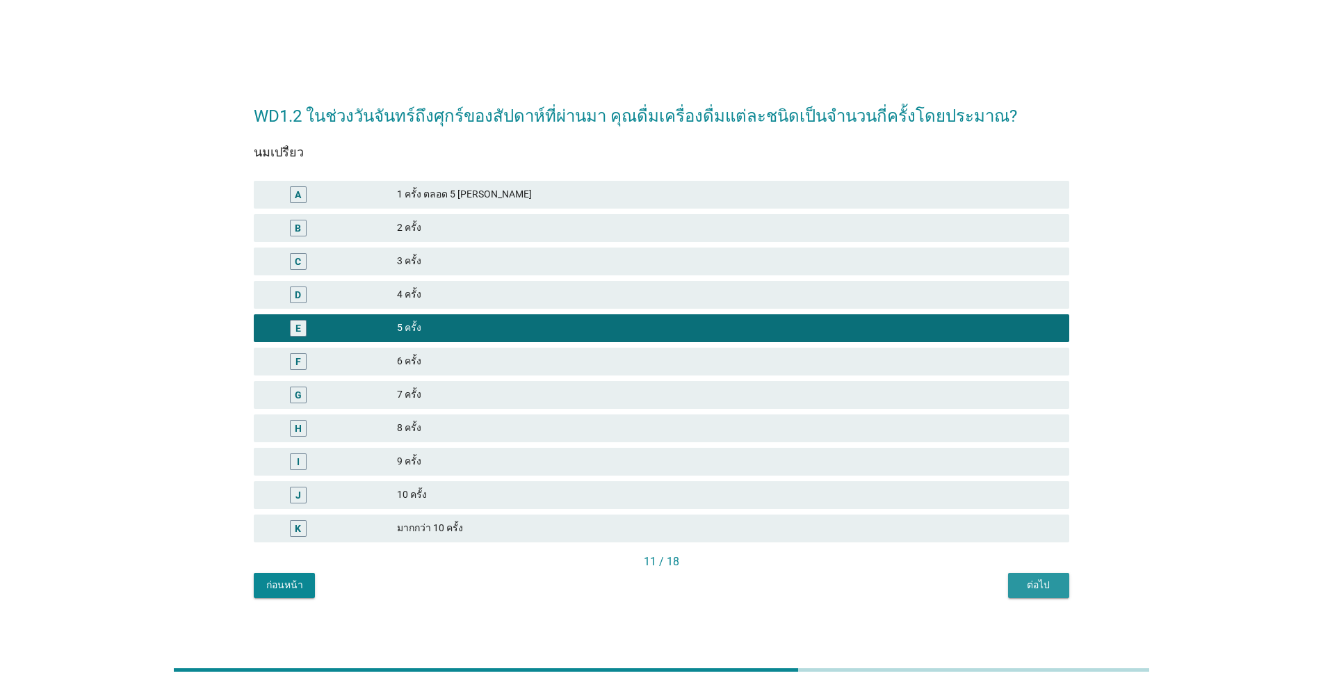
click at [683, 583] on div "ต่อไป" at bounding box center [1038, 585] width 39 height 15
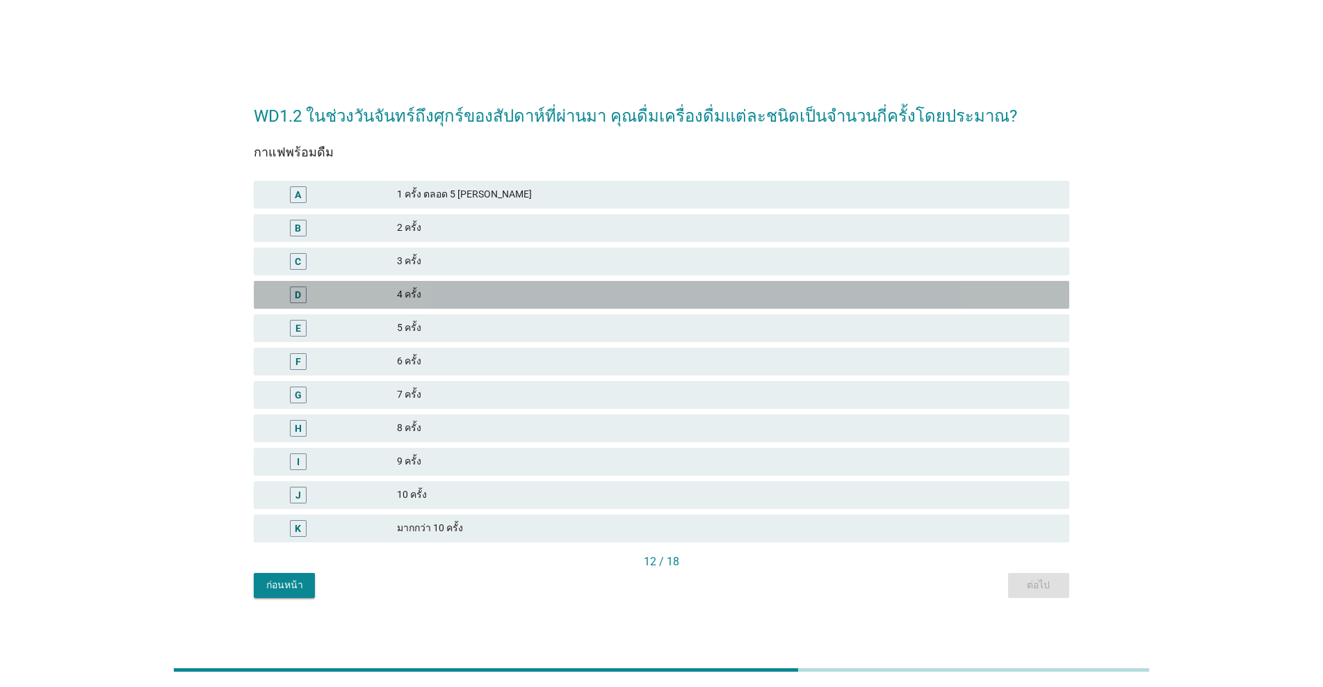
click at [455, 294] on div "4 ครั้ง" at bounding box center [727, 294] width 661 height 17
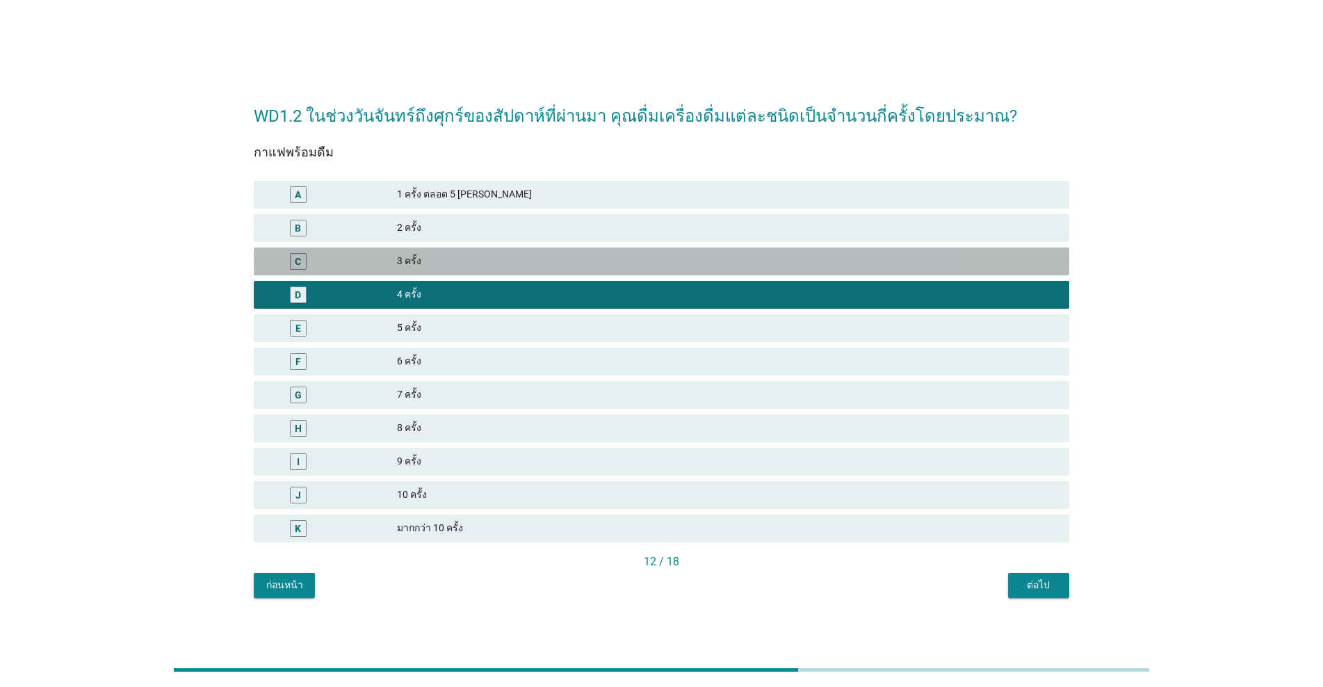
click at [631, 261] on div "3 ครั้ง" at bounding box center [727, 261] width 661 height 17
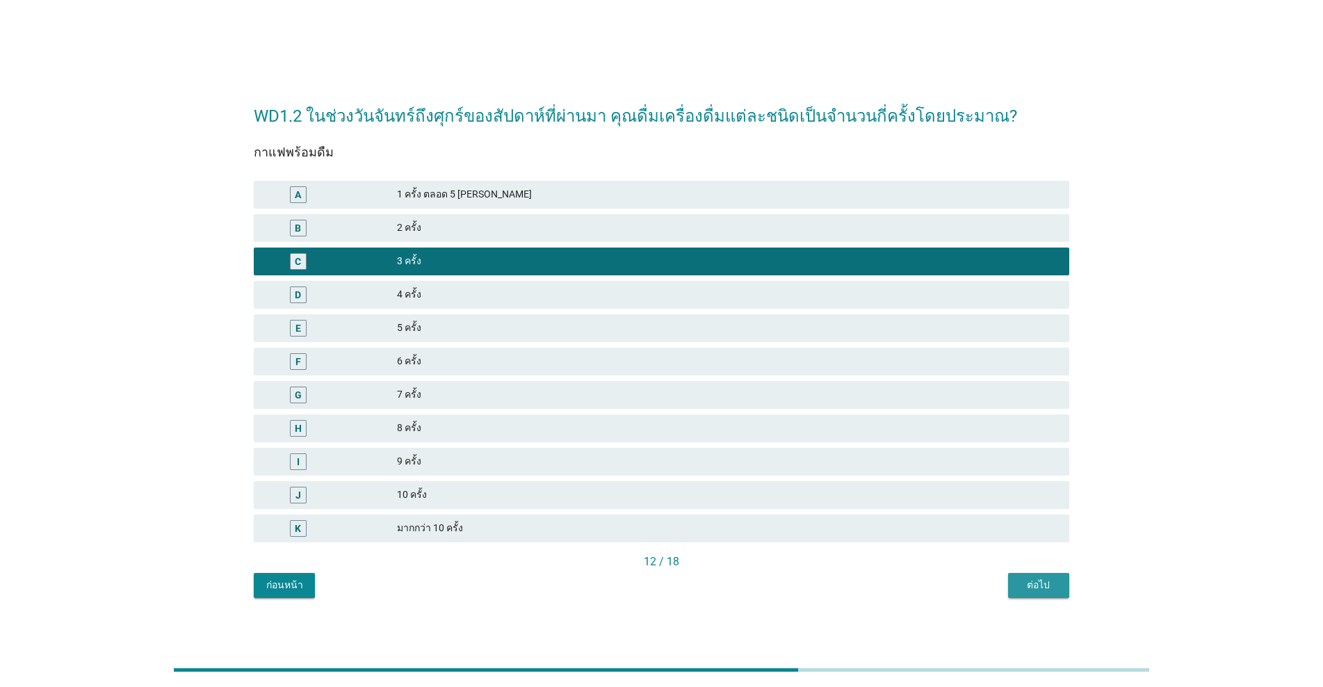
click at [683, 582] on div "ต่อไป" at bounding box center [1038, 585] width 39 height 15
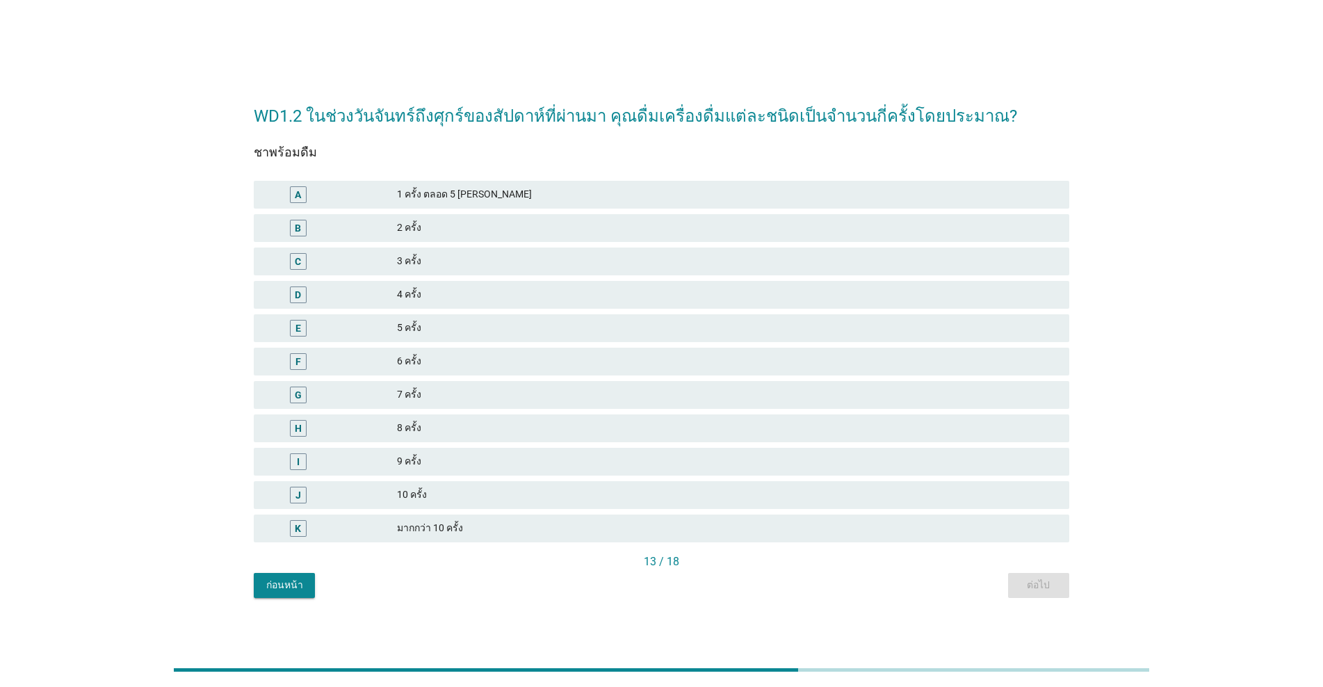
click at [464, 232] on div "2 ครั้ง" at bounding box center [727, 228] width 661 height 17
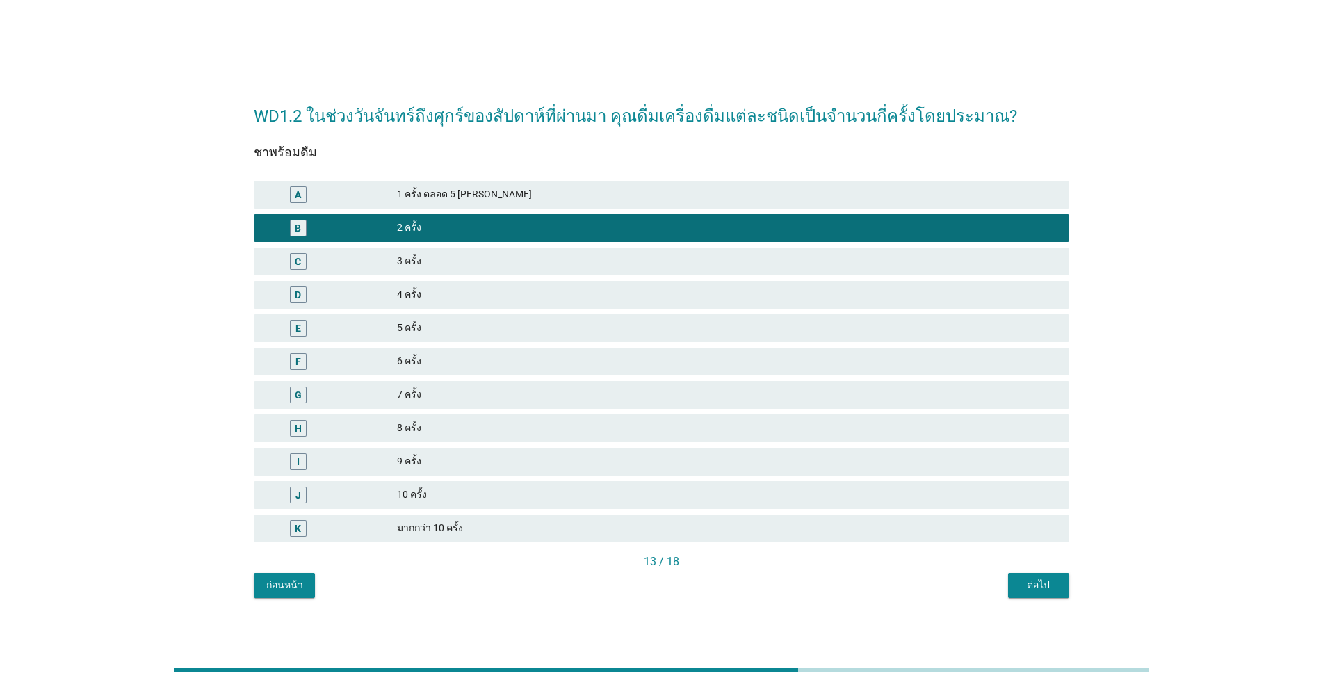
click at [564, 200] on div "1 ครั้ง ตลอด 5 [PERSON_NAME]" at bounding box center [727, 194] width 661 height 17
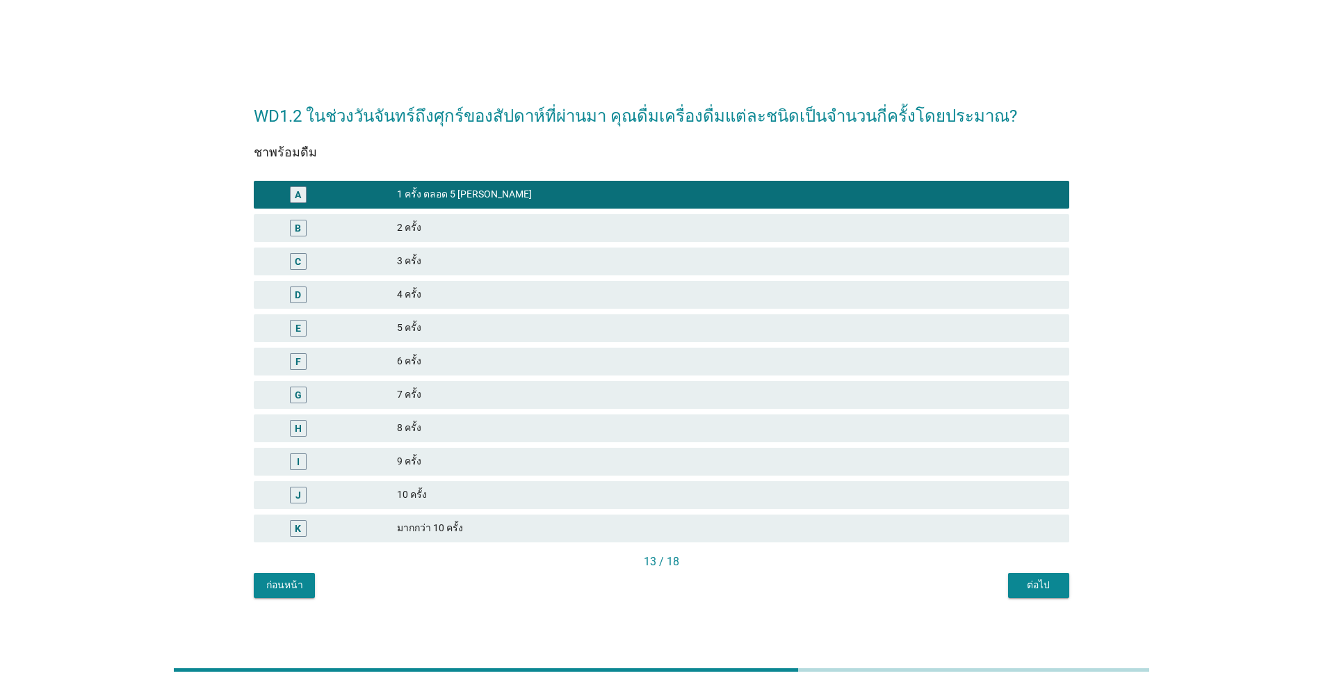
click at [683, 582] on div "ต่อไป" at bounding box center [1038, 585] width 39 height 15
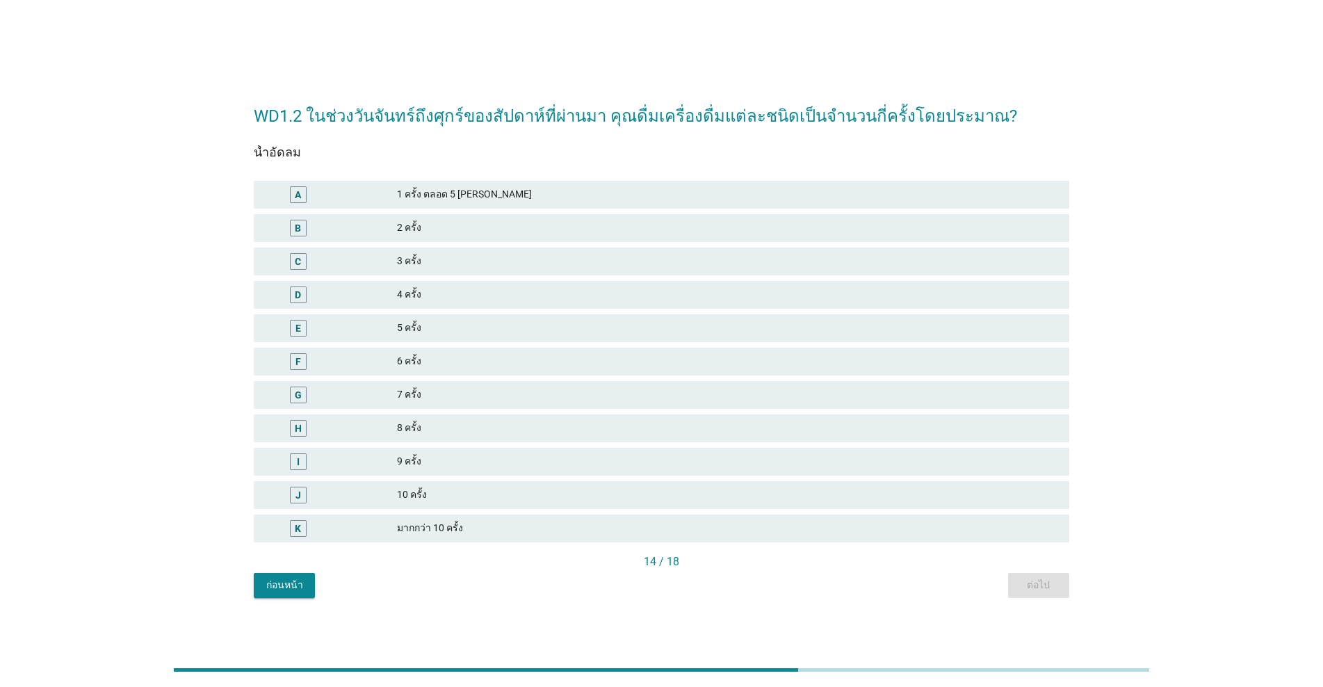
click at [452, 229] on div "2 ครั้ง" at bounding box center [727, 228] width 661 height 17
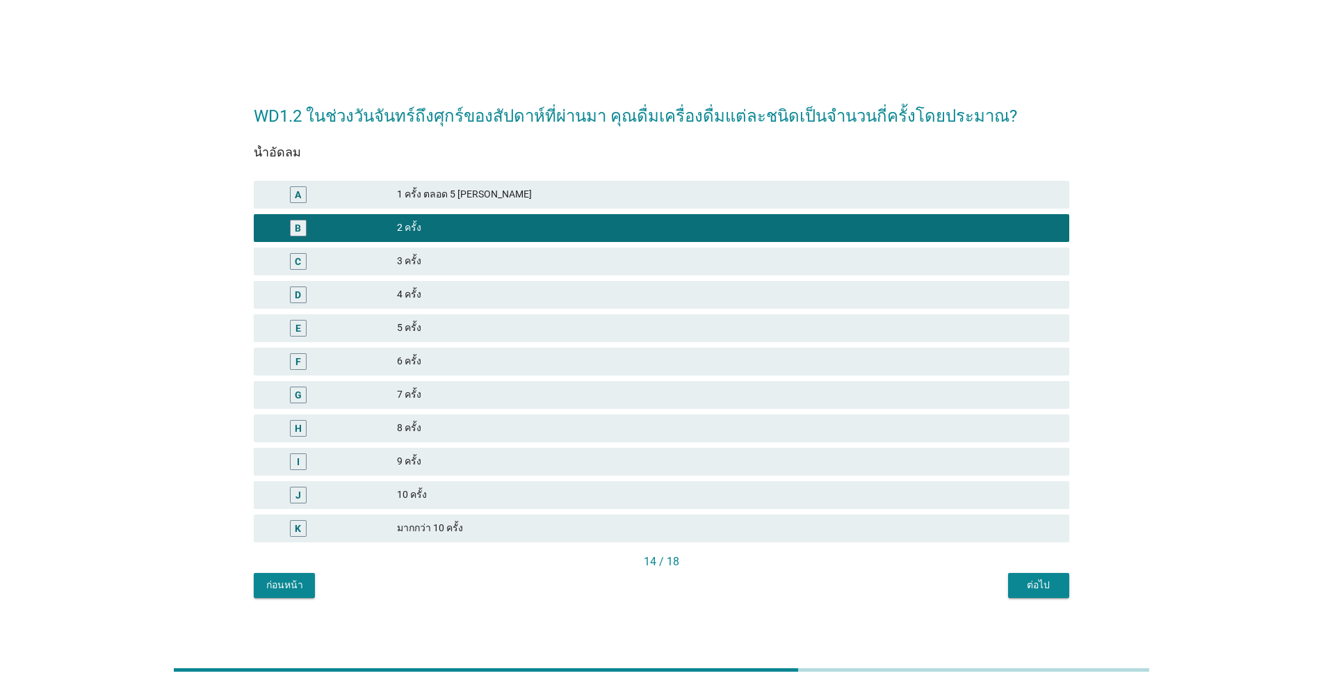
click at [683, 586] on div "ต่อไป" at bounding box center [1038, 585] width 39 height 15
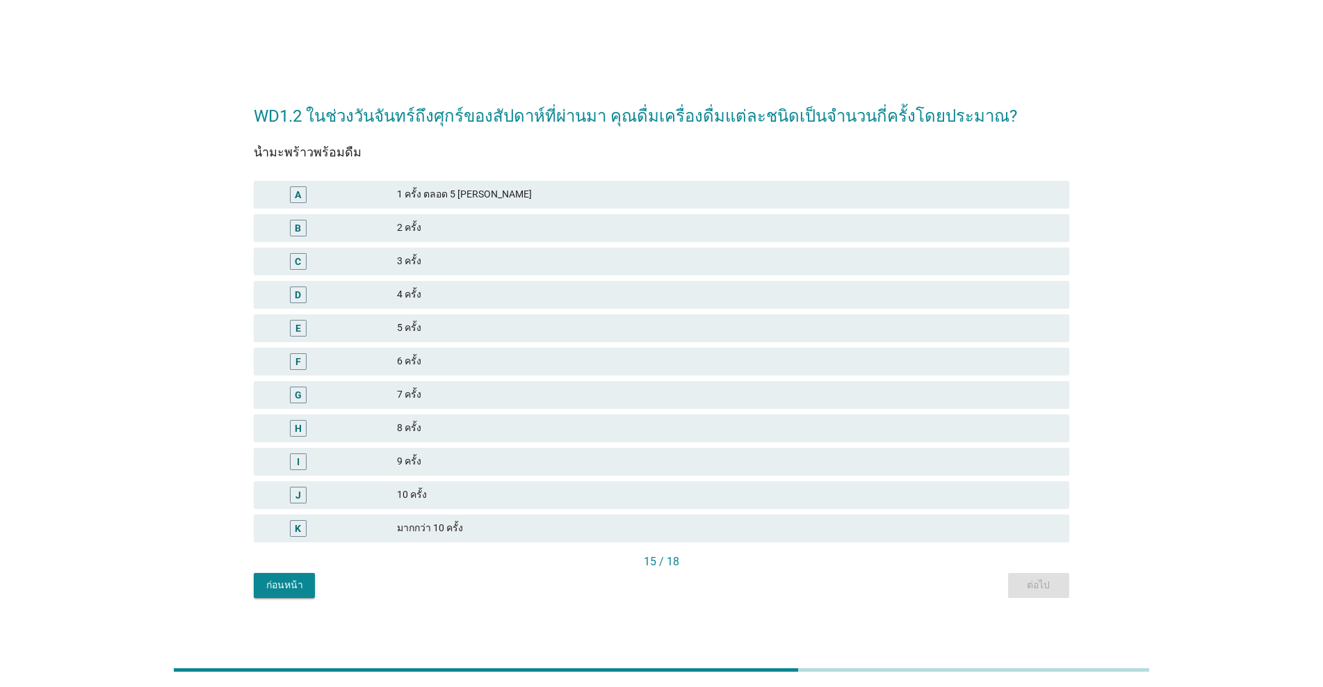
click at [451, 264] on div "3 ครั้ง" at bounding box center [727, 261] width 661 height 17
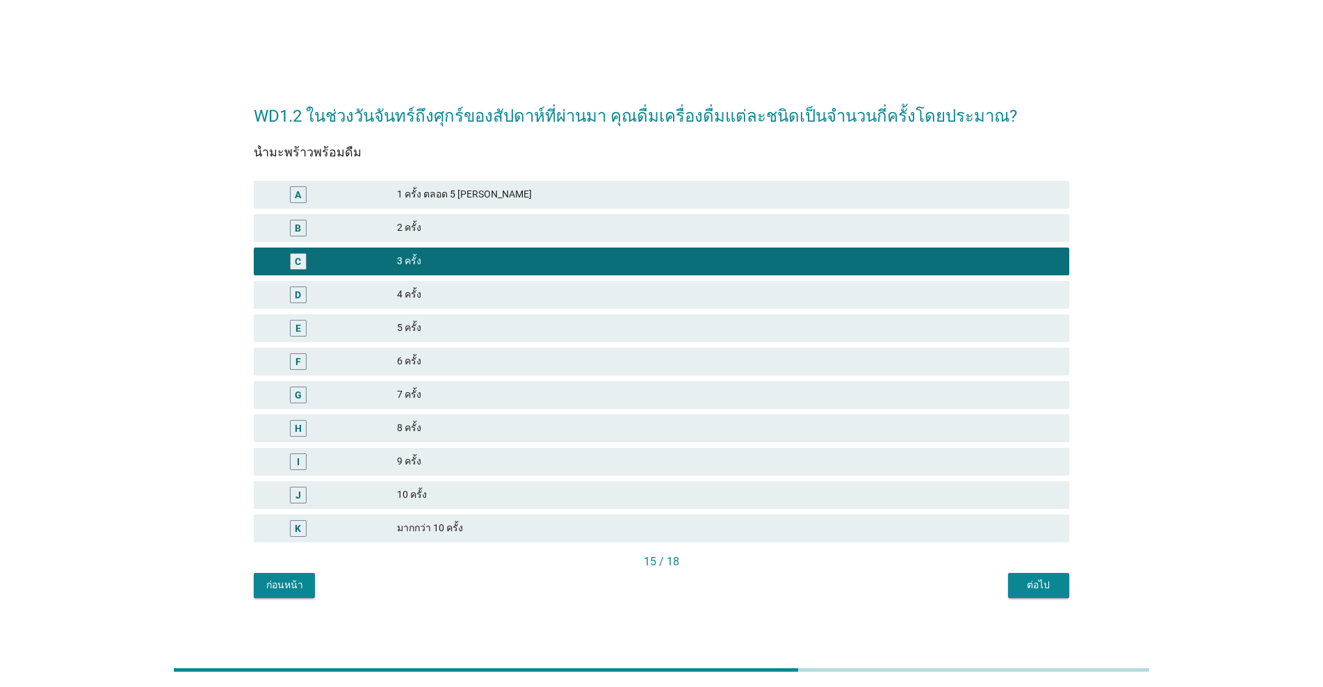
click at [683, 585] on div "ต่อไป" at bounding box center [1038, 585] width 39 height 15
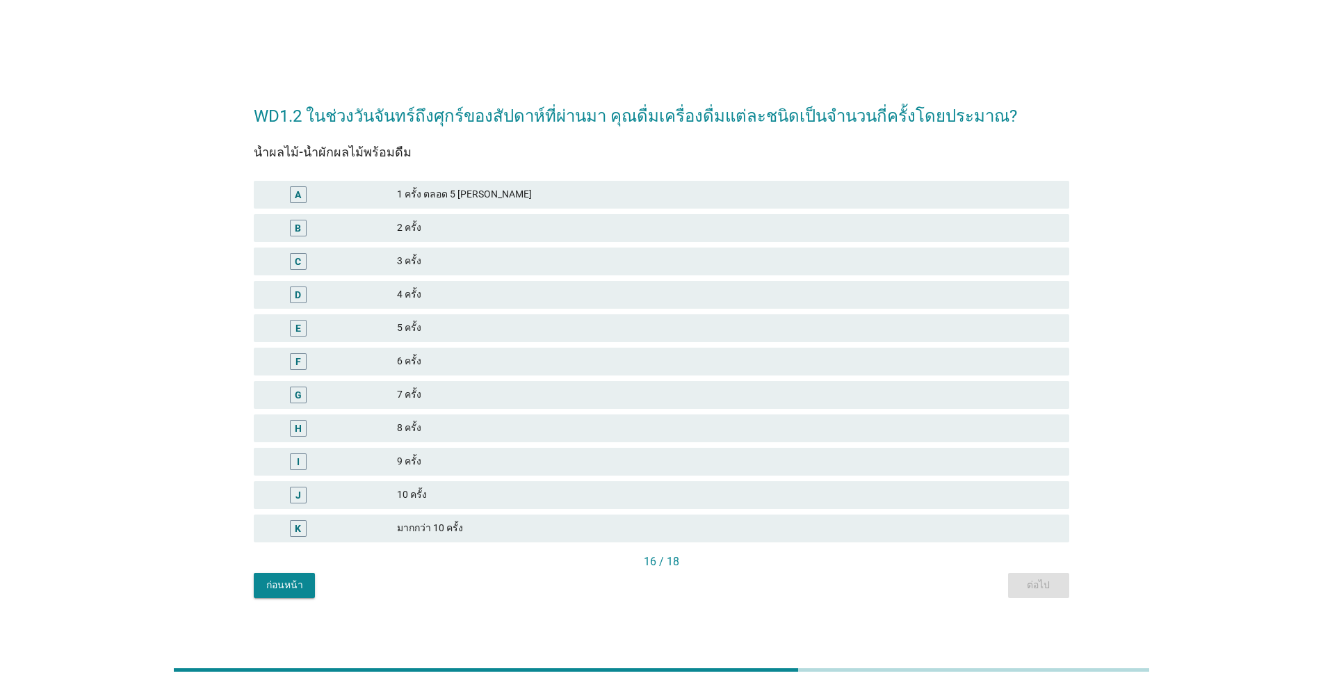
click at [458, 261] on div "3 ครั้ง" at bounding box center [727, 261] width 661 height 17
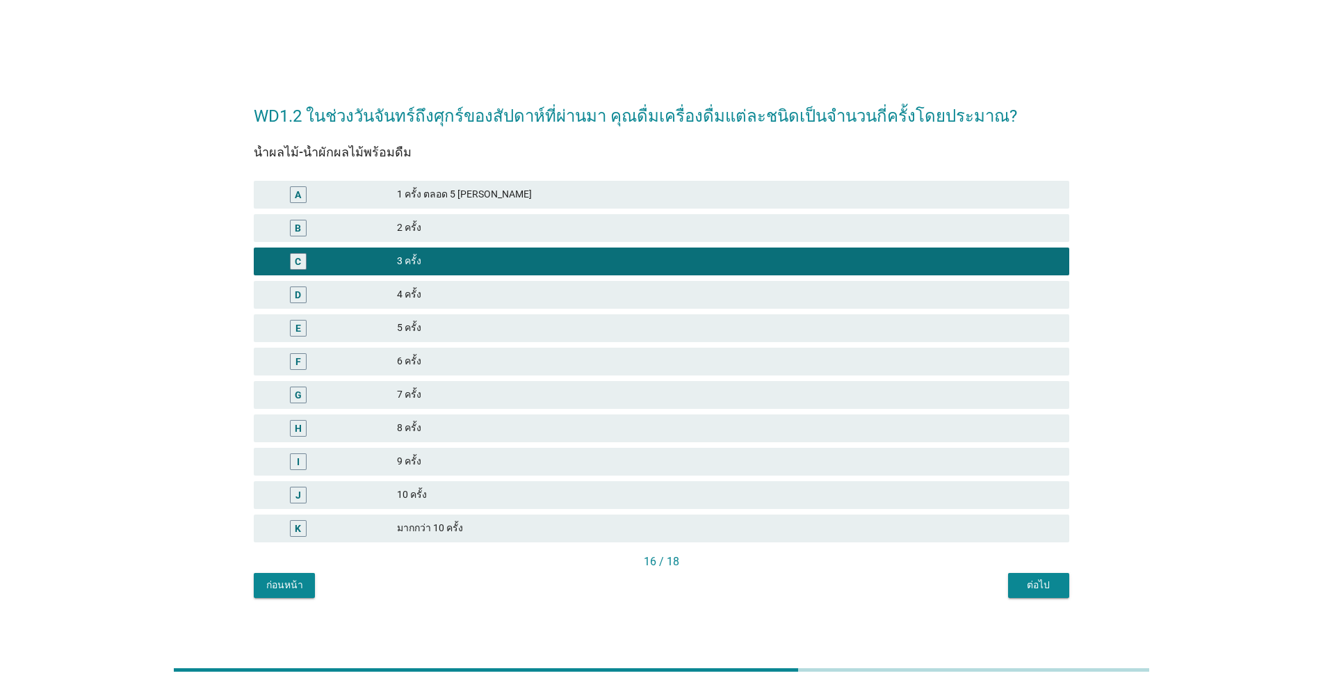
click at [478, 291] on div "4 ครั้ง" at bounding box center [727, 294] width 661 height 17
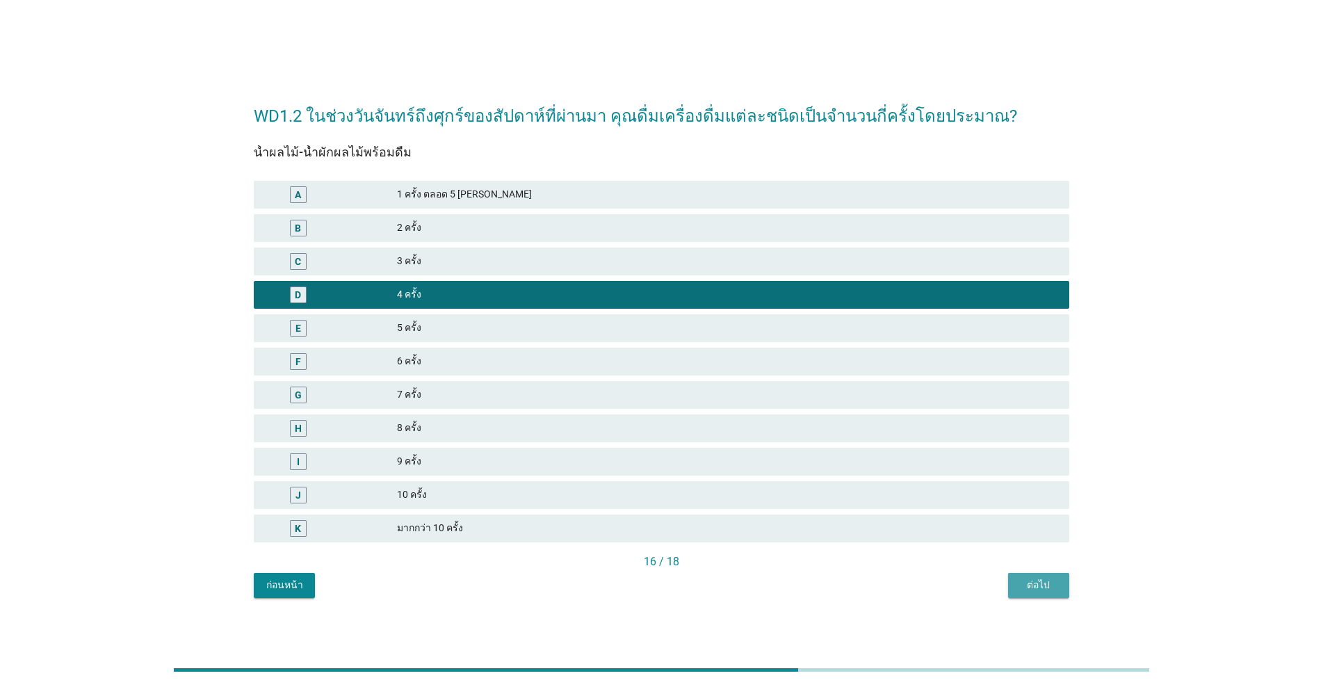
click at [683, 590] on div "ต่อไป" at bounding box center [1038, 585] width 39 height 15
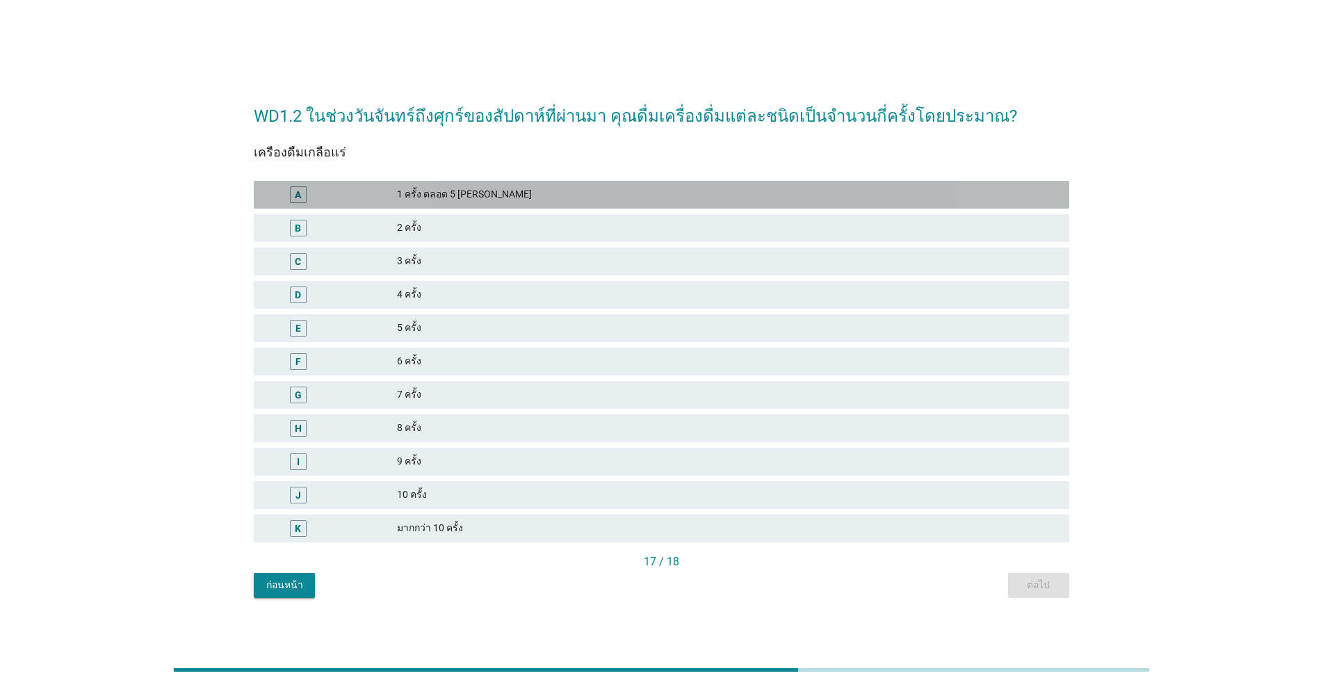
click at [467, 198] on div "1 ครั้ง ตลอด 5 [PERSON_NAME]" at bounding box center [727, 194] width 661 height 17
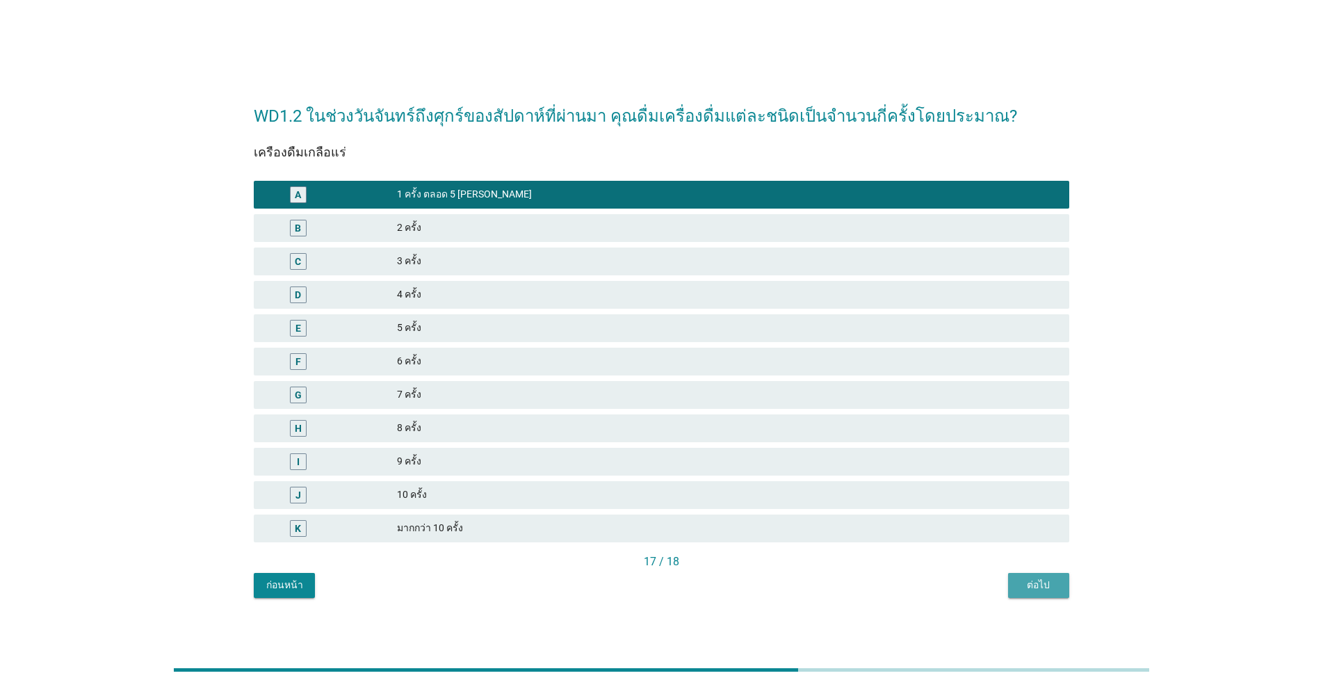
click at [683, 597] on button "ต่อไป" at bounding box center [1038, 585] width 61 height 25
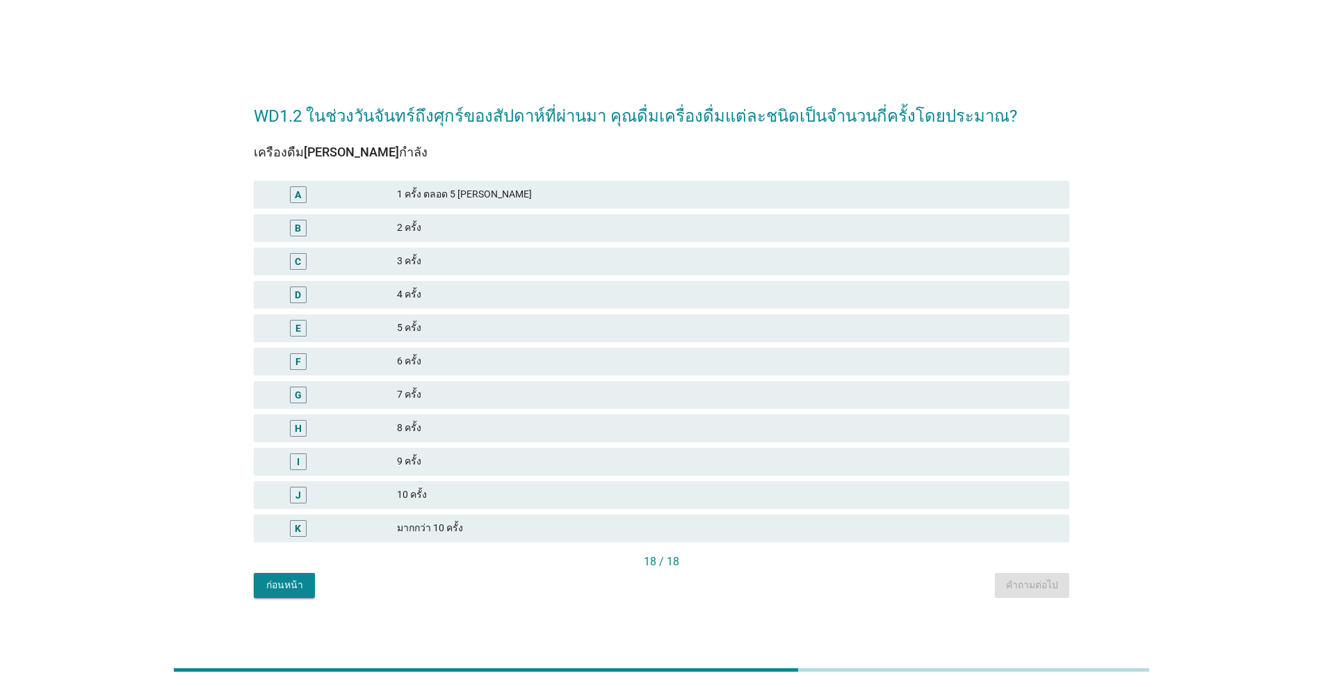
click at [444, 175] on div "เครื่องดื่ม[PERSON_NAME]กำลัง A 1 ครั้ง ตลอด 5 วันจันทร์ถึงศุกร์ B 2 ครั้ง C 3 …" at bounding box center [662, 349] width 816 height 408
click at [451, 191] on div "1 ครั้ง ตลอด 5 [PERSON_NAME]" at bounding box center [727, 194] width 661 height 17
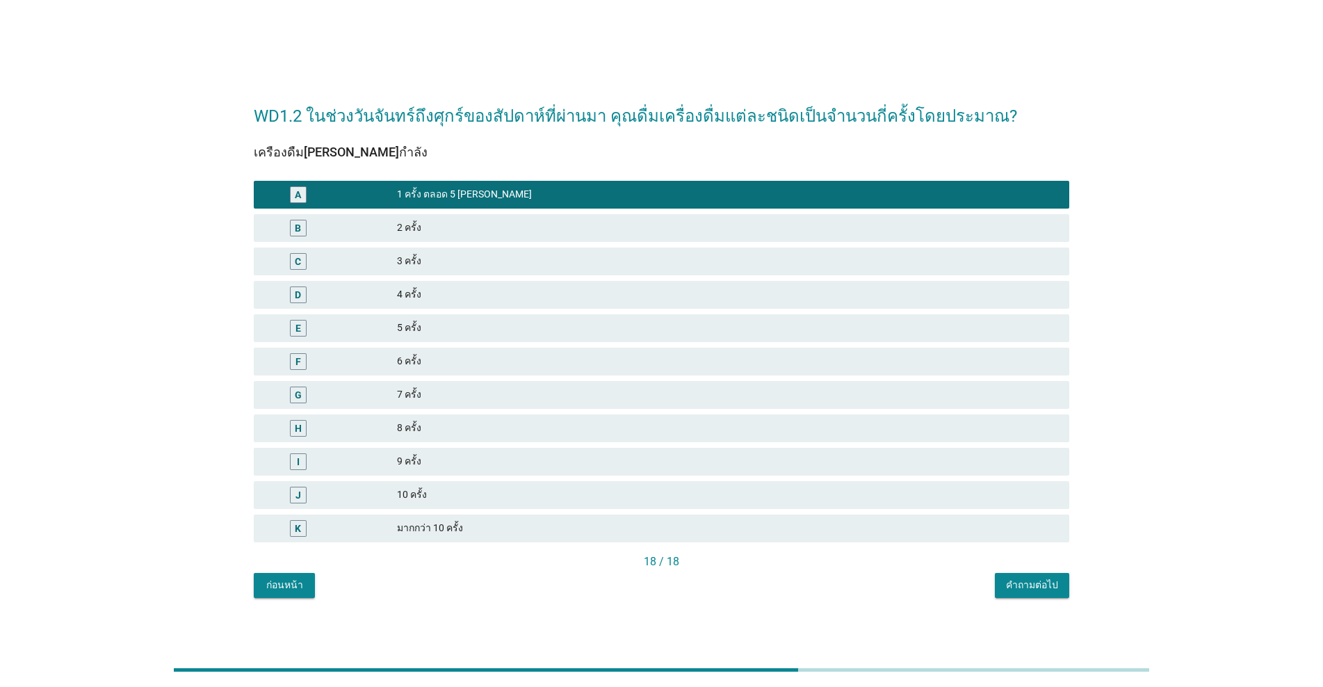
click at [683, 589] on div "คำถามต่อไป" at bounding box center [1032, 585] width 52 height 15
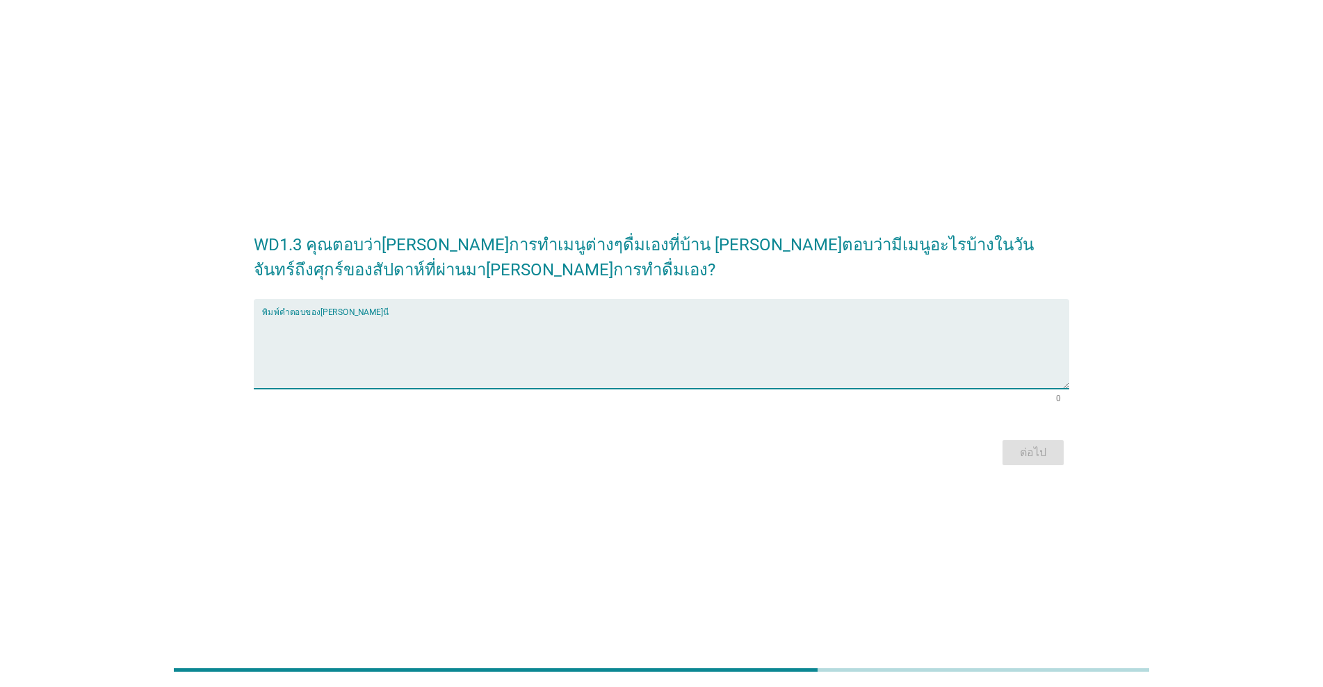
click at [280, 325] on textarea "พิมพ์คำตอบของคุณ ที่นี่" at bounding box center [665, 352] width 807 height 73
drag, startPoint x: 307, startPoint y: 326, endPoint x: 291, endPoint y: 334, distance: 17.7
click at [291, 334] on textarea "[PERSON_NAME]ปฟ[PERSON_NAME]" at bounding box center [665, 352] width 807 height 73
click at [375, 326] on textarea "ชงกาแฟ[PERSON_NAME]" at bounding box center [665, 352] width 807 height 73
type textarea "ชงกาแฟ[PERSON_NAME] น้ำแดงโซดา"
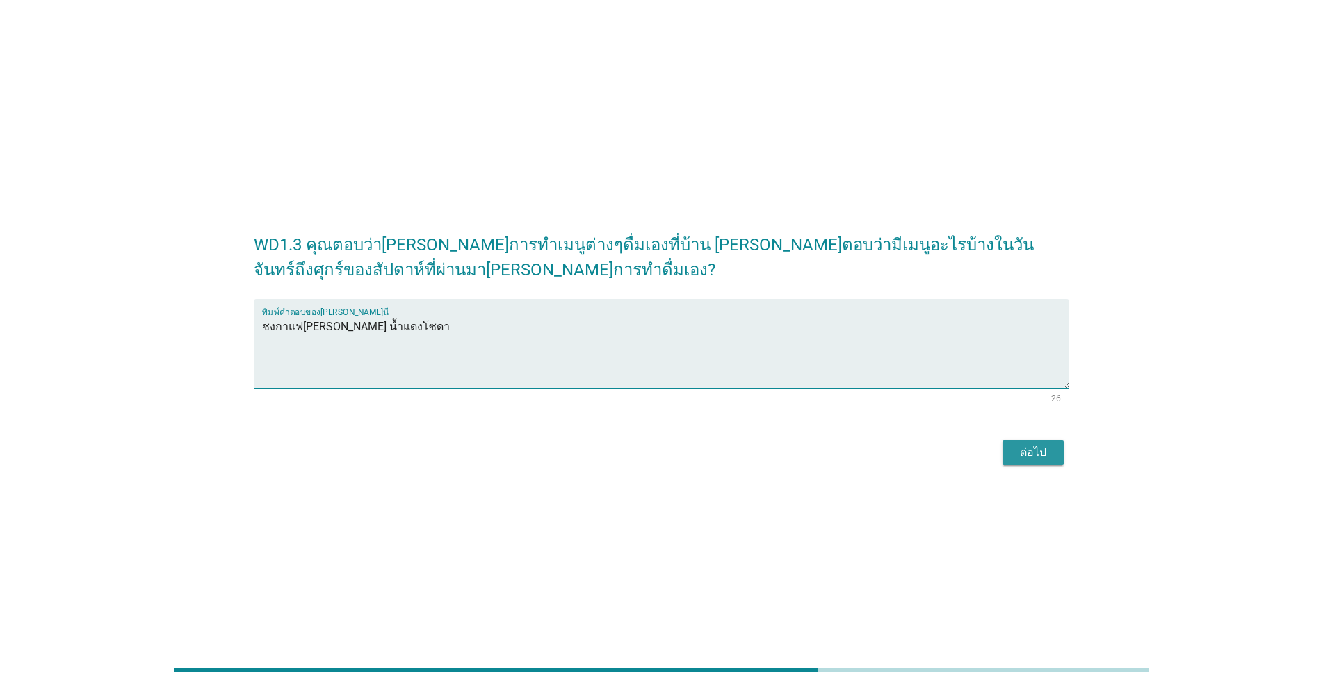
click at [683, 456] on div "ต่อไป" at bounding box center [1033, 452] width 39 height 17
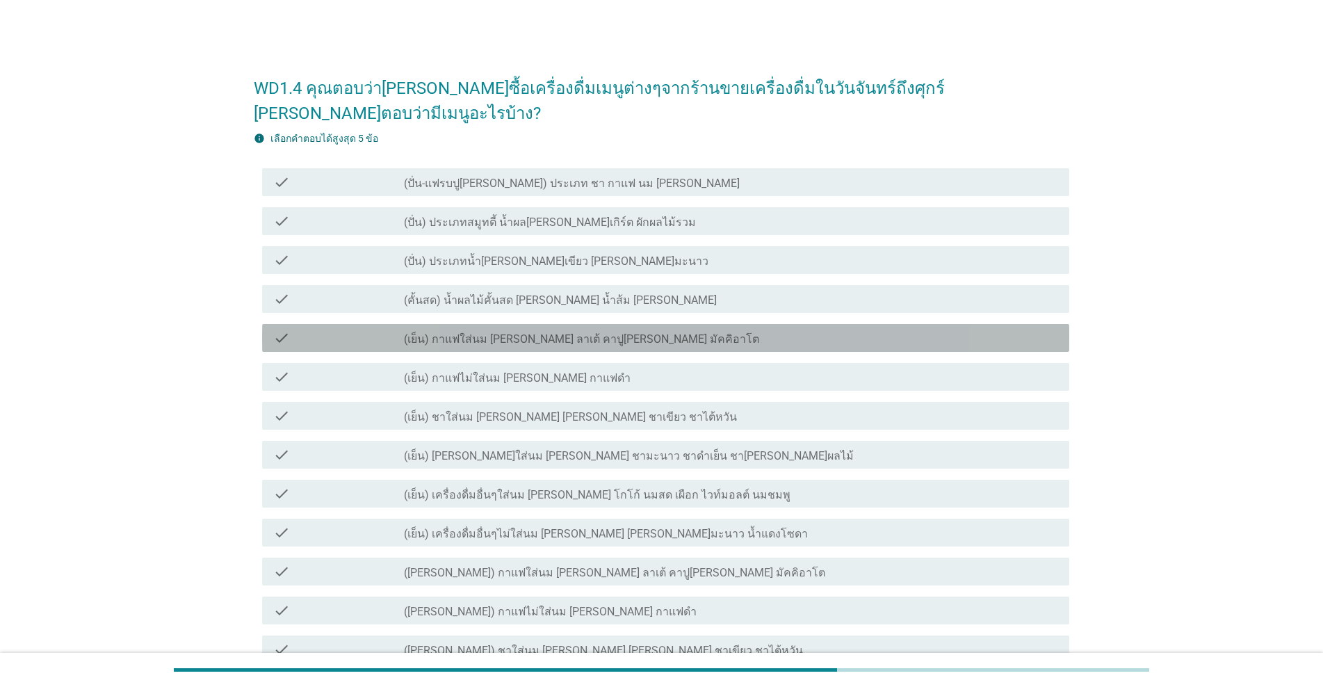
click at [476, 332] on label "(เย็น) กาแฟใส่นม [PERSON_NAME] ลาเต้ คาปู[PERSON_NAME] มัคคิอาโต" at bounding box center [581, 339] width 355 height 14
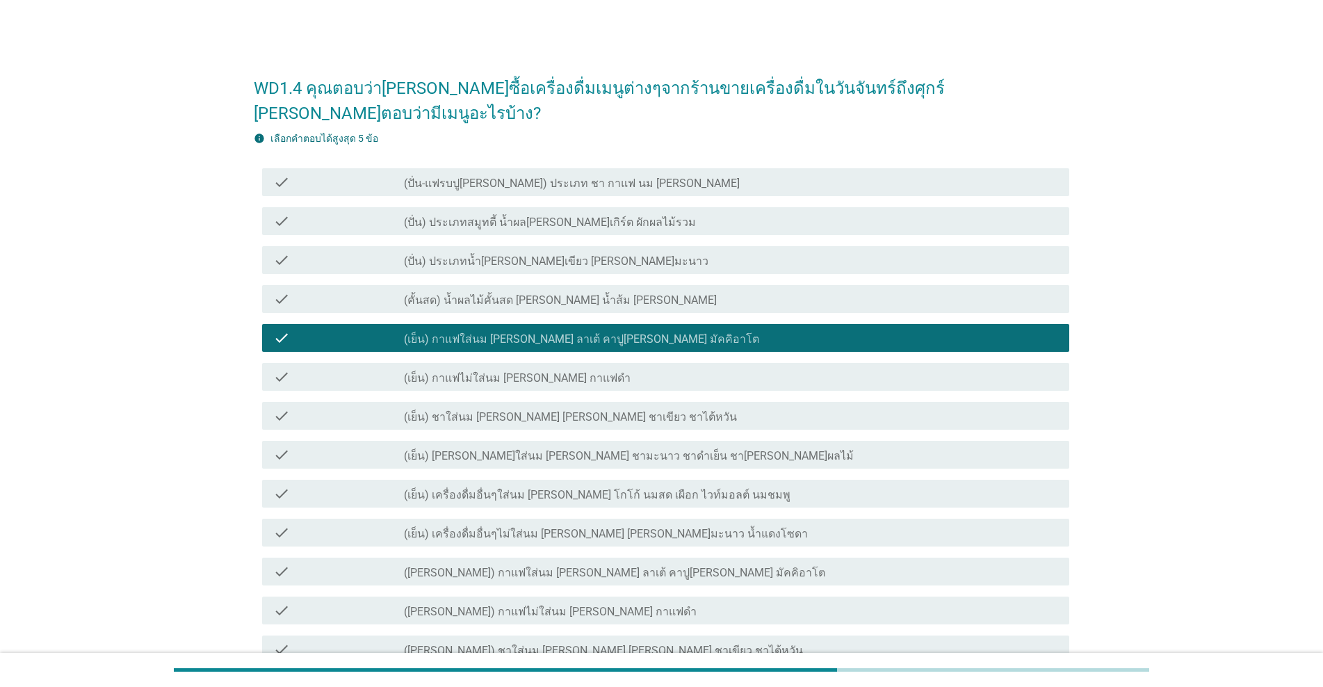
click at [484, 410] on label "(เย็น) ชาใส่นม [PERSON_NAME] [PERSON_NAME] ชาเขียว ชาไต้หวัน" at bounding box center [570, 417] width 333 height 14
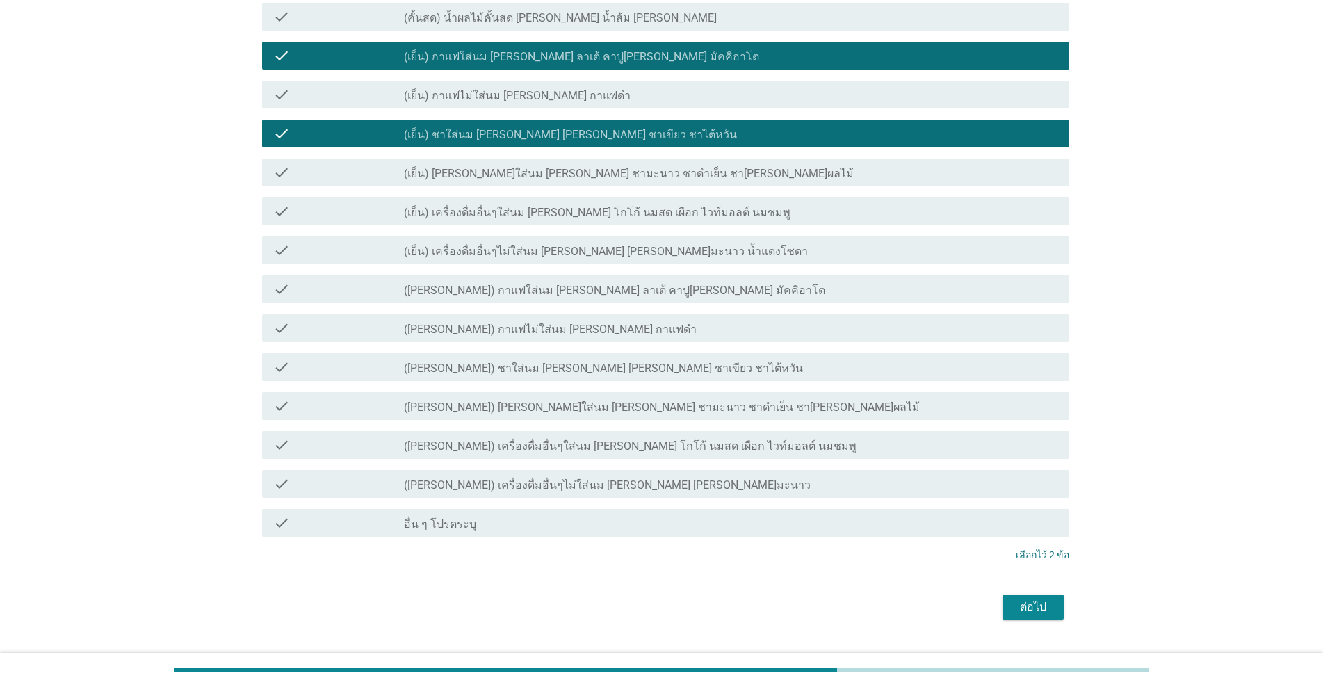
scroll to position [289, 0]
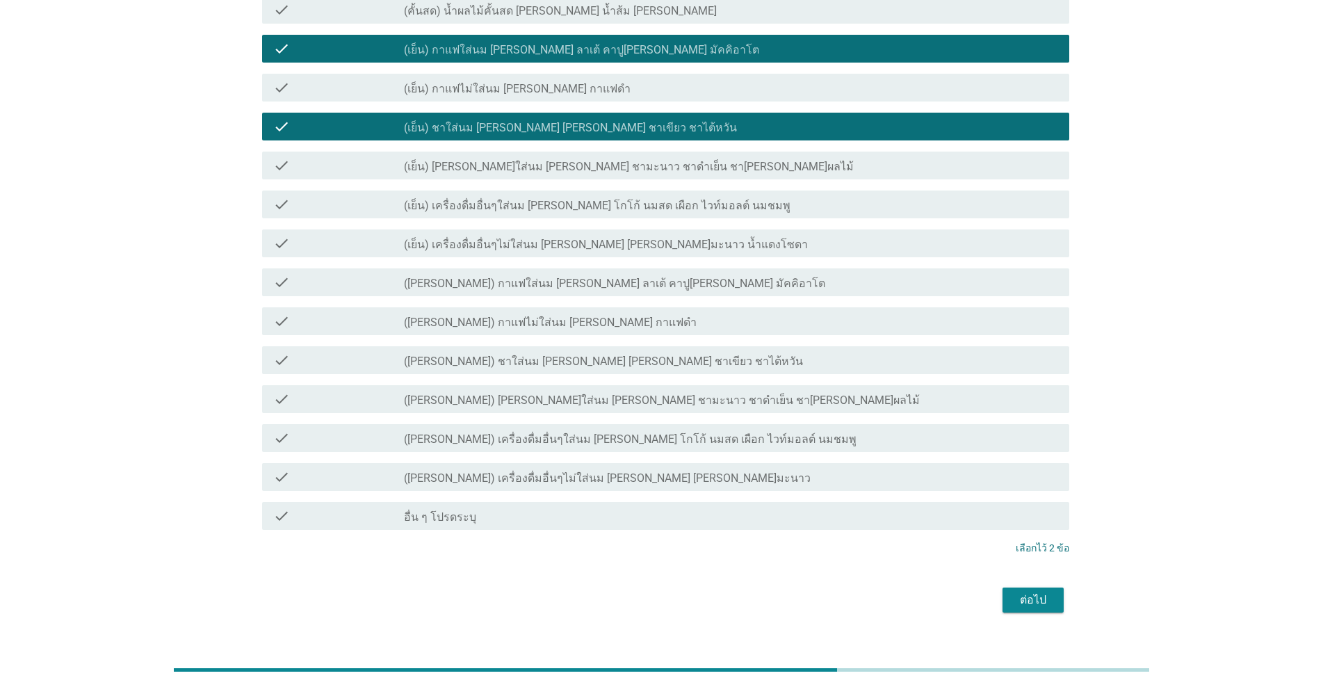
click at [683, 592] on div "ต่อไป" at bounding box center [1033, 600] width 39 height 17
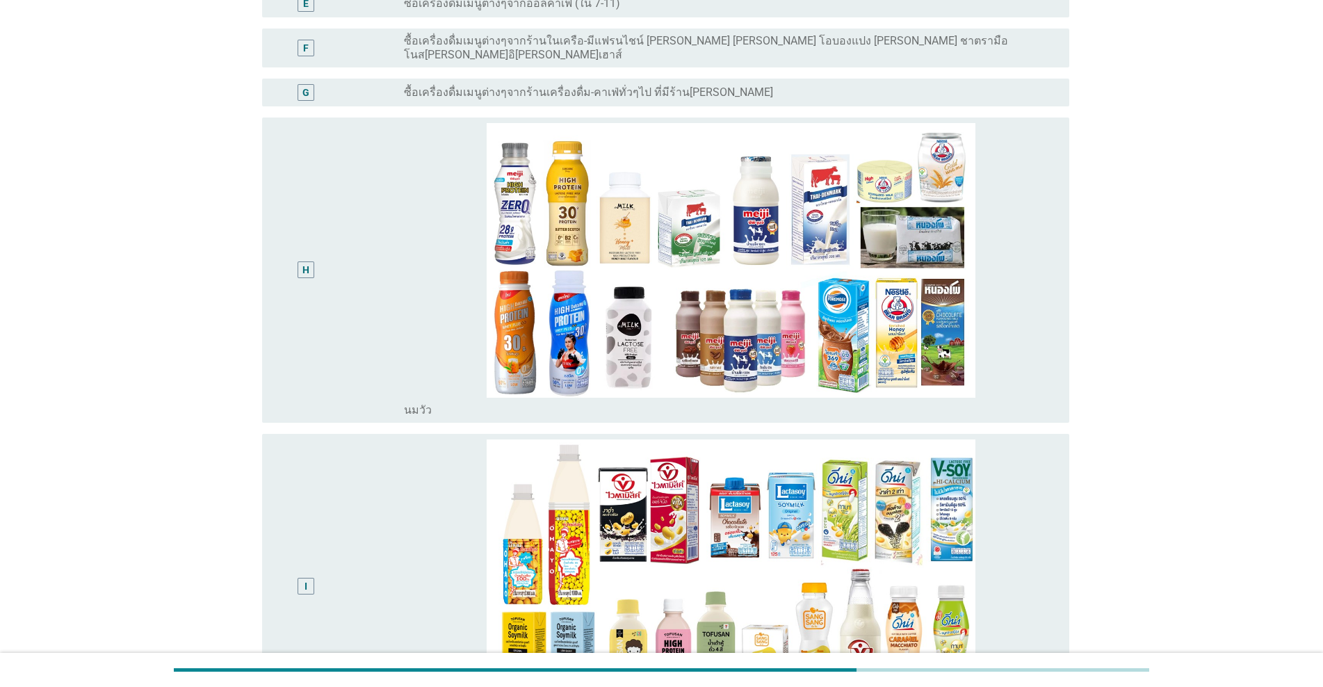
scroll to position [0, 0]
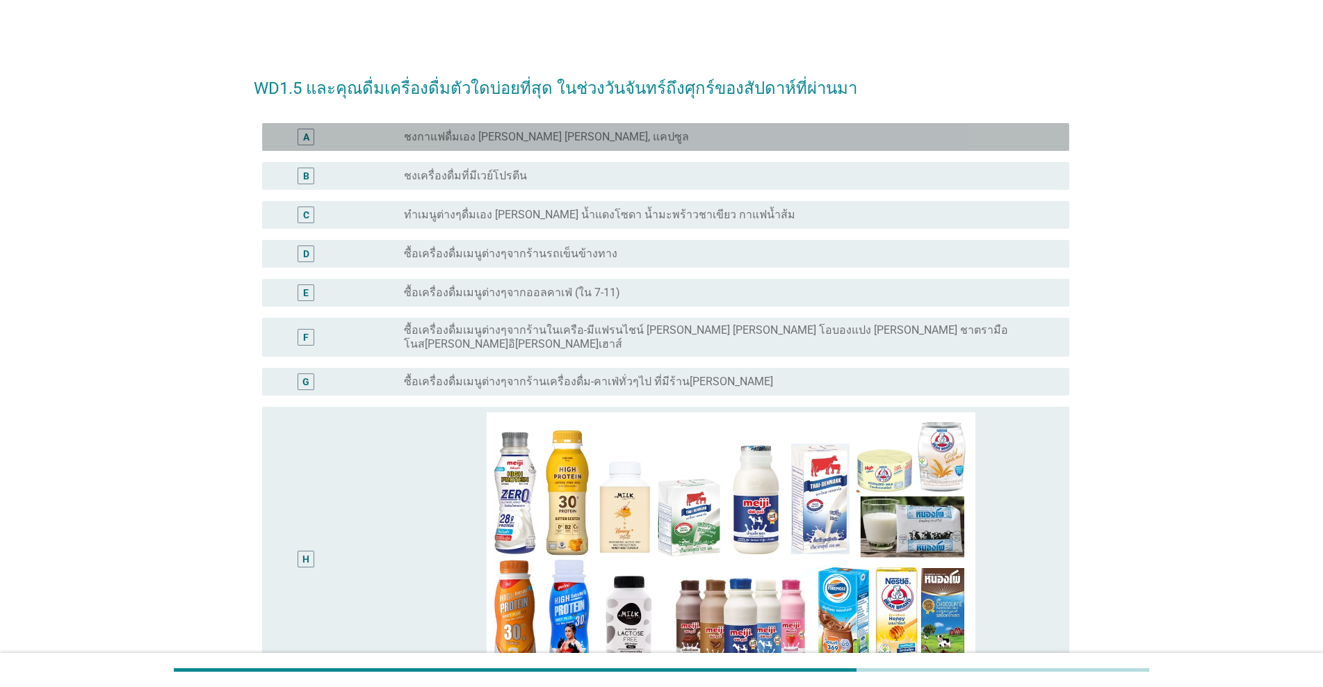
click at [600, 143] on div "radio_button_unchecked ชงกาแฟดื่มเอง [PERSON_NAME] [PERSON_NAME], แคปซูล" at bounding box center [725, 137] width 643 height 14
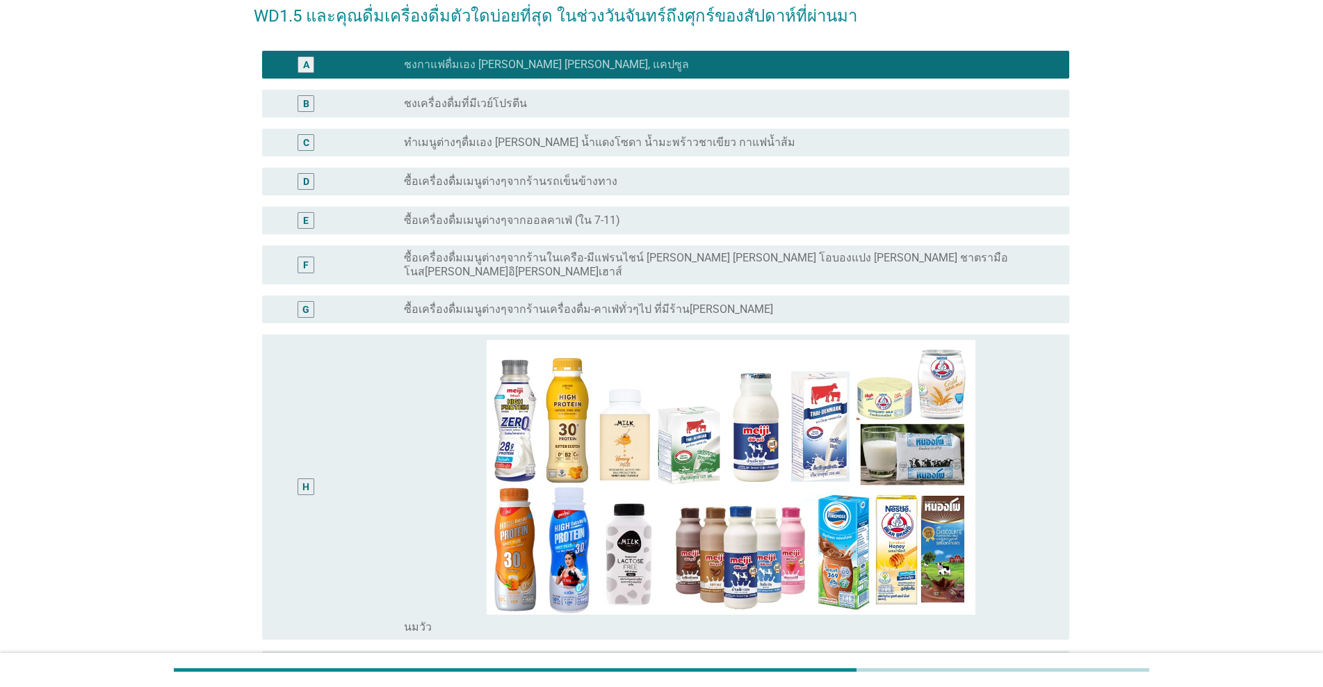
scroll to position [70, 0]
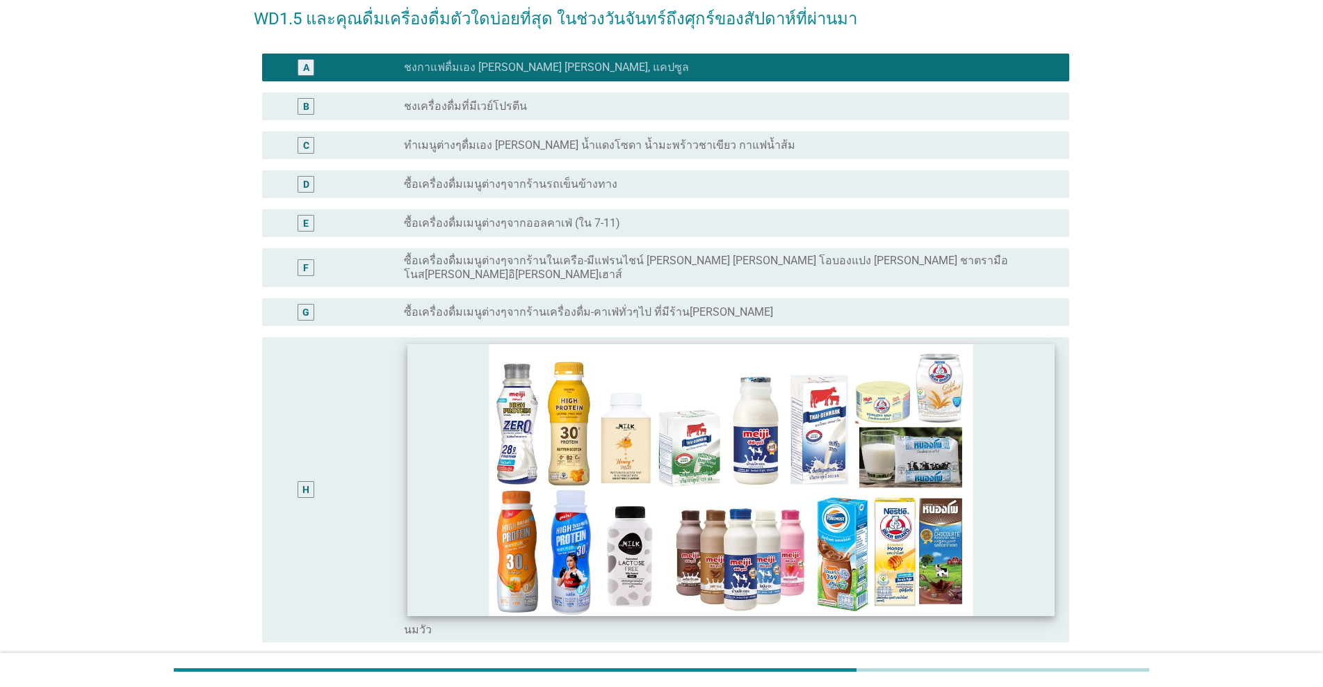
click at [683, 519] on img at bounding box center [730, 479] width 647 height 272
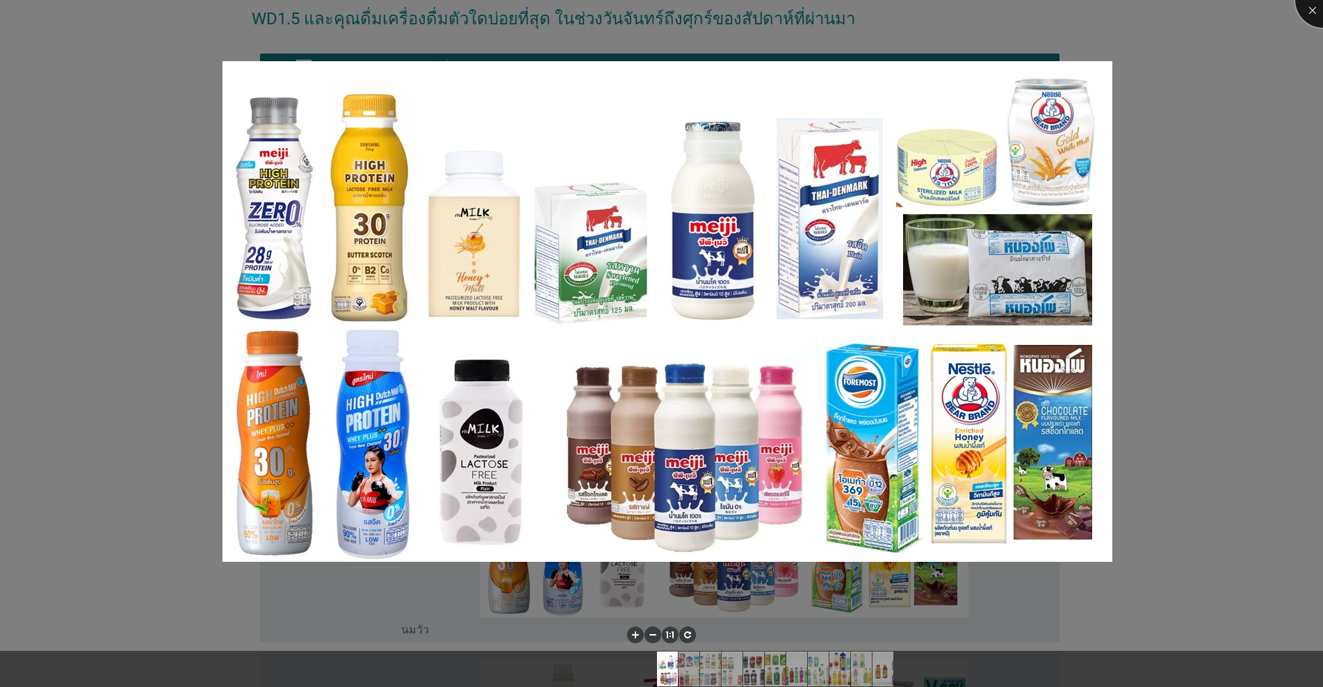
click at [683, 3] on div at bounding box center [1323, 0] width 56 height 56
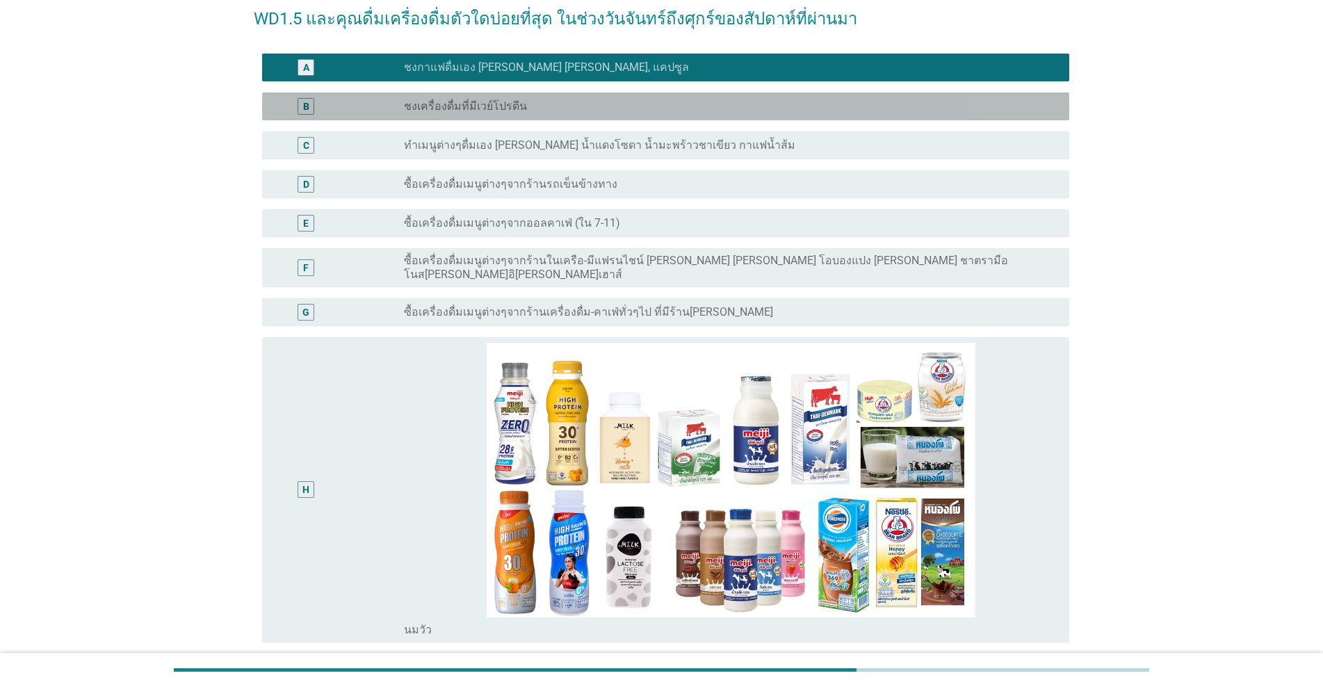
click at [549, 104] on div "radio_button_unchecked ชงเครื่องดื่มที่มีเวย์โปรตีน" at bounding box center [725, 106] width 643 height 14
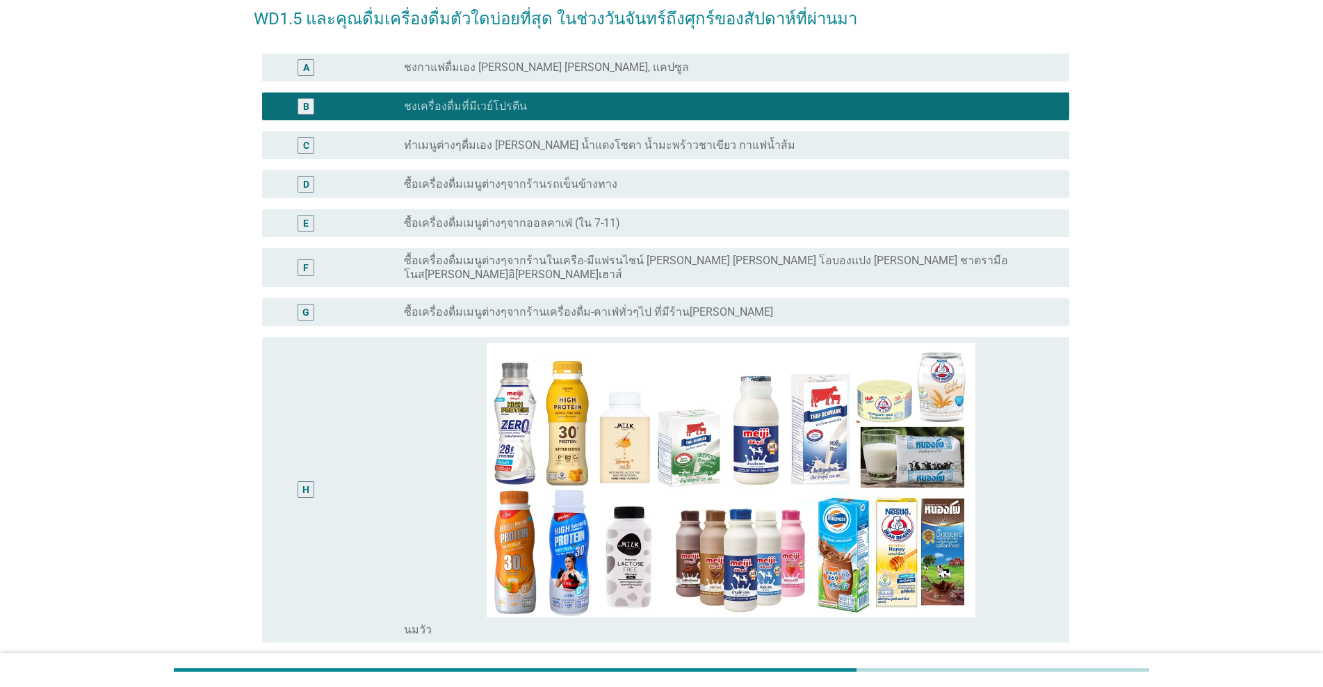
click at [556, 69] on label "ชงกาแฟดื่มเอง [PERSON_NAME] [PERSON_NAME], แคปซูล" at bounding box center [546, 67] width 285 height 14
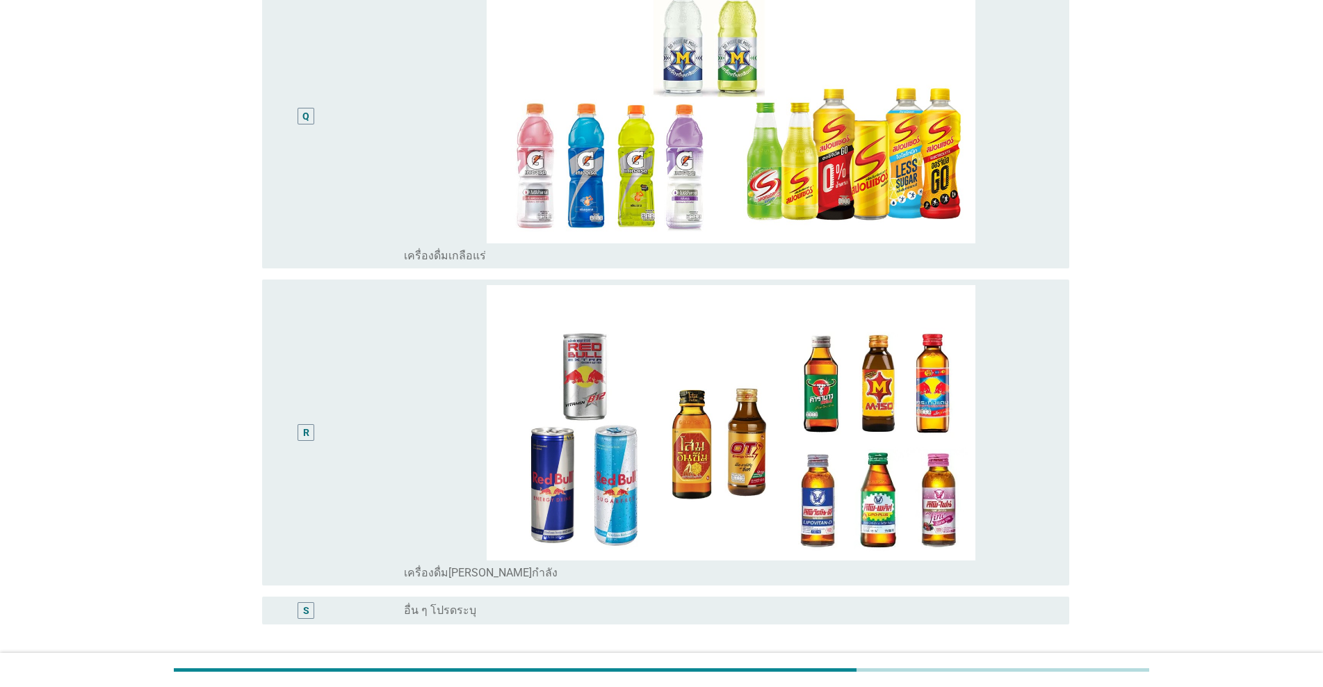
scroll to position [3397, 0]
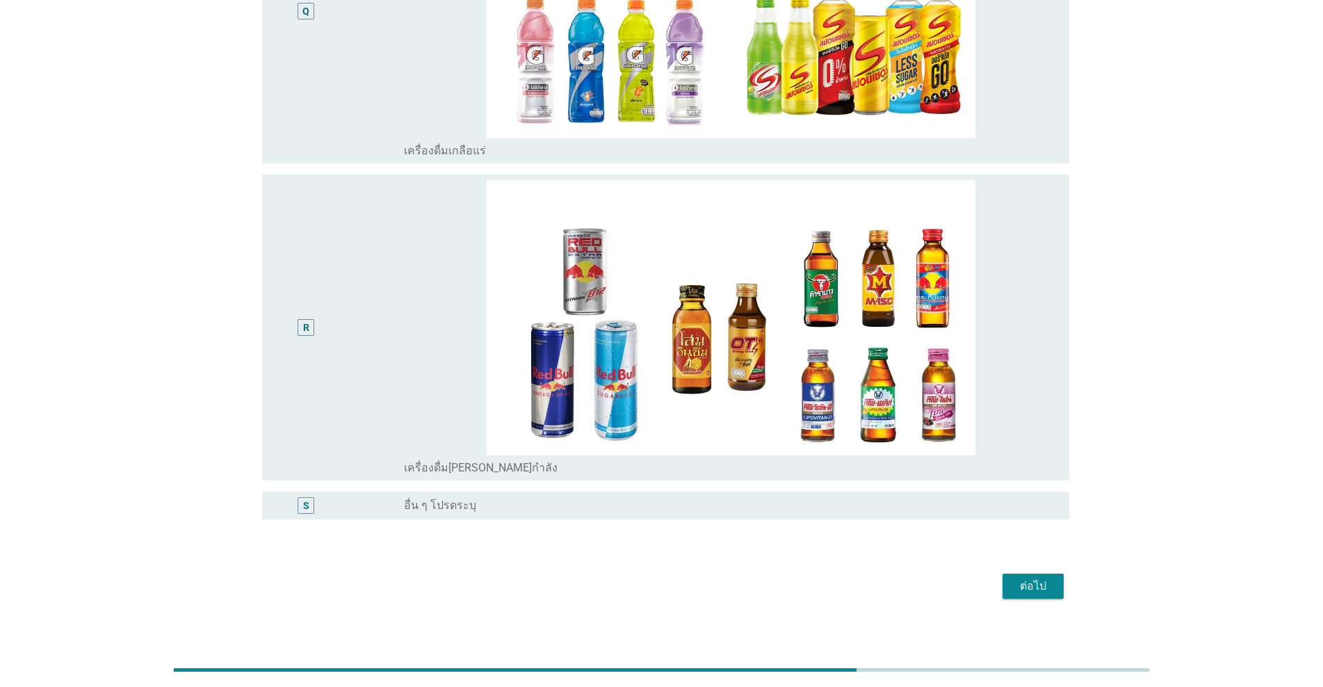
click at [683, 582] on div "ต่อไป" at bounding box center [1033, 586] width 39 height 17
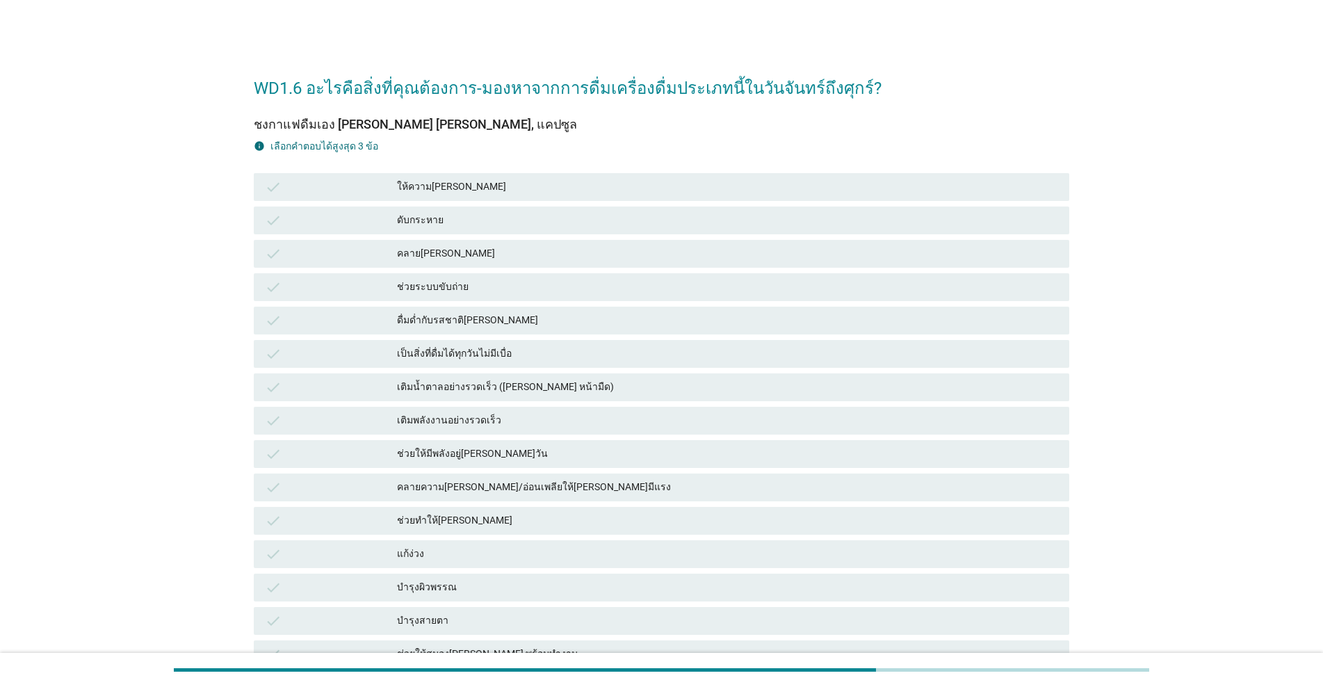
click at [444, 193] on div "ให้ความ[PERSON_NAME]" at bounding box center [727, 187] width 661 height 17
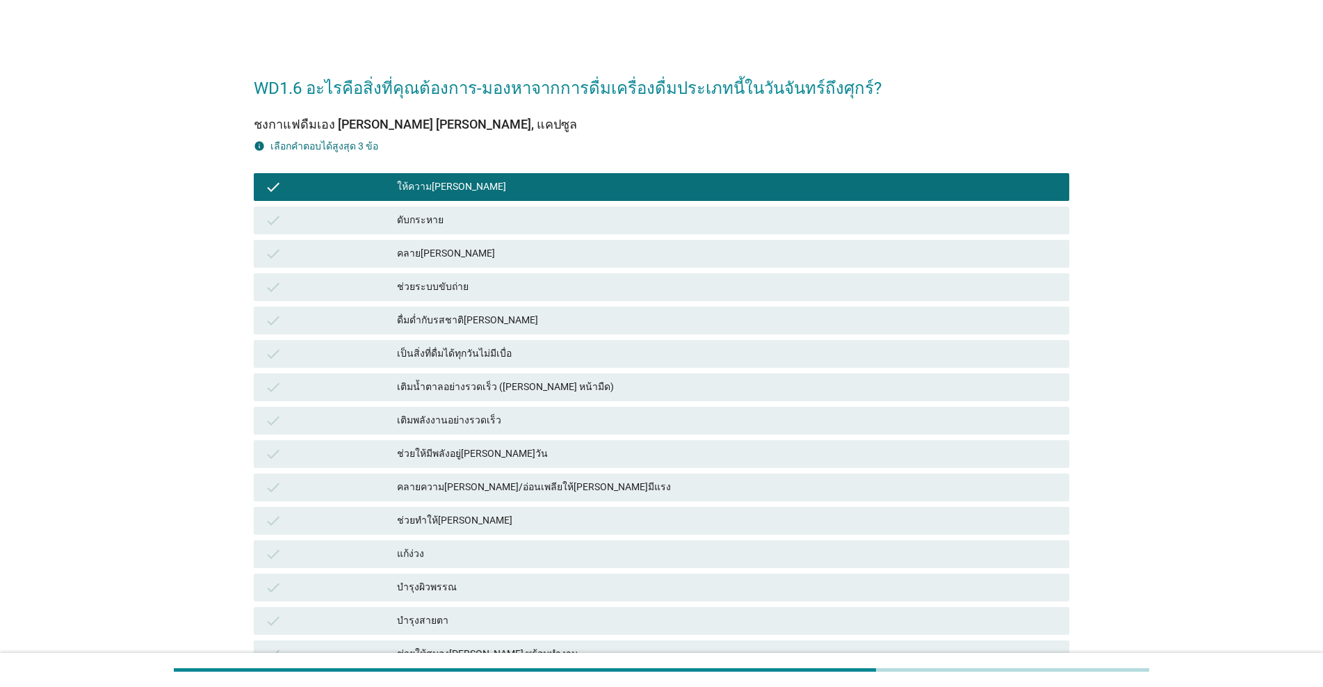
click at [451, 260] on div "คลาย[PERSON_NAME]" at bounding box center [727, 253] width 661 height 17
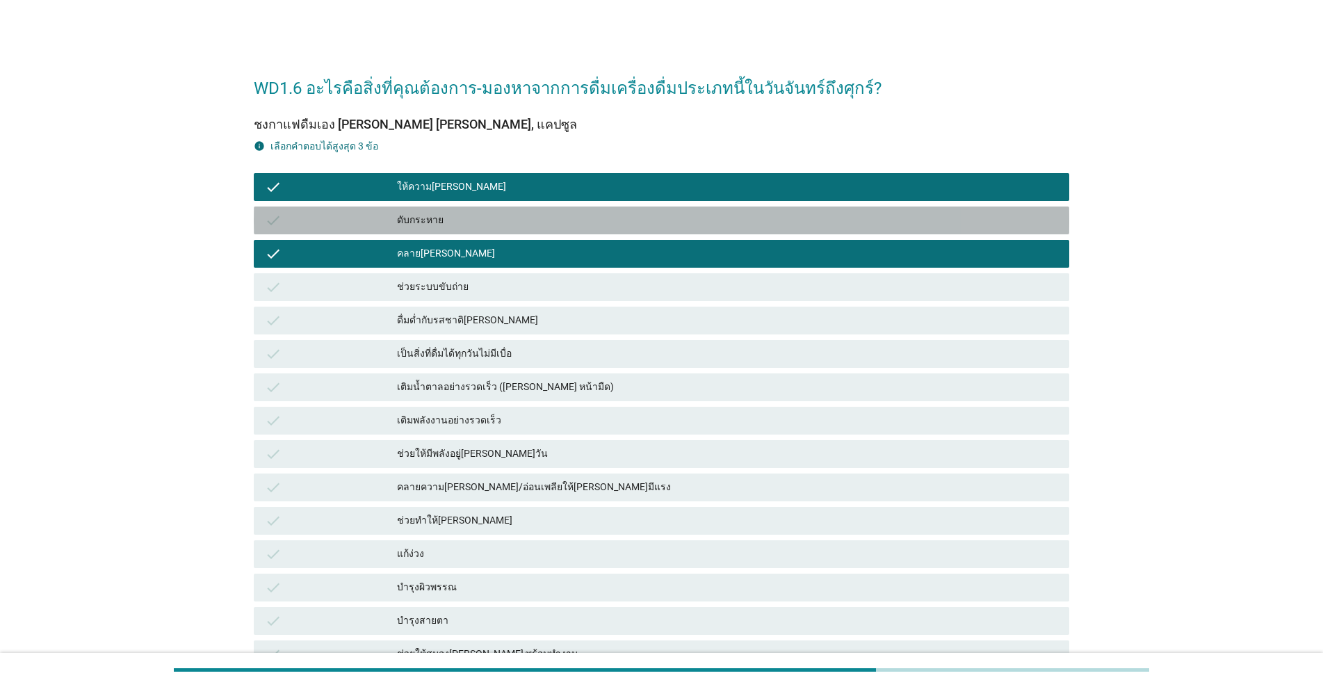
click at [461, 225] on div "ดับกระหาย" at bounding box center [727, 220] width 661 height 17
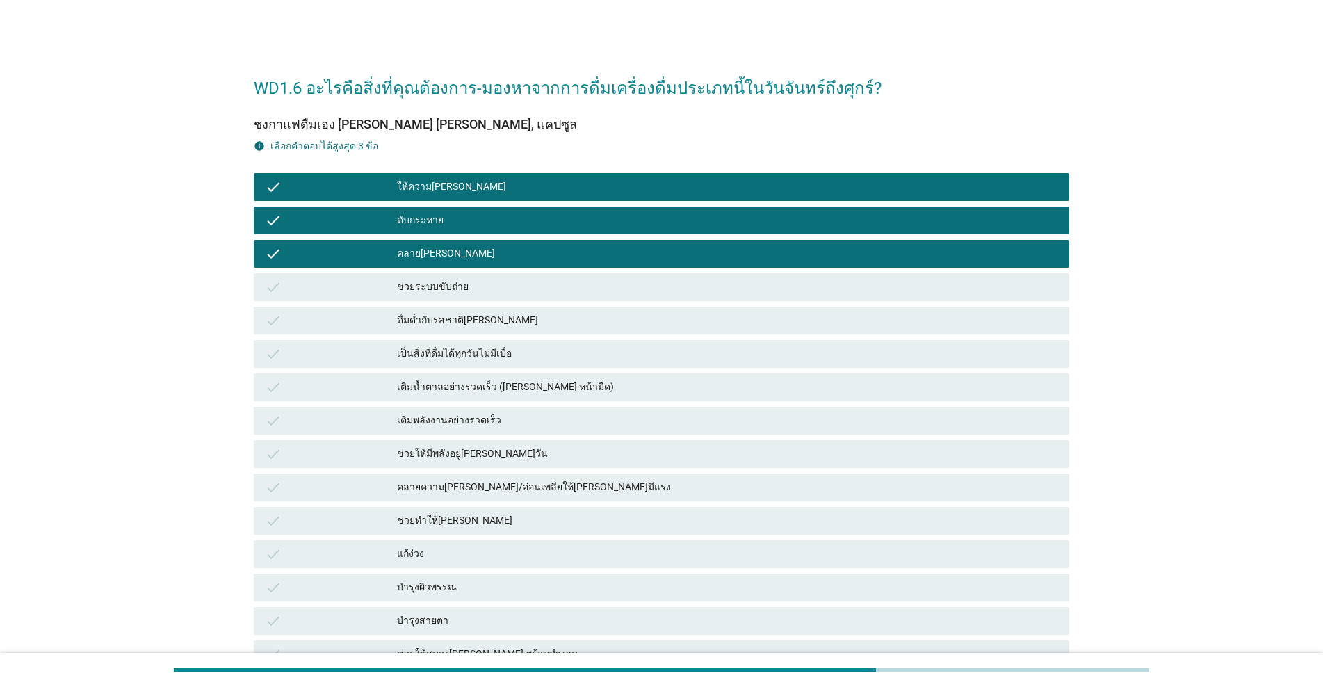
click at [470, 257] on div "คลาย[PERSON_NAME]" at bounding box center [727, 253] width 661 height 17
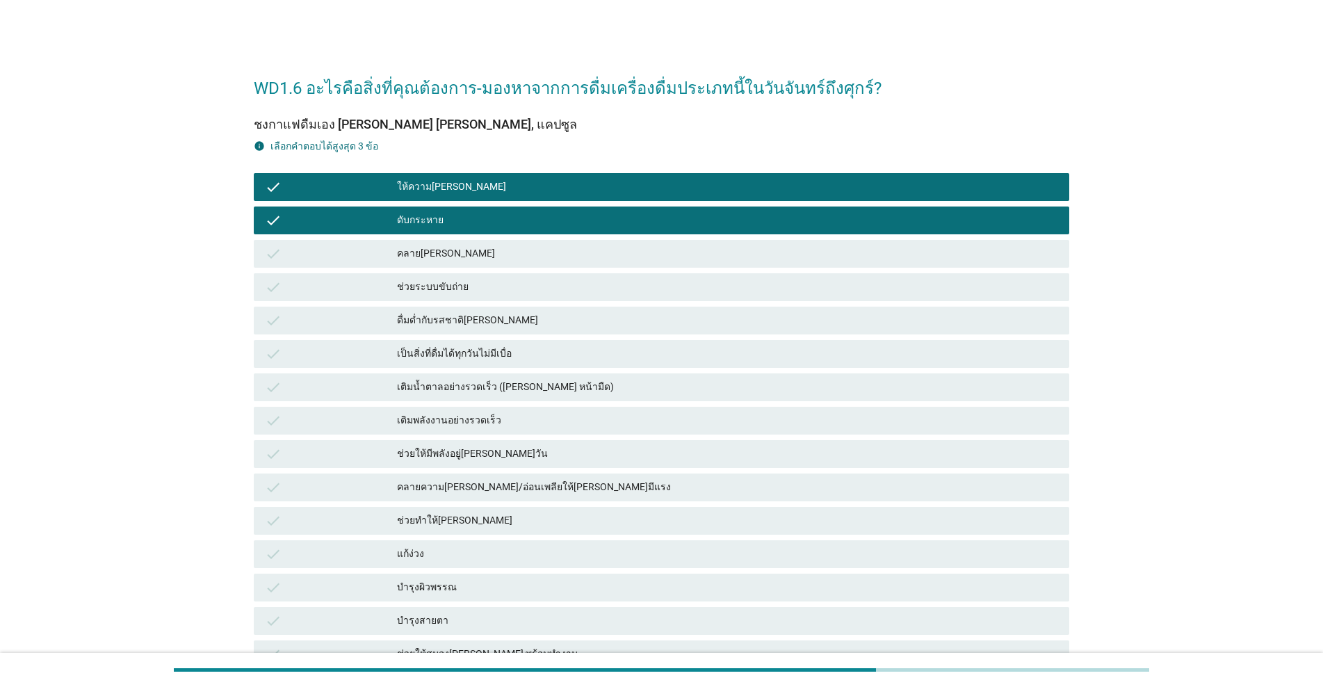
click at [480, 253] on div "คลาย[PERSON_NAME]" at bounding box center [727, 253] width 661 height 17
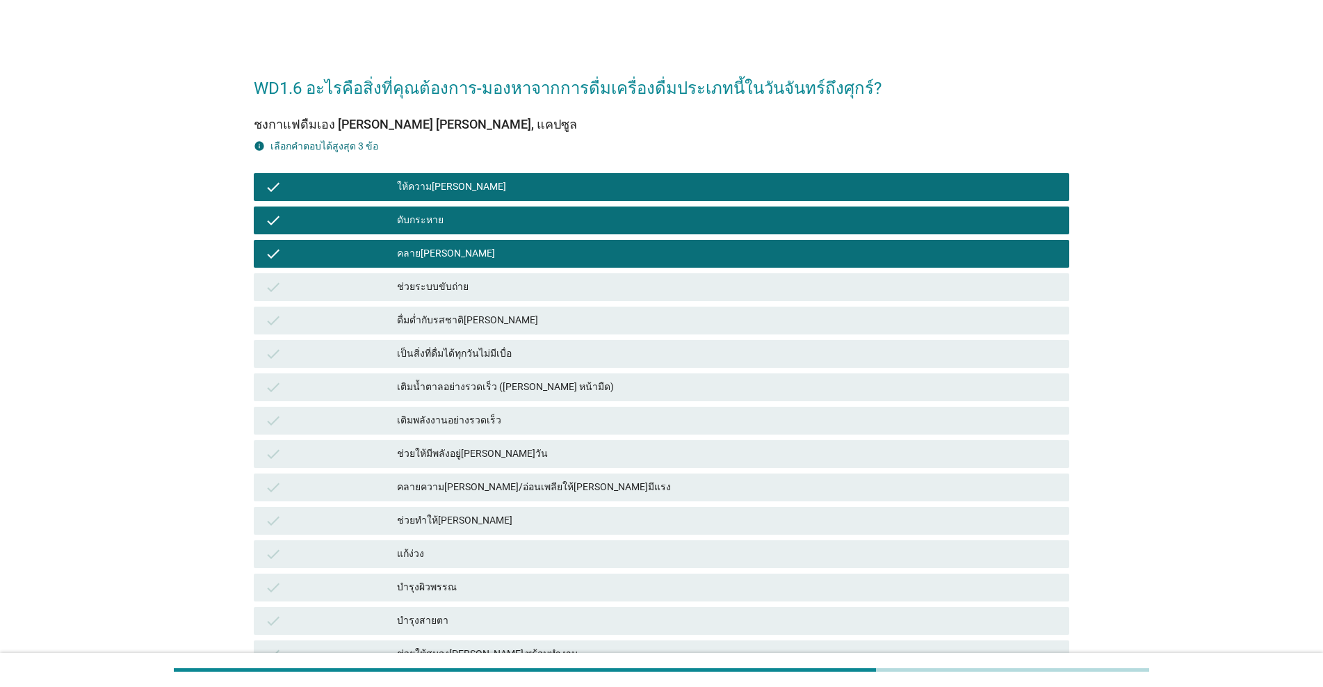
click at [469, 252] on div "คลาย[PERSON_NAME]" at bounding box center [727, 253] width 661 height 17
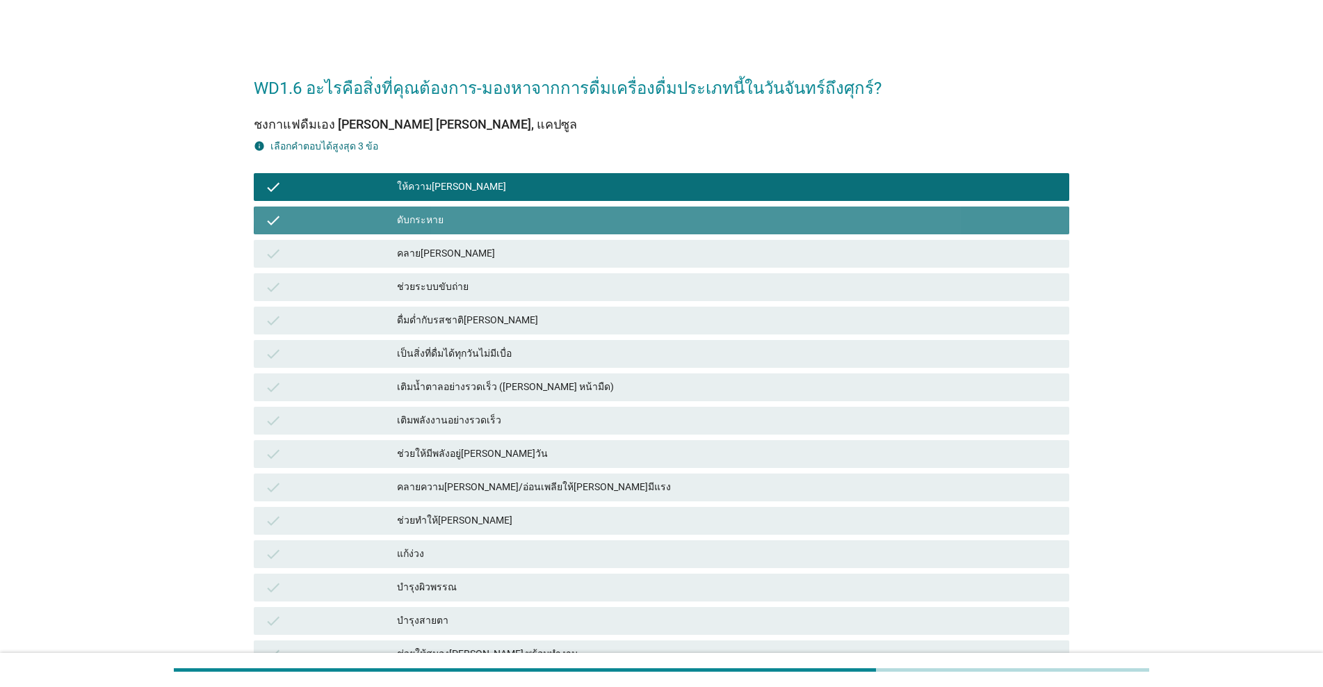
click at [480, 220] on div "ดับกระหาย" at bounding box center [727, 220] width 661 height 17
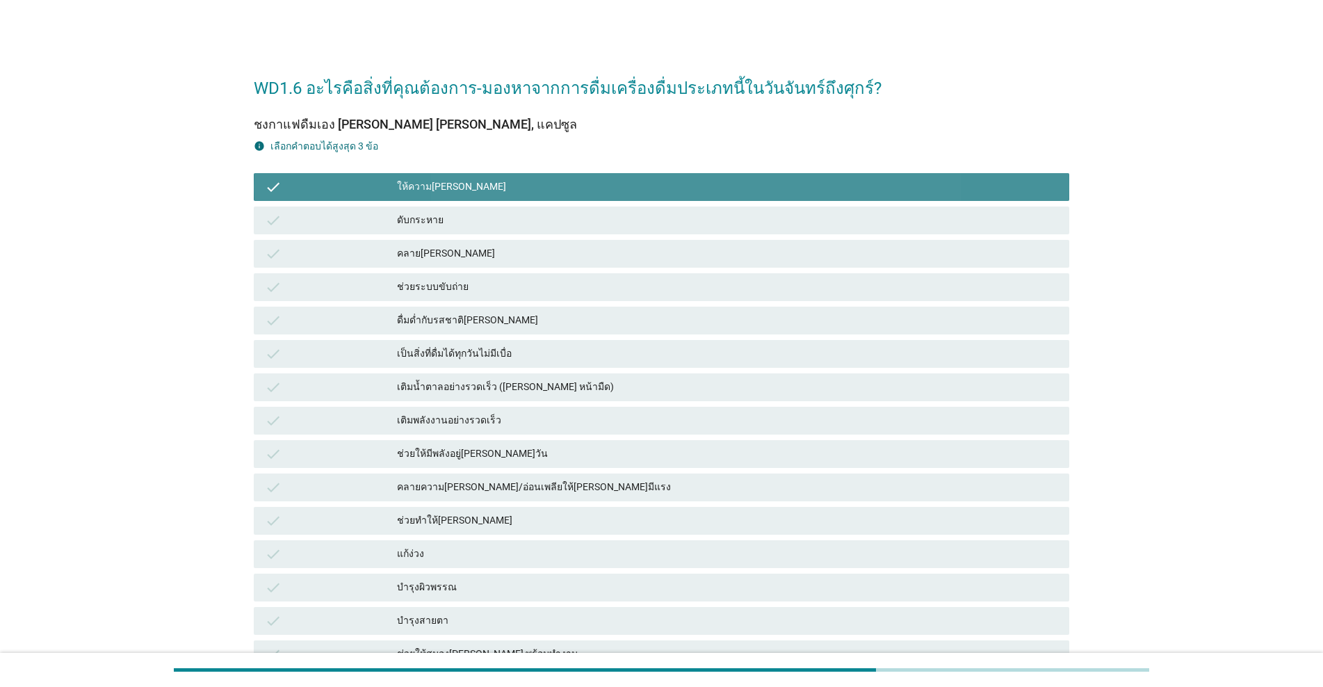
click at [501, 193] on div "ให้ความ[PERSON_NAME]" at bounding box center [727, 187] width 661 height 17
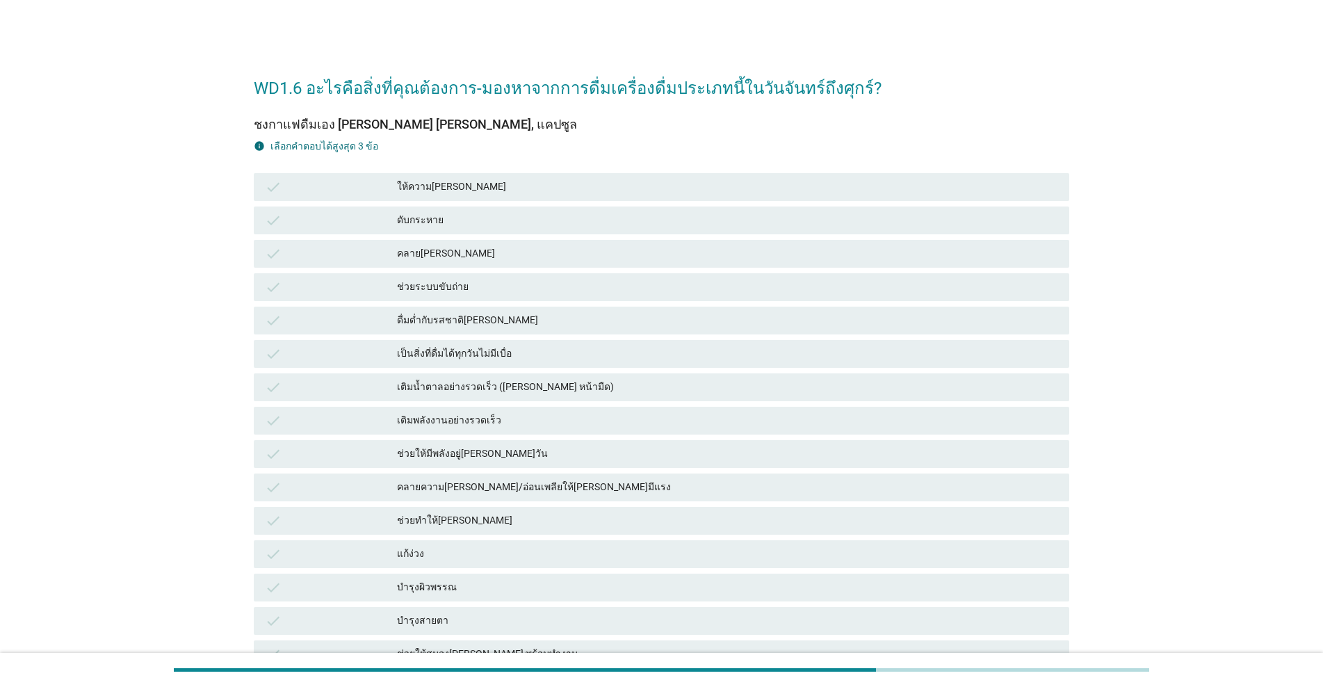
click at [483, 416] on div "เติมพลังงานอย่างรวดเร็ว" at bounding box center [727, 420] width 661 height 17
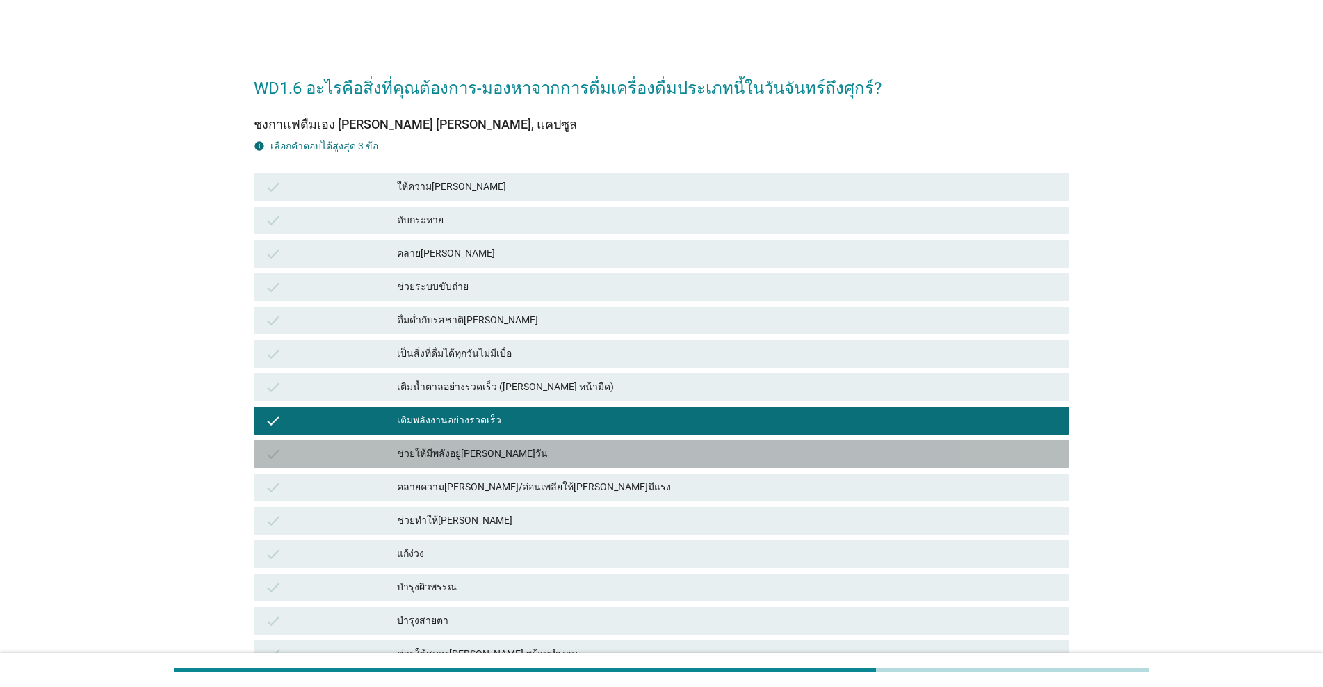
click at [474, 453] on div "ช่วยให้มีพลังอยู่[PERSON_NAME]วัน" at bounding box center [727, 454] width 661 height 17
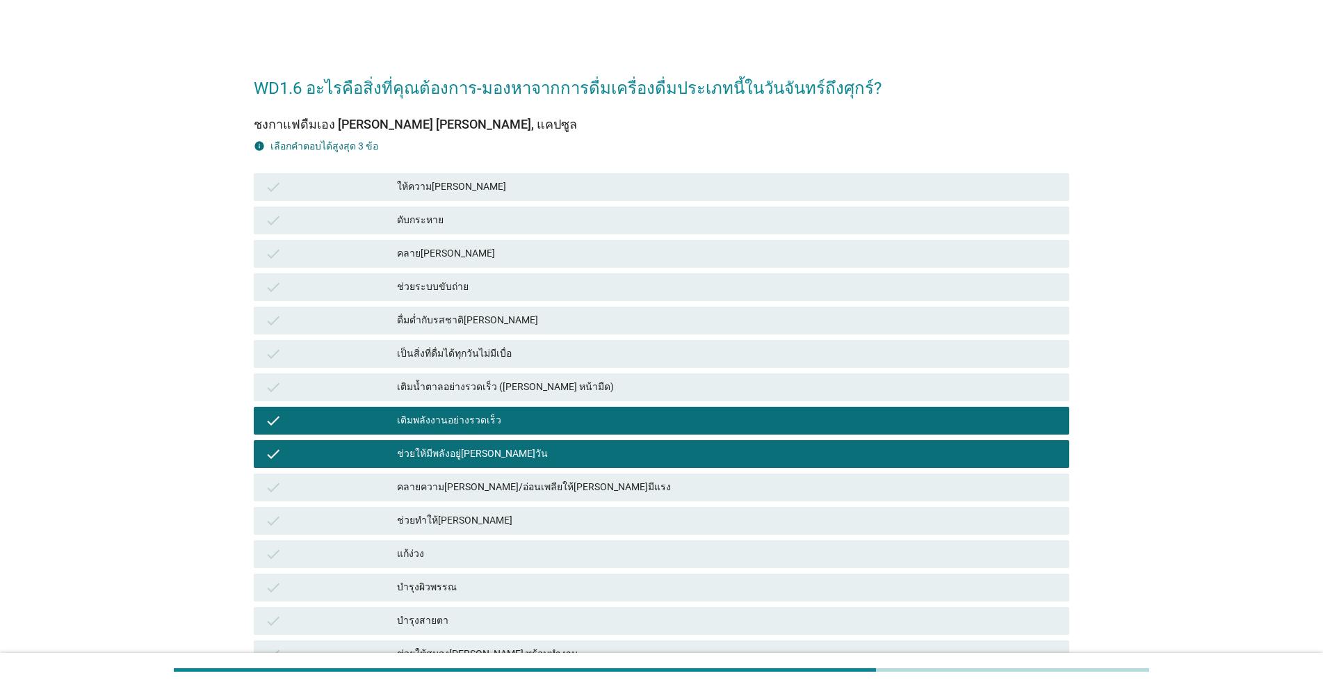
click at [474, 549] on div "แก้ง่วง" at bounding box center [727, 554] width 661 height 17
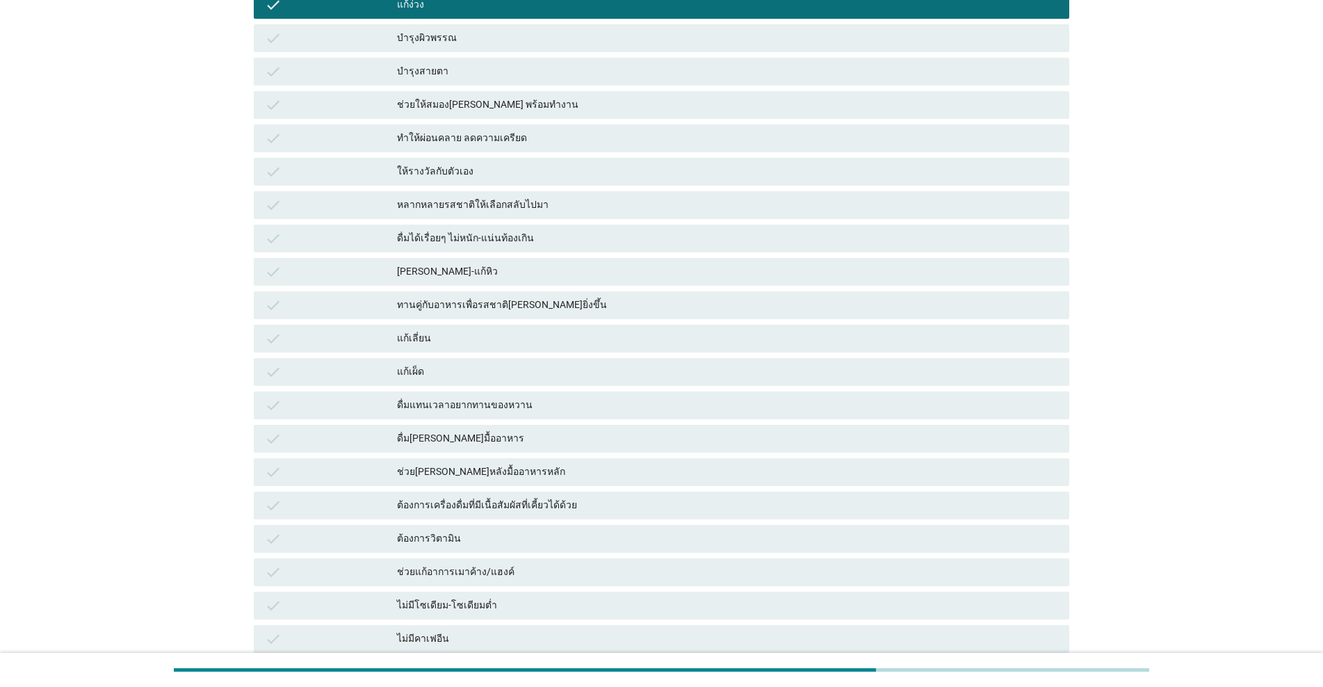
scroll to position [695, 0]
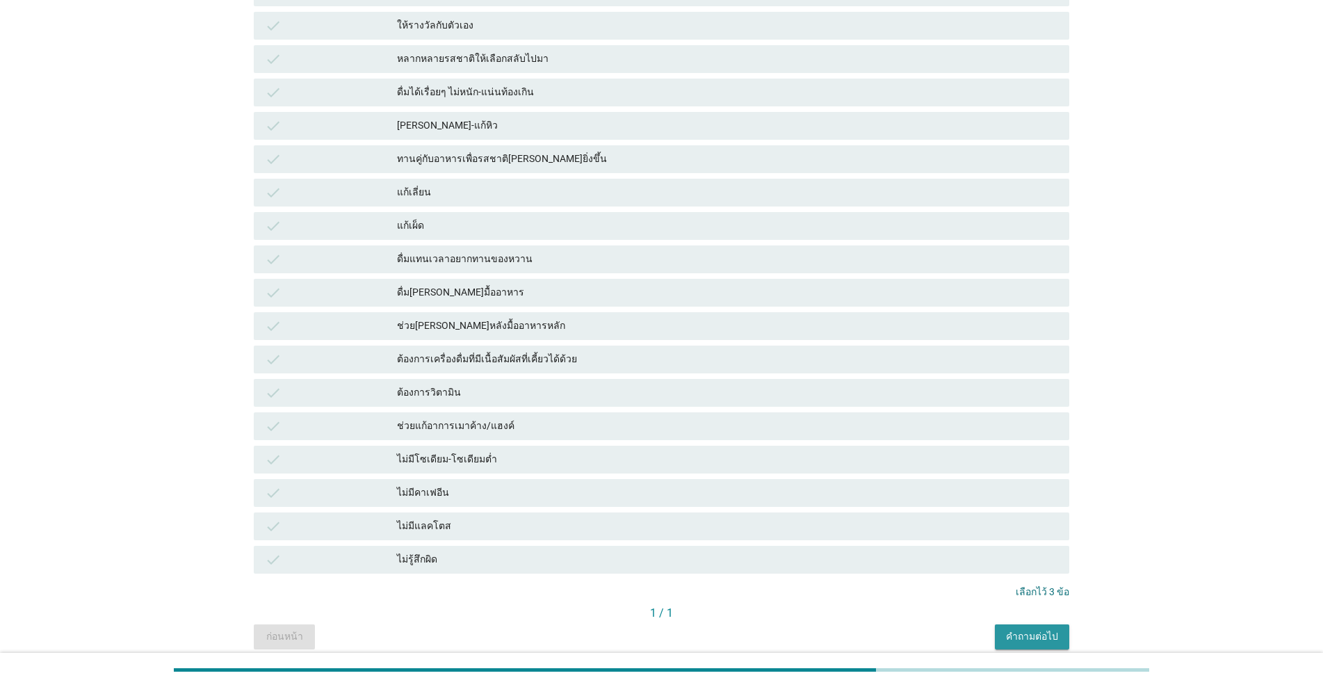
click at [683, 624] on div "คำถามต่อไป" at bounding box center [1032, 636] width 52 height 15
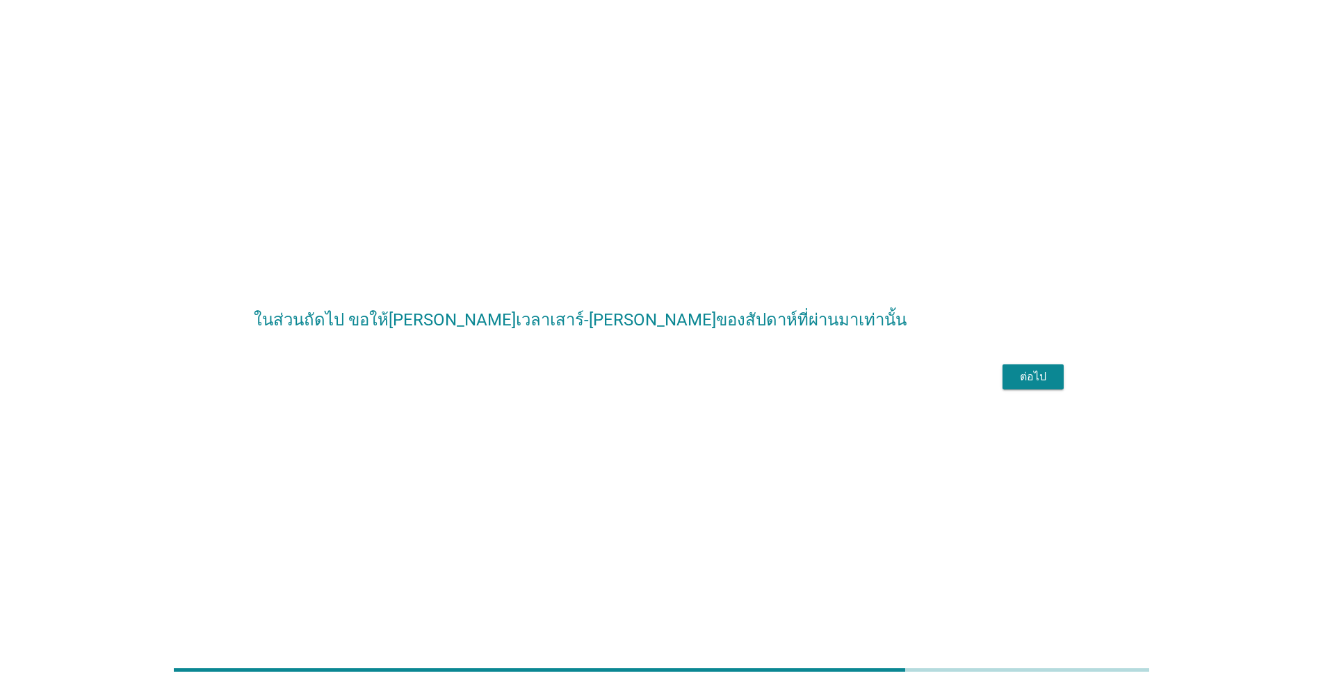
click at [683, 389] on button "ต่อไป" at bounding box center [1033, 376] width 61 height 25
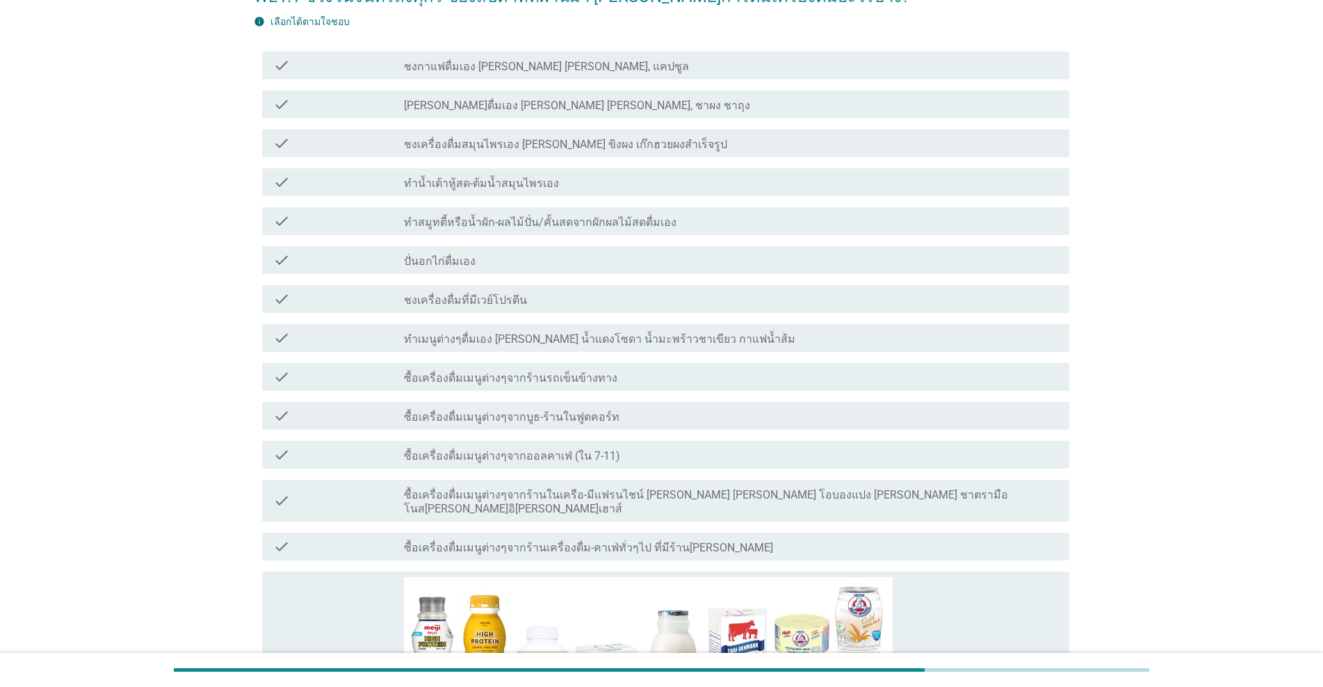
scroll to position [70, 0]
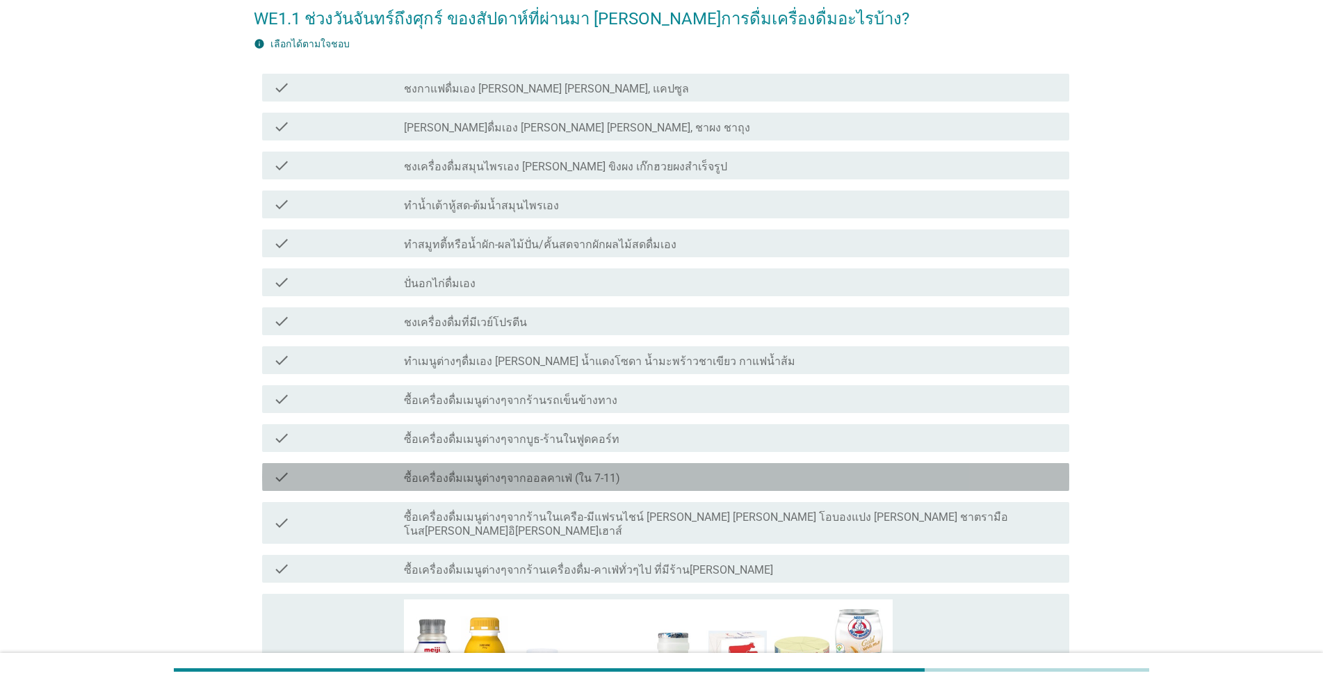
click at [512, 464] on div "check check_box_outline_blank ซื้อเครื่องดื่มเมนูต่างๆจากออลคาเฟ่ (ใน 7-11)" at bounding box center [665, 477] width 807 height 28
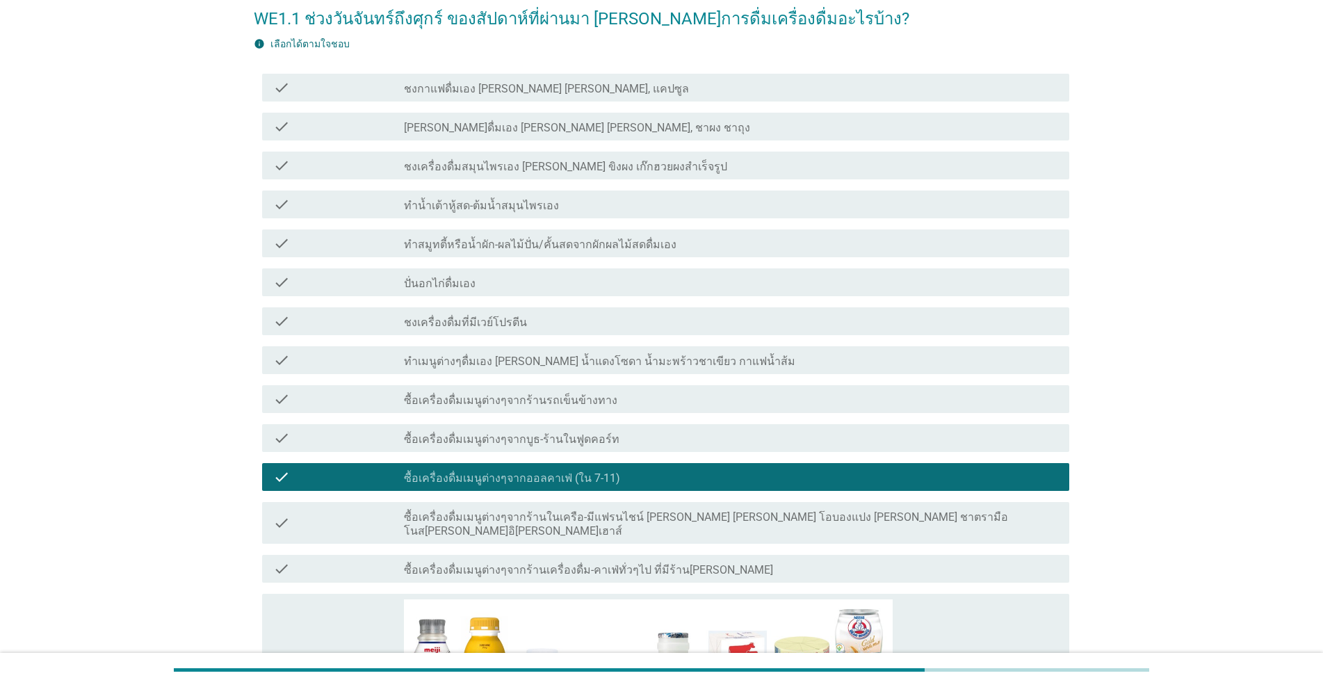
click at [513, 519] on label "ซื้อเครื่องดื่มเมนูต่างๆจากร้านในเครือ-มีแฟรนไชน์ [PERSON_NAME] [PERSON_NAME] โ…" at bounding box center [731, 524] width 654 height 28
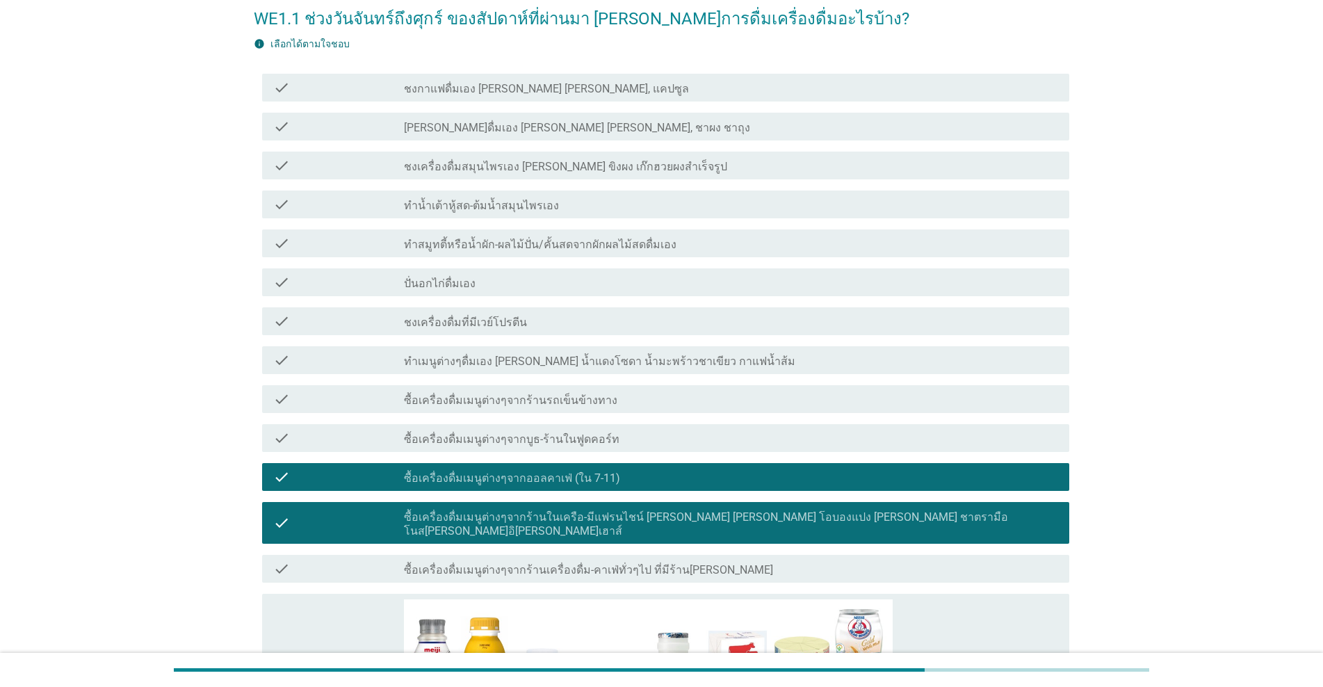
click at [508, 563] on label "ซื้อเครื่องดื่มเมนูต่างๆจากร้านเครื่องดื่ม-คาเฟ่ทั่วๆไป ที่มีร้าน[PERSON_NAME]" at bounding box center [588, 570] width 369 height 14
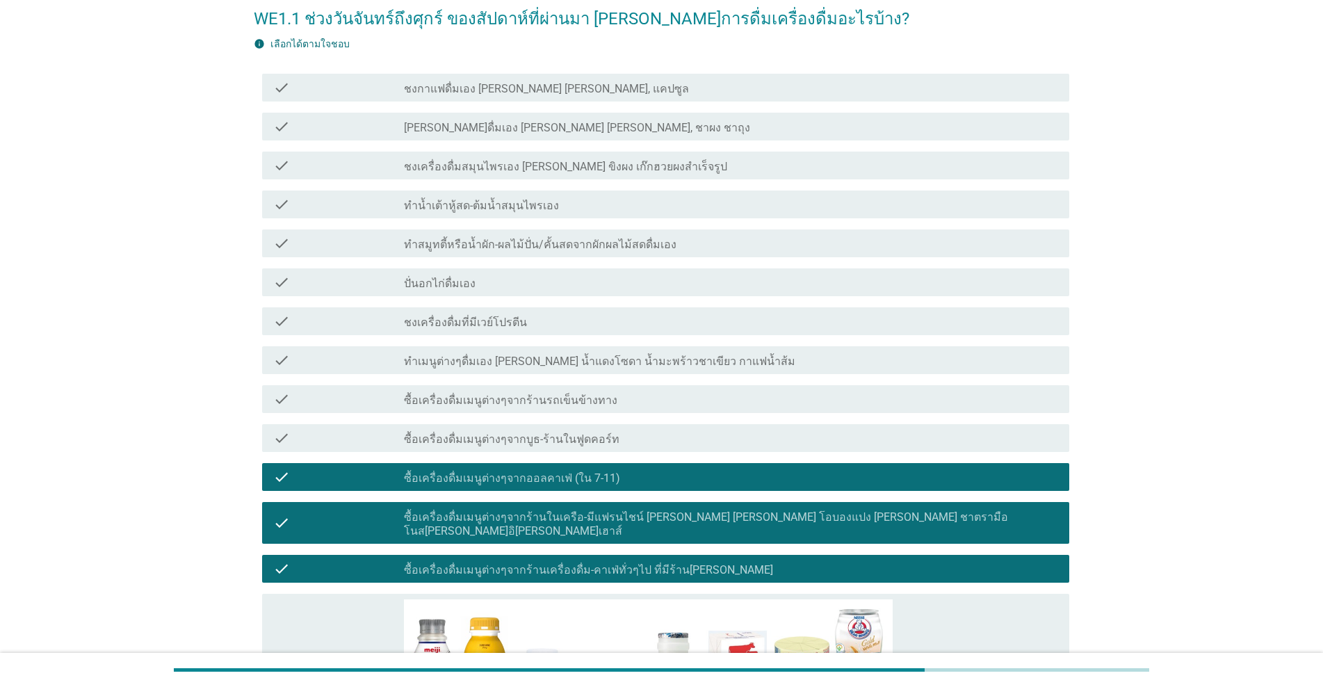
click at [486, 402] on label "ซื้อเครื่องดื่มเมนูต่างๆจากร้านรถเข็นข้างทาง" at bounding box center [510, 401] width 213 height 14
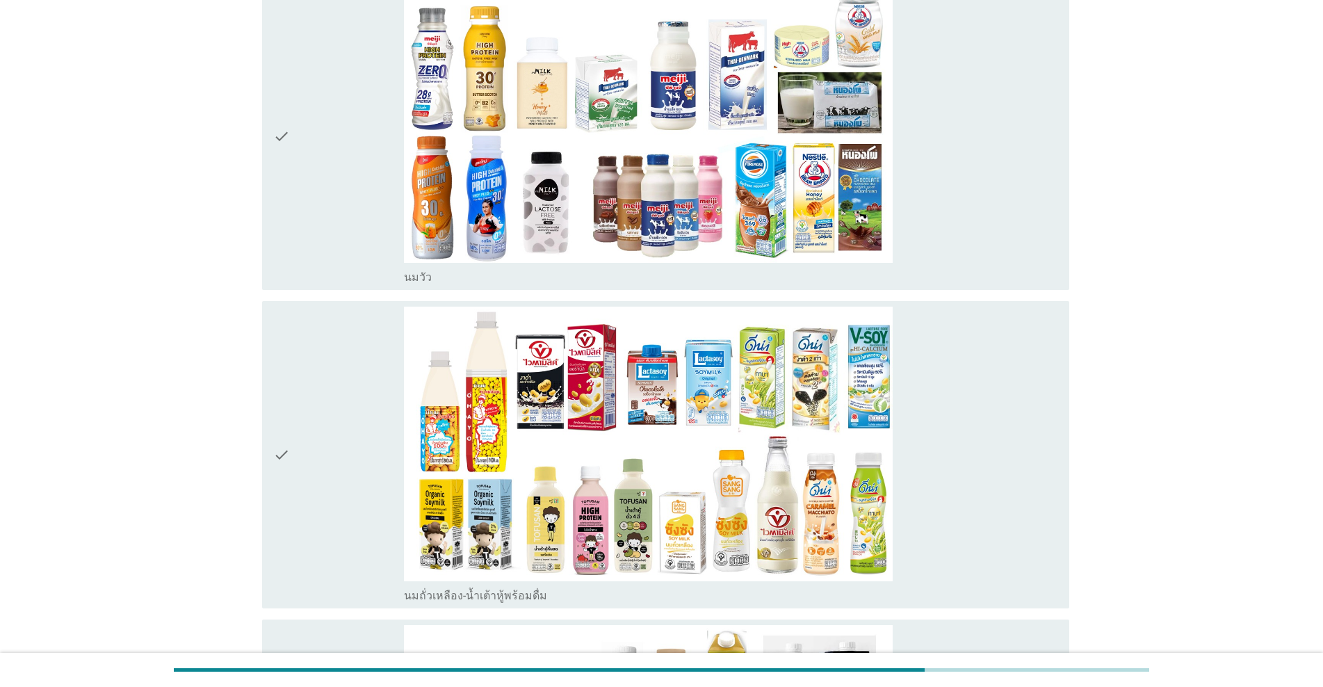
scroll to position [695, 0]
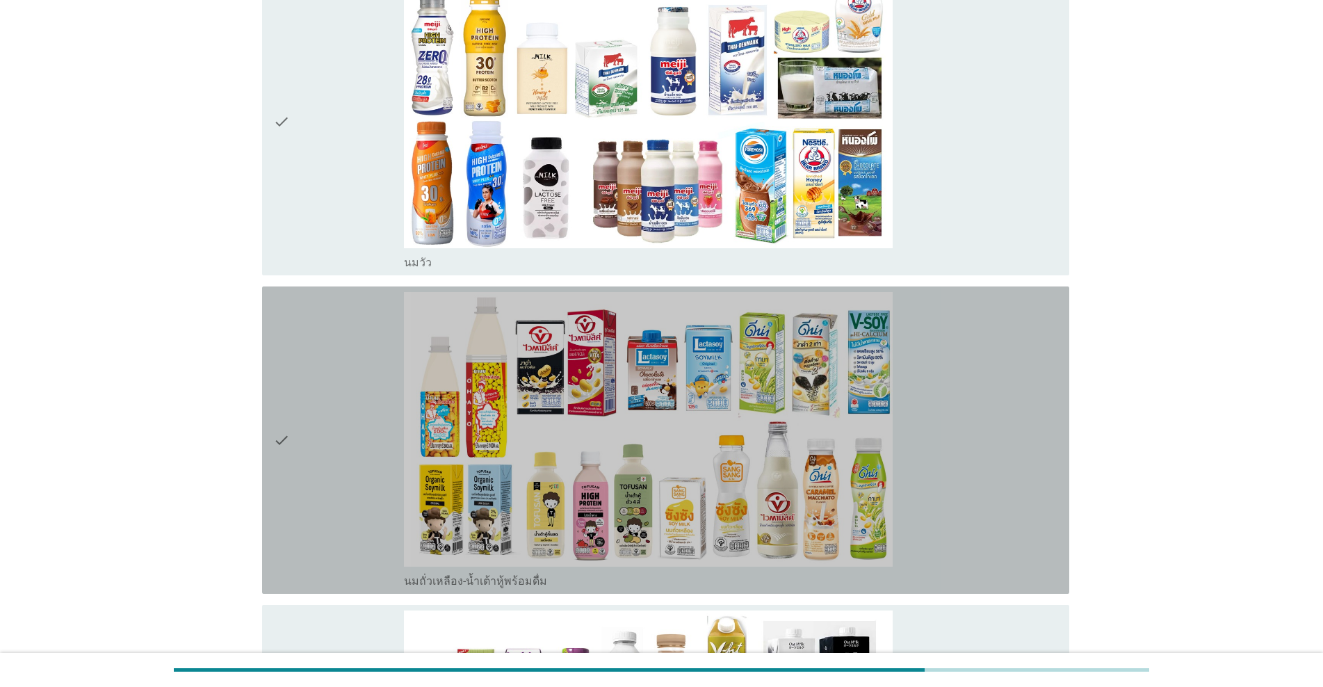
click at [350, 420] on div "check" at bounding box center [338, 440] width 131 height 296
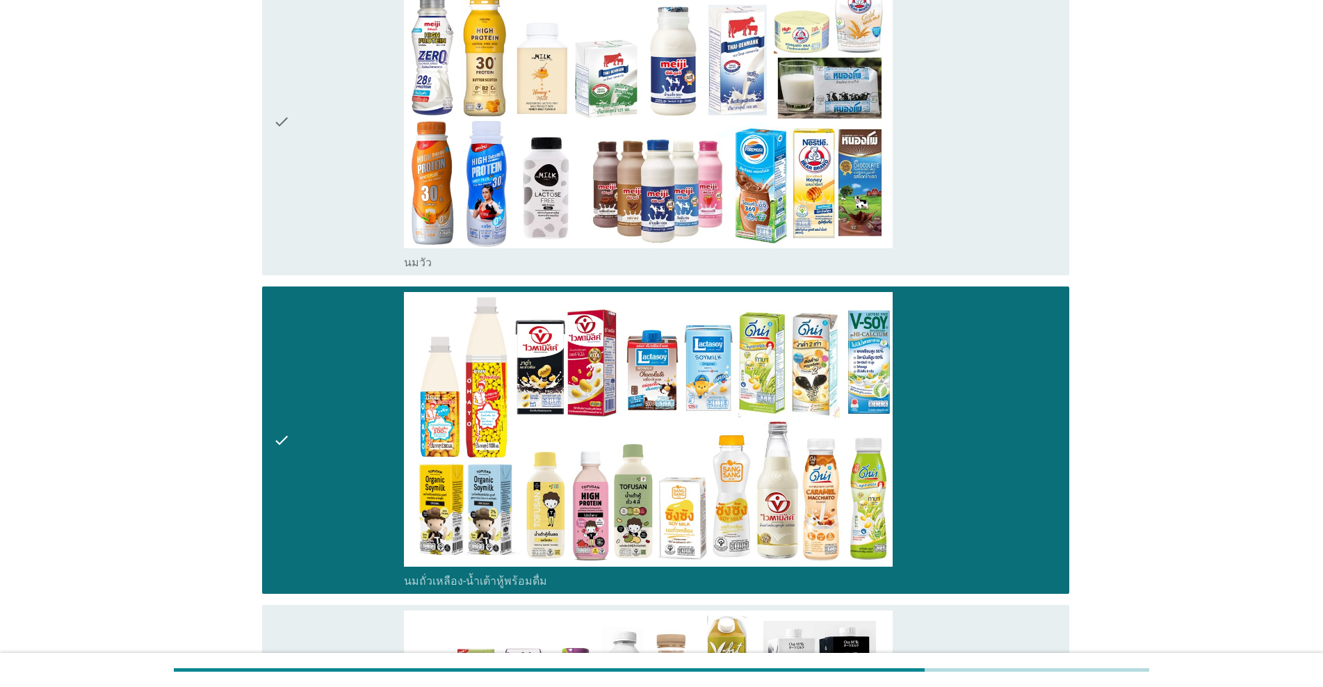
click at [364, 170] on div "check" at bounding box center [338, 122] width 131 height 296
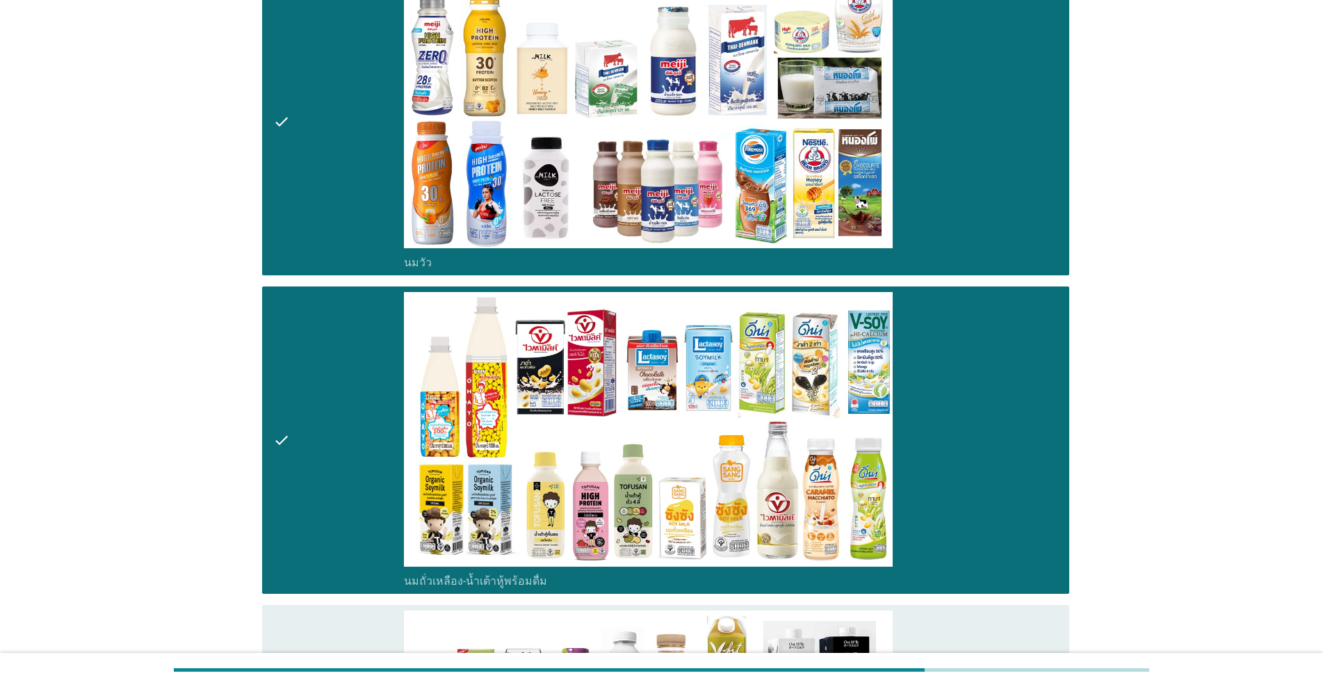
scroll to position [973, 0]
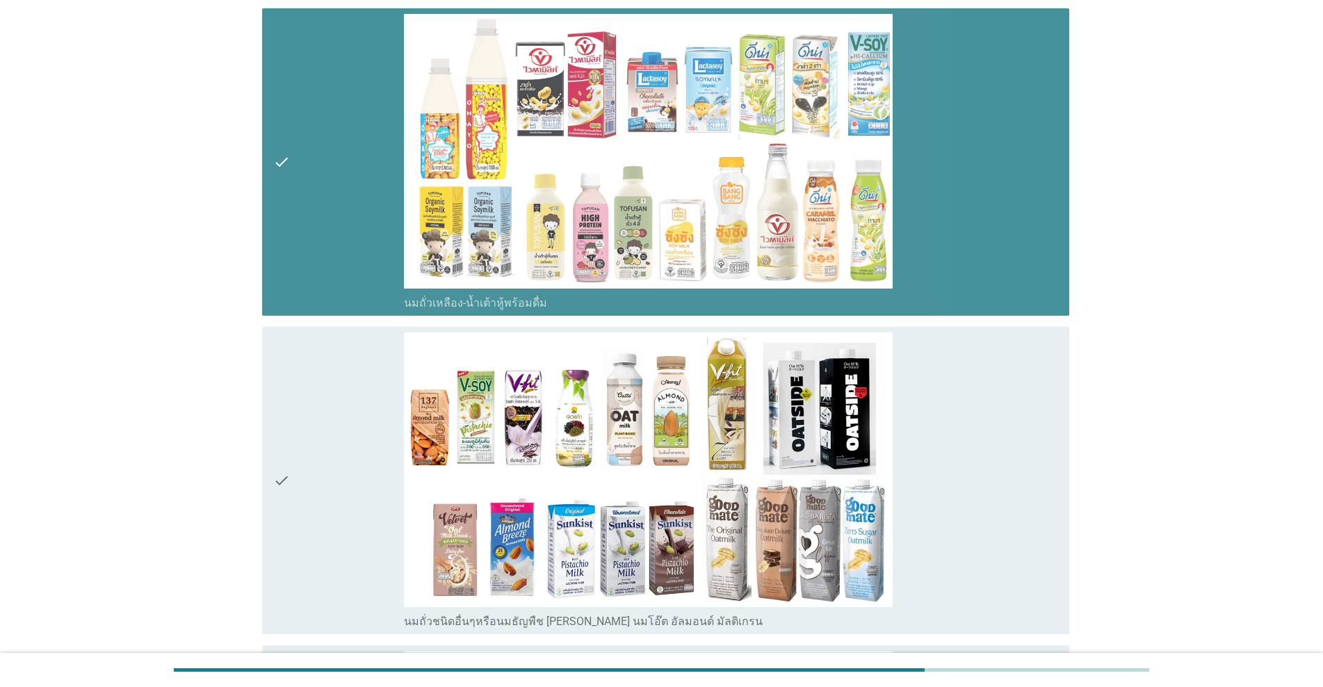
click at [352, 181] on div "check" at bounding box center [338, 162] width 131 height 296
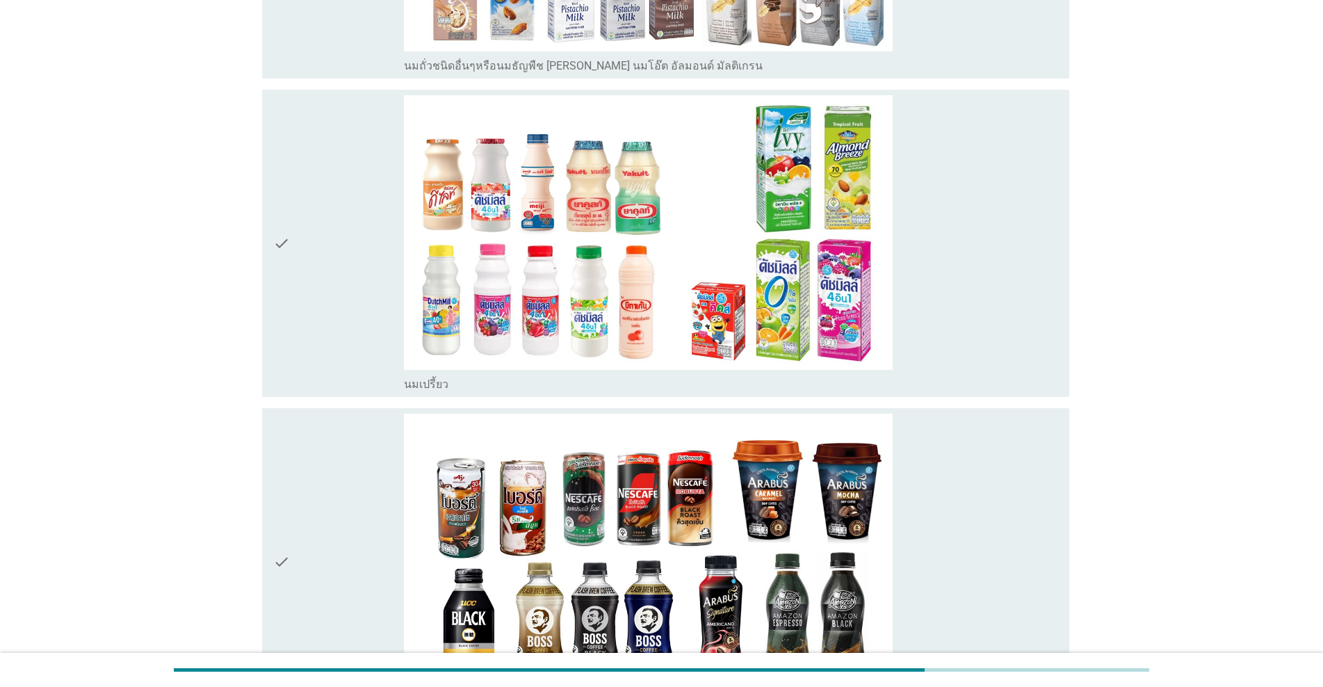
scroll to position [1530, 0]
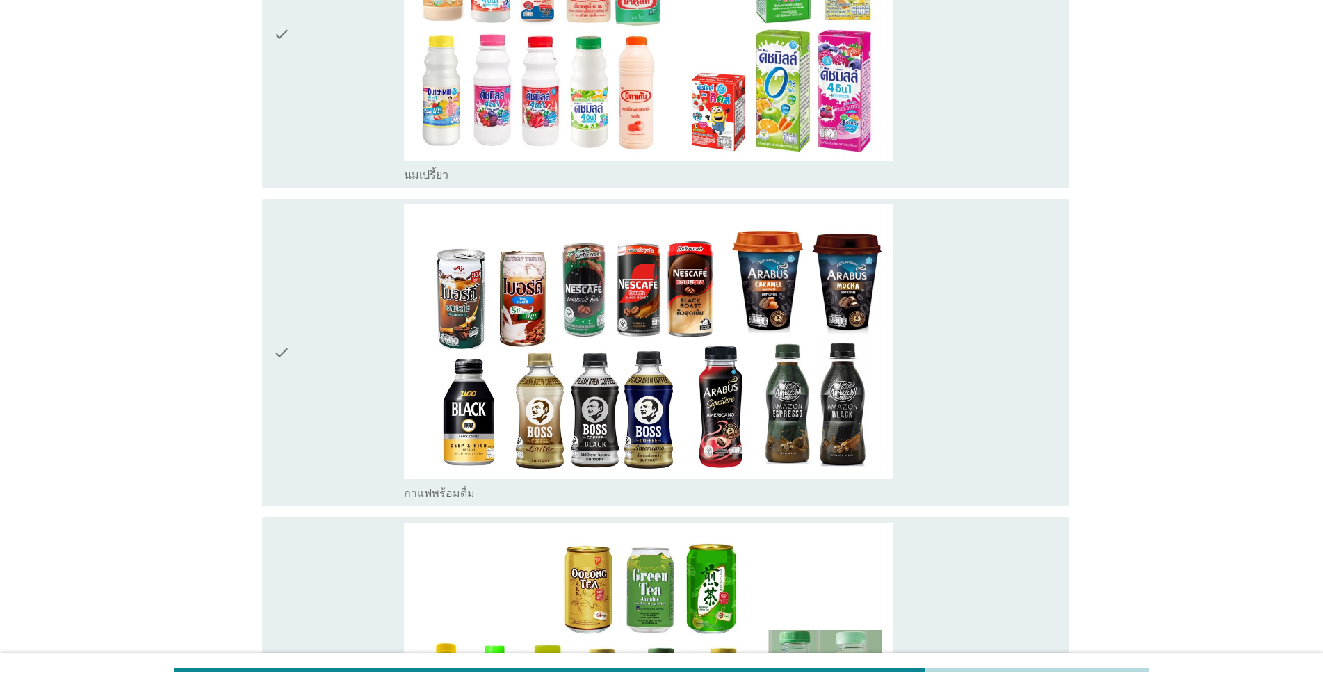
click at [328, 287] on div "check" at bounding box center [338, 352] width 131 height 296
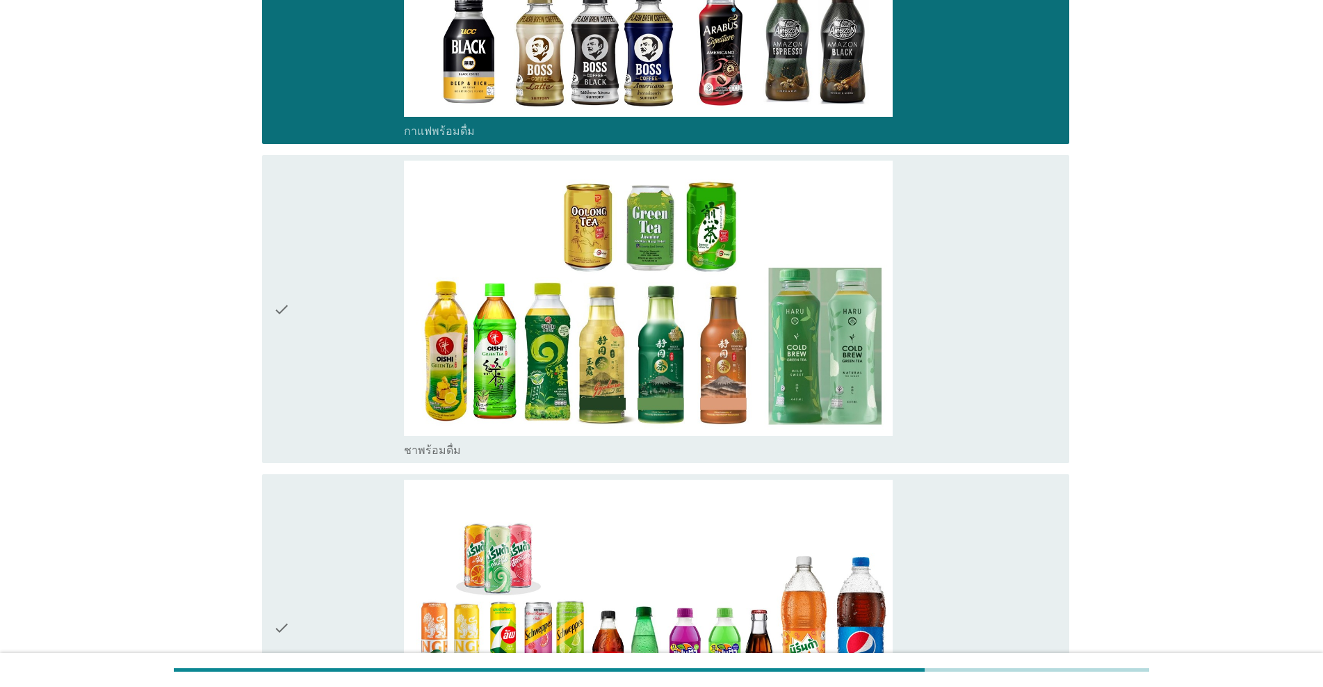
scroll to position [2225, 0]
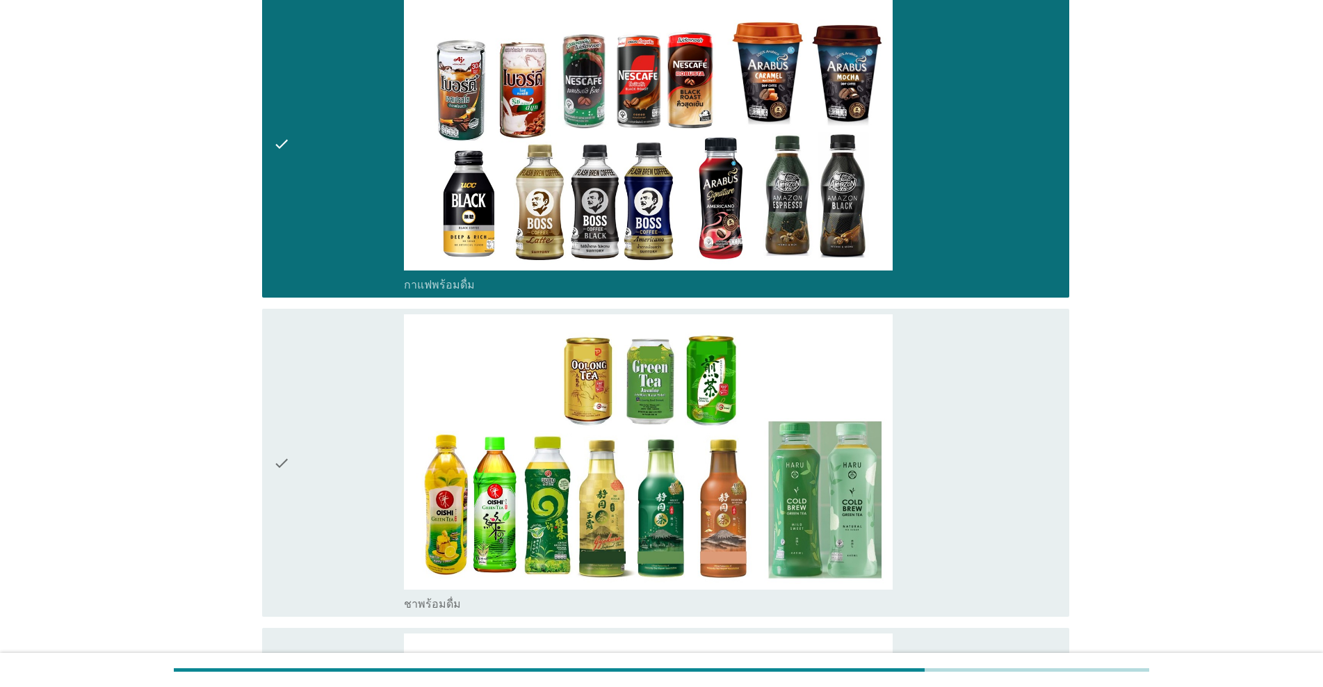
click at [360, 115] on div "check" at bounding box center [338, 144] width 131 height 296
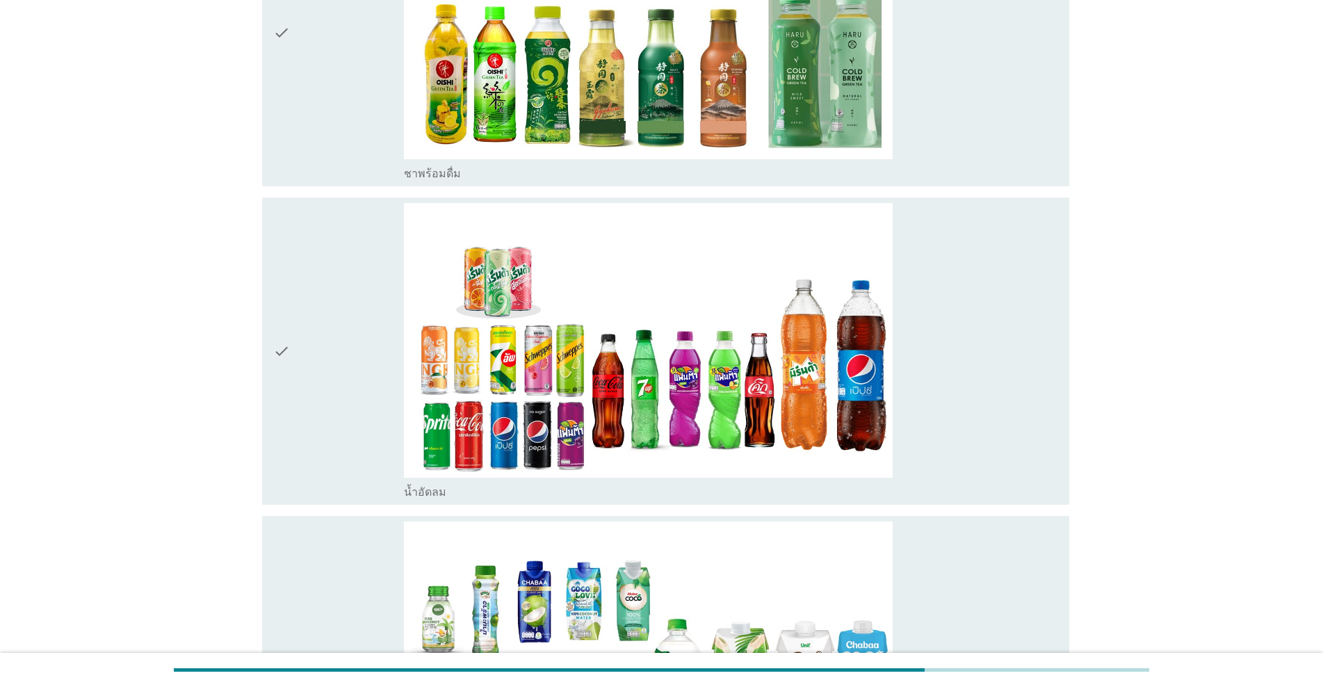
scroll to position [2503, 0]
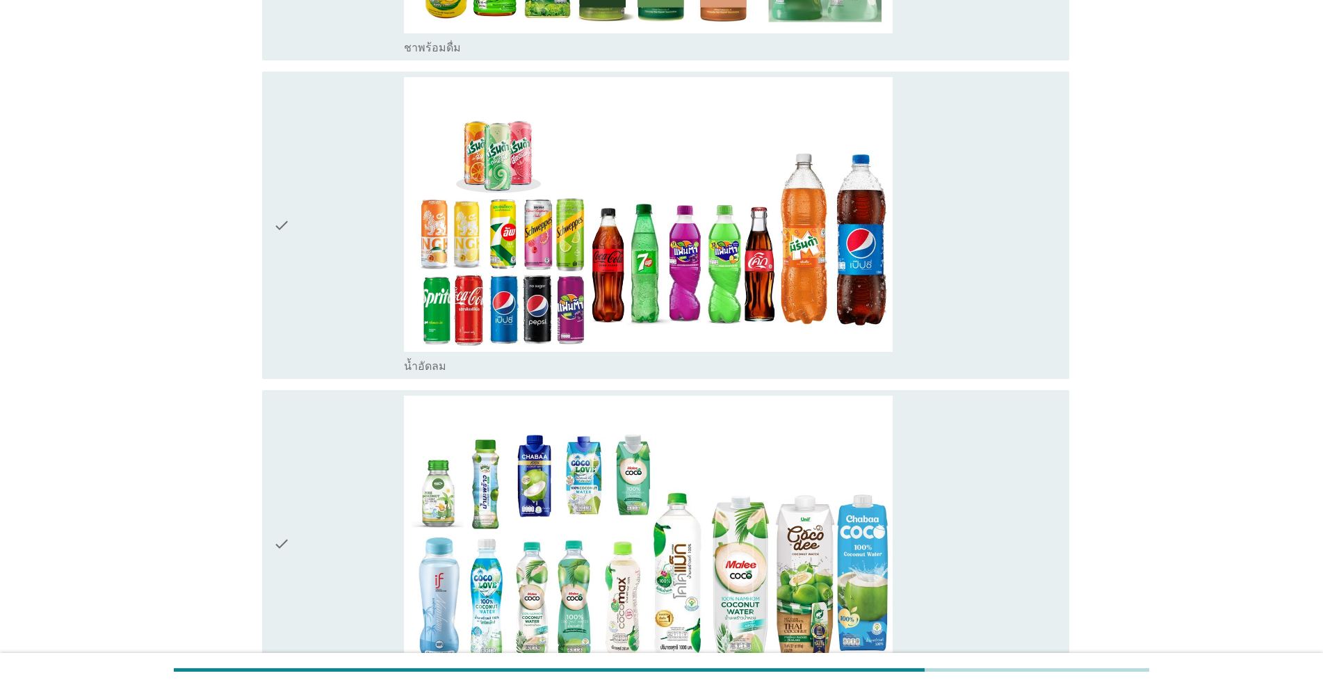
click at [356, 280] on div "check" at bounding box center [338, 225] width 131 height 296
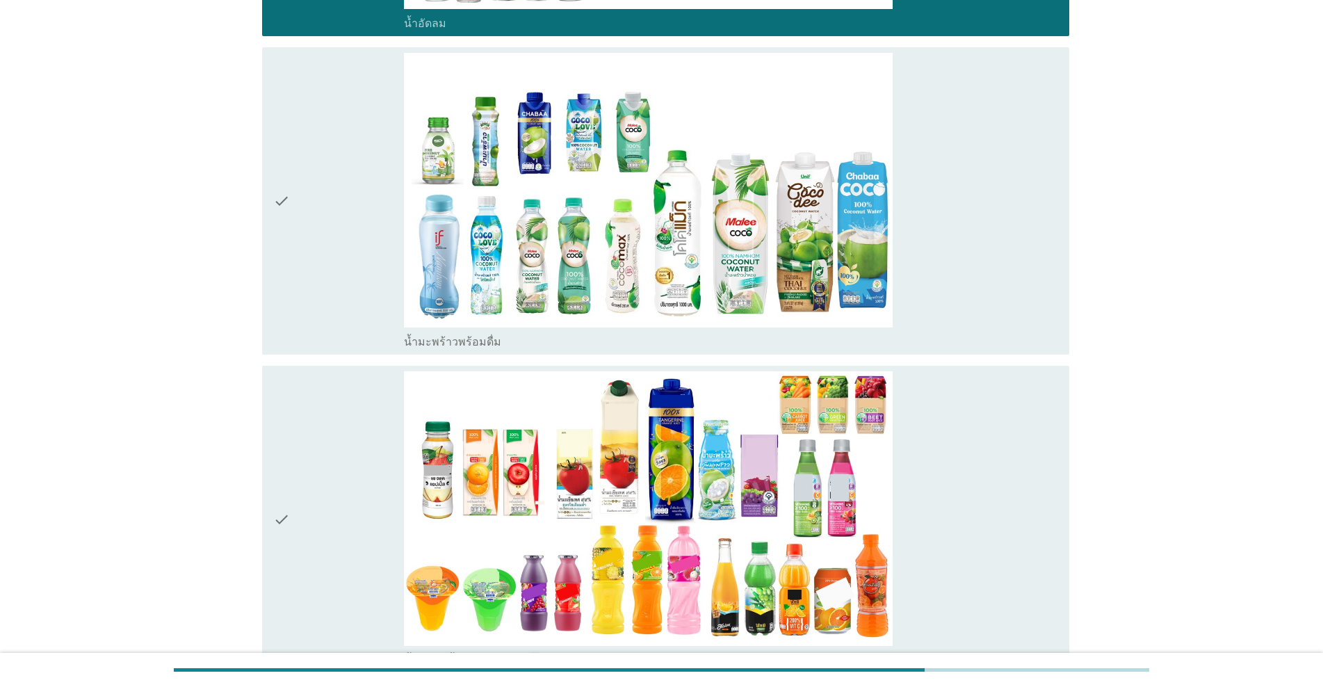
scroll to position [3059, 0]
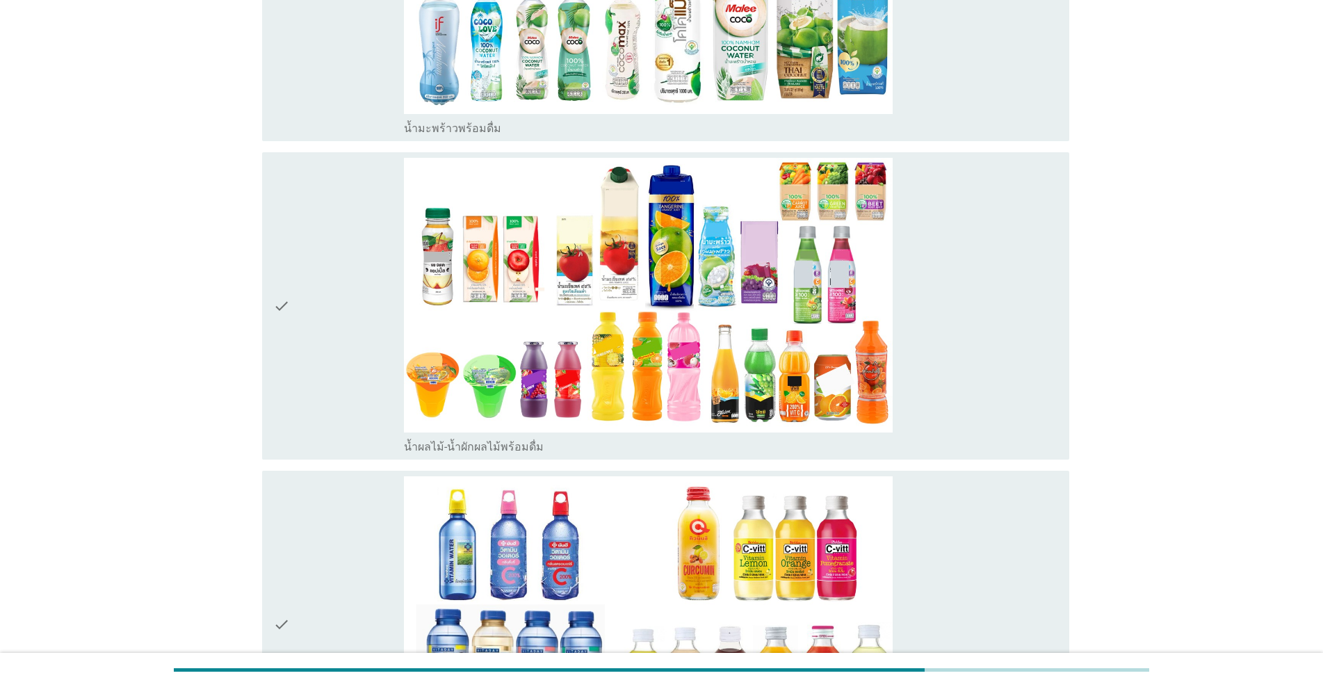
click at [330, 315] on div "check" at bounding box center [338, 306] width 131 height 296
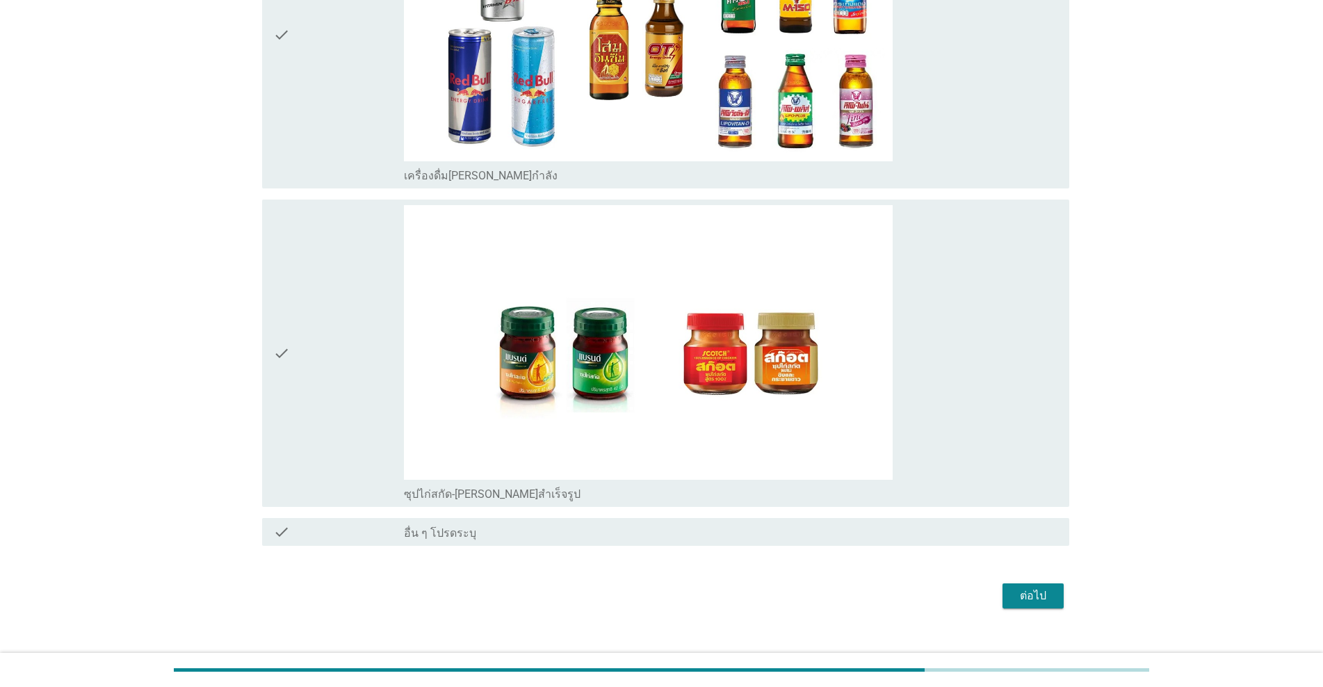
scroll to position [4613, 0]
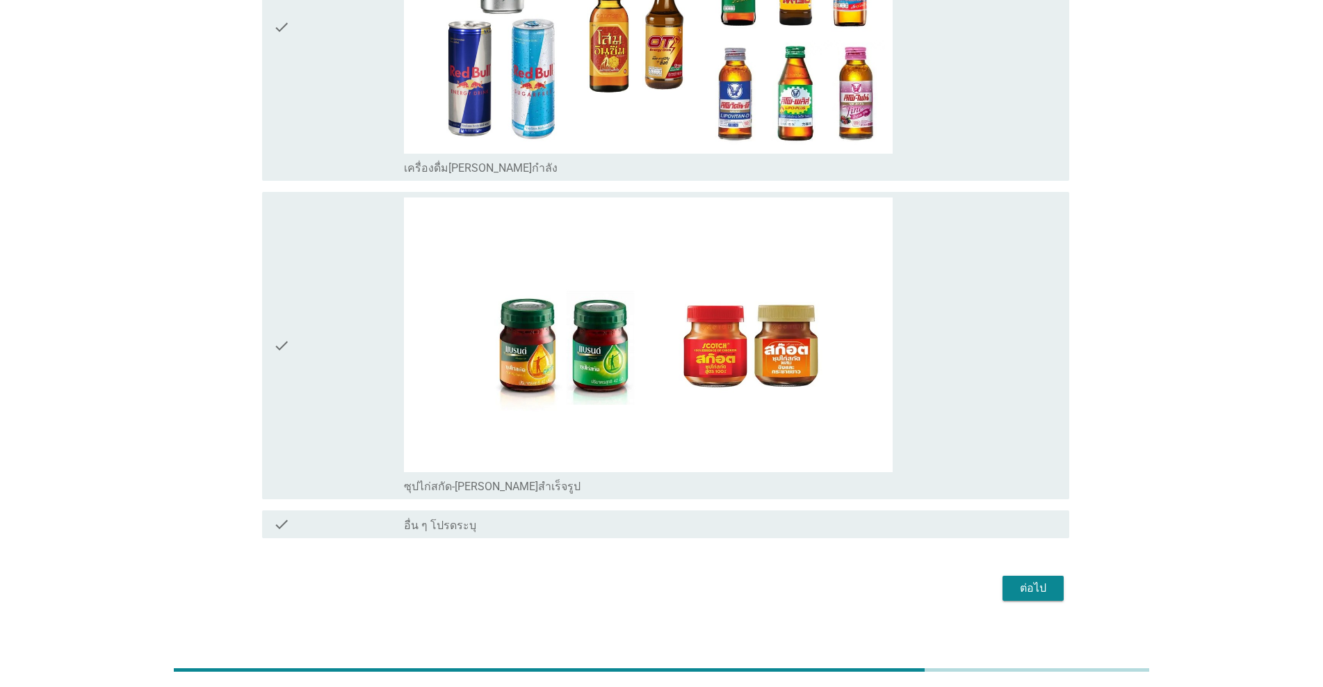
click at [348, 406] on div "check" at bounding box center [338, 345] width 131 height 296
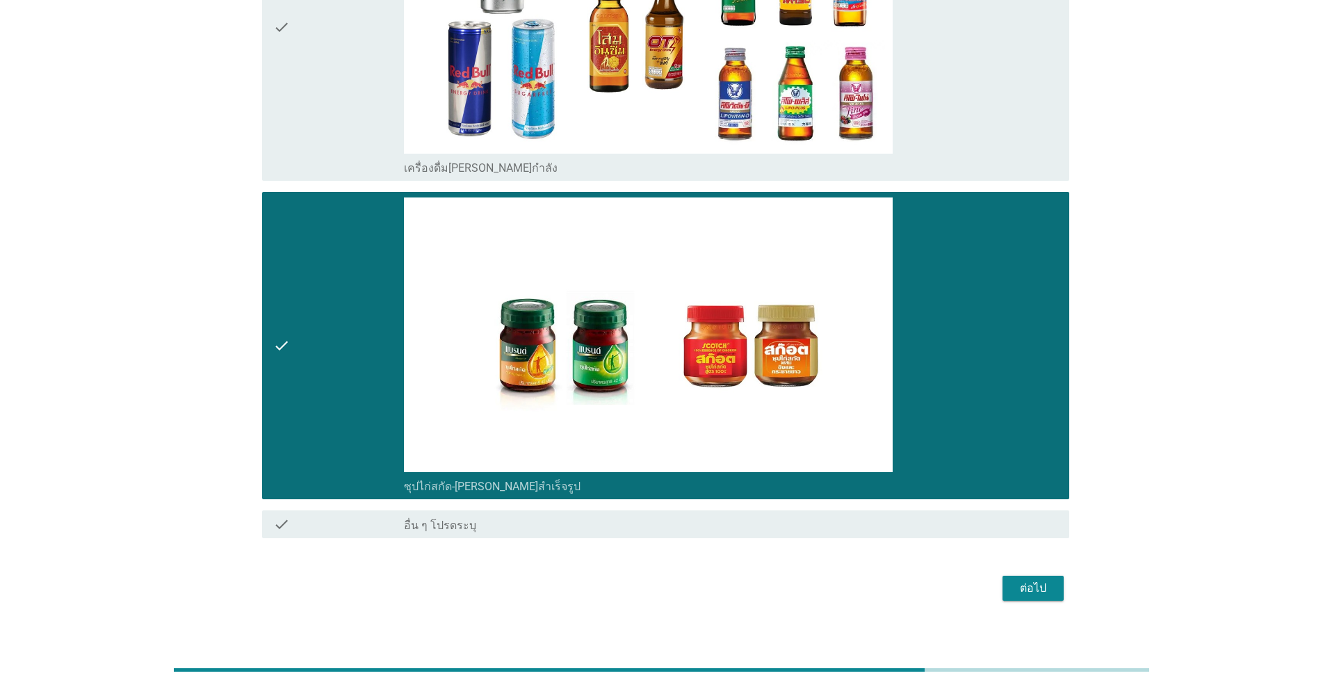
click at [683, 580] on div "ต่อไป" at bounding box center [1033, 588] width 39 height 17
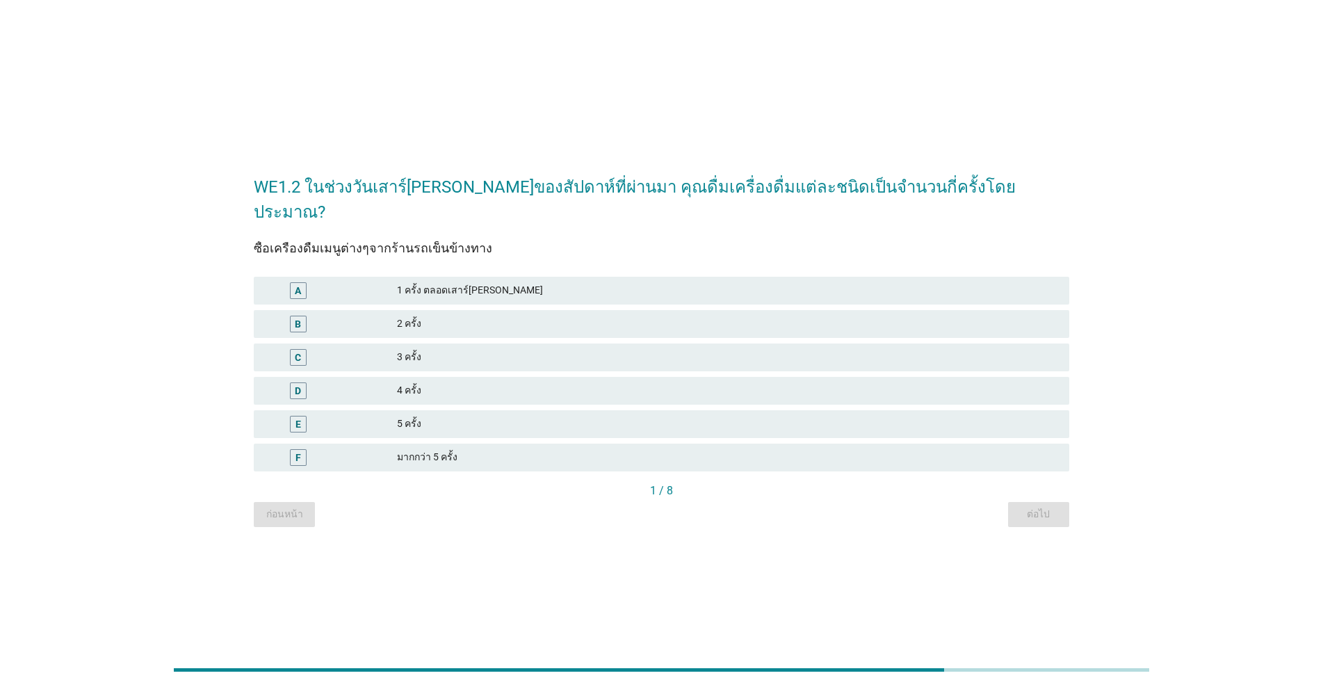
click at [494, 316] on div "2 ครั้ง" at bounding box center [727, 324] width 661 height 17
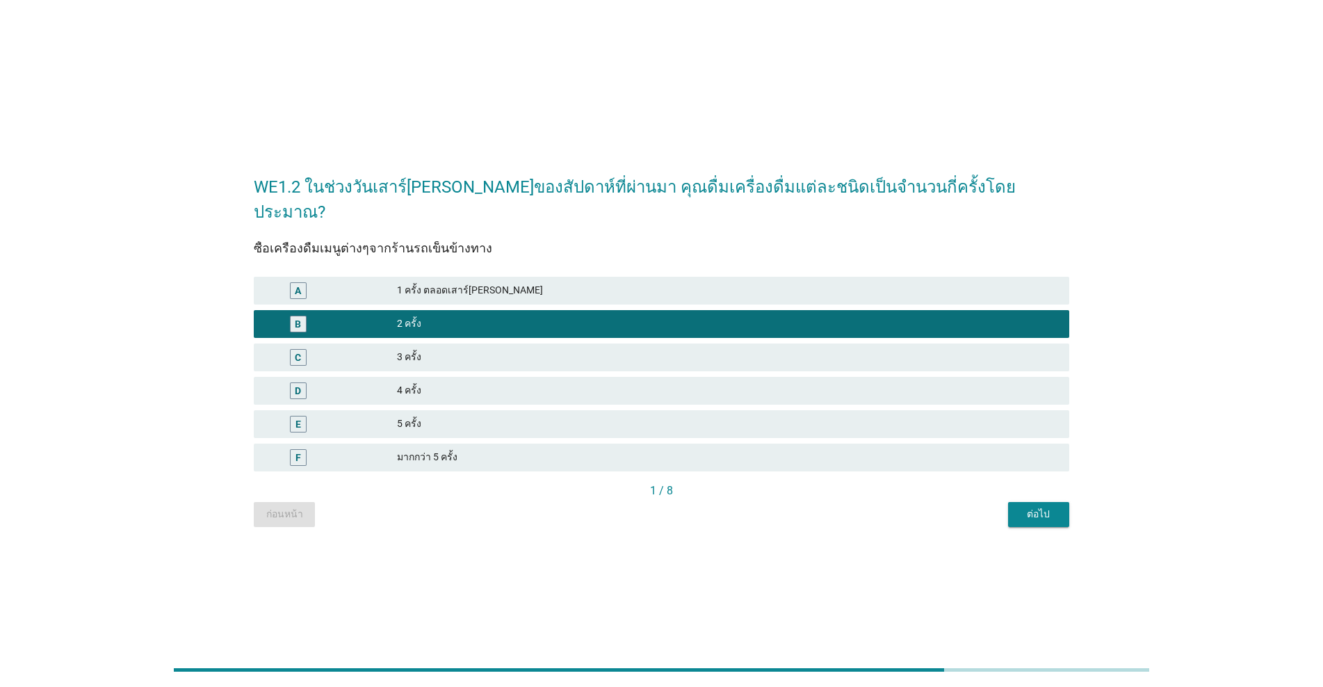
click at [683, 508] on div "ต่อไป" at bounding box center [1038, 514] width 39 height 15
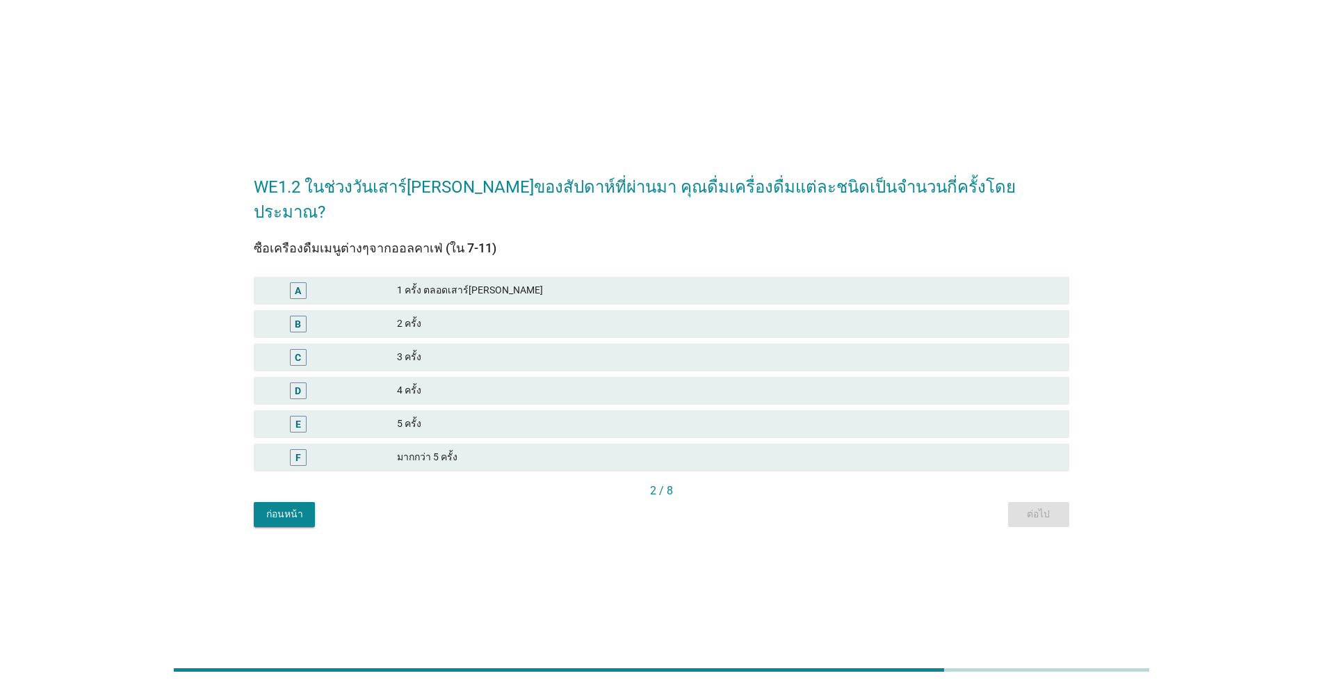
click at [445, 316] on div "2 ครั้ง" at bounding box center [727, 324] width 661 height 17
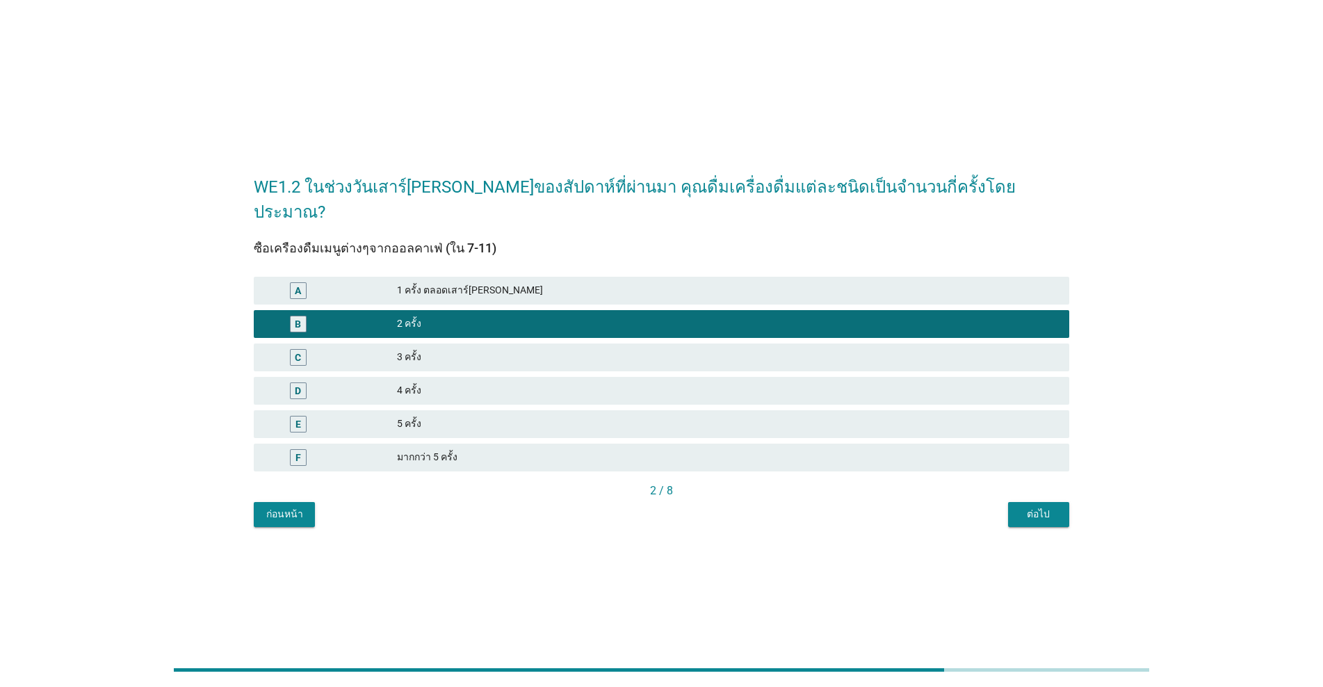
click at [683, 509] on button "ต่อไป" at bounding box center [1038, 514] width 61 height 25
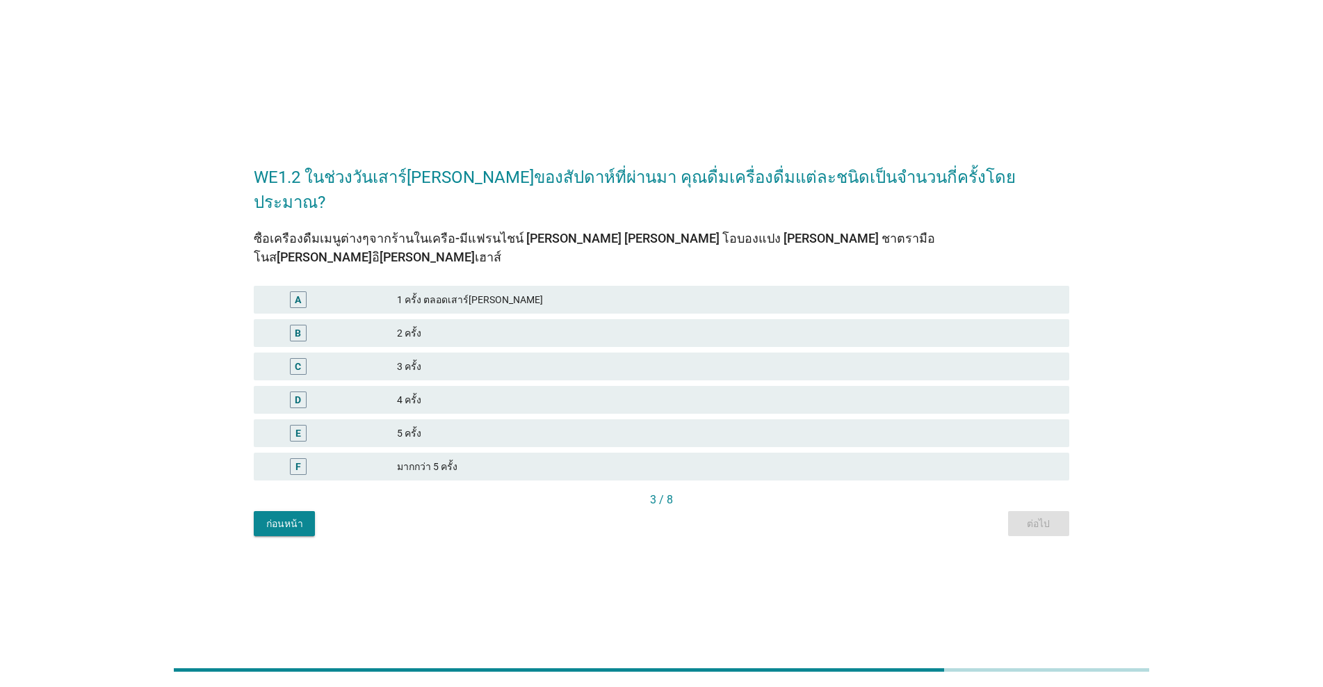
click at [466, 325] on div "2 ครั้ง" at bounding box center [727, 333] width 661 height 17
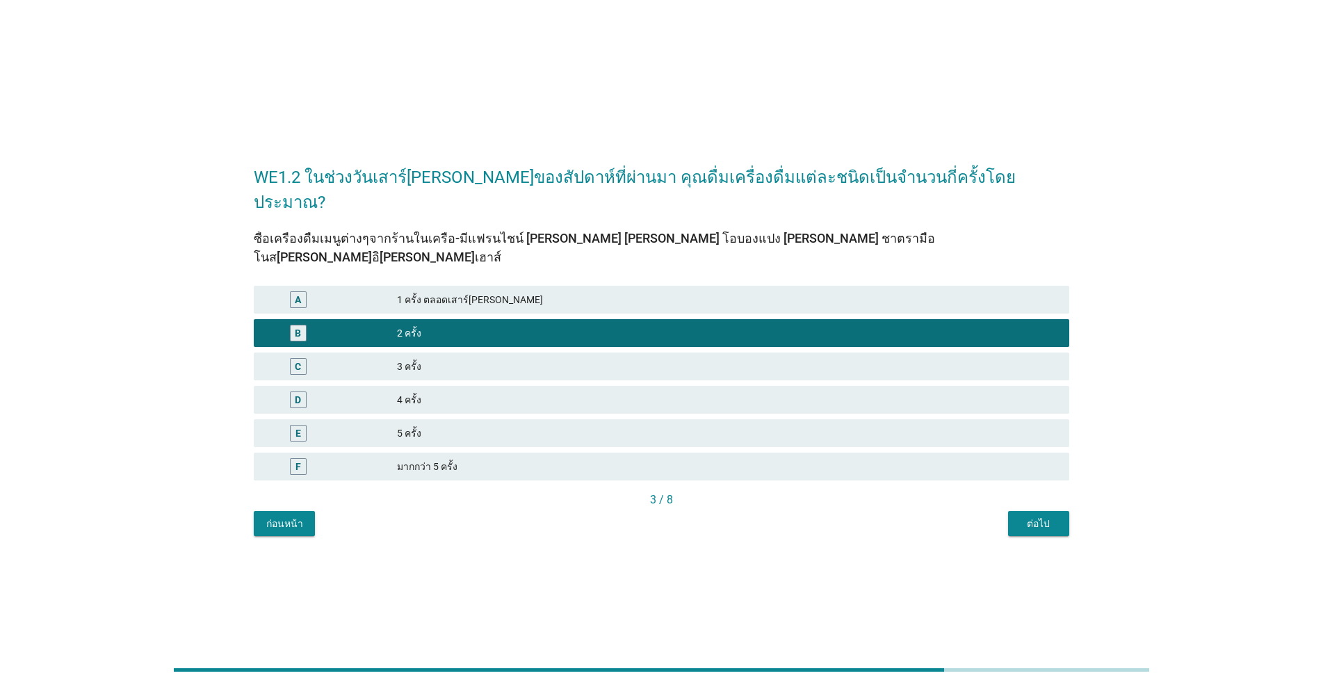
click at [683, 517] on div "ต่อไป" at bounding box center [1038, 524] width 39 height 15
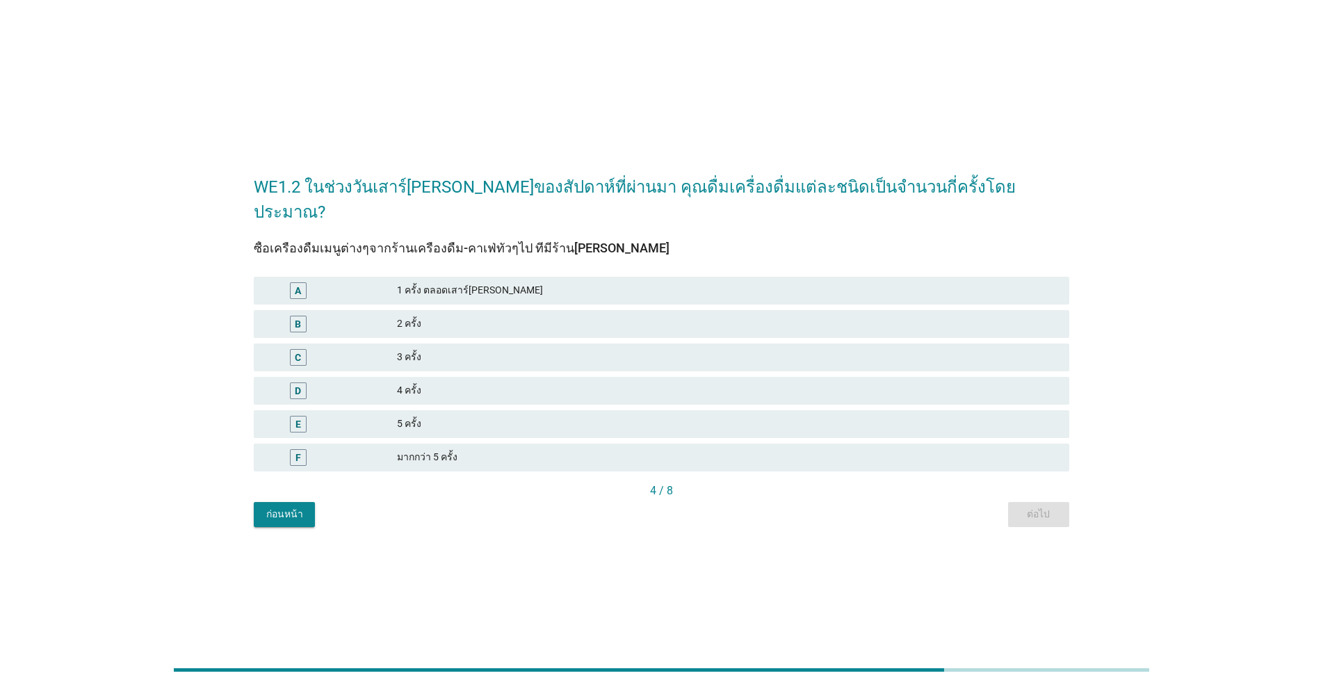
click at [542, 285] on div "1 ครั้ง ตลอดเสาร์[PERSON_NAME]" at bounding box center [727, 290] width 661 height 17
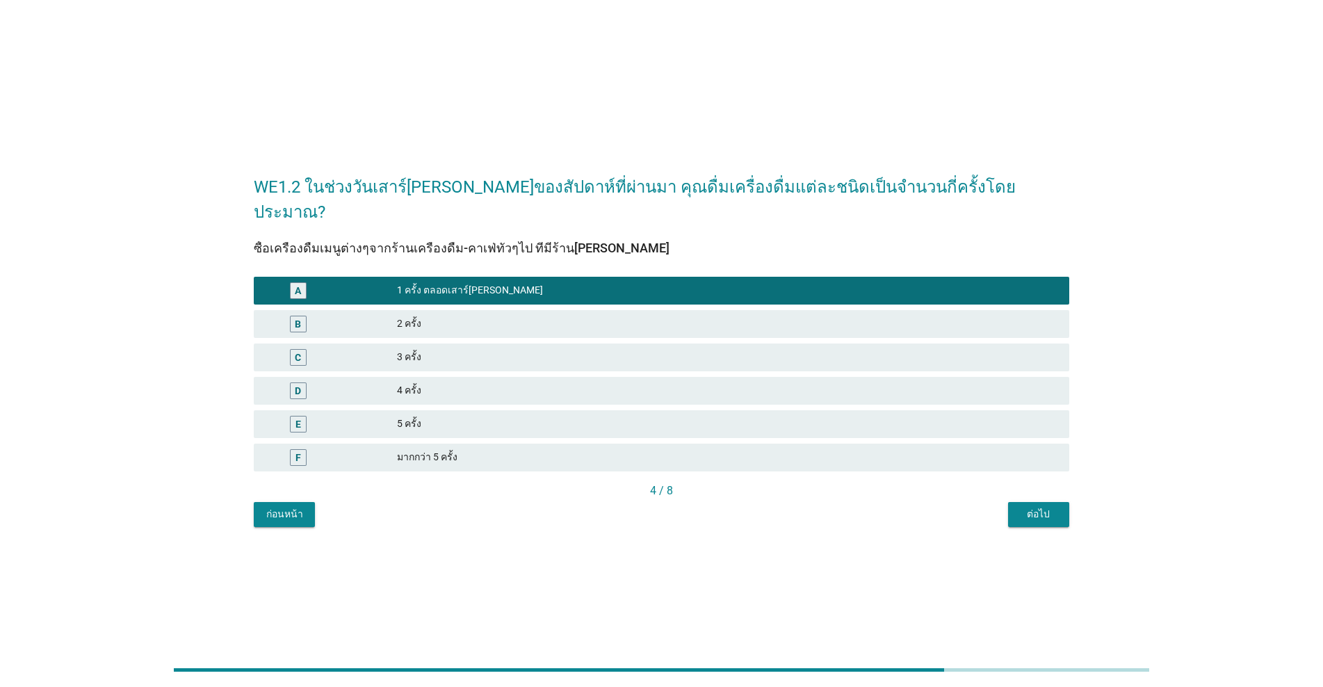
click at [683, 507] on div "ต่อไป" at bounding box center [1038, 514] width 39 height 15
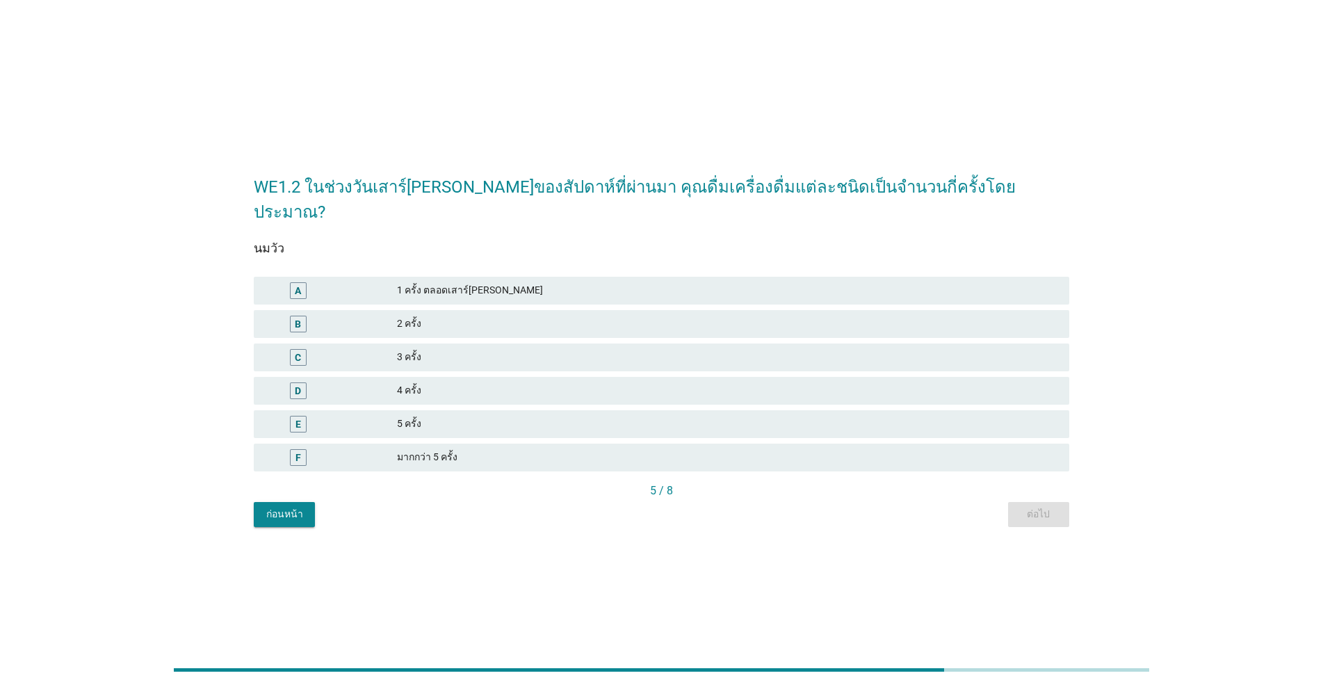
click at [428, 316] on div "2 ครั้ง" at bounding box center [727, 324] width 661 height 17
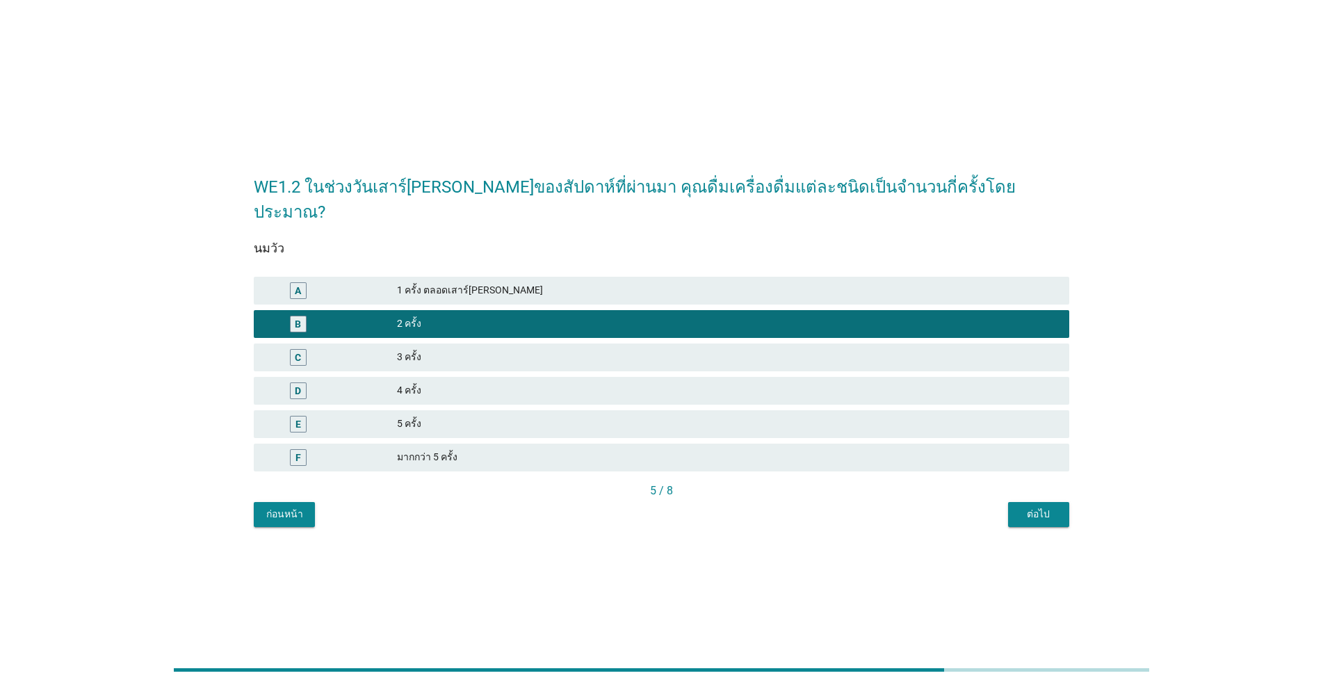
click at [473, 343] on div "C 3 ครั้ง" at bounding box center [662, 357] width 816 height 28
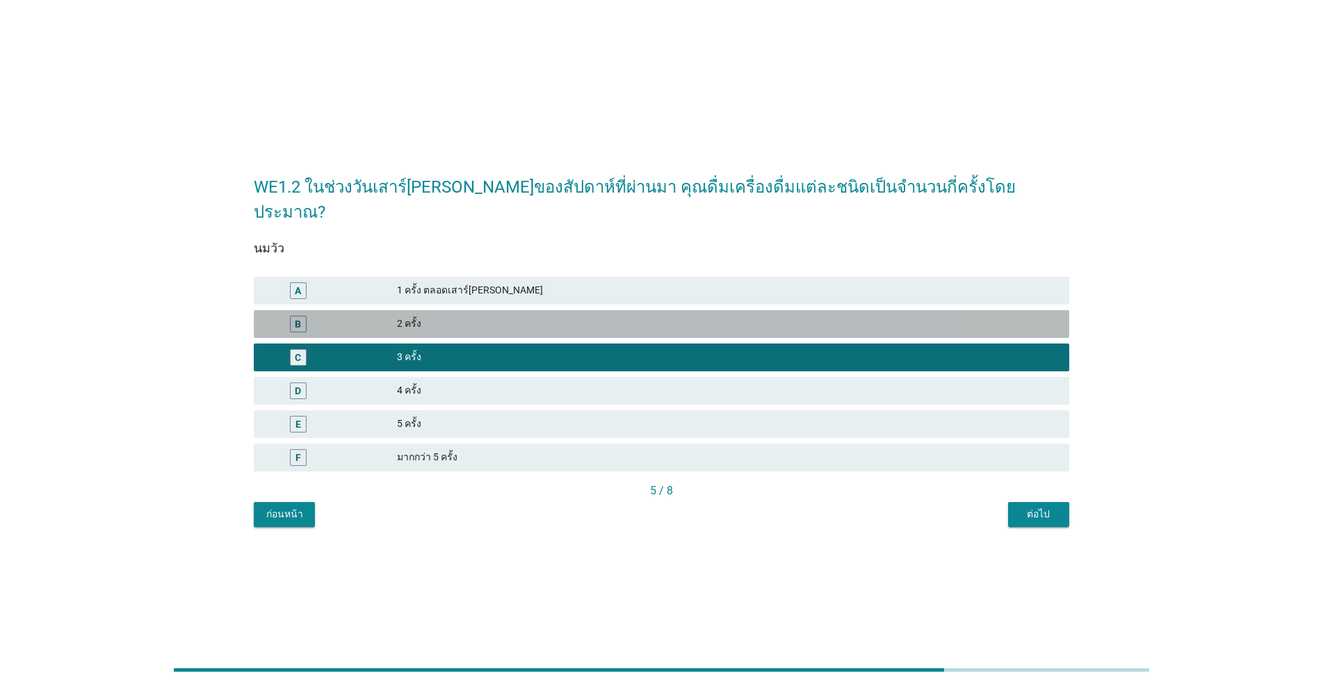
click at [640, 316] on div "2 ครั้ง" at bounding box center [727, 324] width 661 height 17
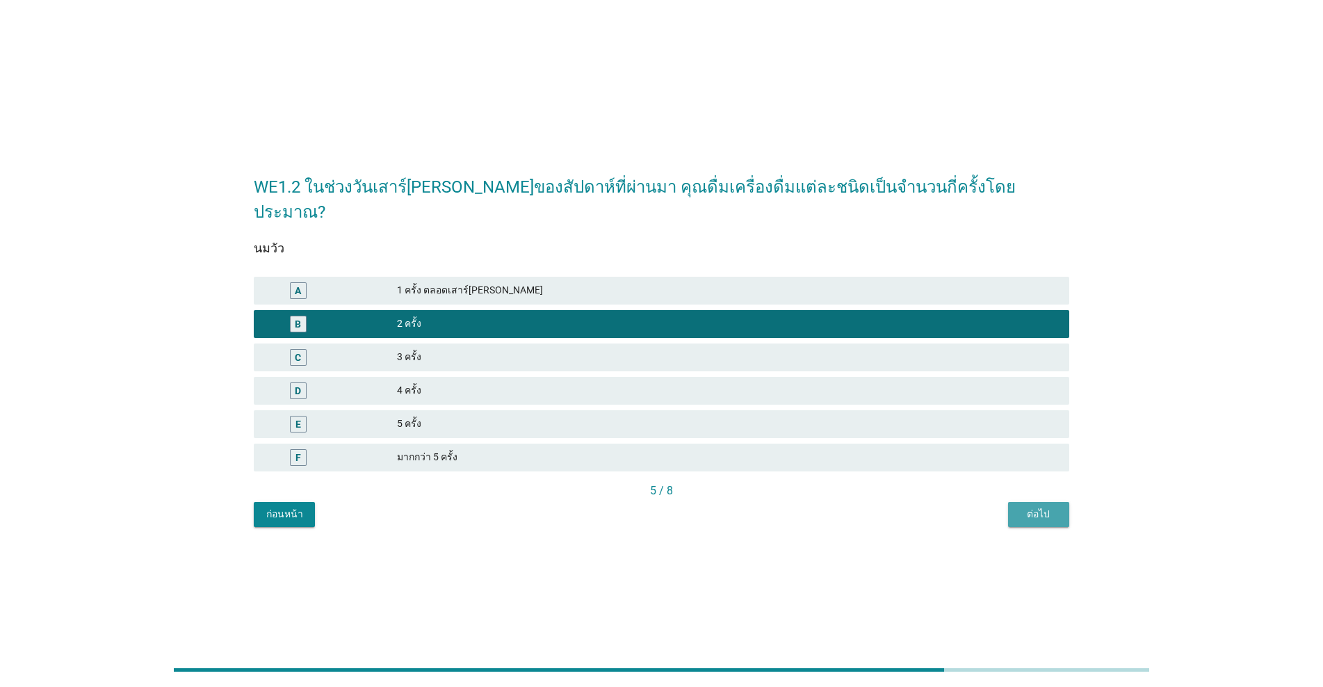
click at [683, 507] on div "ต่อไป" at bounding box center [1038, 514] width 39 height 15
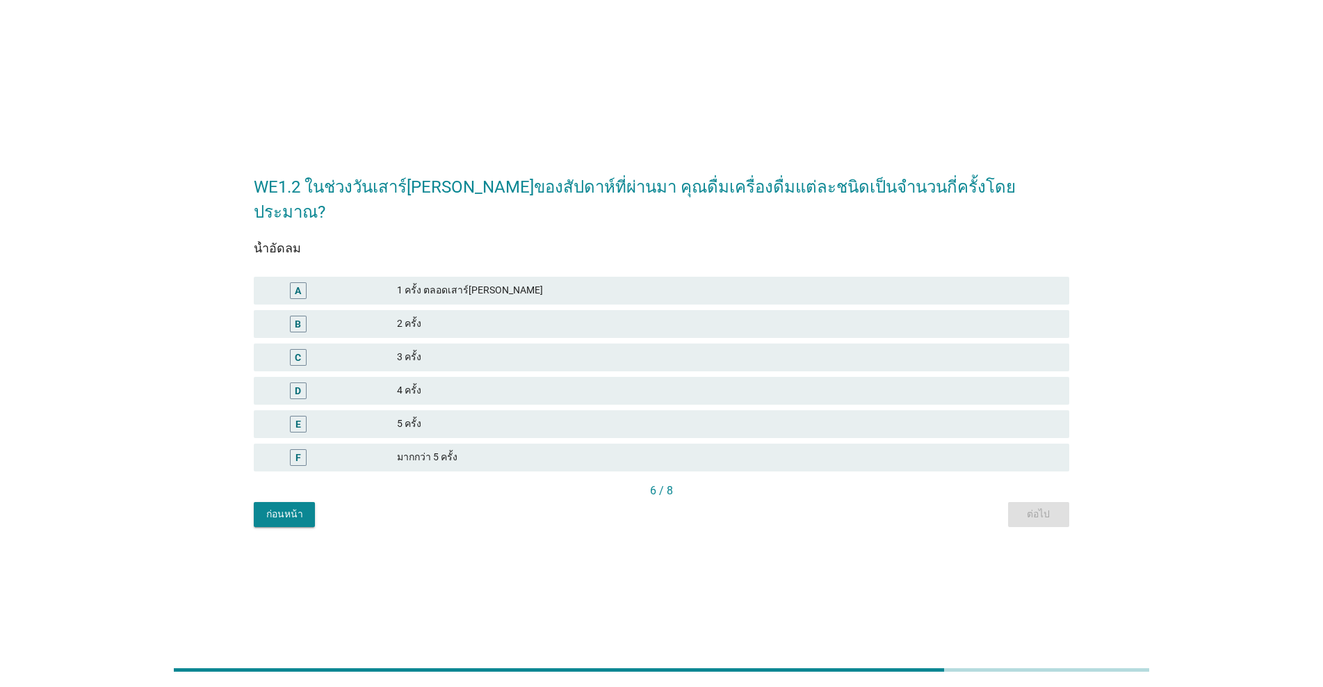
click at [472, 316] on div "2 ครั้ง" at bounding box center [727, 324] width 661 height 17
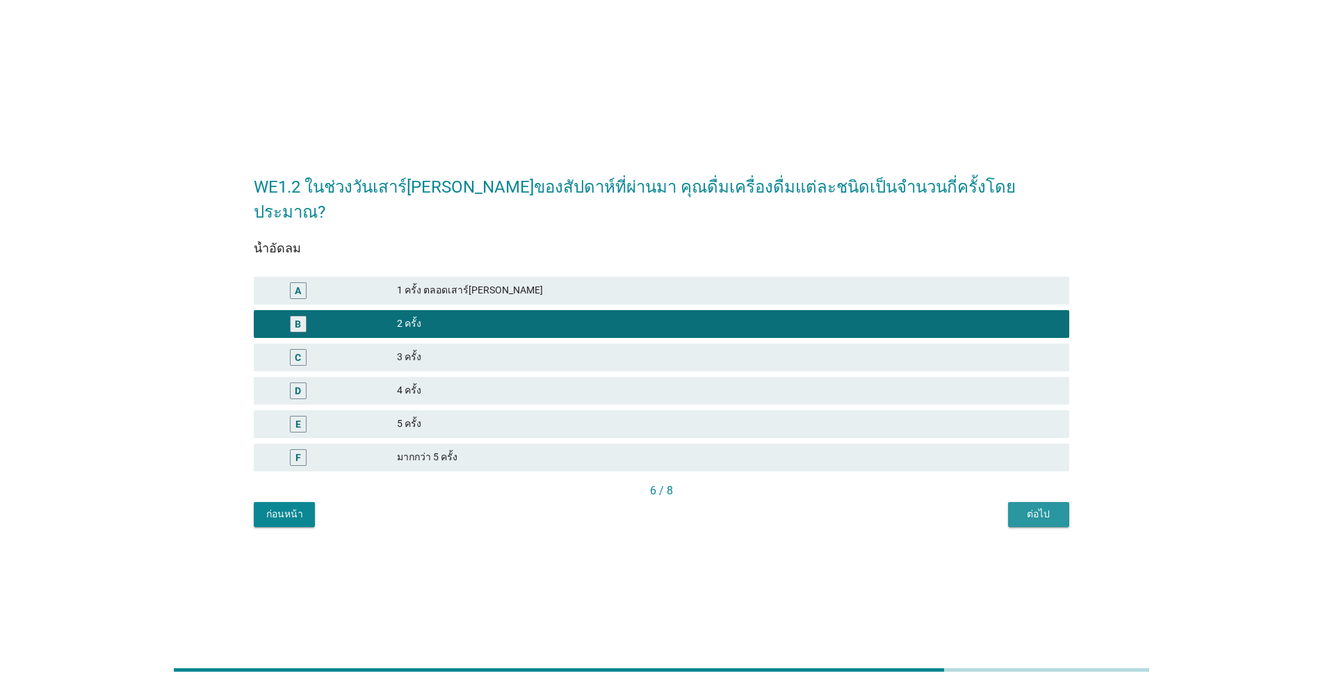
click at [683, 502] on button "ต่อไป" at bounding box center [1038, 514] width 61 height 25
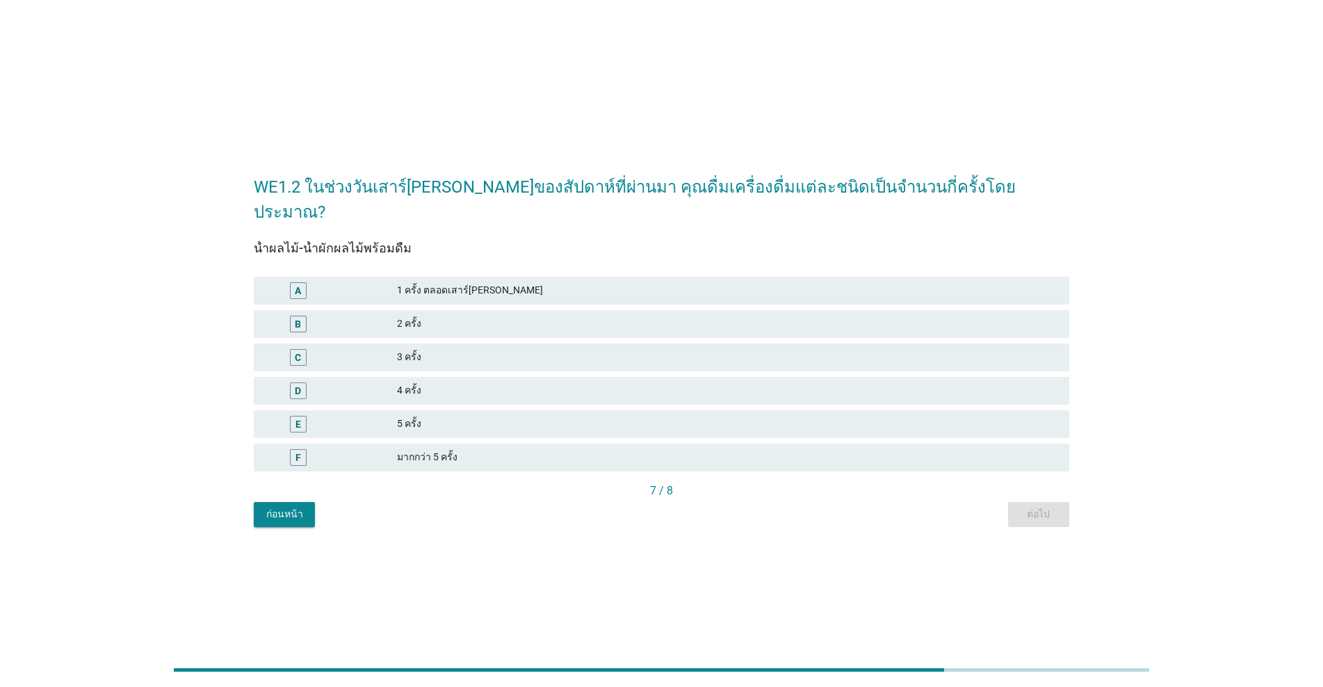
click at [456, 349] on div "3 ครั้ง" at bounding box center [727, 357] width 661 height 17
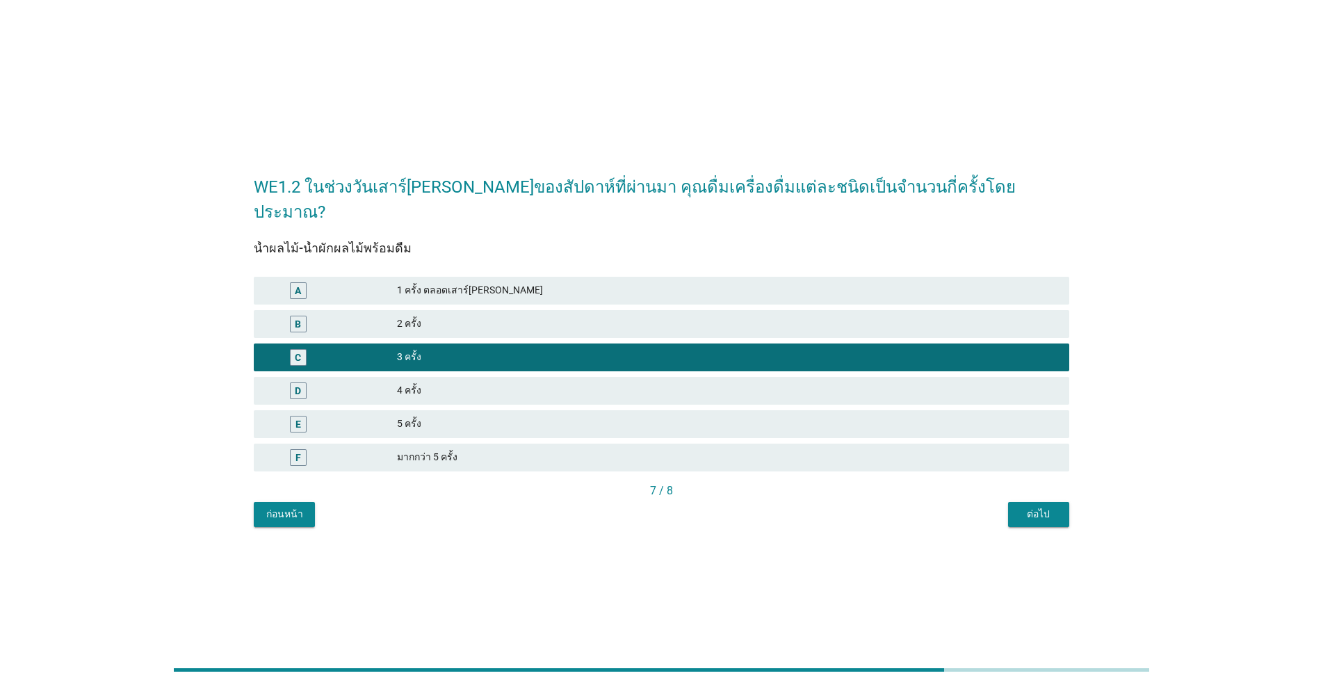
click at [683, 515] on div "WE1.2 ในช่วงวันเสาร์[PERSON_NAME]ของสัปดาห์ที่ผ่านมา คุณดื่มเครื่องดื่มแต่ละชนิ…" at bounding box center [662, 343] width 838 height 389
click at [683, 507] on div "ต่อไป" at bounding box center [1038, 514] width 39 height 15
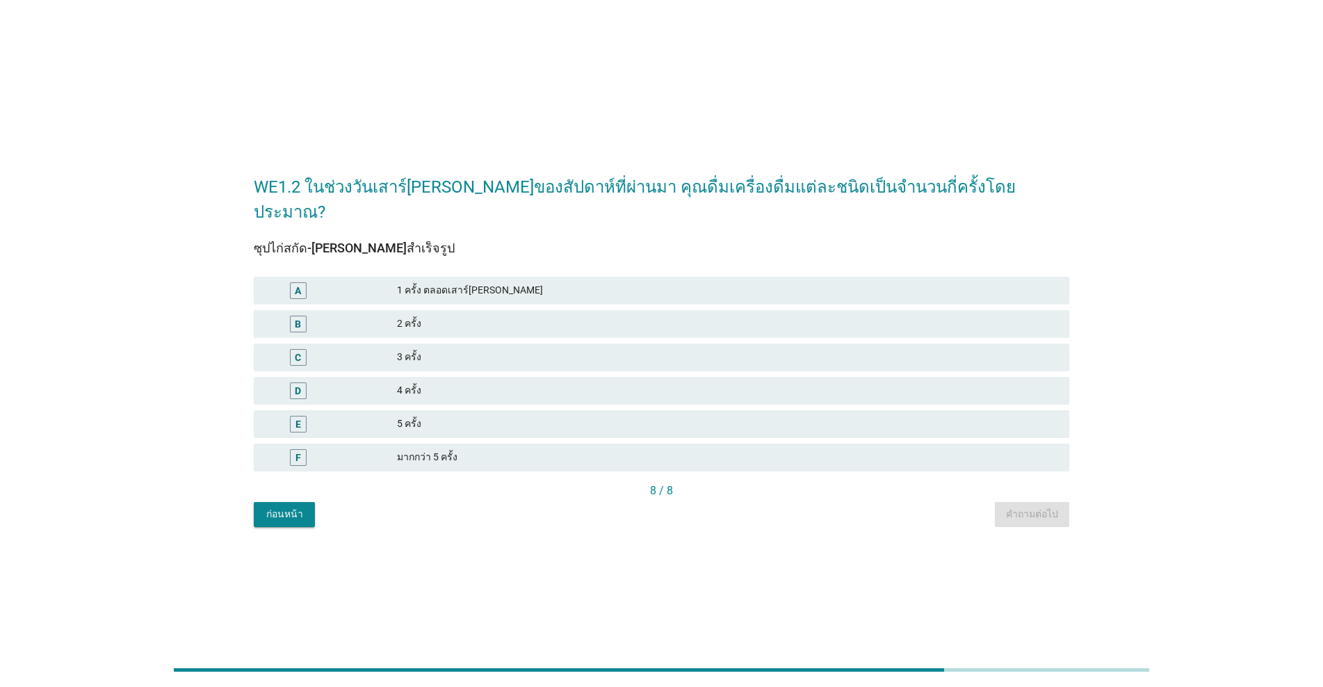
click at [533, 282] on div "1 ครั้ง ตลอดเสาร์[PERSON_NAME]" at bounding box center [727, 290] width 661 height 17
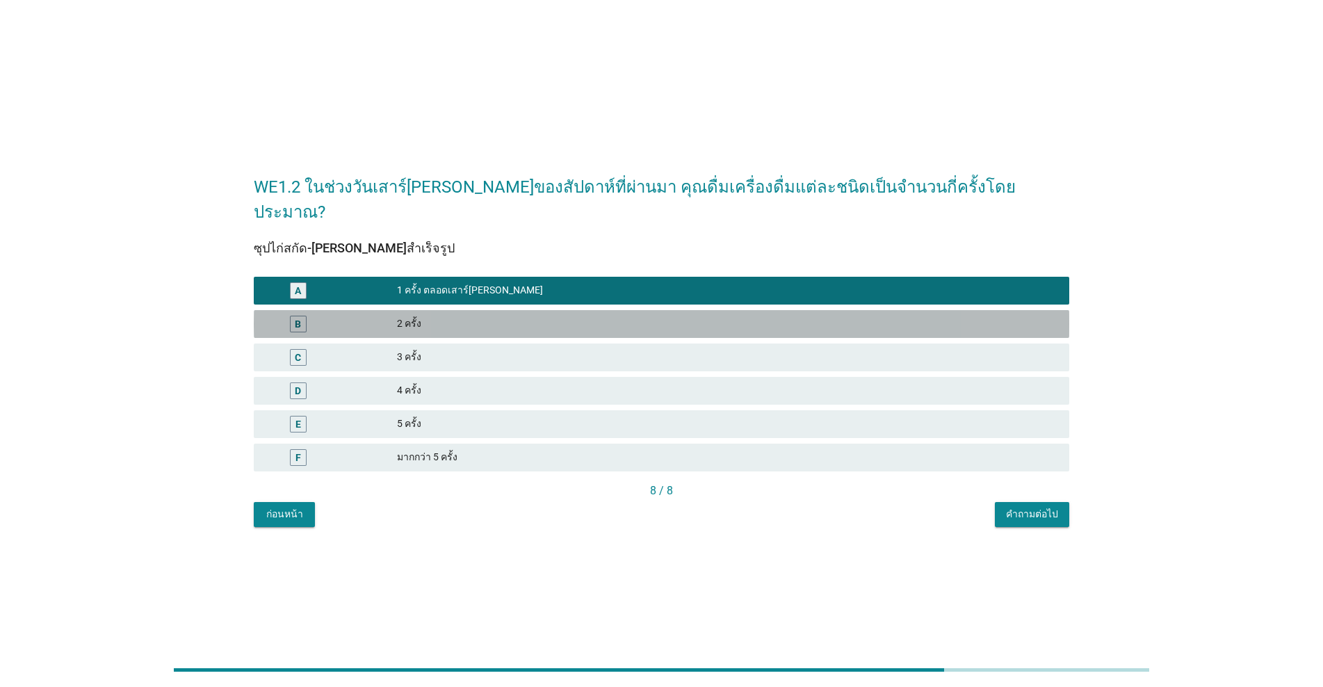
click at [683, 316] on div "2 ครั้ง" at bounding box center [727, 324] width 661 height 17
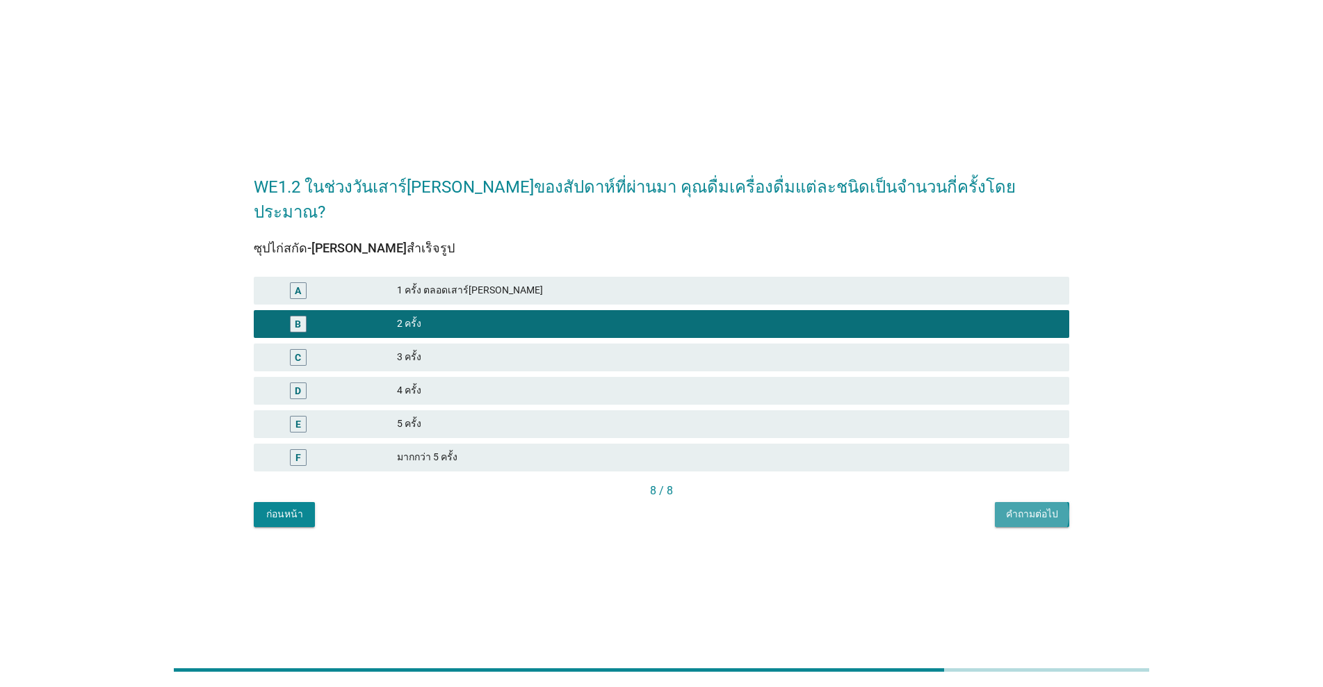
click at [683, 507] on div "คำถามต่อไป" at bounding box center [1032, 514] width 52 height 15
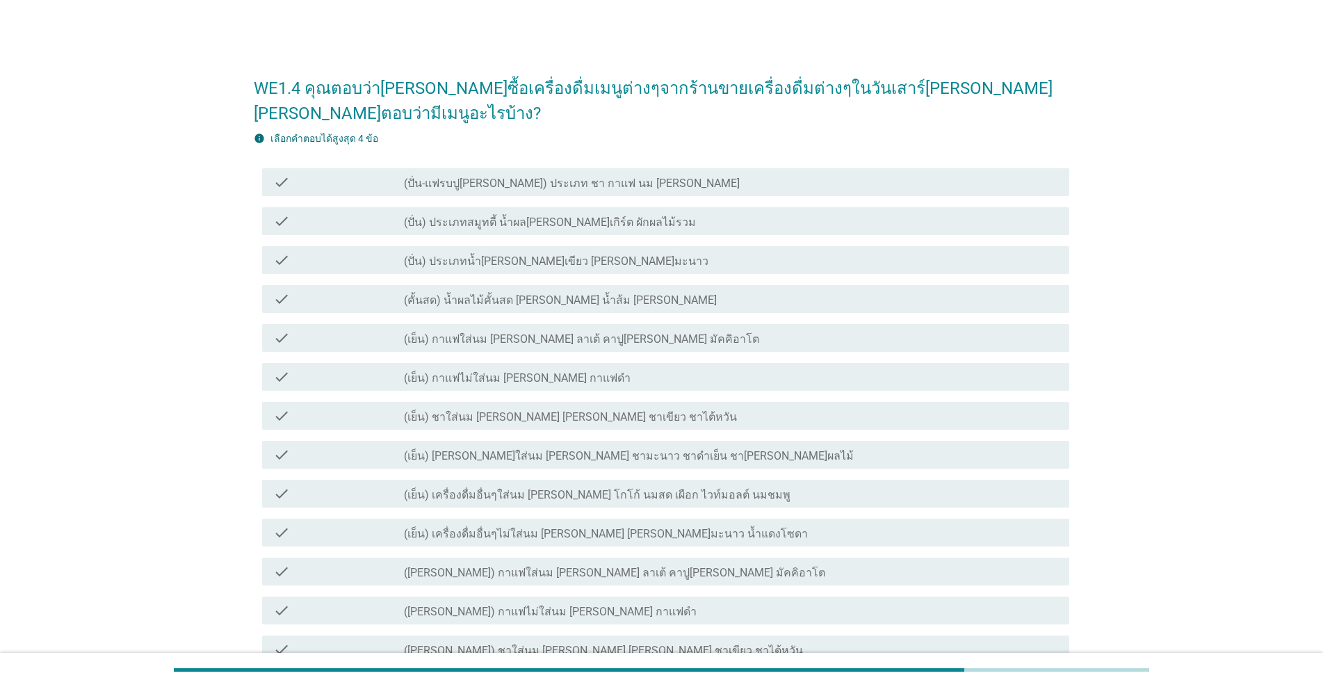
click at [470, 332] on label "(เย็น) กาแฟใส่นม [PERSON_NAME] ลาเต้ คาปู[PERSON_NAME] มัคคิอาโต" at bounding box center [581, 339] width 355 height 14
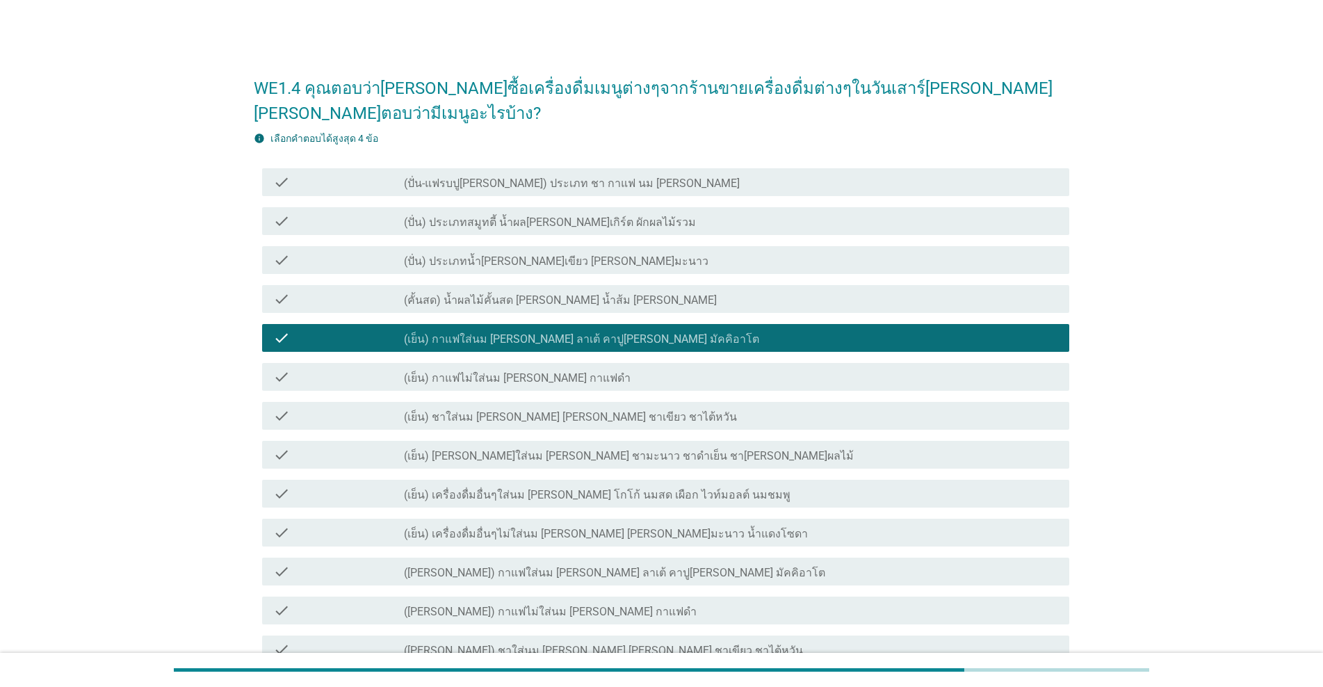
click at [549, 410] on label "(เย็น) ชาใส่นม [PERSON_NAME] [PERSON_NAME] ชาเขียว ชาไต้หวัน" at bounding box center [570, 417] width 333 height 14
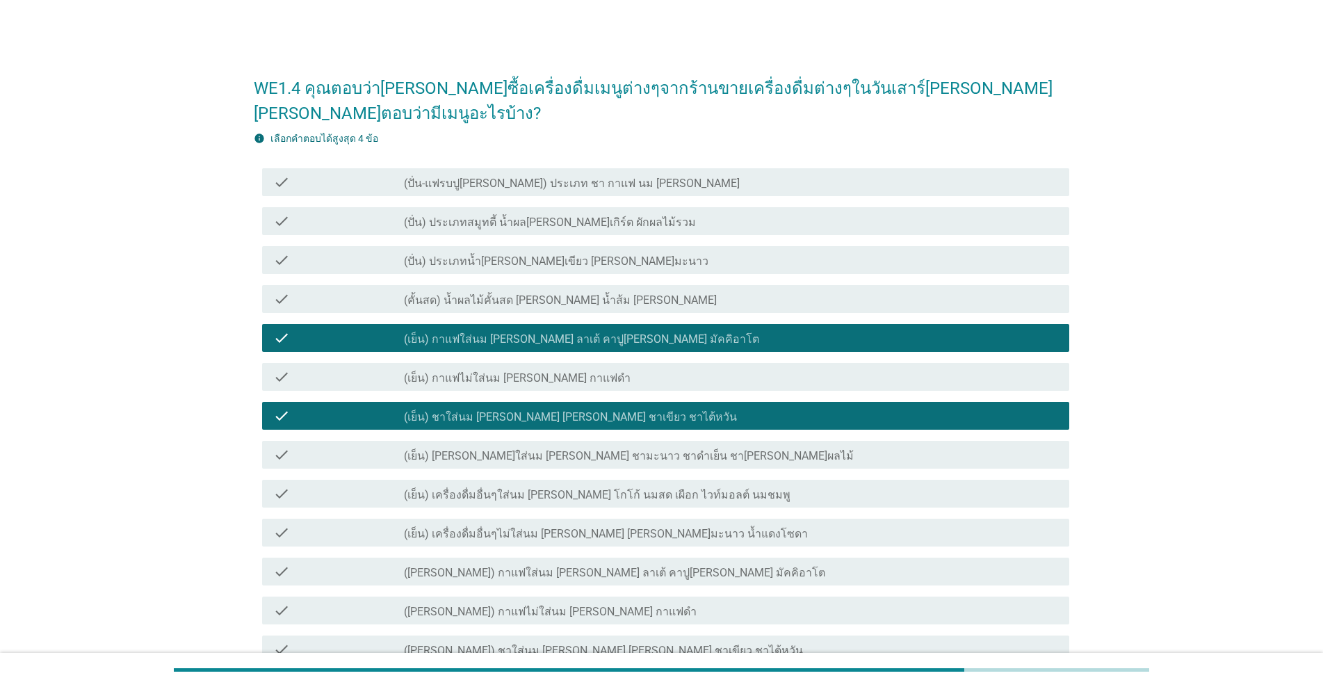
click at [590, 177] on label "(ปั่น-แฟรบปู[PERSON_NAME]) ประเภท ชา กาแฟ นม [PERSON_NAME]" at bounding box center [572, 184] width 336 height 14
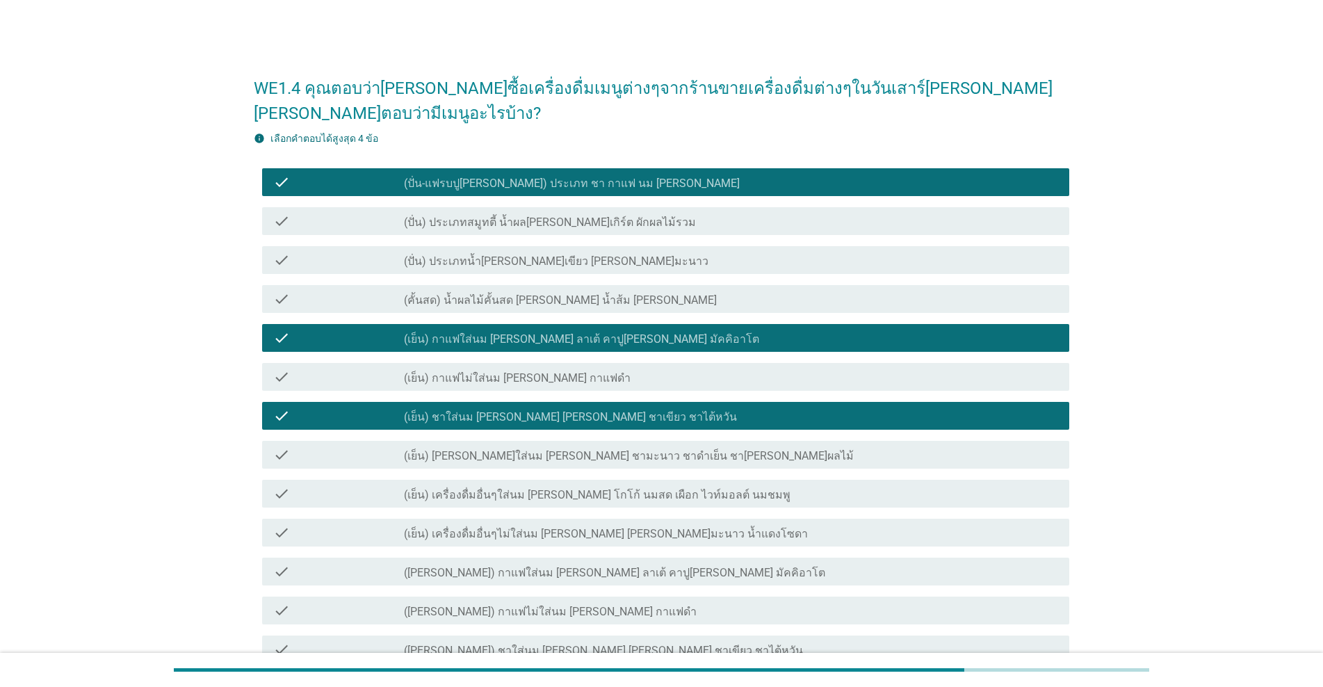
scroll to position [289, 0]
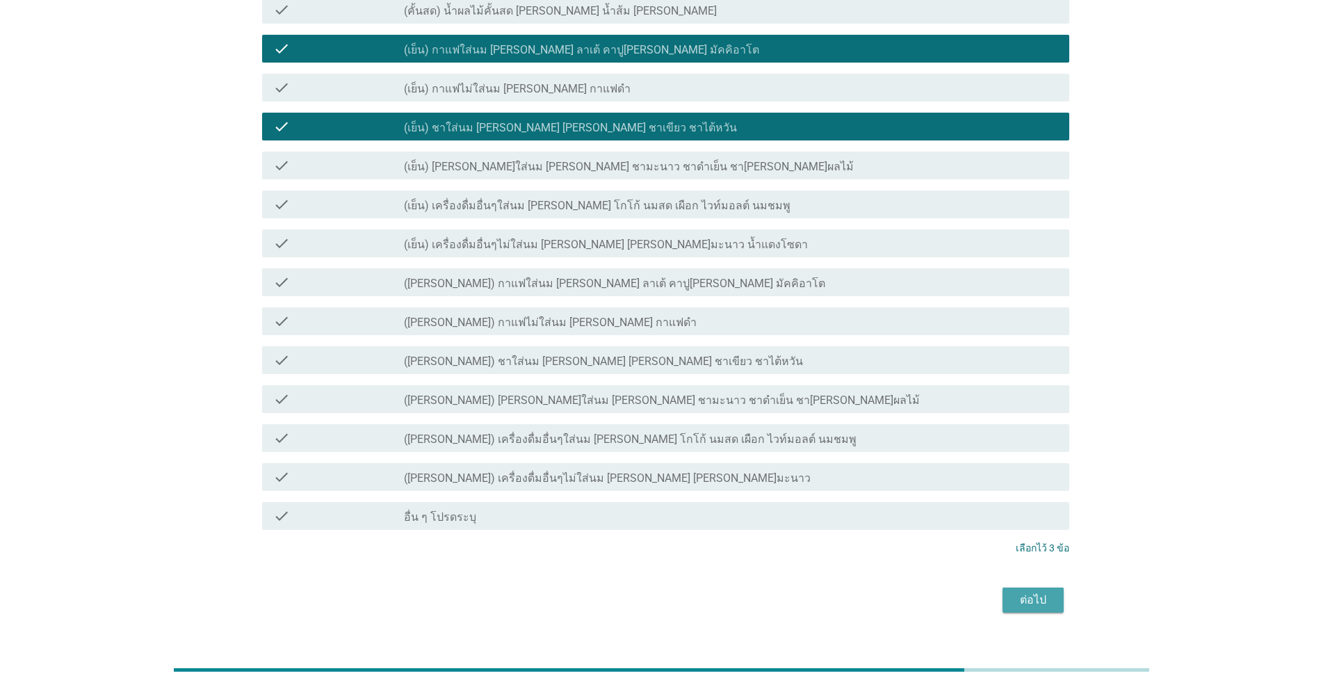
click at [683, 592] on div "ต่อไป" at bounding box center [1033, 600] width 39 height 17
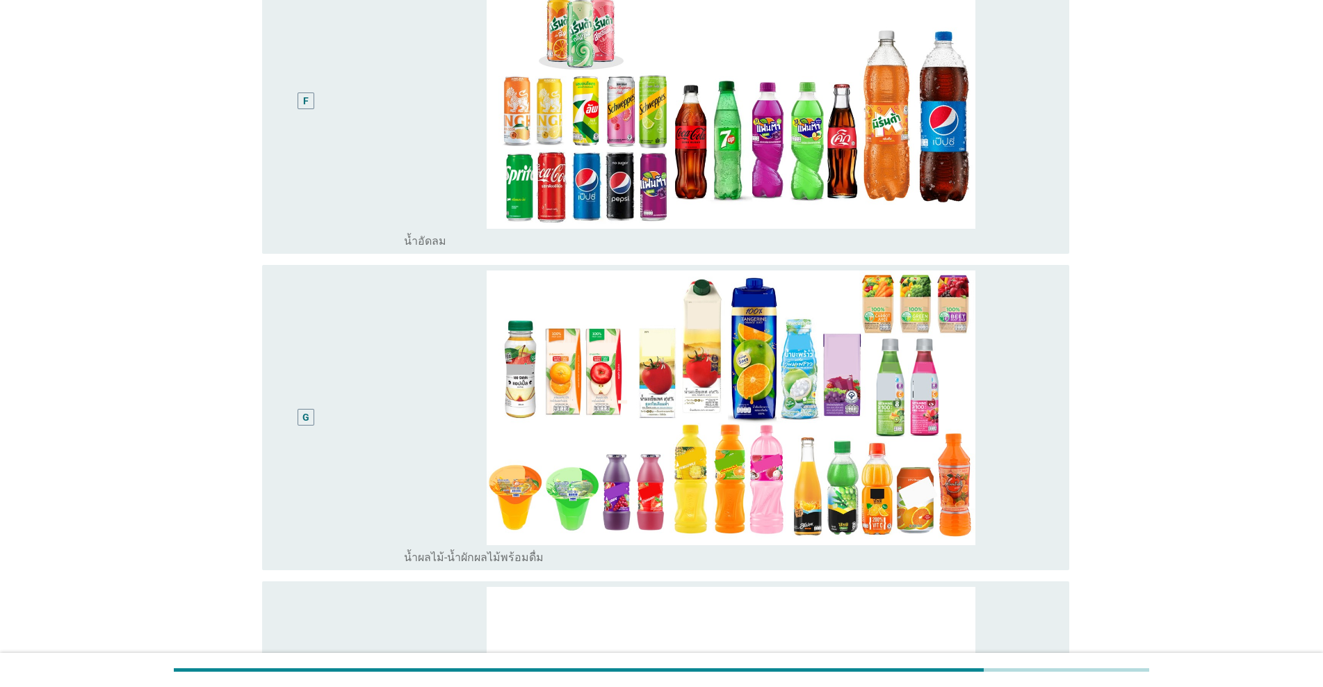
scroll to position [626, 0]
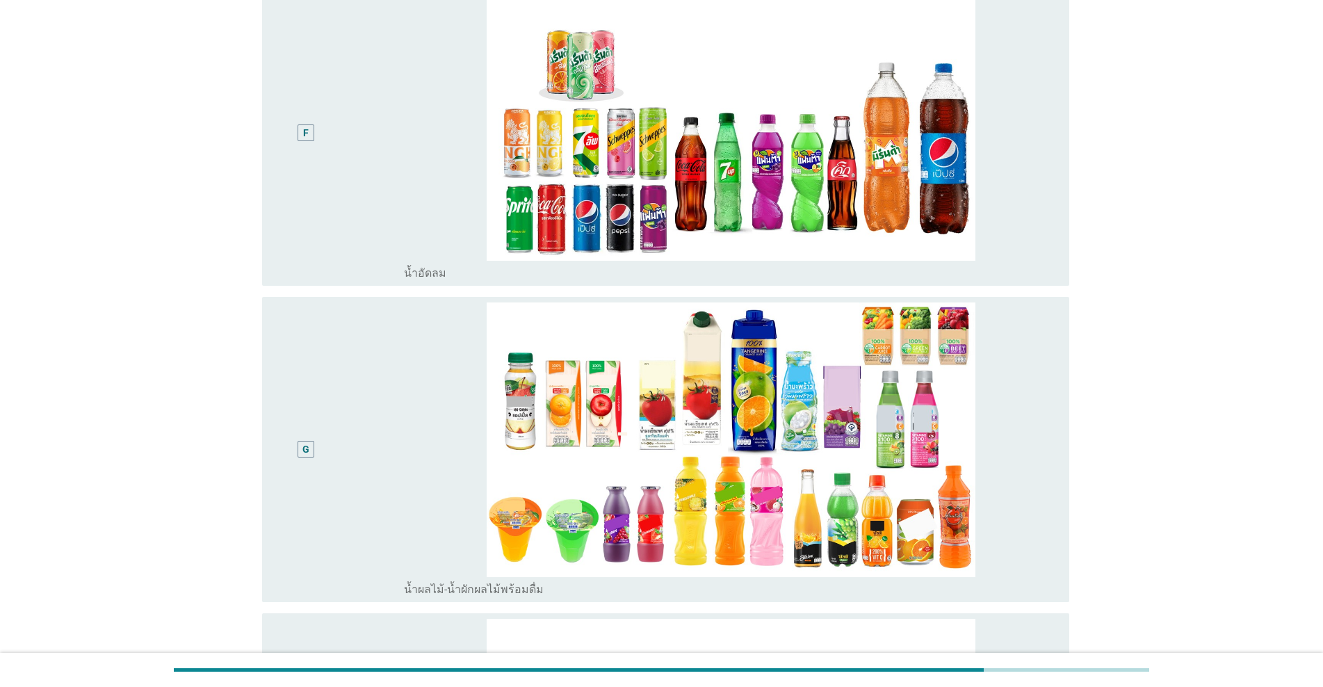
click at [320, 487] on div "G" at bounding box center [305, 449] width 65 height 294
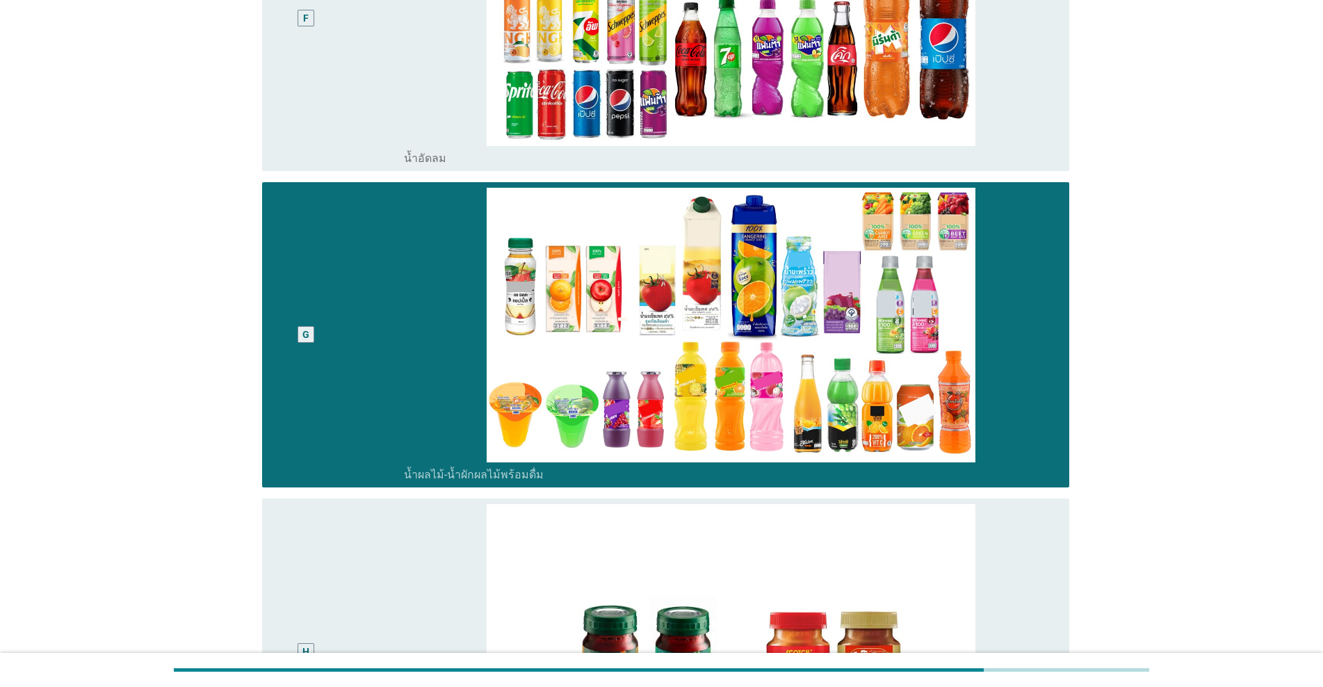
scroll to position [1065, 0]
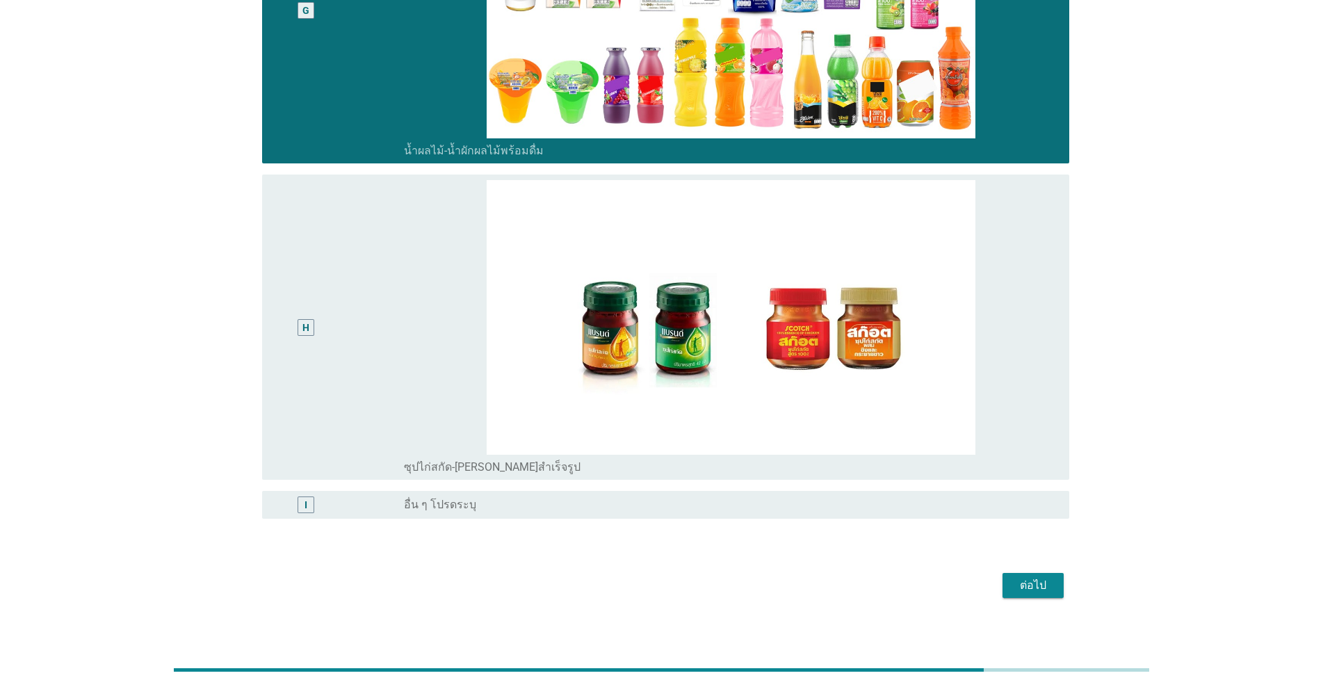
click at [683, 577] on div "ต่อไป" at bounding box center [1033, 585] width 39 height 17
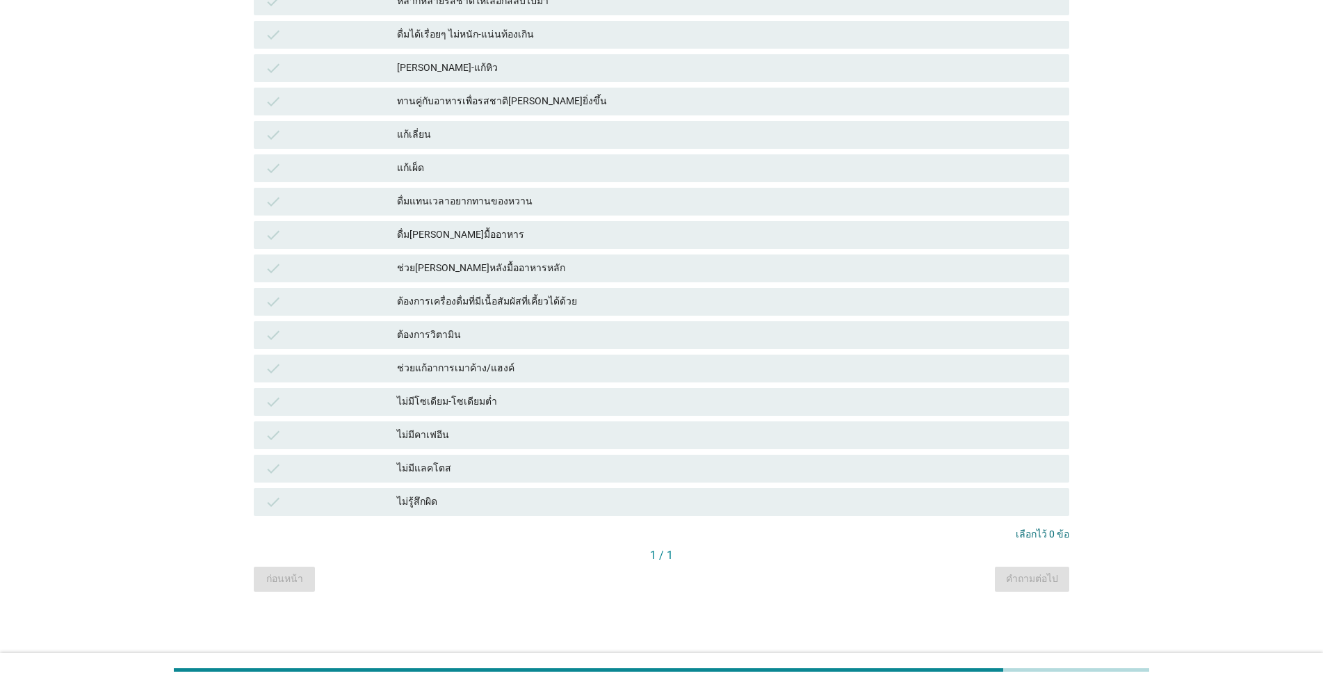
scroll to position [0, 0]
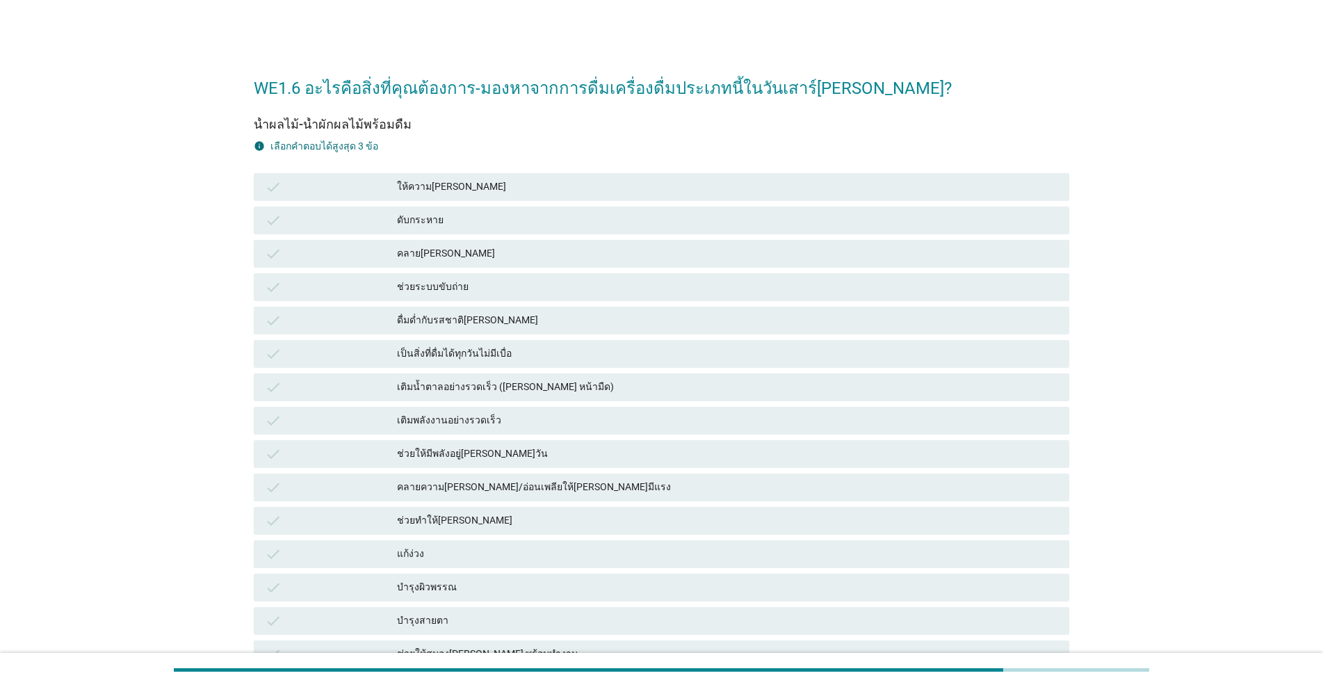
click at [458, 186] on div "ให้ความ[PERSON_NAME]" at bounding box center [727, 187] width 661 height 17
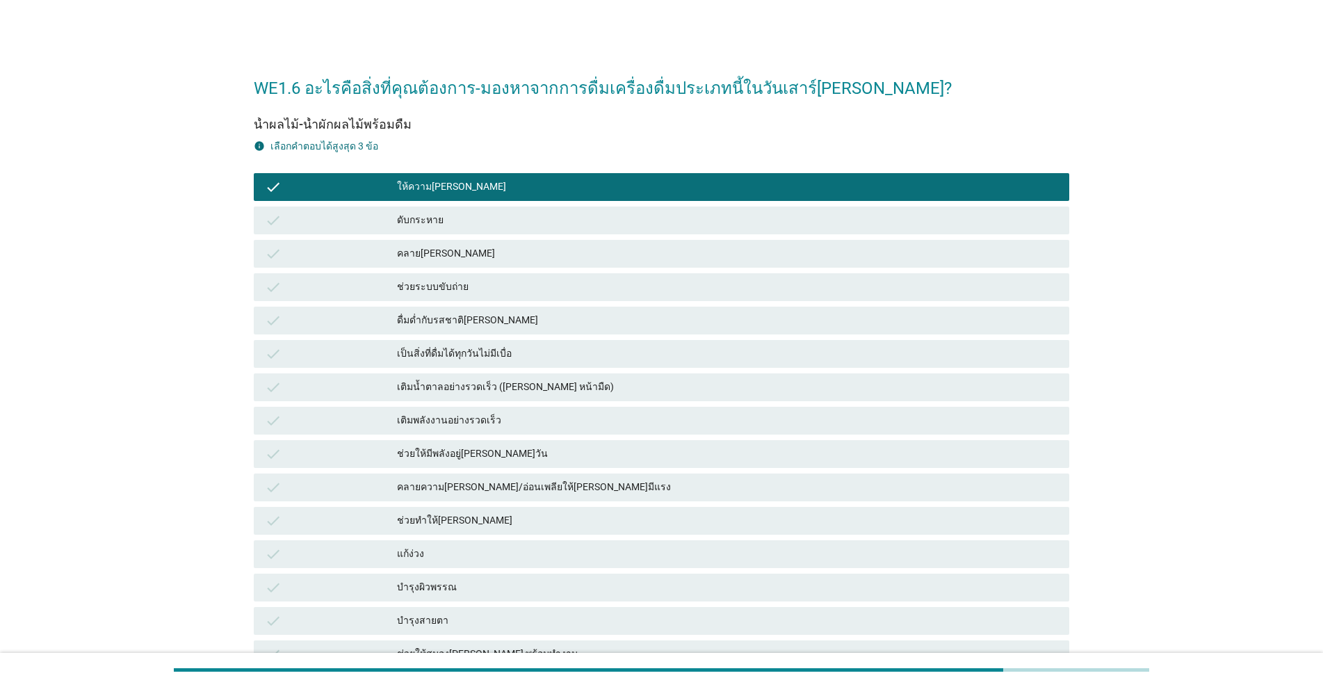
click at [453, 286] on div "ช่วยระบบขับถ่าย" at bounding box center [727, 287] width 661 height 17
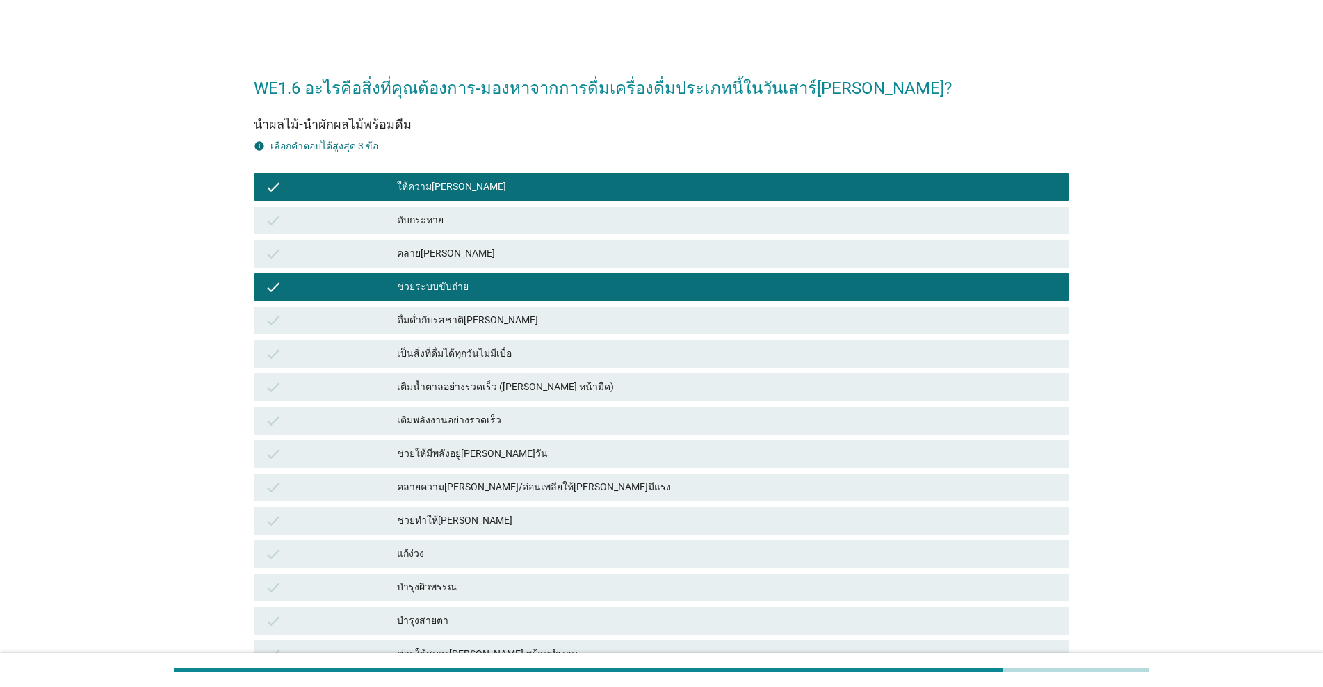
click at [491, 490] on div "คลายความ[PERSON_NAME]/อ่อนเพลียให้[PERSON_NAME]มีแรง" at bounding box center [727, 487] width 661 height 17
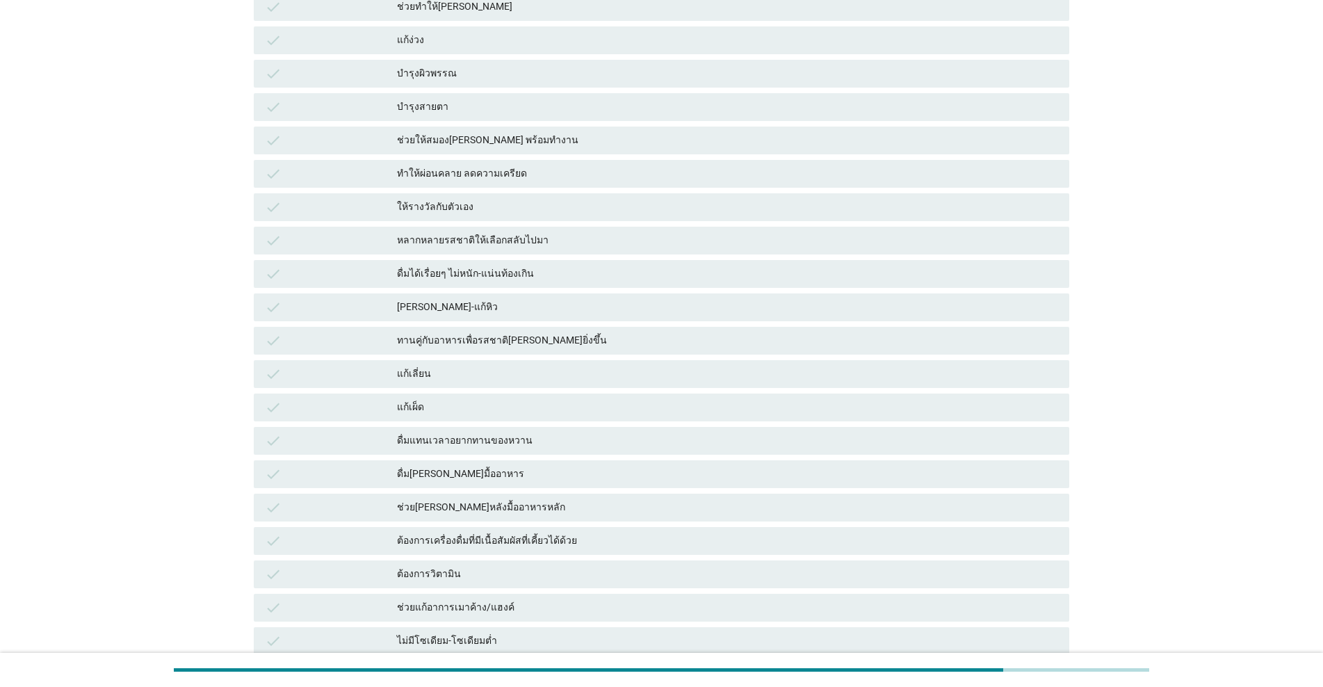
scroll to position [695, 0]
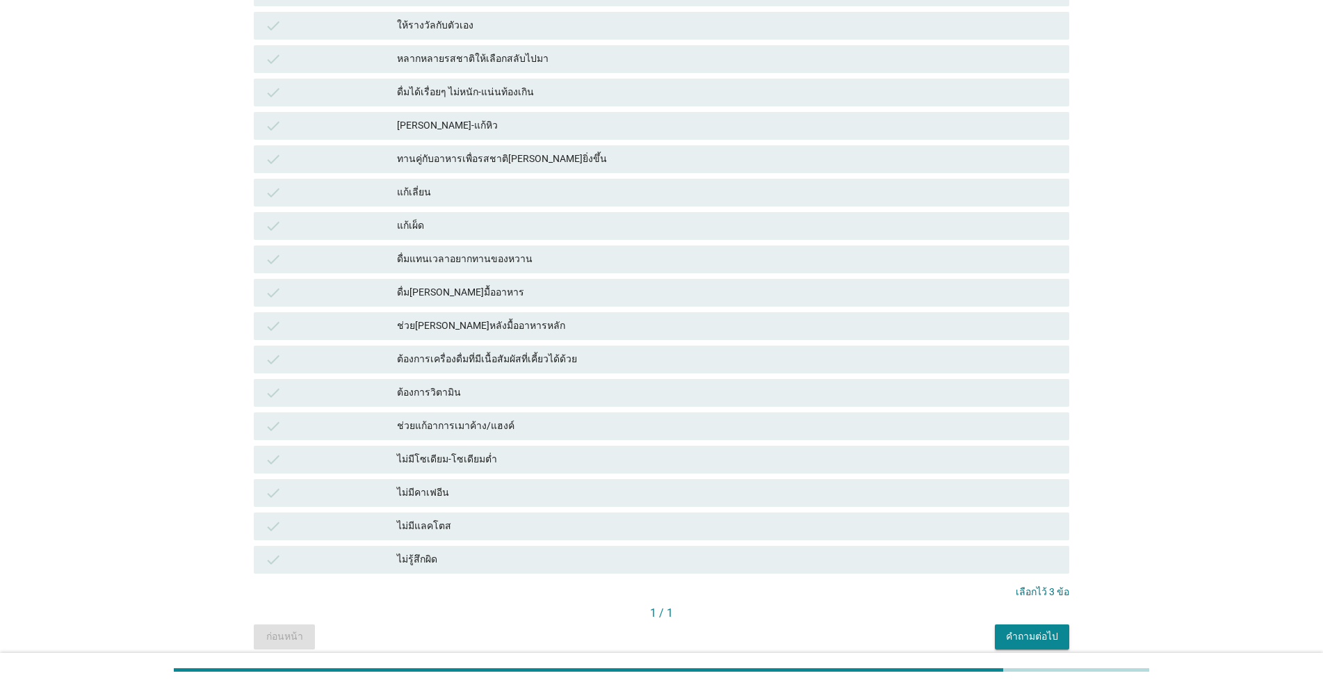
click at [683, 624] on div "คำถามต่อไป" at bounding box center [1032, 636] width 52 height 15
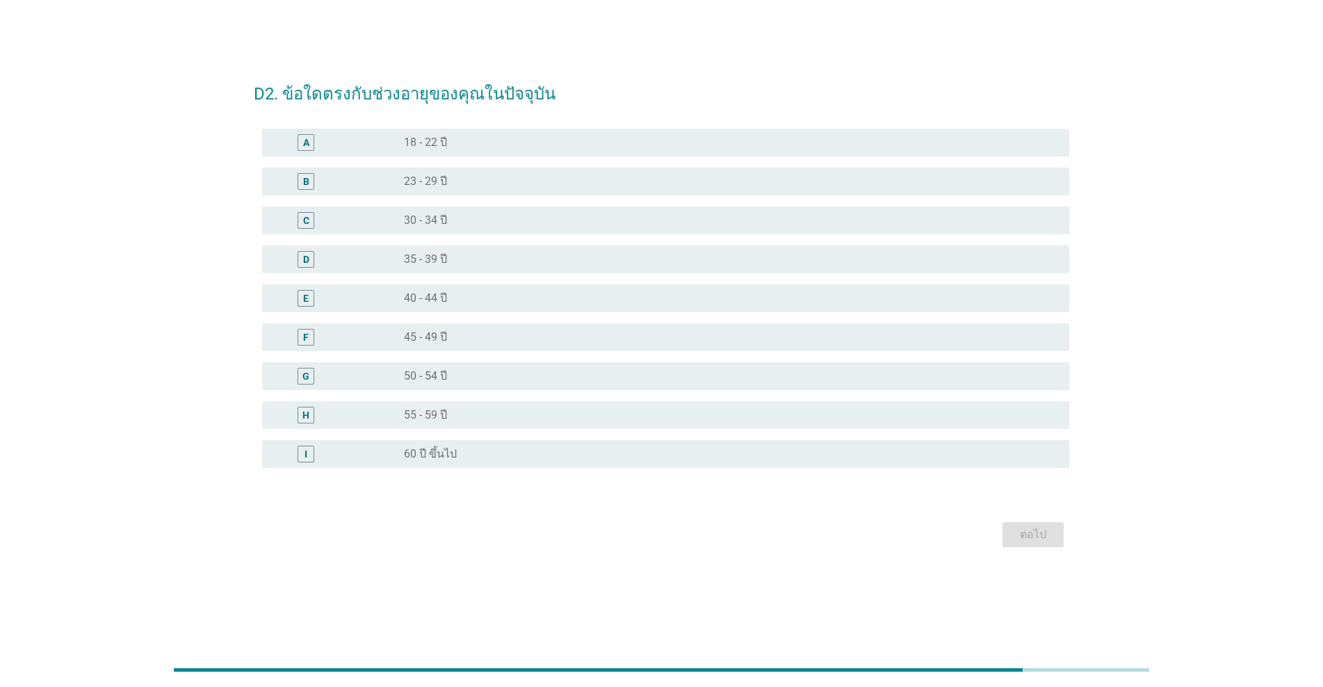
scroll to position [0, 0]
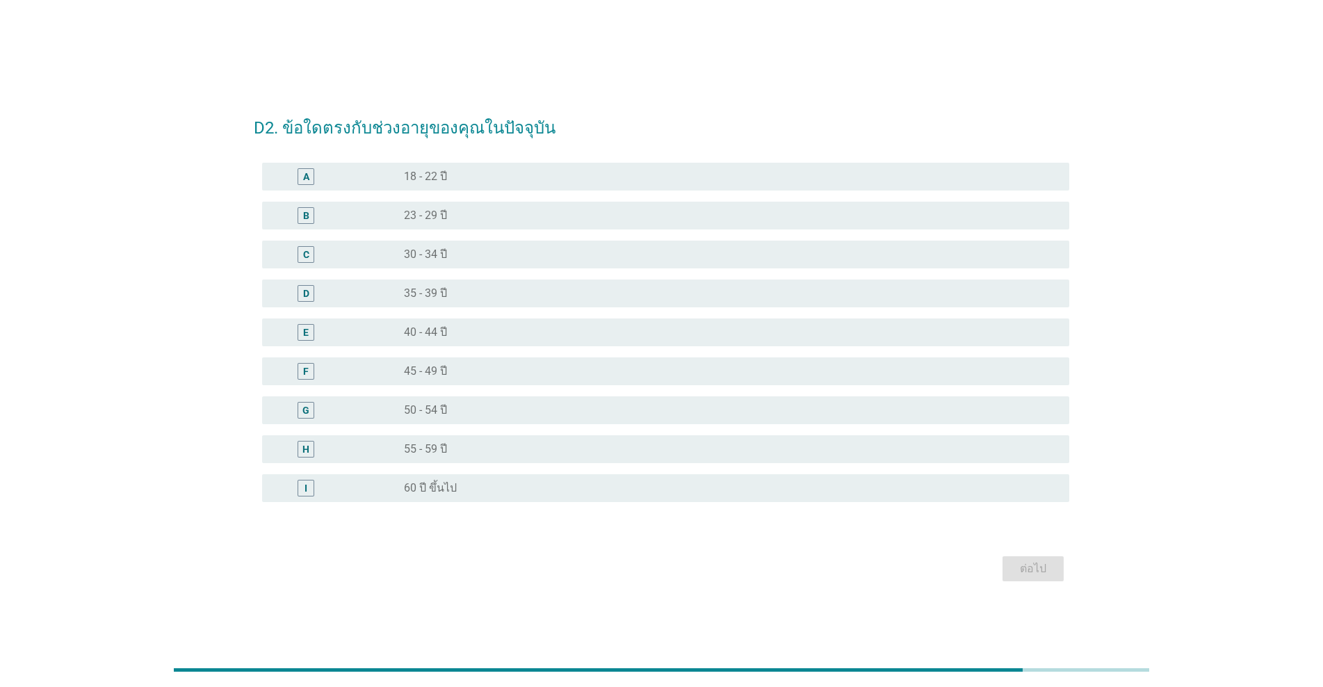
click at [456, 348] on div "E radio_button_unchecked 40 - 44 ปี" at bounding box center [662, 332] width 816 height 39
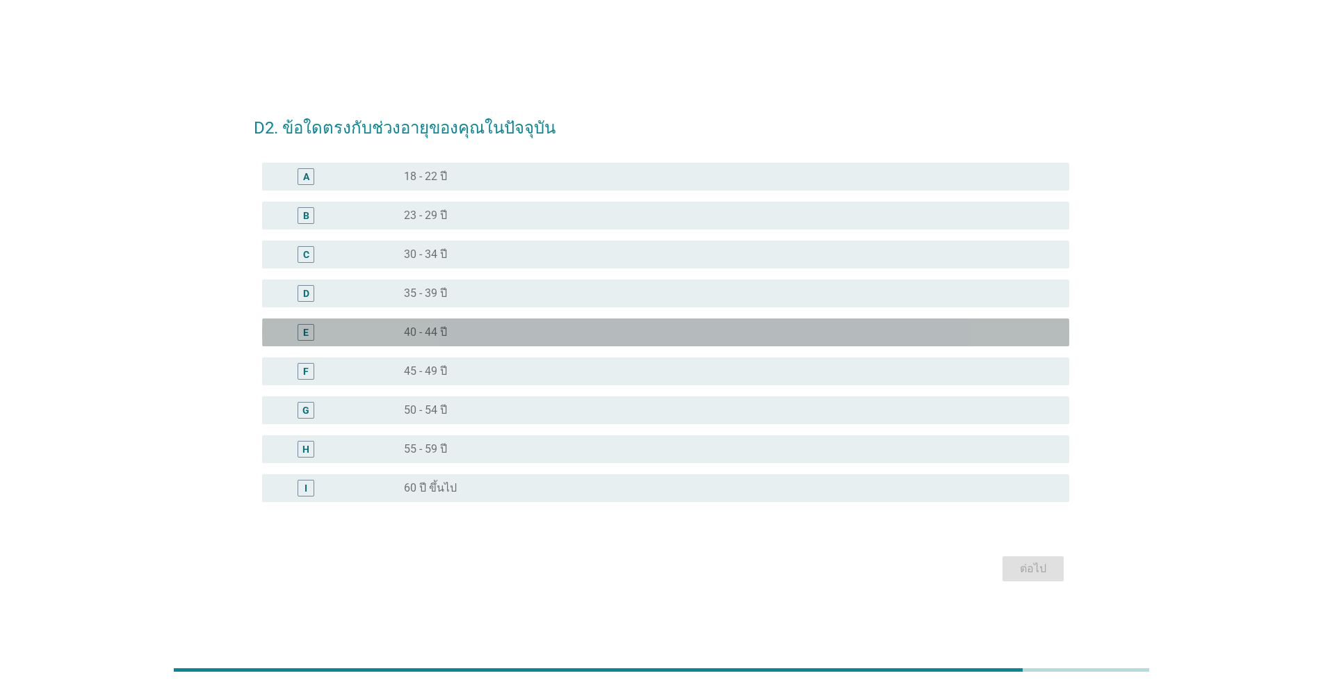
click at [461, 336] on div "radio_button_unchecked 40 - 44 ปี" at bounding box center [725, 332] width 643 height 14
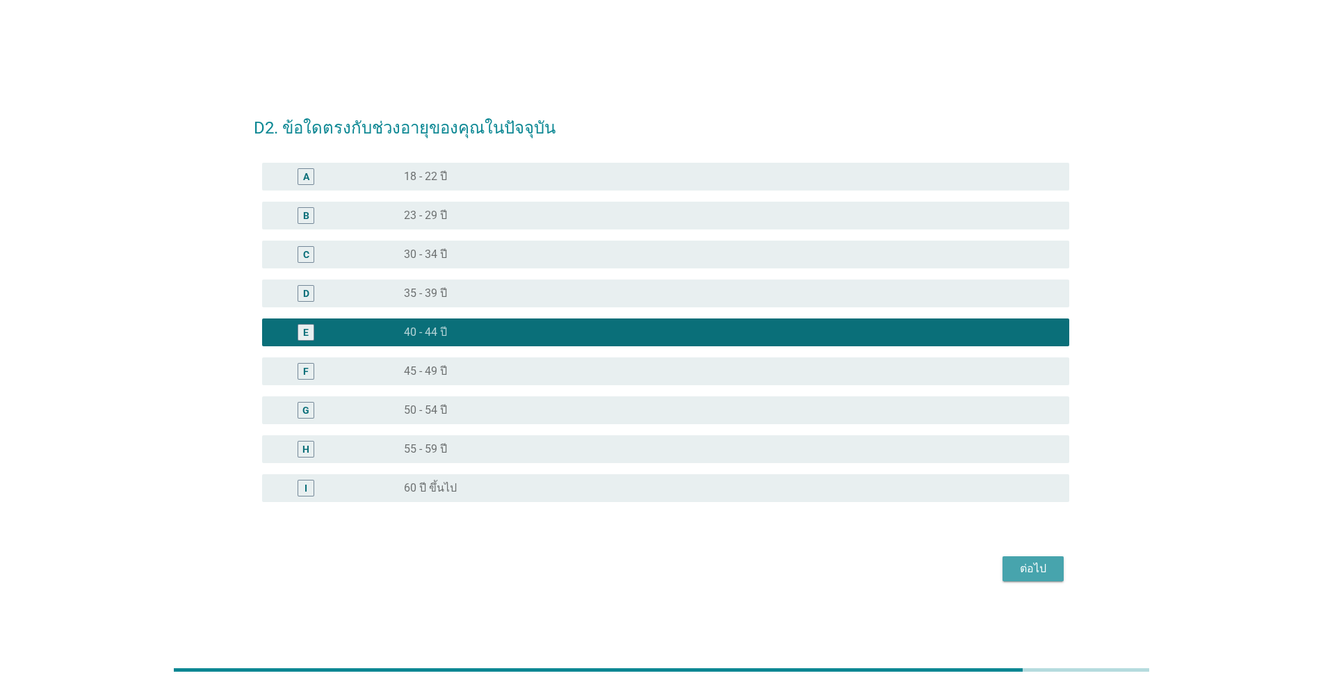
click at [683, 563] on div "ต่อไป" at bounding box center [1033, 568] width 39 height 17
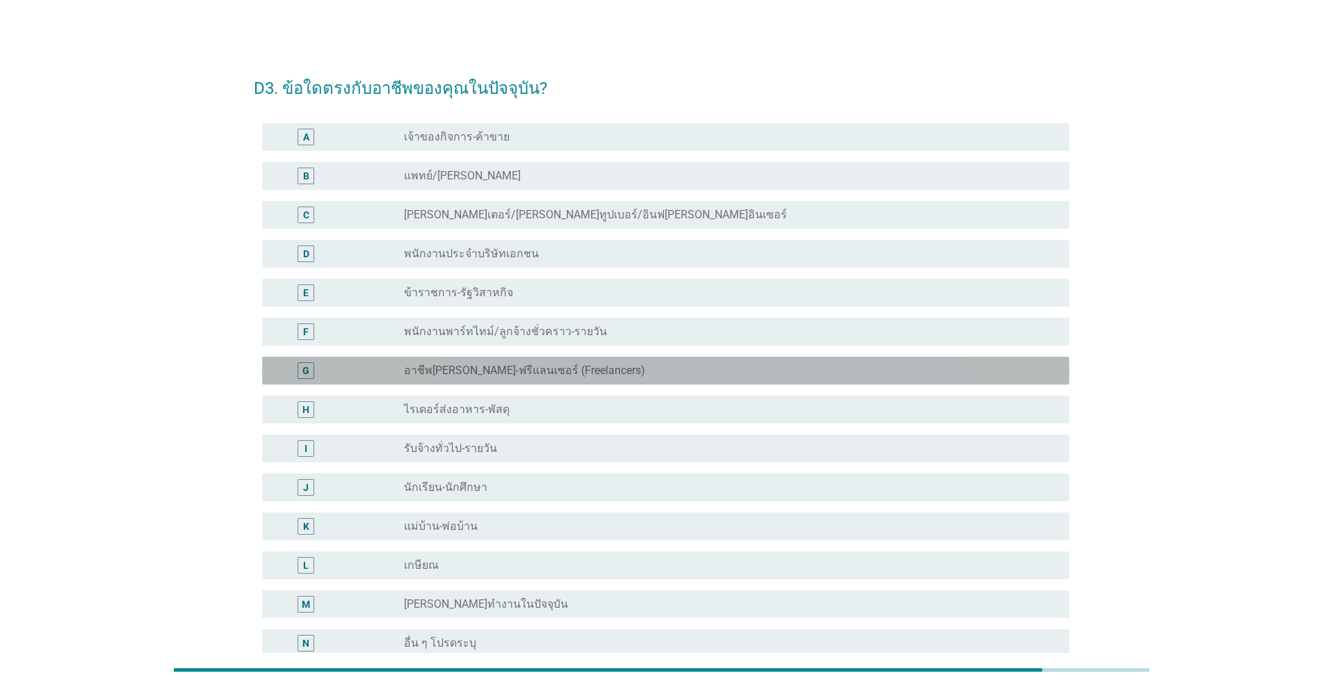
click at [390, 371] on div "G" at bounding box center [338, 370] width 131 height 17
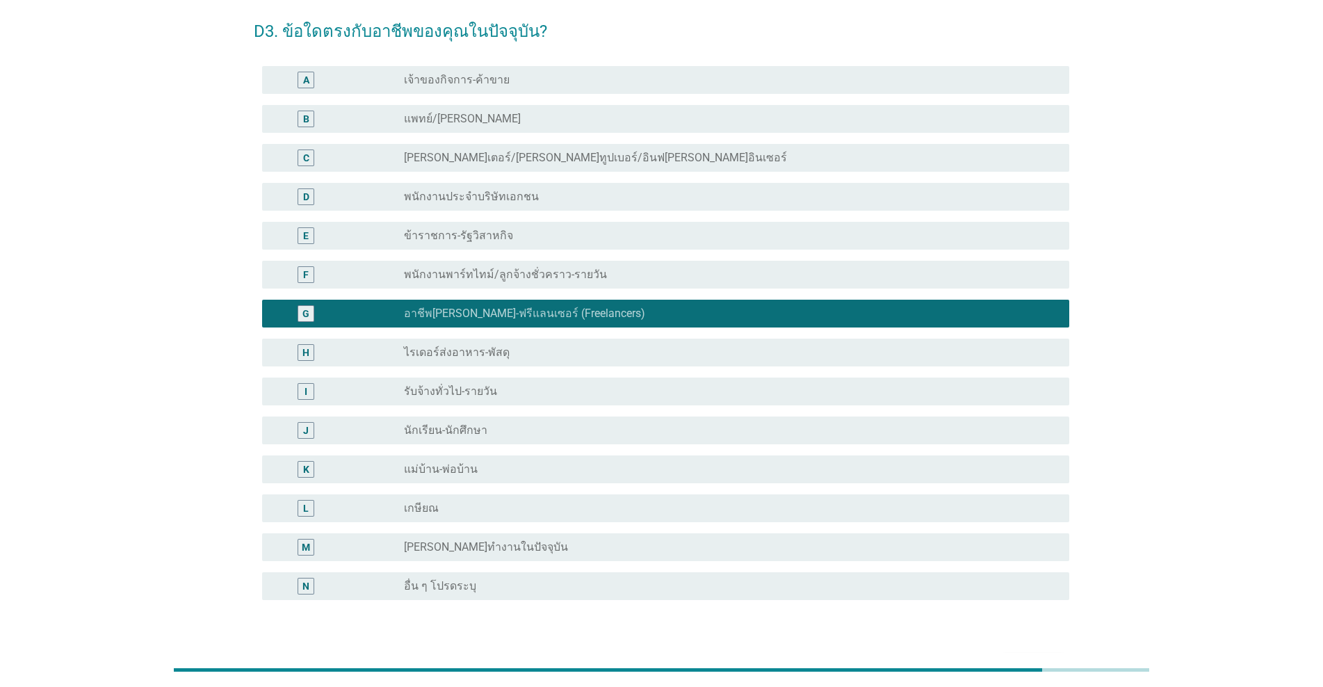
scroll to position [149, 0]
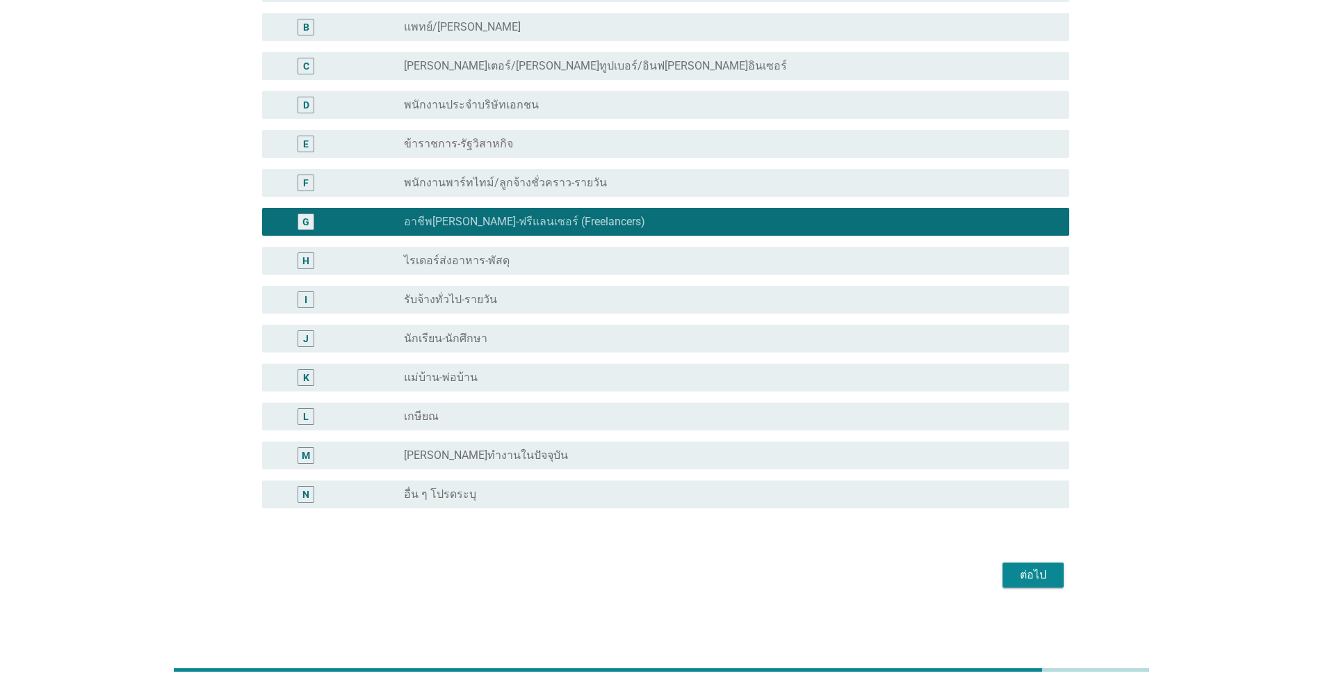
click at [683, 569] on div "ต่อไป" at bounding box center [1033, 575] width 39 height 17
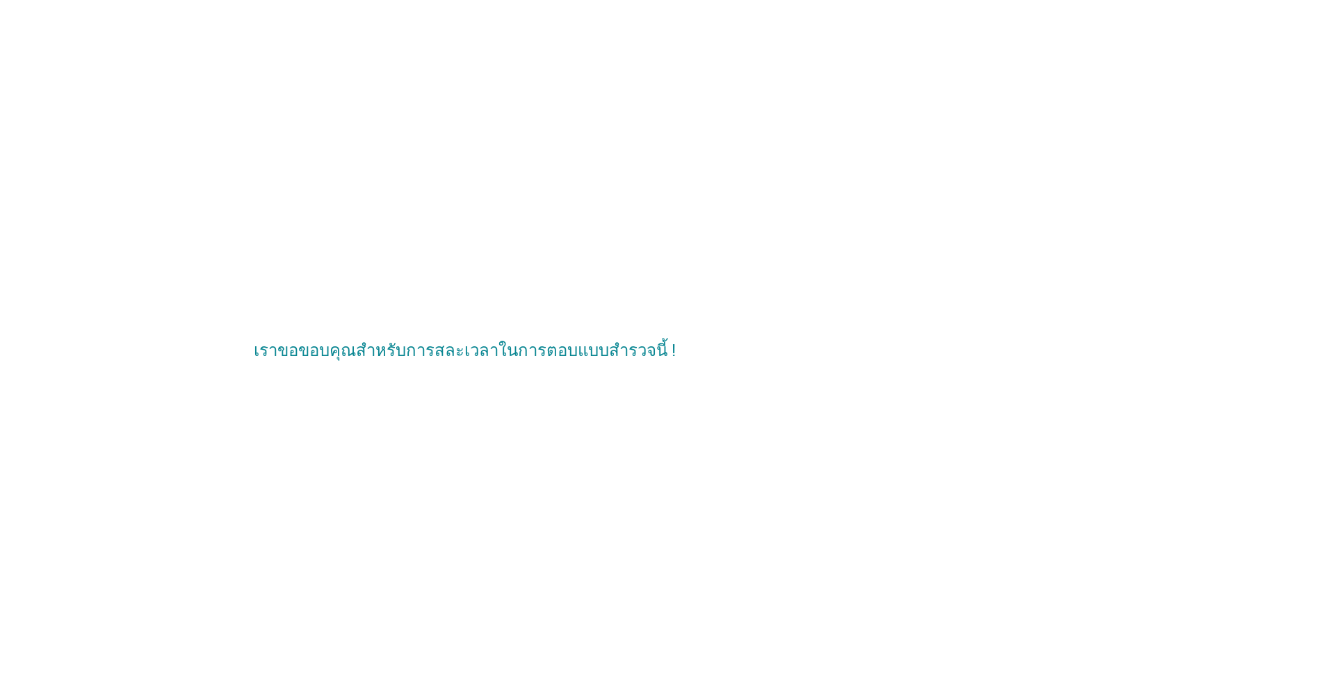
scroll to position [0, 0]
